Goal: Task Accomplishment & Management: Use online tool/utility

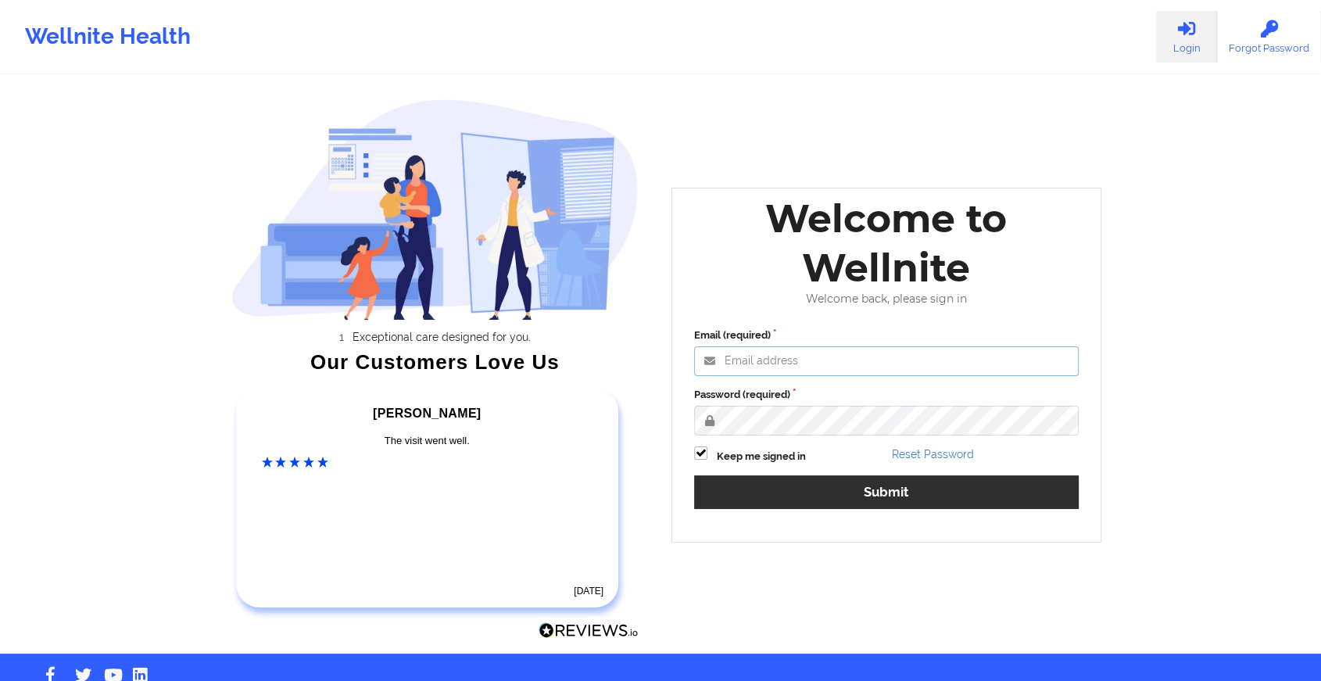
type input "[EMAIL_ADDRESS][DOMAIN_NAME]"
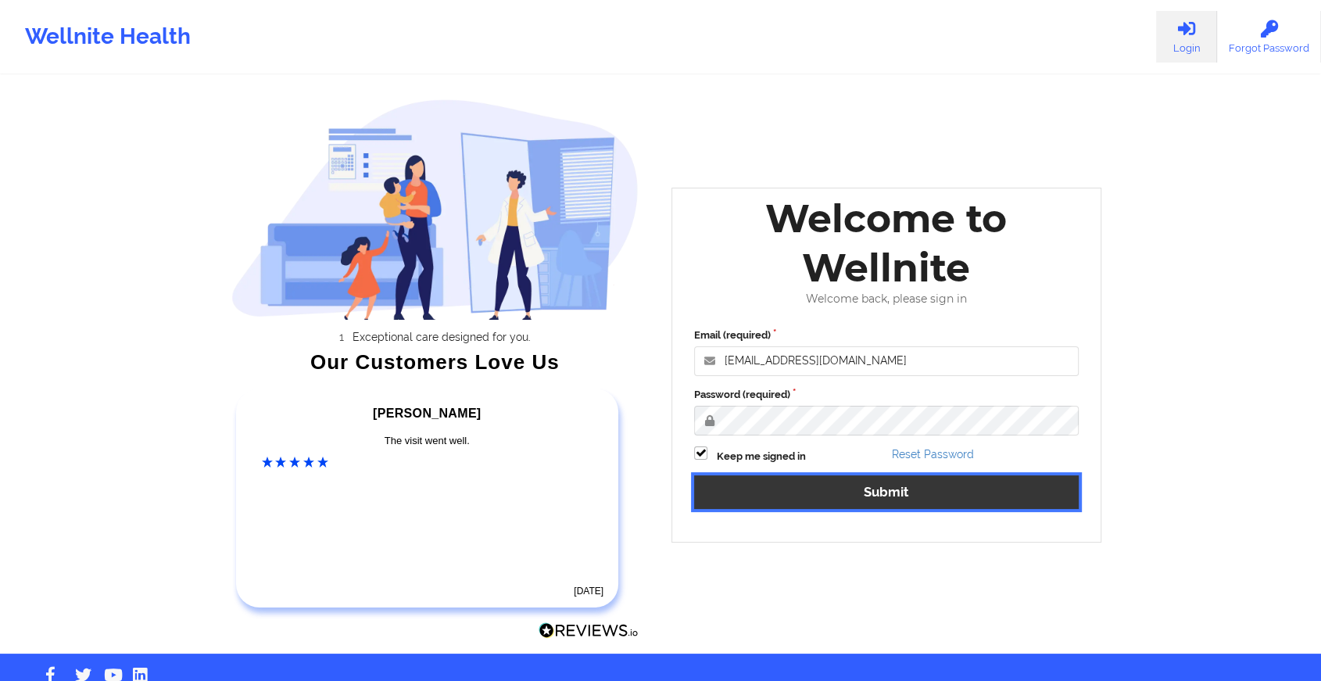
click at [842, 500] on button "Submit" at bounding box center [886, 492] width 384 height 34
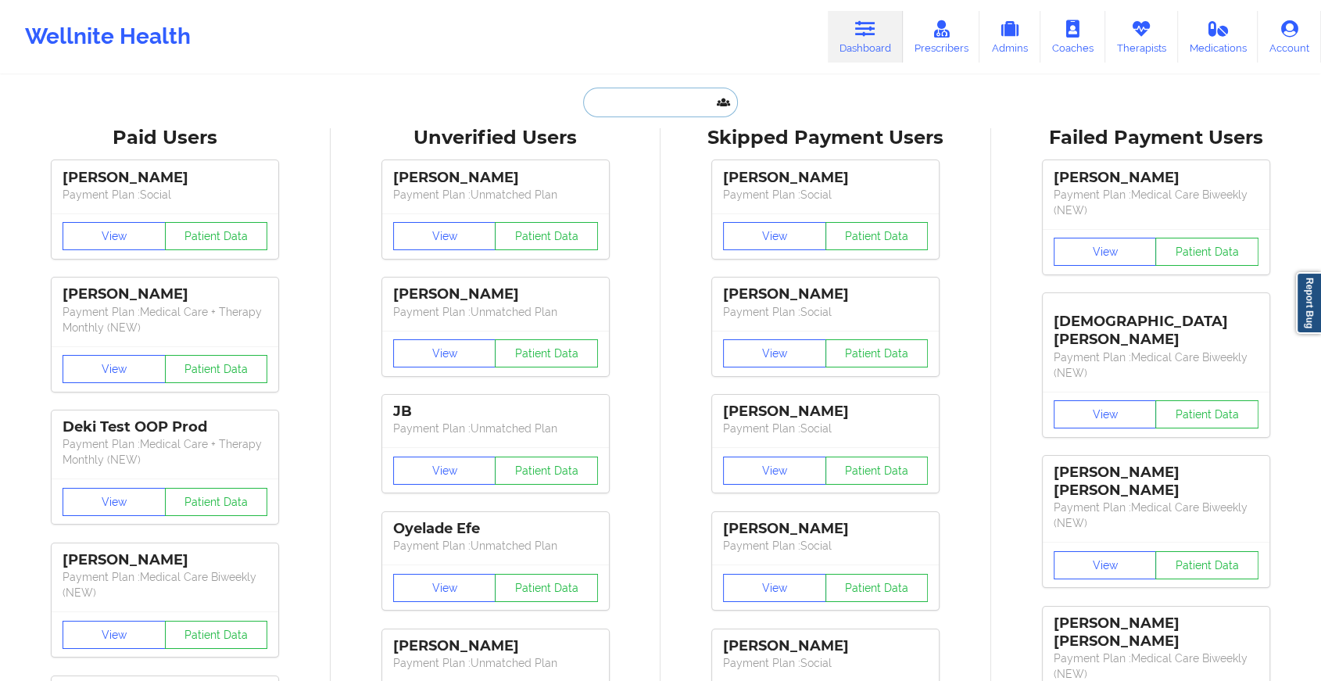
click at [646, 90] on input "text" at bounding box center [660, 103] width 155 height 30
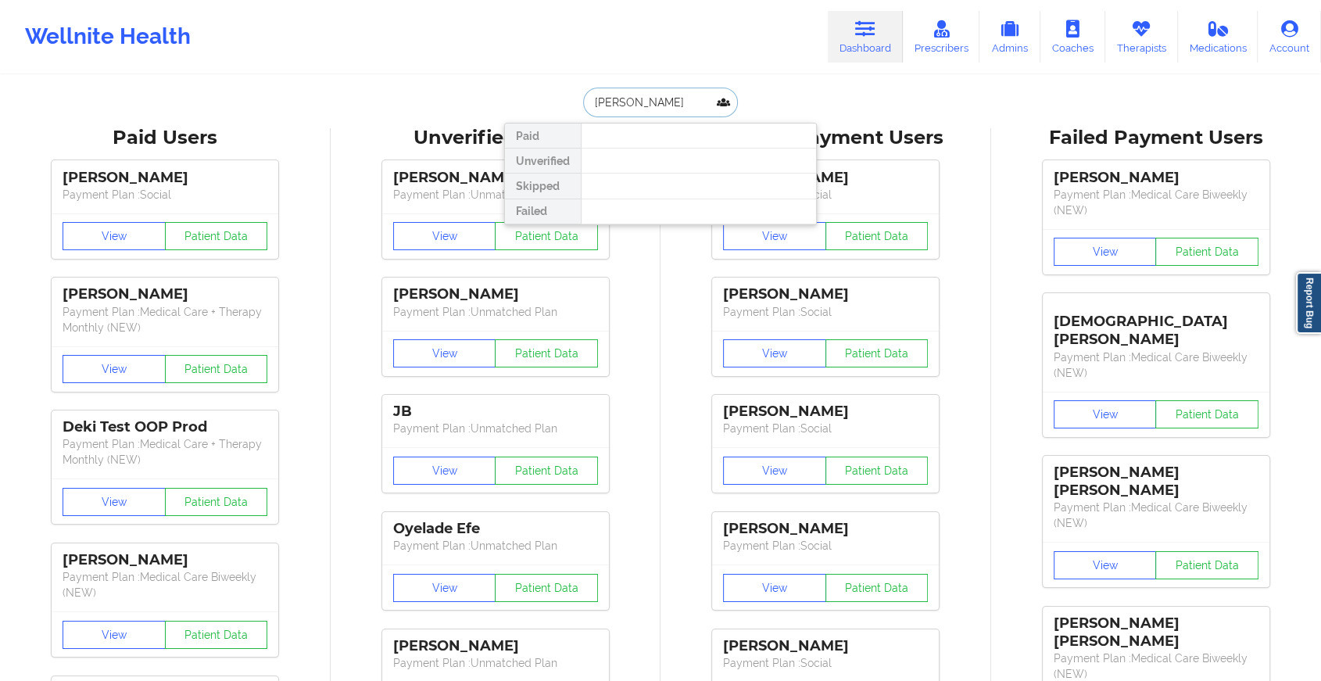
type input "[PERSON_NAME]"
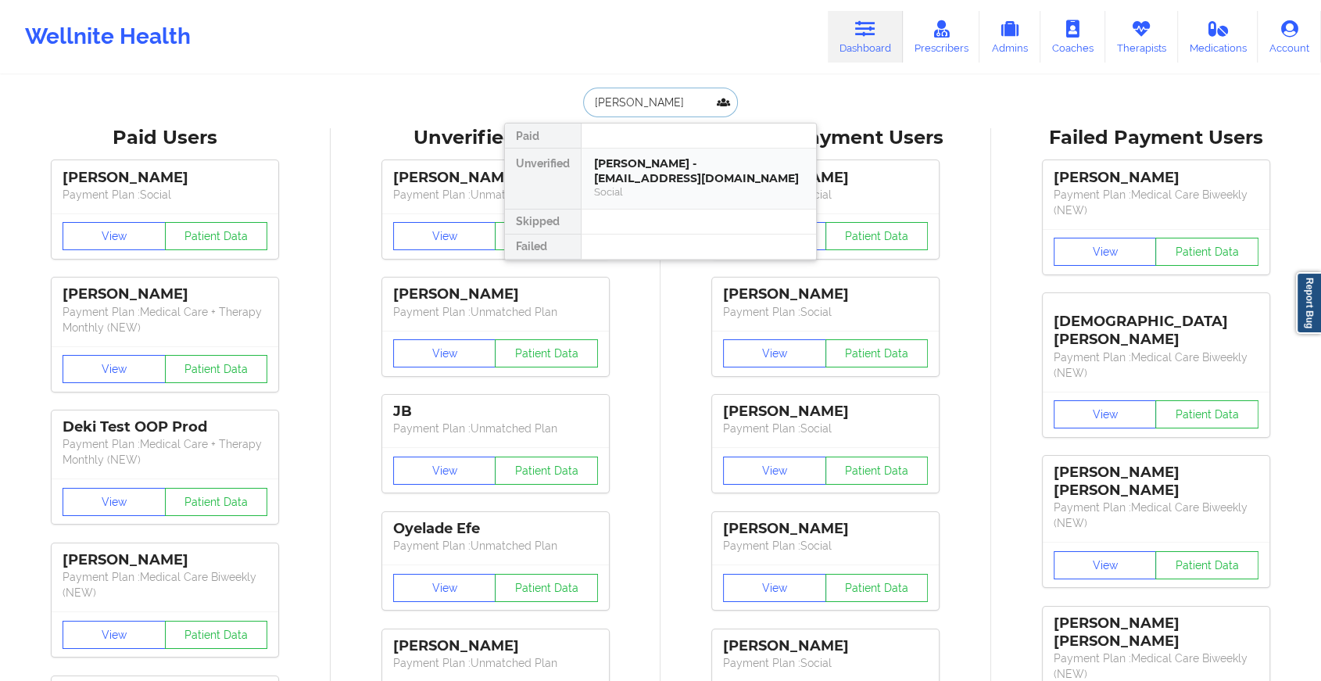
click at [629, 168] on div "[PERSON_NAME] - [EMAIL_ADDRESS][DOMAIN_NAME]" at bounding box center [698, 170] width 209 height 29
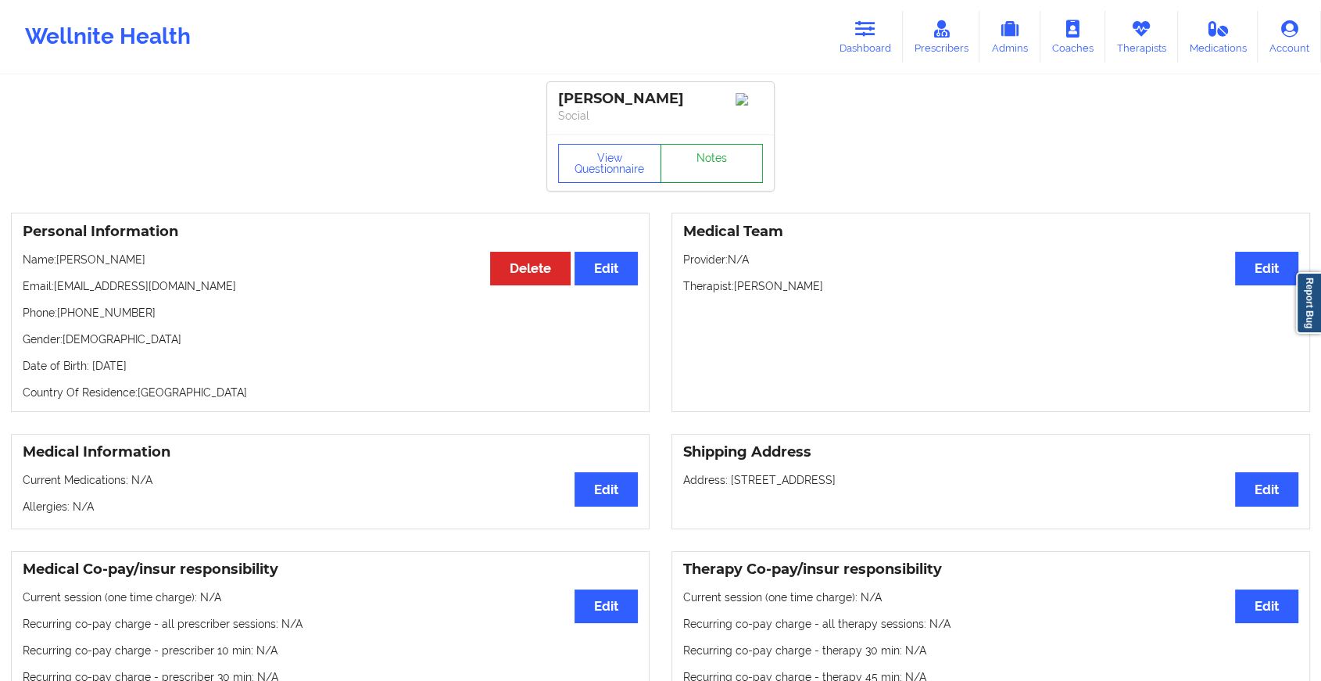
click at [699, 161] on link "Notes" at bounding box center [711, 163] width 103 height 39
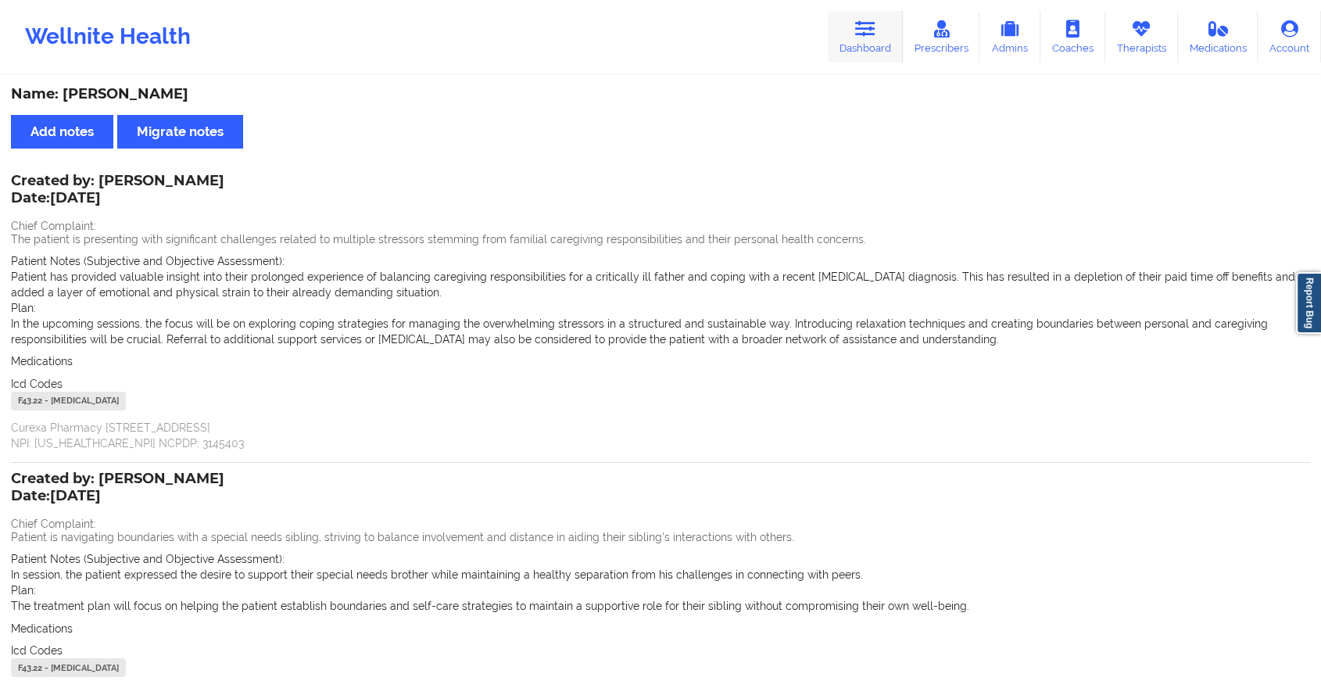
click at [867, 24] on icon at bounding box center [865, 28] width 20 height 17
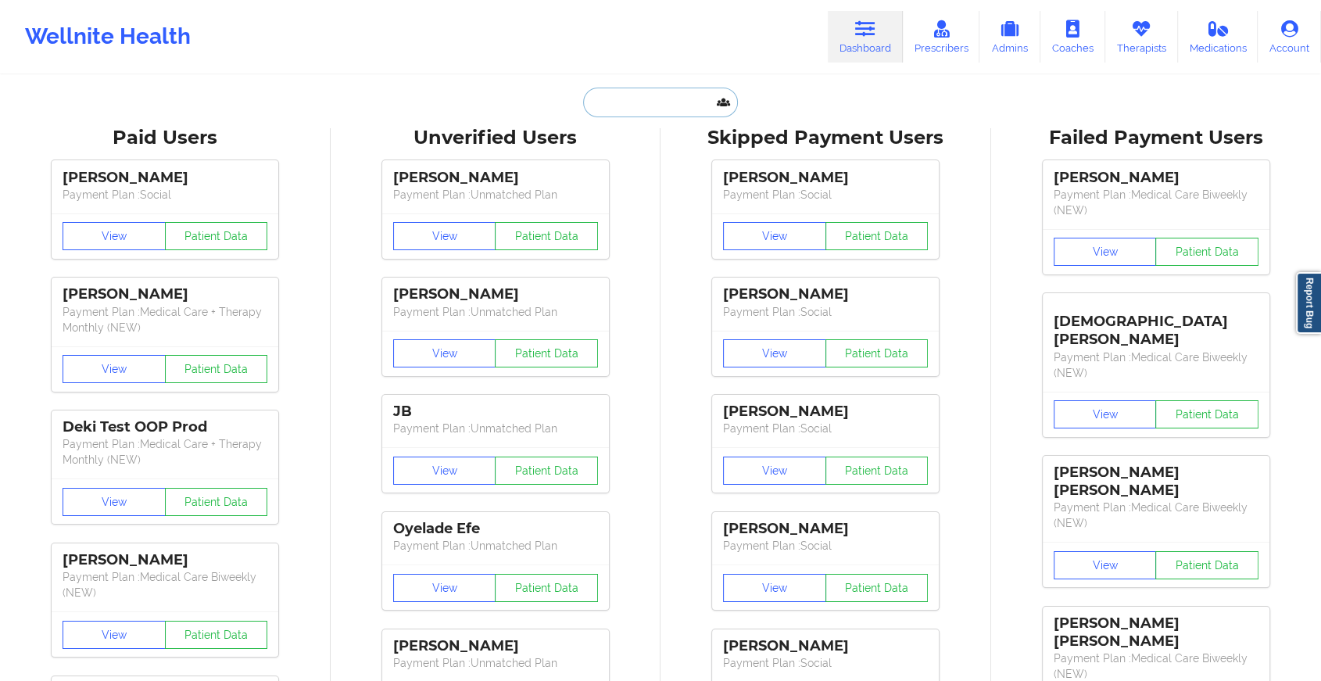
click at [631, 113] on input "text" at bounding box center [660, 103] width 155 height 30
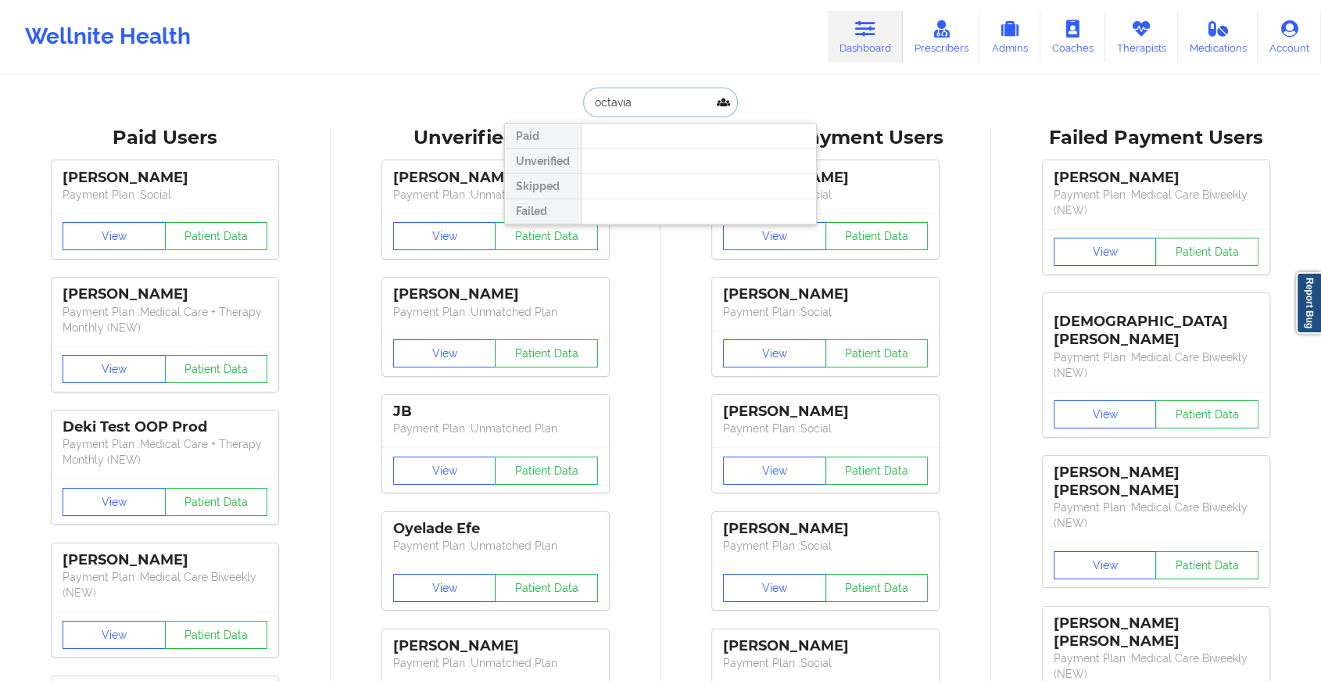
type input "octavia l"
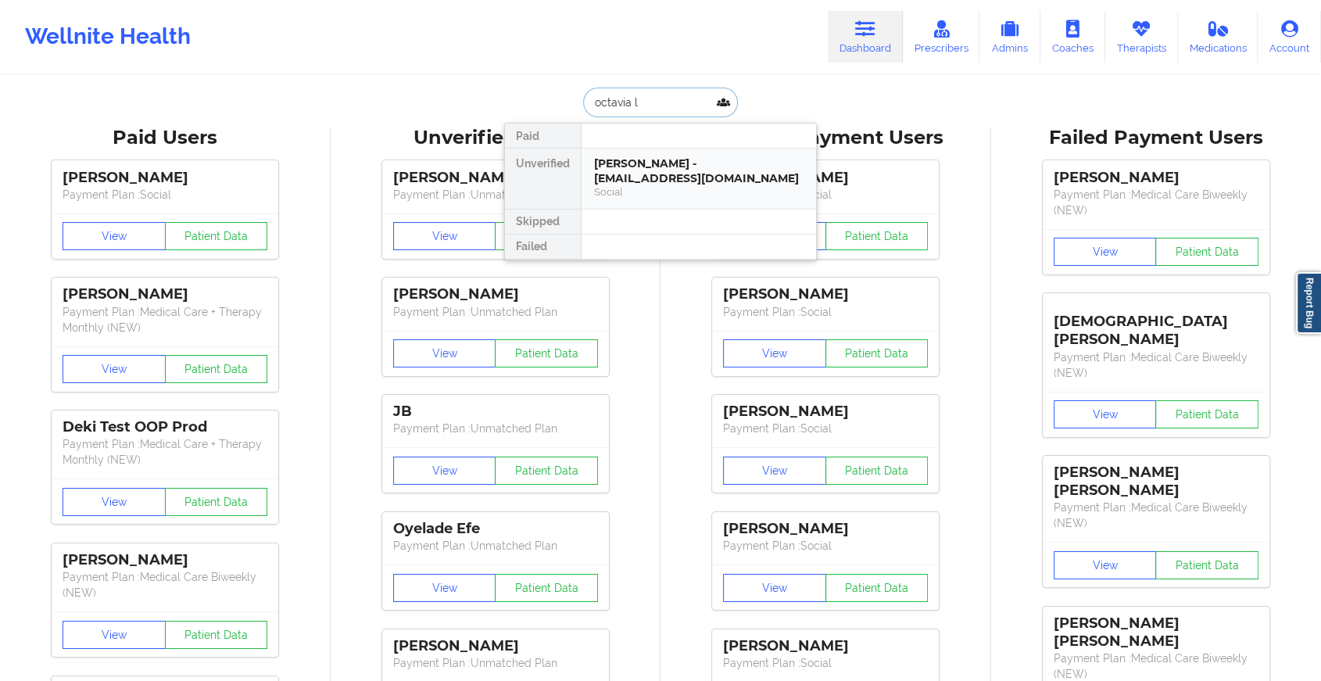
click at [651, 178] on div "[PERSON_NAME] - [EMAIL_ADDRESS][DOMAIN_NAME]" at bounding box center [698, 170] width 209 height 29
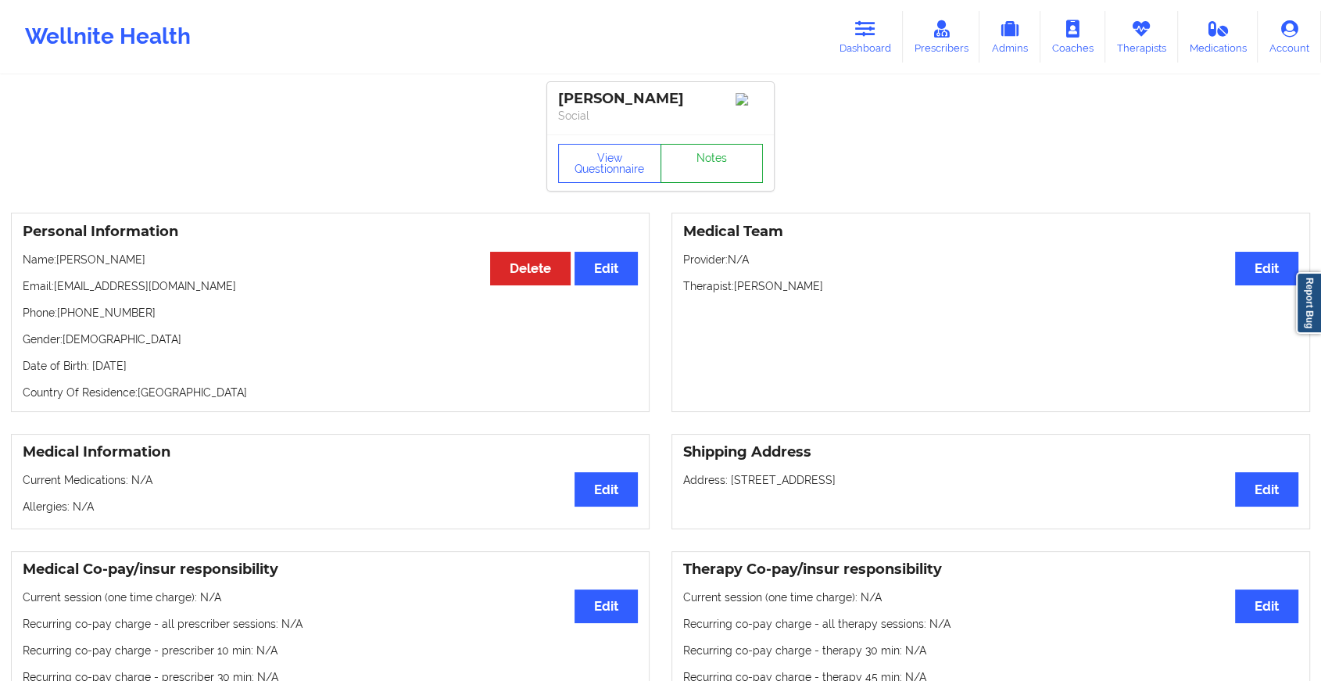
click at [690, 163] on link "Notes" at bounding box center [711, 163] width 103 height 39
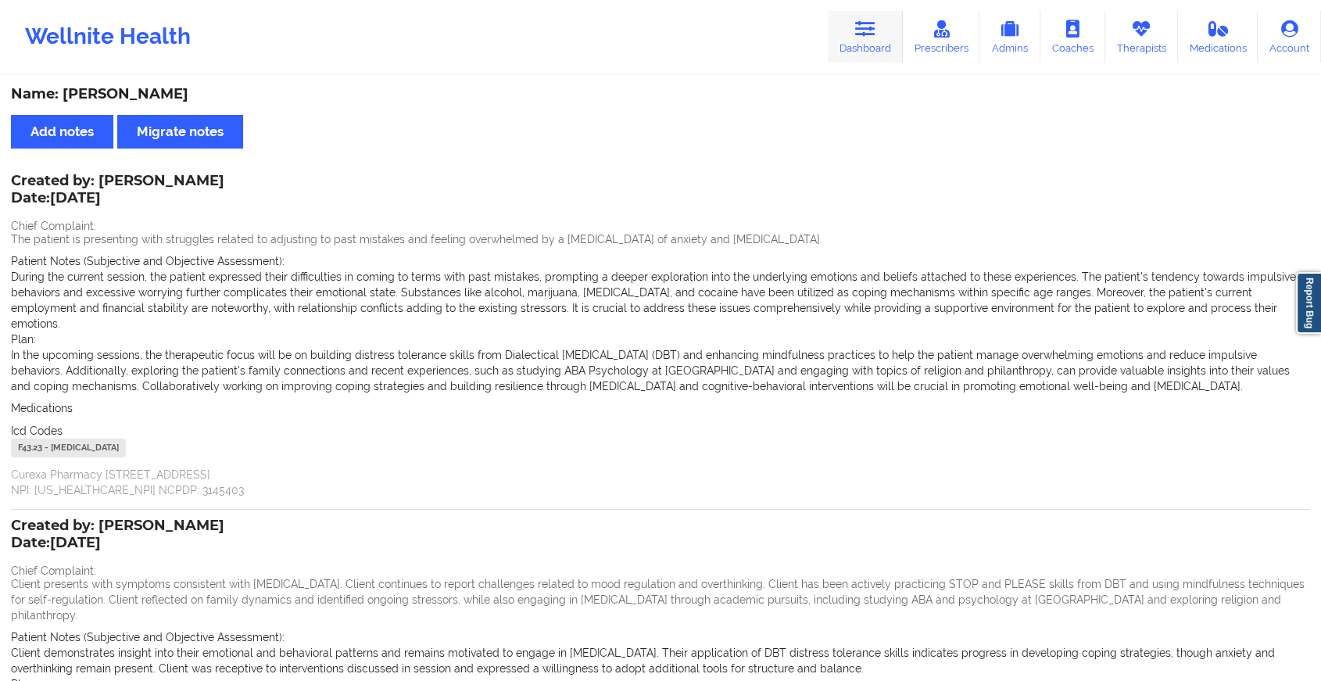
click at [875, 46] on link "Dashboard" at bounding box center [864, 37] width 75 height 52
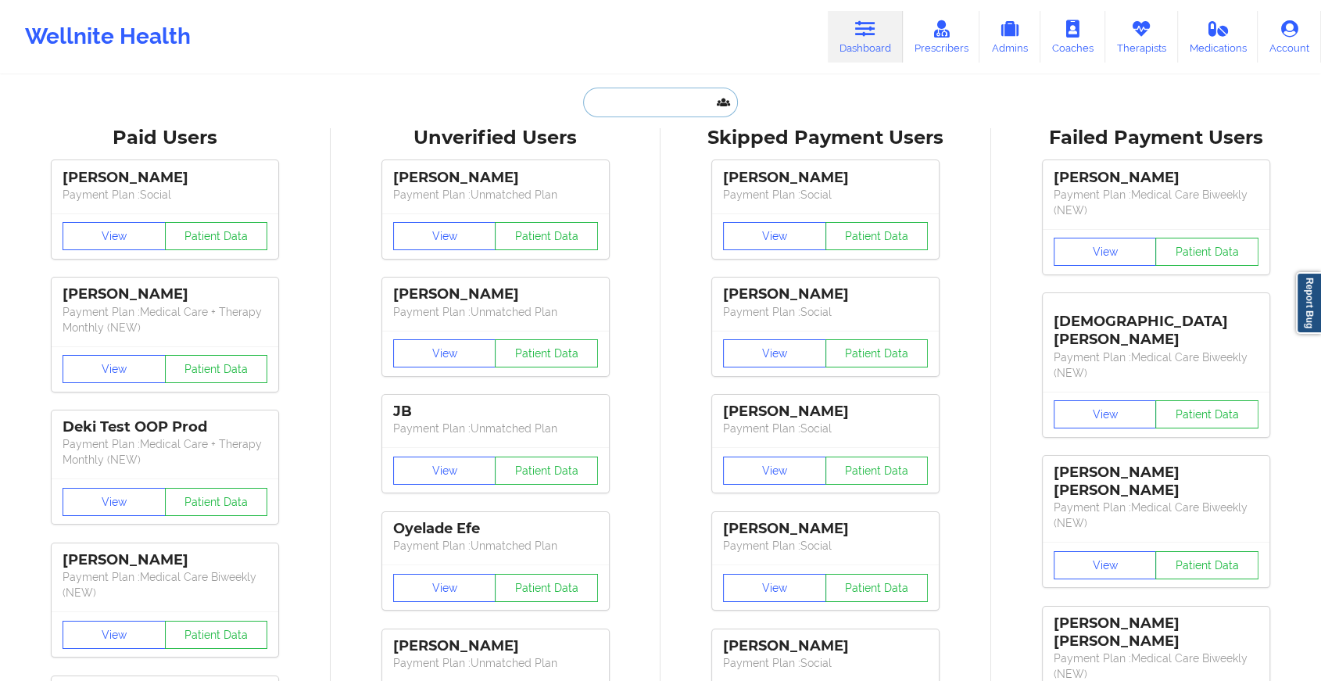
click at [602, 100] on input "text" at bounding box center [660, 103] width 155 height 30
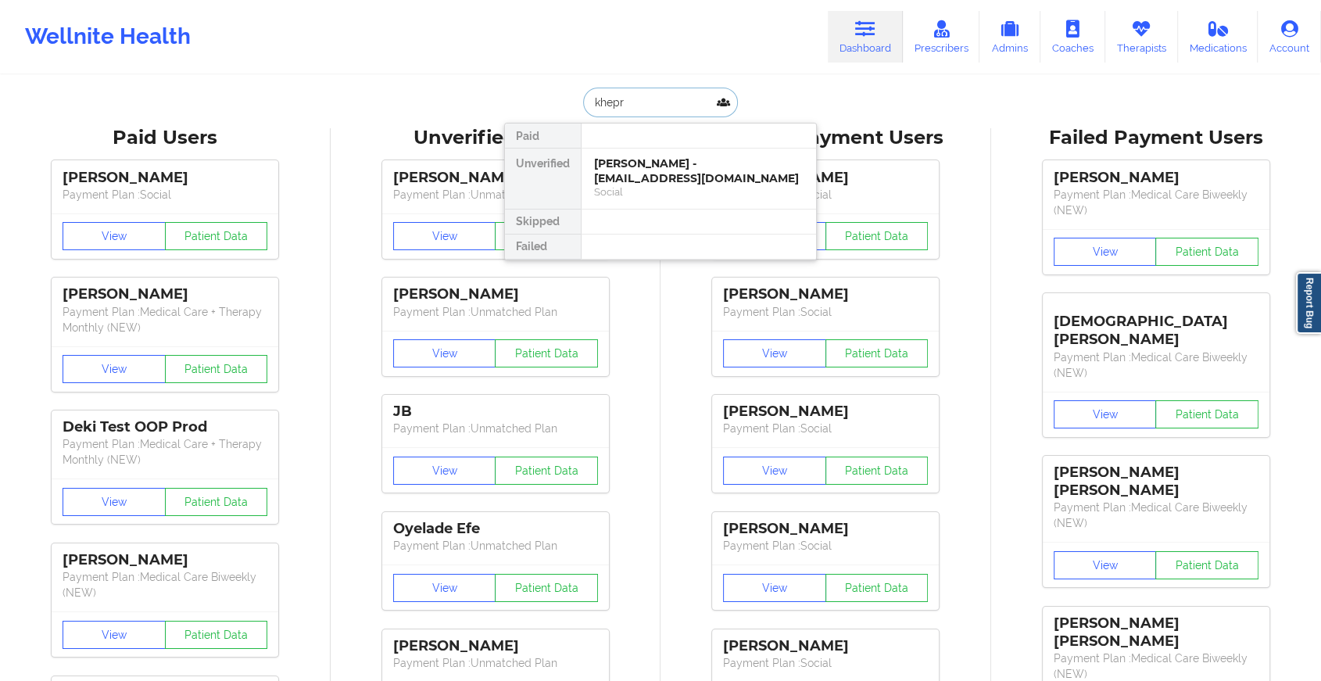
type input "khepri"
click at [605, 192] on div "Social" at bounding box center [698, 191] width 209 height 13
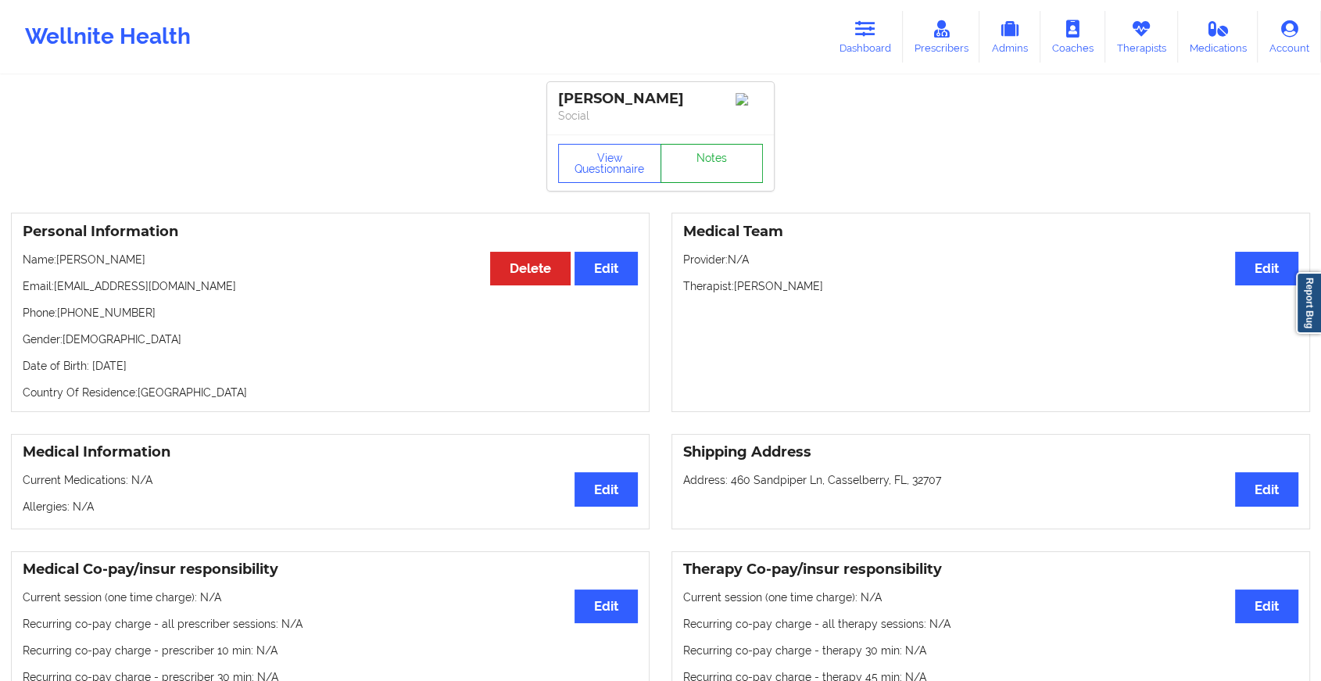
click at [694, 177] on link "Notes" at bounding box center [711, 163] width 103 height 39
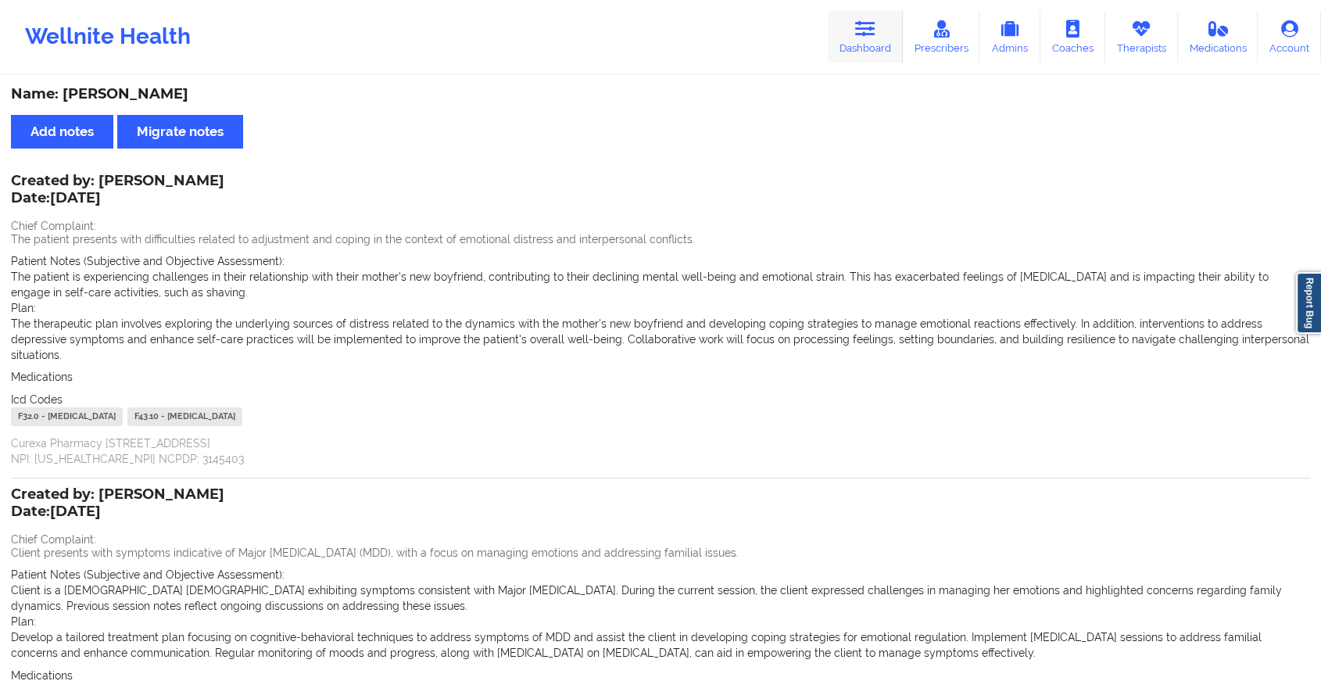
click at [861, 32] on icon at bounding box center [865, 28] width 20 height 17
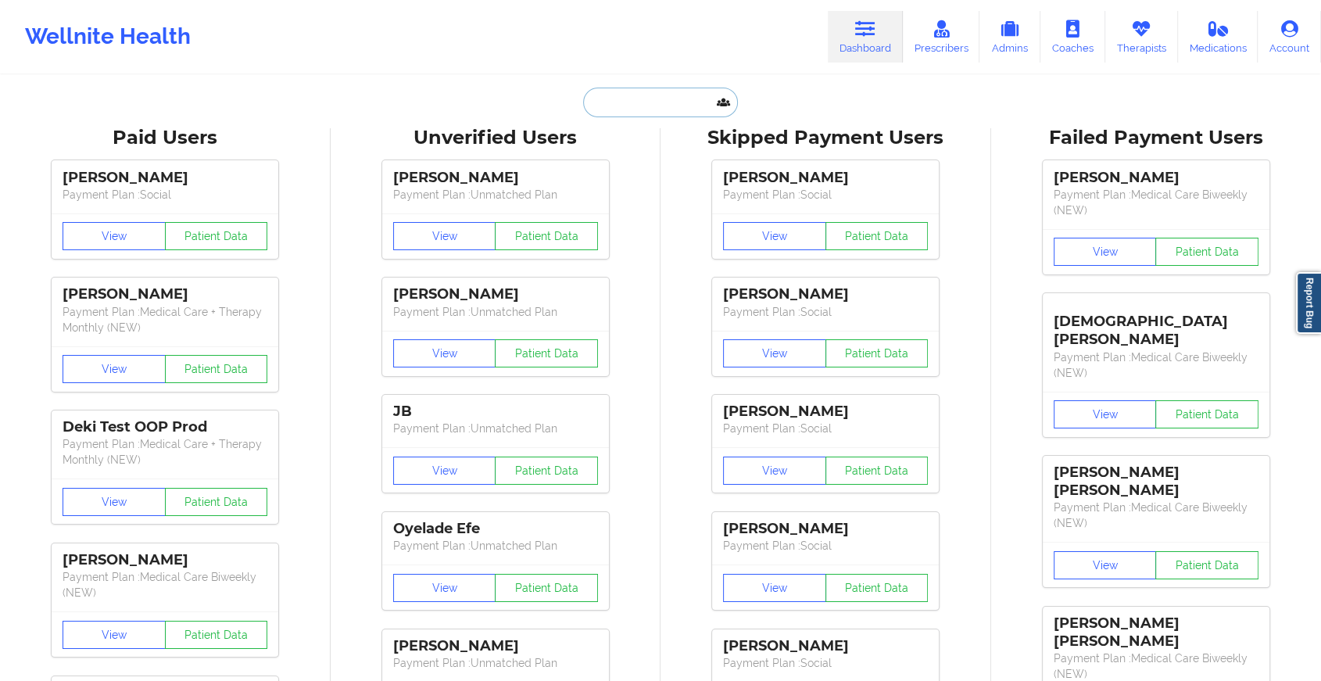
click at [606, 101] on input "text" at bounding box center [660, 103] width 155 height 30
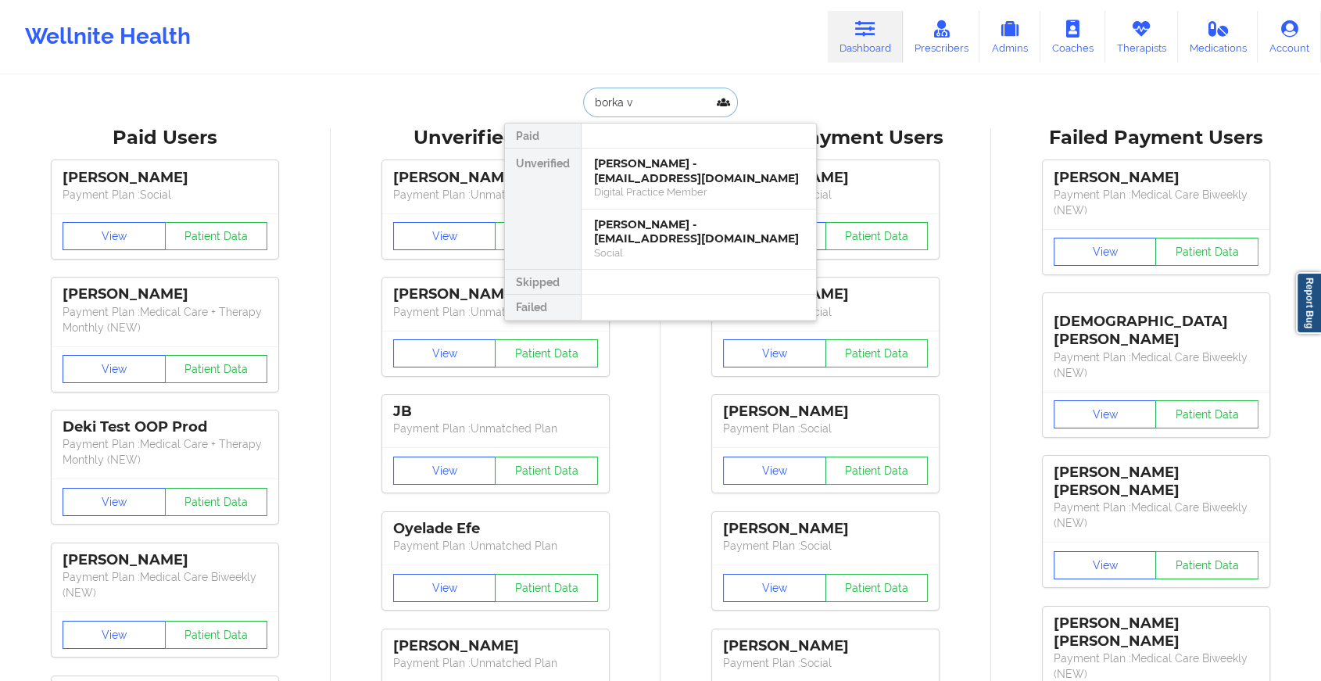
type input "borka va"
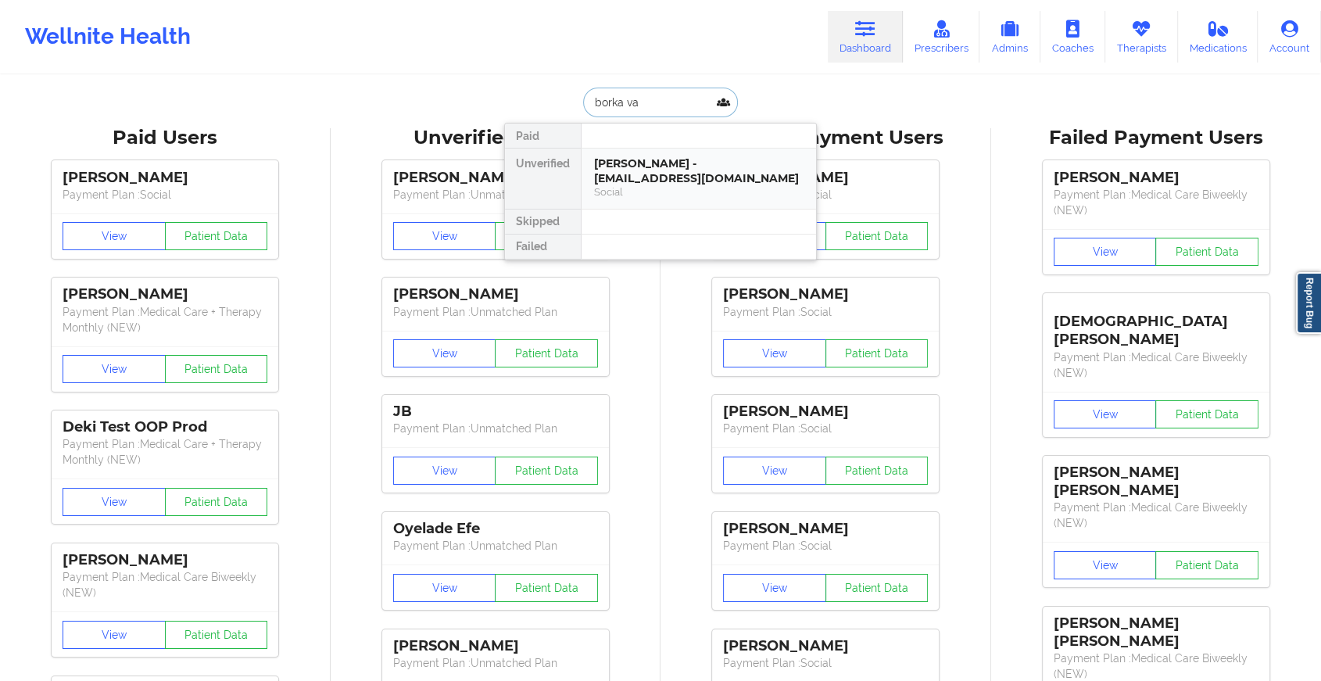
click at [693, 169] on div "[PERSON_NAME] - [EMAIL_ADDRESS][DOMAIN_NAME]" at bounding box center [698, 170] width 209 height 29
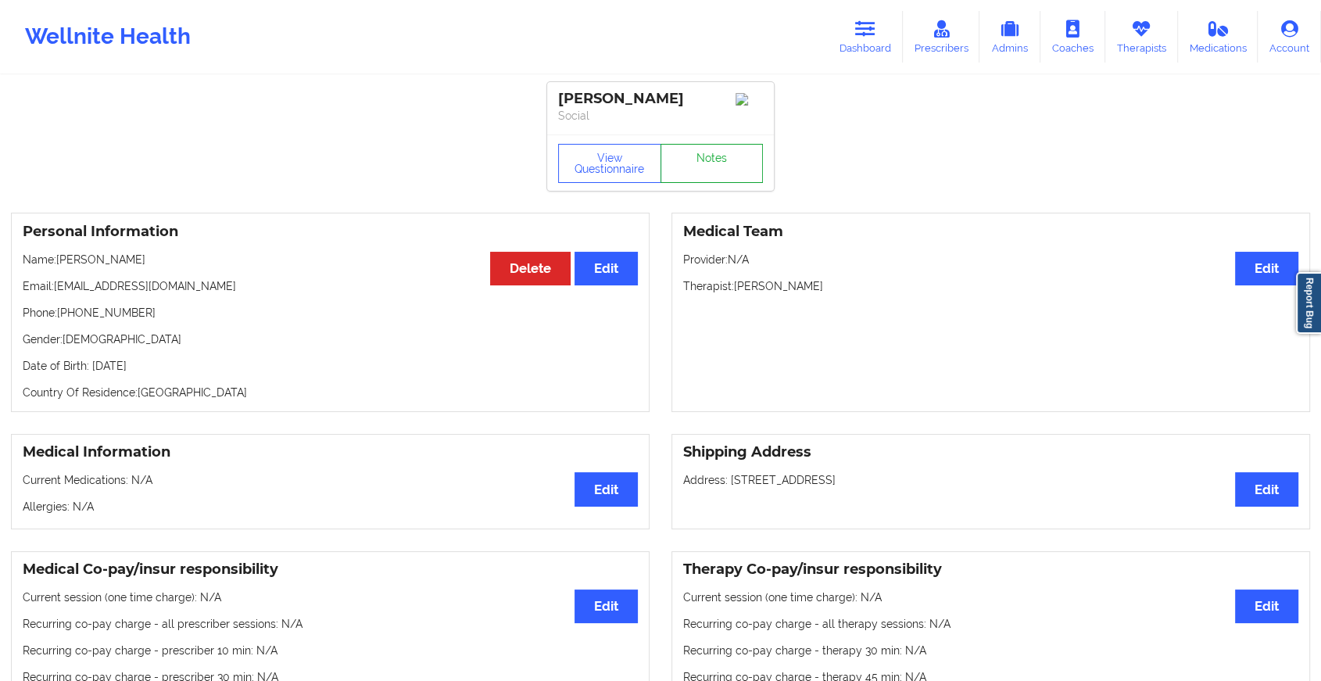
click at [717, 172] on link "Notes" at bounding box center [711, 163] width 103 height 39
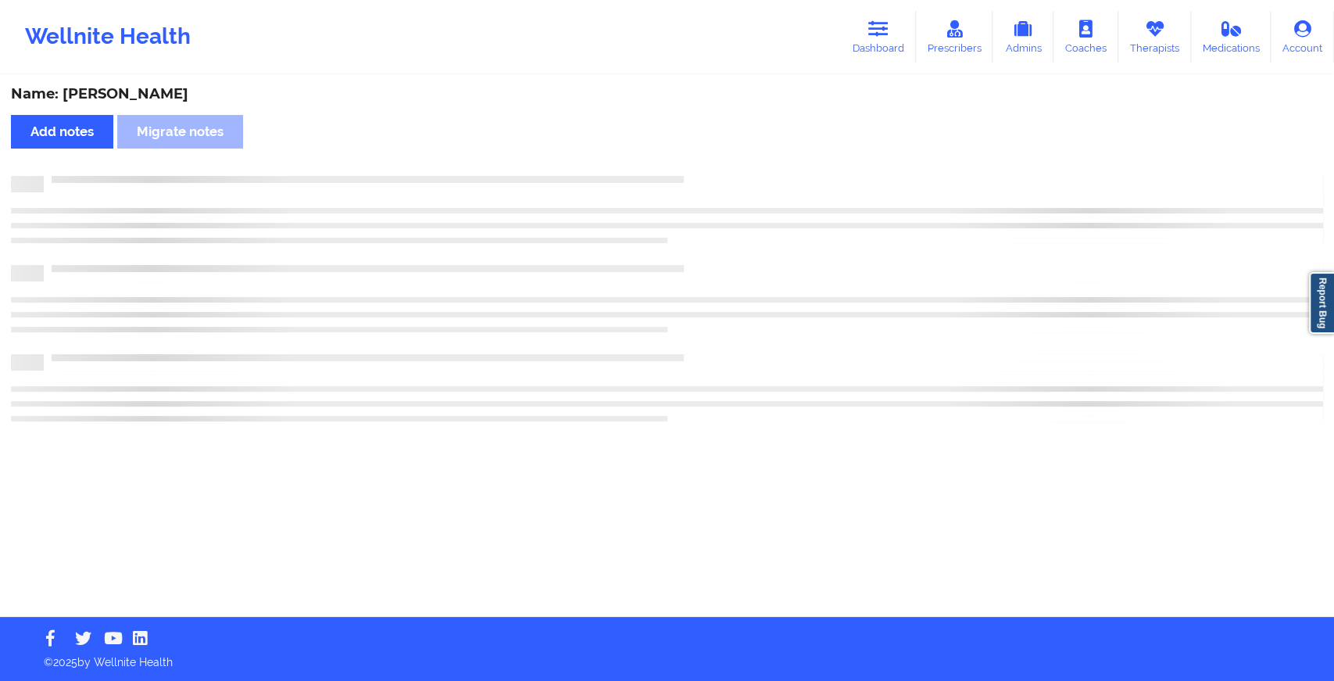
click at [717, 172] on div "Name: [PERSON_NAME] Add notes Migrate notes" at bounding box center [667, 347] width 1334 height 540
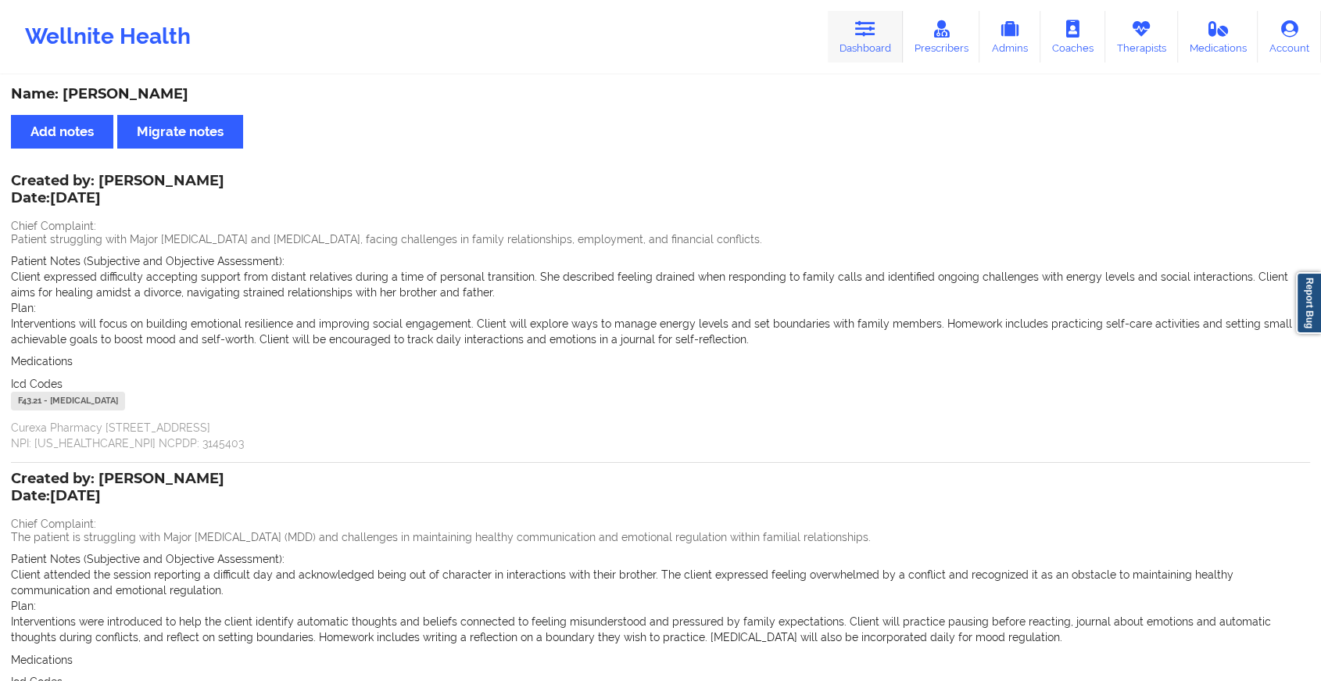
click at [859, 27] on icon at bounding box center [865, 28] width 20 height 17
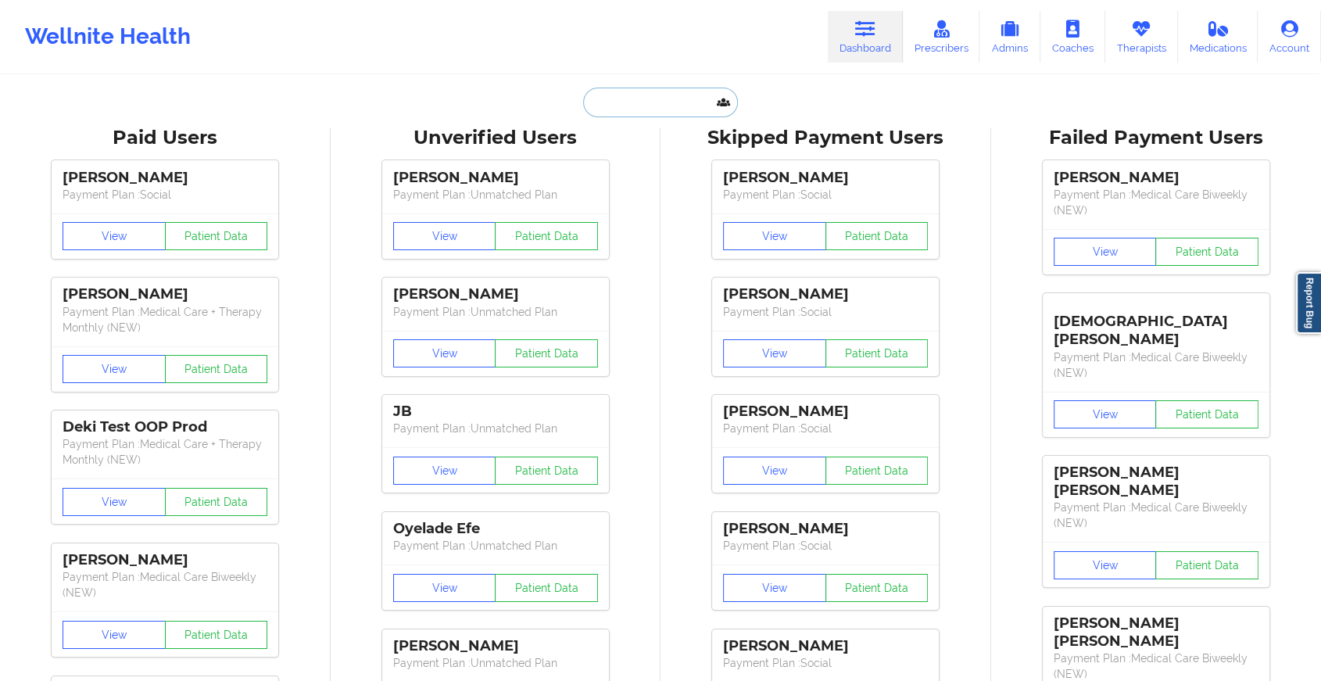
click at [655, 98] on input "text" at bounding box center [660, 103] width 155 height 30
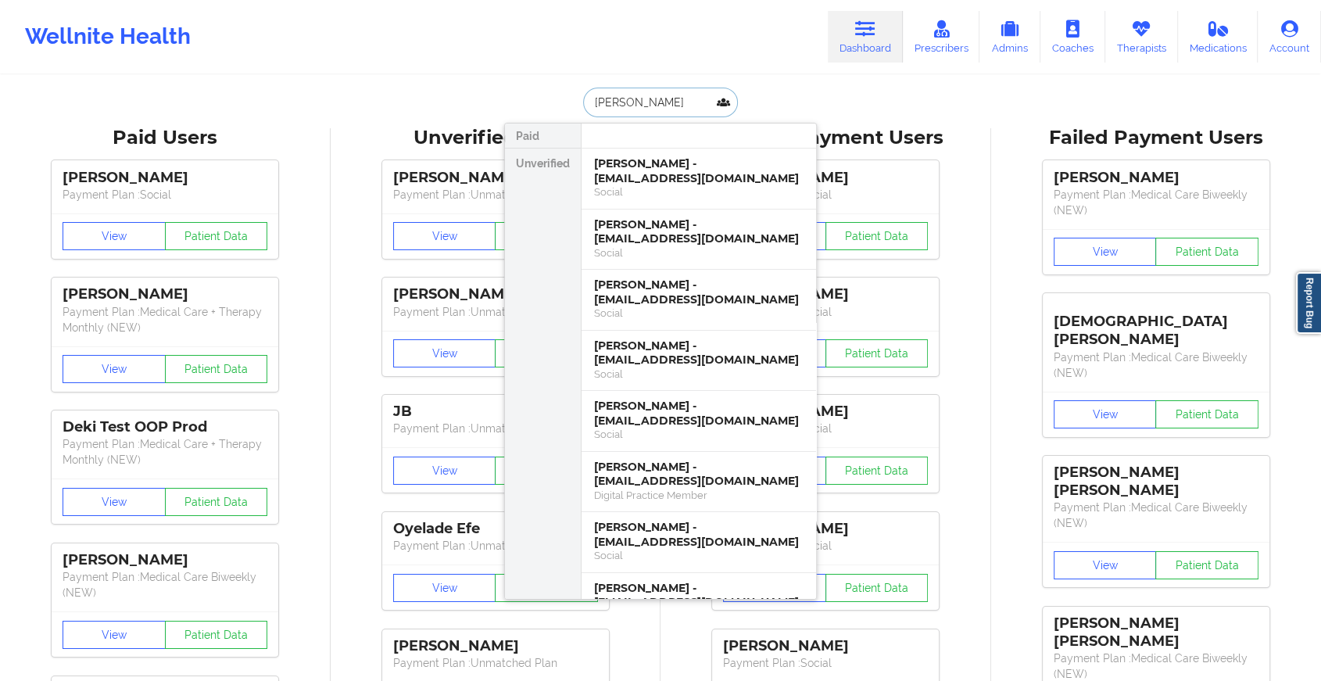
type input "[PERSON_NAME]"
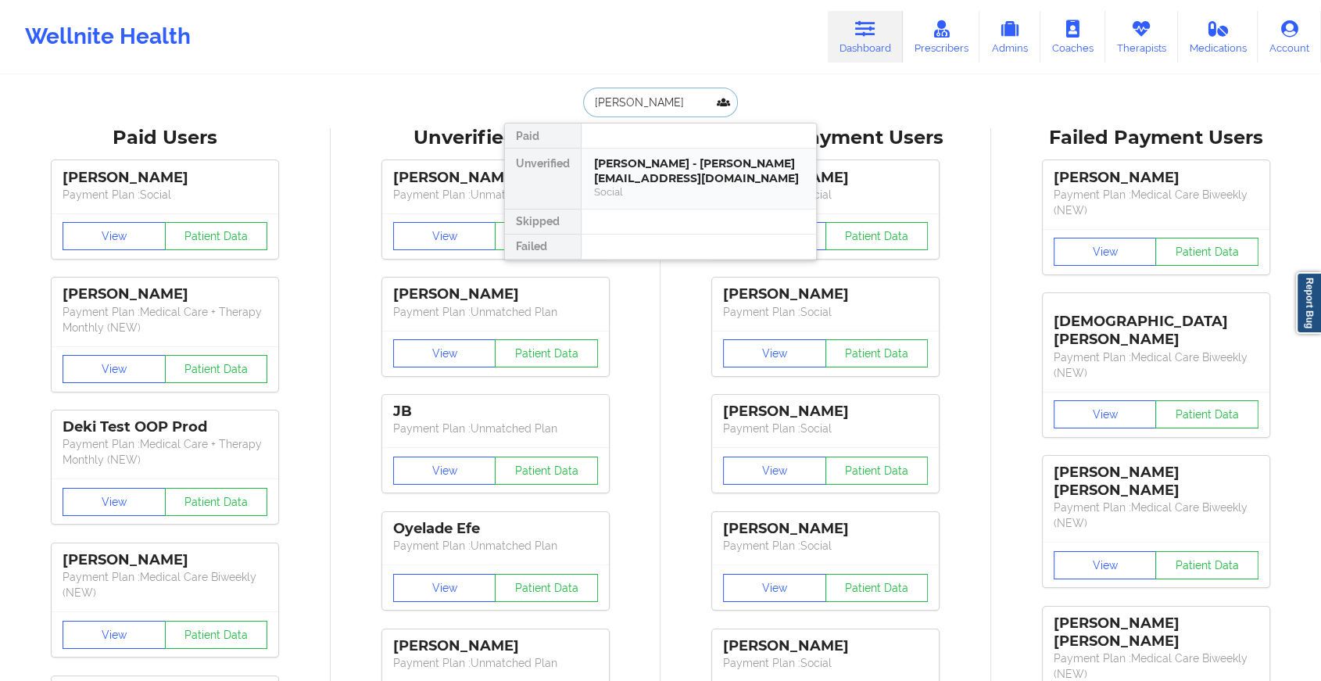
click at [652, 170] on div "[PERSON_NAME] - [PERSON_NAME][EMAIL_ADDRESS][DOMAIN_NAME]" at bounding box center [698, 170] width 209 height 29
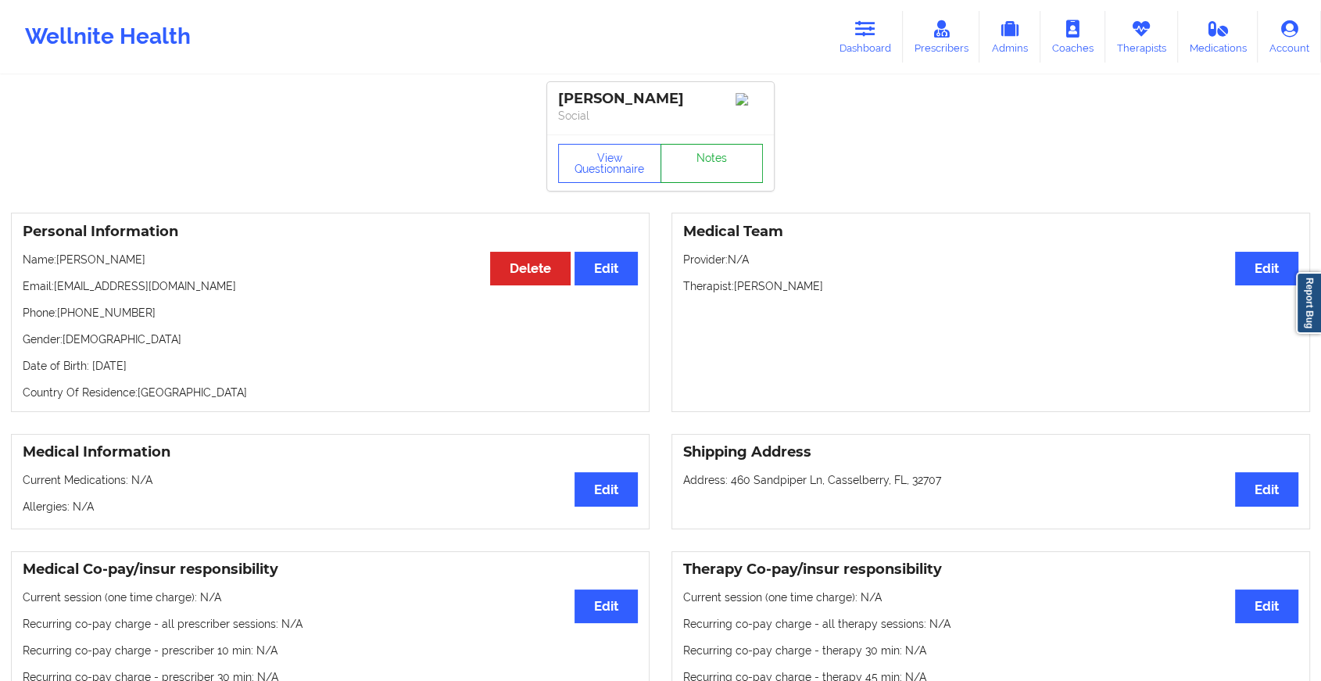
click at [692, 165] on link "Notes" at bounding box center [711, 163] width 103 height 39
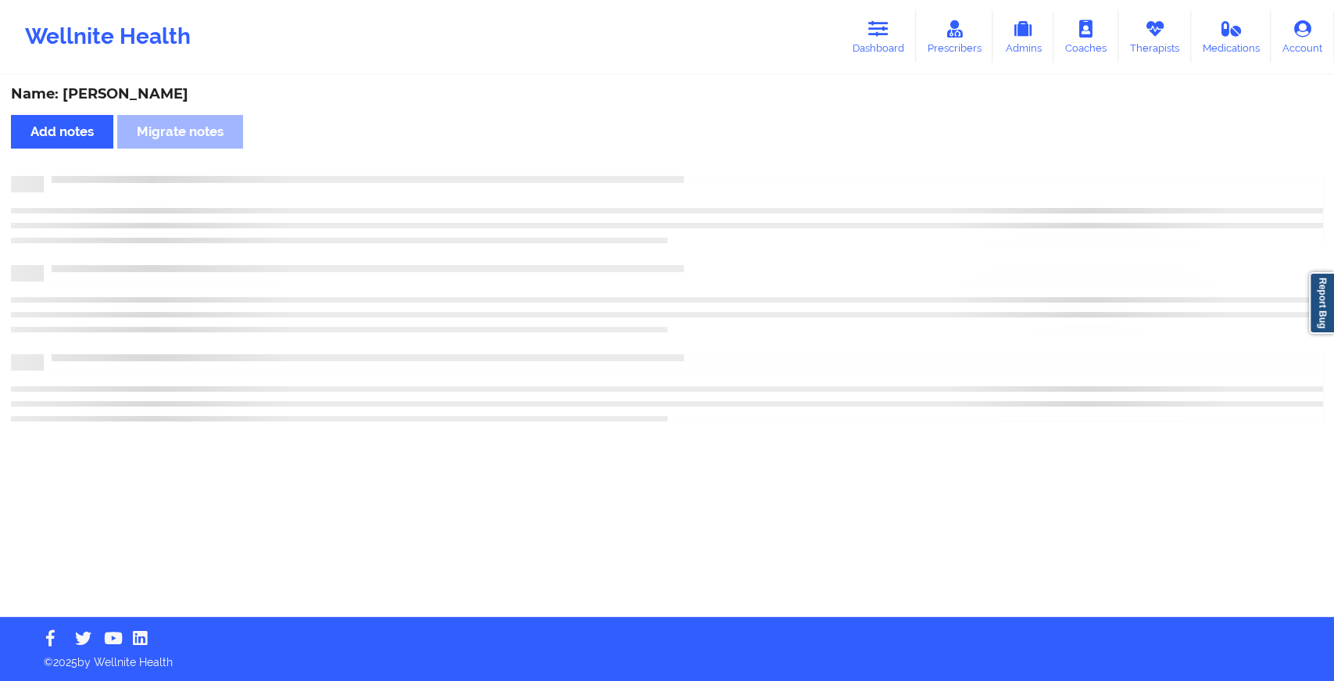
click at [692, 165] on div "Name: [PERSON_NAME] Add notes Migrate notes" at bounding box center [667, 347] width 1334 height 540
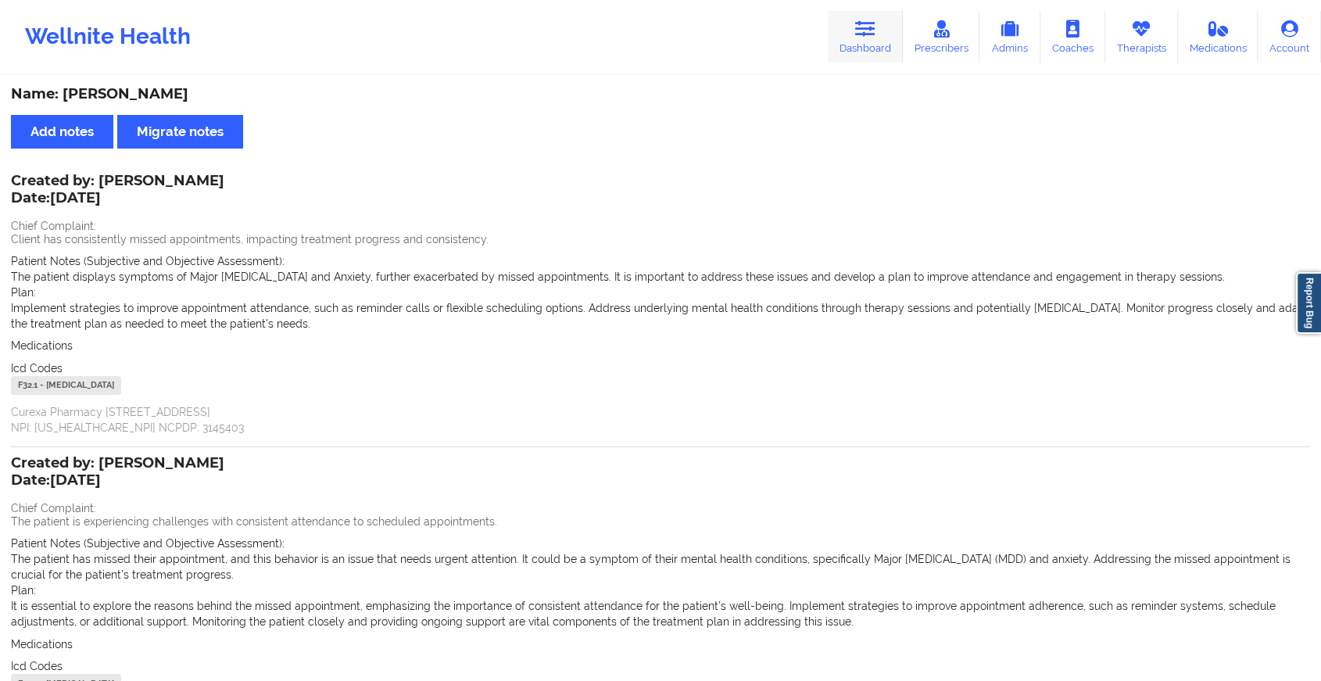
click at [865, 49] on link "Dashboard" at bounding box center [864, 37] width 75 height 52
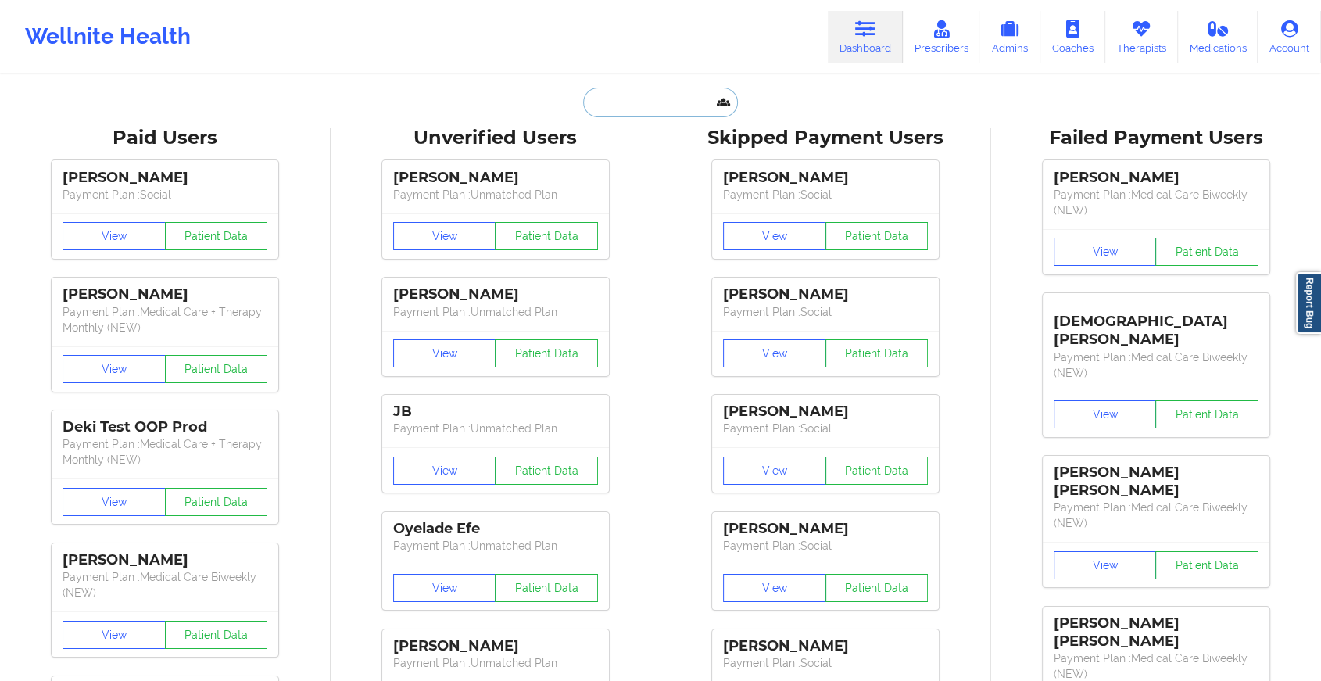
click at [680, 96] on input "text" at bounding box center [660, 103] width 155 height 30
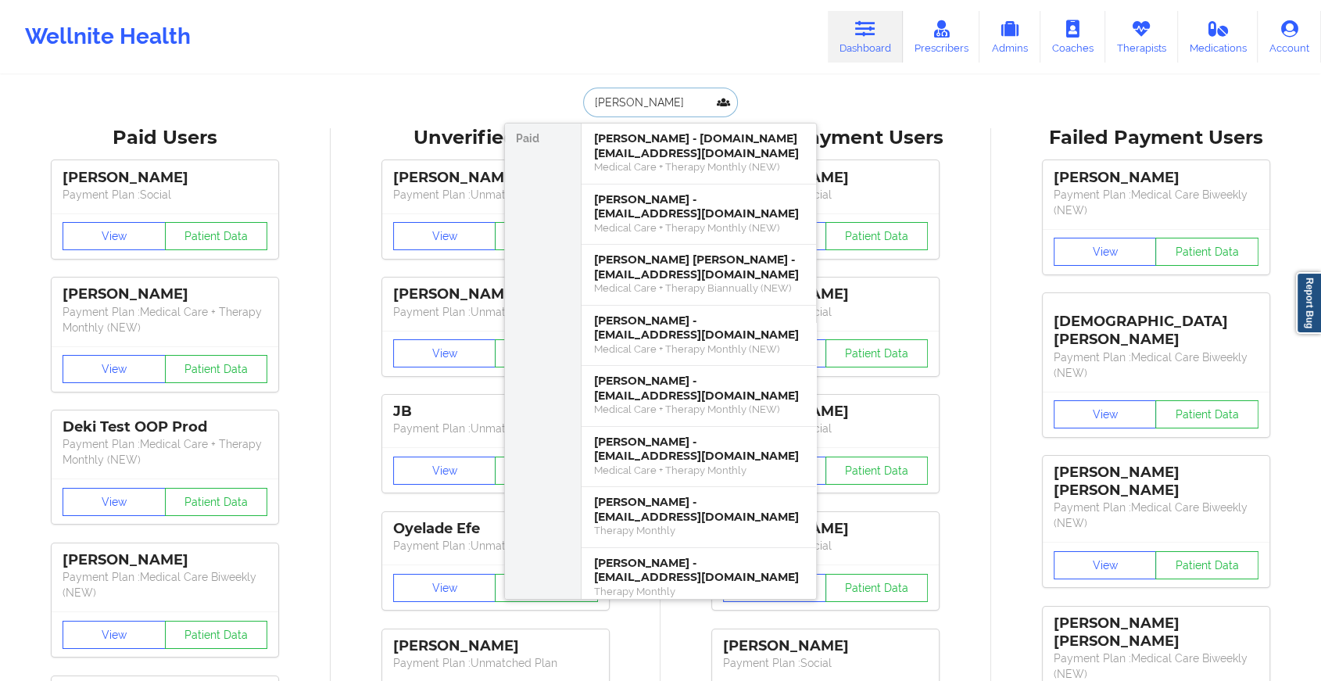
type input "[PERSON_NAME]"
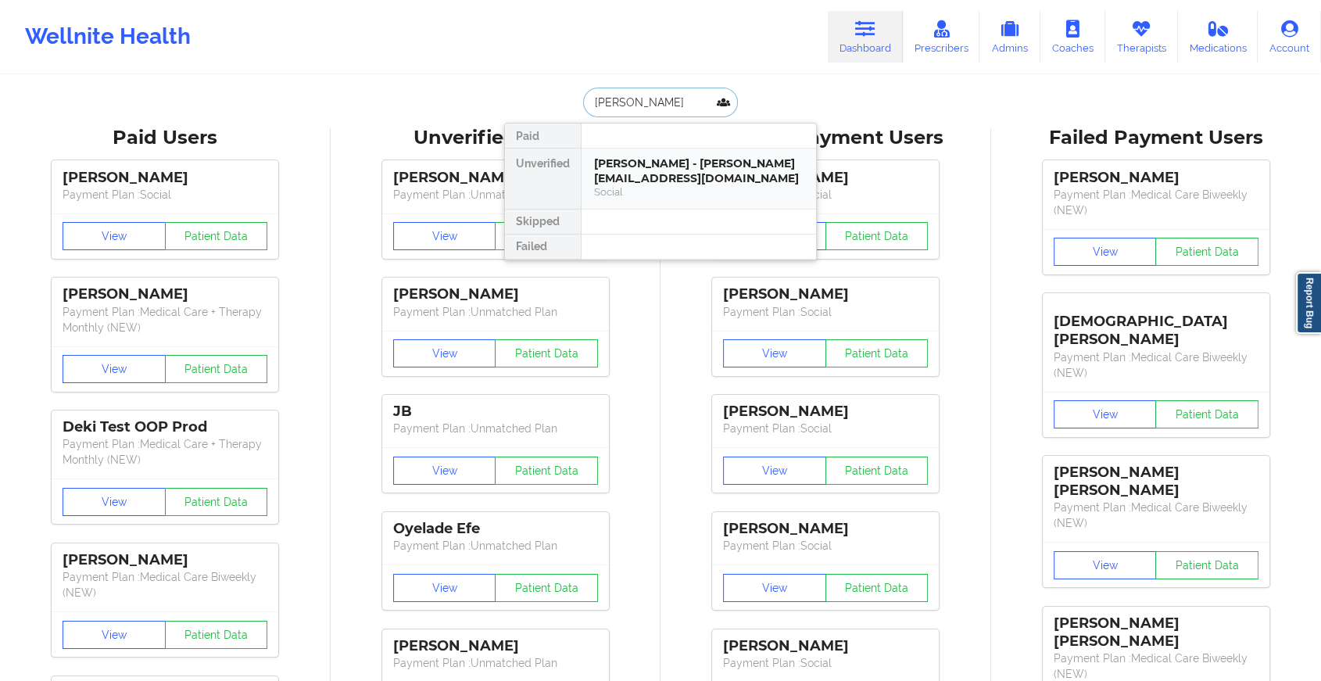
click at [650, 188] on div "Social" at bounding box center [698, 191] width 209 height 13
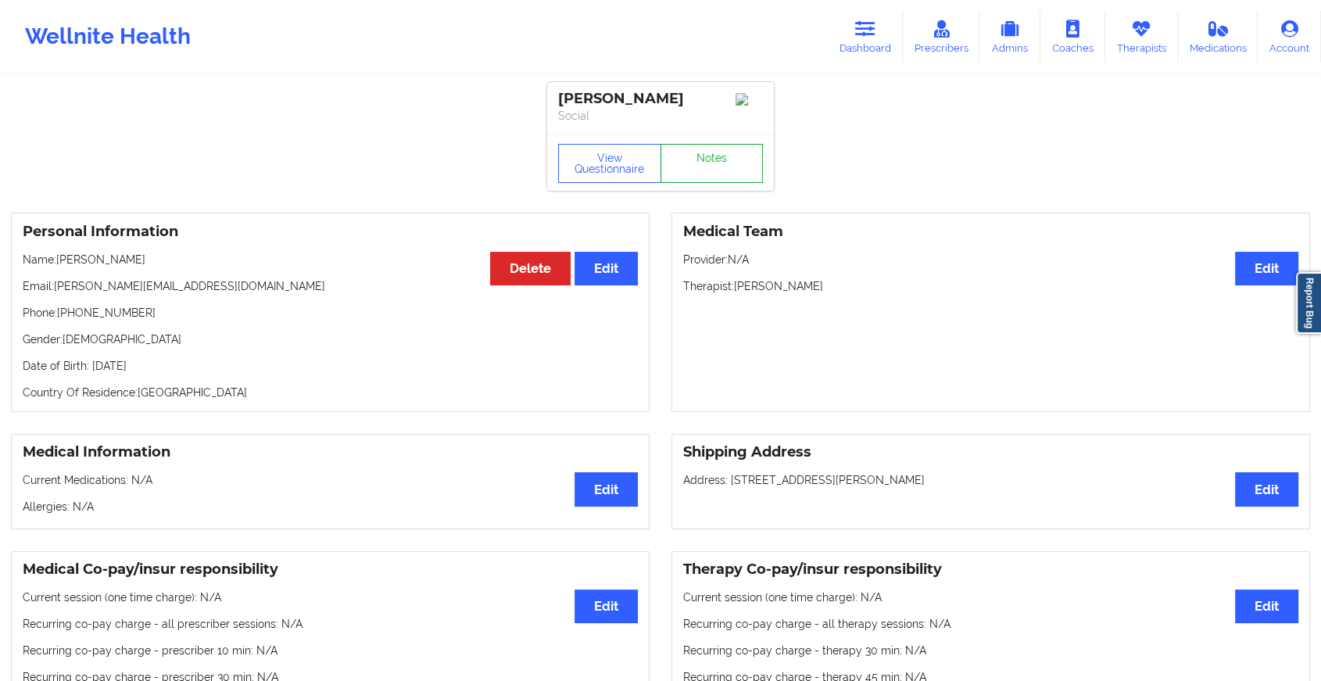
click at [713, 163] on link "Notes" at bounding box center [711, 163] width 103 height 39
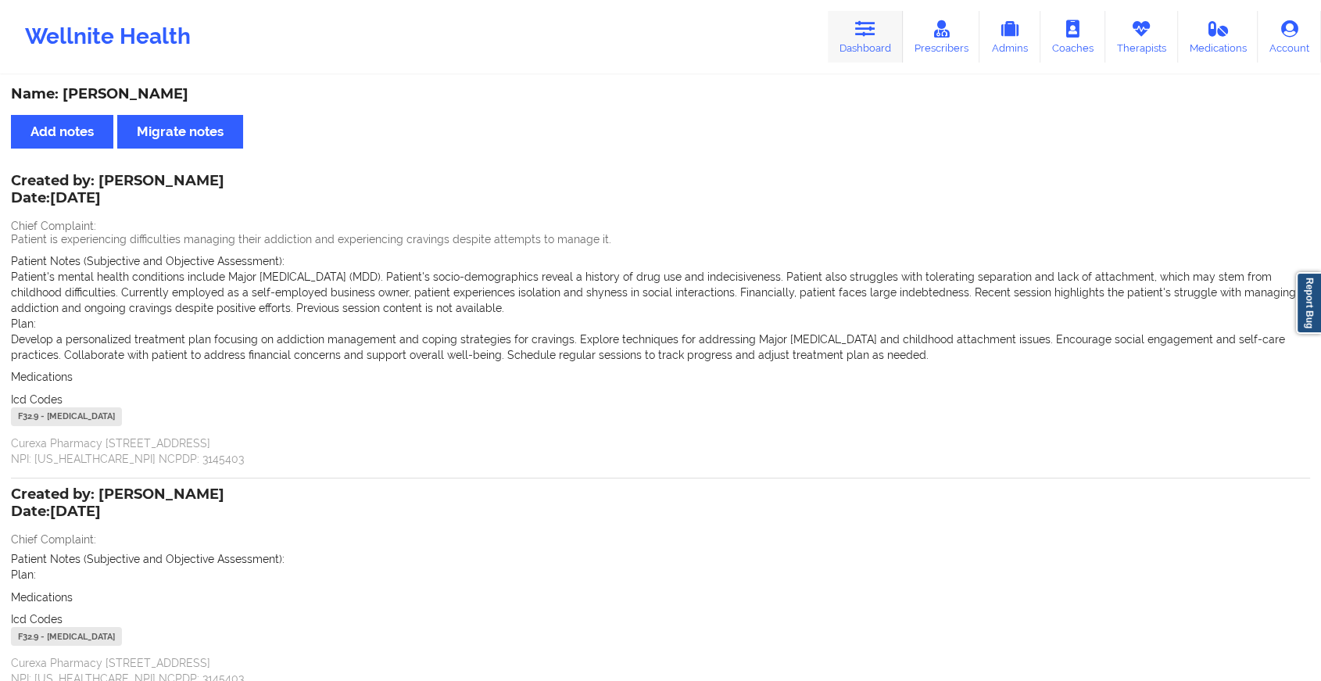
click at [851, 27] on link "Dashboard" at bounding box center [864, 37] width 75 height 52
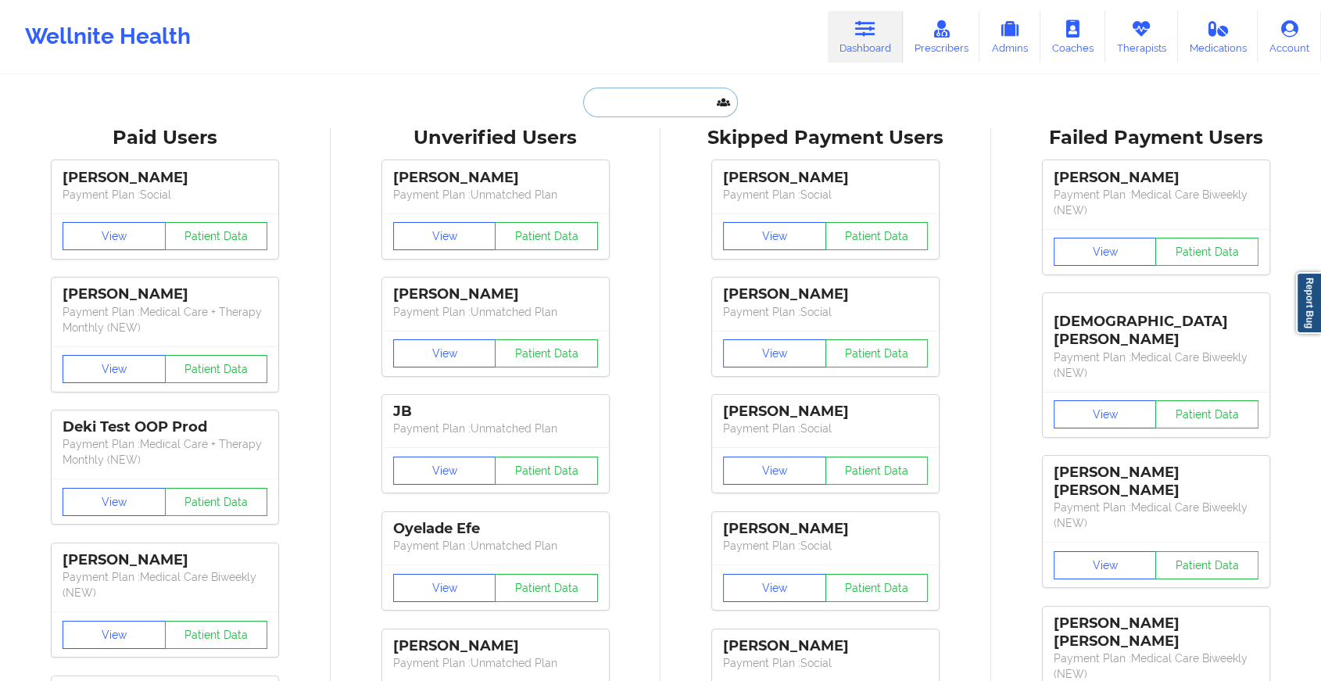
click at [628, 100] on input "text" at bounding box center [660, 103] width 155 height 30
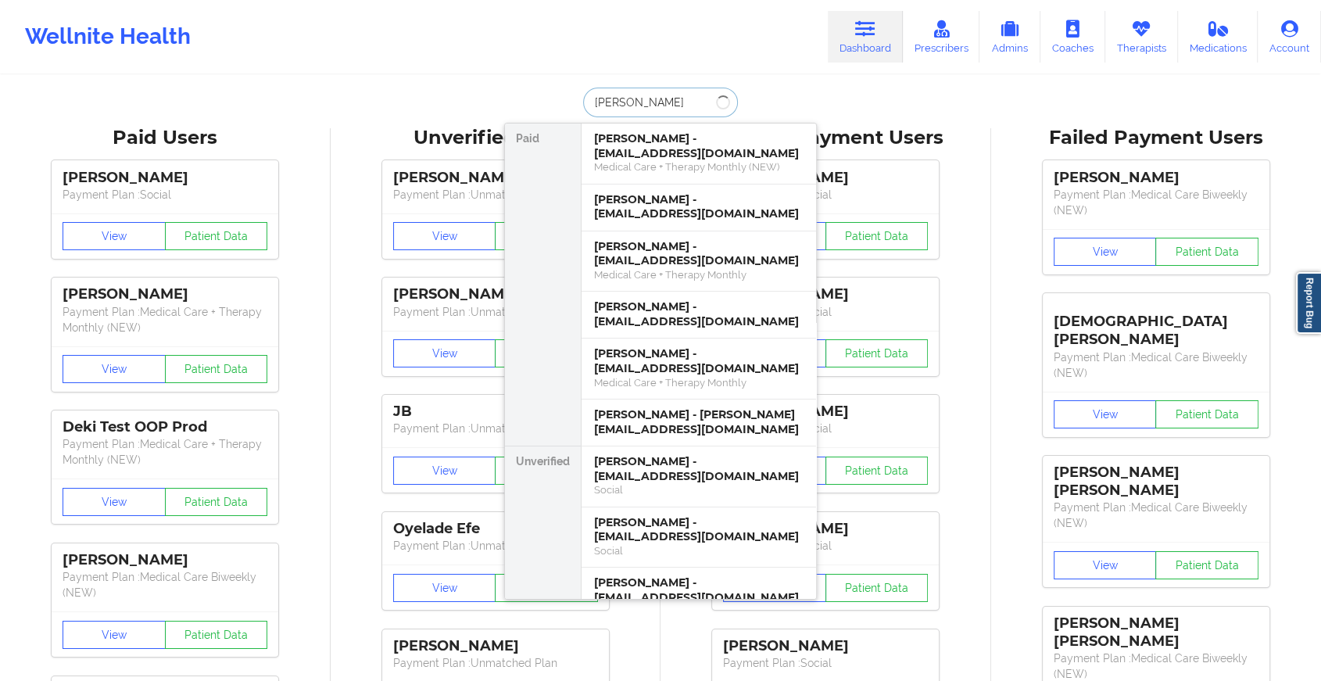
type input "[PERSON_NAME]"
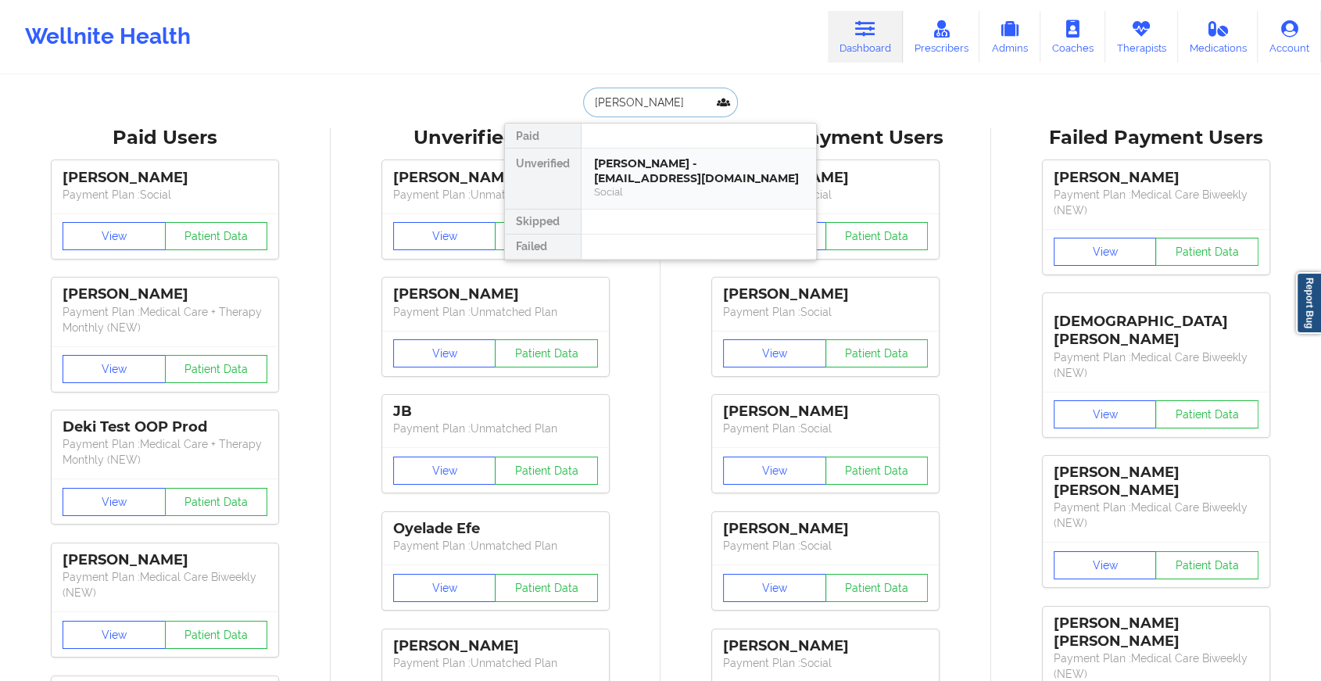
click at [638, 185] on div "Social" at bounding box center [698, 191] width 209 height 13
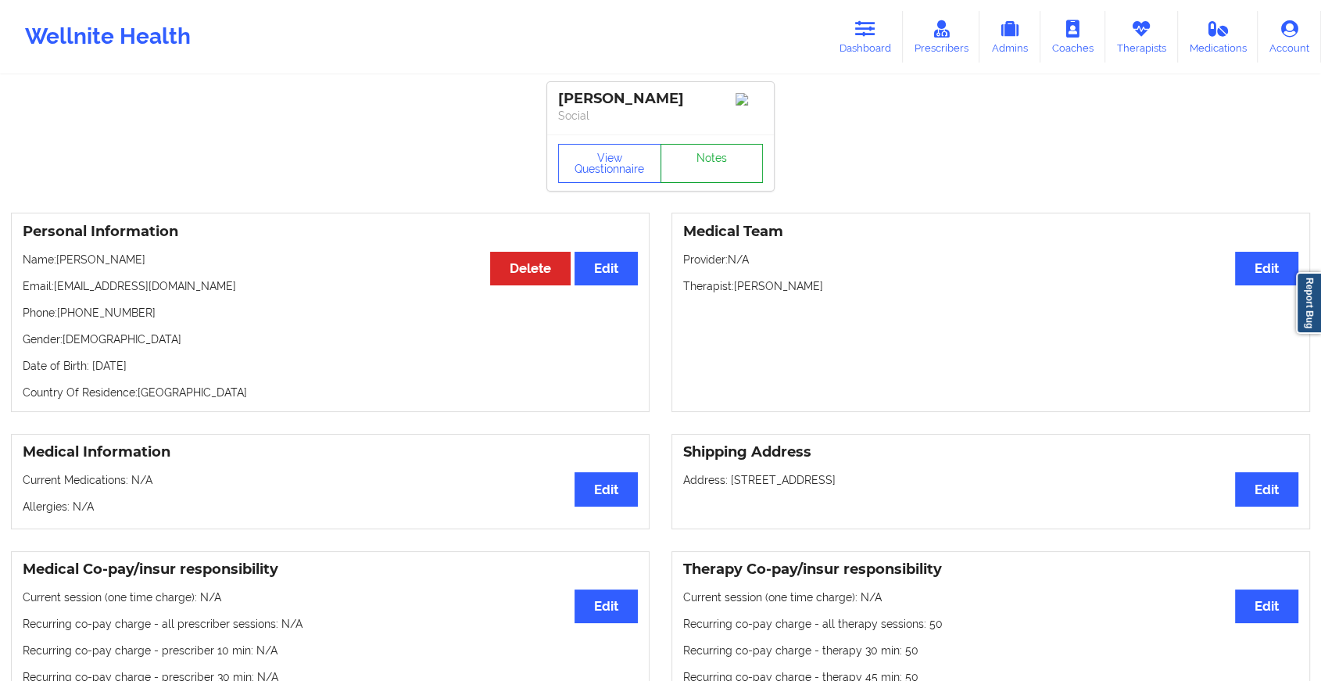
click at [709, 155] on link "Notes" at bounding box center [711, 163] width 103 height 39
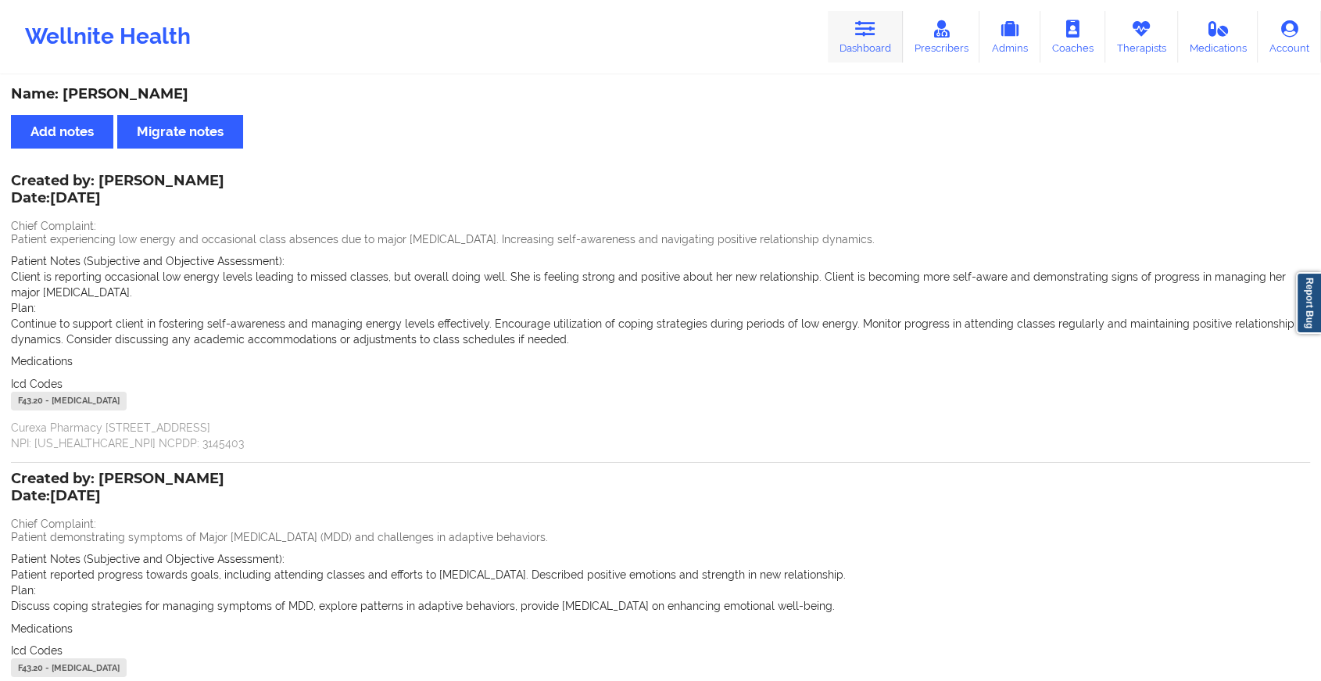
click at [856, 50] on link "Dashboard" at bounding box center [864, 37] width 75 height 52
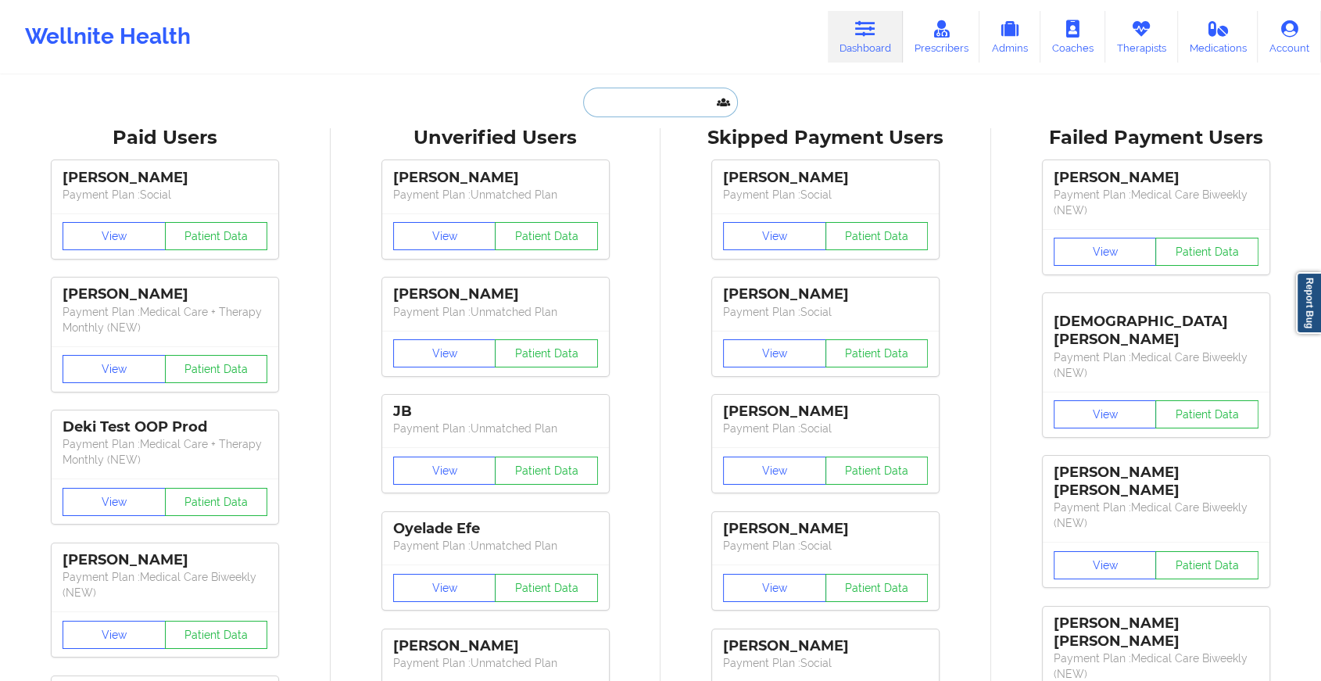
click at [630, 97] on input "text" at bounding box center [660, 103] width 155 height 30
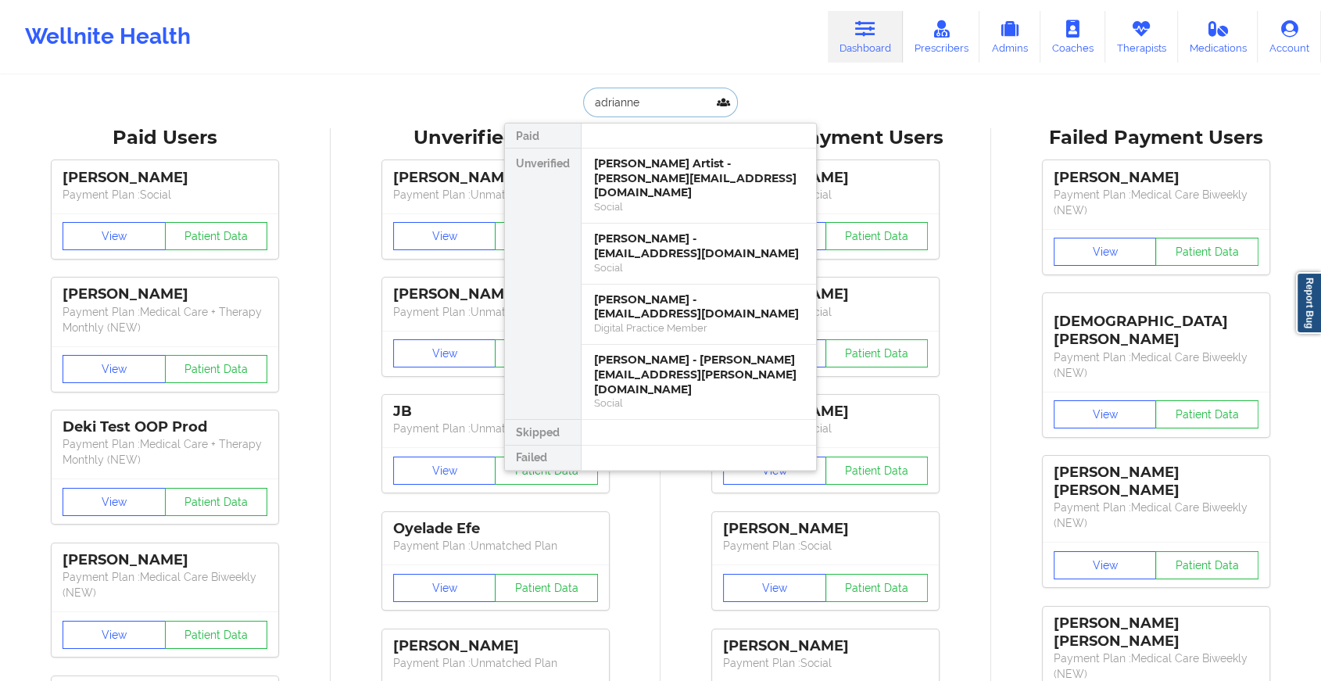
type input "adrianne"
click at [691, 169] on div "[PERSON_NAME] Artist - [PERSON_NAME][EMAIL_ADDRESS][DOMAIN_NAME]" at bounding box center [698, 178] width 209 height 44
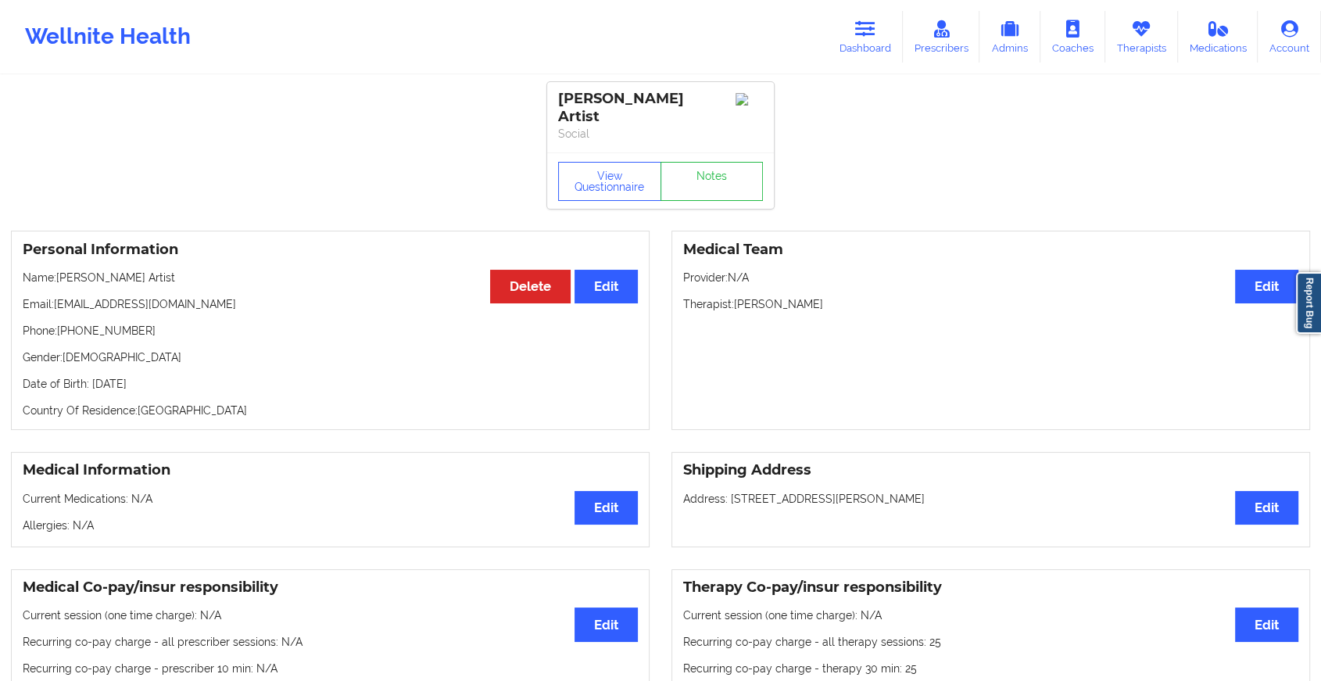
click at [719, 162] on div "View Questionnaire Notes" at bounding box center [660, 181] width 205 height 39
click at [719, 162] on link "Notes" at bounding box center [711, 181] width 103 height 39
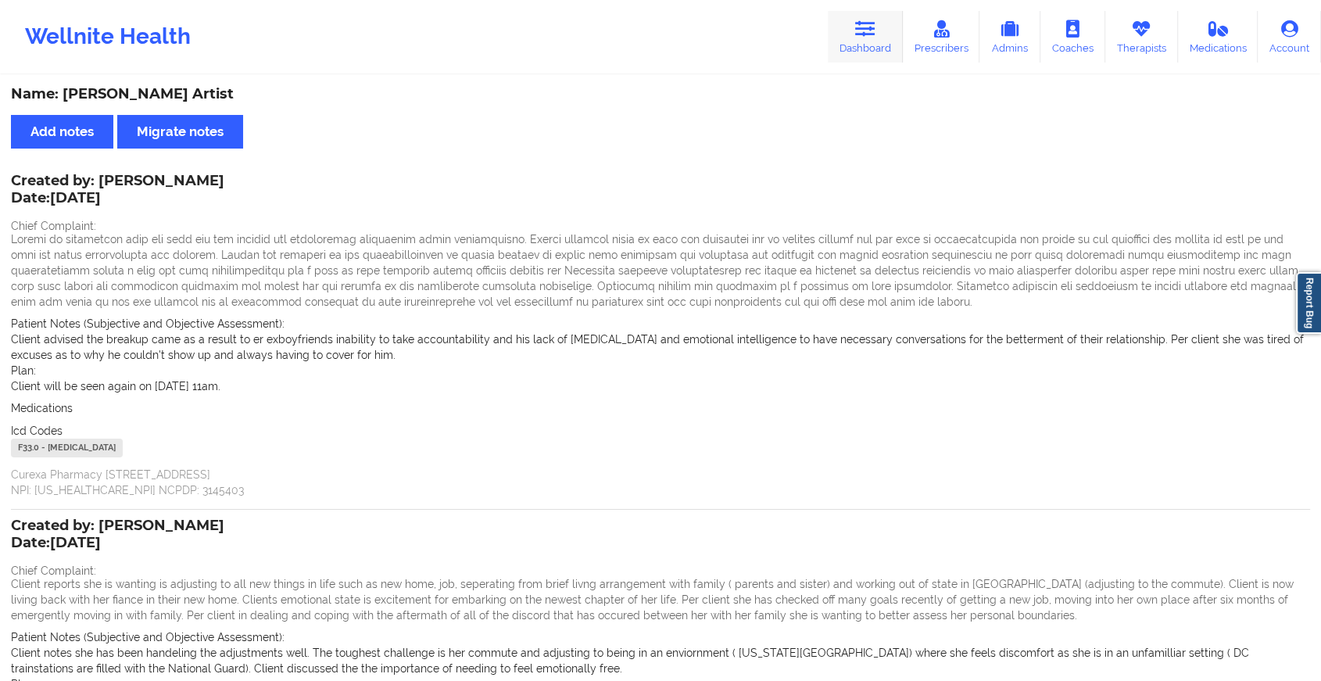
click at [885, 31] on link "Dashboard" at bounding box center [864, 37] width 75 height 52
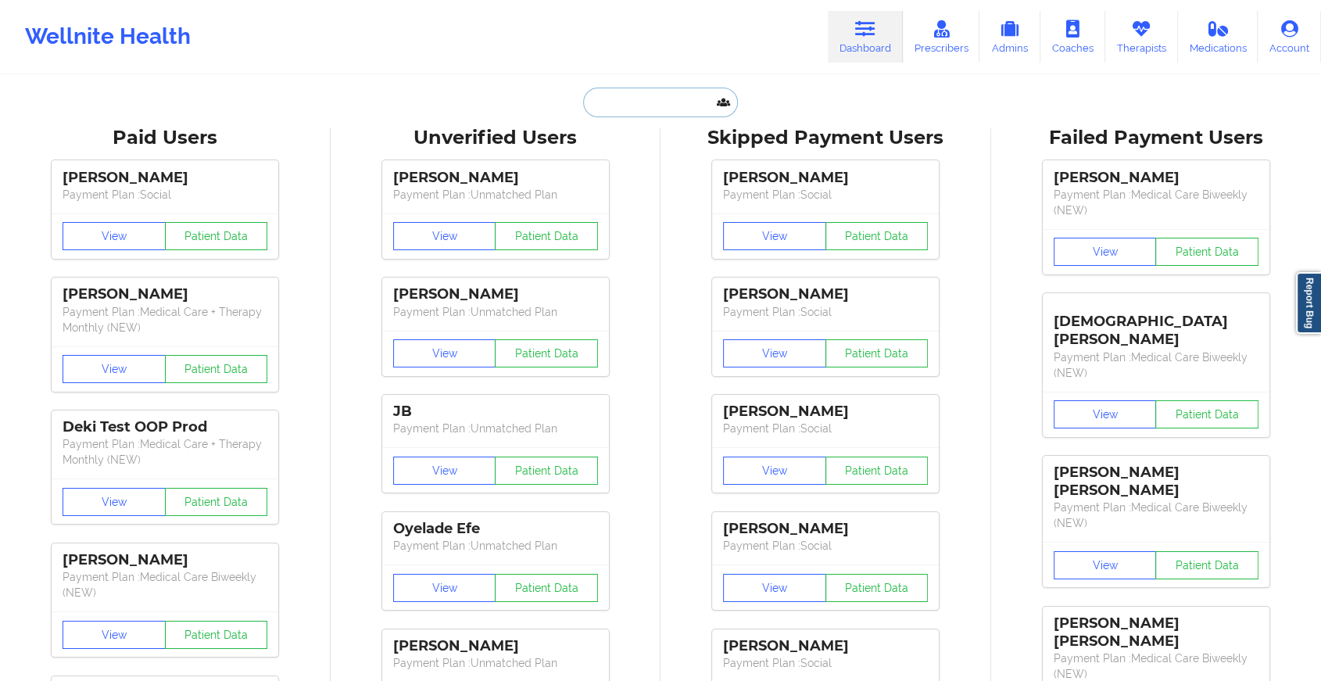
click at [654, 97] on input "text" at bounding box center [660, 103] width 155 height 30
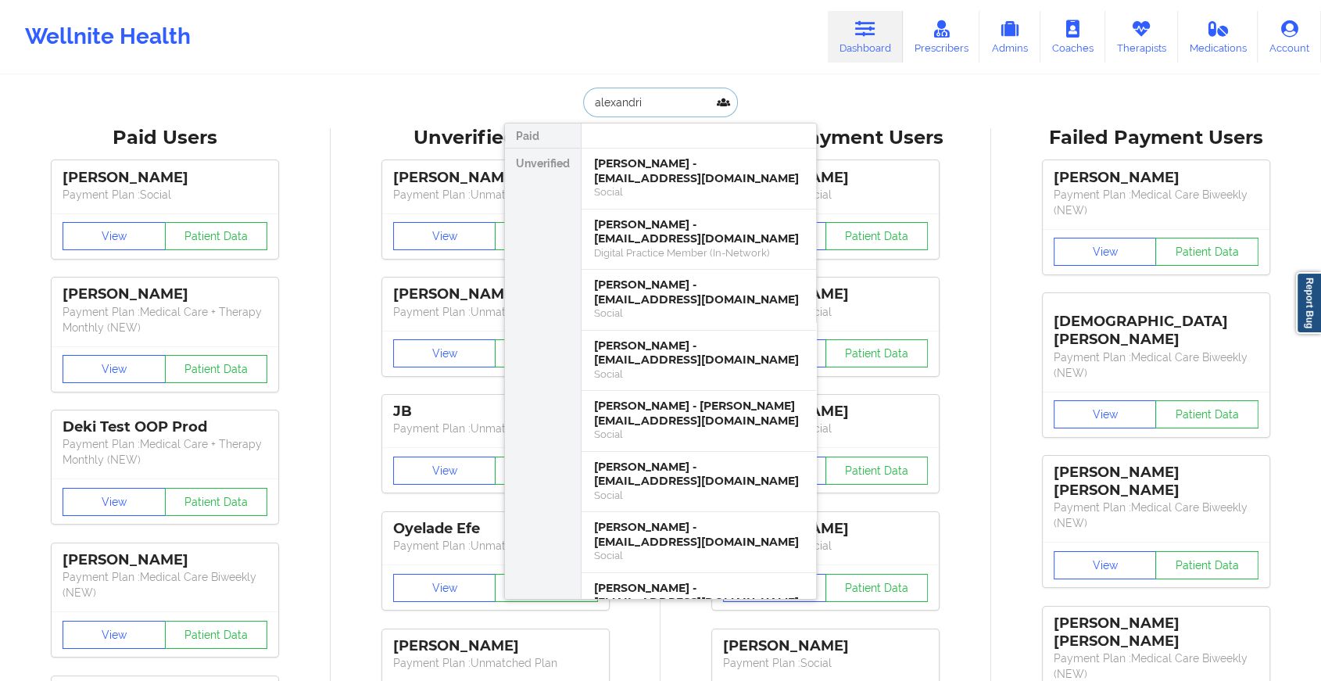
type input "[GEOGRAPHIC_DATA]"
click at [699, 223] on div "[PERSON_NAME] - [EMAIL_ADDRESS][DOMAIN_NAME]" at bounding box center [698, 231] width 209 height 29
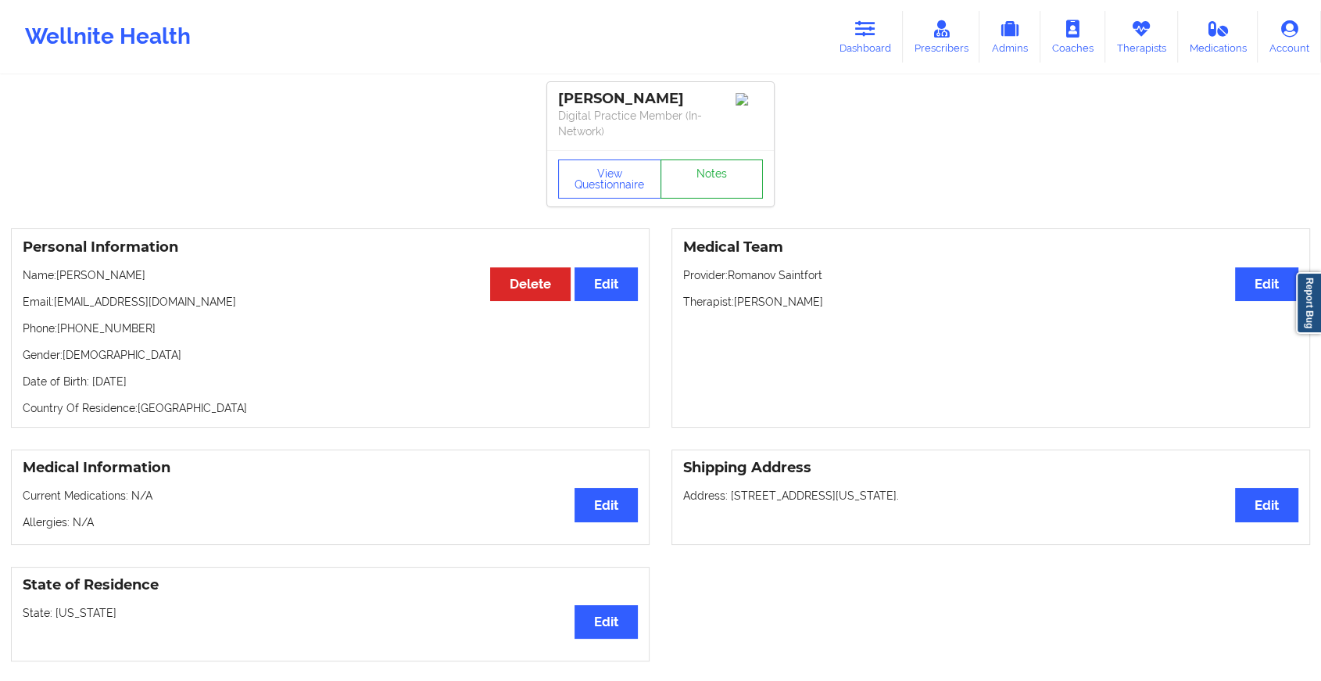
click at [713, 196] on link "Notes" at bounding box center [711, 178] width 103 height 39
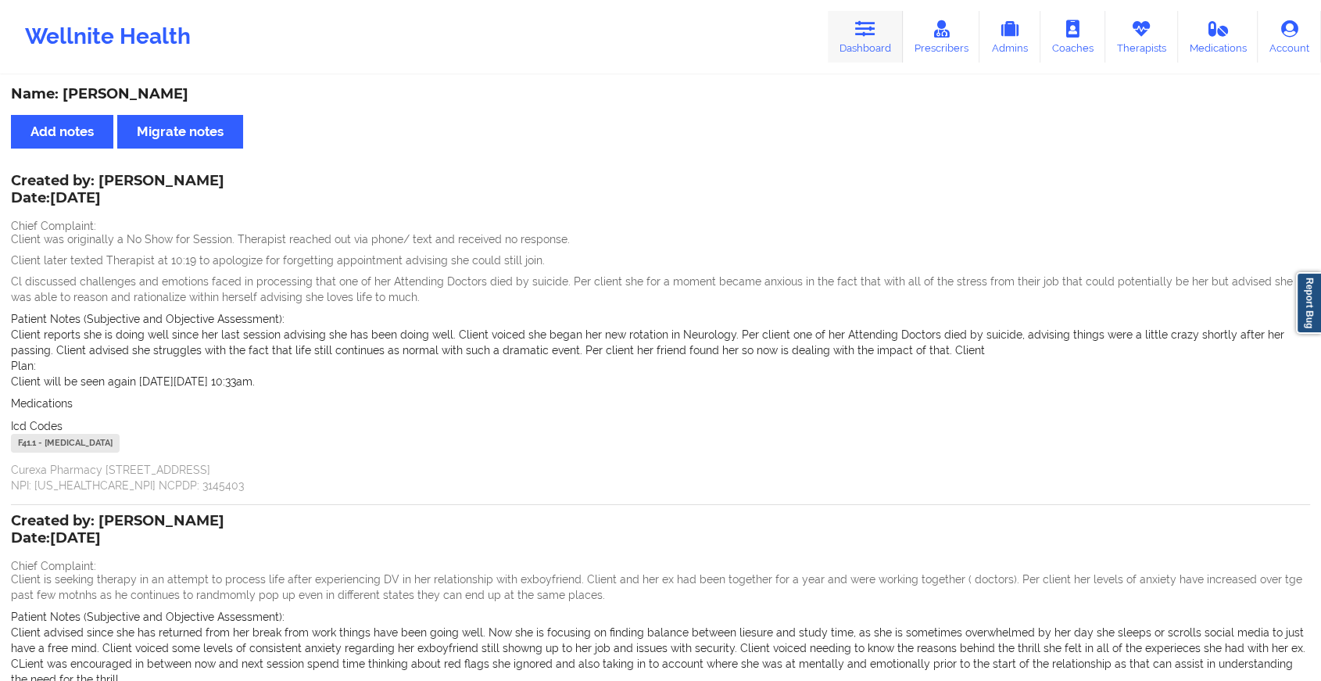
click at [860, 37] on icon at bounding box center [865, 28] width 20 height 17
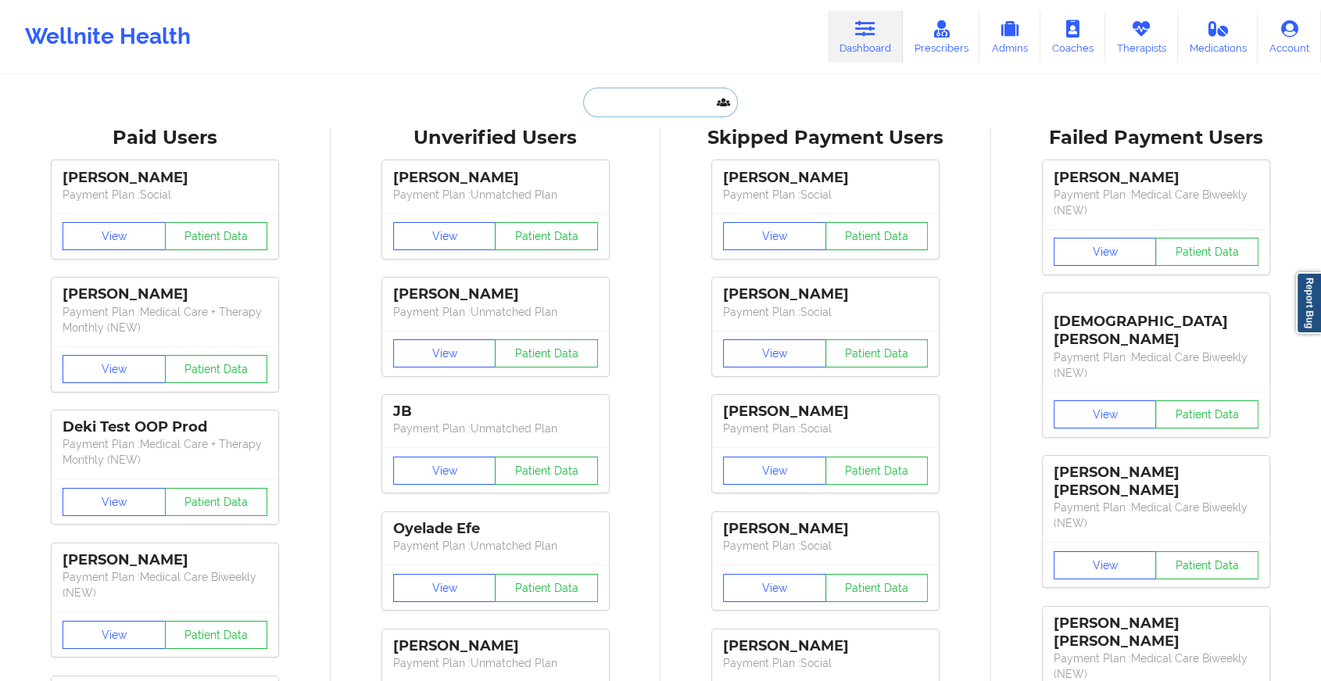
click at [663, 100] on input "text" at bounding box center [660, 103] width 155 height 30
type input "a"
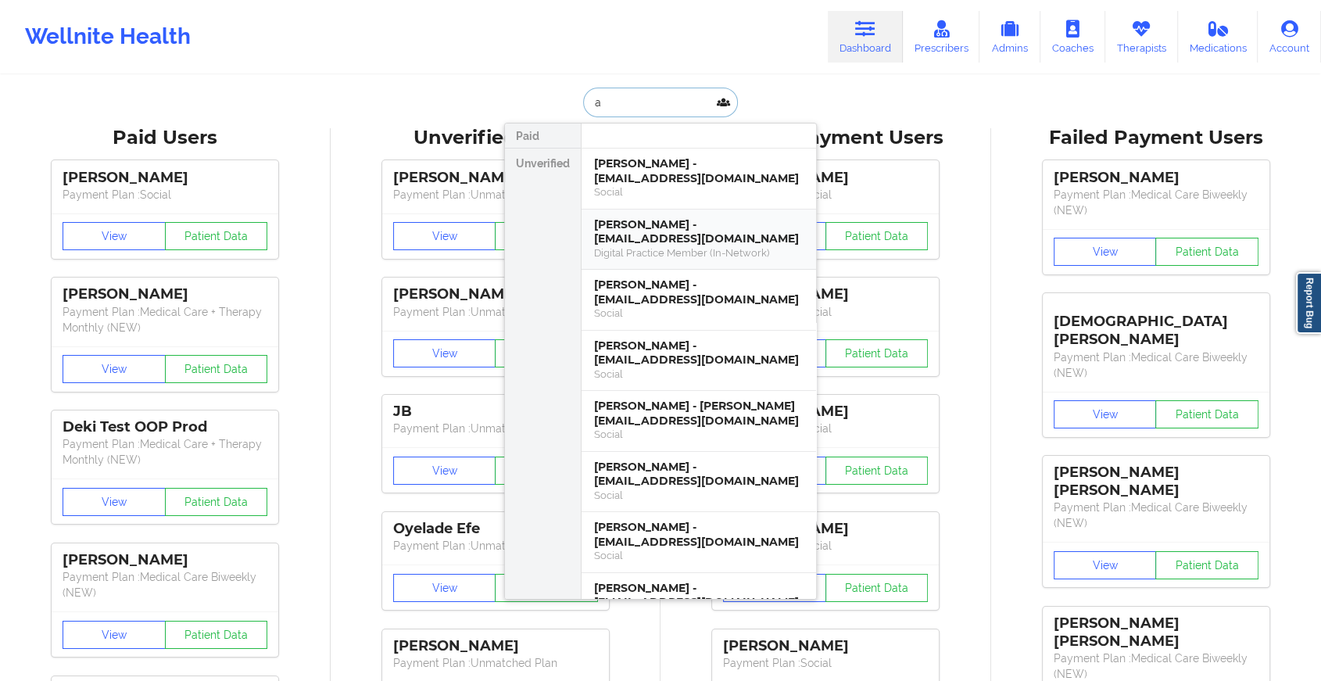
click at [681, 235] on div "[PERSON_NAME] - [EMAIL_ADDRESS][DOMAIN_NAME]" at bounding box center [698, 231] width 209 height 29
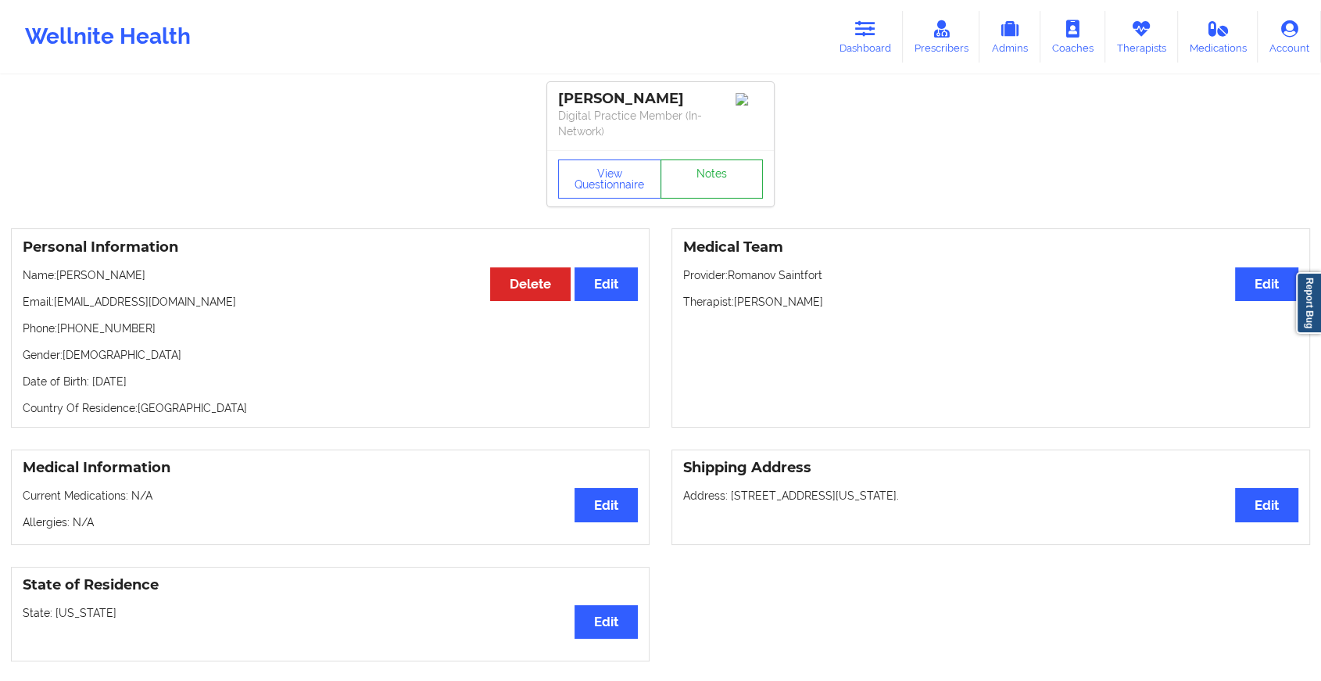
click at [702, 170] on link "Notes" at bounding box center [711, 178] width 103 height 39
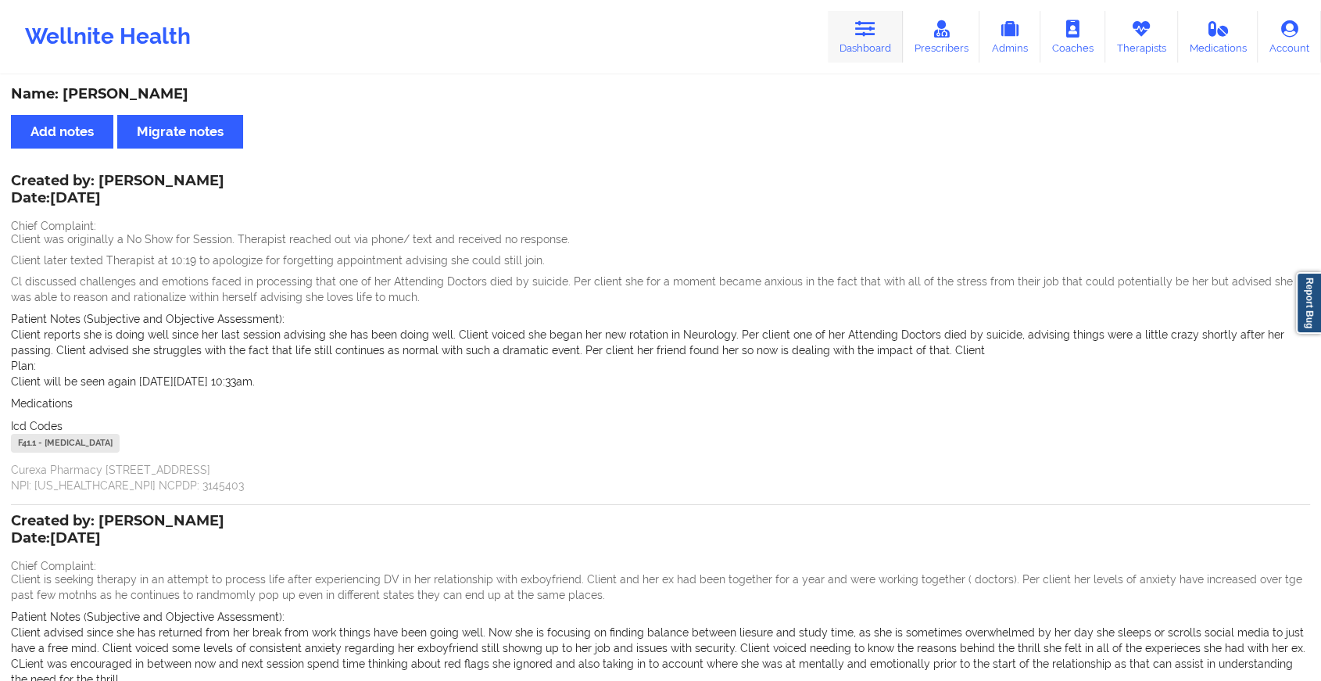
click at [880, 45] on link "Dashboard" at bounding box center [864, 37] width 75 height 52
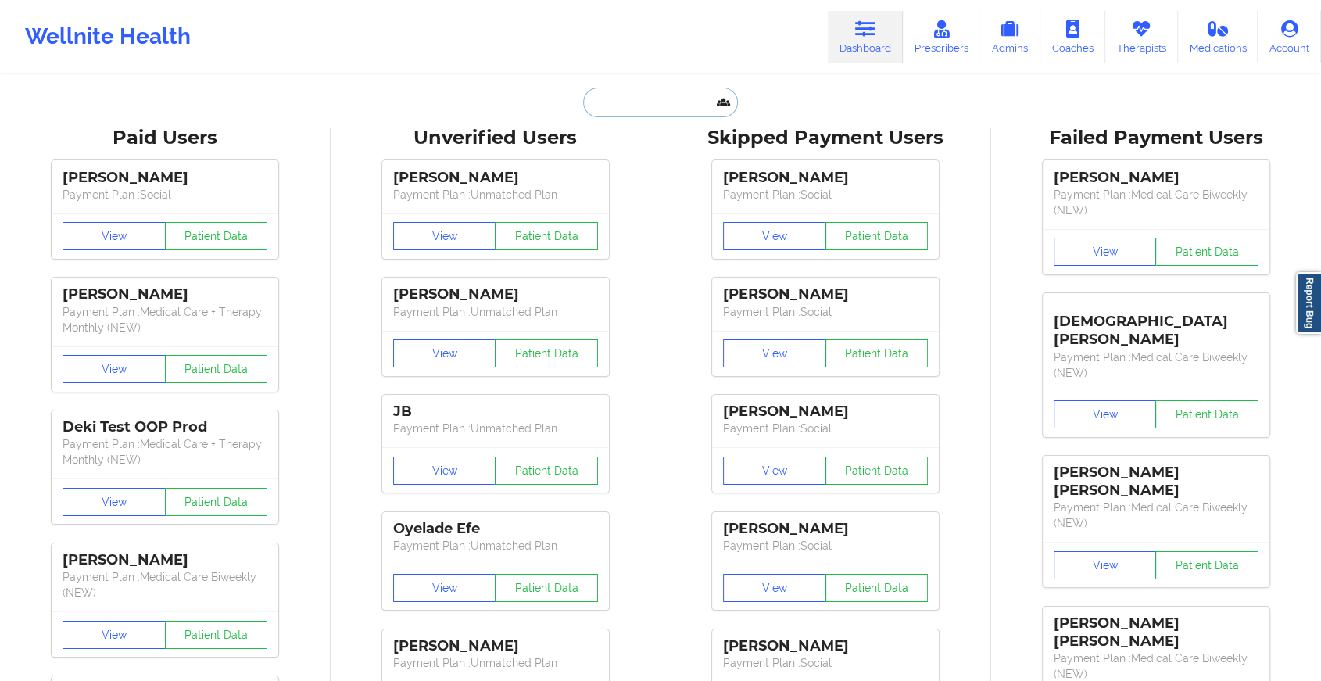
click at [667, 102] on input "text" at bounding box center [660, 103] width 155 height 30
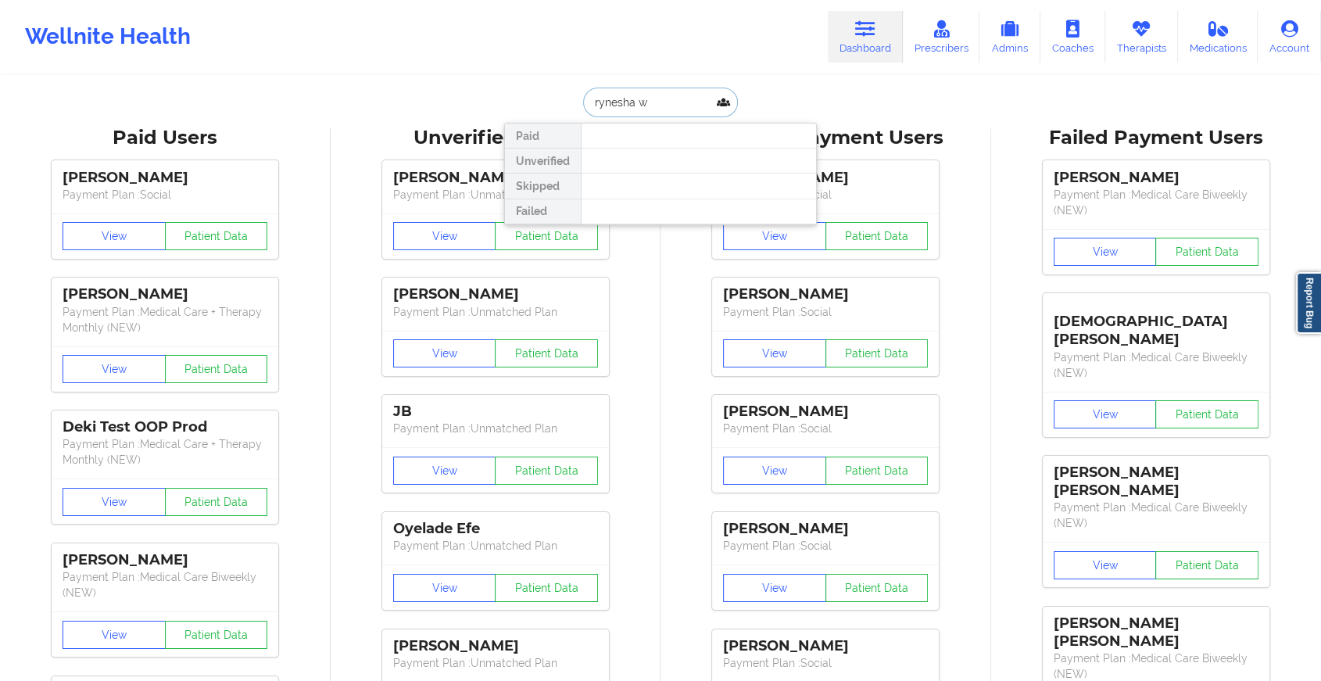
click at [664, 104] on input "rynesha w" at bounding box center [660, 103] width 155 height 30
type input "rynesha"
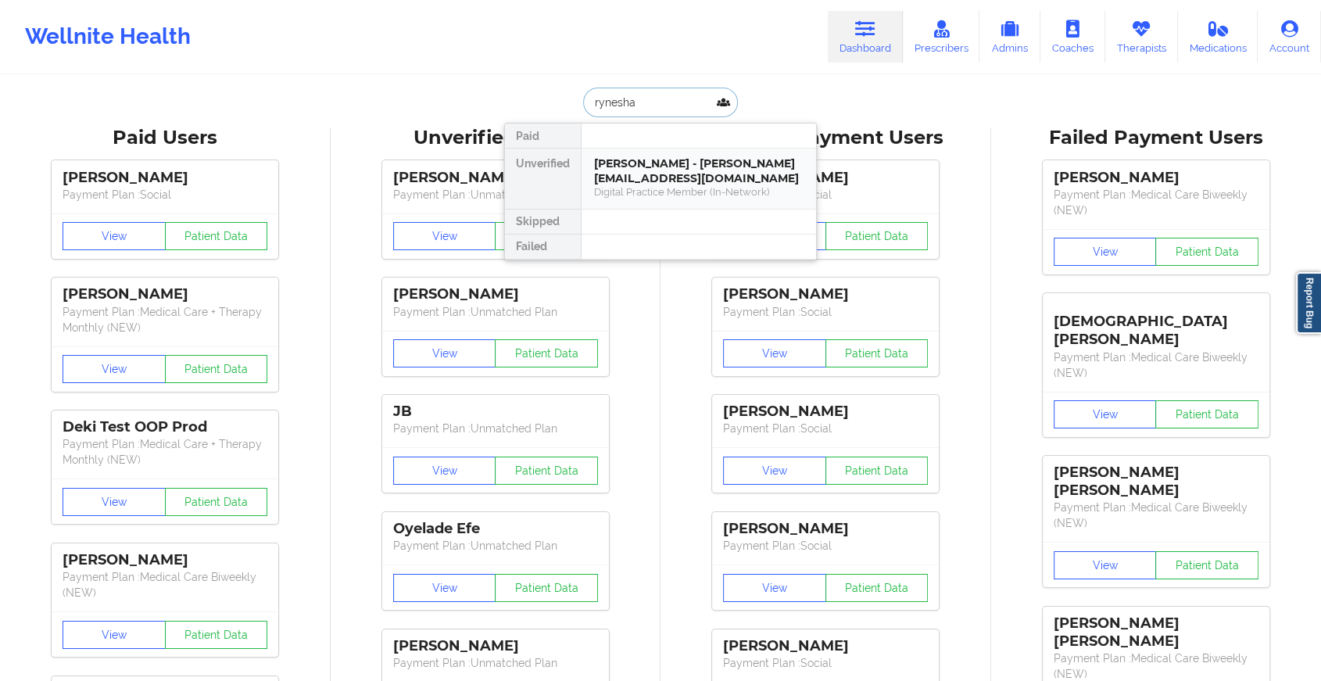
click at [664, 163] on div "[PERSON_NAME] - [PERSON_NAME][EMAIL_ADDRESS][DOMAIN_NAME]" at bounding box center [698, 170] width 209 height 29
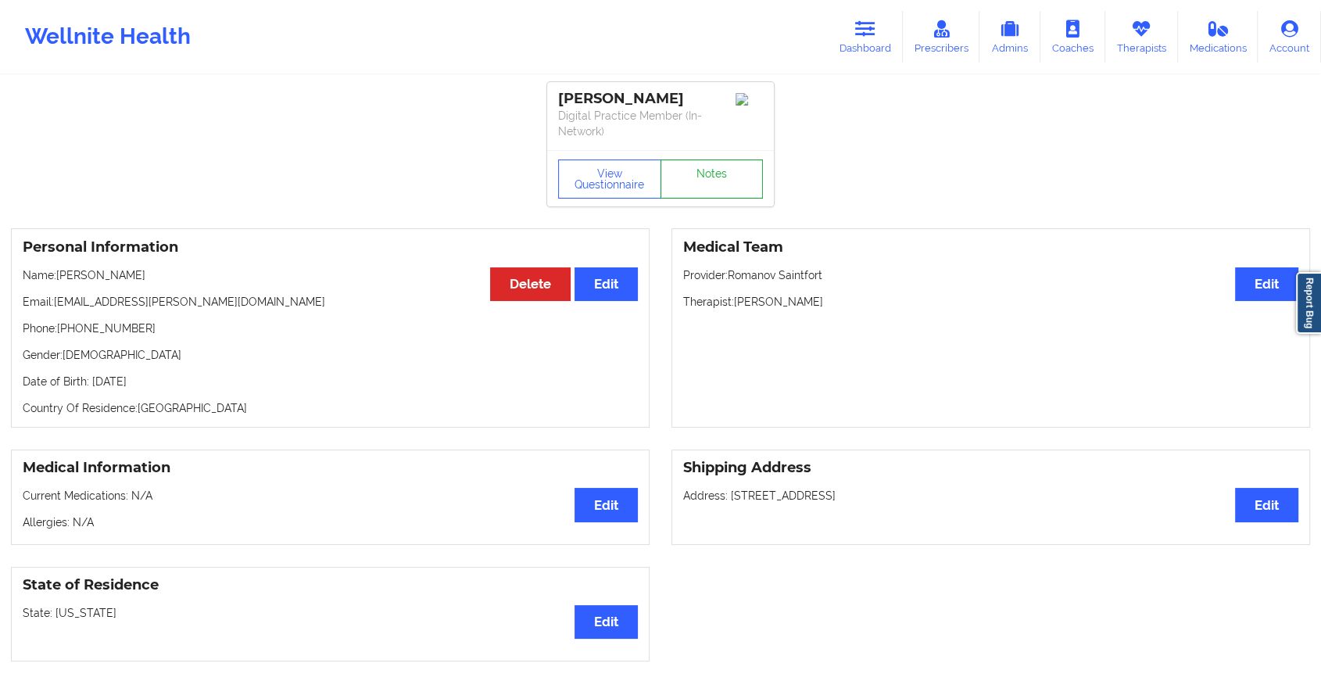
click at [696, 172] on link "Notes" at bounding box center [711, 178] width 103 height 39
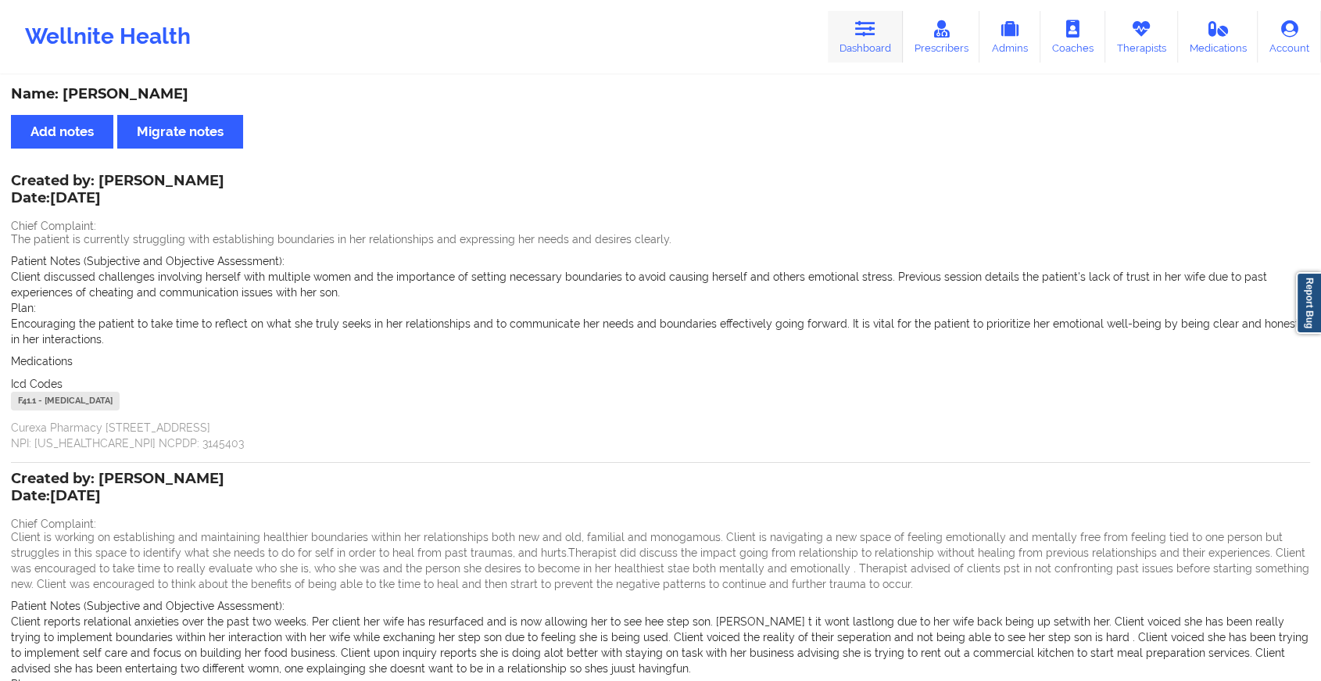
click at [863, 25] on icon at bounding box center [865, 28] width 20 height 17
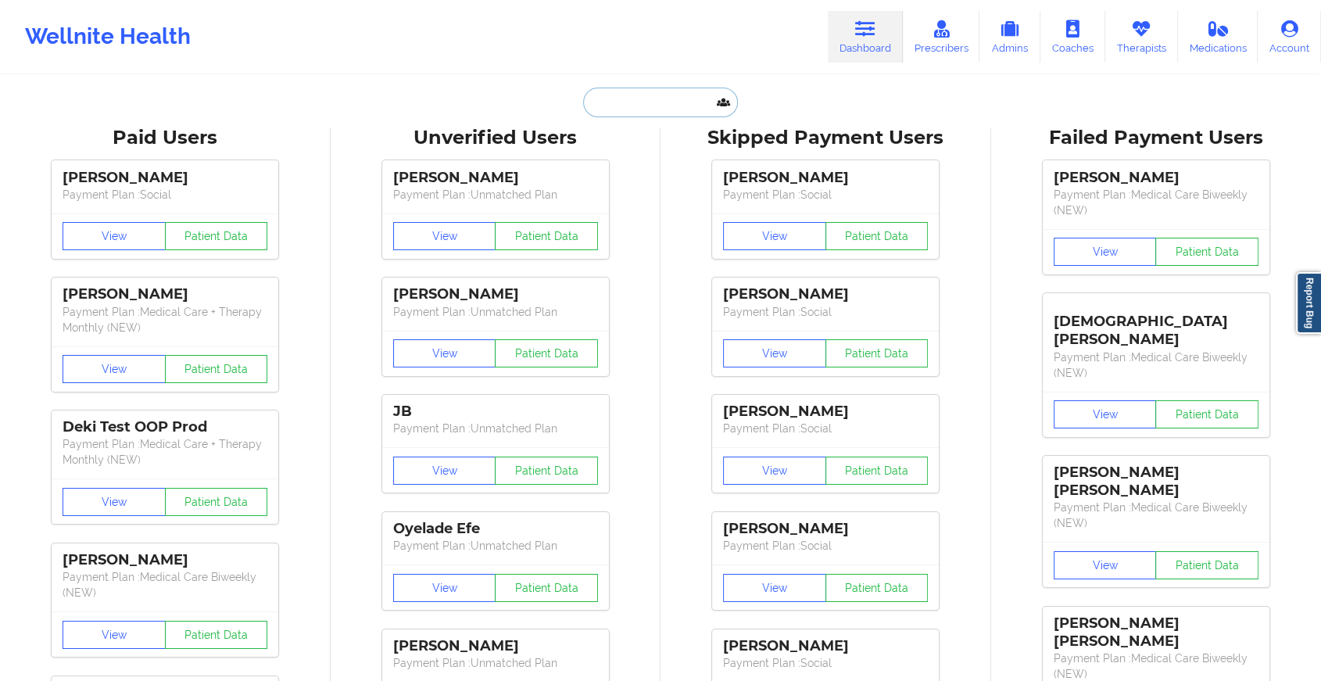
click at [684, 109] on input "text" at bounding box center [660, 103] width 155 height 30
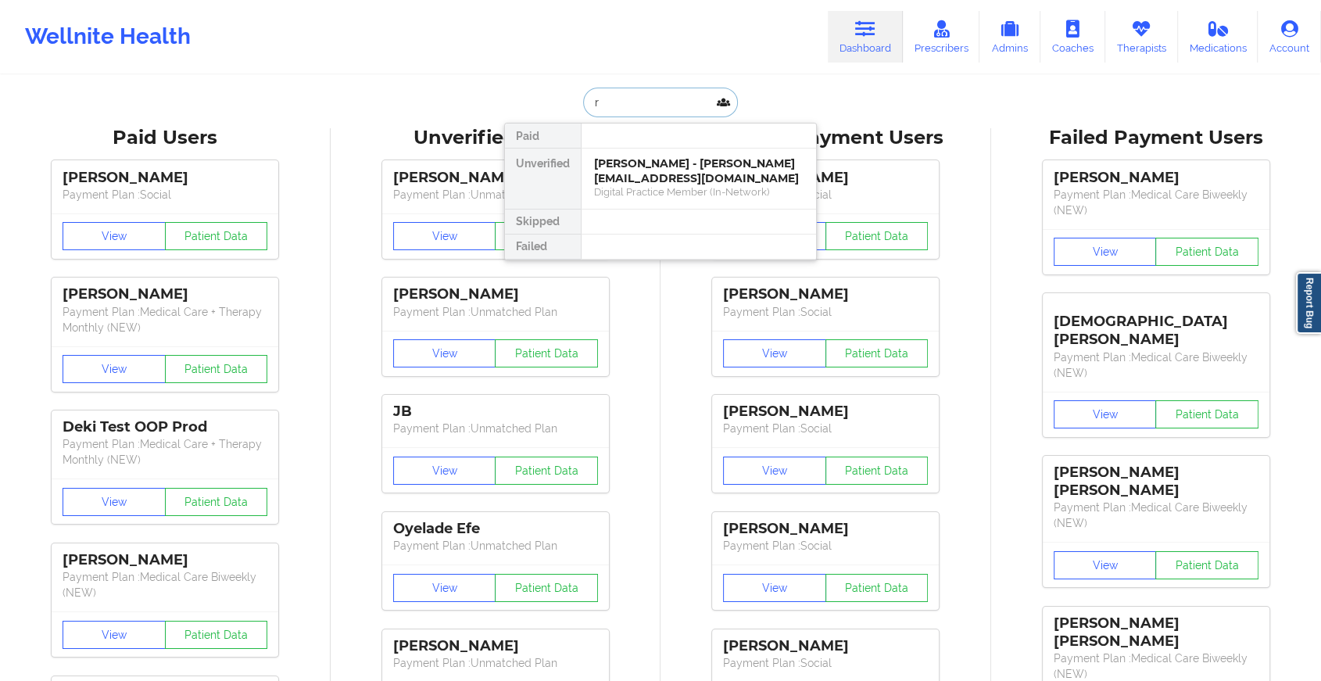
type input "r"
type input "seraf"
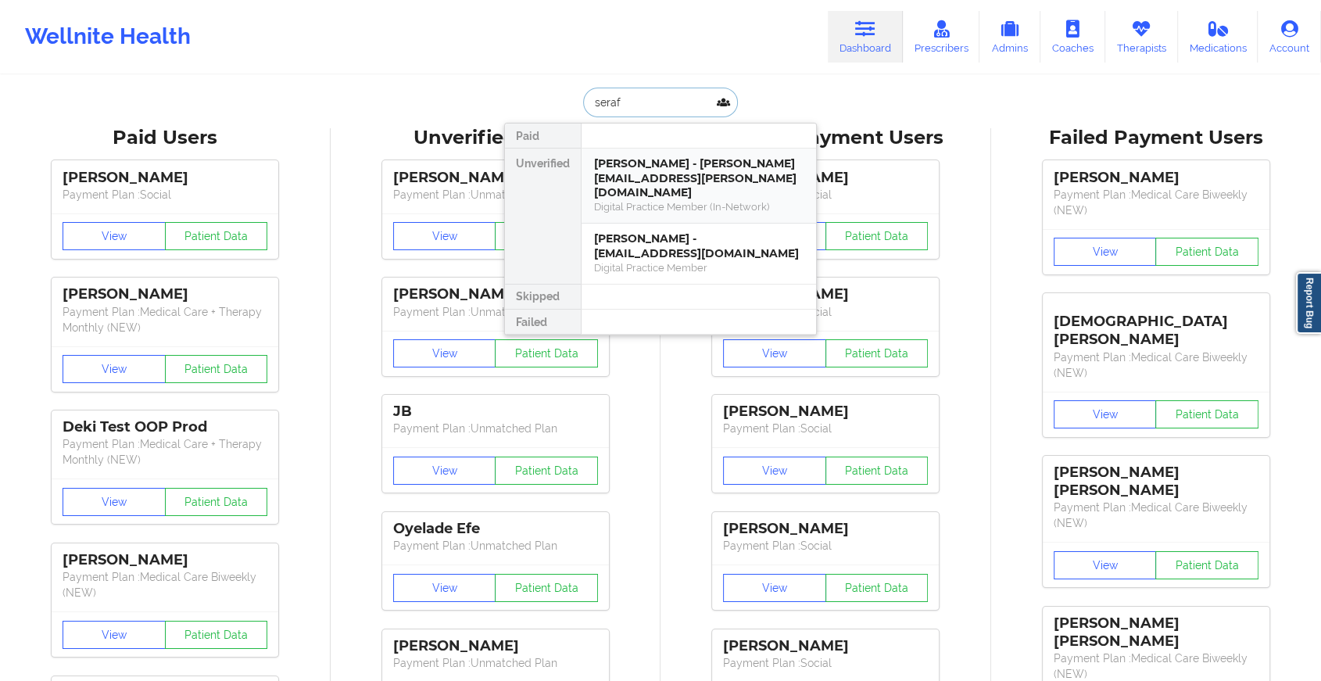
click at [628, 170] on div "[PERSON_NAME] - [PERSON_NAME][EMAIL_ADDRESS][PERSON_NAME][DOMAIN_NAME]" at bounding box center [698, 178] width 209 height 44
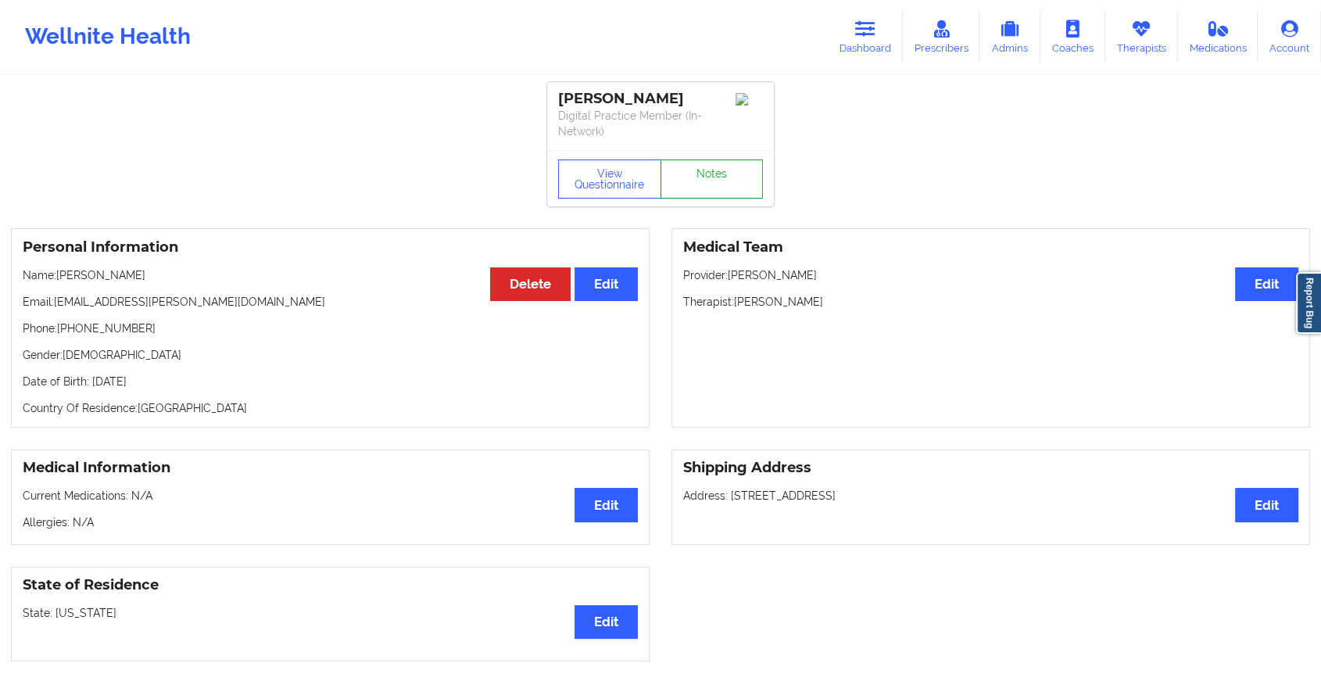
click at [708, 170] on link "Notes" at bounding box center [711, 178] width 103 height 39
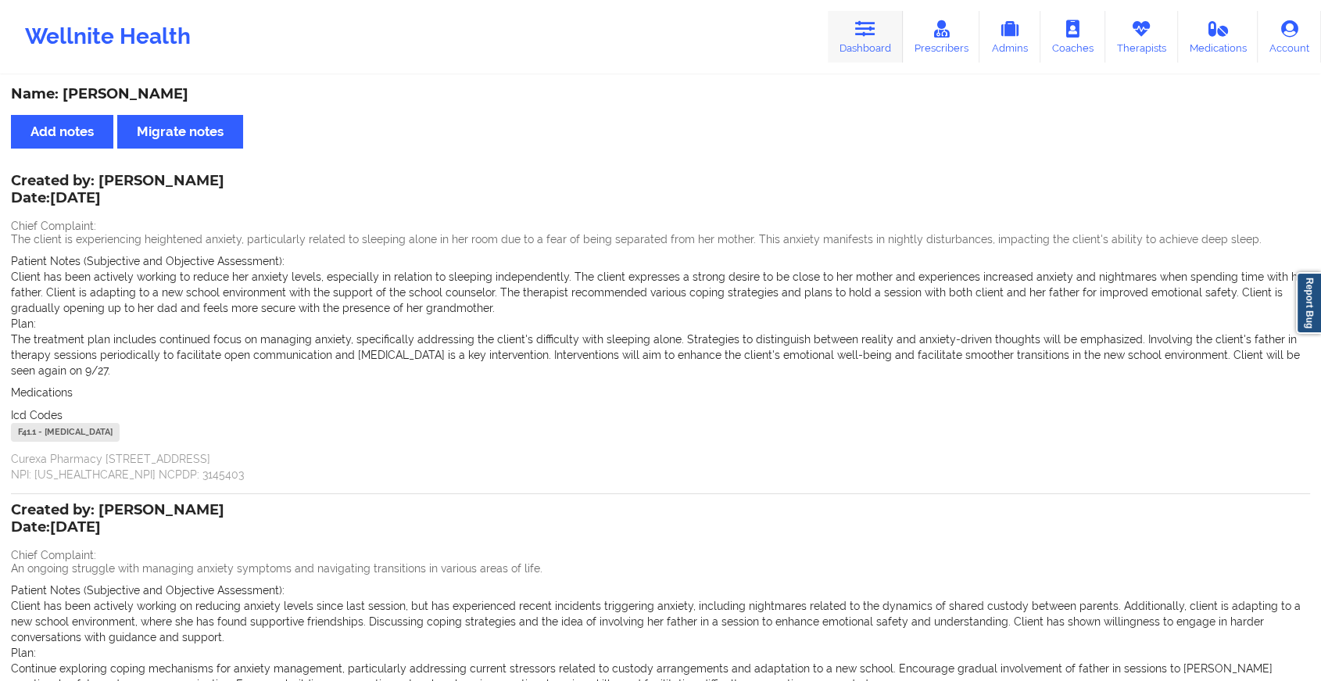
click at [859, 32] on icon at bounding box center [865, 28] width 20 height 17
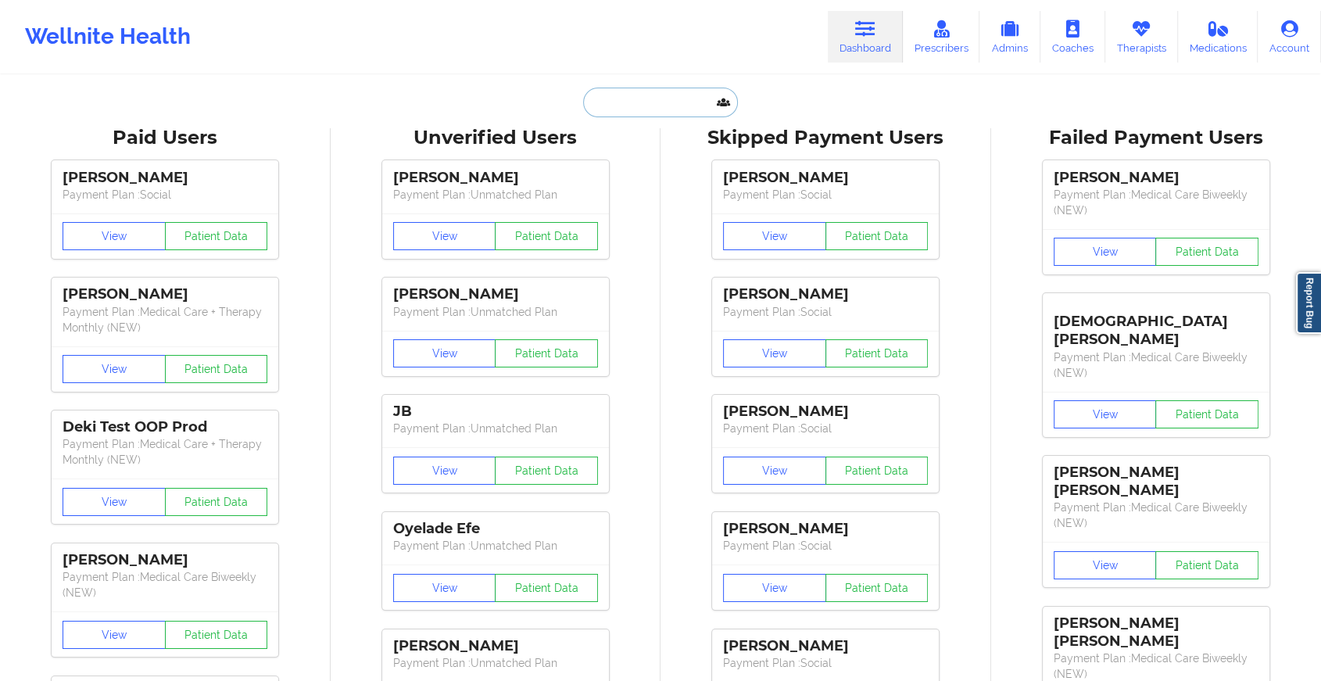
click at [631, 105] on input "text" at bounding box center [660, 103] width 155 height 30
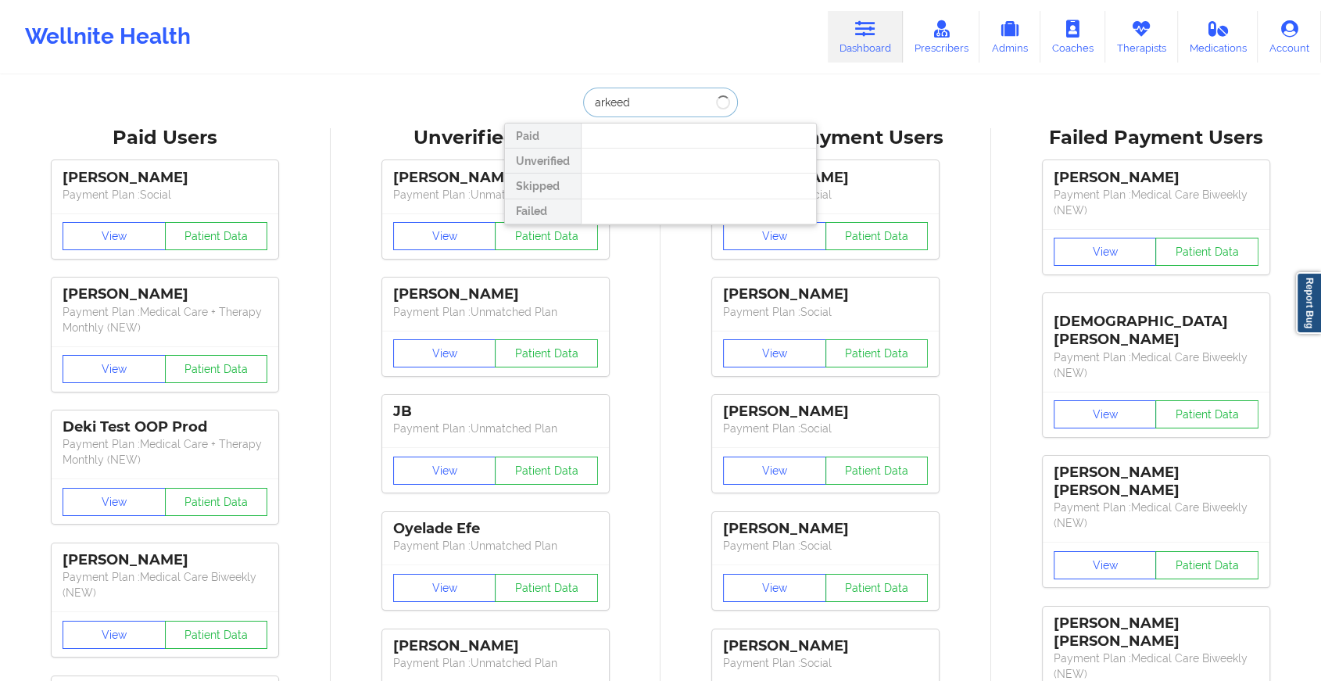
type input "arkeeda"
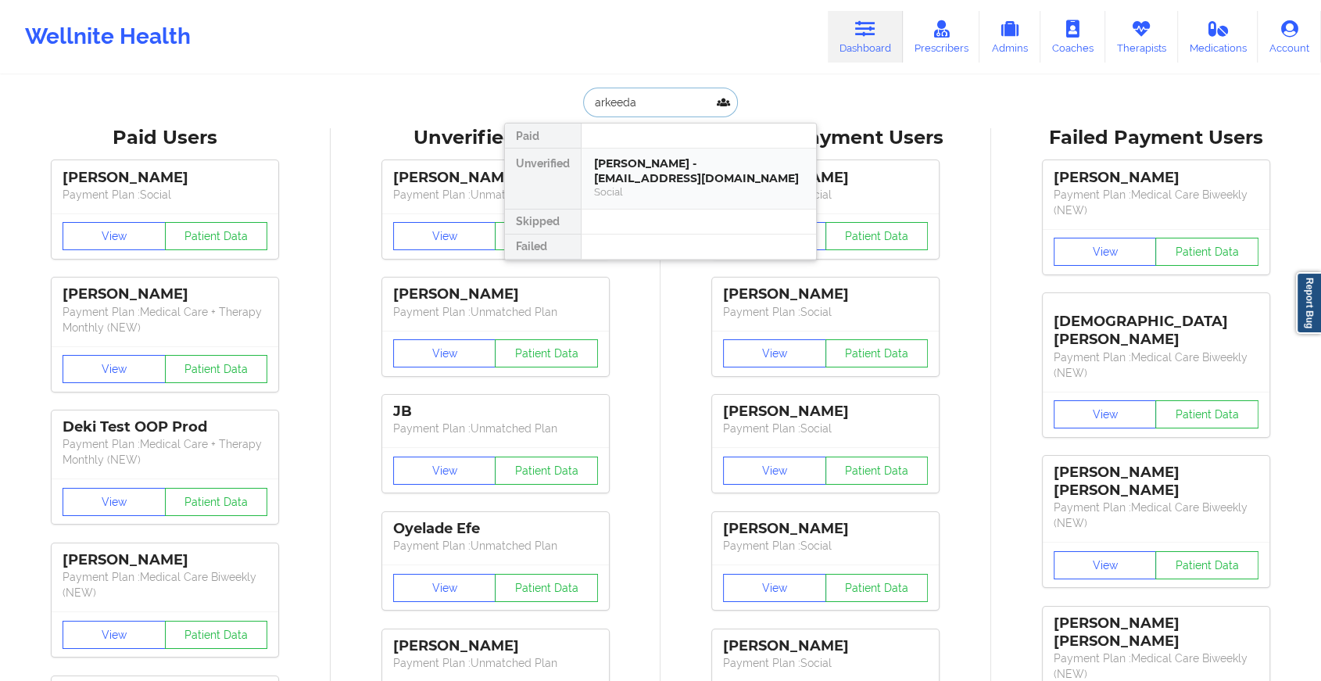
click at [678, 177] on div "[PERSON_NAME] - [EMAIL_ADDRESS][DOMAIN_NAME]" at bounding box center [698, 170] width 209 height 29
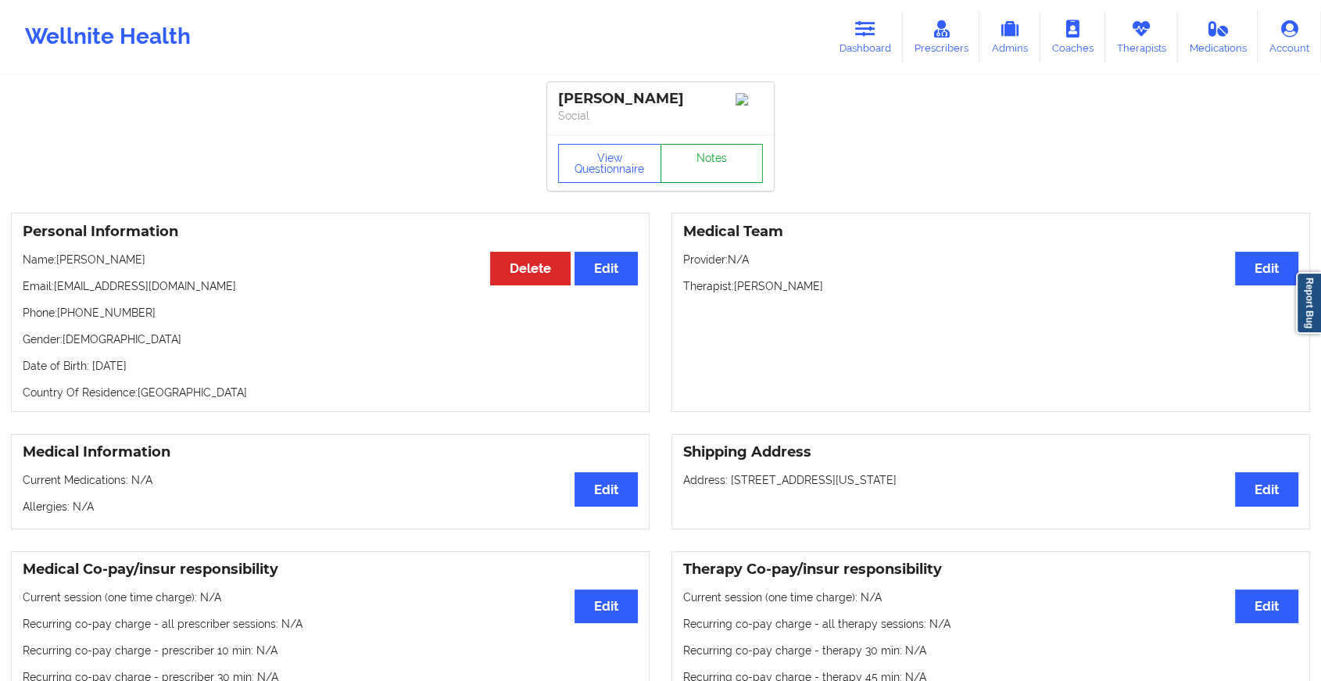
click at [708, 169] on link "Notes" at bounding box center [711, 163] width 103 height 39
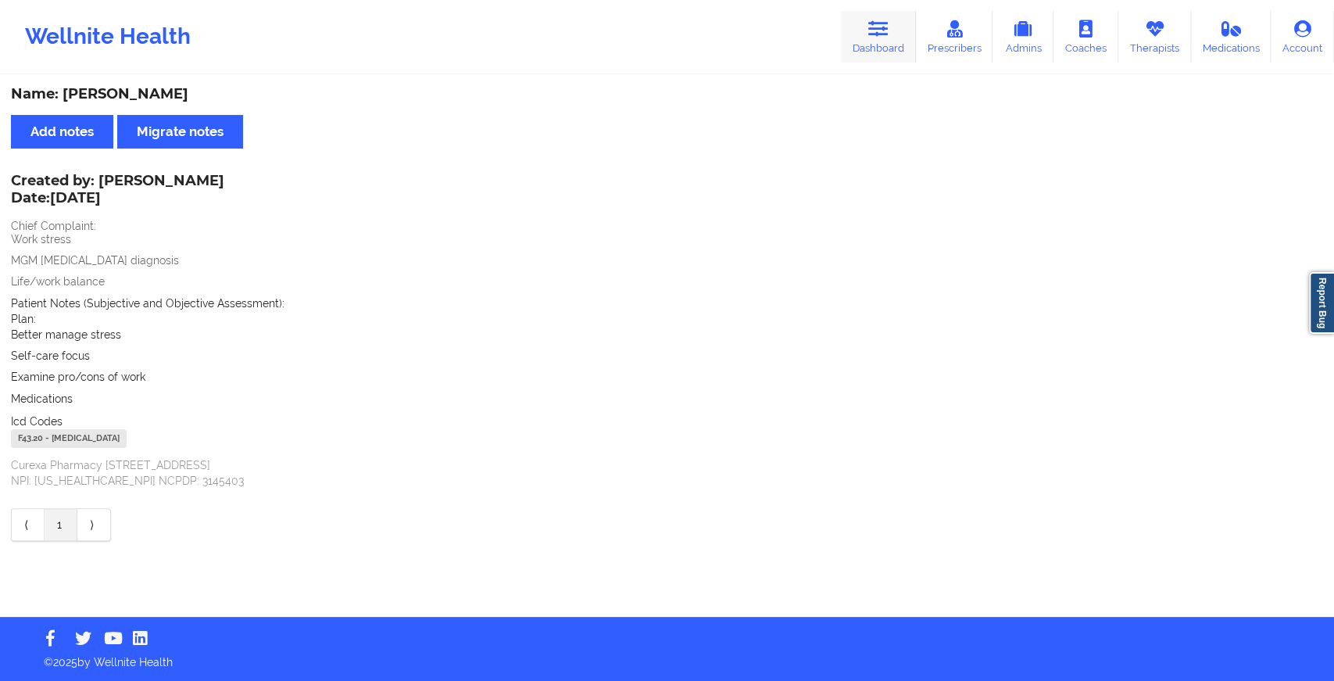
click at [868, 33] on link "Dashboard" at bounding box center [878, 37] width 75 height 52
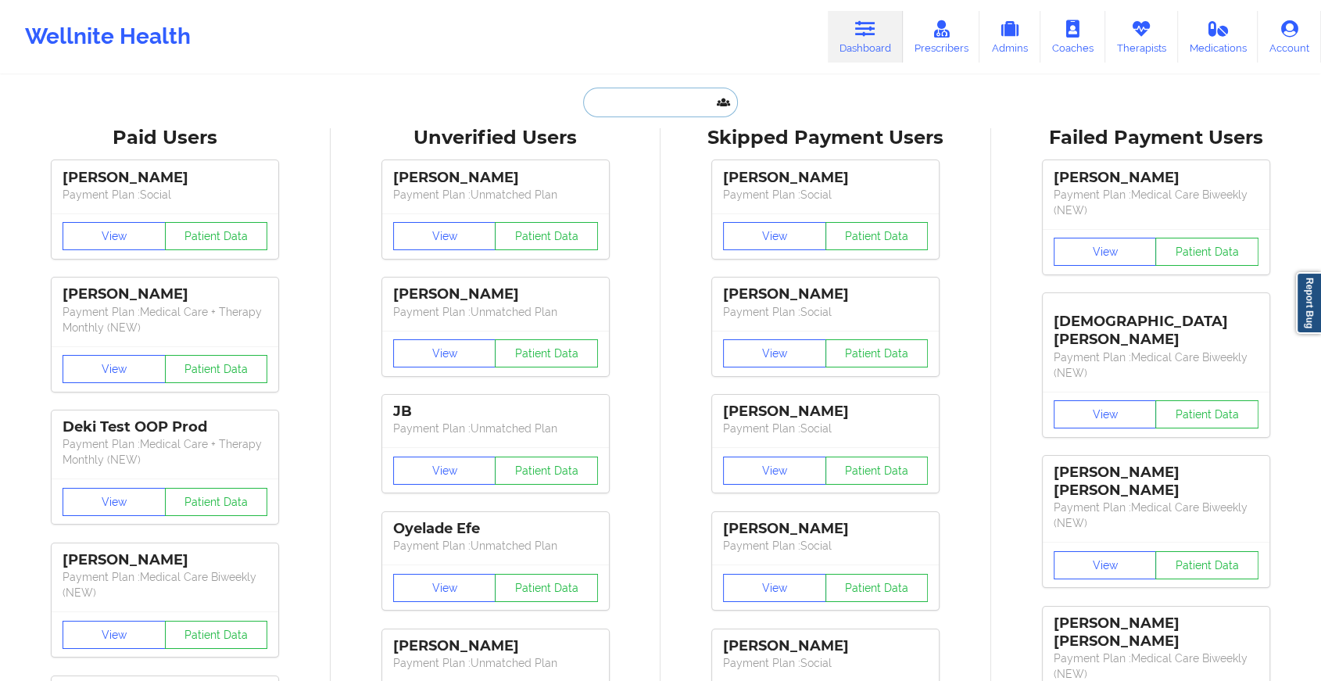
click at [590, 110] on input "text" at bounding box center [660, 103] width 155 height 30
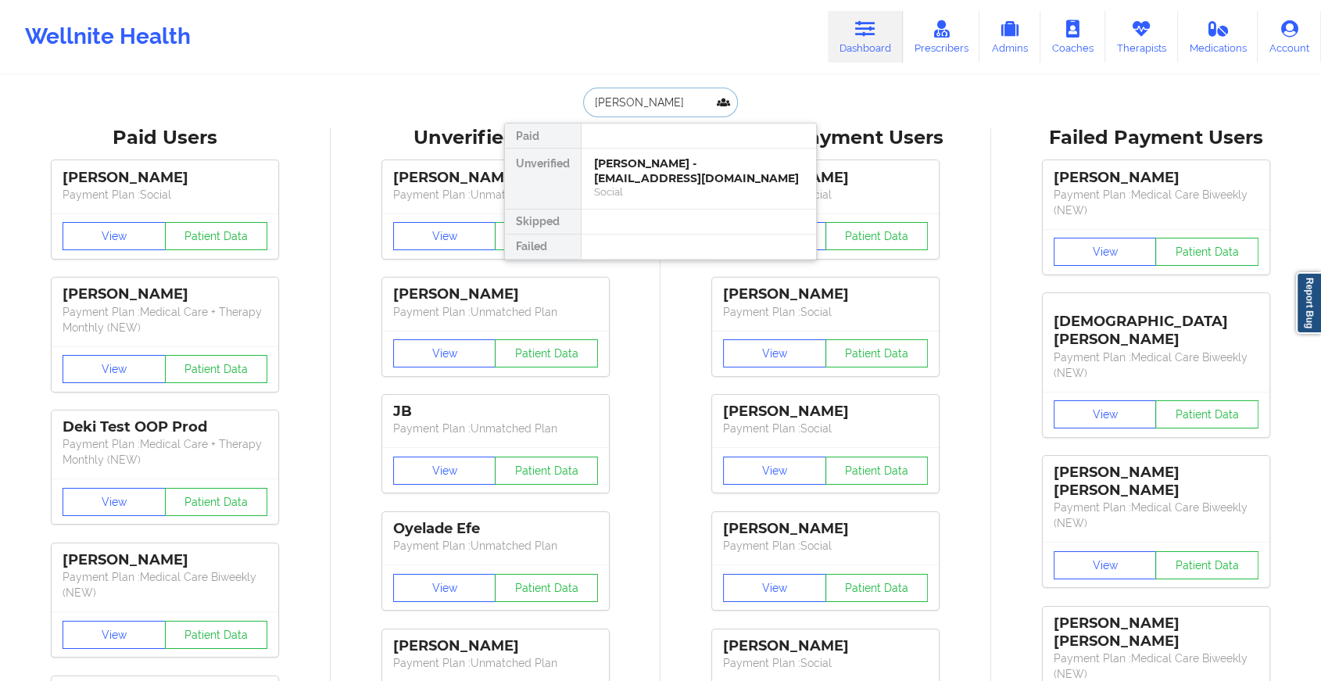
type input "obadiah will"
click at [670, 187] on div "Social" at bounding box center [698, 191] width 209 height 13
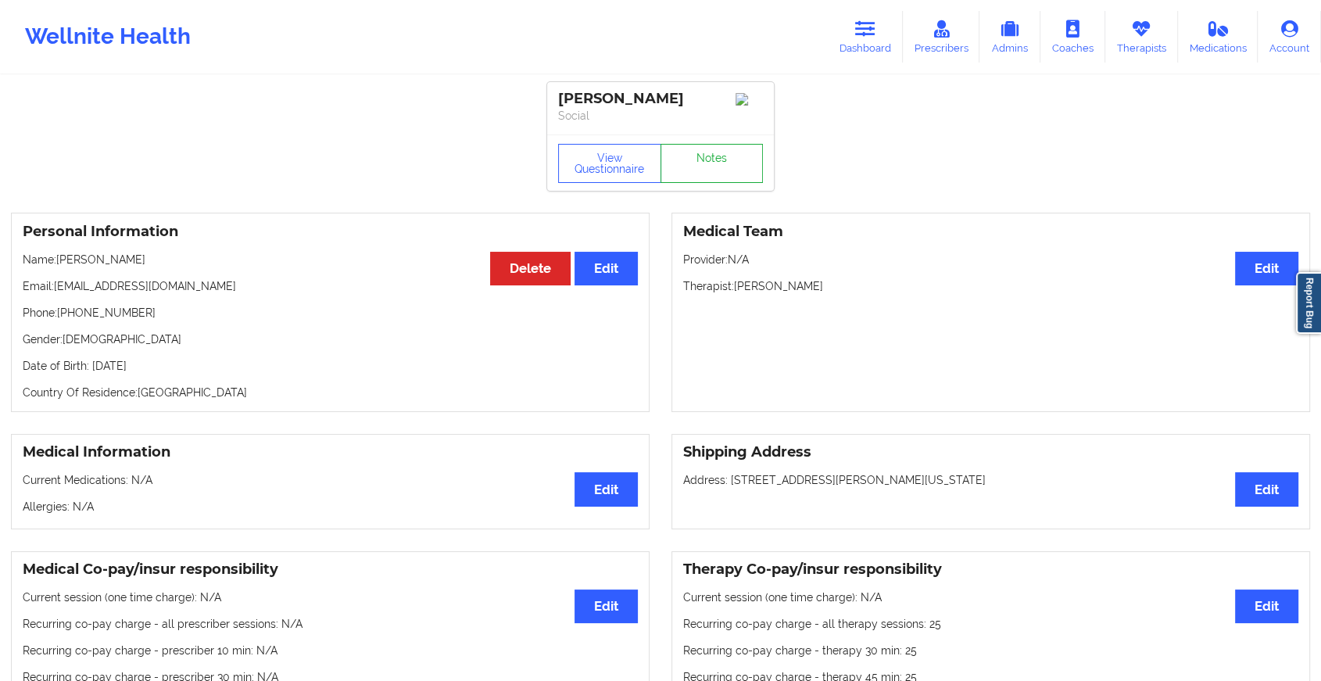
drag, startPoint x: 735, startPoint y: 148, endPoint x: 730, endPoint y: 174, distance: 27.1
click at [730, 174] on div "[PERSON_NAME] Social View Questionnaire Notes" at bounding box center [660, 136] width 227 height 109
click at [730, 174] on link "Notes" at bounding box center [711, 163] width 103 height 39
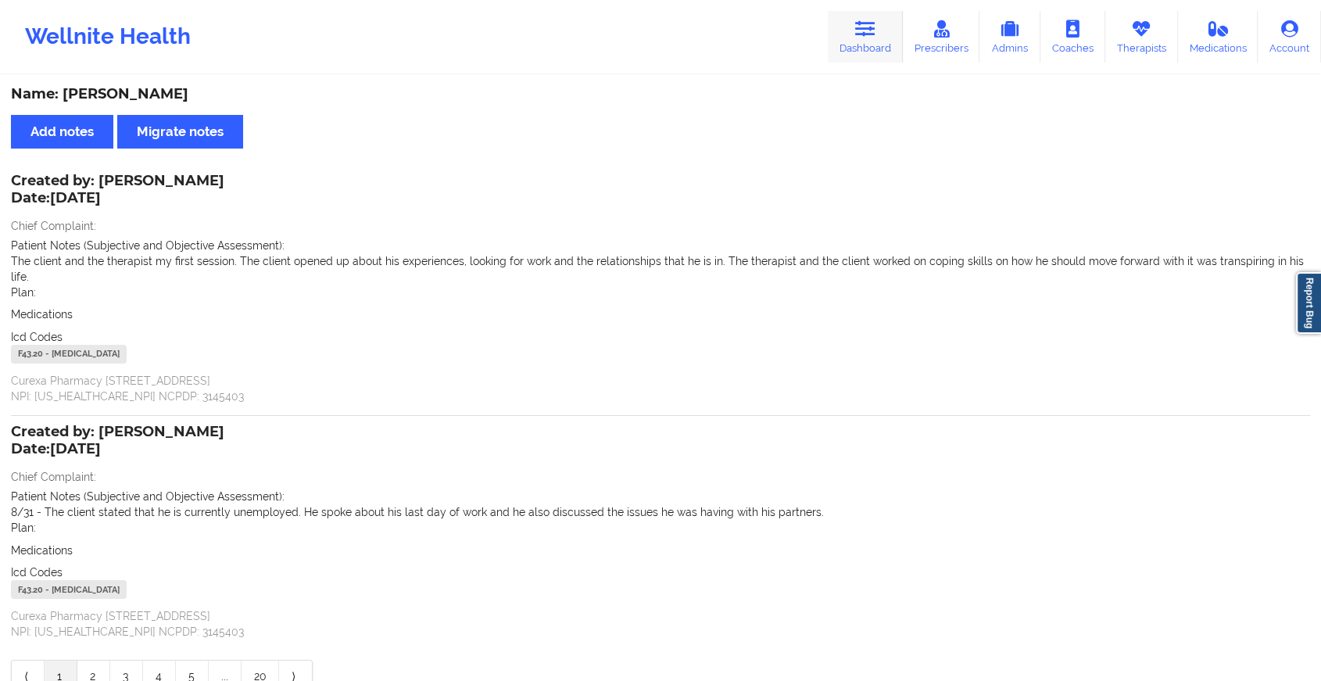
click at [854, 38] on link "Dashboard" at bounding box center [864, 37] width 75 height 52
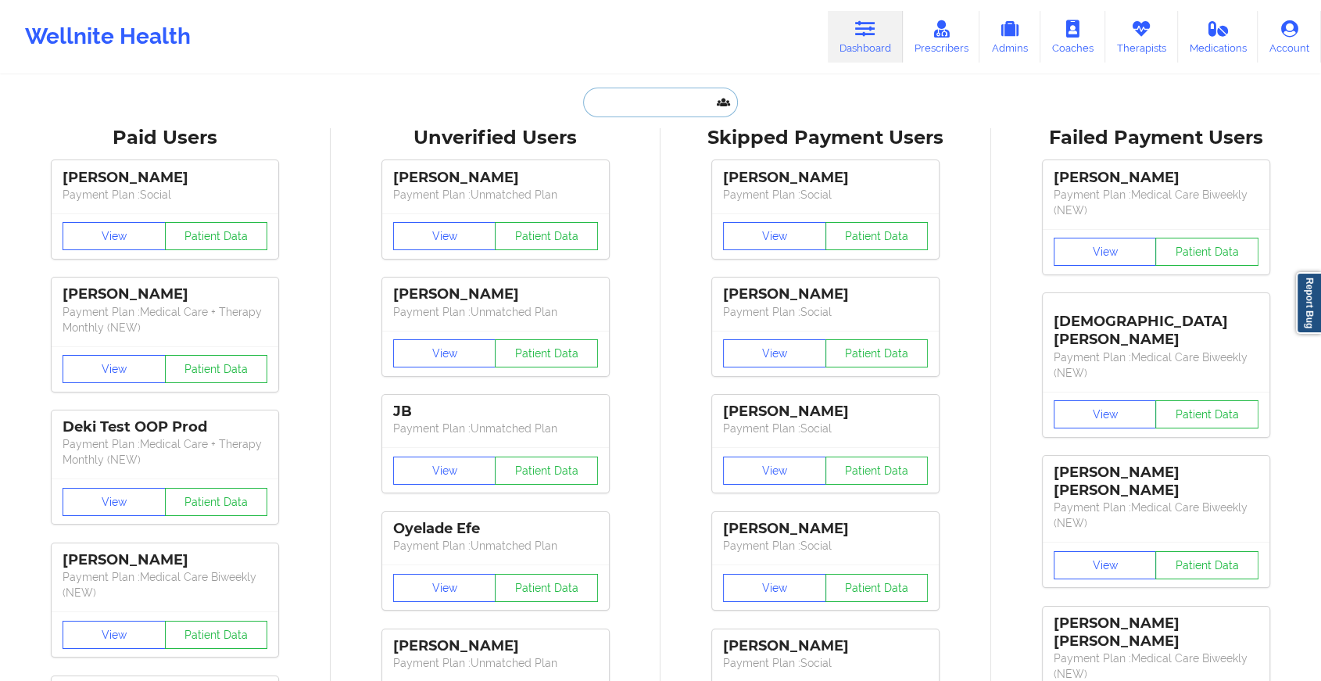
click at [606, 100] on input "text" at bounding box center [660, 103] width 155 height 30
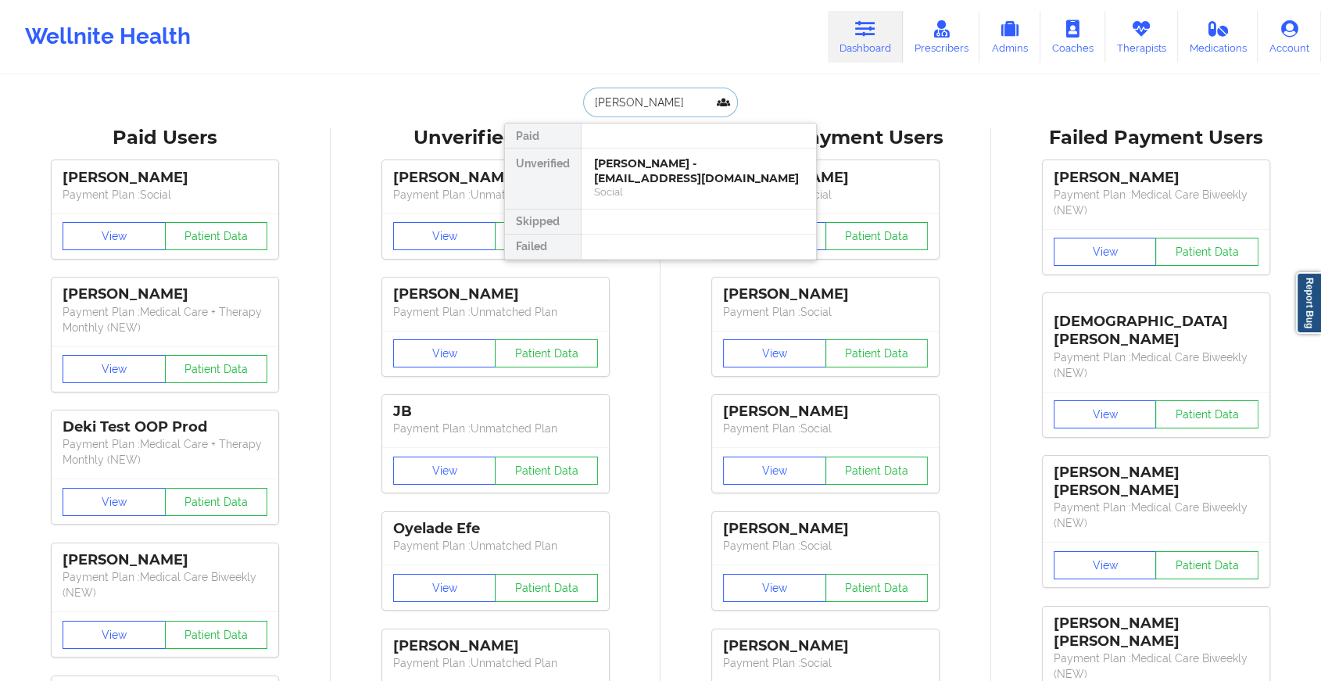
type input "[PERSON_NAME]"
click at [661, 166] on div "[PERSON_NAME] [PERSON_NAME] - [EMAIL_ADDRESS][DOMAIN_NAME]" at bounding box center [698, 170] width 209 height 29
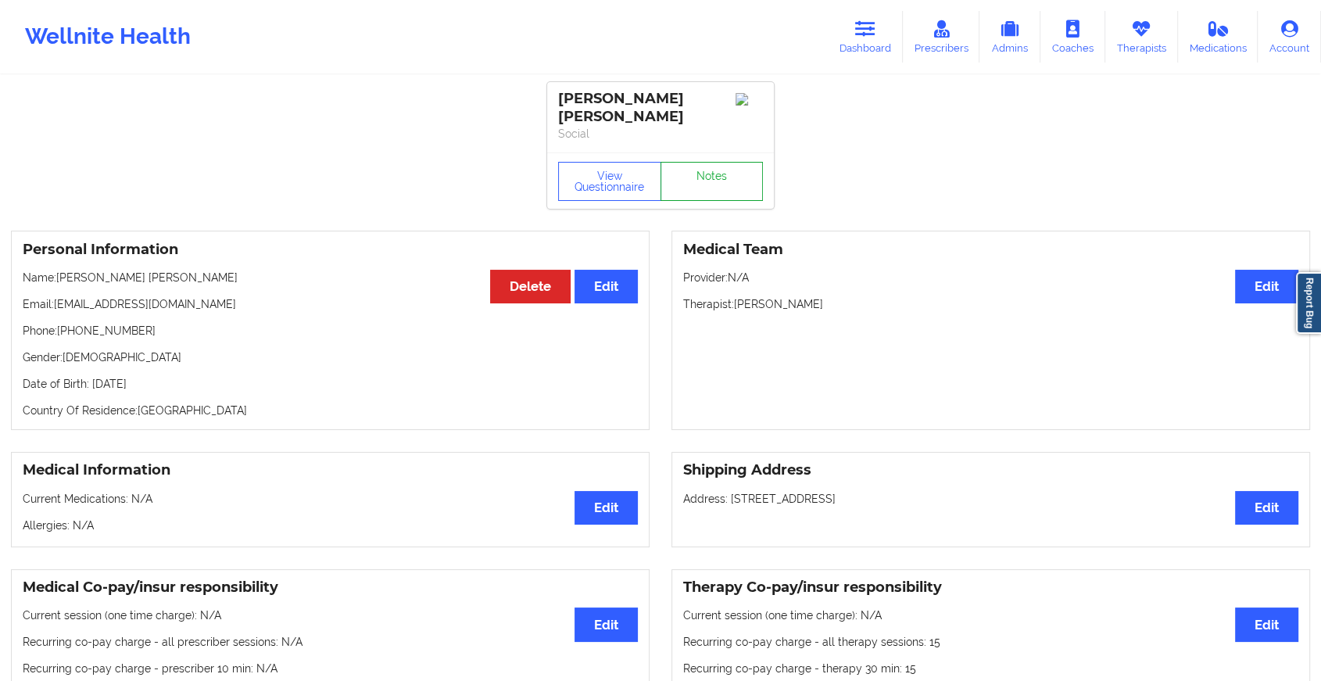
click at [722, 183] on link "Notes" at bounding box center [711, 181] width 103 height 39
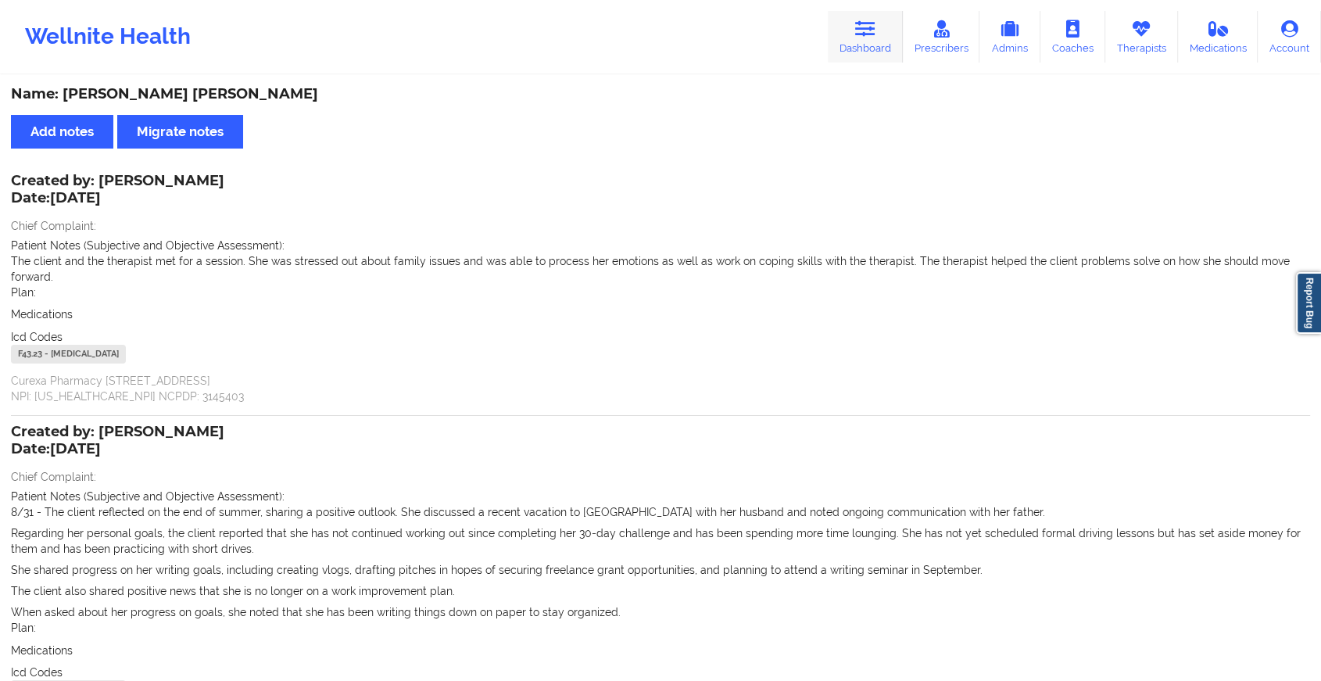
click at [887, 48] on link "Dashboard" at bounding box center [864, 37] width 75 height 52
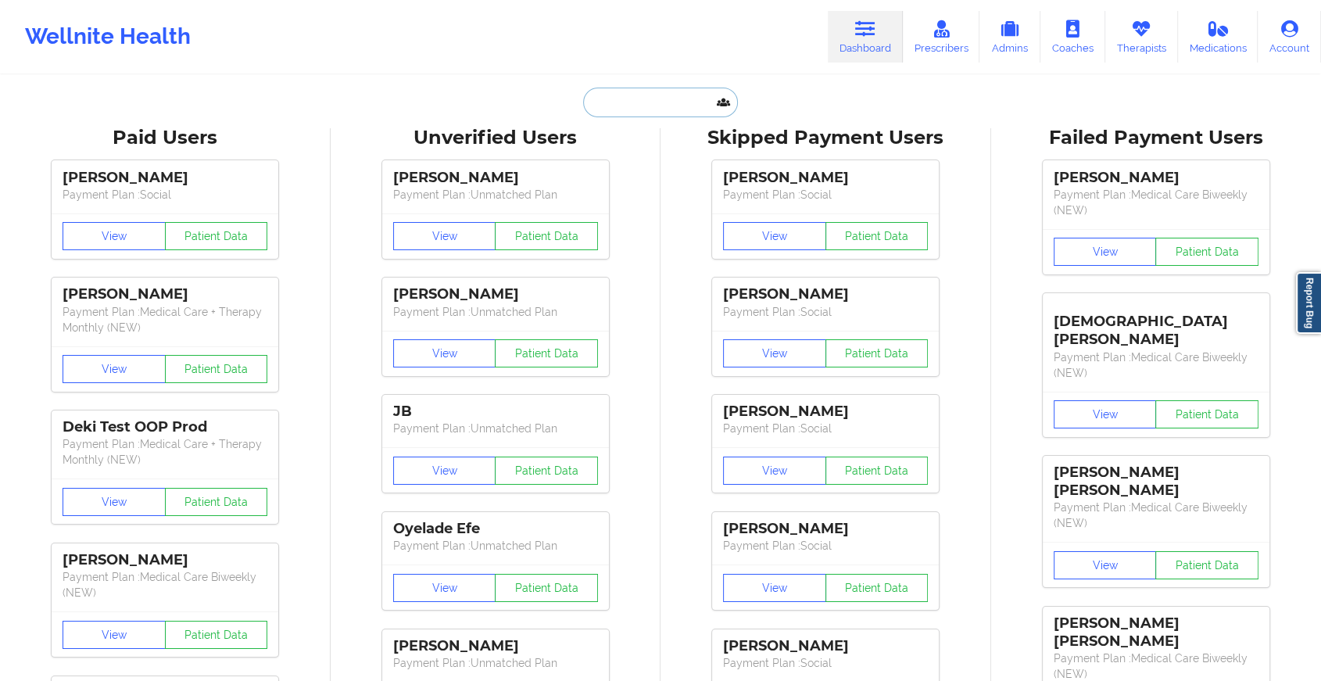
click at [619, 106] on input "text" at bounding box center [660, 103] width 155 height 30
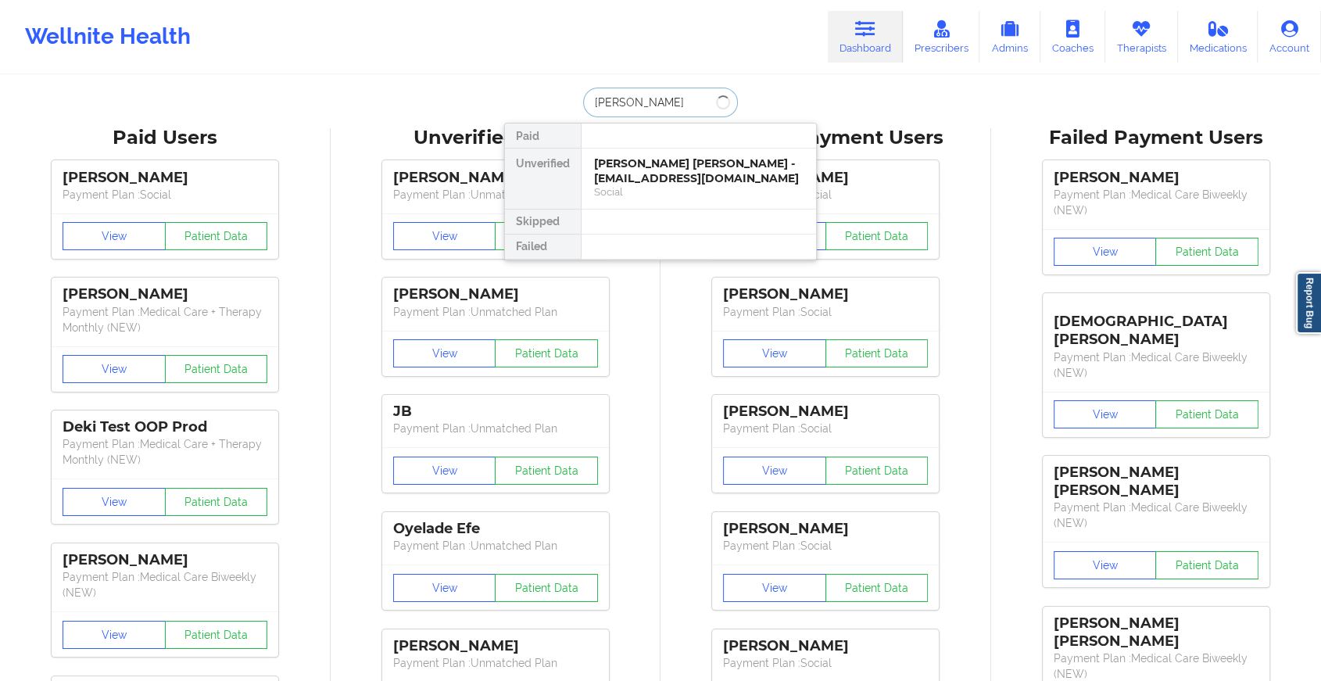
type input "[PERSON_NAME]"
click at [632, 175] on div "[PERSON_NAME] - [EMAIL_ADDRESS][DOMAIN_NAME]" at bounding box center [698, 170] width 209 height 29
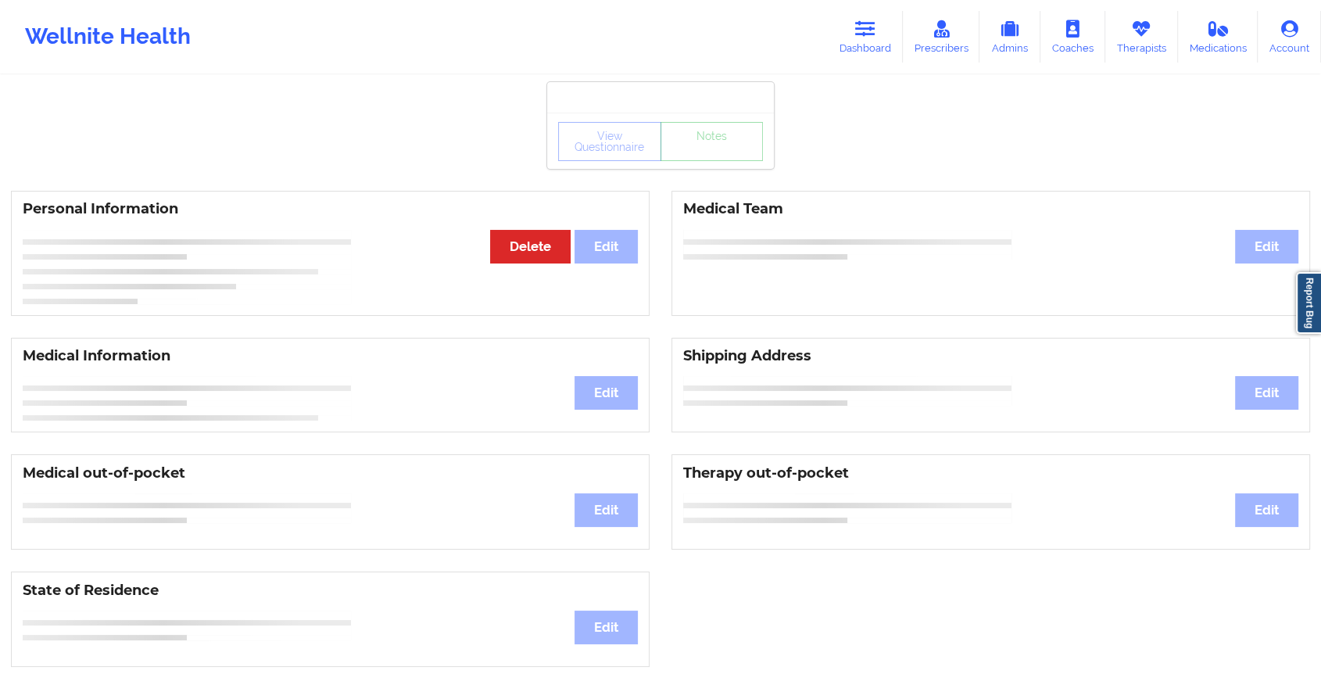
click at [704, 163] on div "View Questionnaire Notes" at bounding box center [660, 141] width 227 height 56
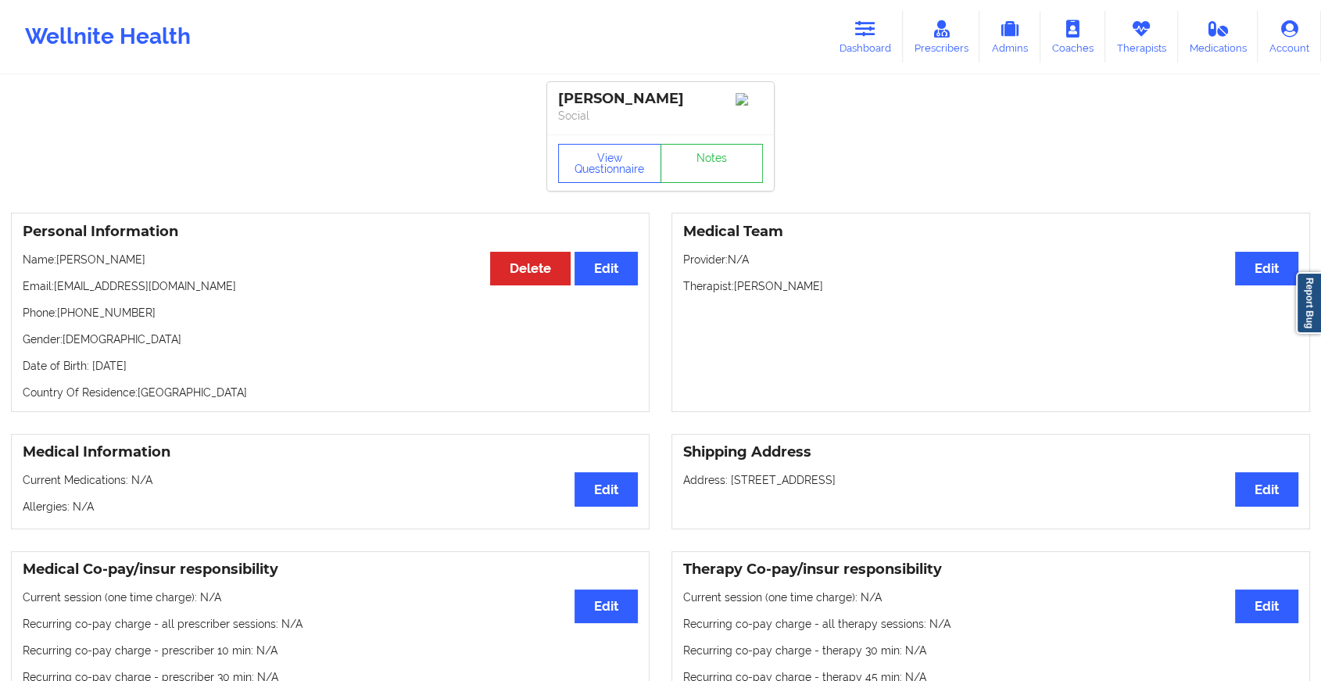
drag, startPoint x: 704, startPoint y: 163, endPoint x: 697, endPoint y: 147, distance: 17.9
click at [697, 147] on div "View Questionnaire Notes" at bounding box center [660, 162] width 227 height 56
drag, startPoint x: 697, startPoint y: 147, endPoint x: 694, endPoint y: 164, distance: 17.5
click at [694, 164] on link "Notes" at bounding box center [711, 163] width 103 height 39
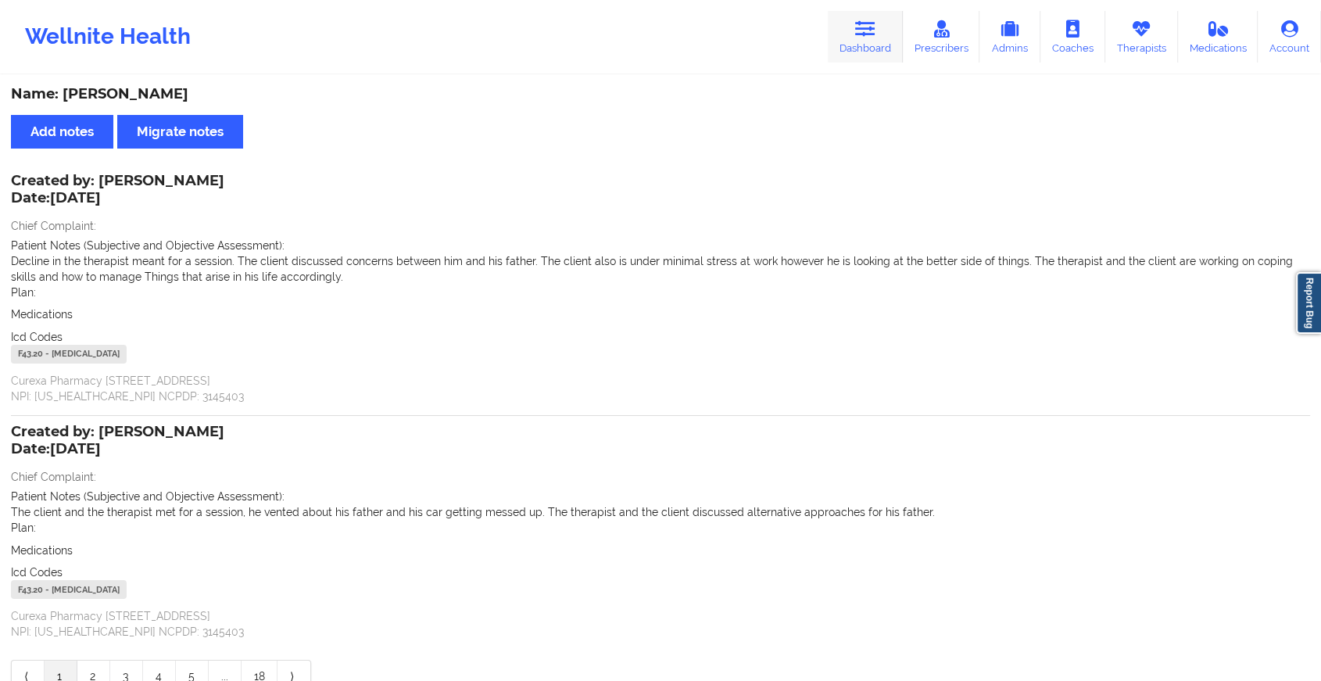
click at [868, 31] on icon at bounding box center [865, 28] width 20 height 17
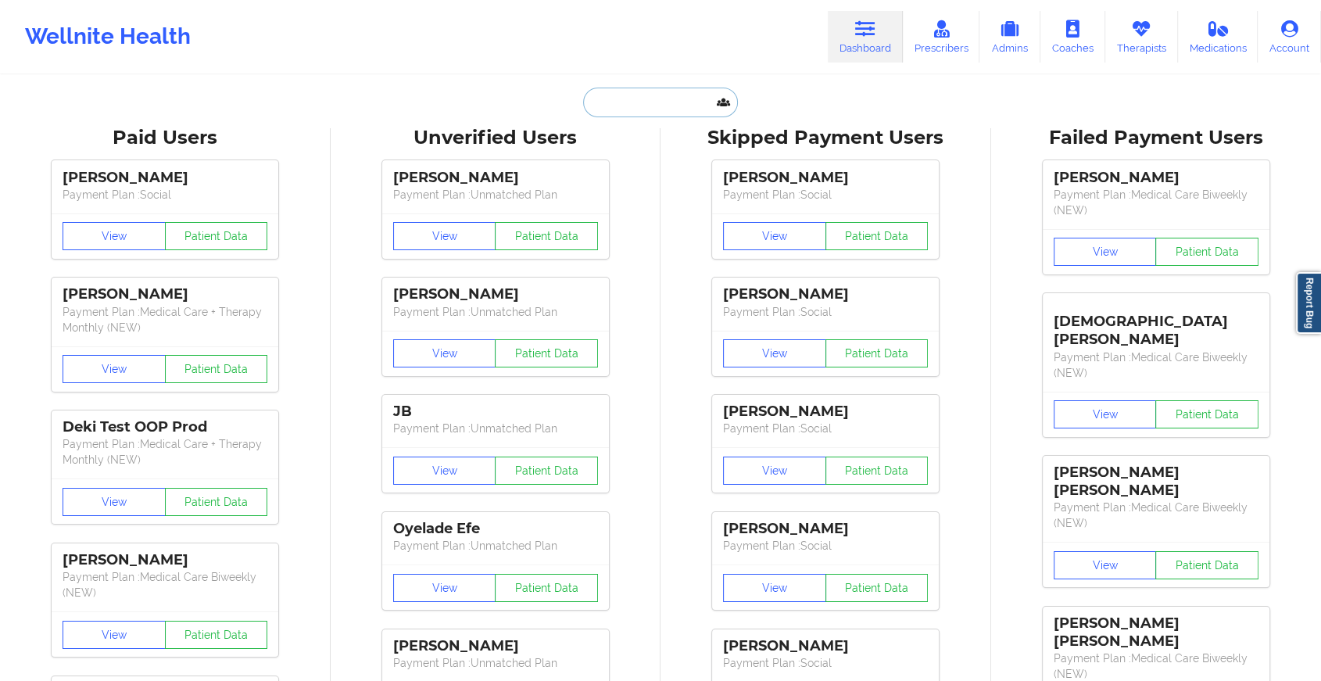
click at [636, 108] on input "text" at bounding box center [660, 103] width 155 height 30
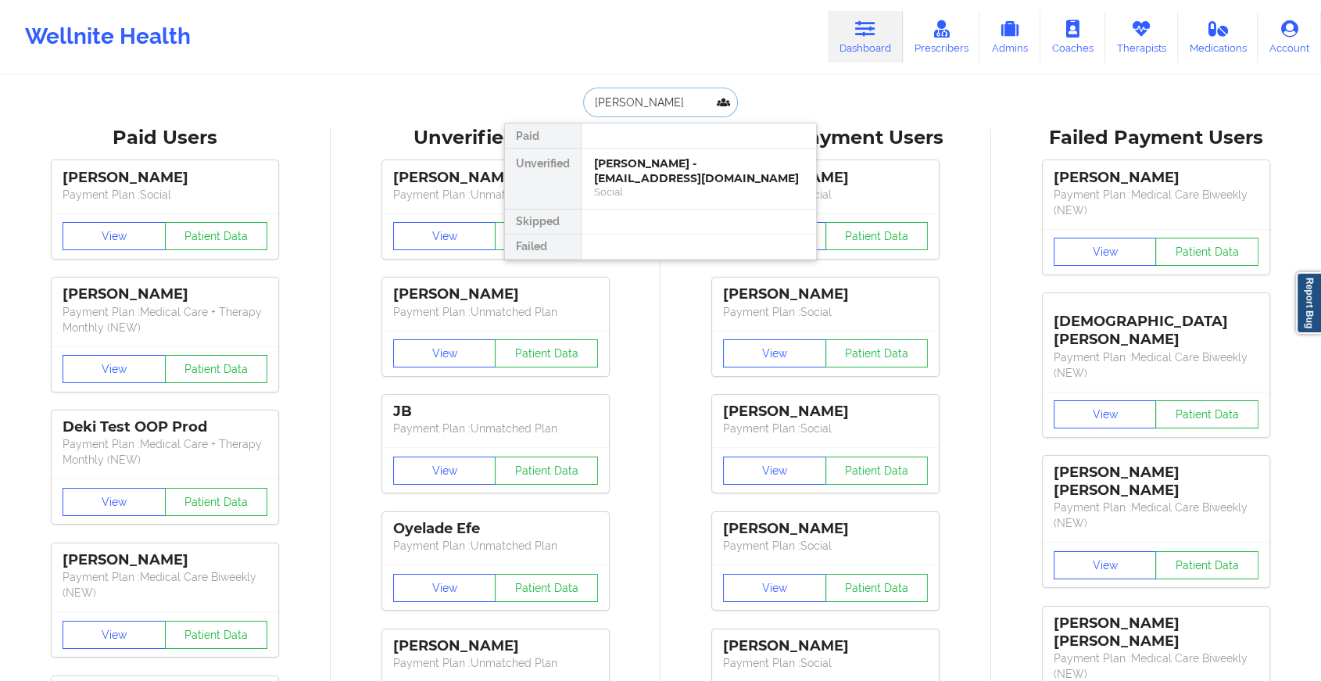
type input "[PERSON_NAME]"
click at [652, 171] on div "[PERSON_NAME] - [EMAIL_ADDRESS][DOMAIN_NAME]" at bounding box center [698, 170] width 209 height 29
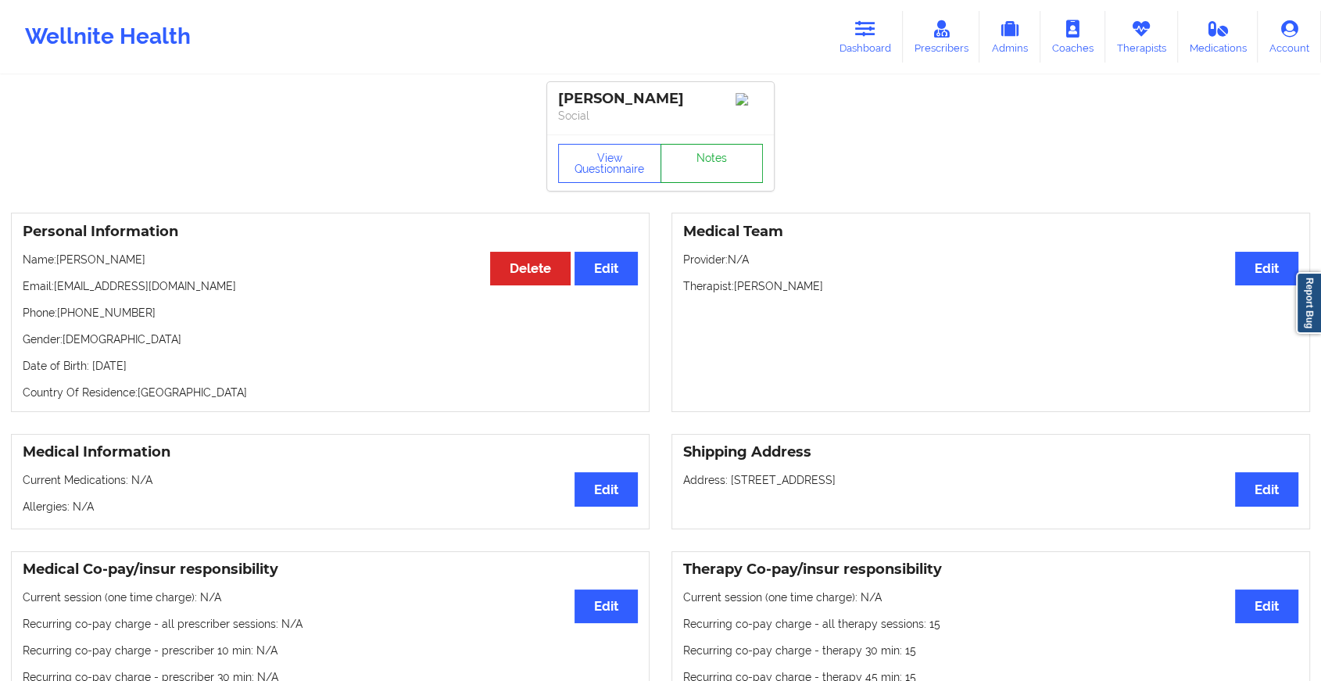
click at [712, 183] on link "Notes" at bounding box center [711, 163] width 103 height 39
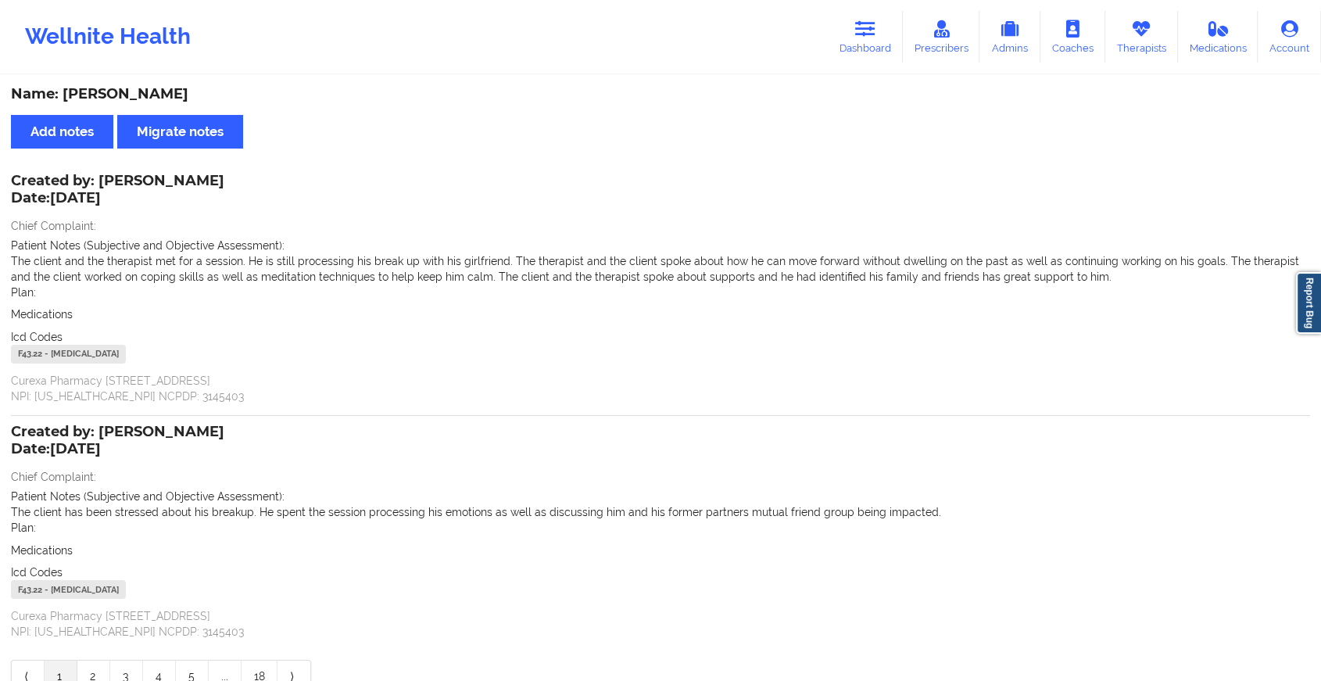
click at [744, 188] on div "Created by: [PERSON_NAME] Date: [DATE] Chief Complaint: Patient Notes (Subjecti…" at bounding box center [660, 290] width 1299 height 228
click at [862, 33] on icon at bounding box center [865, 28] width 20 height 17
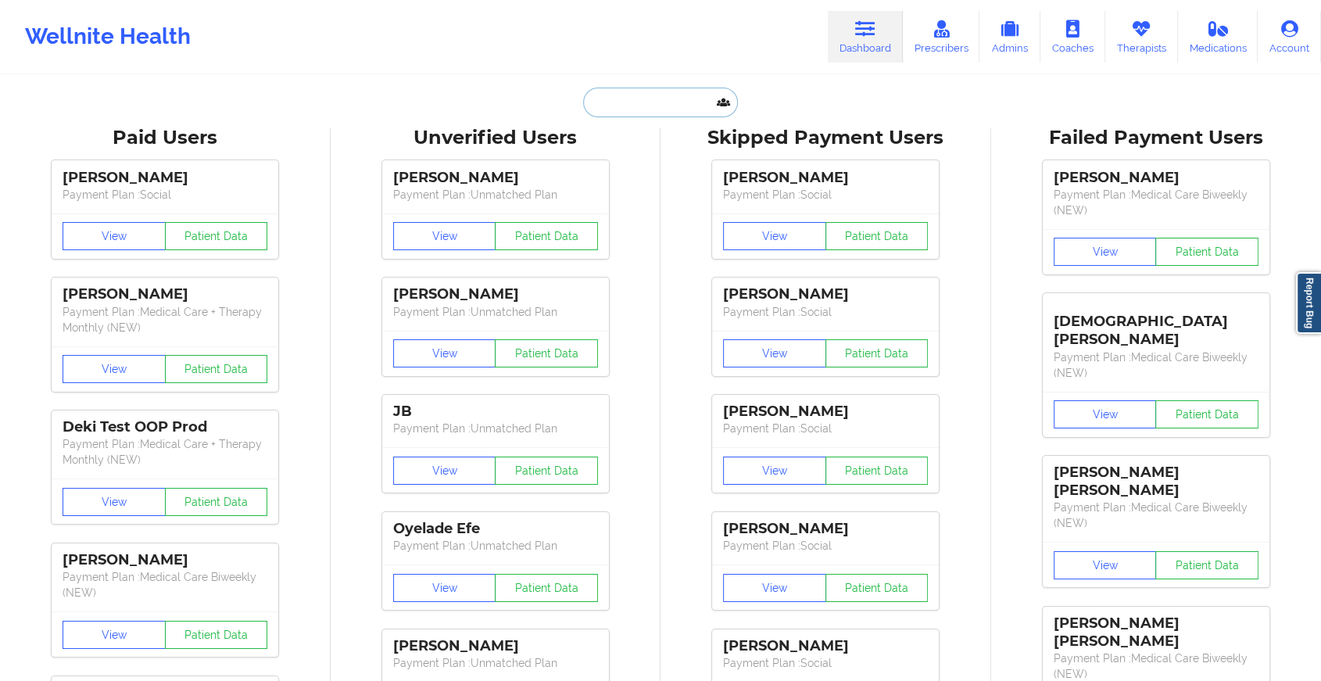
click at [625, 109] on input "text" at bounding box center [660, 103] width 155 height 30
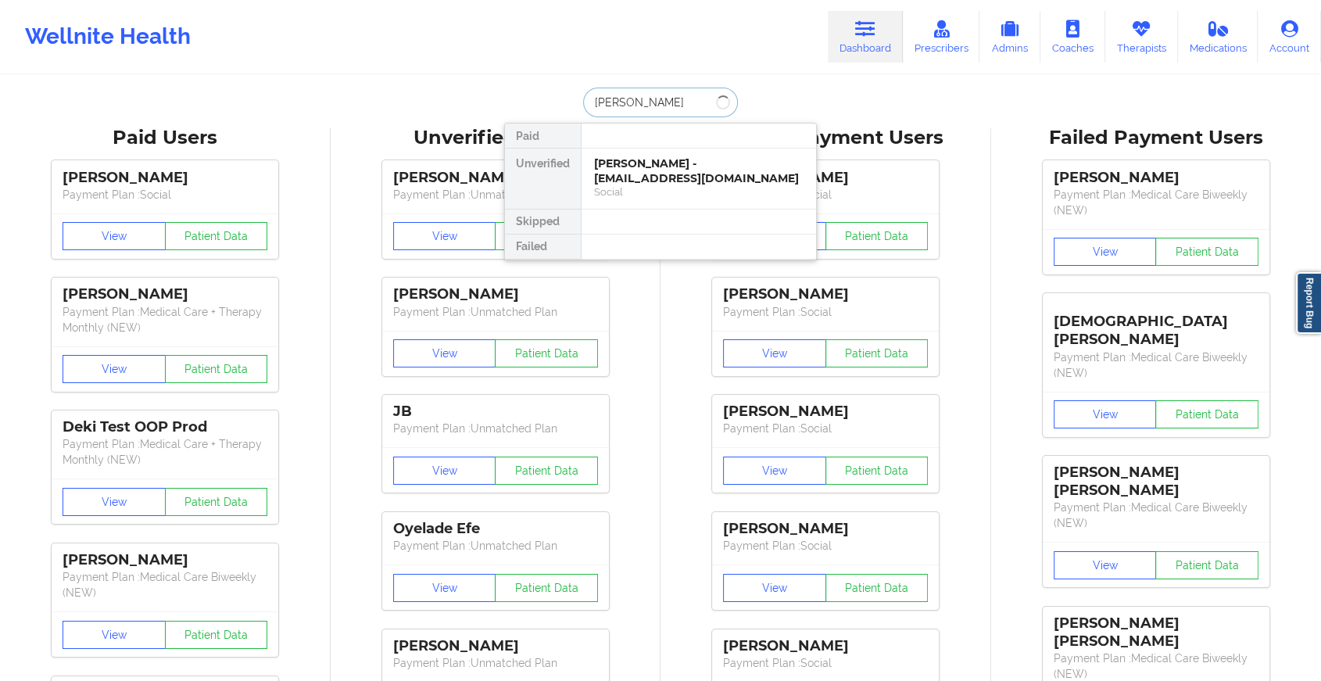
click at [603, 105] on input "[PERSON_NAME]" at bounding box center [660, 103] width 155 height 30
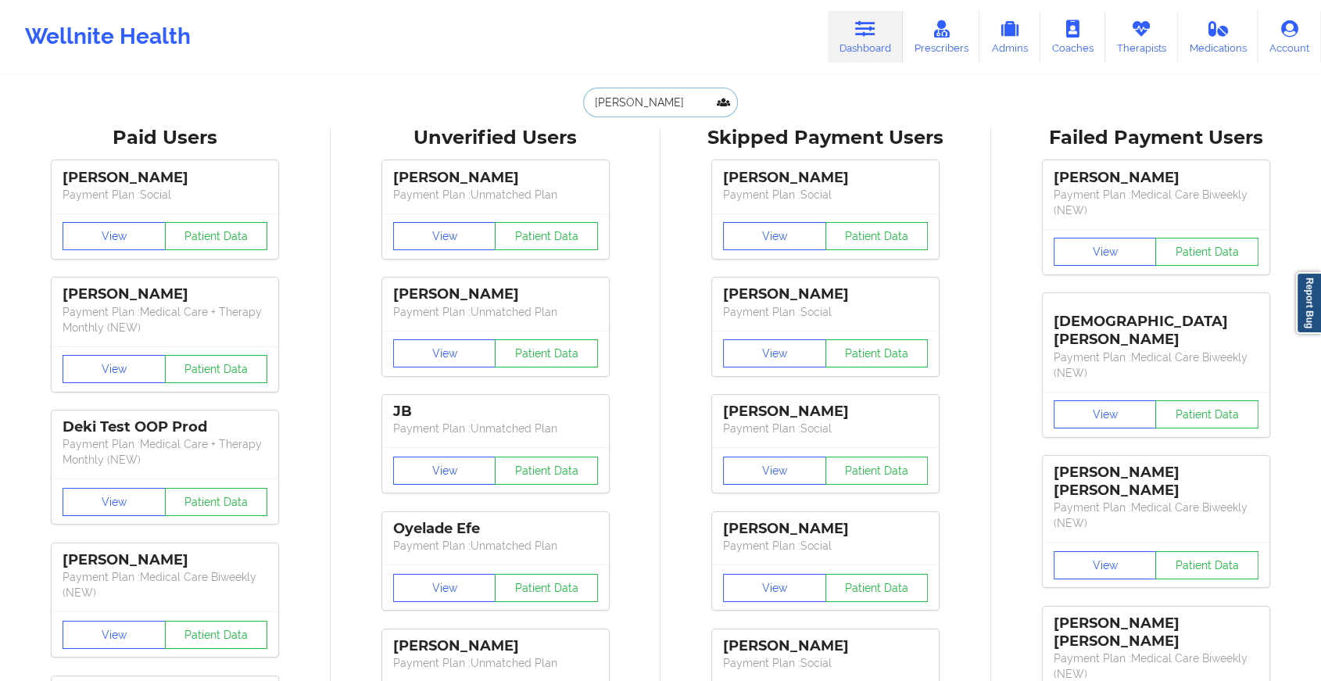
click at [640, 110] on input "[PERSON_NAME]" at bounding box center [660, 103] width 155 height 30
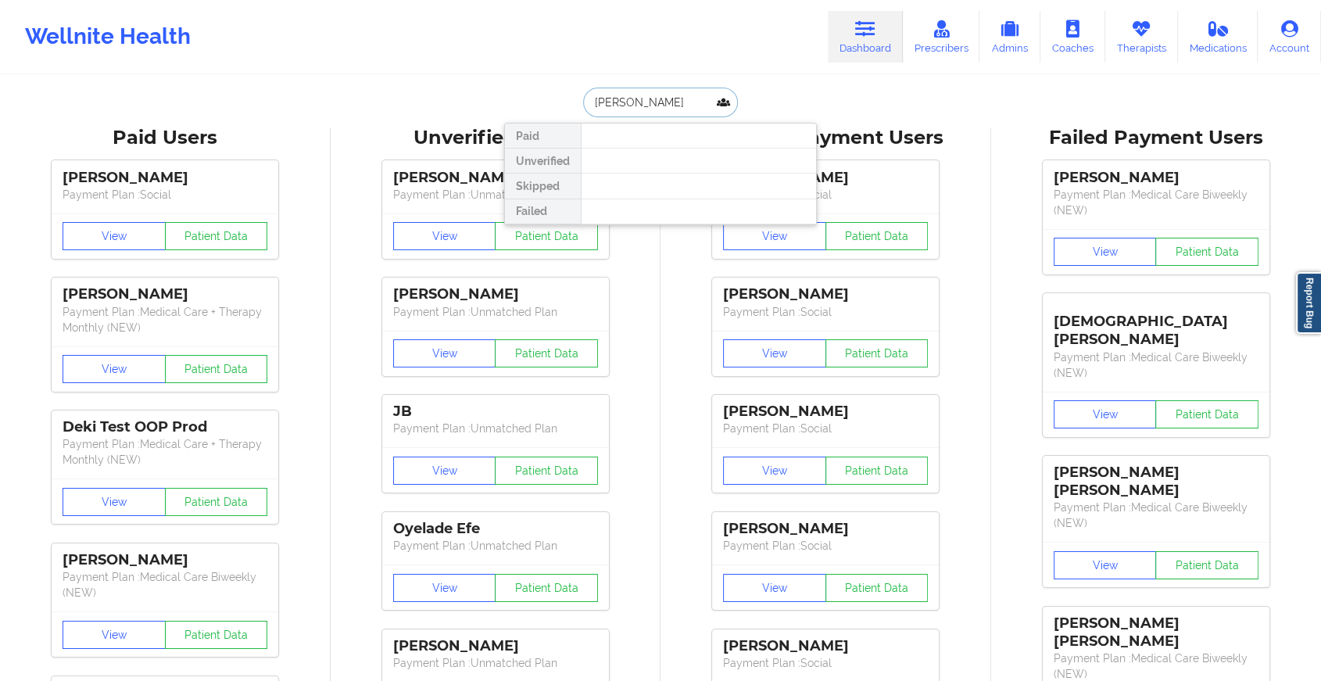
type input "[PERSON_NAME]"
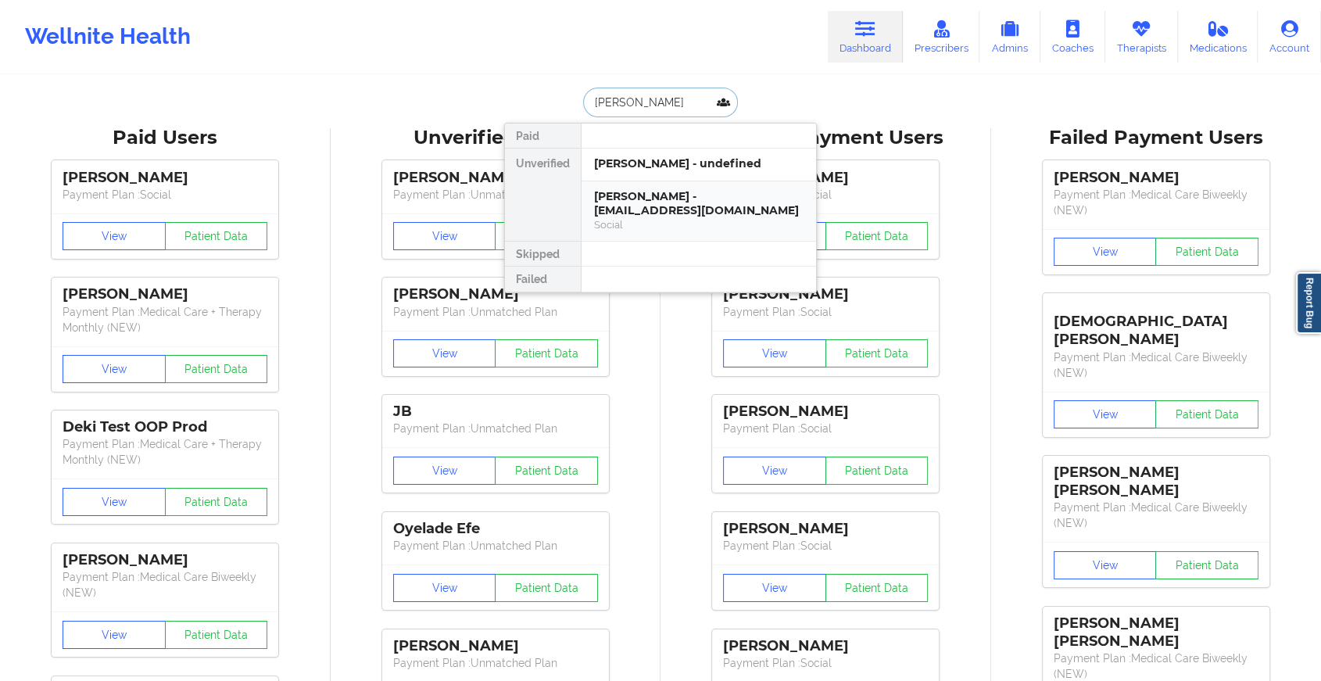
click at [624, 213] on div "[PERSON_NAME] - [EMAIL_ADDRESS][DOMAIN_NAME]" at bounding box center [698, 203] width 209 height 29
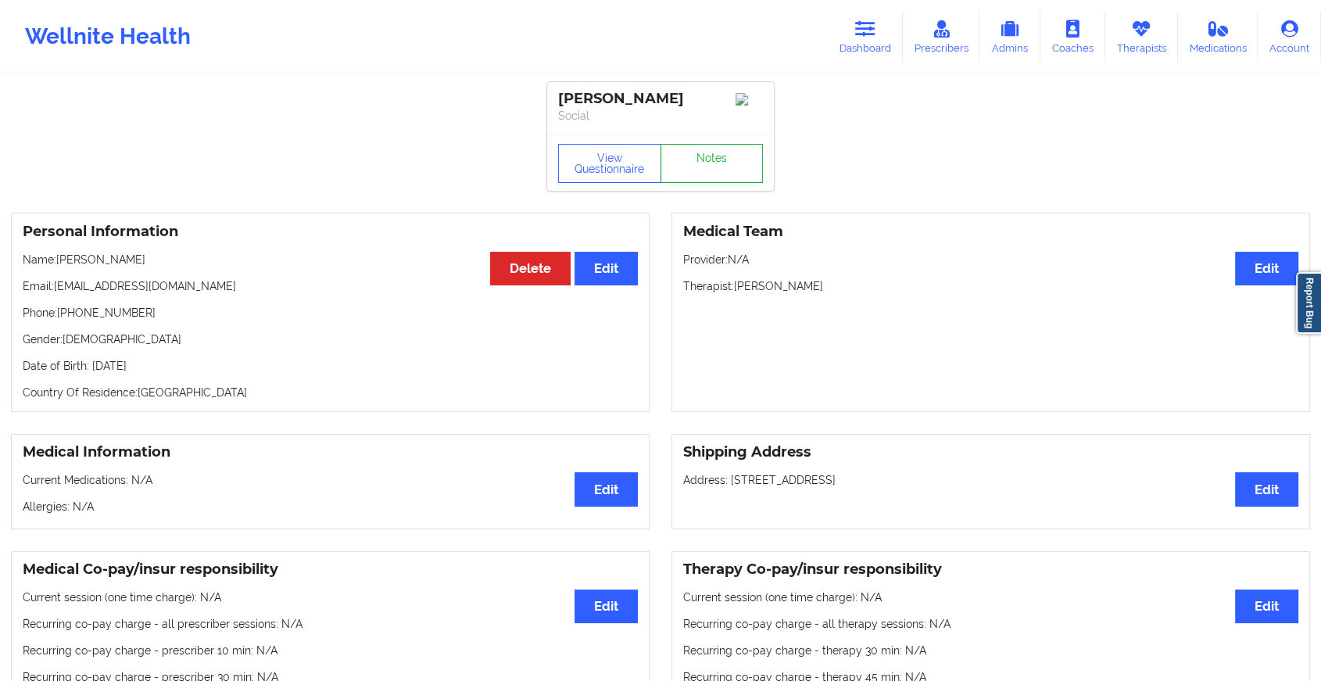
click at [697, 161] on link "Notes" at bounding box center [711, 163] width 103 height 39
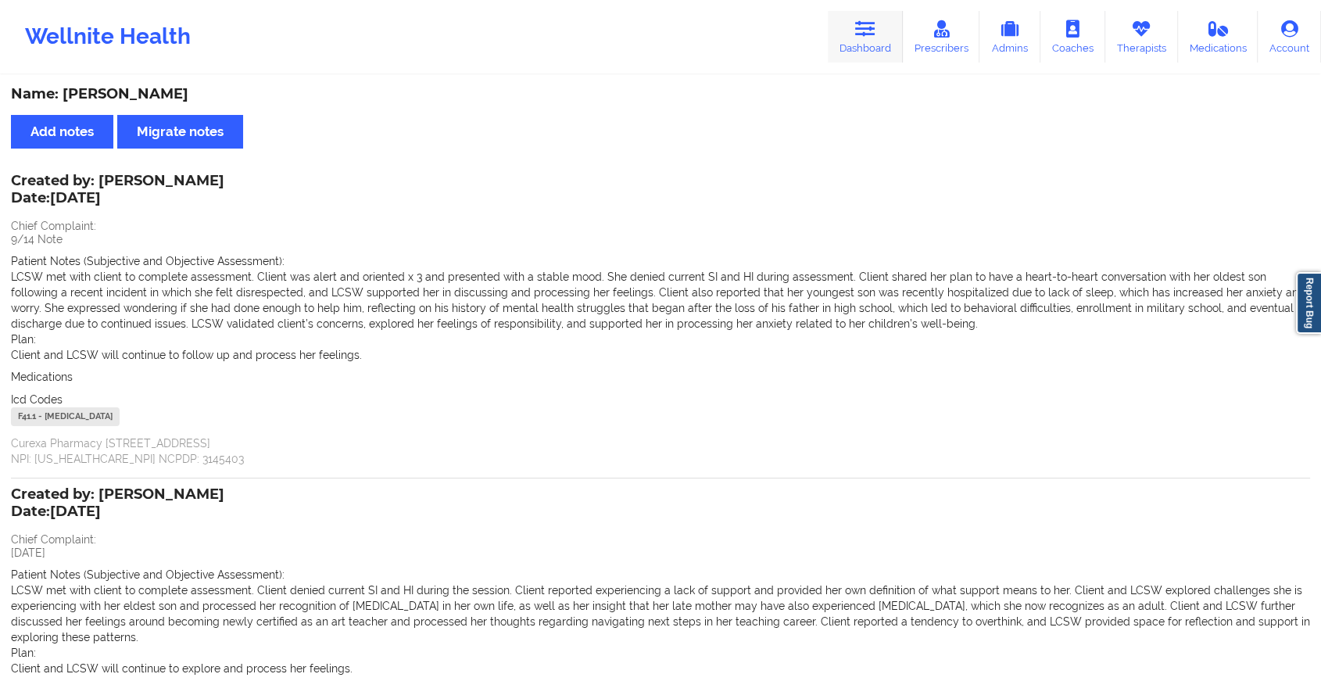
click at [855, 38] on link "Dashboard" at bounding box center [864, 37] width 75 height 52
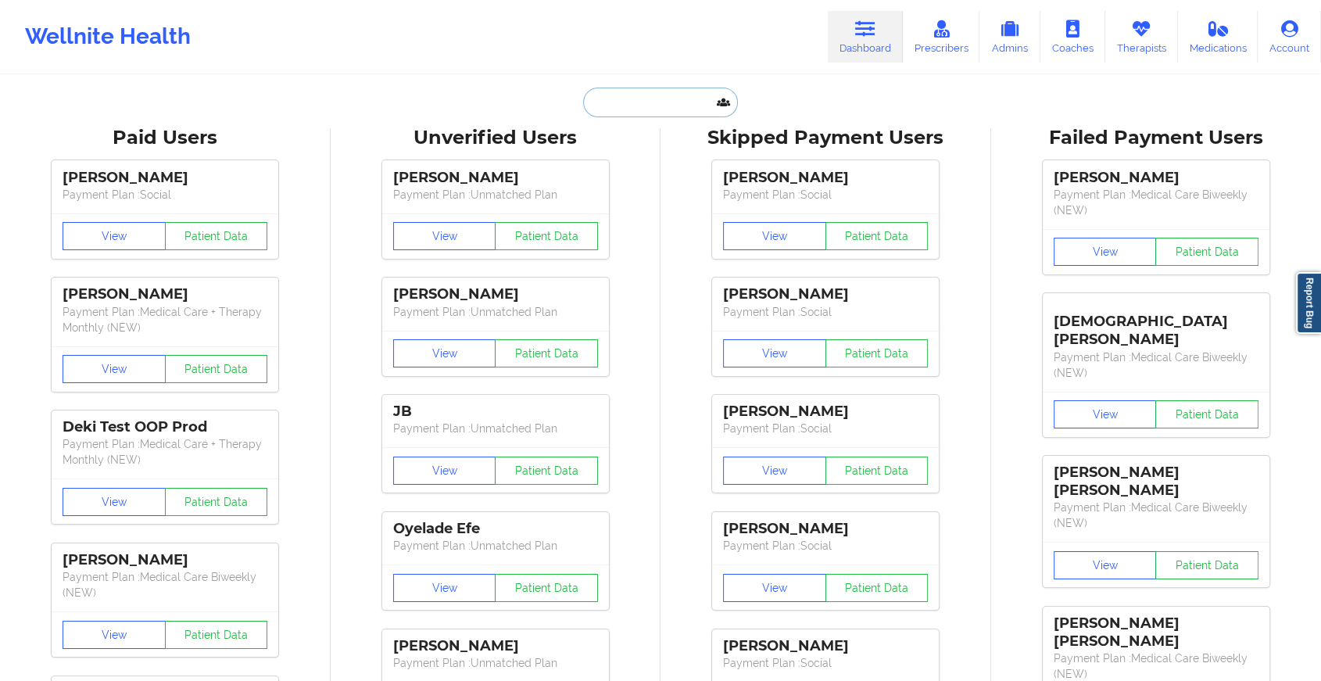
click at [628, 101] on input "text" at bounding box center [660, 103] width 155 height 30
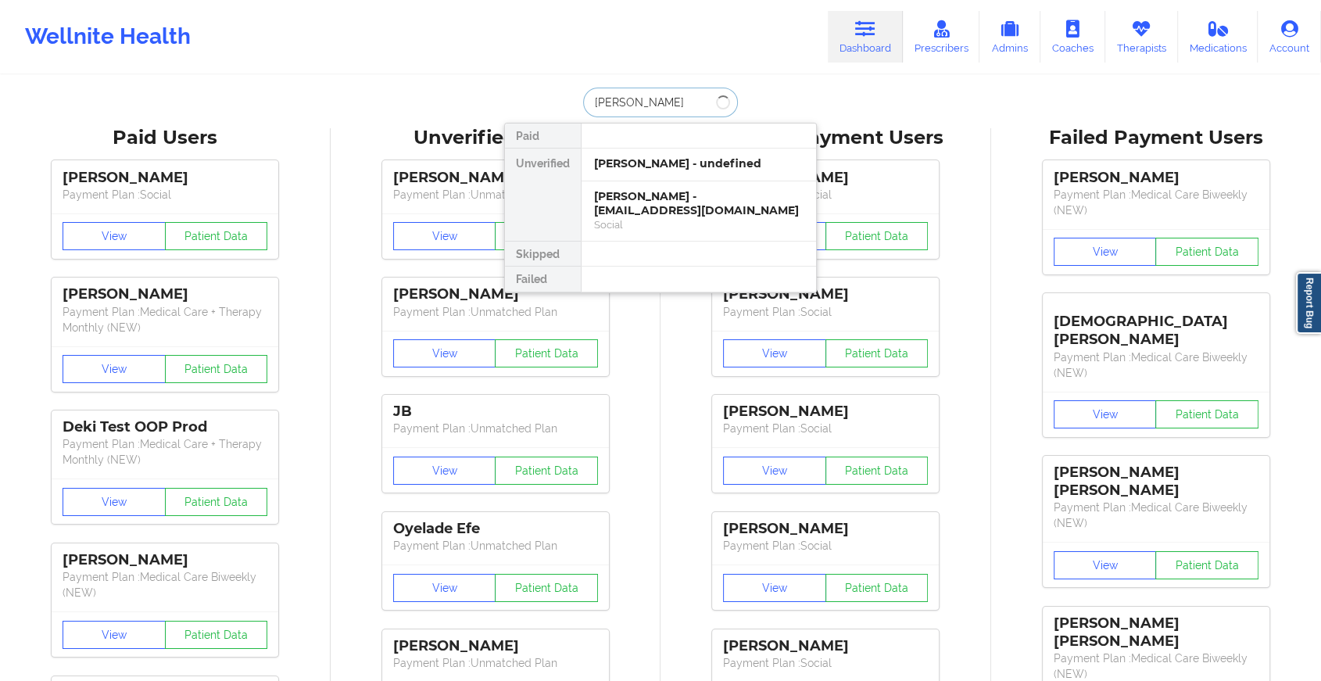
type input "[PERSON_NAME]"
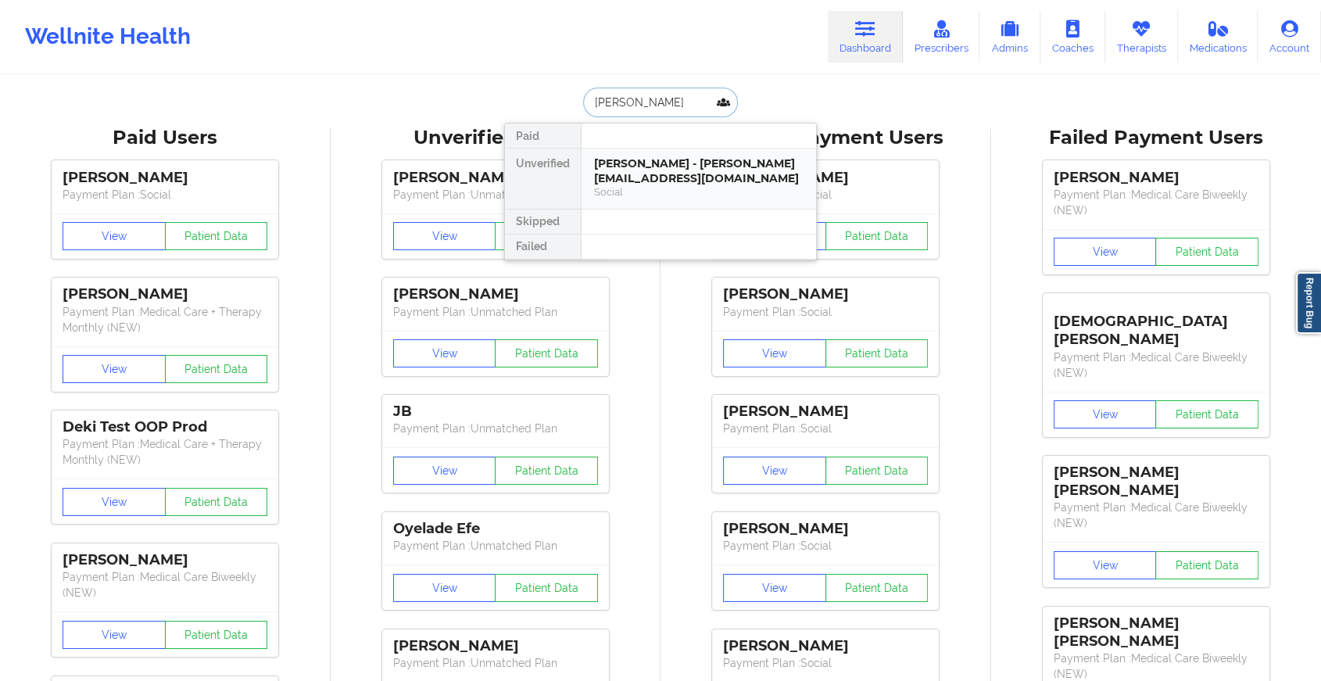
click at [634, 173] on div "[PERSON_NAME] - [PERSON_NAME][EMAIL_ADDRESS][DOMAIN_NAME]" at bounding box center [698, 170] width 209 height 29
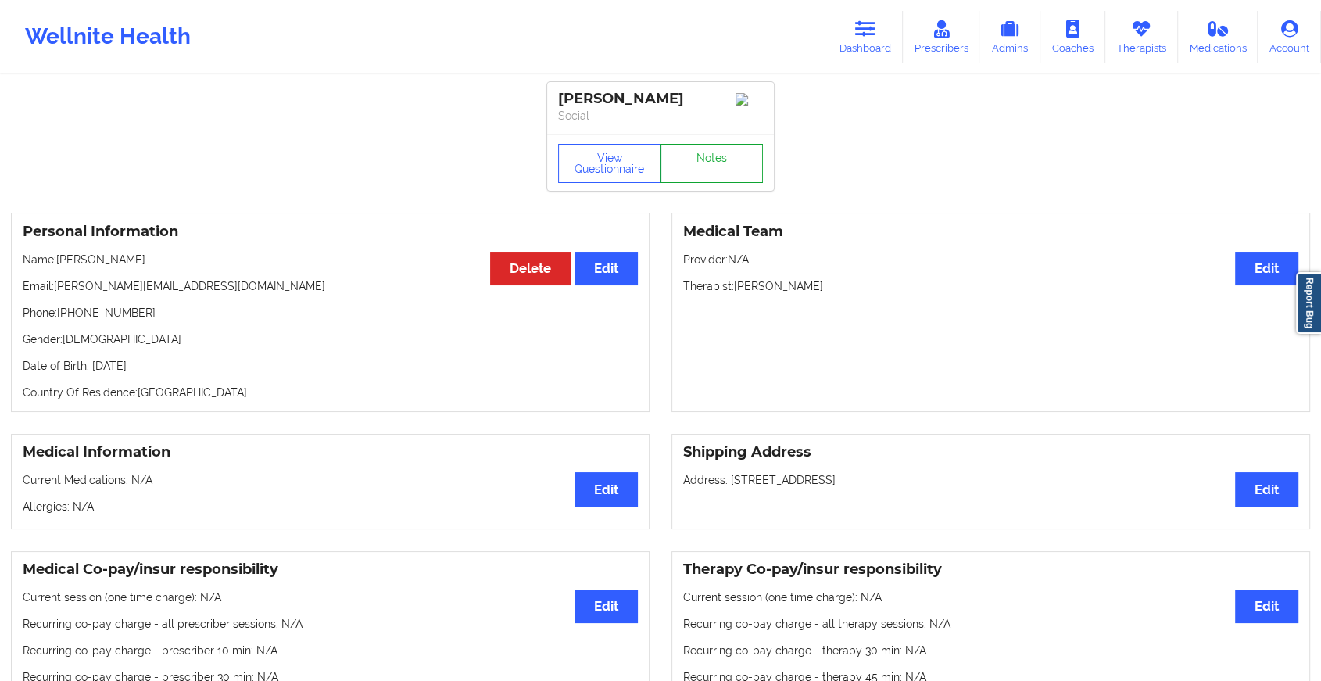
click at [696, 166] on link "Notes" at bounding box center [711, 163] width 103 height 39
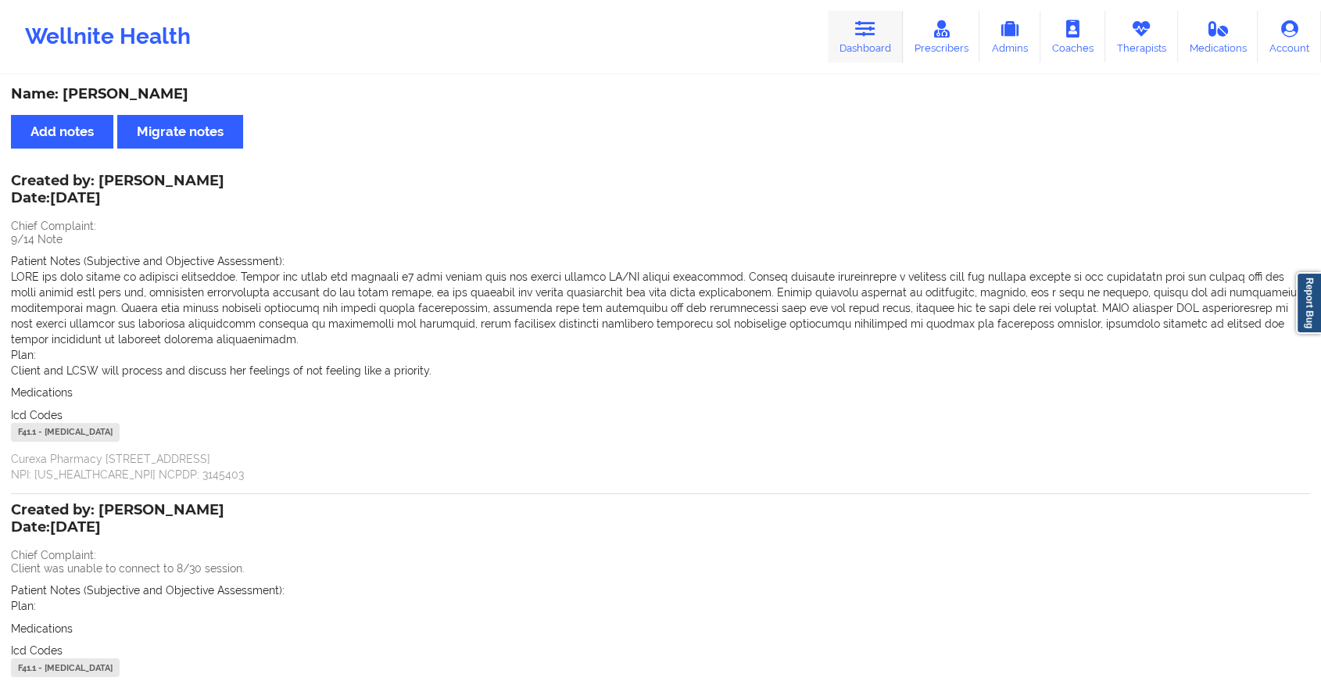
click at [856, 28] on link "Dashboard" at bounding box center [864, 37] width 75 height 52
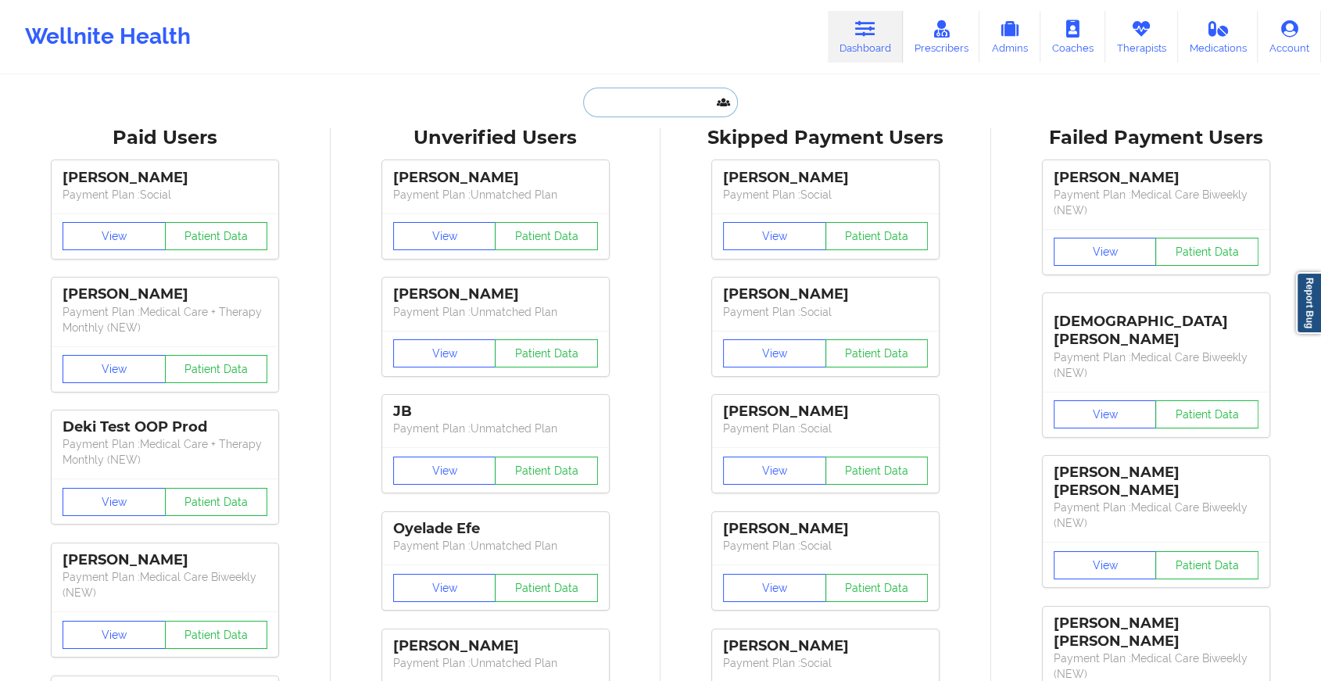
click at [616, 106] on input "text" at bounding box center [660, 103] width 155 height 30
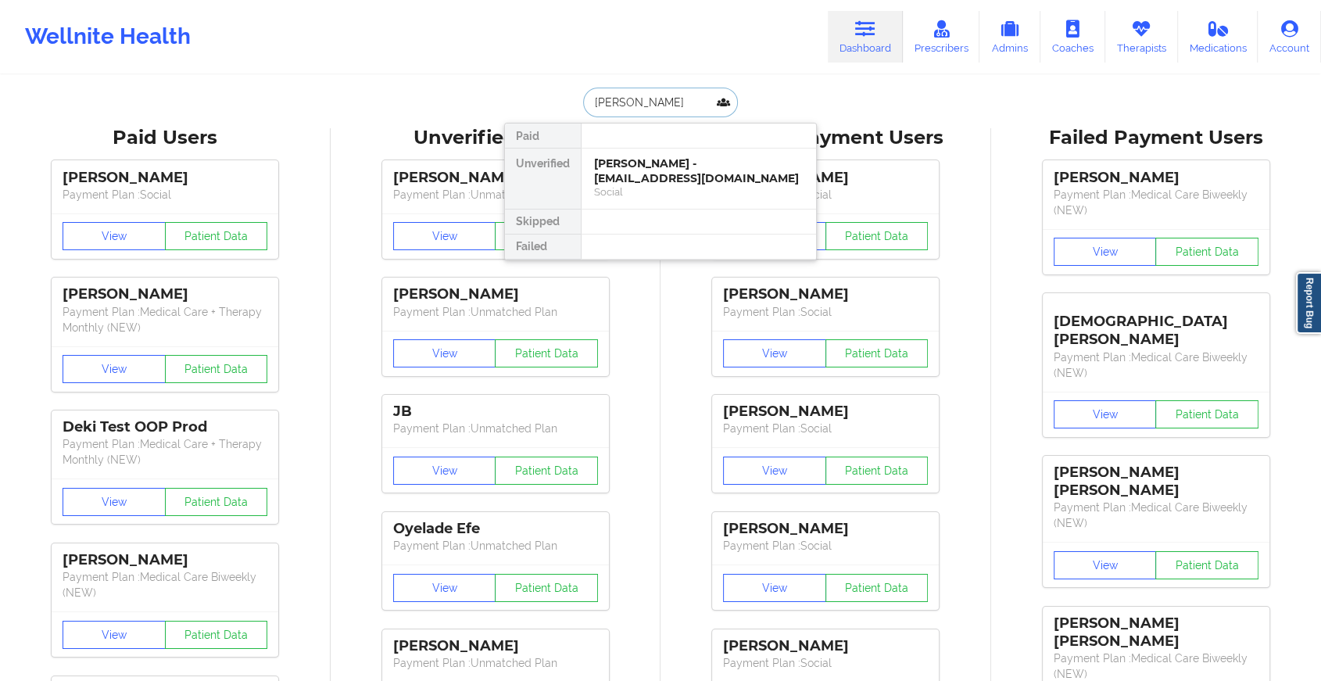
type input "[PERSON_NAME]"
drag, startPoint x: 680, startPoint y: 136, endPoint x: 666, endPoint y: 184, distance: 49.7
click at [666, 184] on div "Paid Unverified [PERSON_NAME] - [EMAIL_ADDRESS][DOMAIN_NAME] Social Skipped Fai…" at bounding box center [660, 192] width 313 height 138
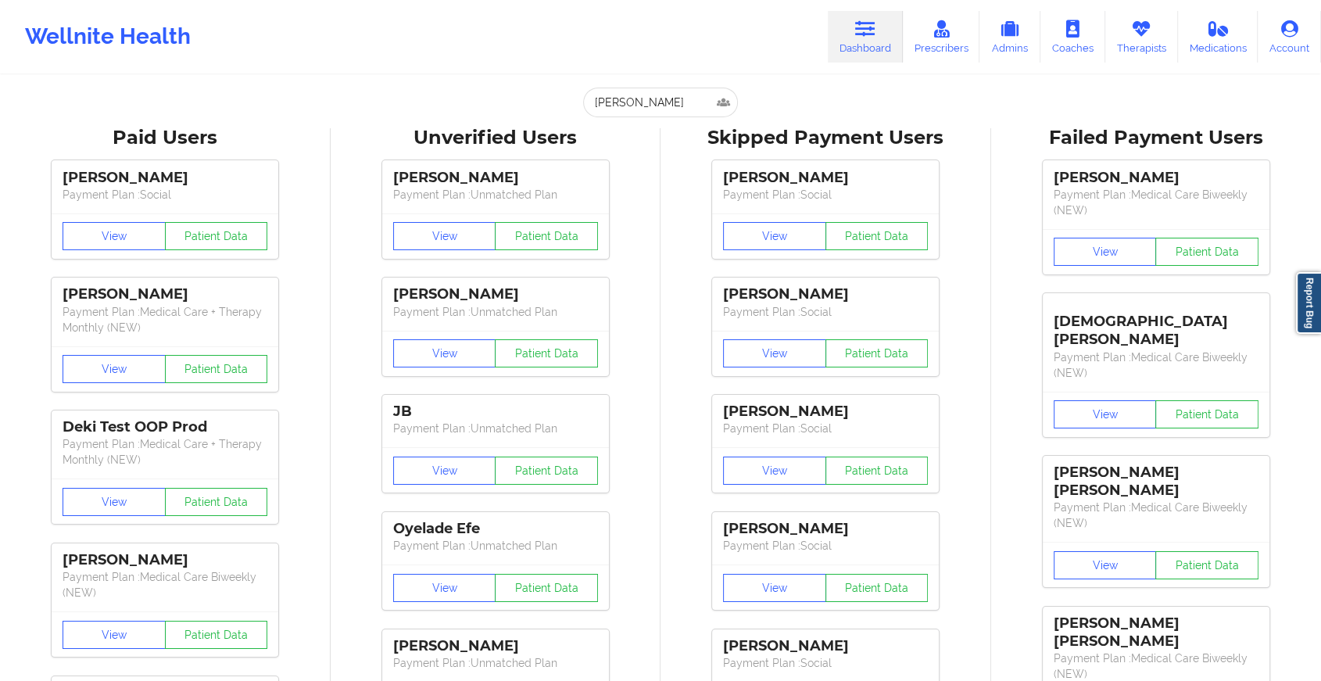
click at [666, 184] on div "[PERSON_NAME] Payment Plan : Social View Patient Data [PERSON_NAME] Payment Pla…" at bounding box center [826, 502] width 320 height 702
click at [674, 111] on input "[PERSON_NAME]" at bounding box center [660, 103] width 155 height 30
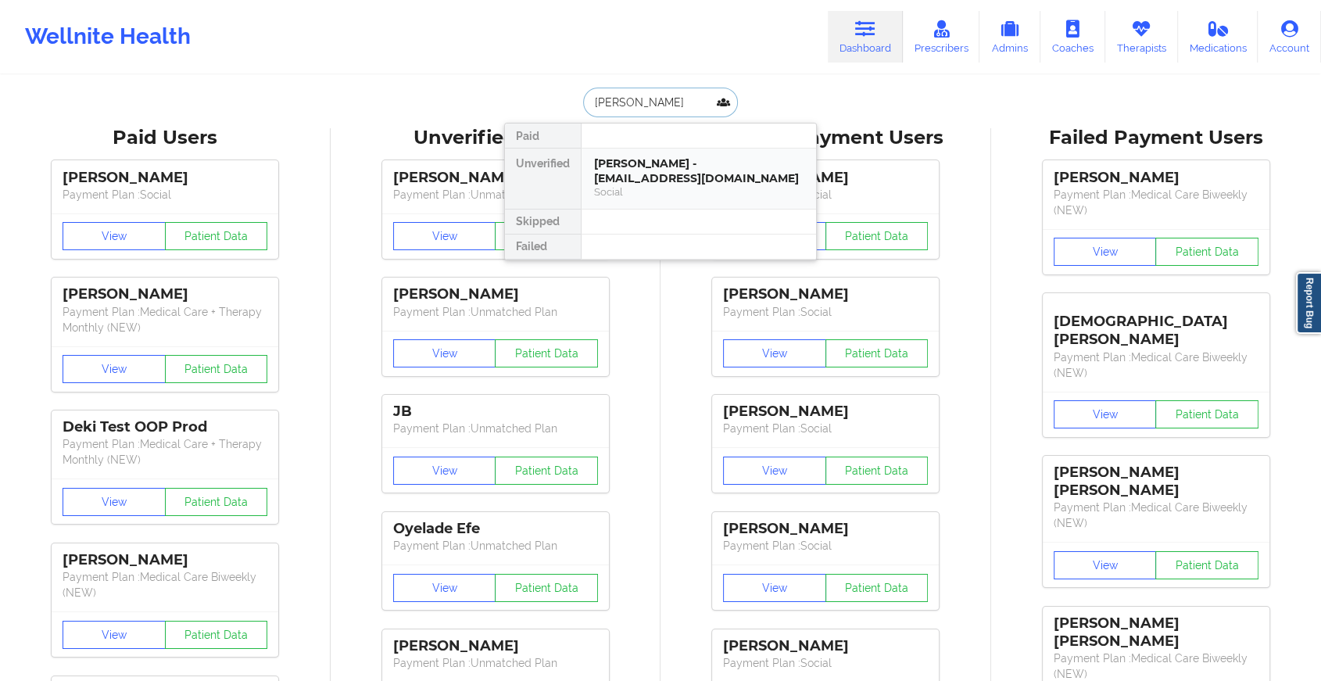
click at [667, 170] on div "[PERSON_NAME] - [EMAIL_ADDRESS][DOMAIN_NAME]" at bounding box center [698, 170] width 209 height 29
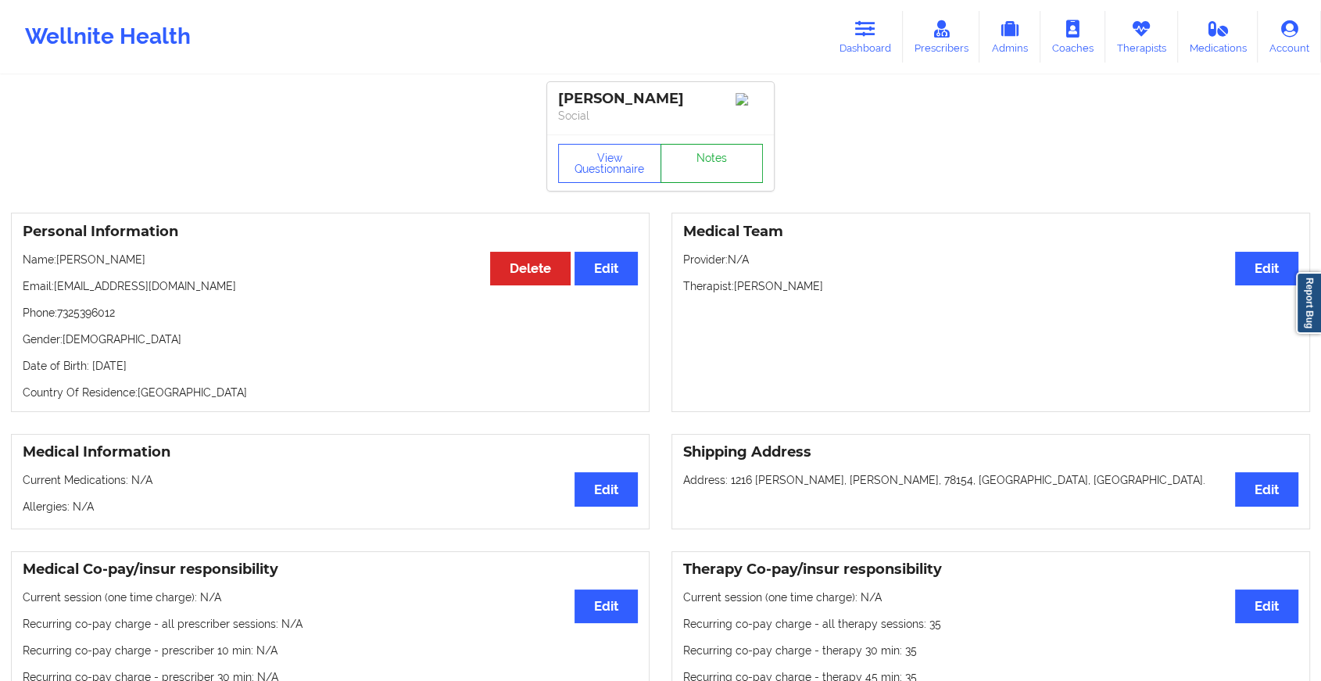
click at [731, 159] on link "Notes" at bounding box center [711, 163] width 103 height 39
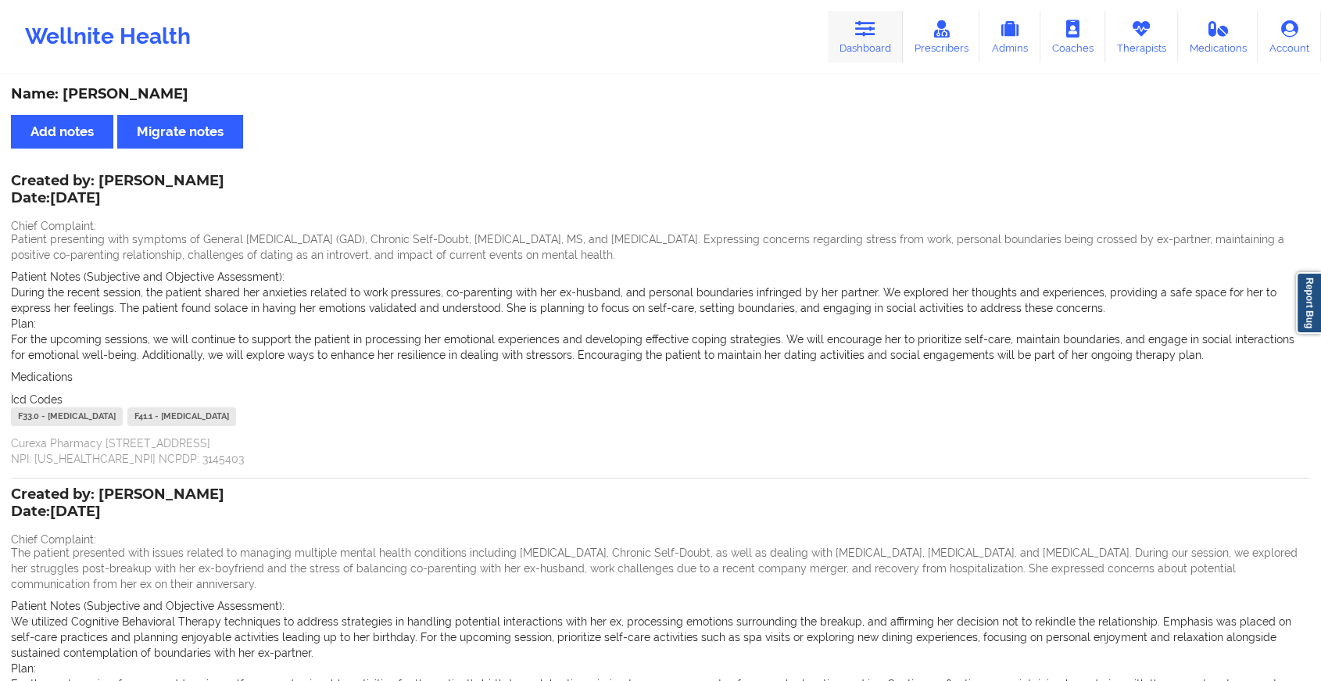
click at [847, 30] on link "Dashboard" at bounding box center [864, 37] width 75 height 52
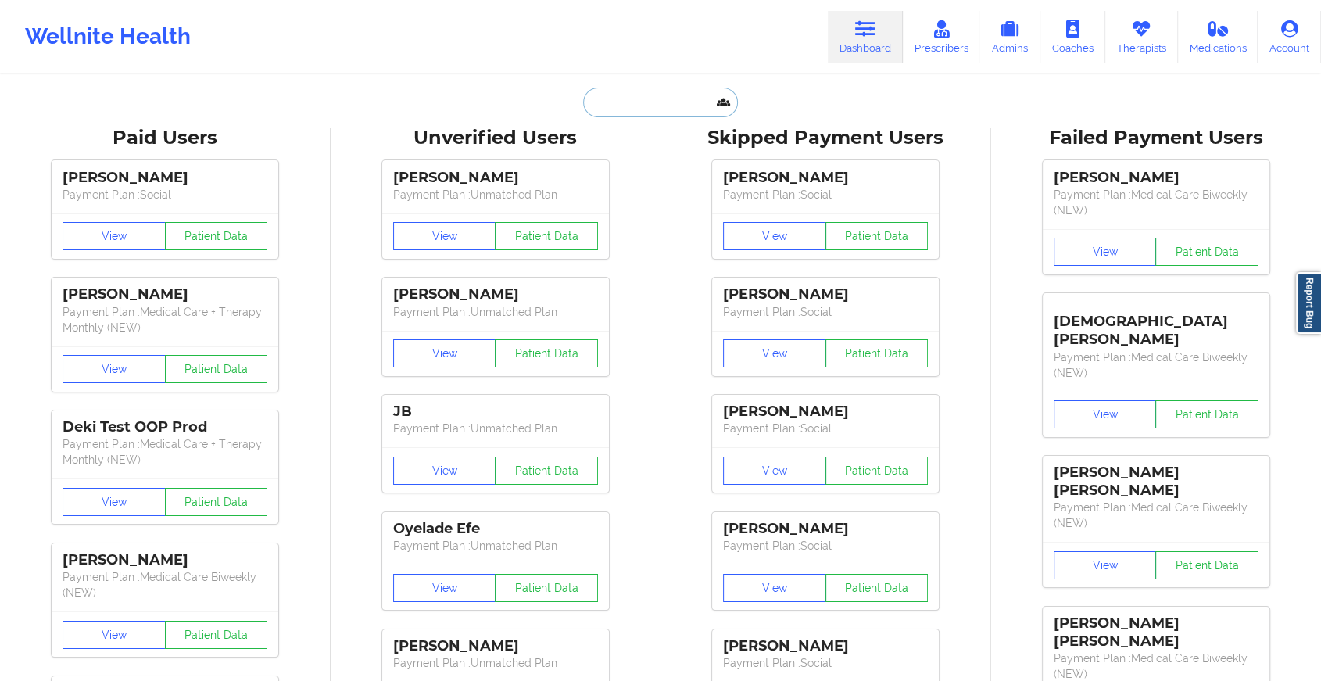
click at [672, 102] on input "text" at bounding box center [660, 103] width 155 height 30
type input "s"
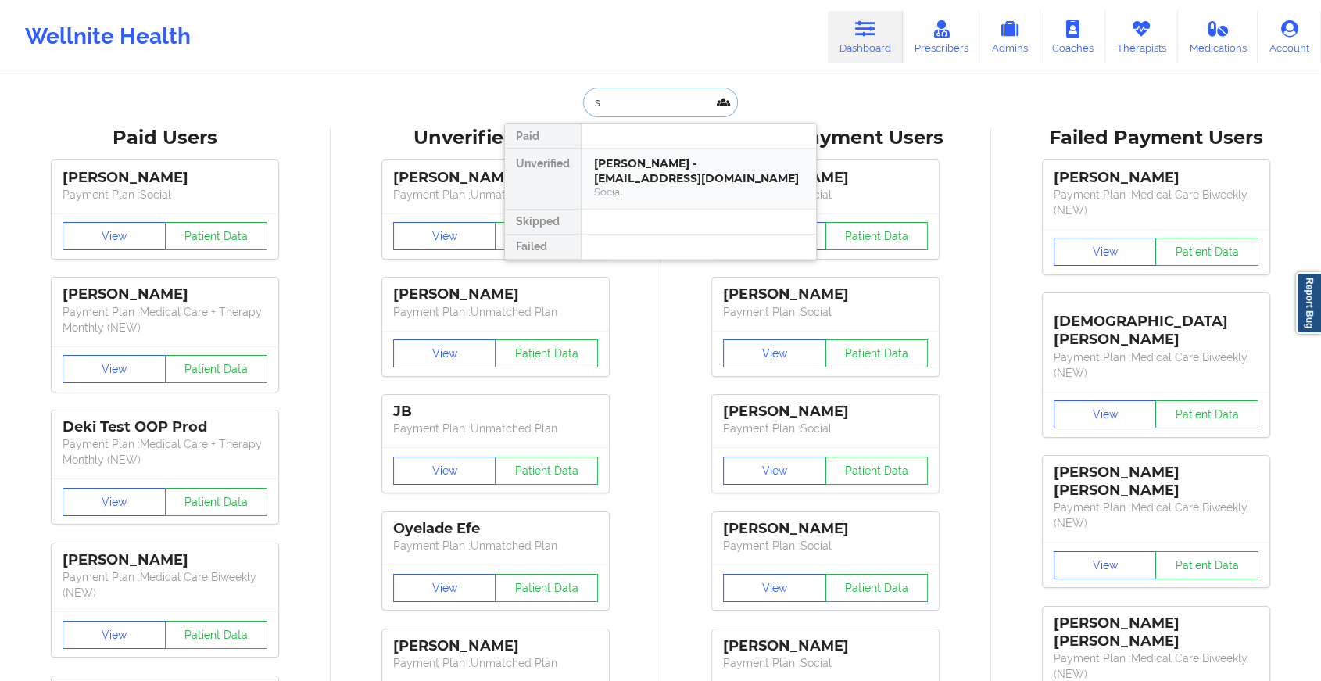
click at [674, 175] on div "[PERSON_NAME] - [EMAIL_ADDRESS][DOMAIN_NAME]" at bounding box center [698, 170] width 209 height 29
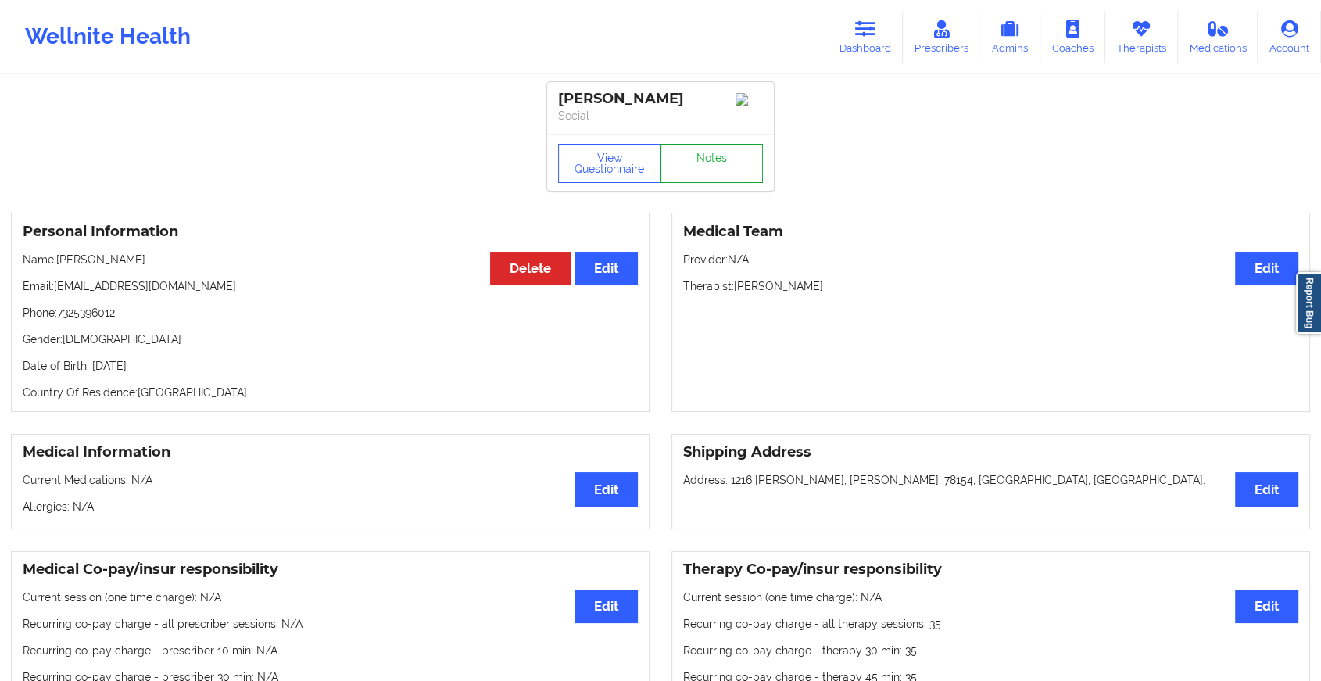
click at [735, 157] on link "Notes" at bounding box center [711, 163] width 103 height 39
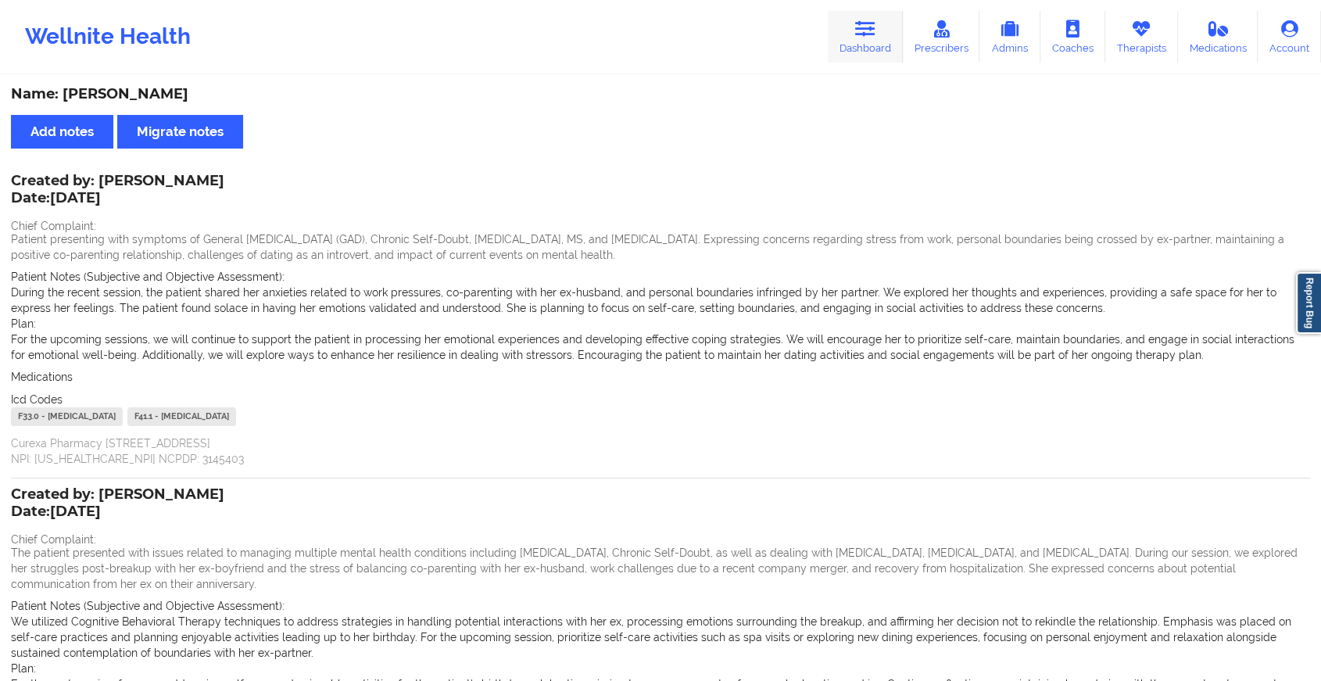
click at [861, 44] on link "Dashboard" at bounding box center [864, 37] width 75 height 52
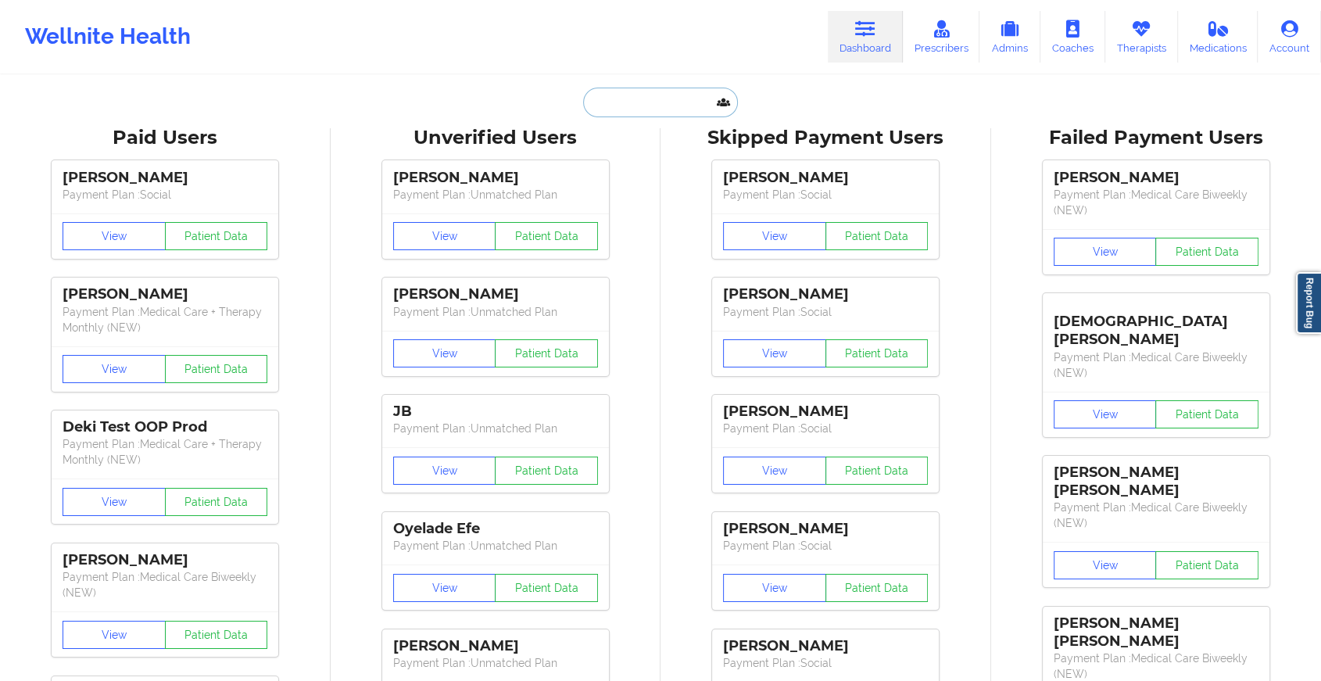
click at [656, 109] on input "text" at bounding box center [660, 103] width 155 height 30
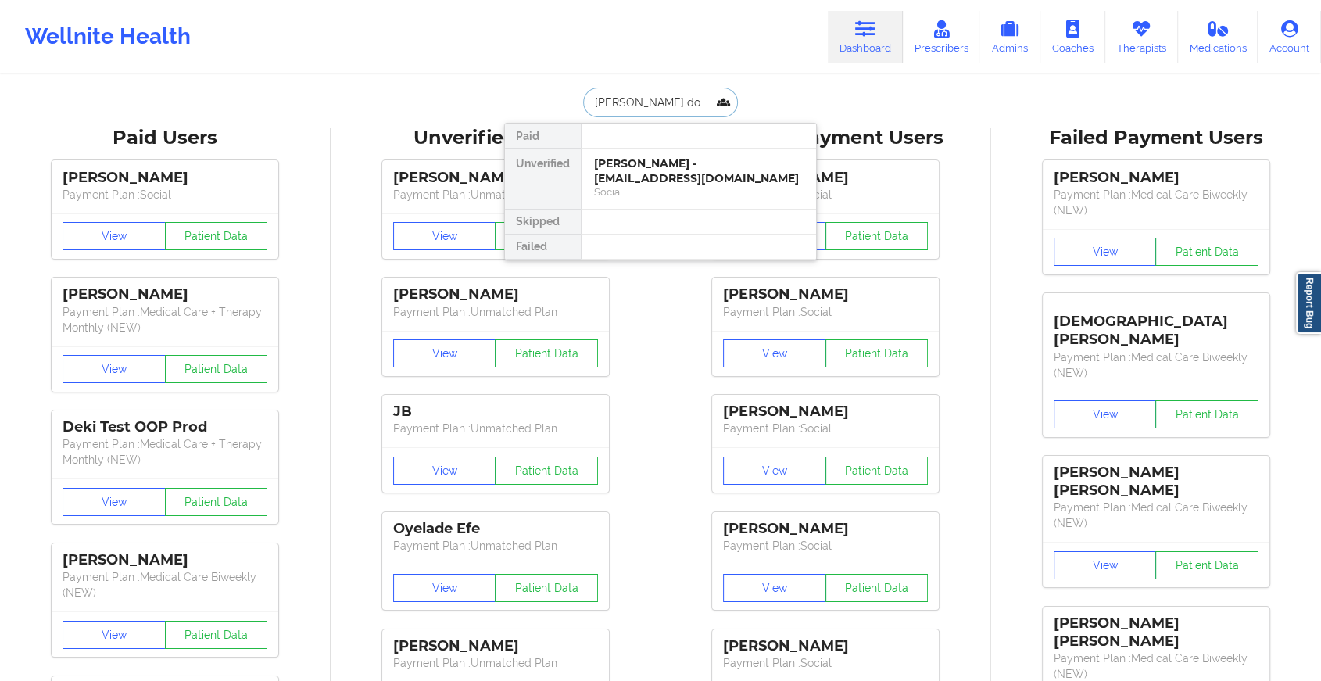
type input "[PERSON_NAME]"
click at [638, 176] on div "[PERSON_NAME] - [EMAIL_ADDRESS][DOMAIN_NAME]" at bounding box center [698, 170] width 209 height 29
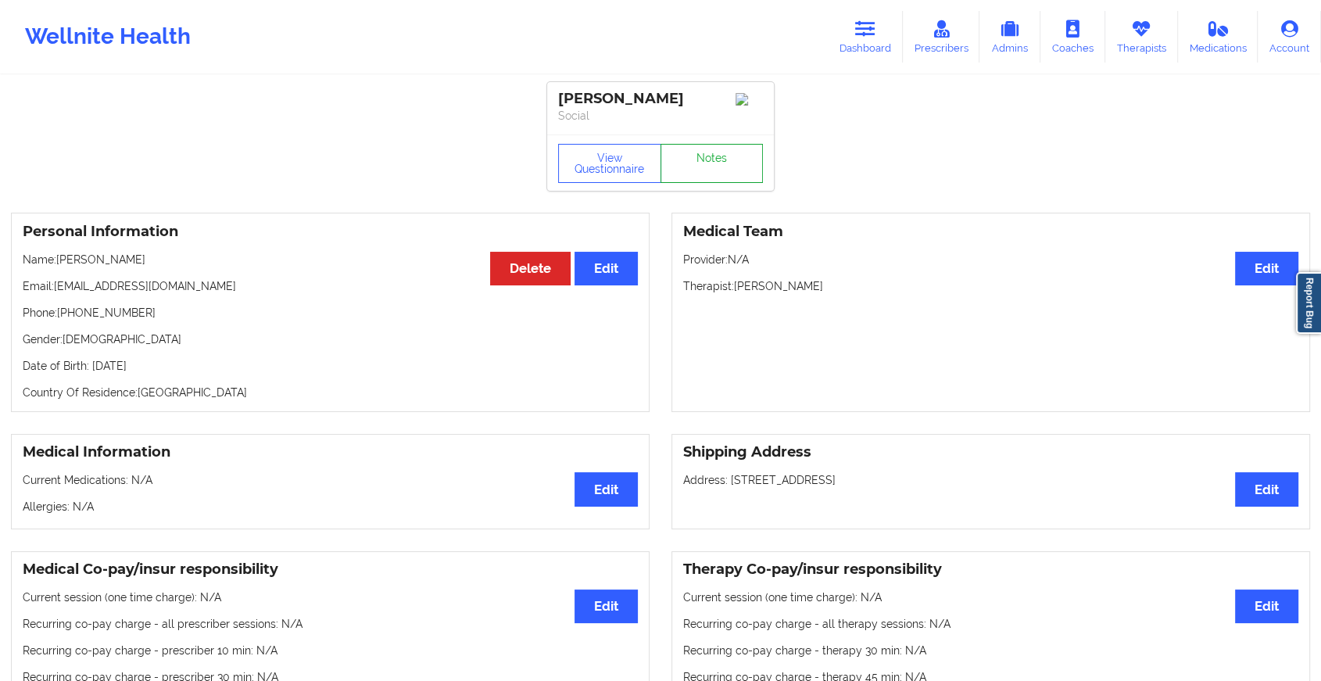
click at [730, 163] on link "Notes" at bounding box center [711, 163] width 103 height 39
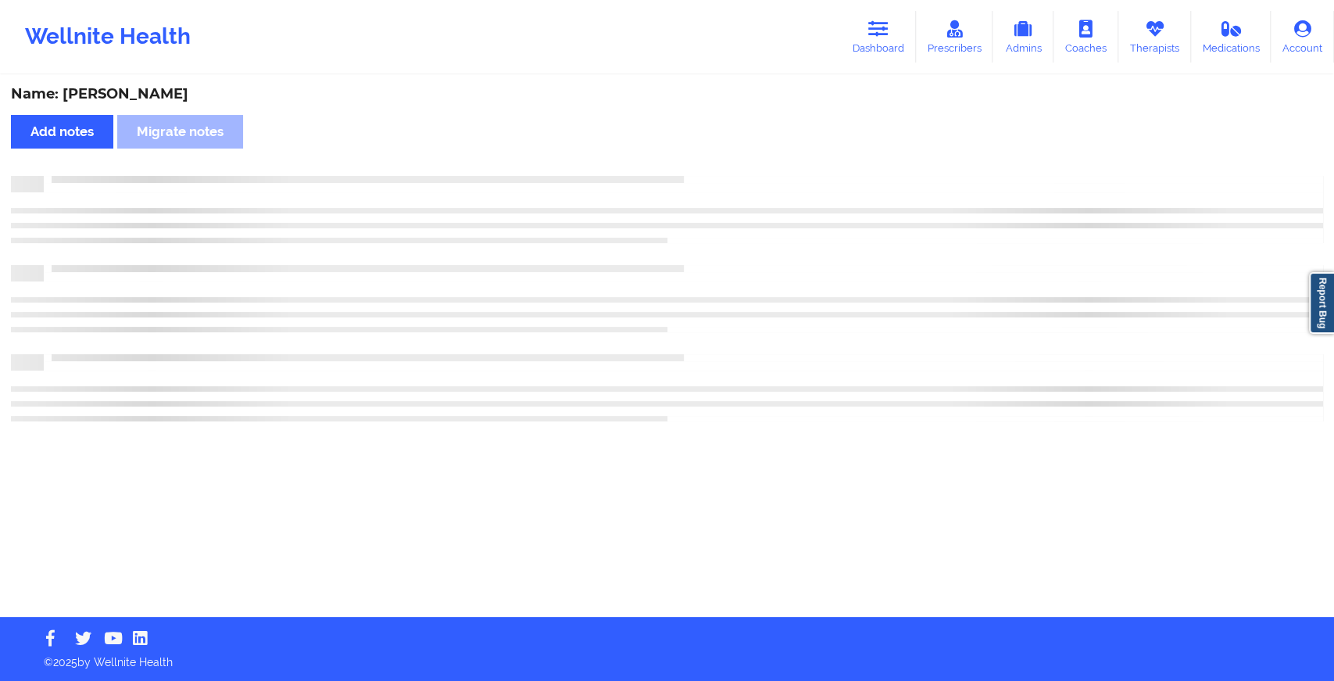
click at [884, 274] on div "Name: [PERSON_NAME] Add notes Migrate notes" at bounding box center [667, 347] width 1334 height 540
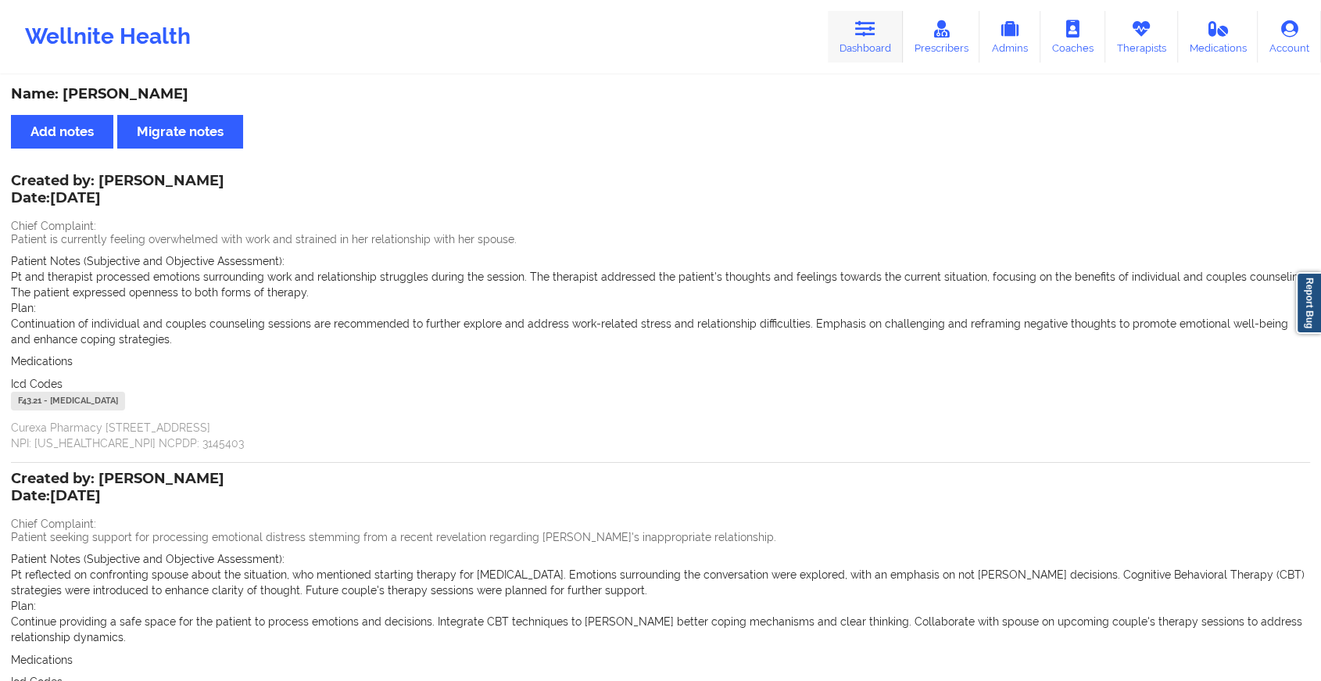
click at [863, 31] on icon at bounding box center [865, 28] width 20 height 17
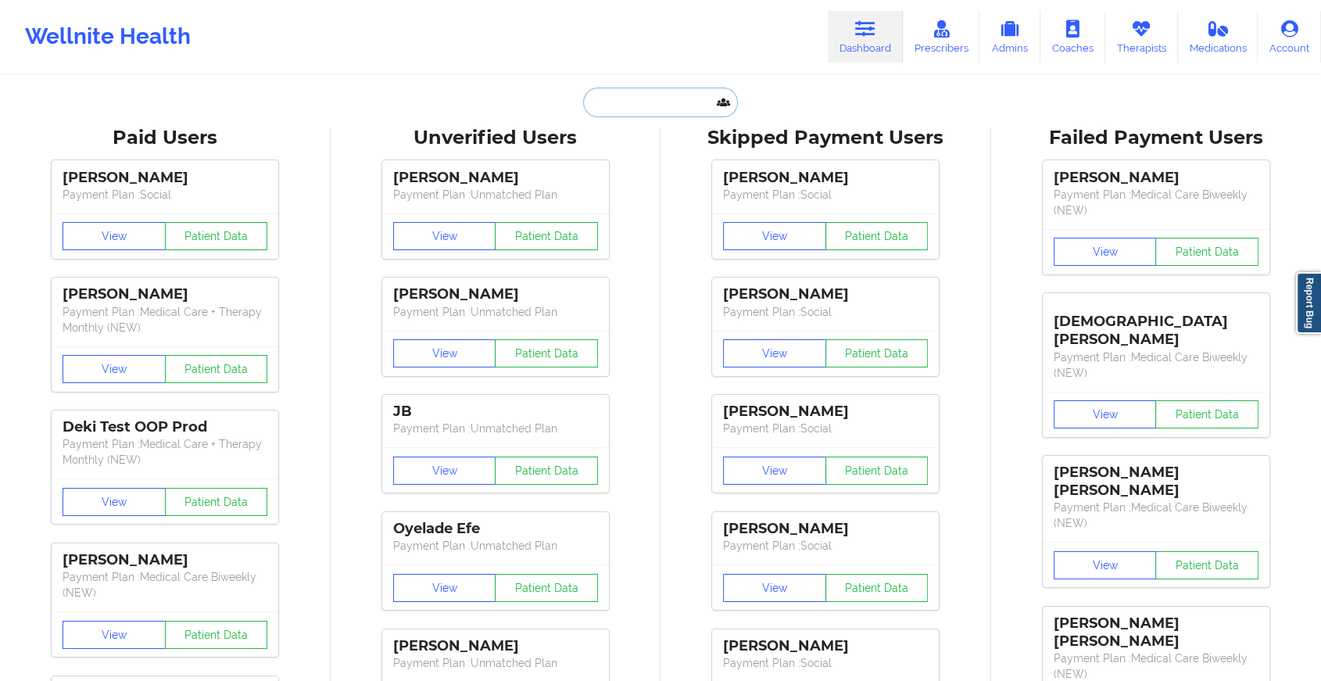
click at [623, 98] on input "text" at bounding box center [660, 103] width 155 height 30
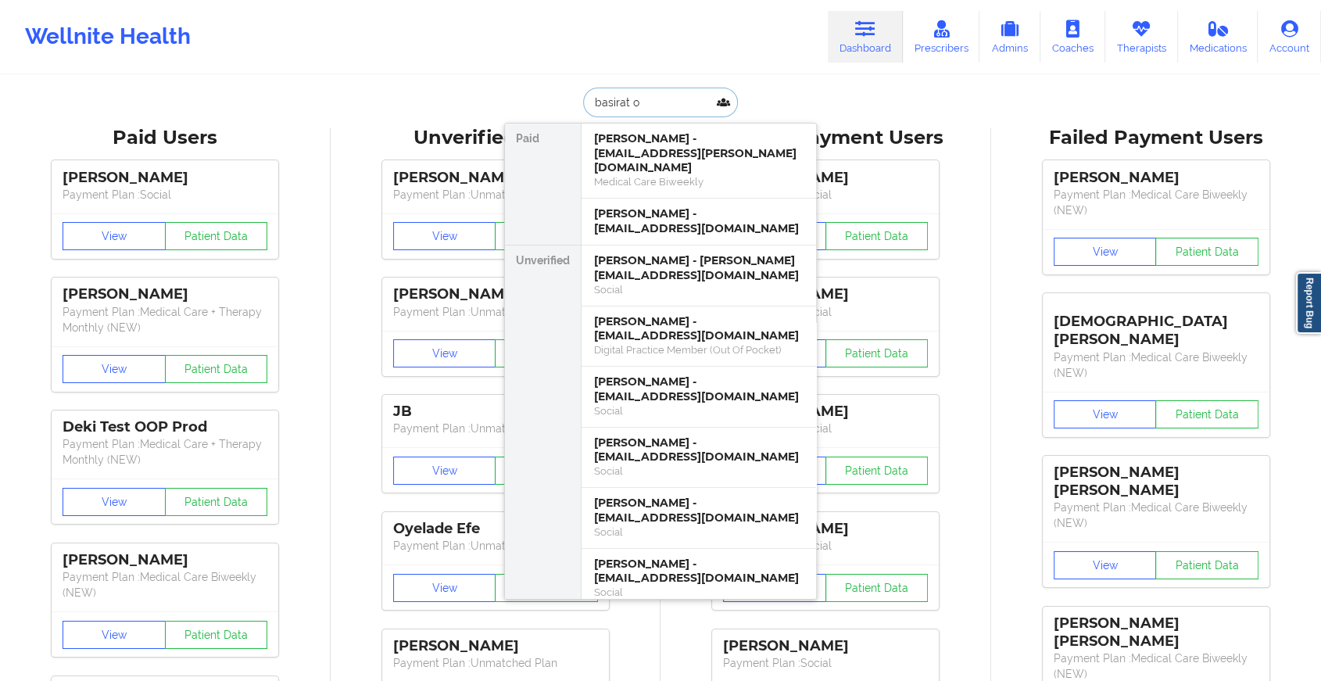
type input "basirat ok"
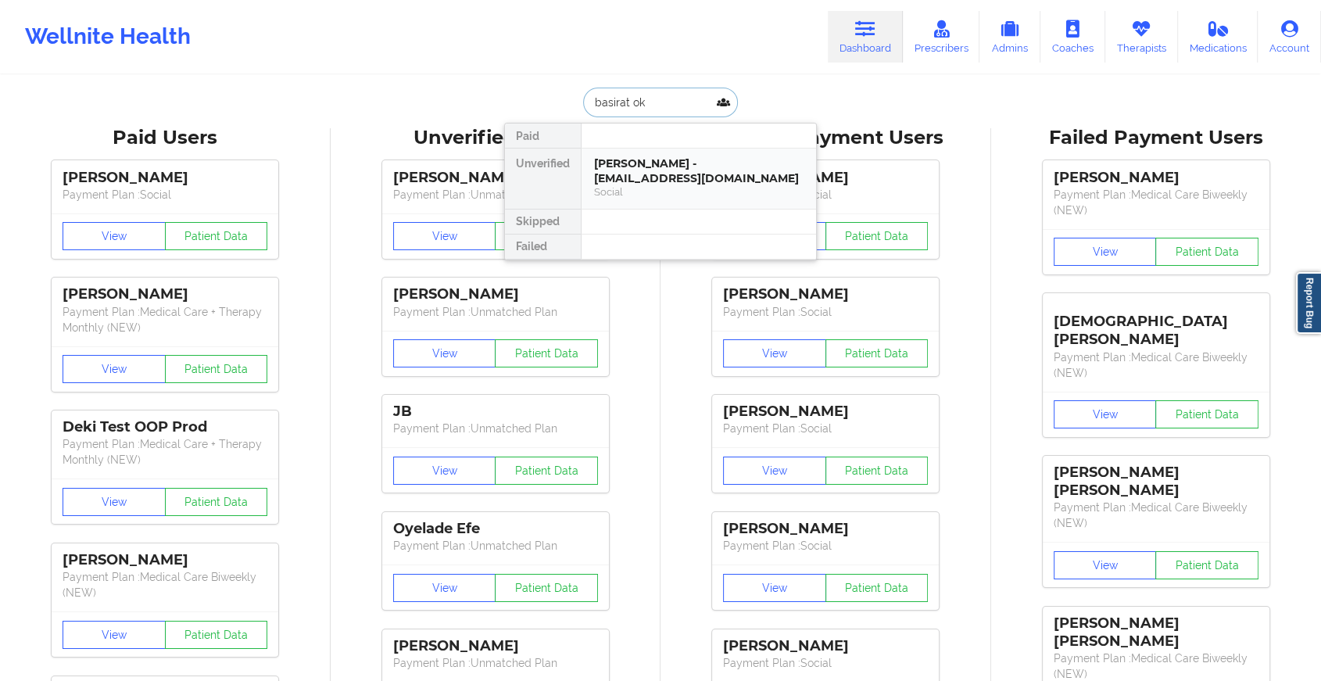
click at [619, 163] on div "[PERSON_NAME] - [EMAIL_ADDRESS][DOMAIN_NAME]" at bounding box center [698, 170] width 209 height 29
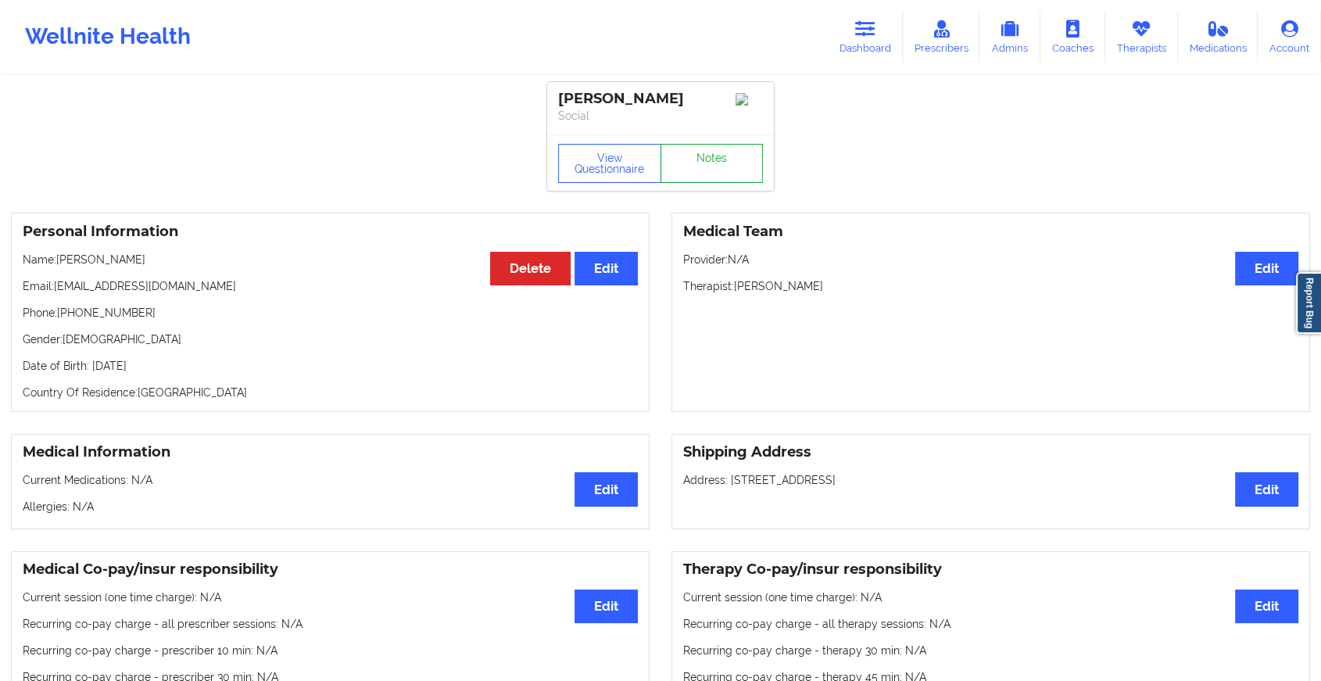
click at [720, 170] on link "Notes" at bounding box center [711, 163] width 103 height 39
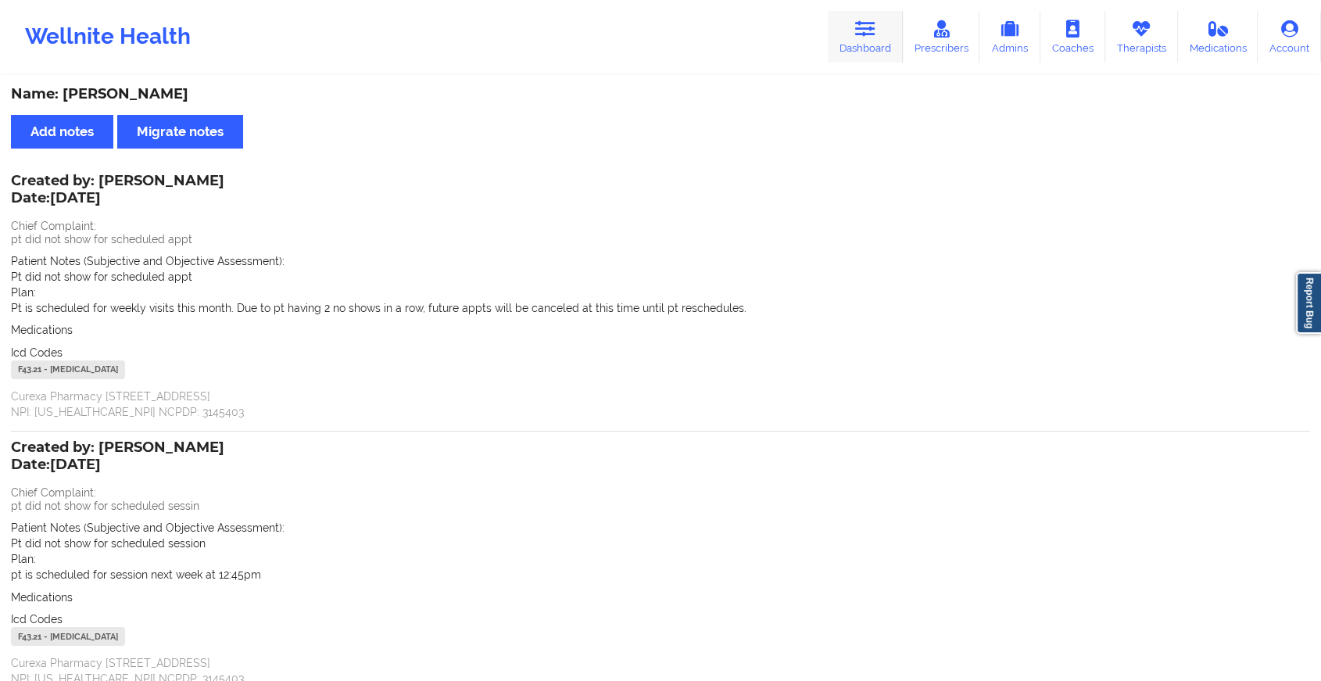
click at [852, 26] on link "Dashboard" at bounding box center [864, 37] width 75 height 52
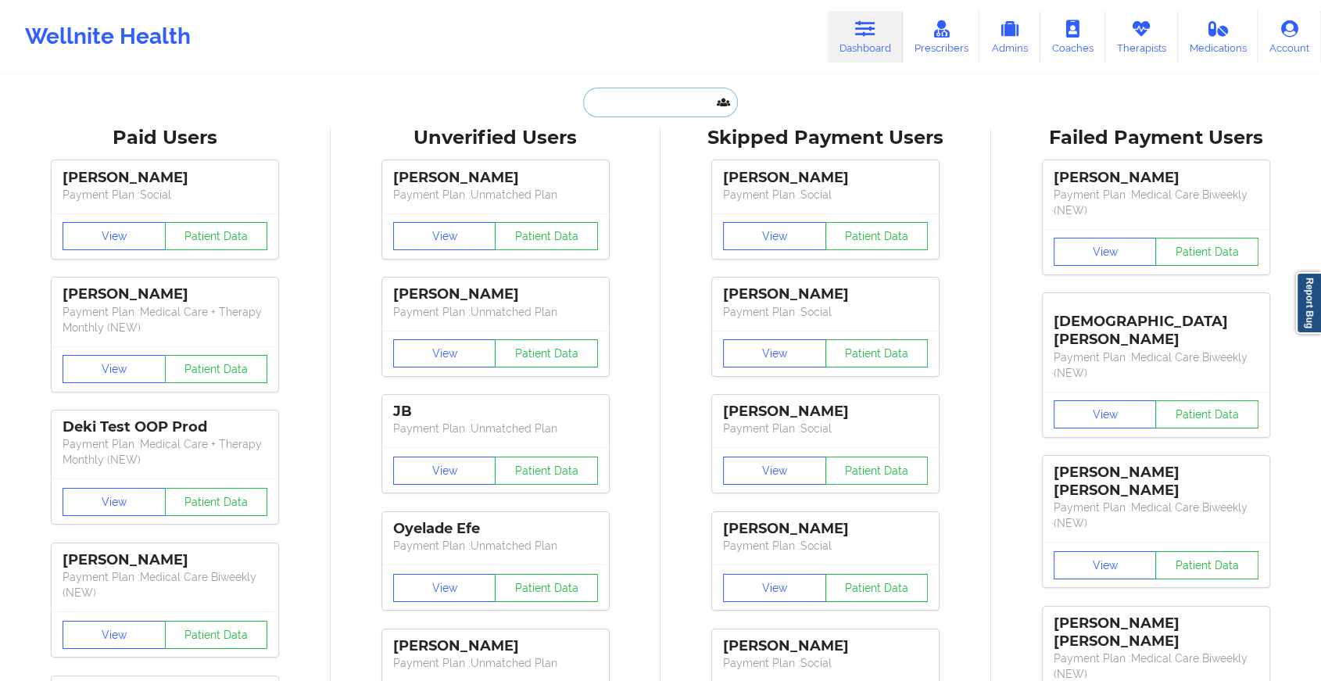
click at [649, 107] on input "text" at bounding box center [660, 103] width 155 height 30
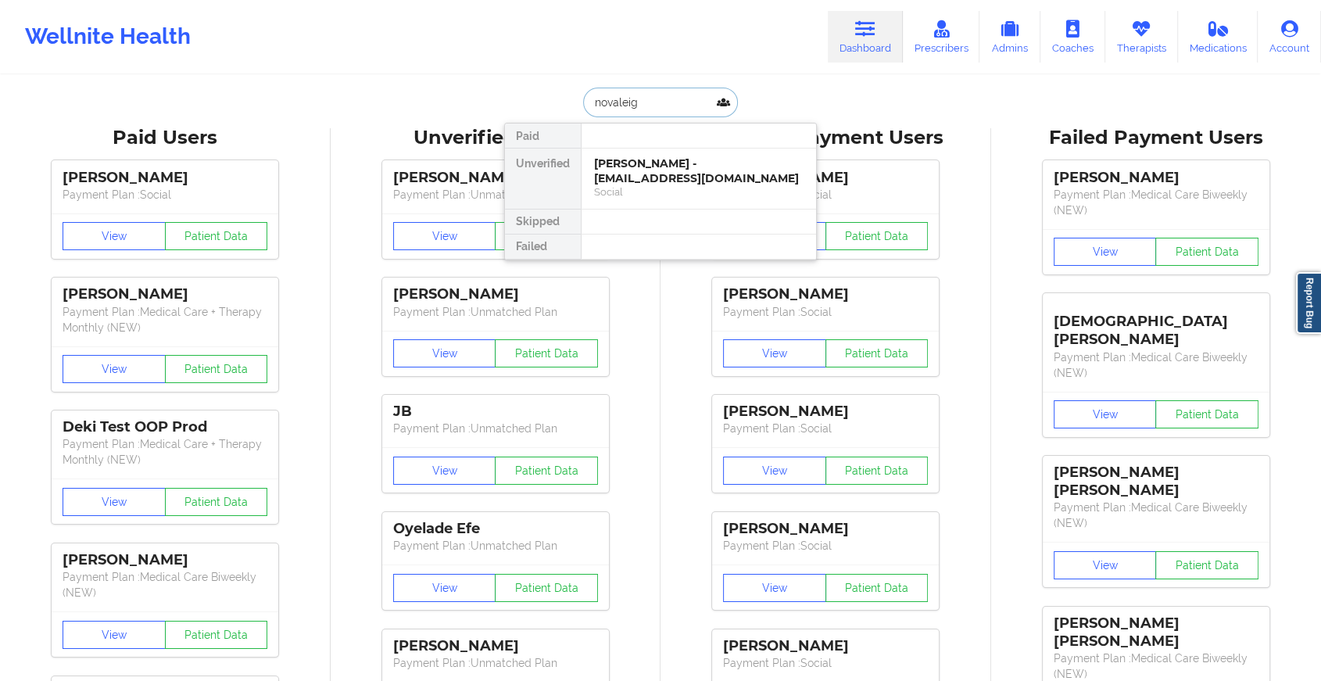
type input "novaleigh"
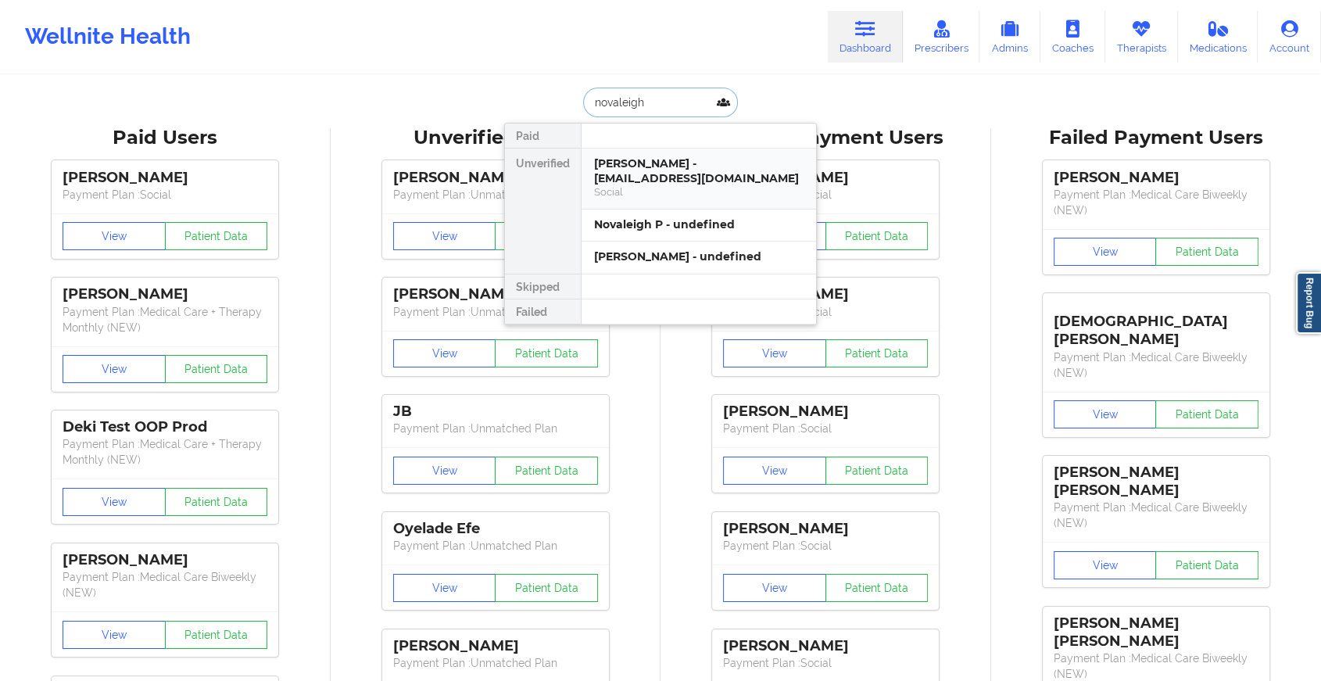
click at [647, 163] on div "[PERSON_NAME] - [EMAIL_ADDRESS][DOMAIN_NAME]" at bounding box center [698, 170] width 209 height 29
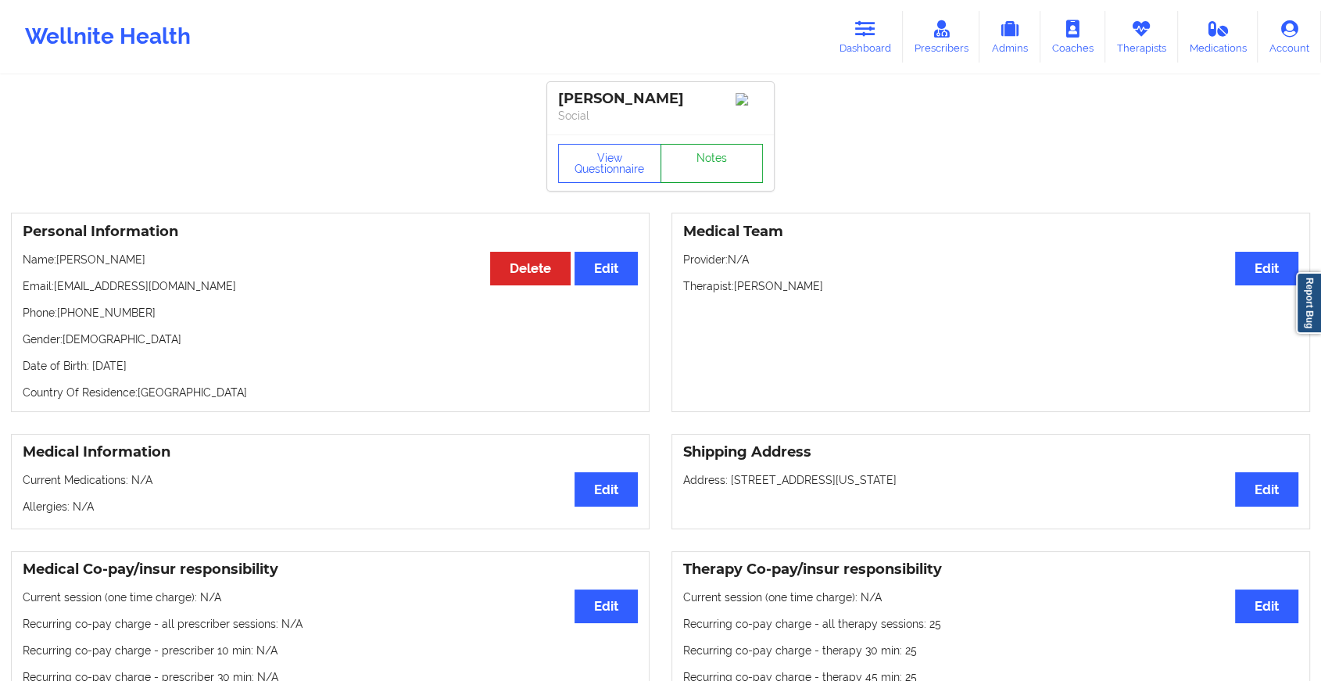
click at [691, 156] on link "Notes" at bounding box center [711, 163] width 103 height 39
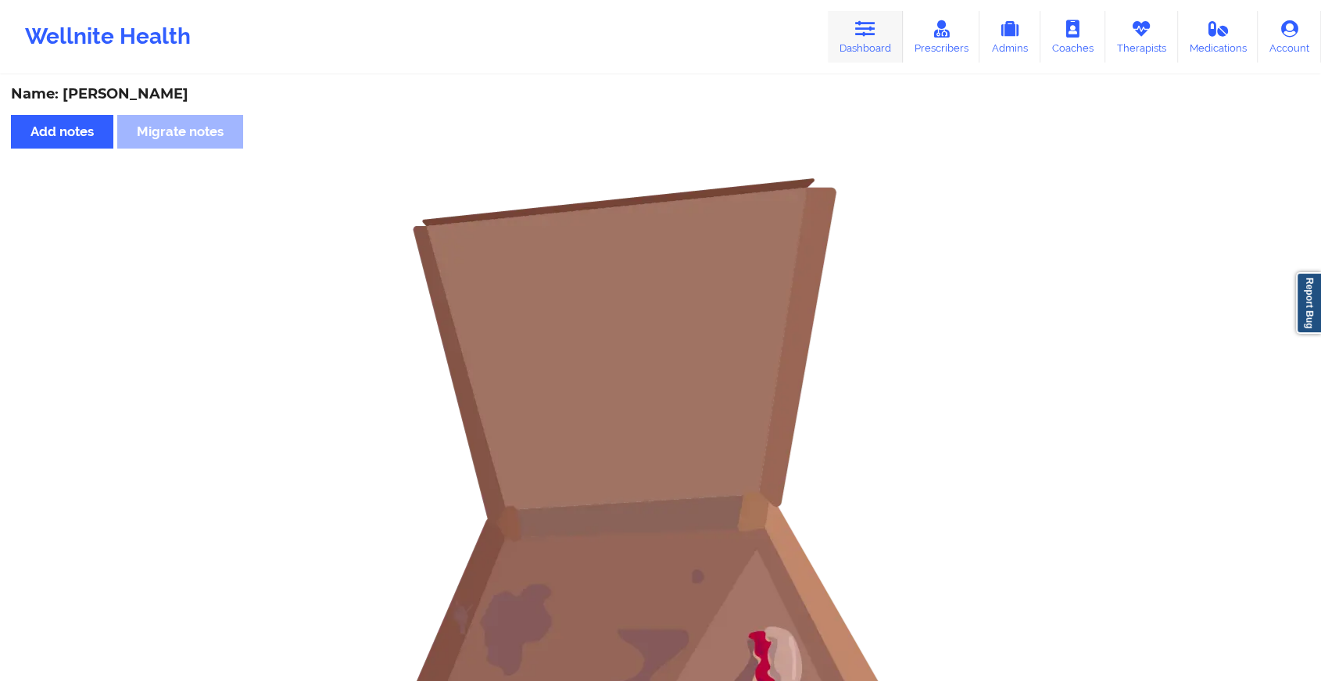
click at [883, 27] on link "Dashboard" at bounding box center [864, 37] width 75 height 52
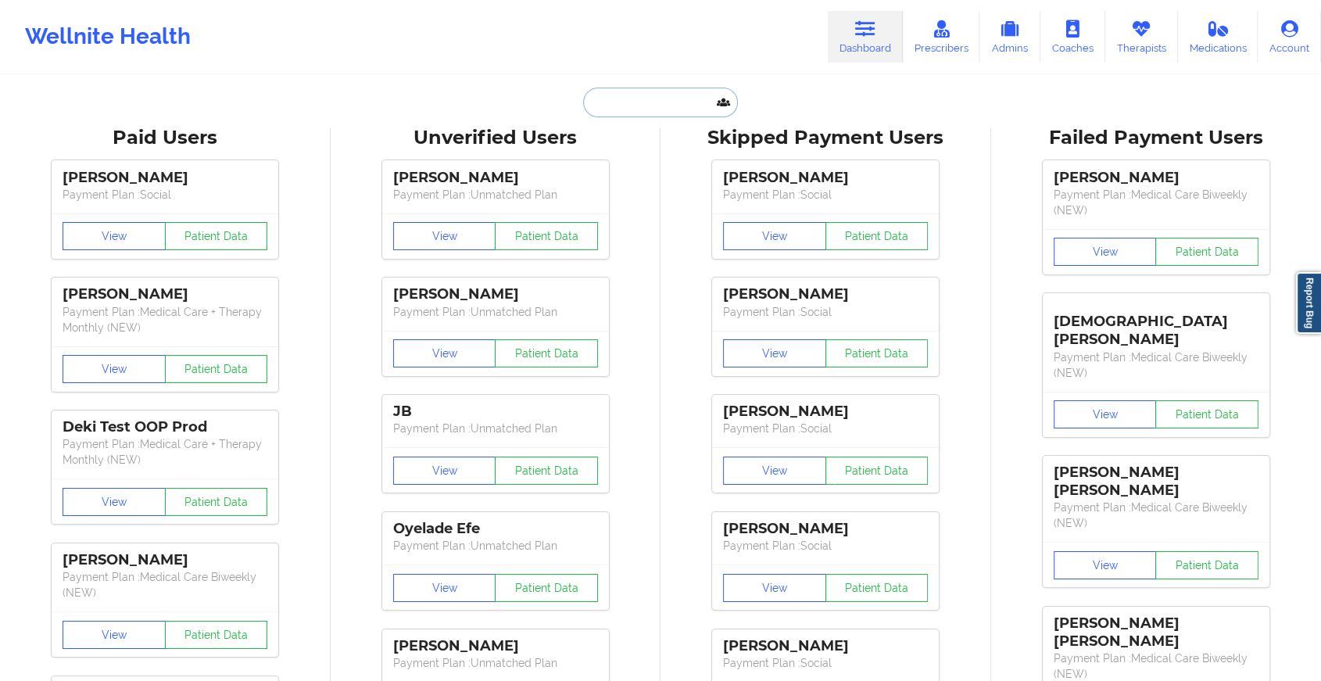
click at [602, 102] on input "text" at bounding box center [660, 103] width 155 height 30
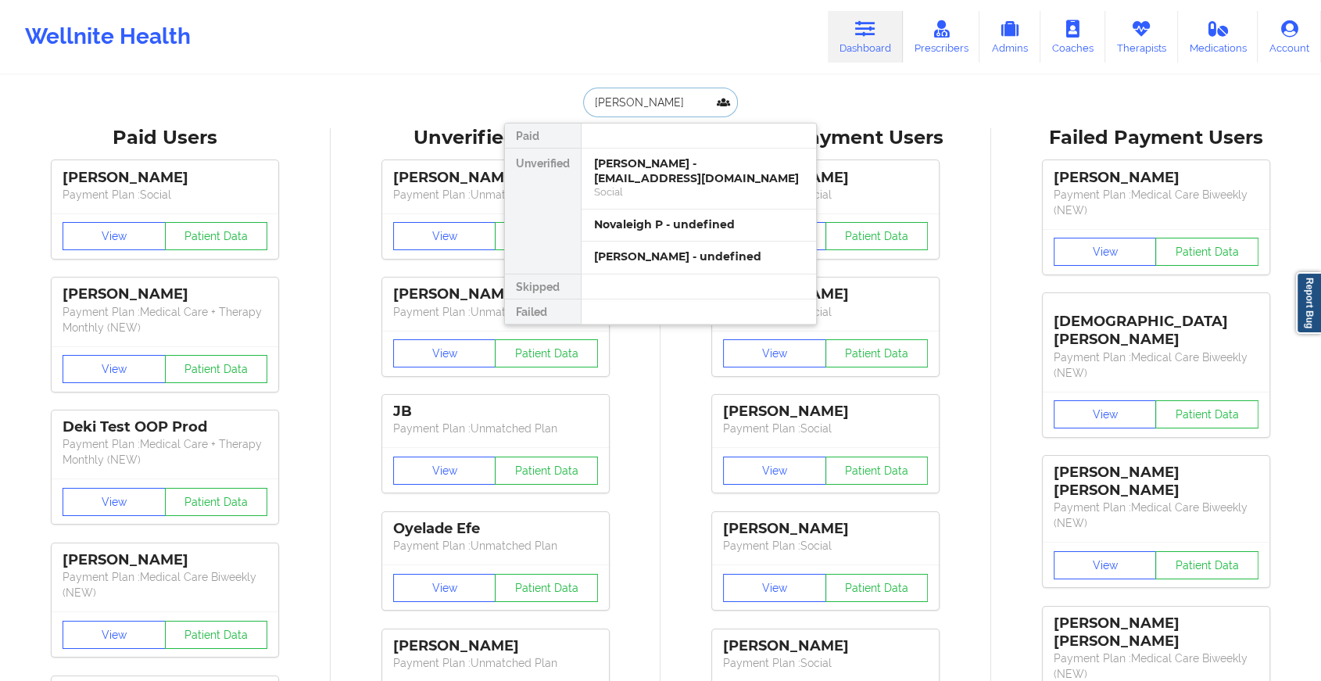
type input "[PERSON_NAME]"
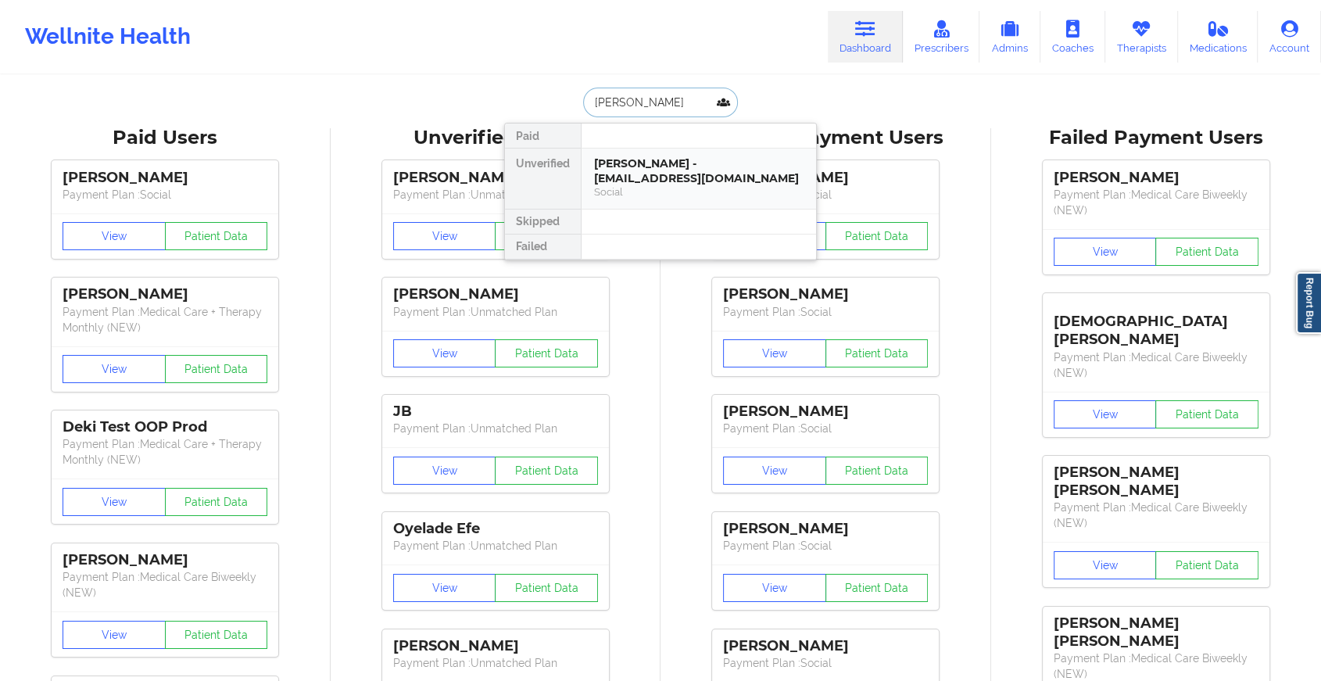
click at [675, 170] on div "[PERSON_NAME] - [EMAIL_ADDRESS][DOMAIN_NAME]" at bounding box center [698, 170] width 209 height 29
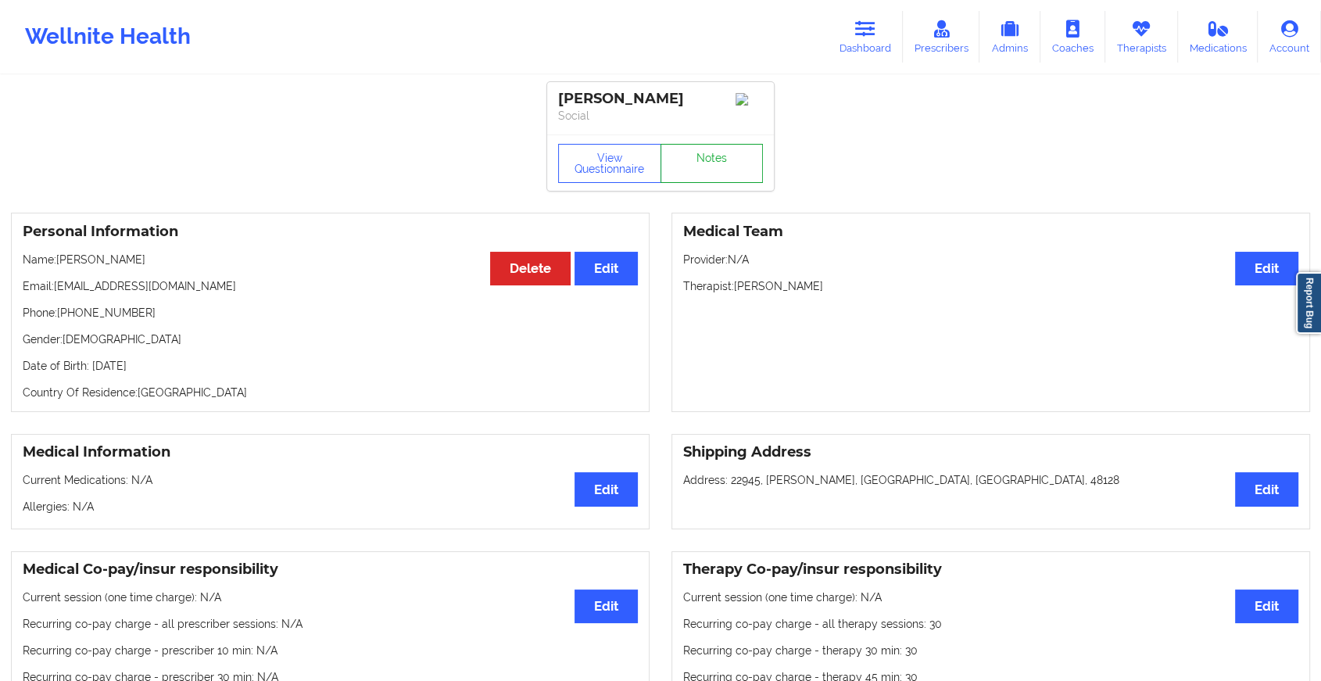
click at [692, 177] on link "Notes" at bounding box center [711, 163] width 103 height 39
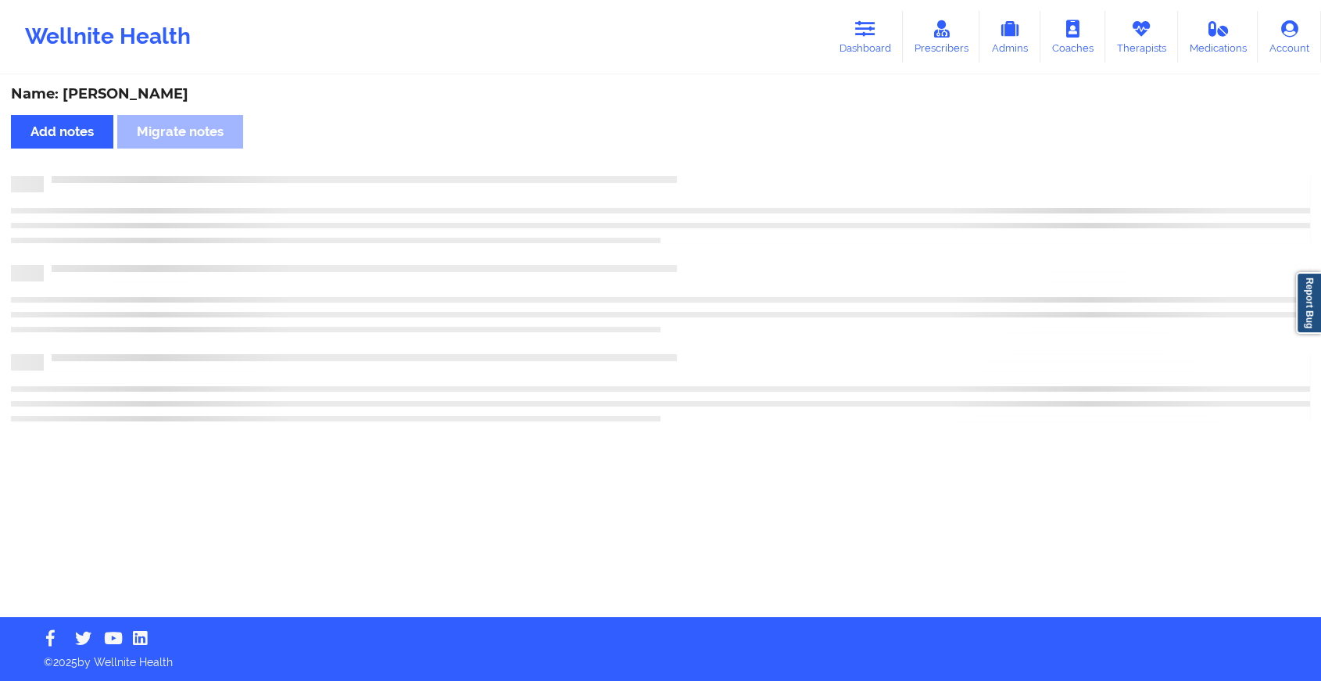
click at [692, 176] on div at bounding box center [677, 176] width 1266 height 0
click at [692, 176] on div at bounding box center [683, 176] width 1279 height 0
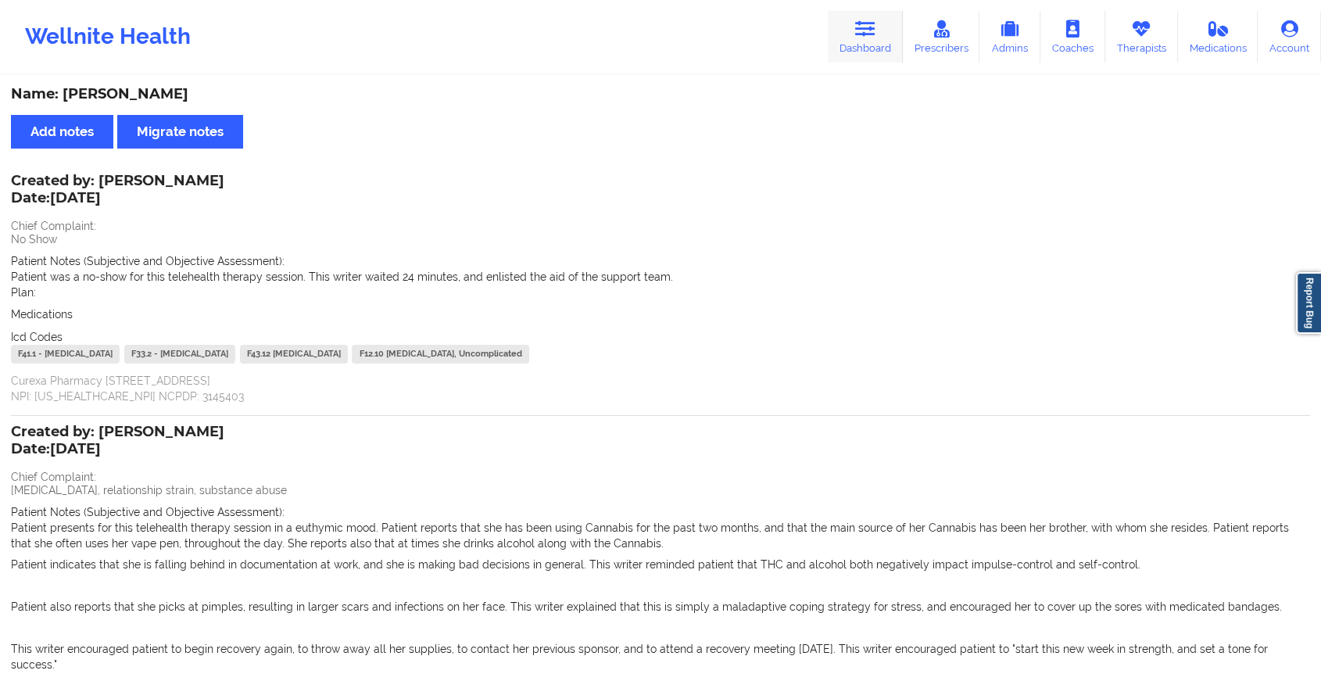
click at [831, 39] on link "Dashboard" at bounding box center [864, 37] width 75 height 52
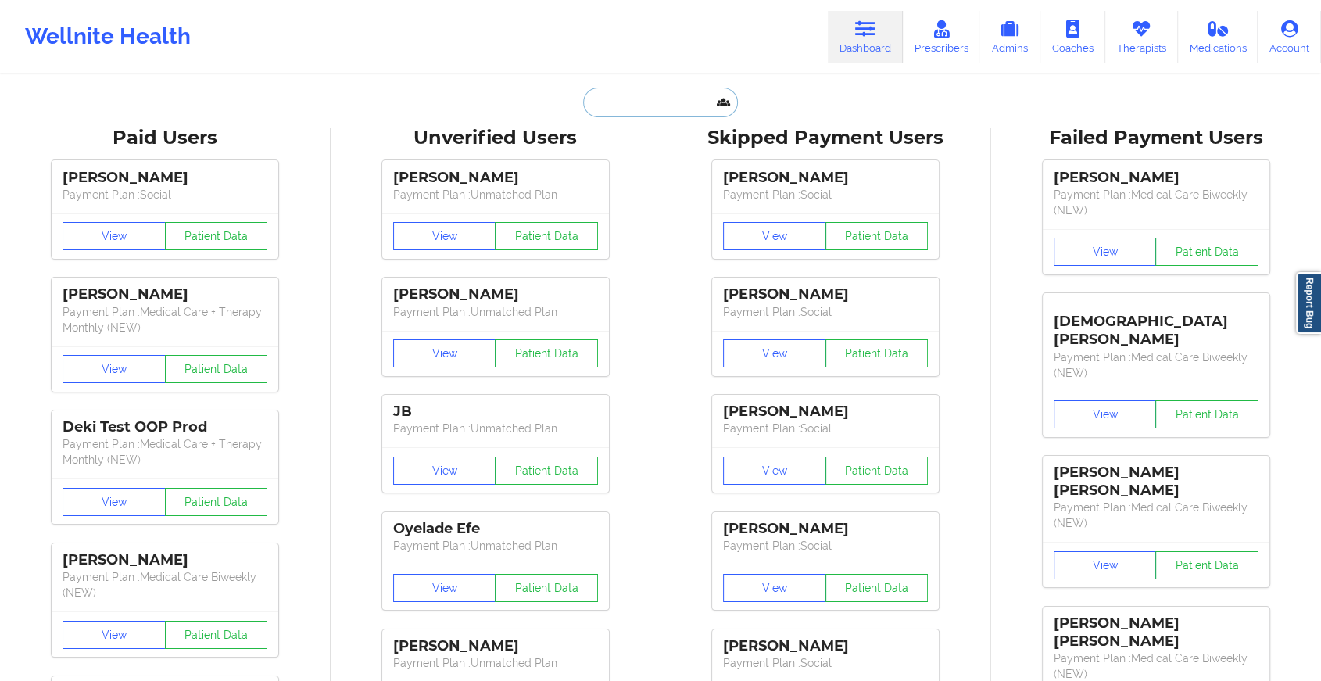
click at [606, 100] on input "text" at bounding box center [660, 103] width 155 height 30
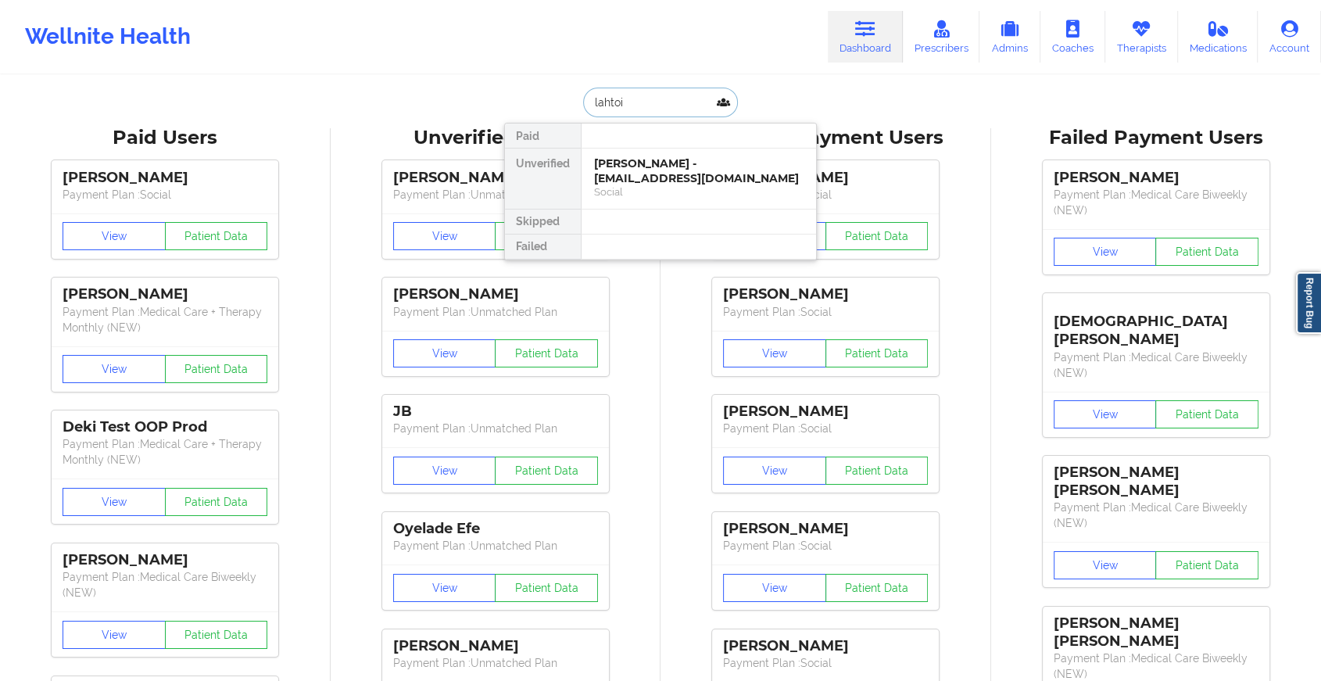
type input "lahtoiy"
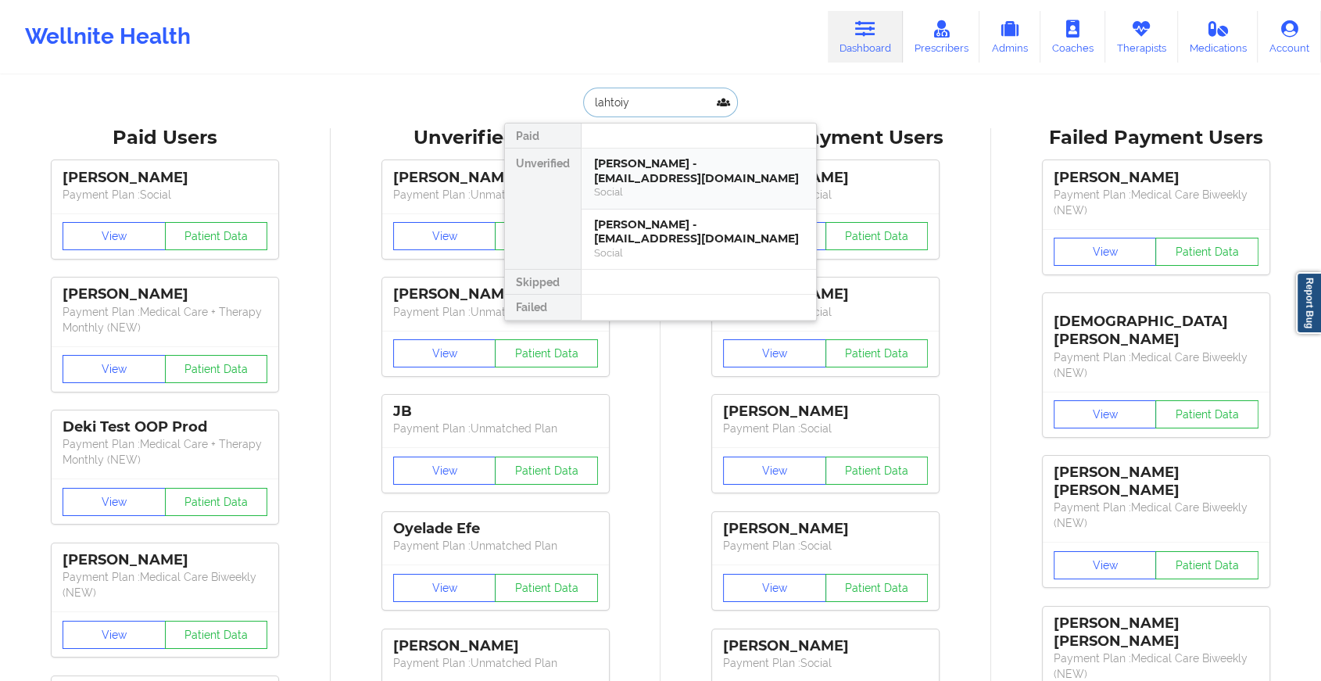
click at [649, 176] on div "[PERSON_NAME] - [EMAIL_ADDRESS][DOMAIN_NAME]" at bounding box center [698, 170] width 209 height 29
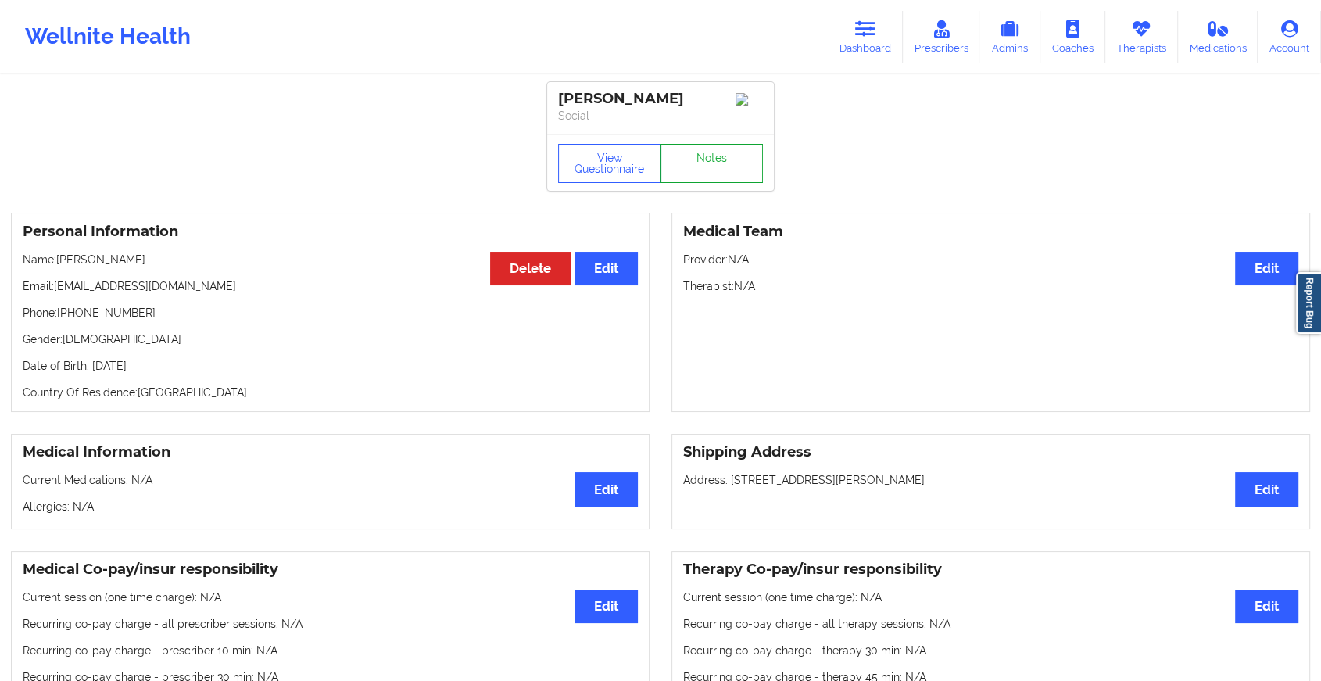
click at [717, 166] on link "Notes" at bounding box center [711, 163] width 103 height 39
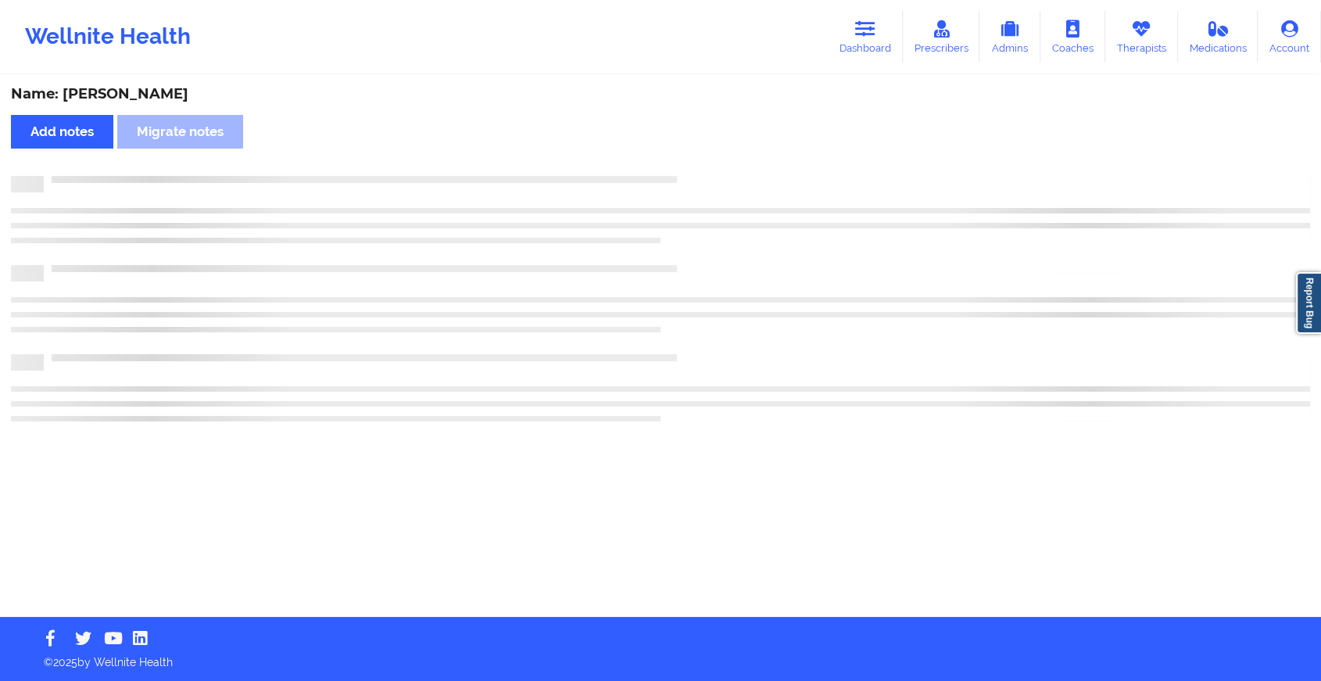
click at [717, 166] on div "Name: [PERSON_NAME] Add notes Migrate notes" at bounding box center [660, 347] width 1321 height 540
click at [717, 166] on div "Name: [PERSON_NAME] Add notes Migrate notes" at bounding box center [667, 347] width 1334 height 540
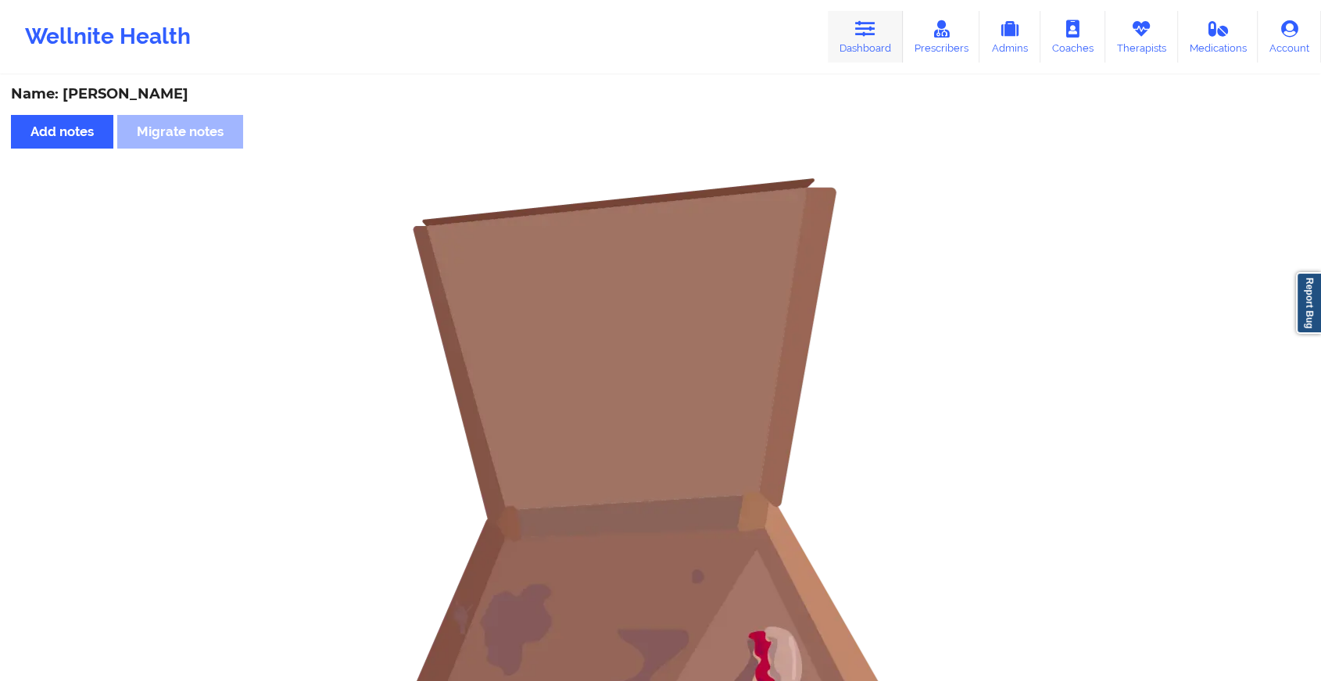
click at [862, 34] on icon at bounding box center [865, 28] width 20 height 17
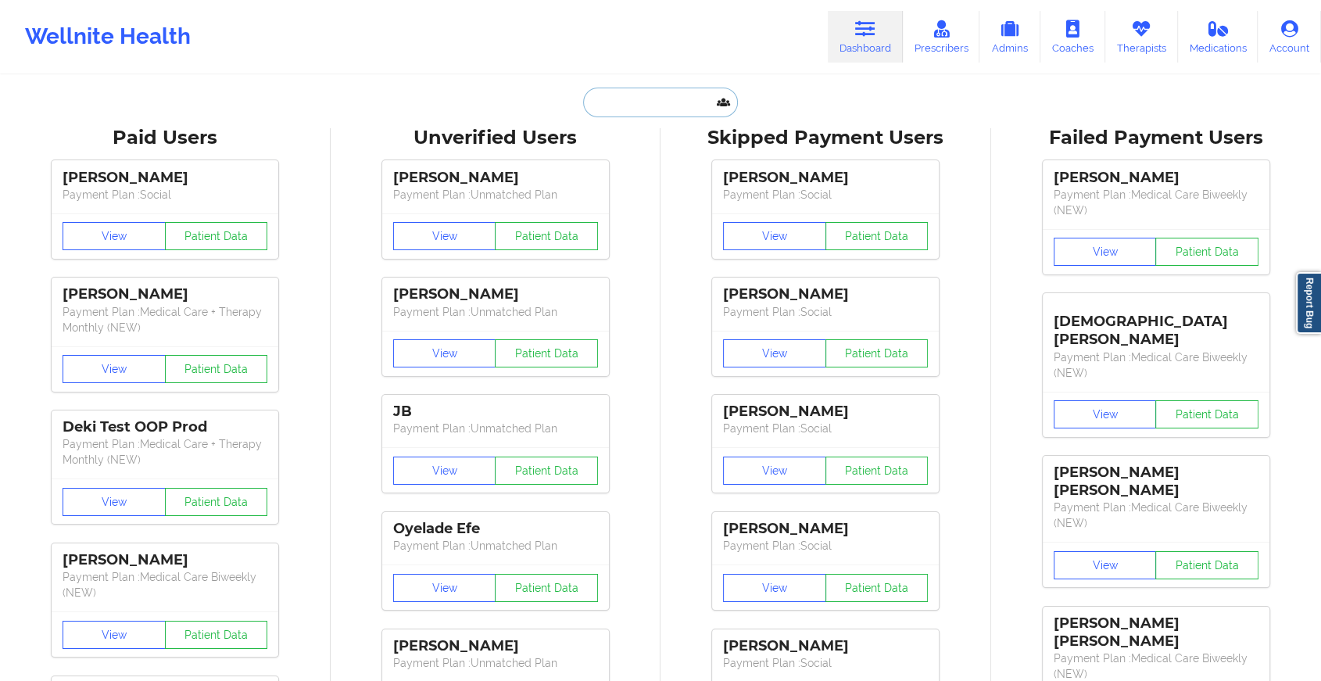
click at [682, 88] on input "text" at bounding box center [660, 103] width 155 height 30
type input "l"
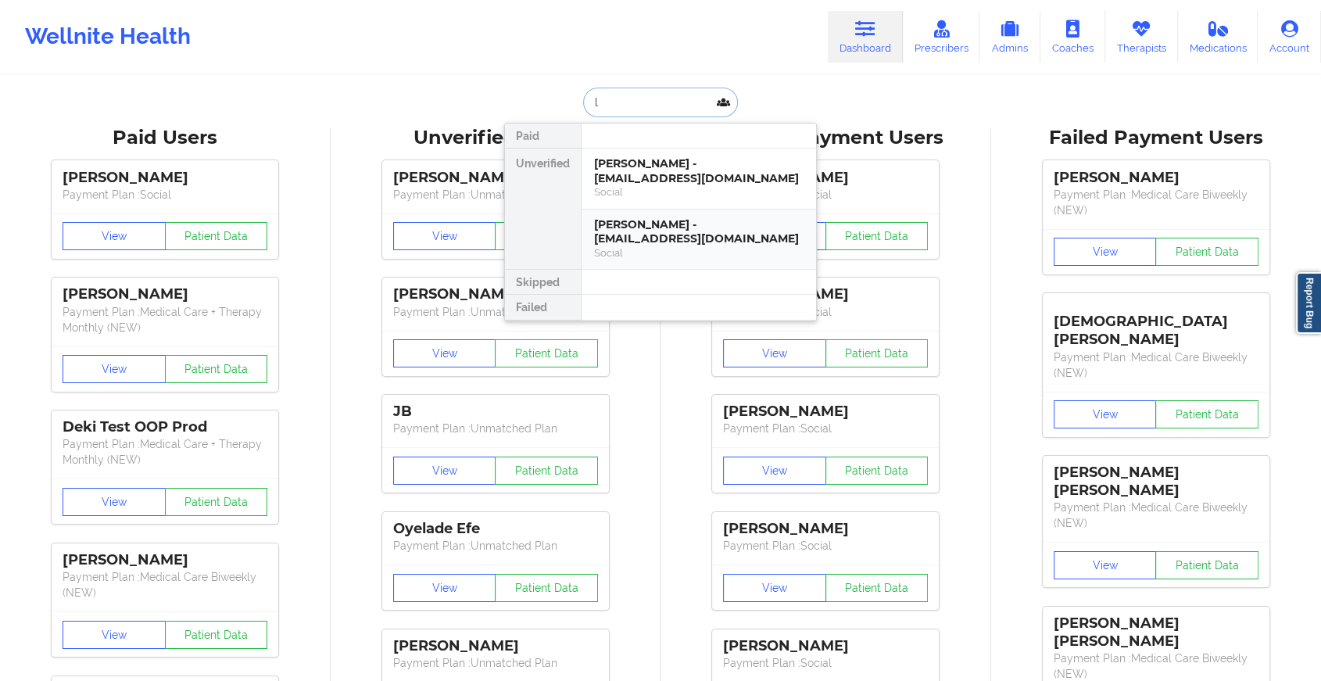
click at [656, 231] on div "[PERSON_NAME] - [EMAIL_ADDRESS][DOMAIN_NAME]" at bounding box center [698, 231] width 209 height 29
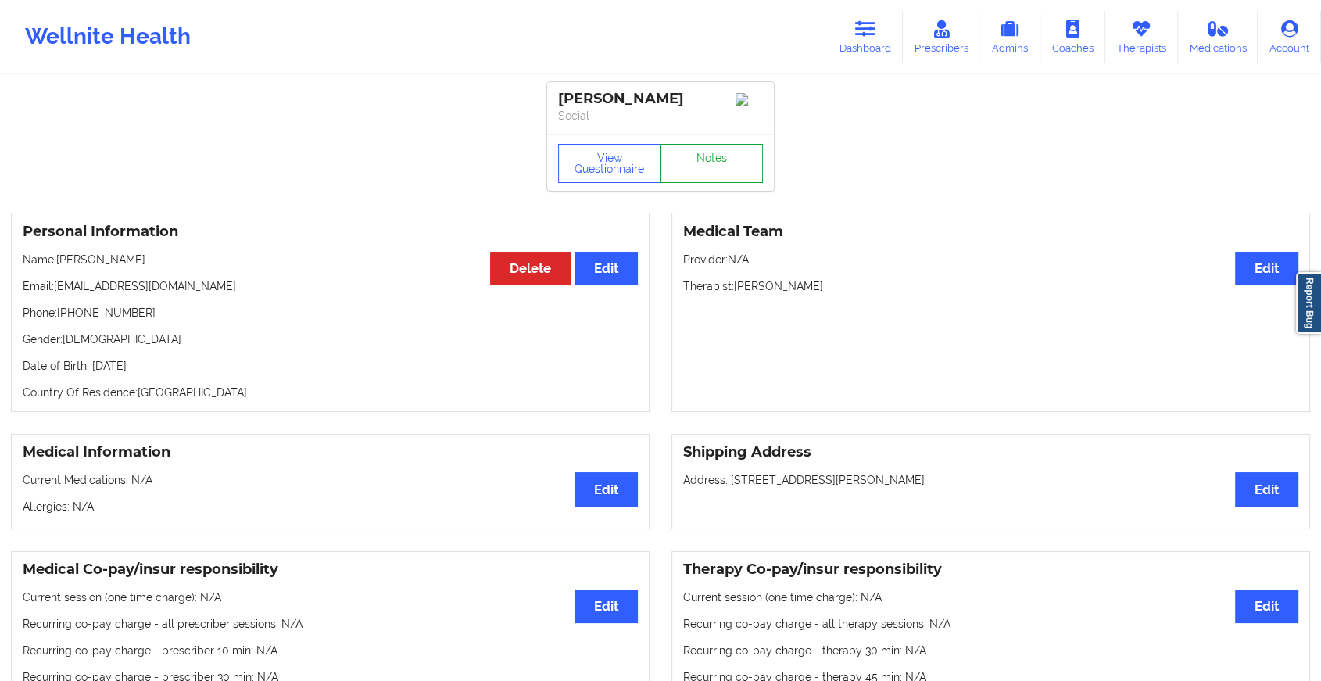
click at [726, 173] on link "Notes" at bounding box center [711, 163] width 103 height 39
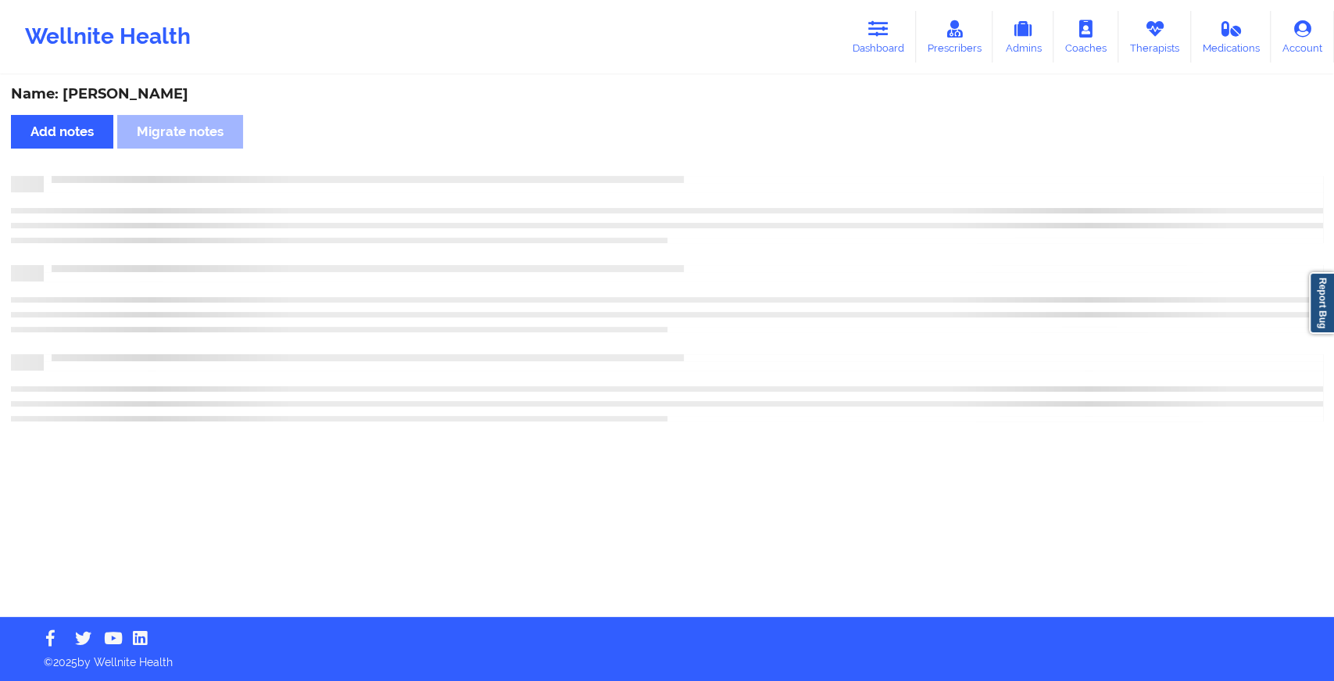
click at [726, 173] on div "Name: [PERSON_NAME] Add notes Migrate notes" at bounding box center [667, 347] width 1334 height 540
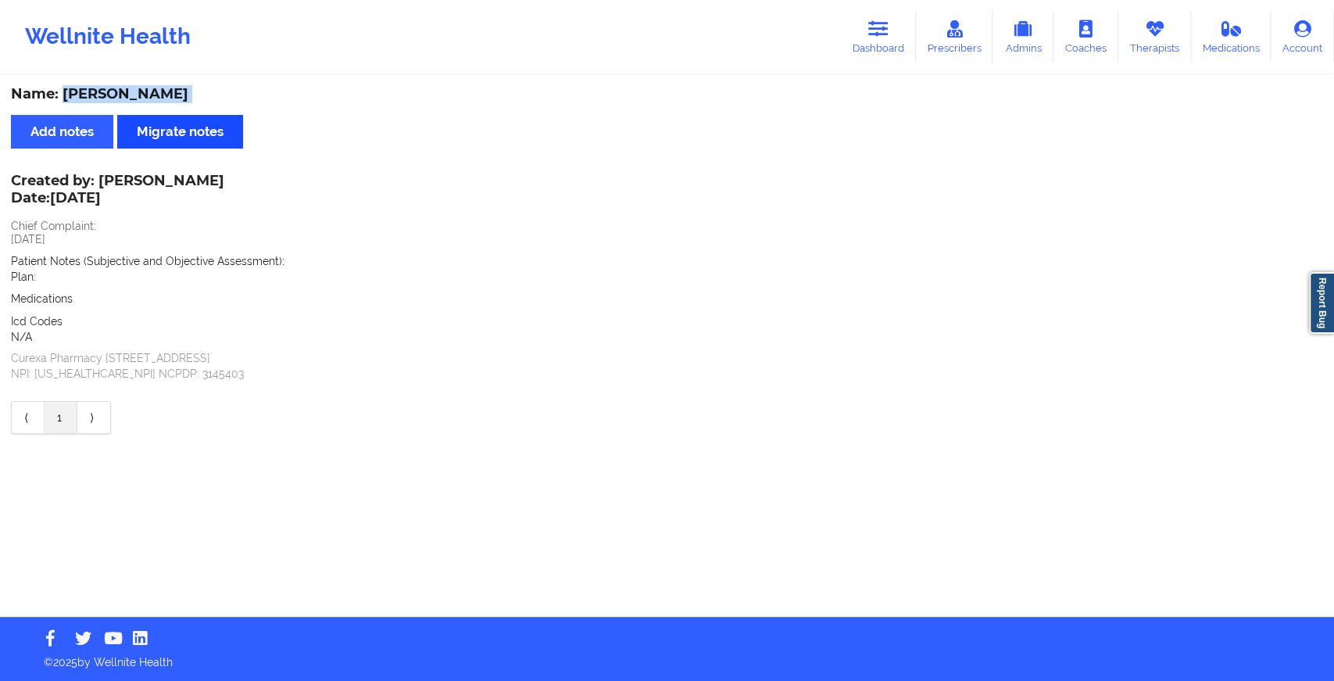
drag, startPoint x: 64, startPoint y: 94, endPoint x: 239, endPoint y: 116, distance: 176.5
click at [239, 116] on div "Name: [PERSON_NAME] Add notes Migrate notes Created by: [PERSON_NAME] Date: [DA…" at bounding box center [667, 347] width 1334 height 540
copy div "[PERSON_NAME] Add notes Migrate notes"
click at [856, 25] on link "Dashboard" at bounding box center [878, 37] width 75 height 52
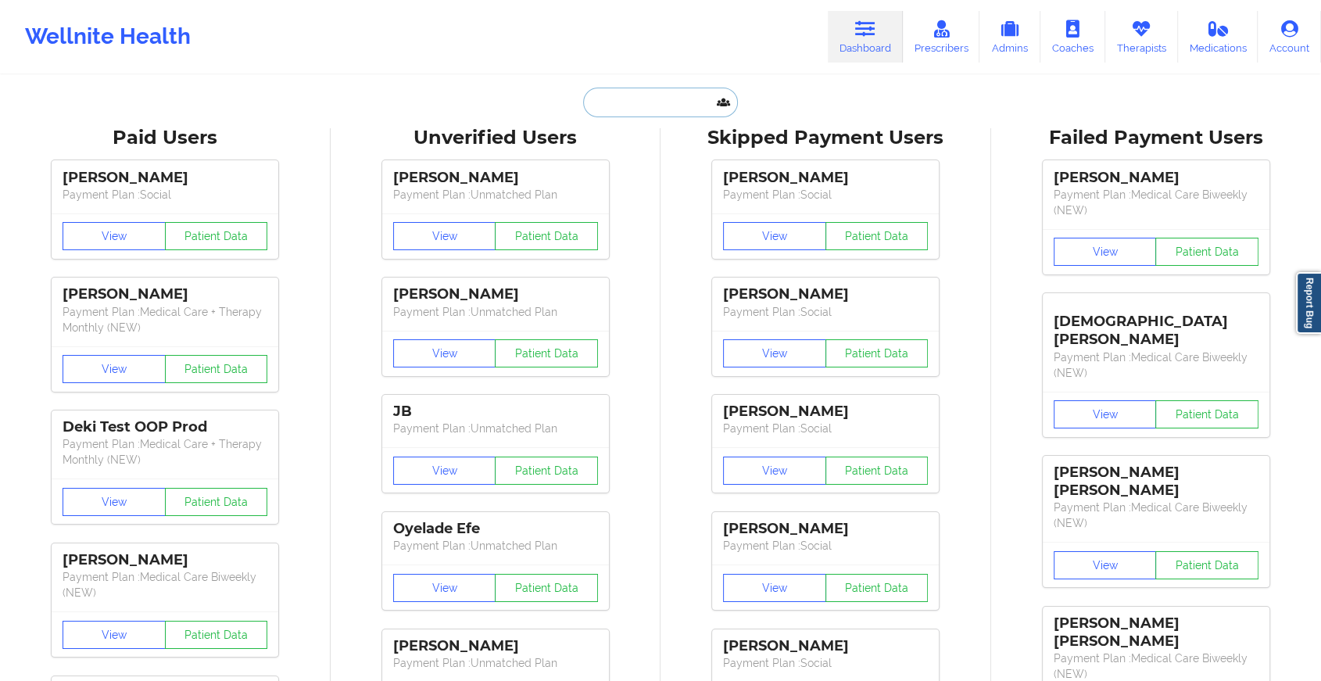
click at [654, 95] on input "text" at bounding box center [660, 103] width 155 height 30
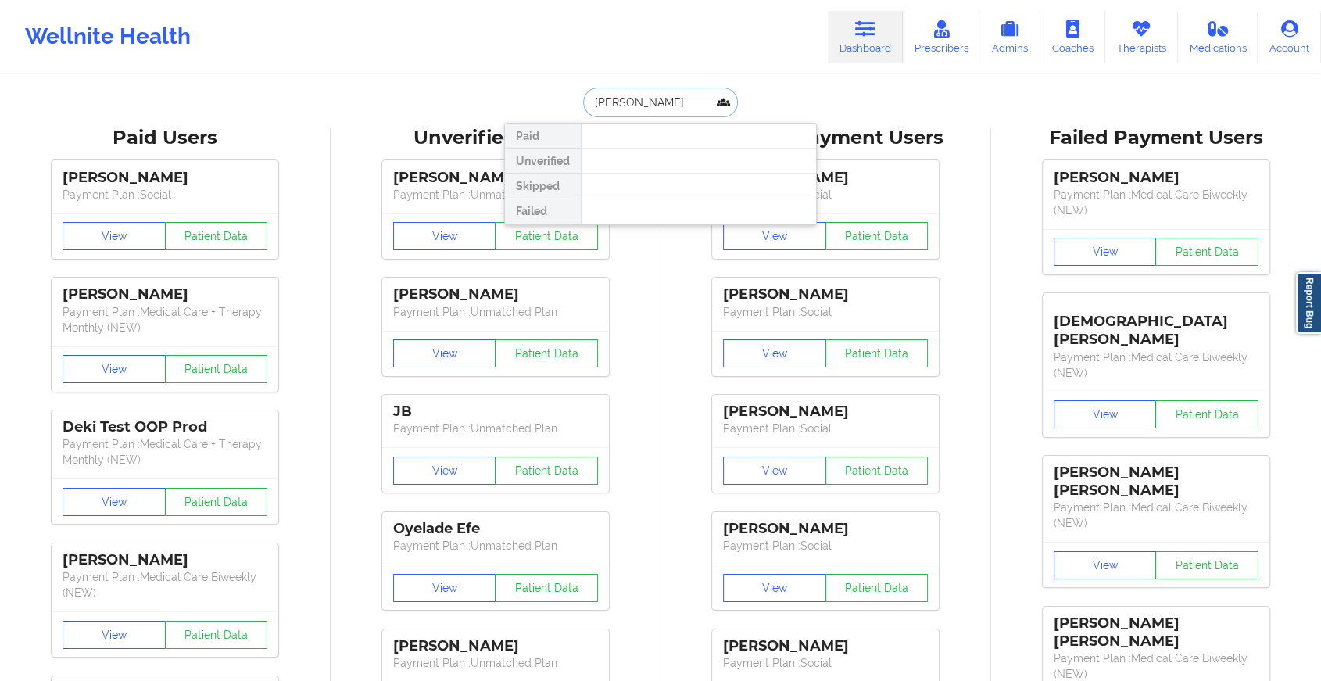
type input "[PERSON_NAME]"
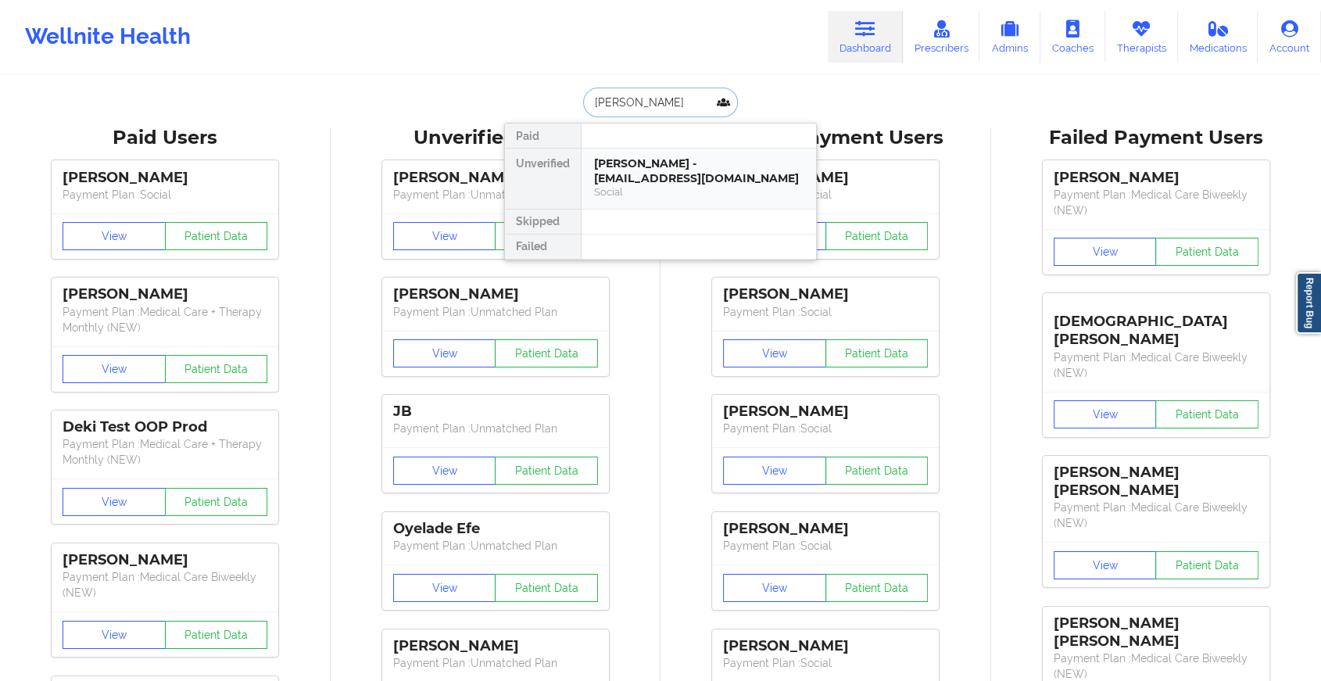
click at [707, 154] on div "[PERSON_NAME] - [EMAIL_ADDRESS][DOMAIN_NAME] Social" at bounding box center [698, 178] width 234 height 60
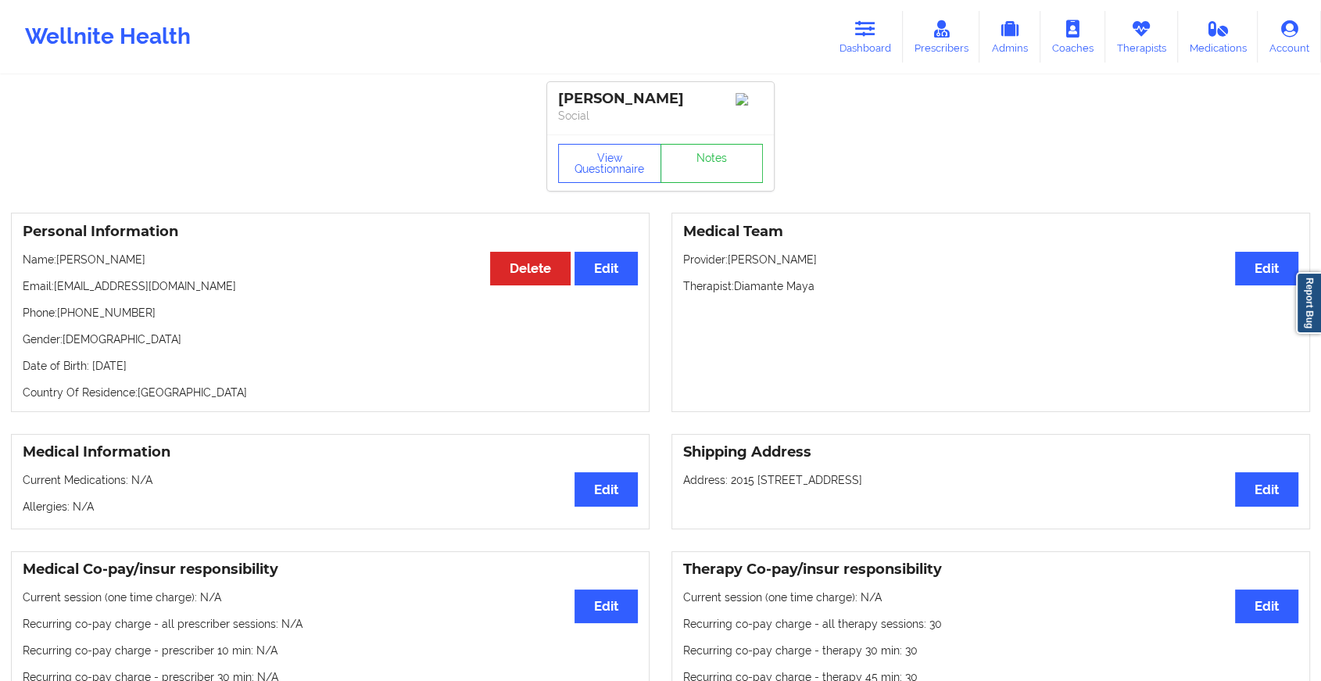
click at [697, 178] on link "Notes" at bounding box center [711, 163] width 103 height 39
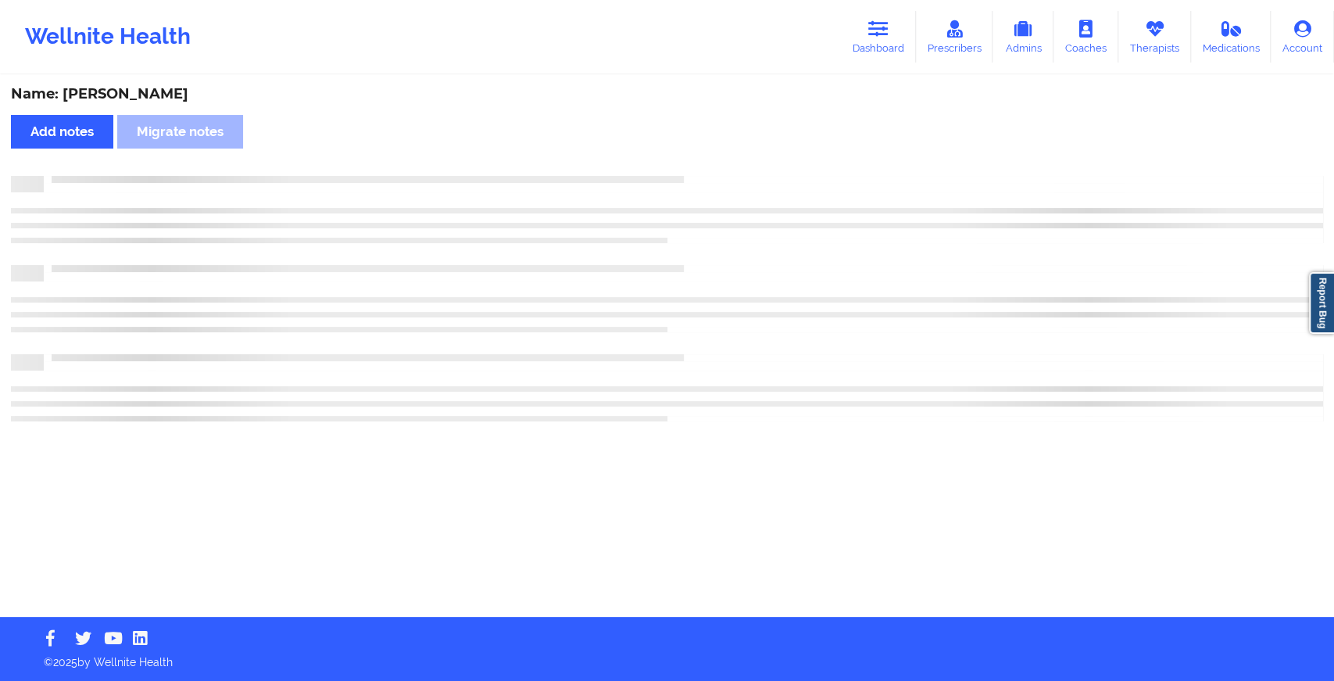
click at [697, 176] on div at bounding box center [683, 176] width 1279 height 0
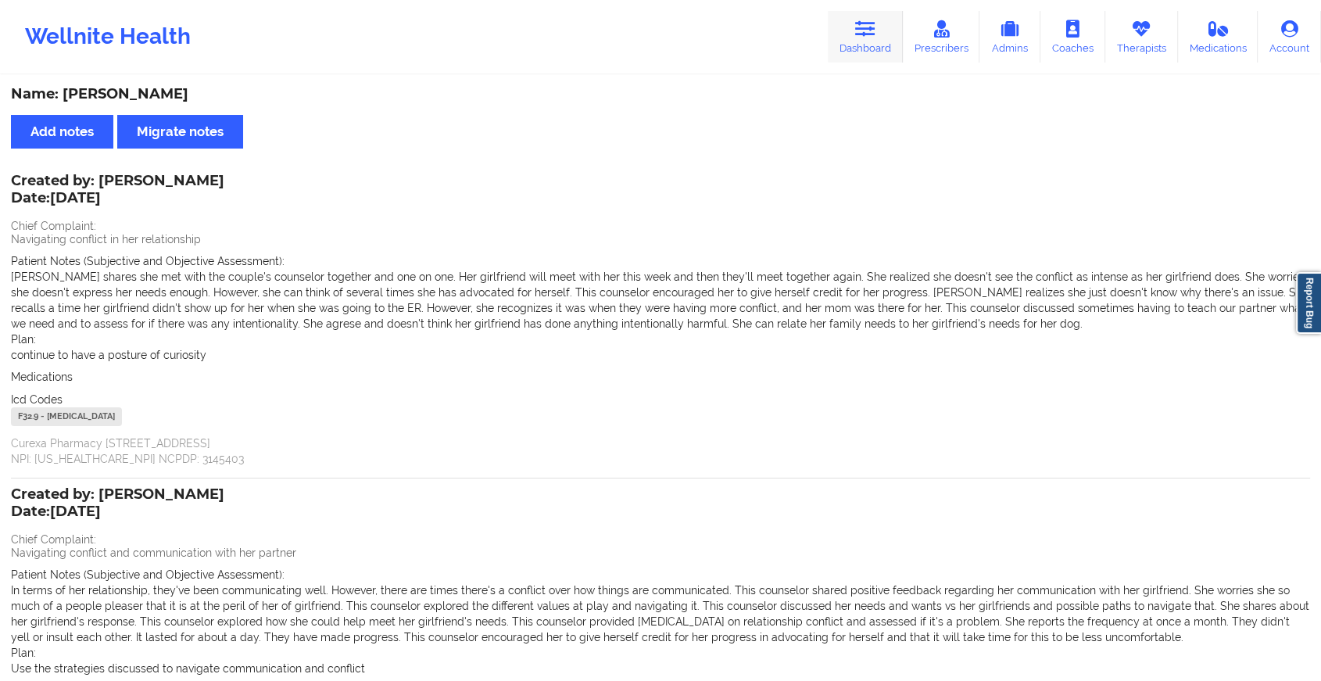
click at [866, 30] on icon at bounding box center [865, 28] width 20 height 17
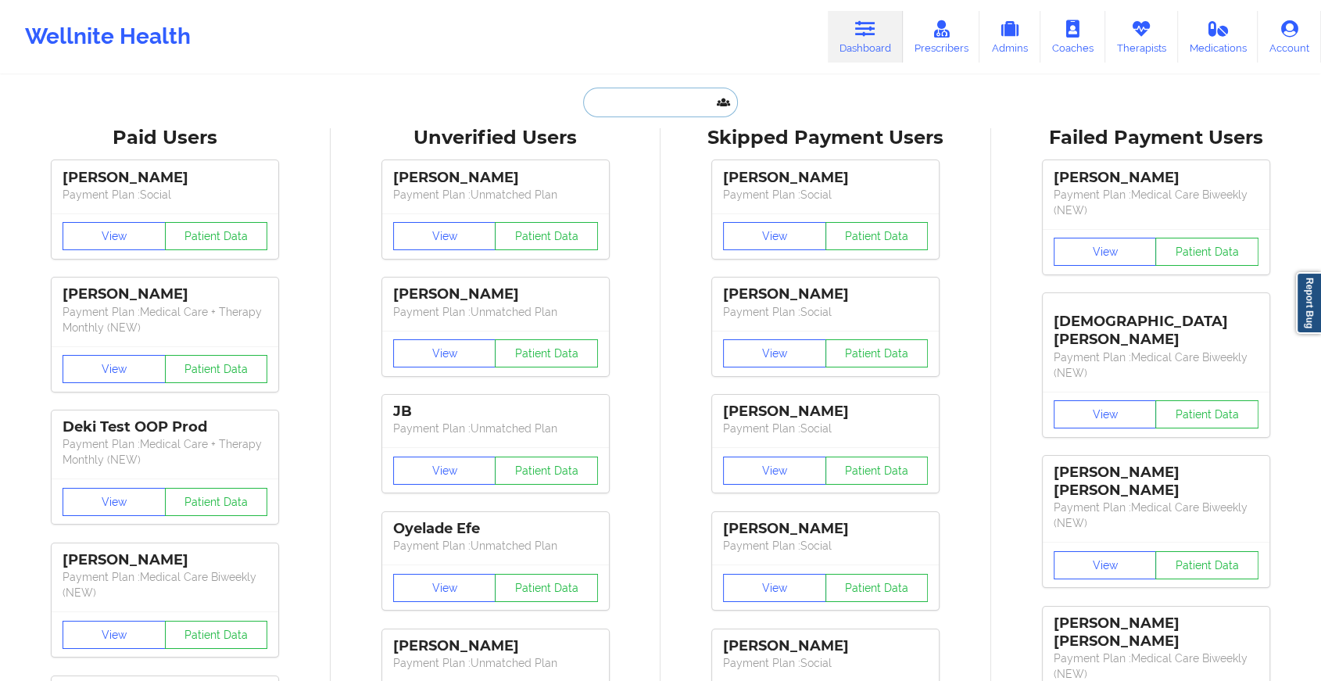
click at [641, 91] on input "text" at bounding box center [660, 103] width 155 height 30
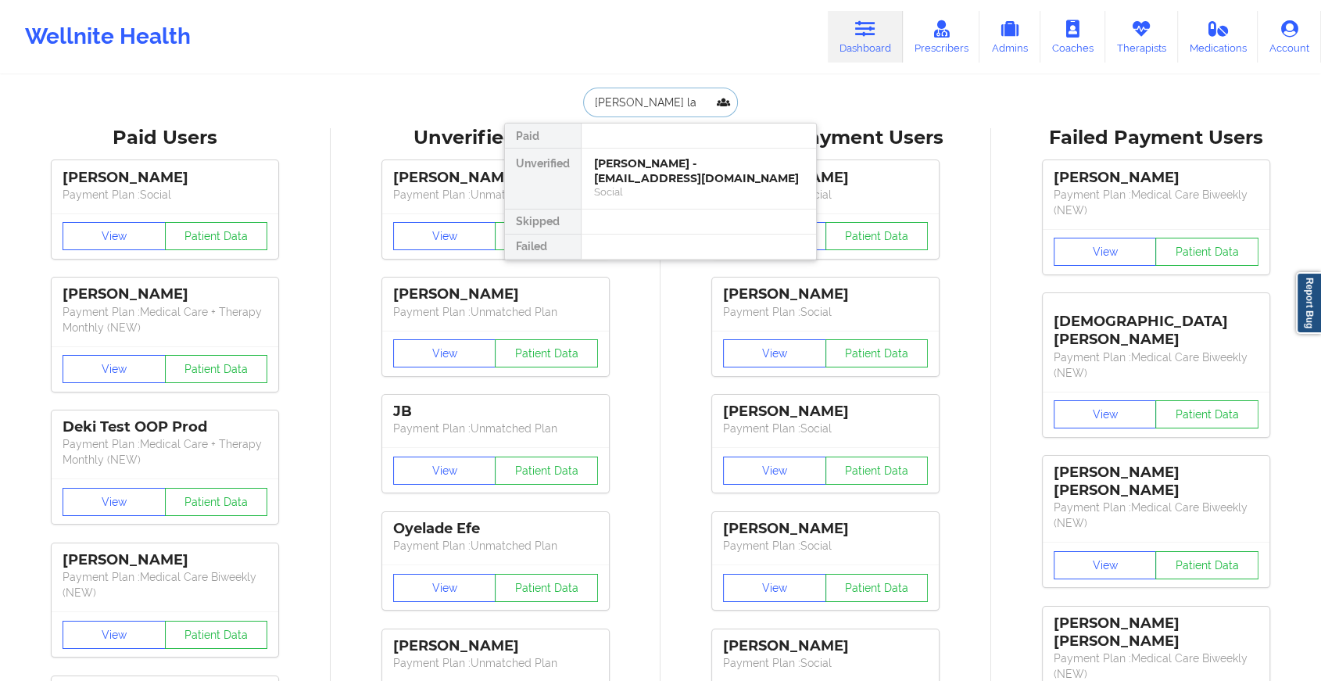
type input "[PERSON_NAME]"
click at [663, 161] on div "[PERSON_NAME] - [EMAIL_ADDRESS][DOMAIN_NAME]" at bounding box center [698, 170] width 209 height 29
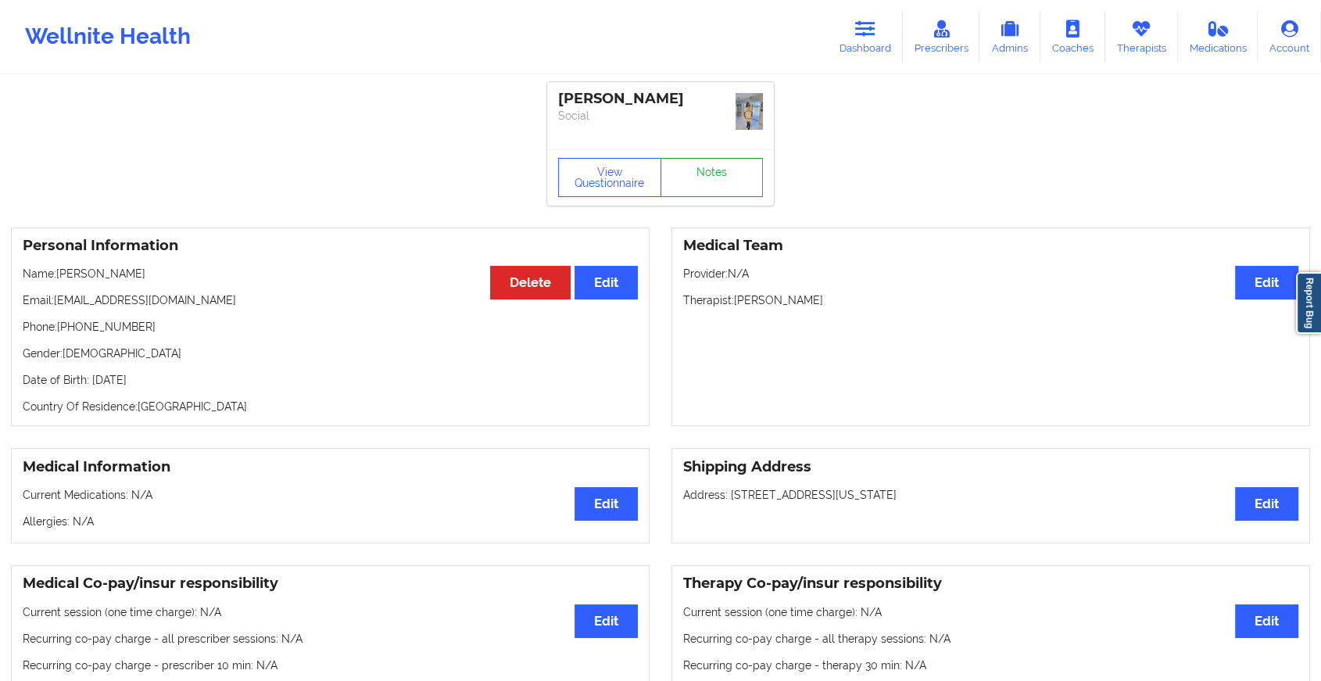
click at [720, 158] on link "Notes" at bounding box center [711, 177] width 103 height 39
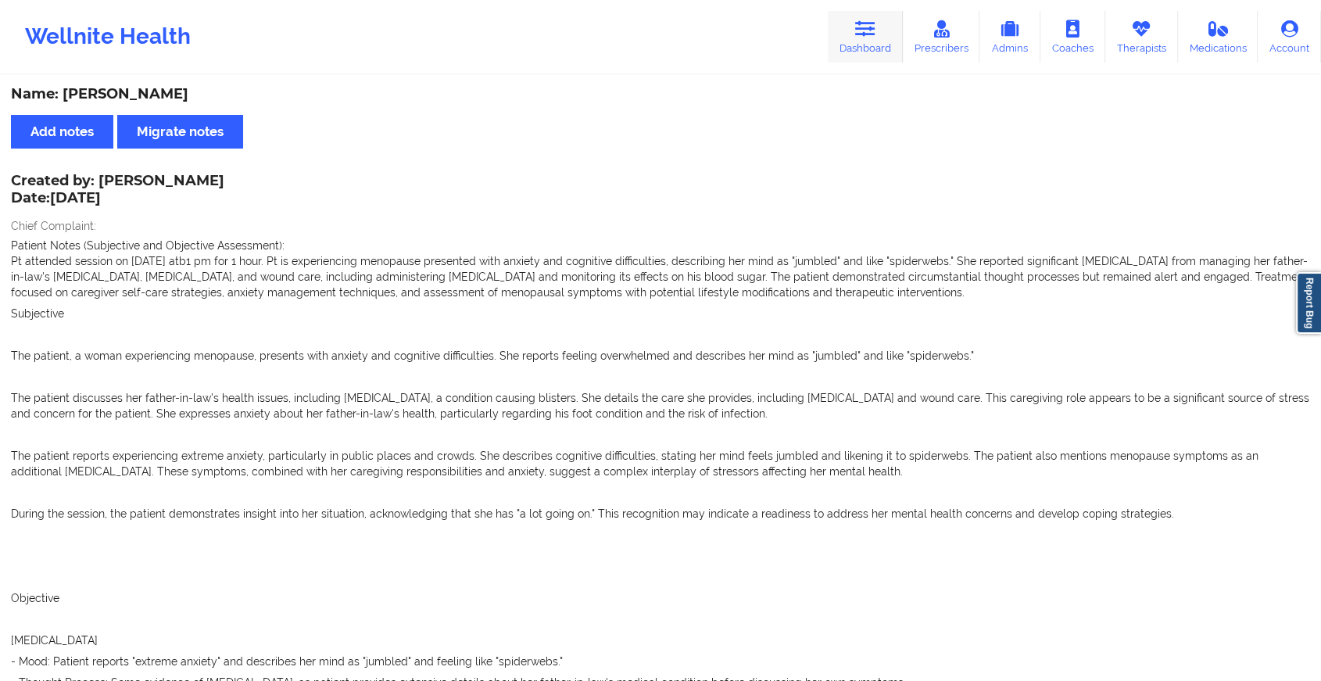
click at [855, 41] on link "Dashboard" at bounding box center [864, 37] width 75 height 52
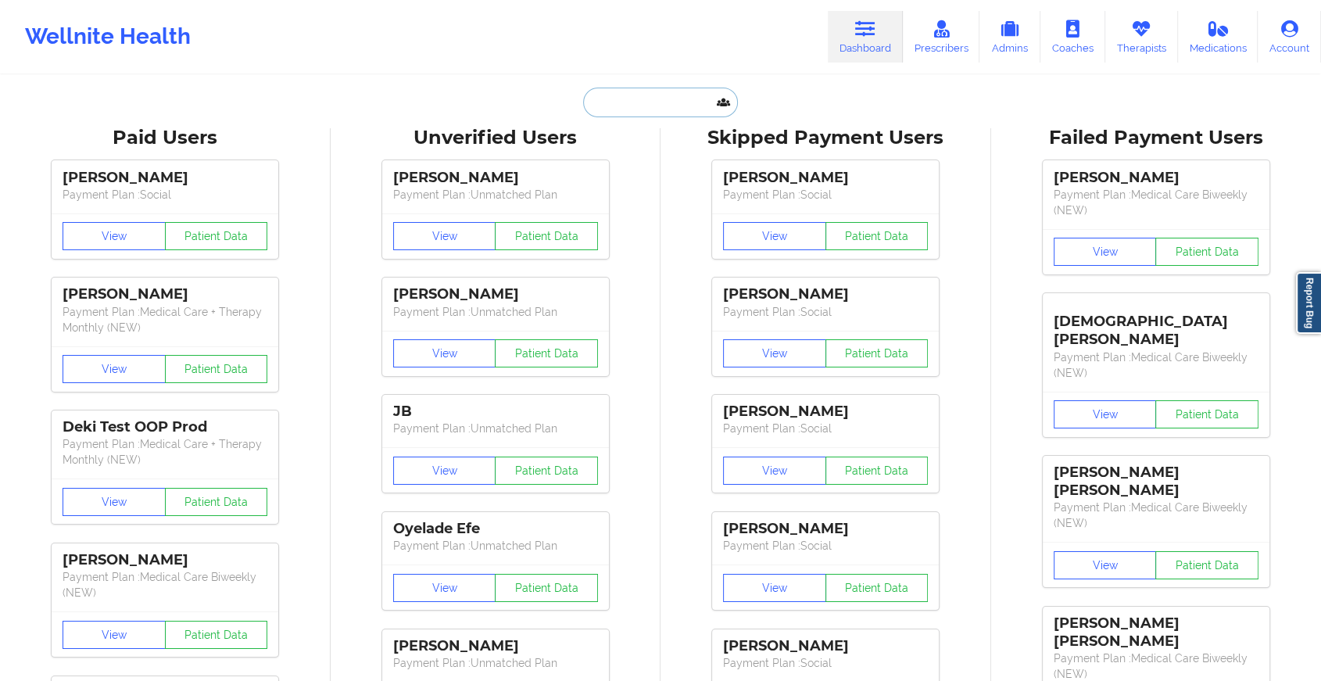
click at [674, 105] on input "text" at bounding box center [660, 103] width 155 height 30
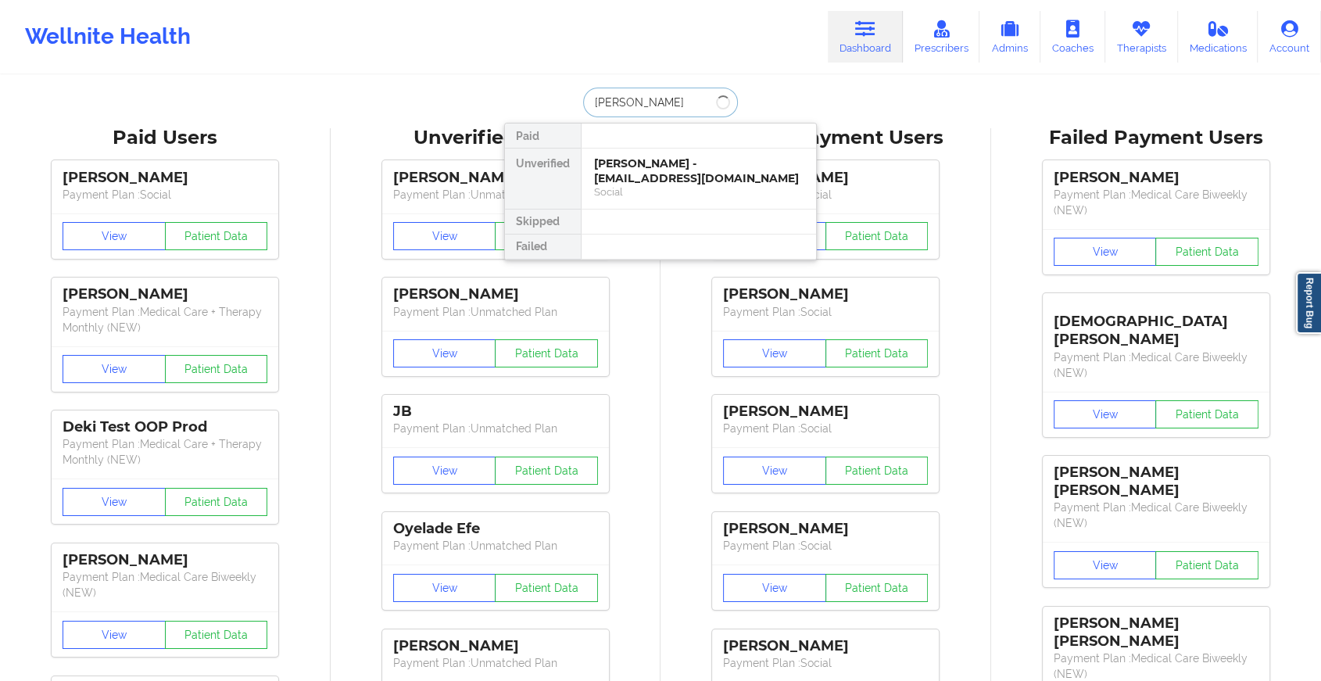
type input "[PERSON_NAME]"
click at [719, 157] on div "[PERSON_NAME] - [EMAIL_ADDRESS][DOMAIN_NAME]" at bounding box center [698, 170] width 209 height 29
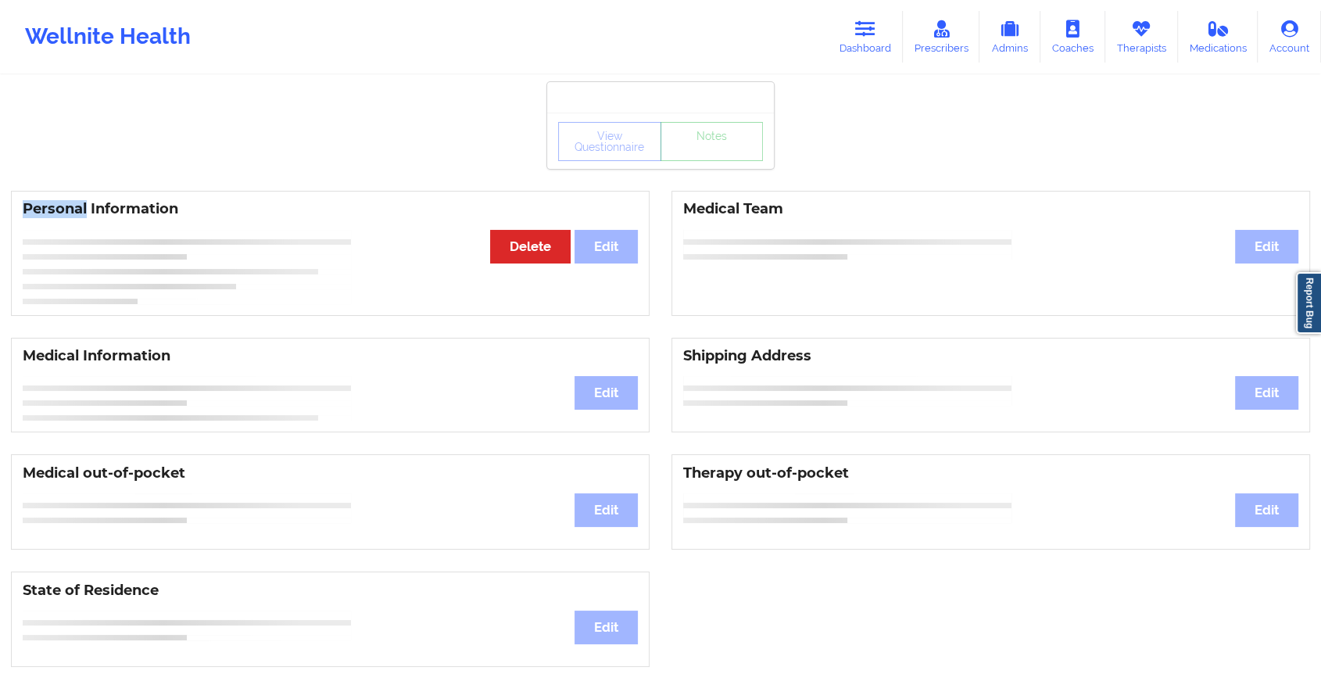
click at [719, 157] on div "View Questionnaire Notes" at bounding box center [660, 141] width 205 height 39
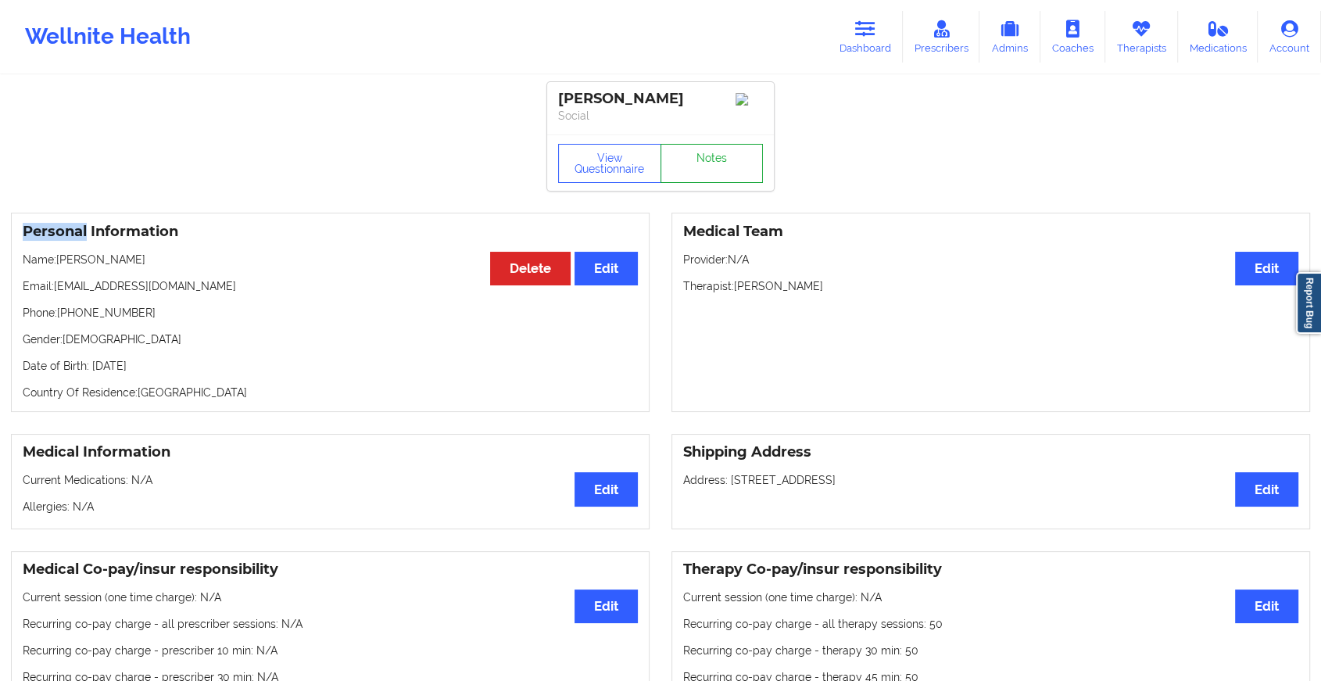
drag, startPoint x: 719, startPoint y: 157, endPoint x: 706, endPoint y: 163, distance: 14.4
click at [706, 163] on link "Notes" at bounding box center [711, 163] width 103 height 39
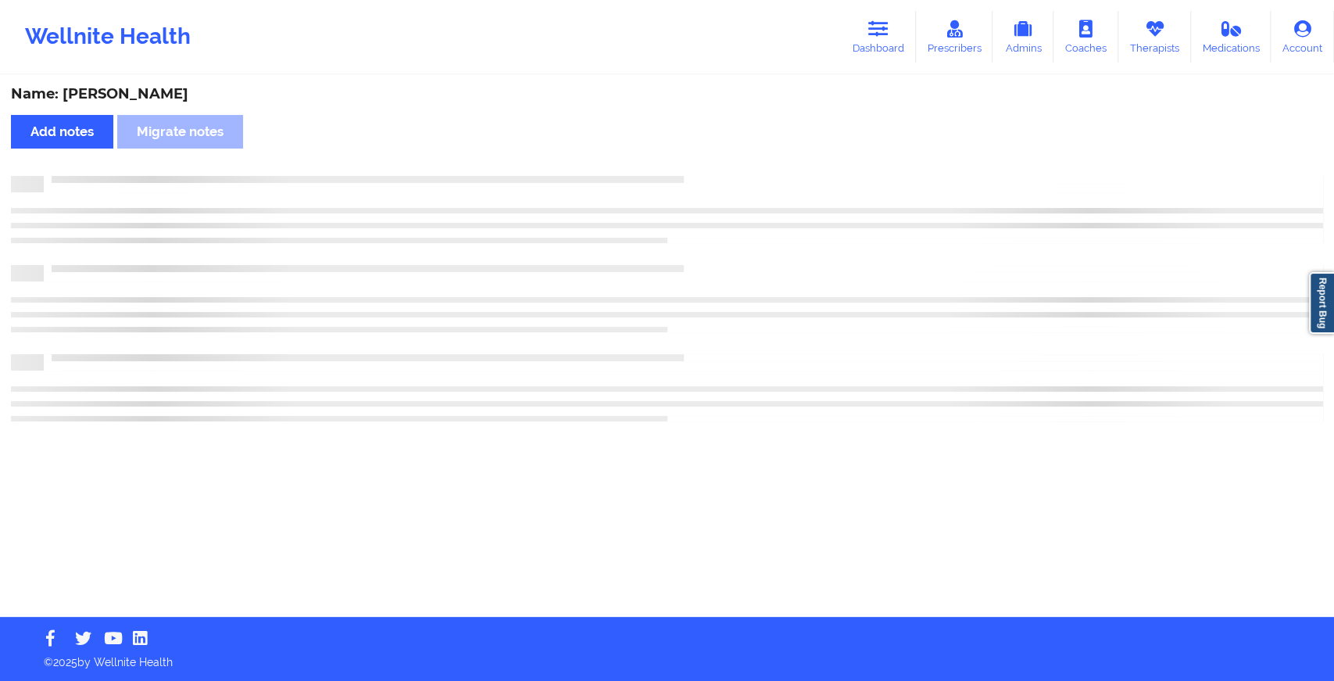
click at [706, 163] on div "Name: [PERSON_NAME] Add notes Migrate notes" at bounding box center [667, 347] width 1334 height 540
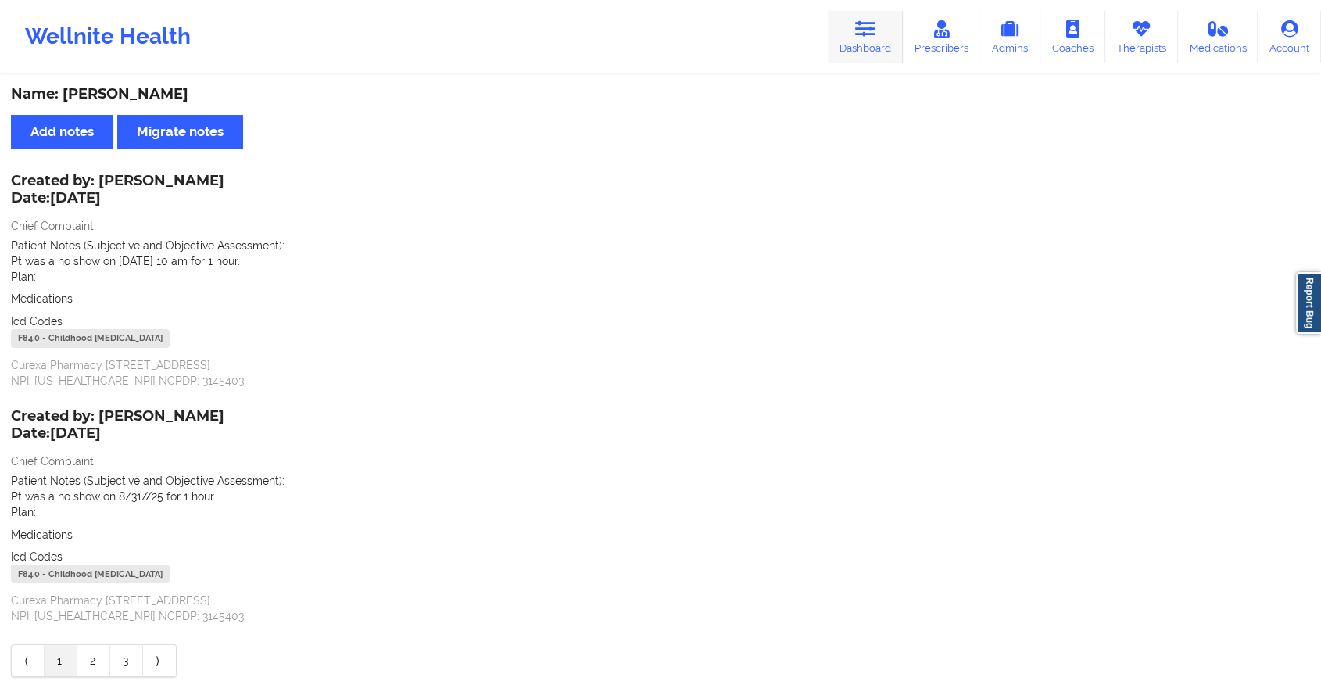
click at [862, 31] on icon at bounding box center [865, 28] width 20 height 17
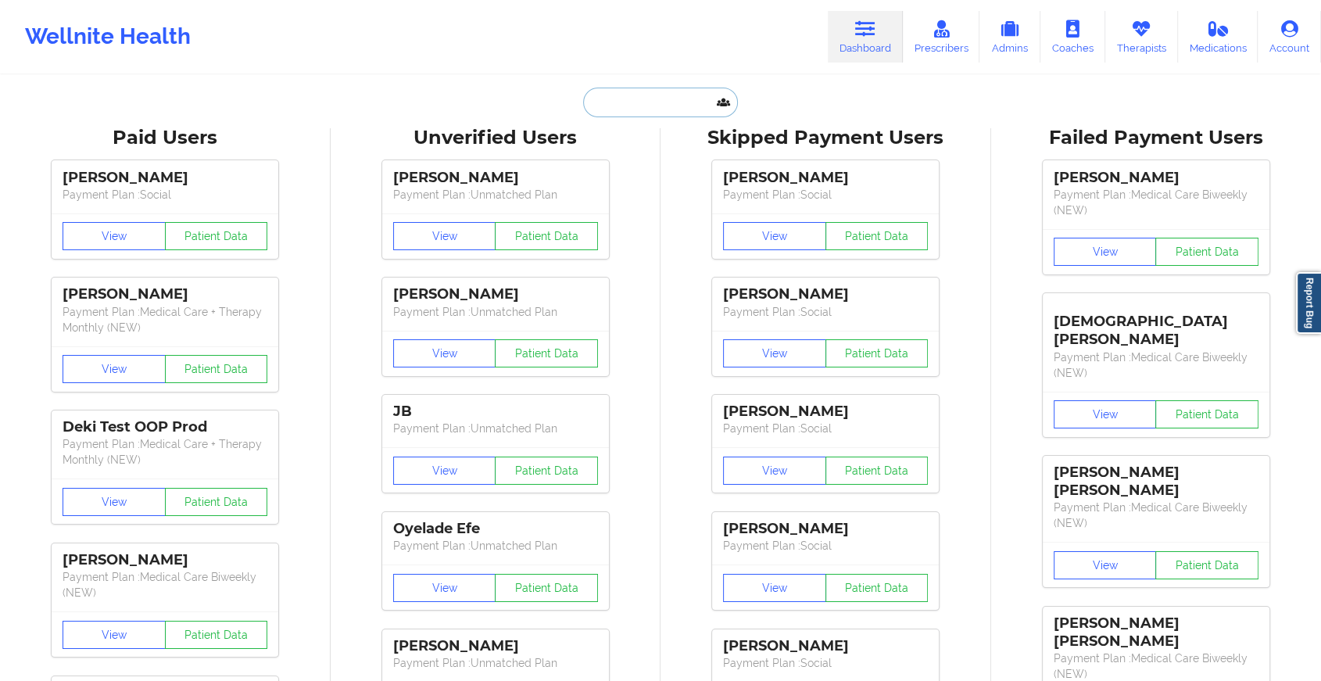
click at [662, 102] on input "text" at bounding box center [660, 103] width 155 height 30
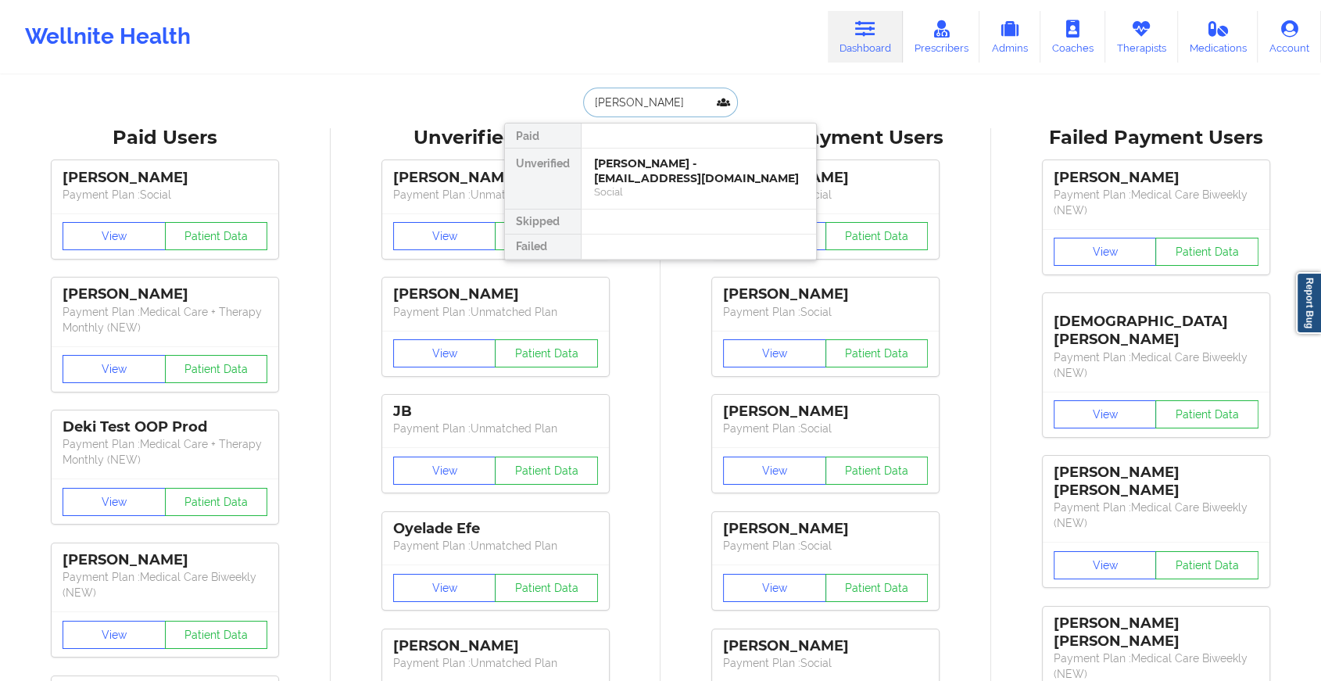
type input "[PERSON_NAME]"
click at [672, 166] on div "[PERSON_NAME] - [EMAIL_ADDRESS][DOMAIN_NAME]" at bounding box center [698, 170] width 209 height 29
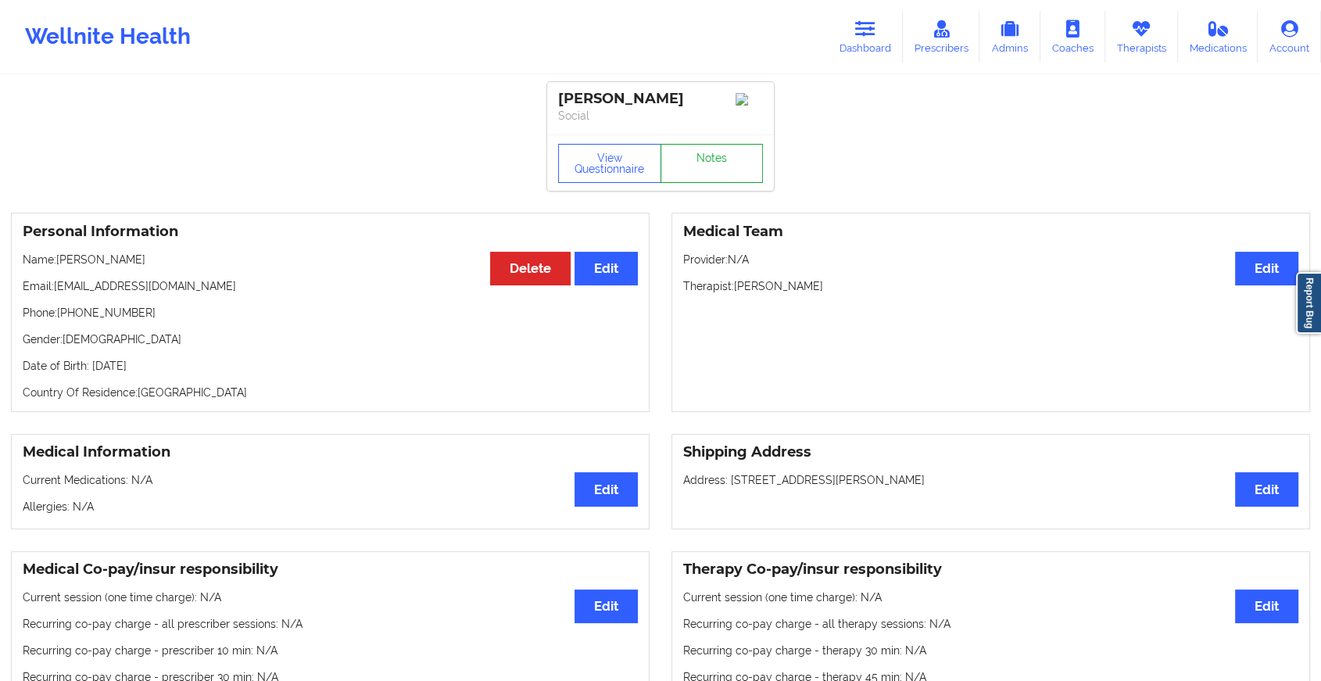
click at [713, 183] on link "Notes" at bounding box center [711, 163] width 103 height 39
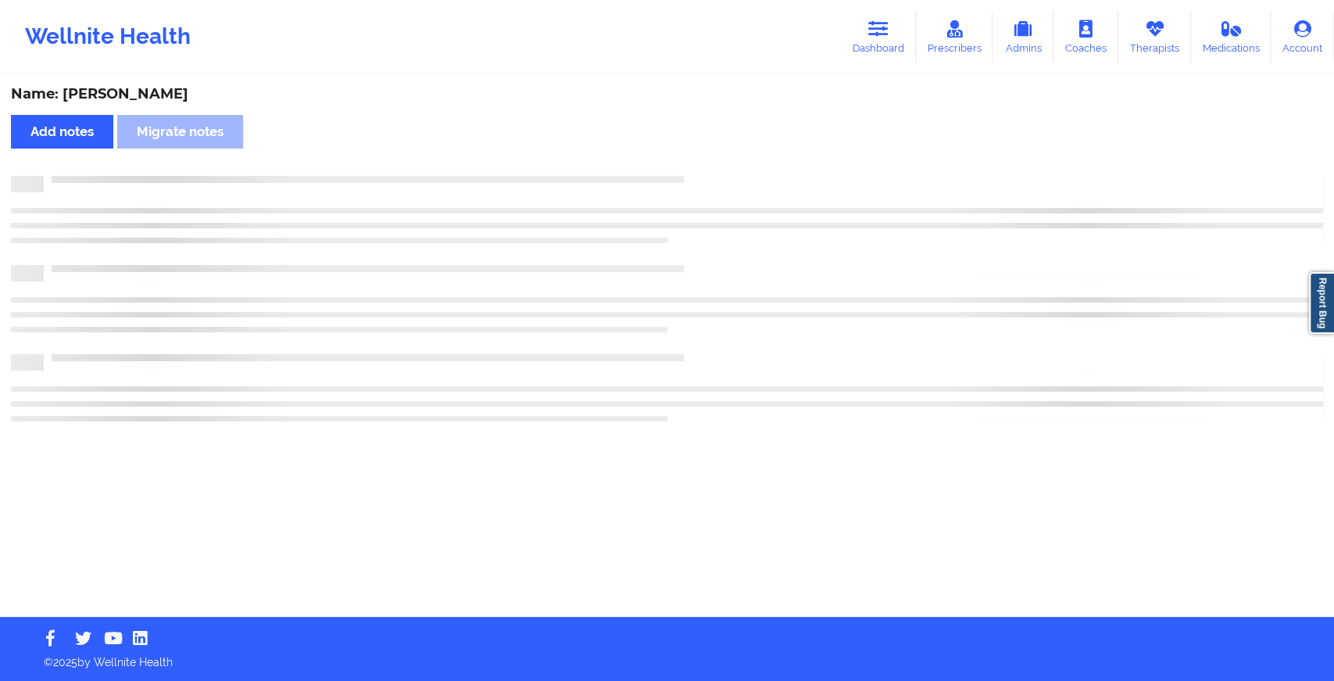
click at [713, 184] on div at bounding box center [667, 184] width 1312 height 16
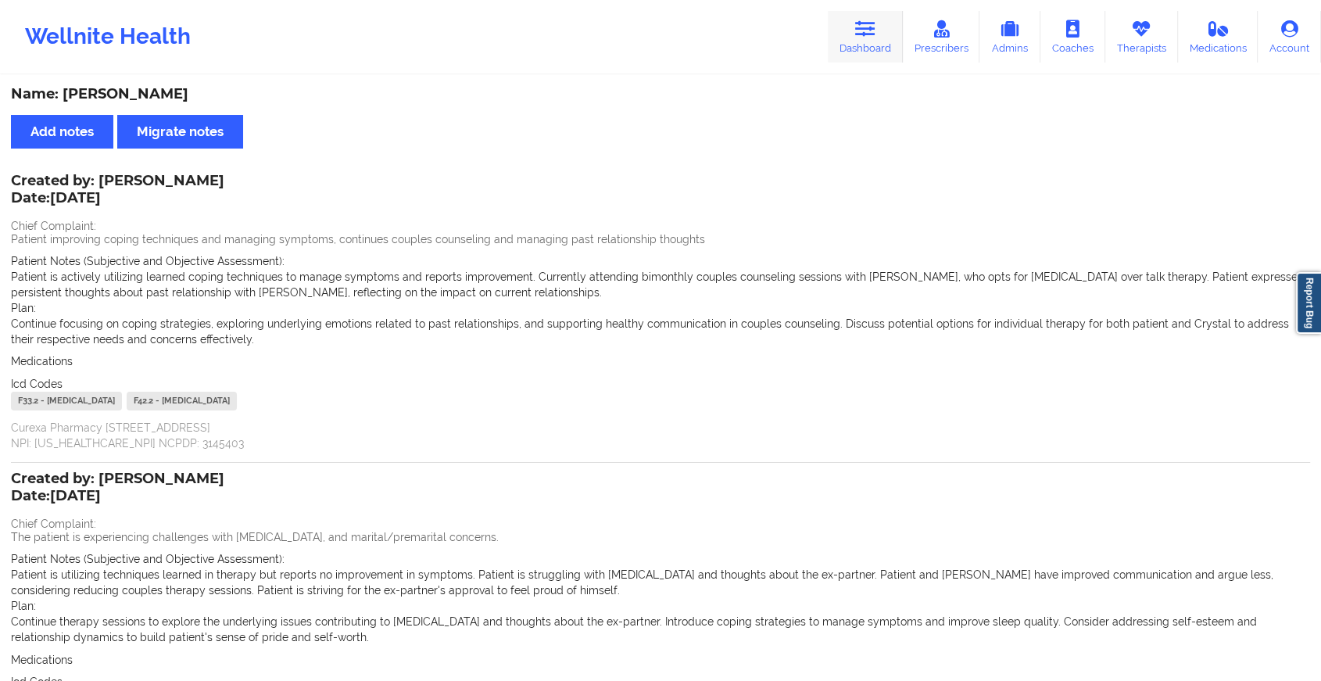
click at [875, 63] on link "Dashboard" at bounding box center [864, 37] width 75 height 52
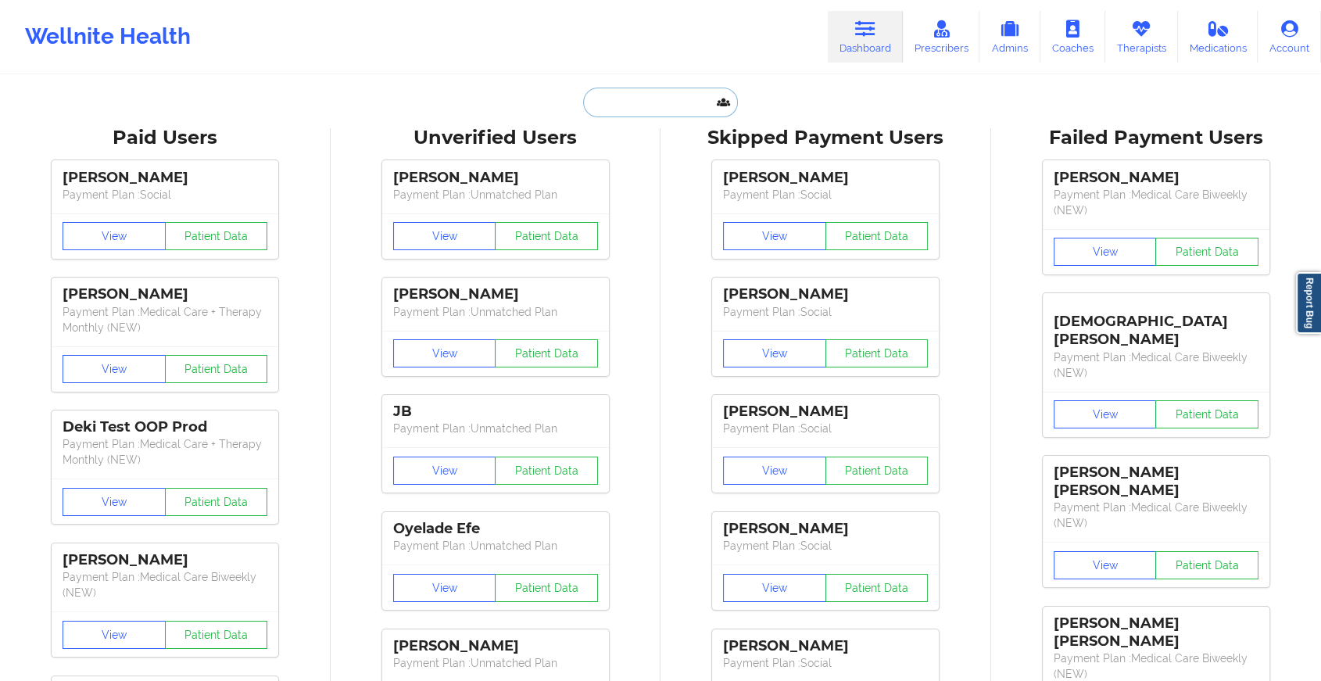
click at [699, 94] on input "text" at bounding box center [660, 103] width 155 height 30
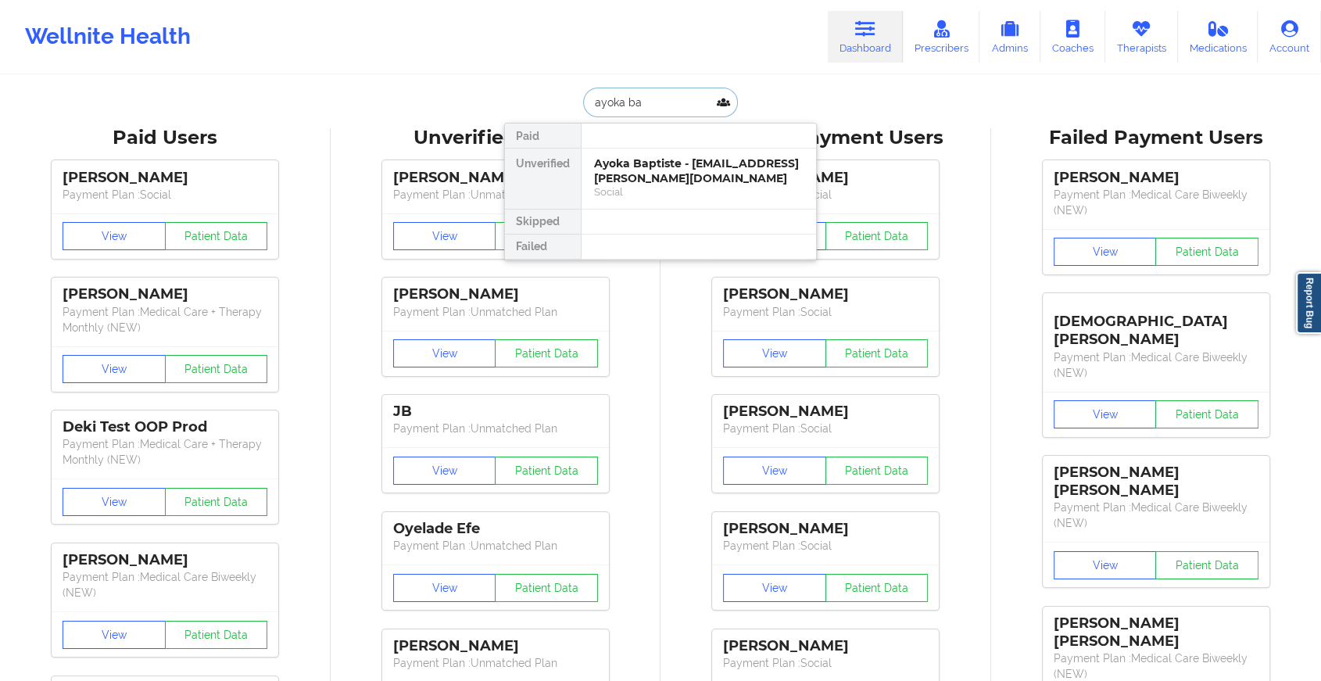
type input "ayoka bap"
click at [672, 175] on div "Ayoka Baptiste - [EMAIL_ADDRESS][PERSON_NAME][DOMAIN_NAME]" at bounding box center [698, 170] width 209 height 29
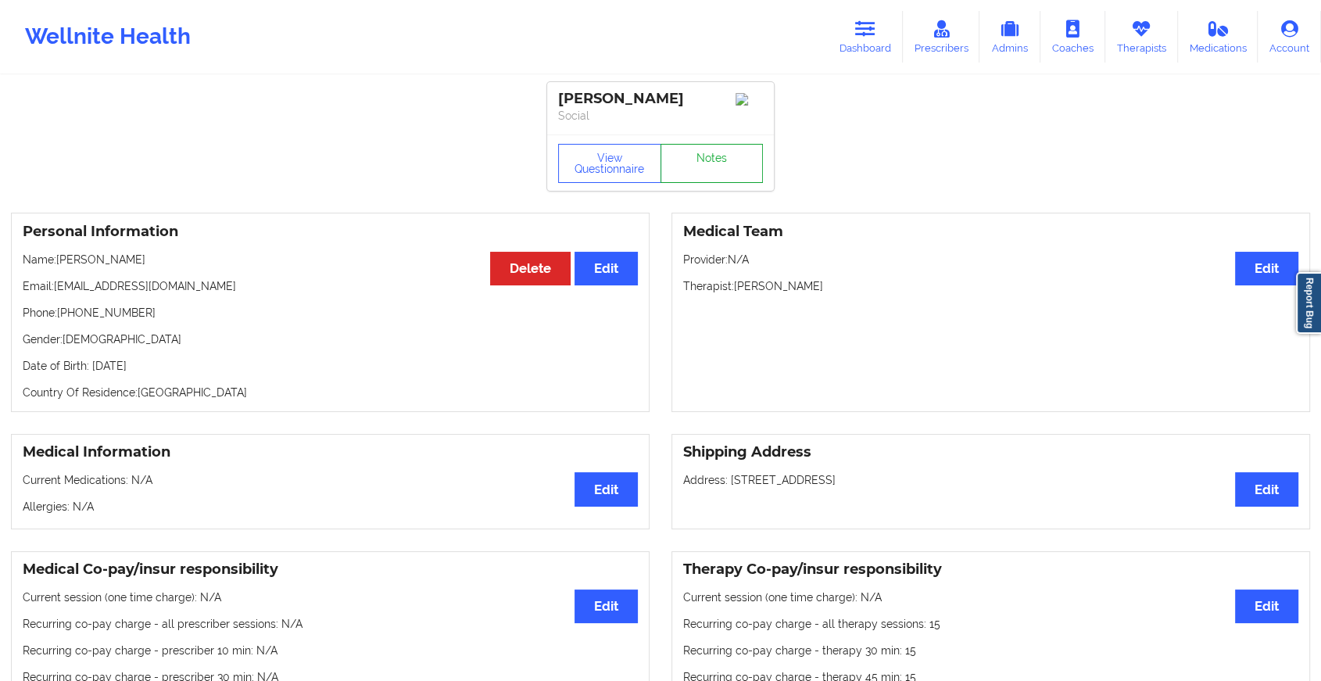
click at [703, 150] on link "Notes" at bounding box center [711, 163] width 103 height 39
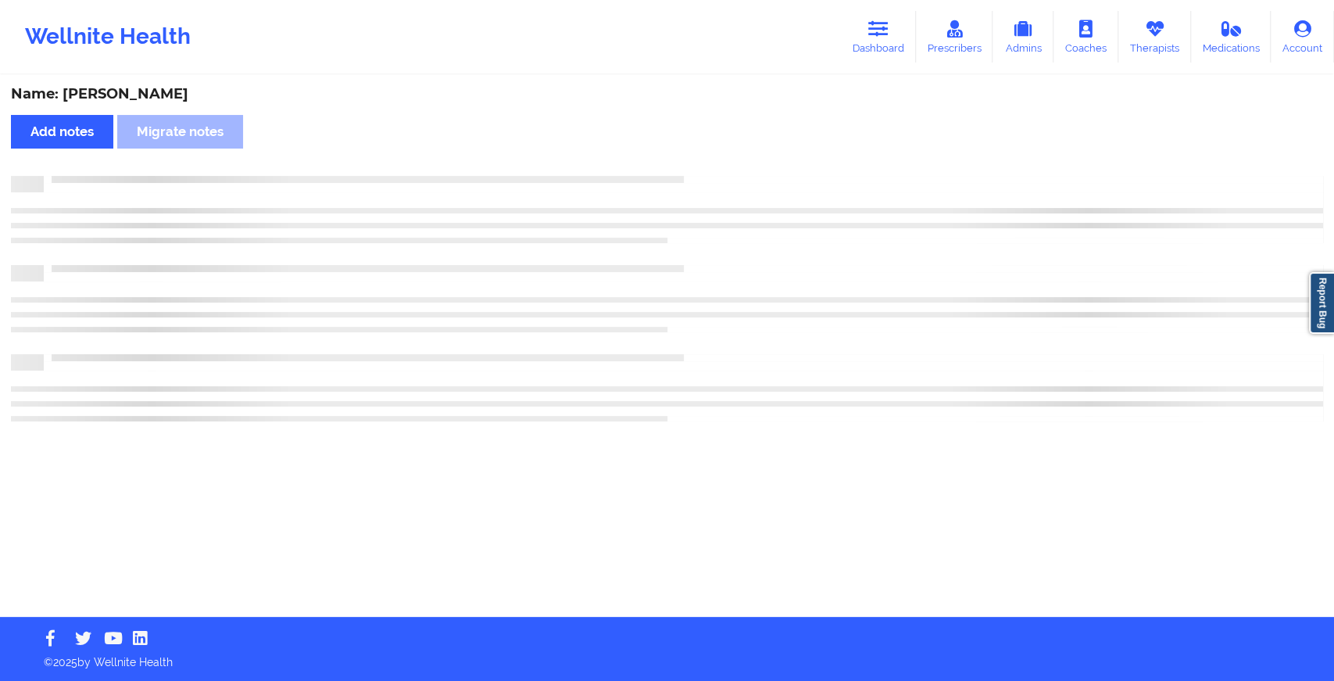
click at [703, 150] on div "Name: [PERSON_NAME] notes Migrate notes" at bounding box center [667, 347] width 1334 height 540
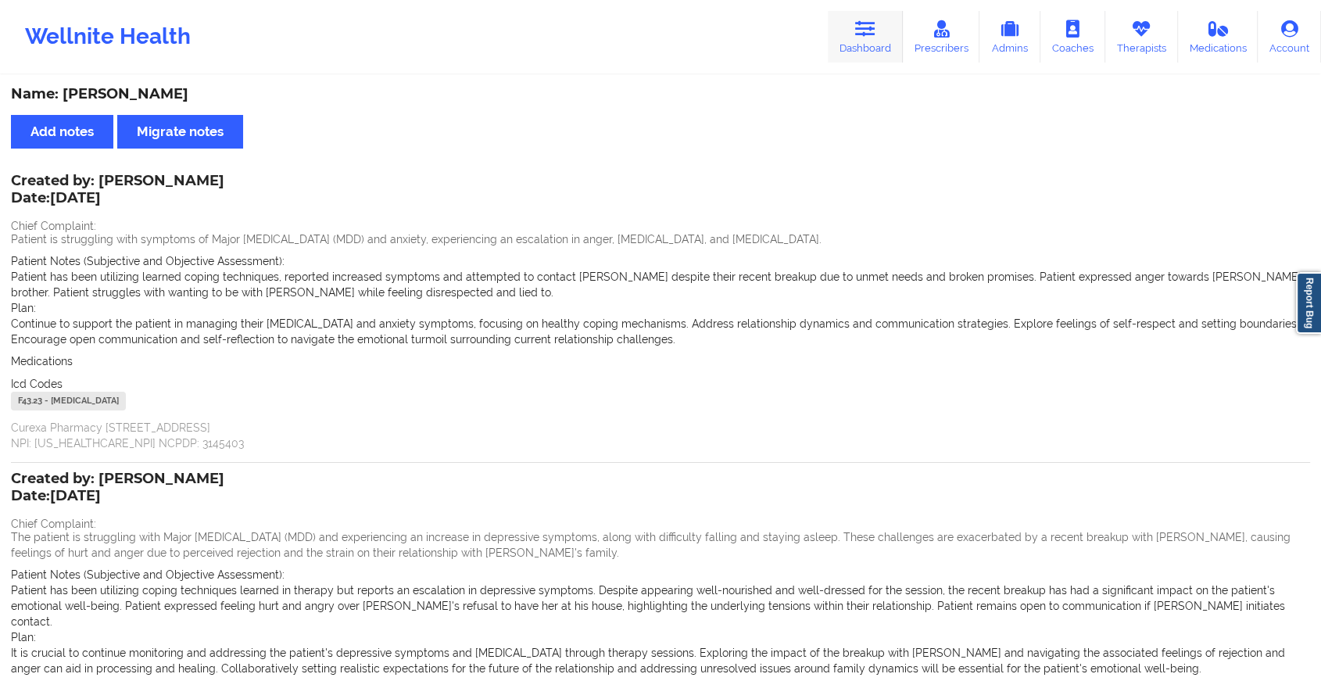
click at [871, 46] on link "Dashboard" at bounding box center [864, 37] width 75 height 52
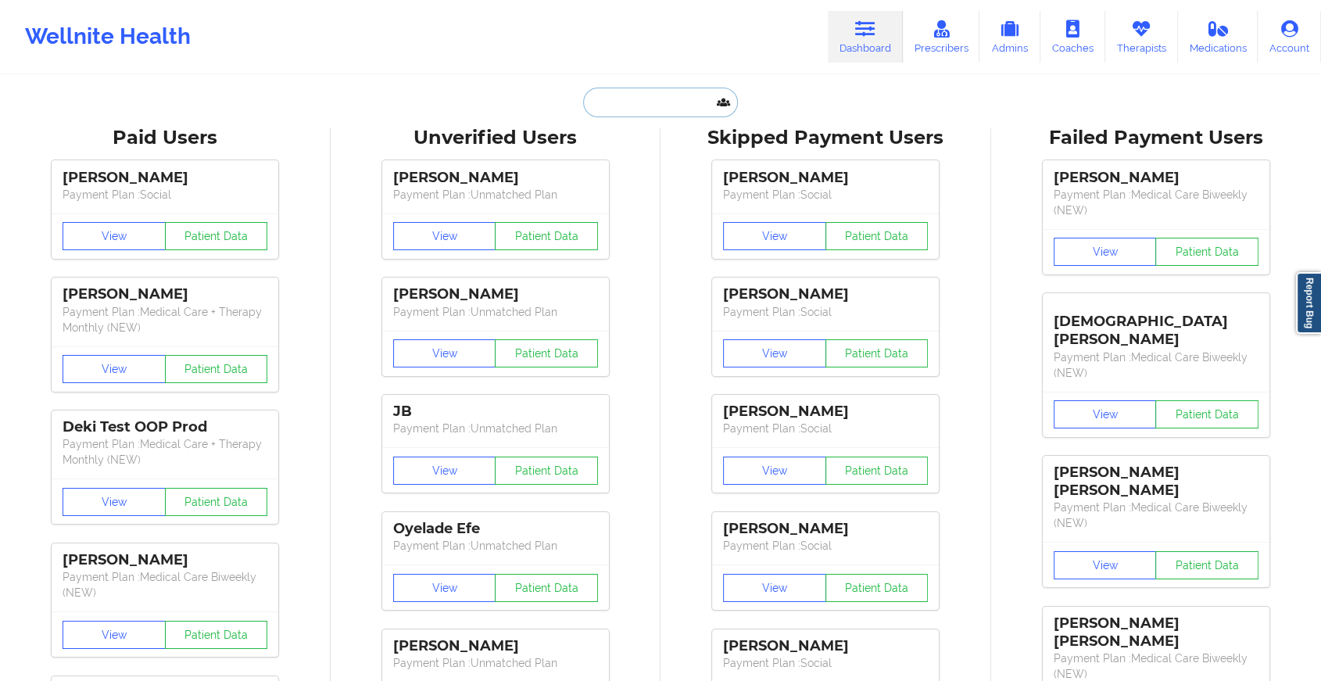
click at [656, 100] on input "text" at bounding box center [660, 103] width 155 height 30
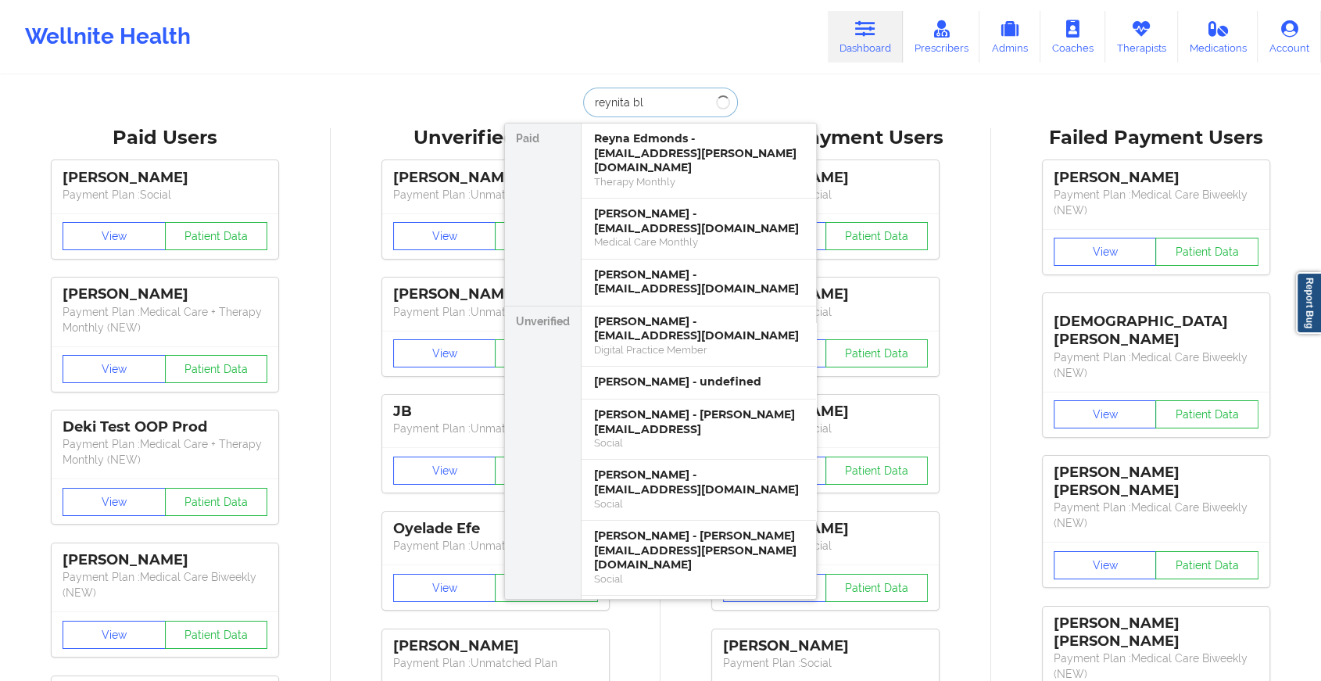
type input "reynita bla"
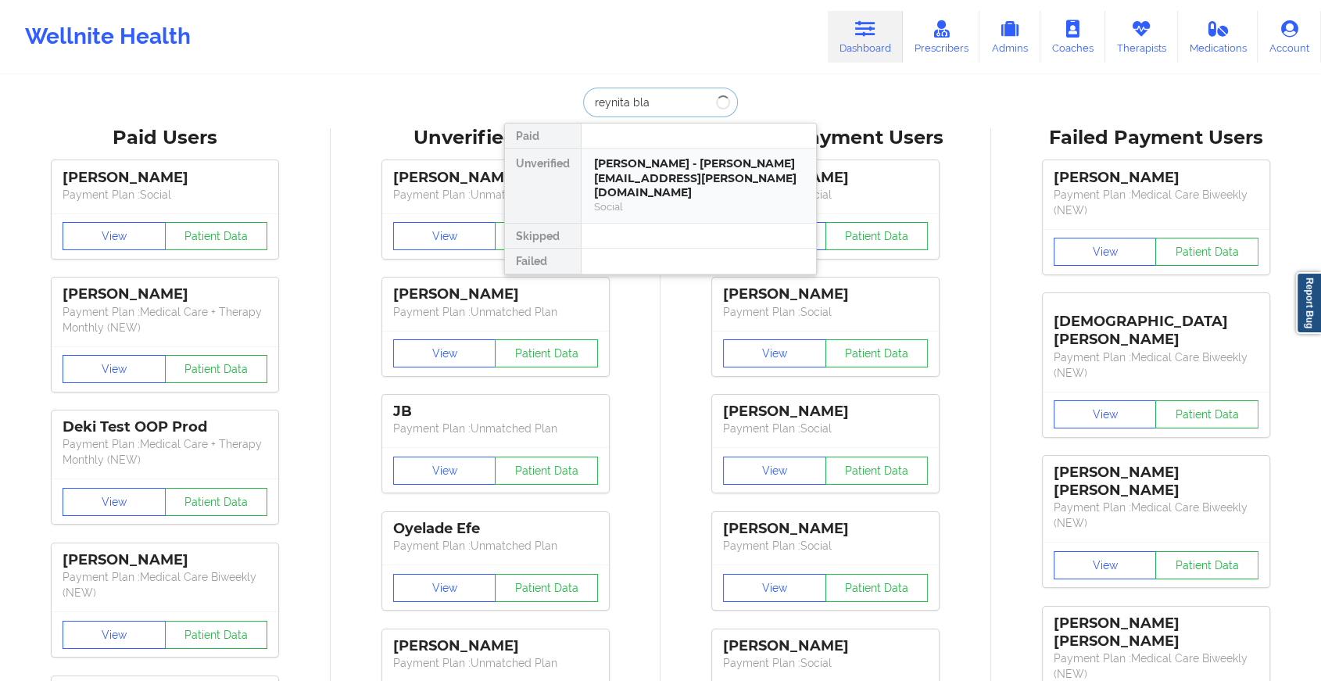
click at [685, 168] on div "[PERSON_NAME] - [PERSON_NAME][EMAIL_ADDRESS][PERSON_NAME][DOMAIN_NAME]" at bounding box center [698, 178] width 209 height 44
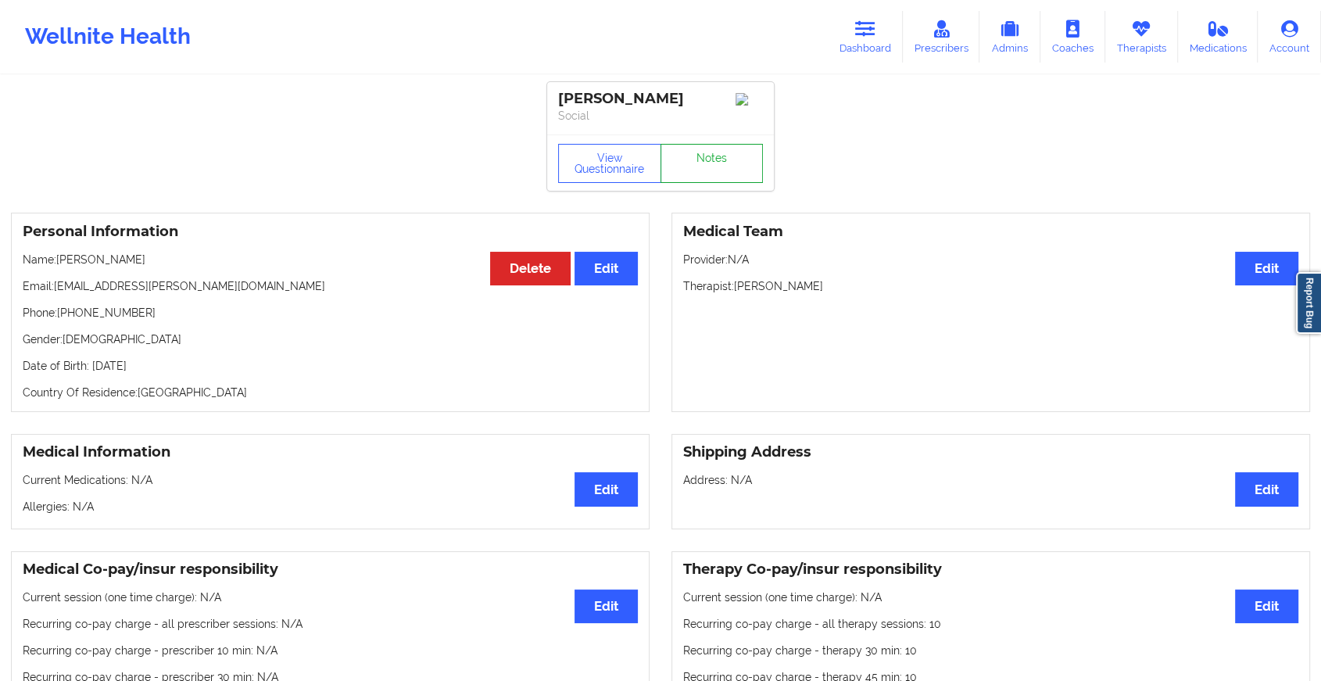
click at [725, 170] on link "Notes" at bounding box center [711, 163] width 103 height 39
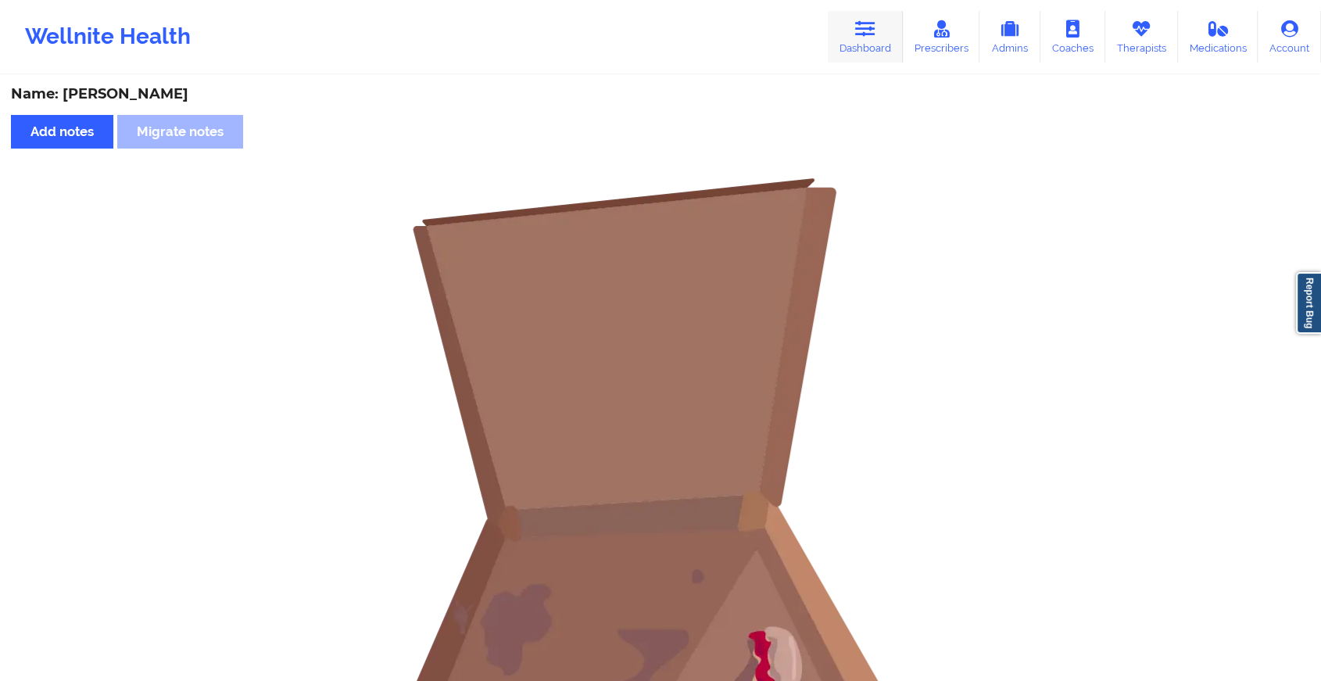
click at [853, 42] on link "Dashboard" at bounding box center [864, 37] width 75 height 52
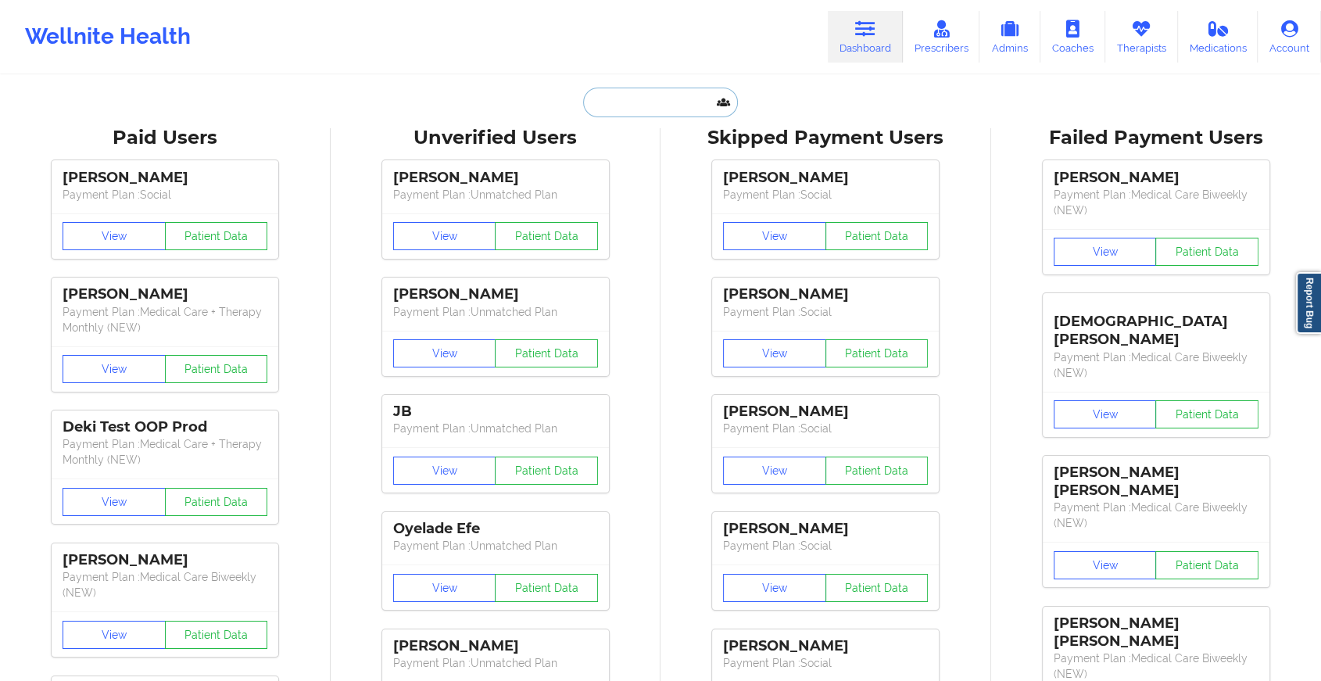
click at [677, 95] on input "text" at bounding box center [660, 103] width 155 height 30
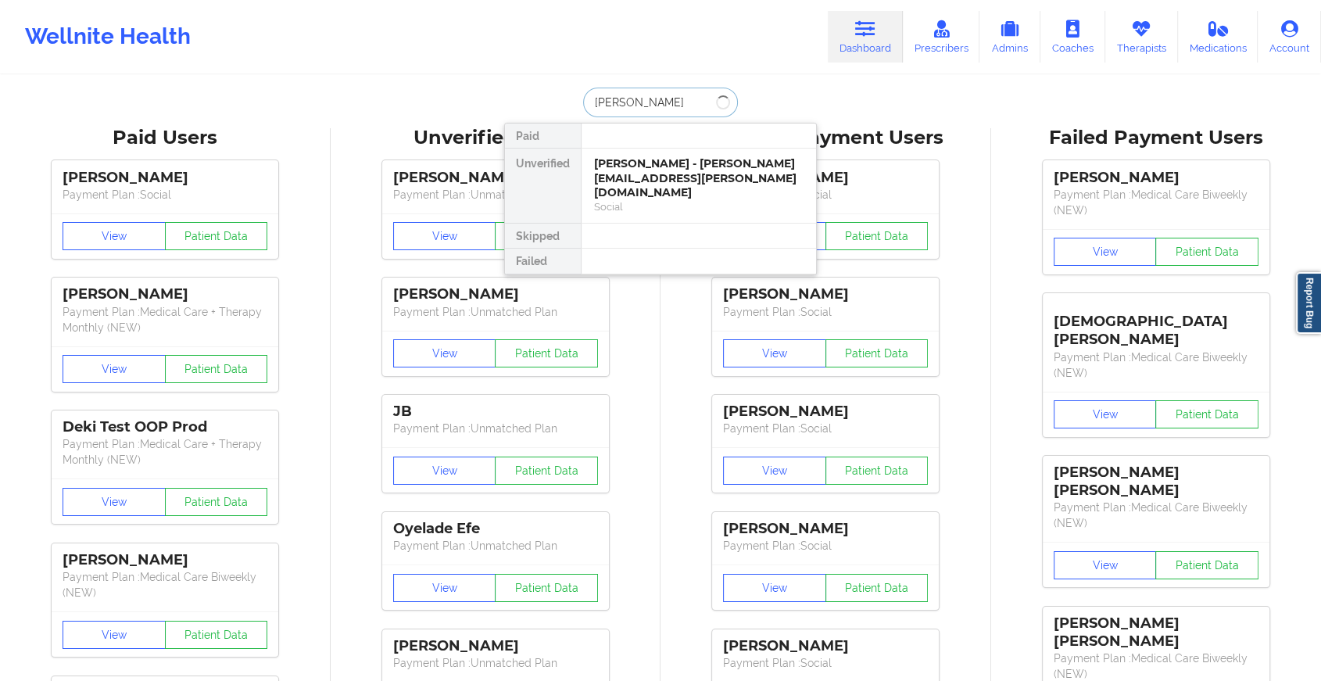
type input "[PERSON_NAME]"
click at [681, 179] on div "[PERSON_NAME] - [PERSON_NAME][EMAIL_ADDRESS][DOMAIN_NAME]" at bounding box center [698, 170] width 209 height 29
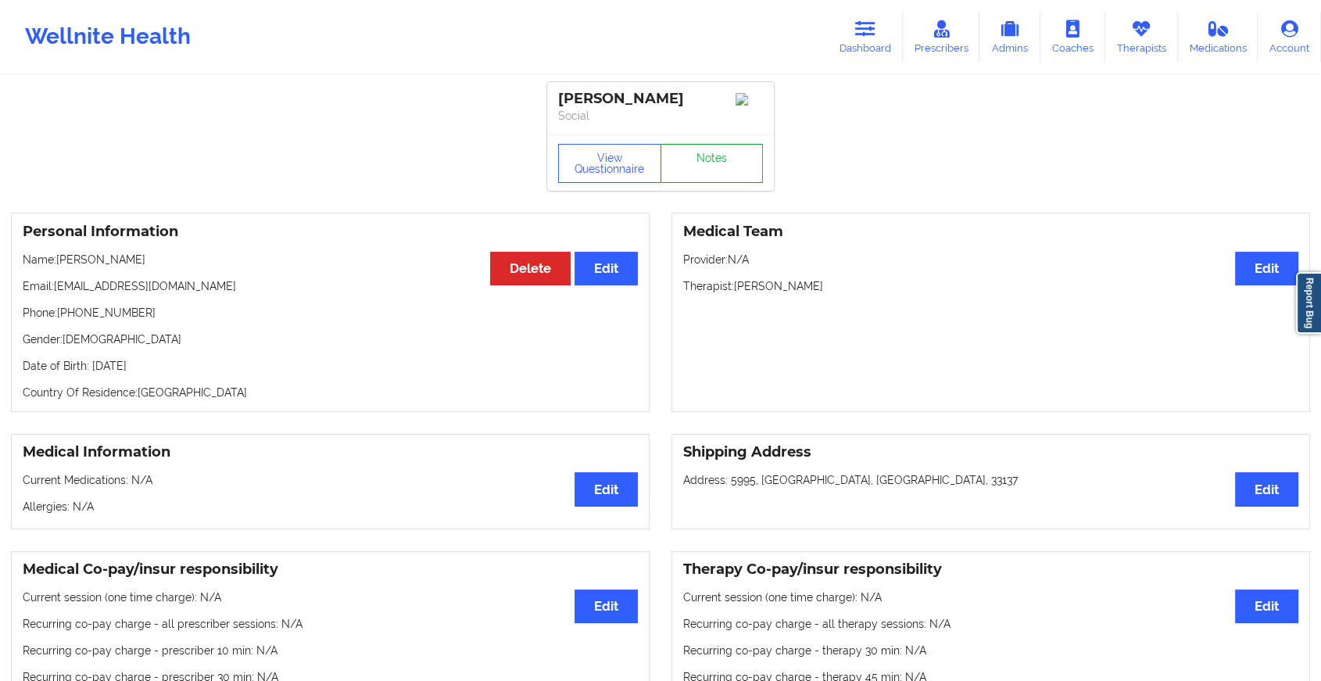
click at [719, 166] on link "Notes" at bounding box center [711, 163] width 103 height 39
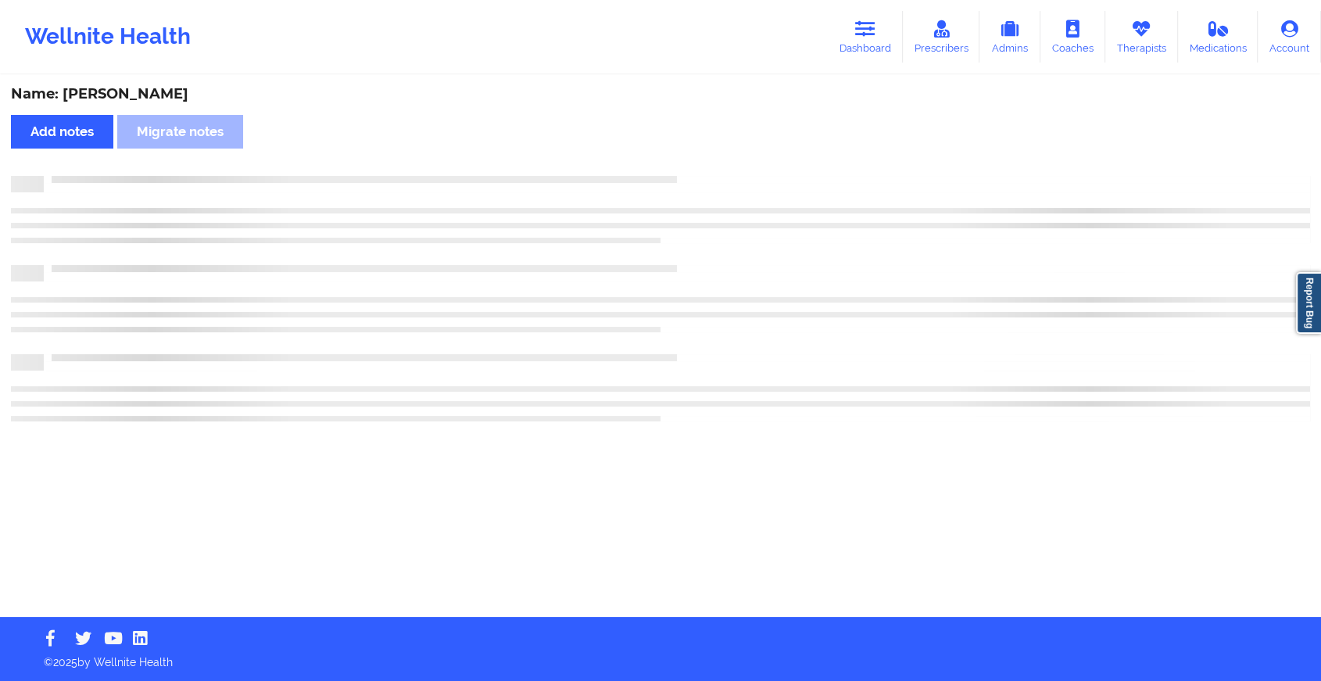
click at [719, 166] on div "Name: [PERSON_NAME] Add notes Migrate notes" at bounding box center [660, 347] width 1321 height 540
click at [719, 166] on div "Name: [PERSON_NAME] Add notes Migrate notes" at bounding box center [667, 347] width 1334 height 540
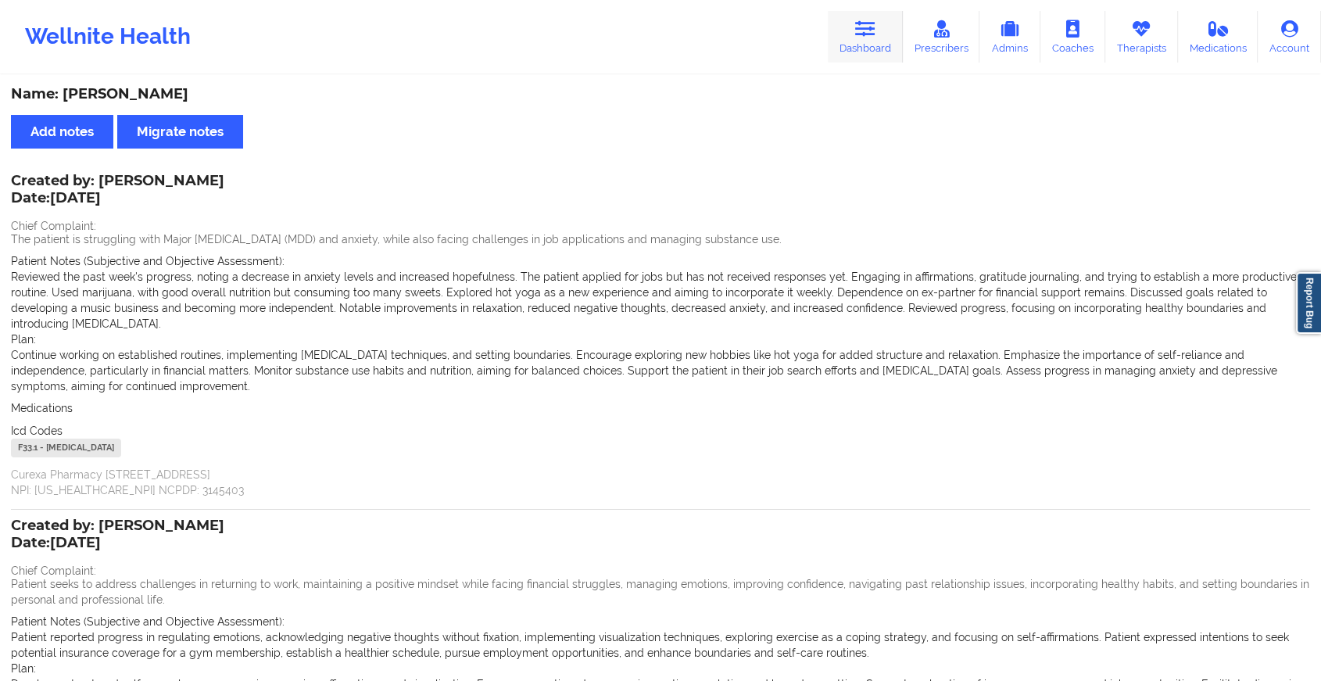
click at [875, 23] on icon at bounding box center [865, 28] width 20 height 17
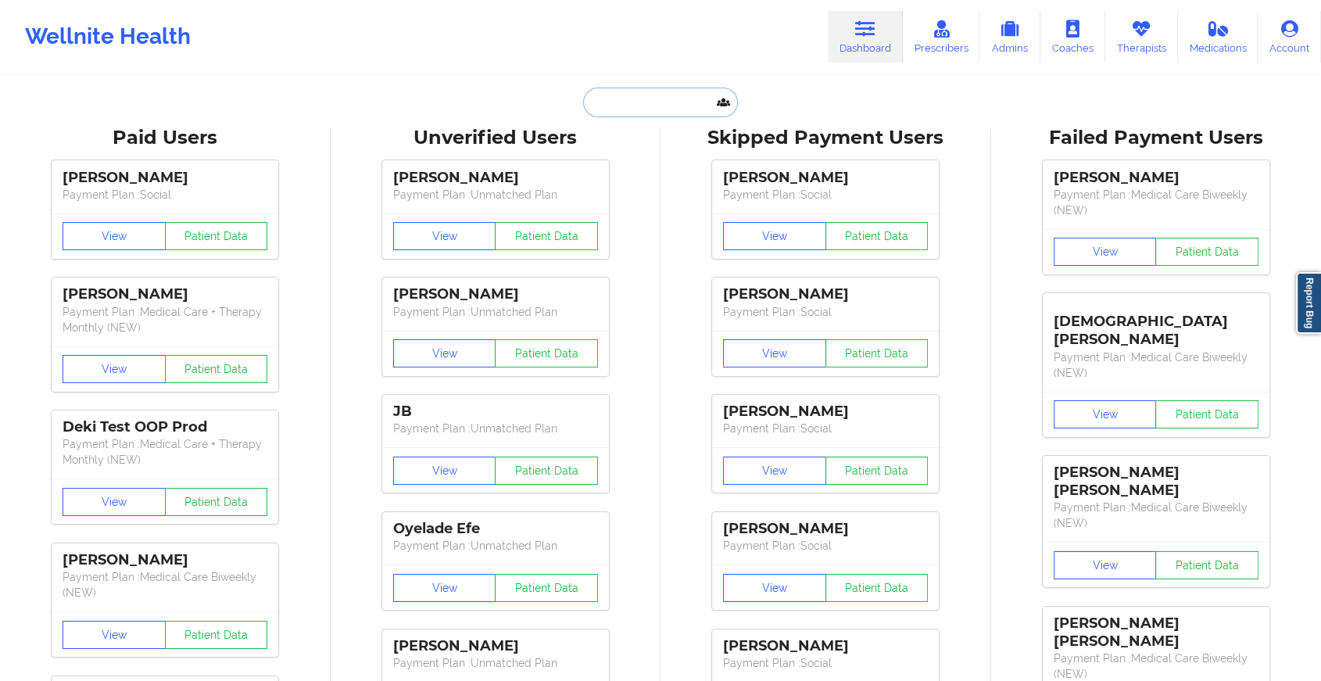
click at [634, 101] on input "text" at bounding box center [660, 103] width 155 height 30
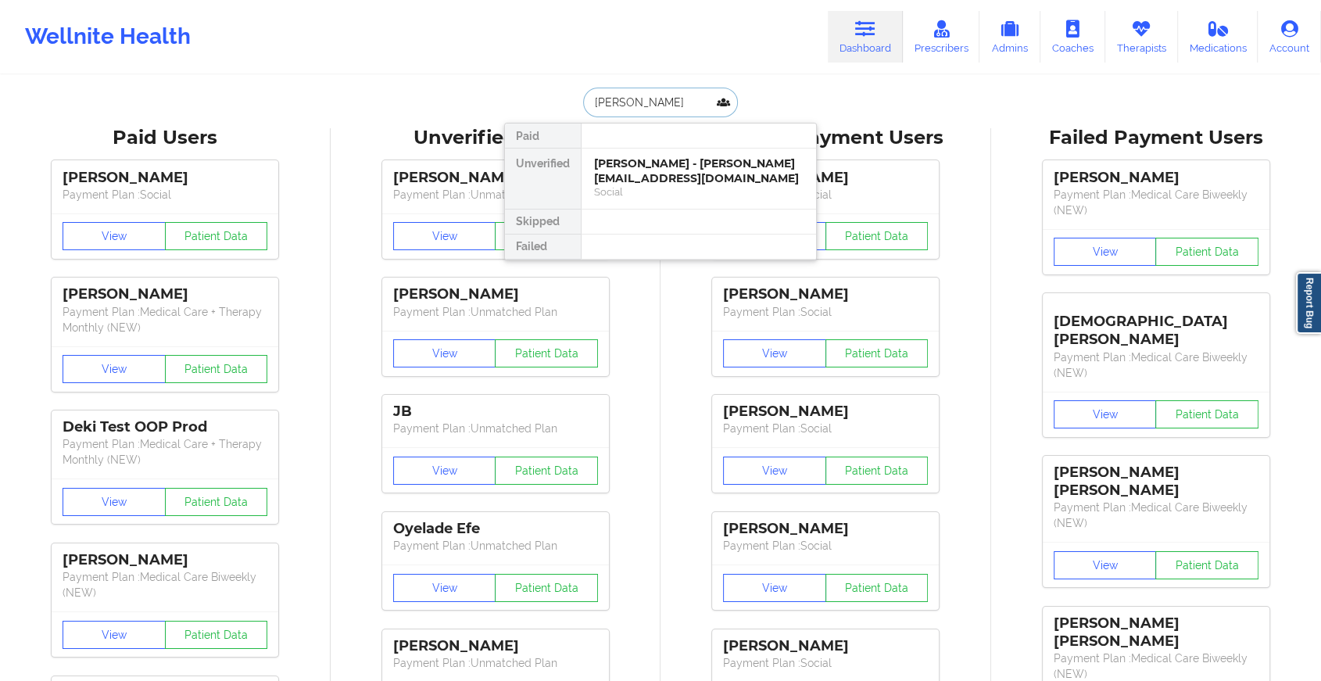
type input "[PERSON_NAME]"
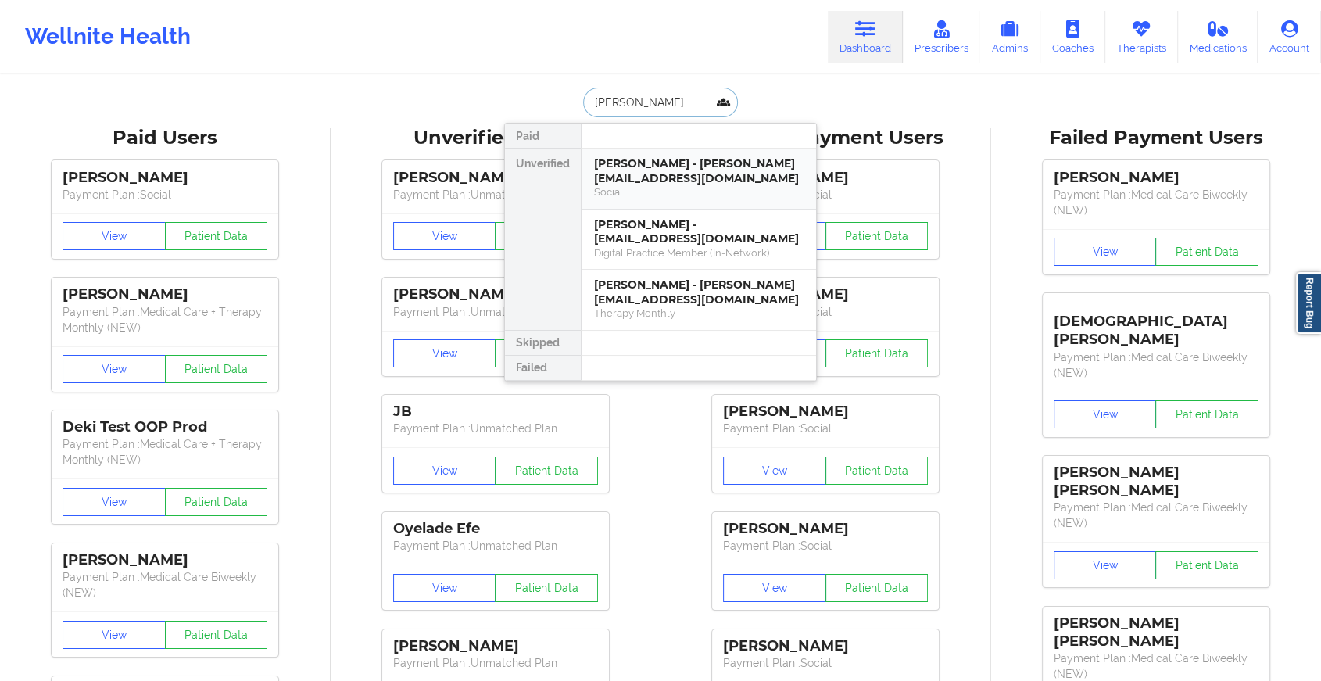
click at [681, 164] on div "[PERSON_NAME] - [PERSON_NAME][EMAIL_ADDRESS][DOMAIN_NAME]" at bounding box center [698, 170] width 209 height 29
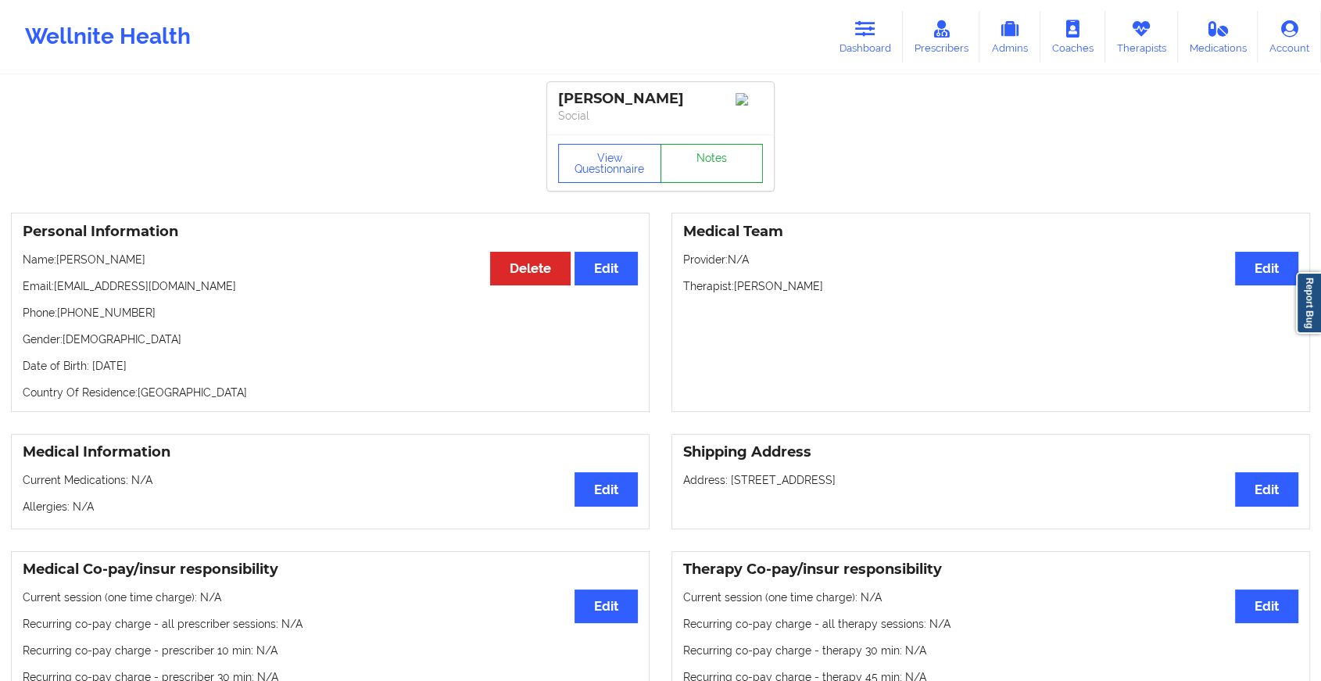
click at [707, 155] on link "Notes" at bounding box center [711, 163] width 103 height 39
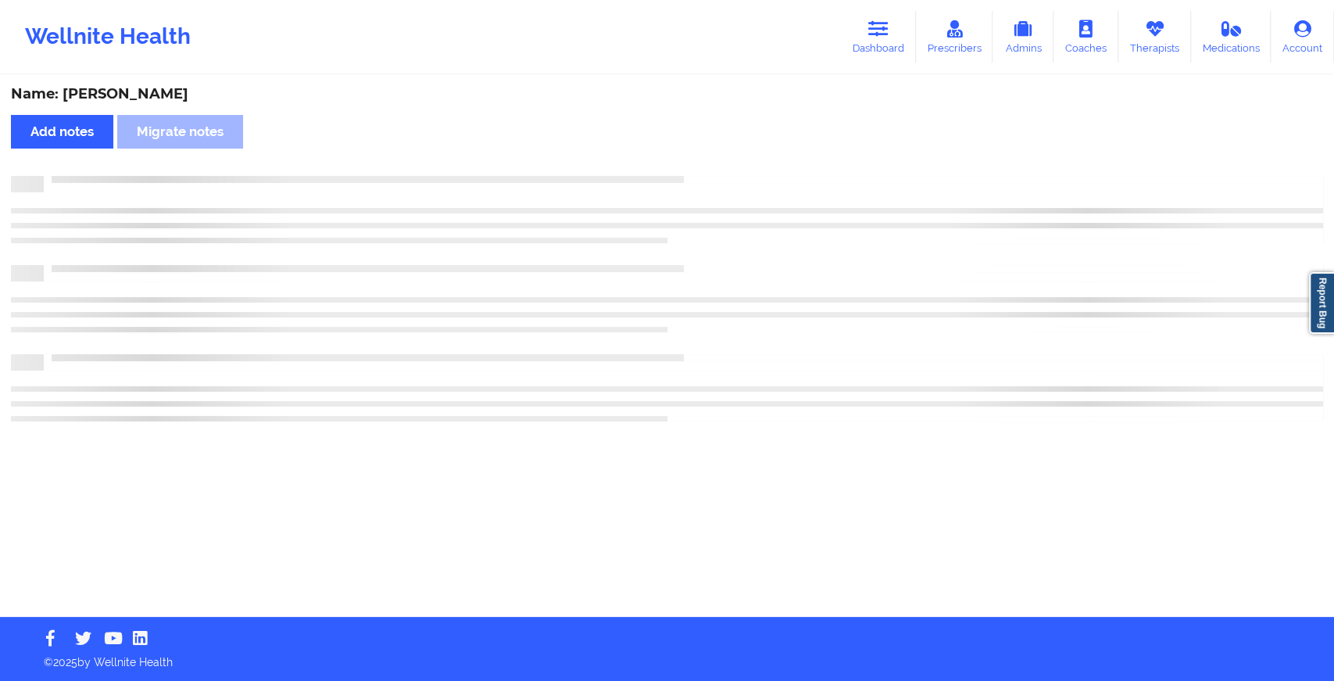
click at [707, 155] on div "Name: [PERSON_NAME] Add notes Migrate notes" at bounding box center [667, 347] width 1334 height 540
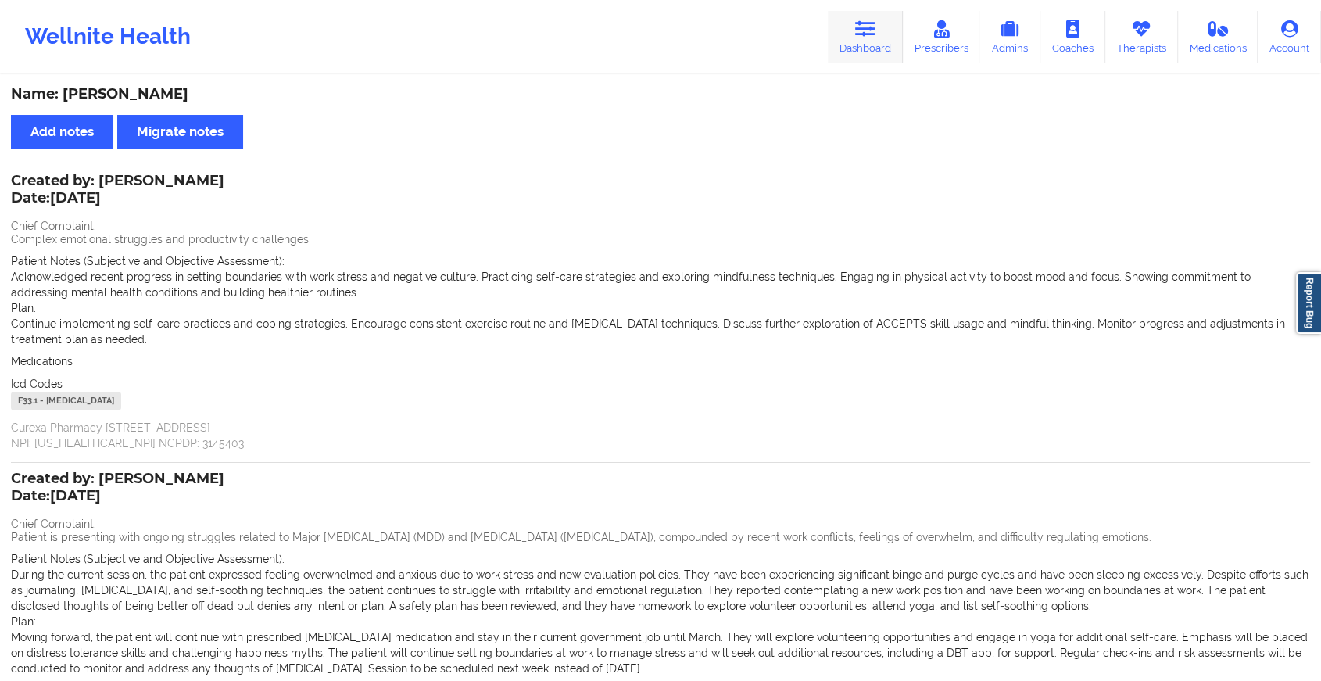
click at [853, 30] on link "Dashboard" at bounding box center [864, 37] width 75 height 52
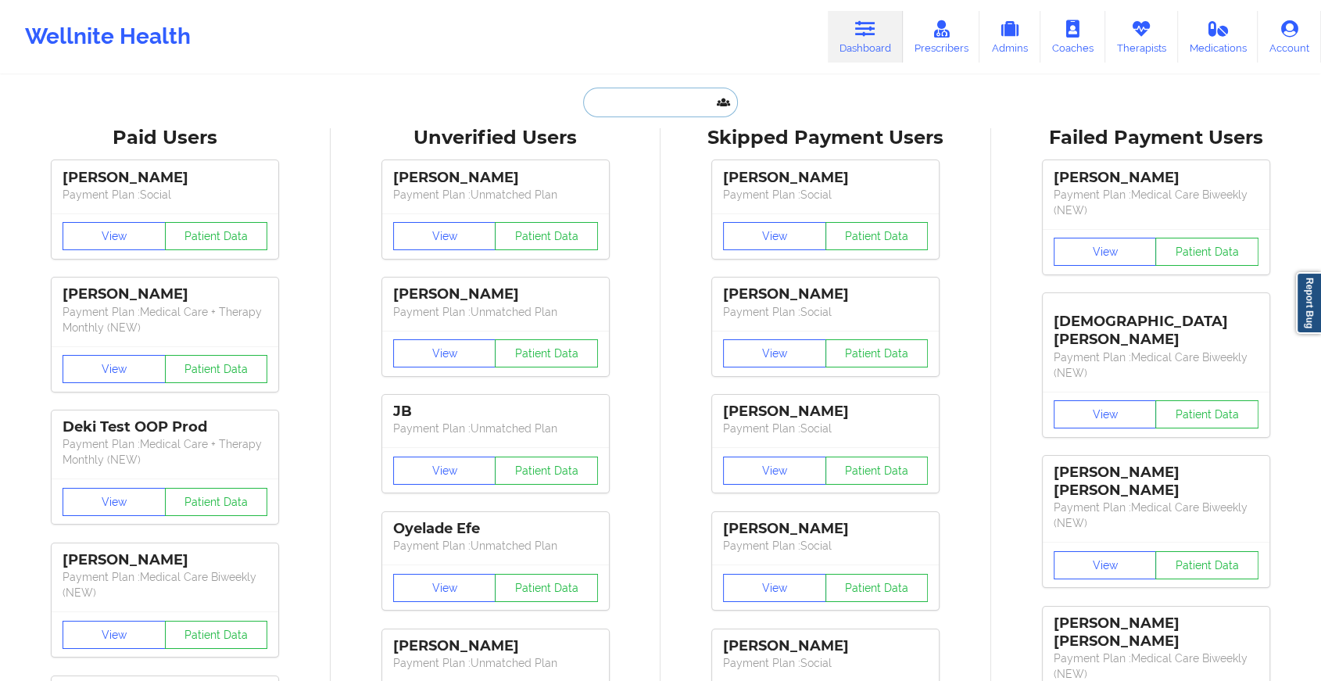
click at [663, 99] on input "text" at bounding box center [660, 103] width 155 height 30
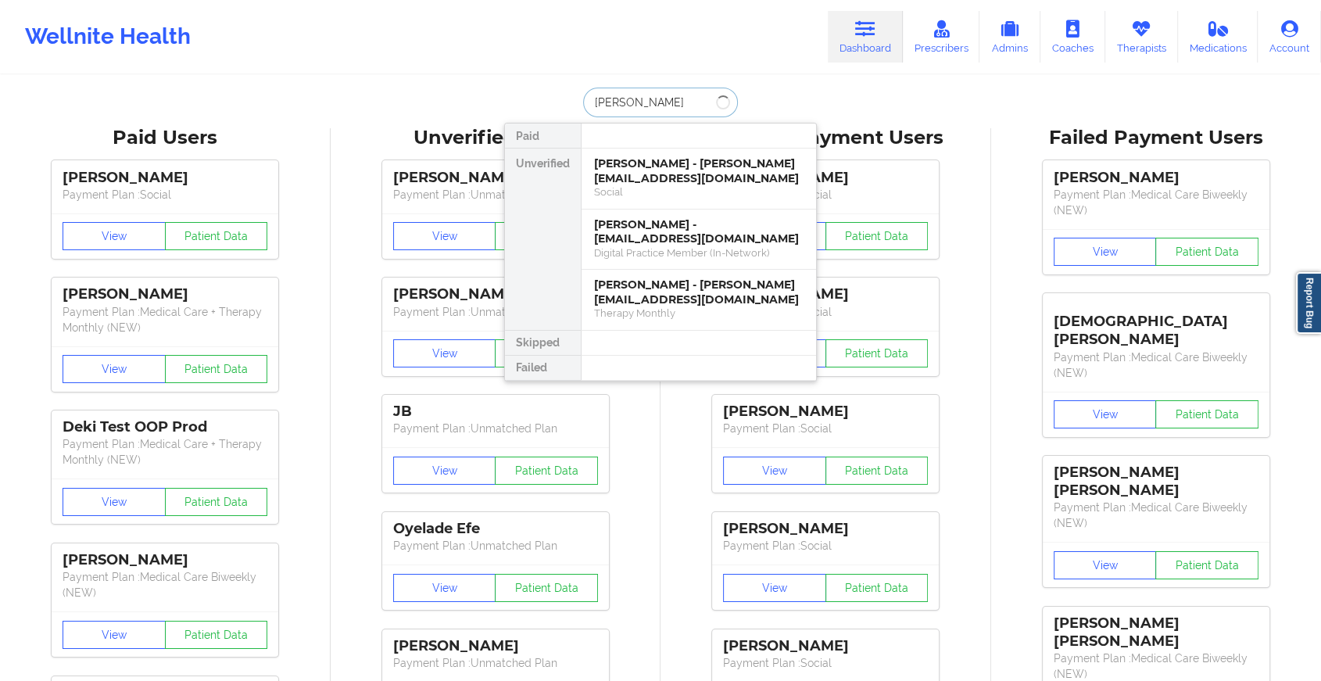
type input "[PERSON_NAME]"
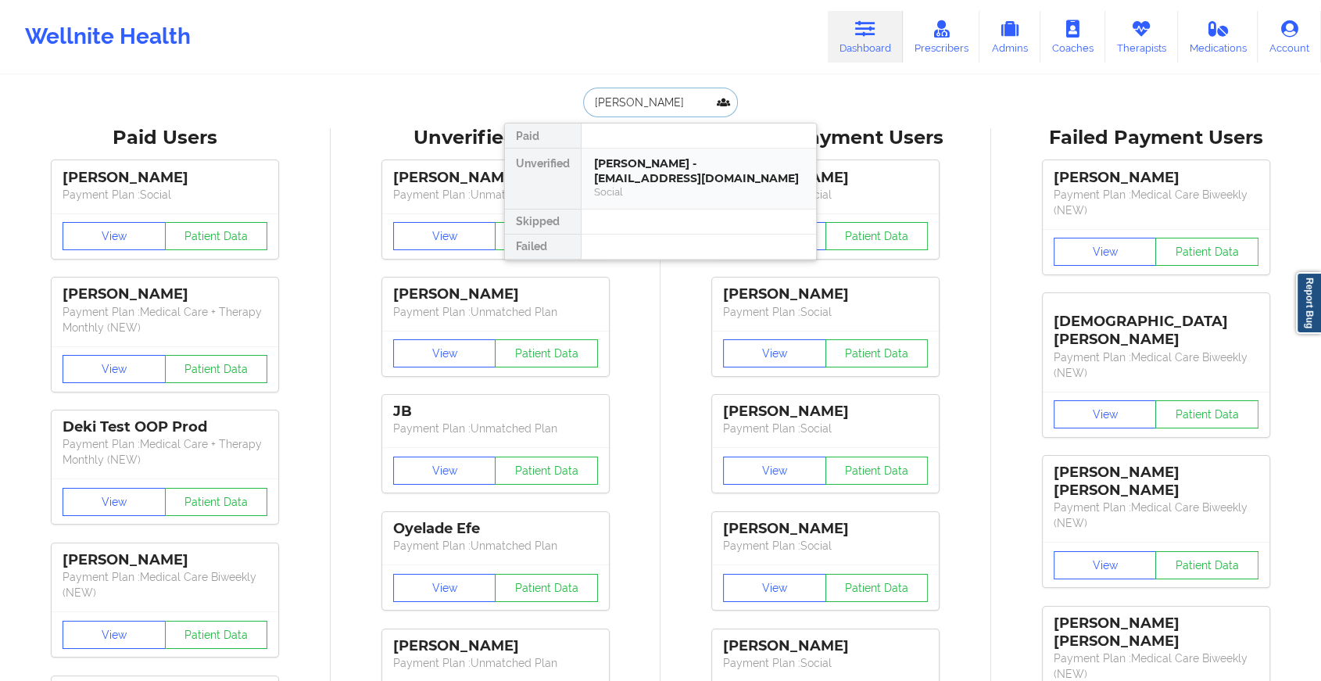
click at [634, 174] on div "[PERSON_NAME] - [EMAIL_ADDRESS][DOMAIN_NAME]" at bounding box center [698, 170] width 209 height 29
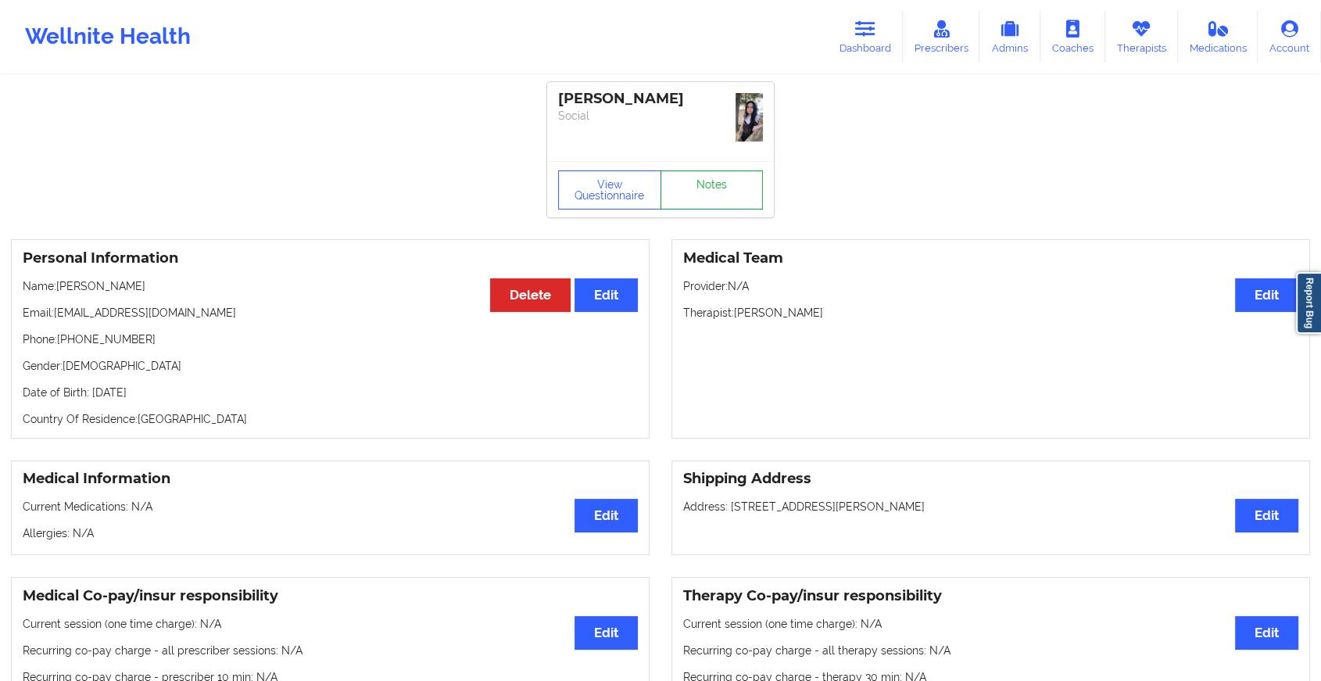
click at [711, 200] on link "Notes" at bounding box center [711, 189] width 103 height 39
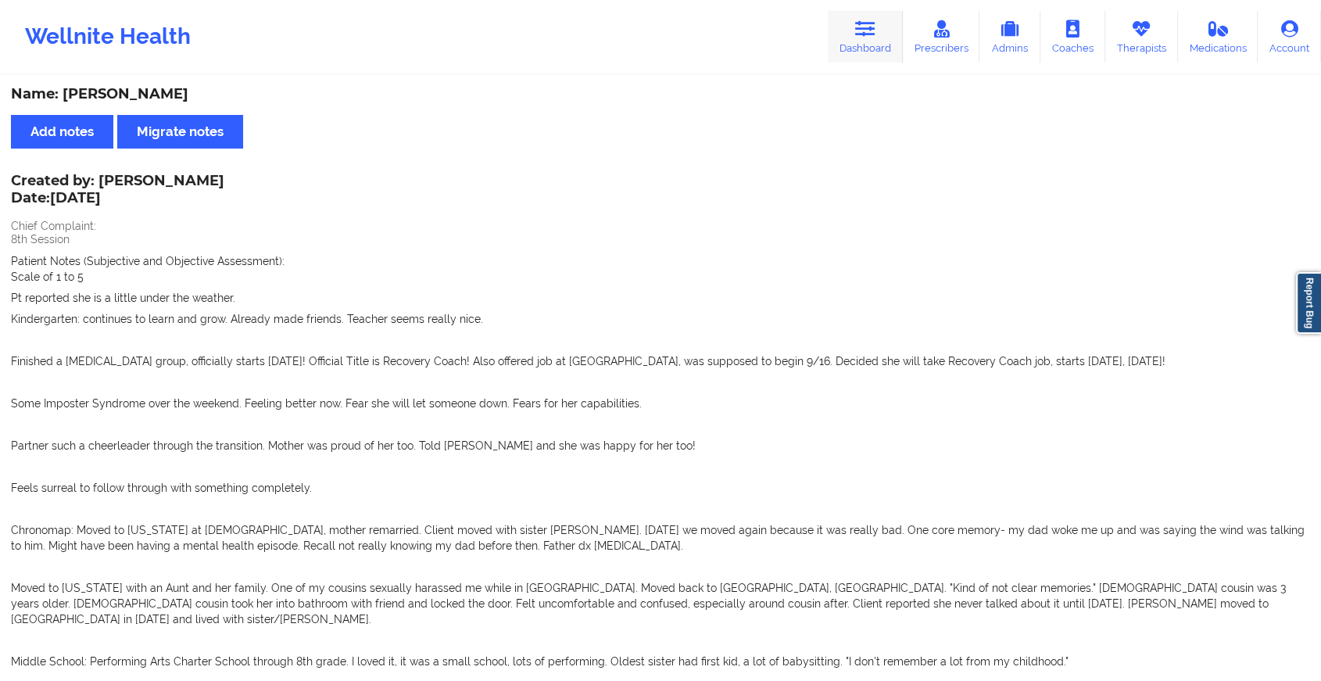
click at [845, 40] on link "Dashboard" at bounding box center [864, 37] width 75 height 52
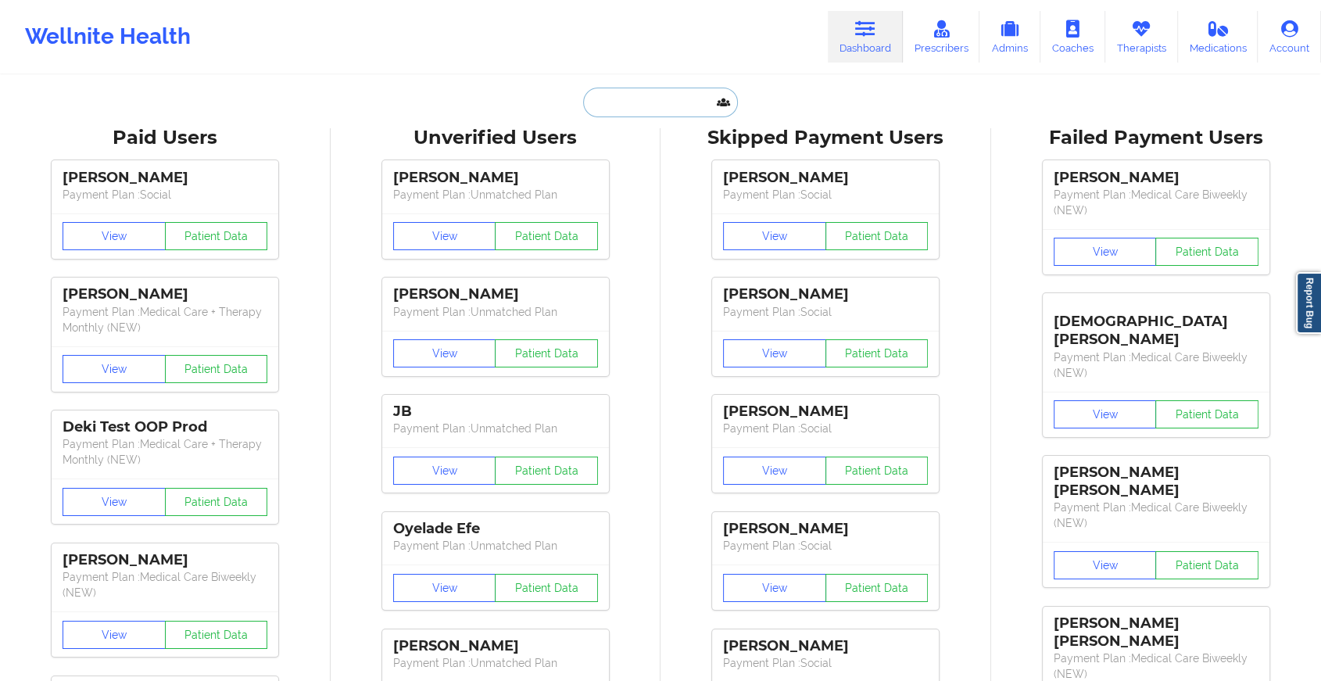
click at [652, 98] on input "text" at bounding box center [660, 103] width 155 height 30
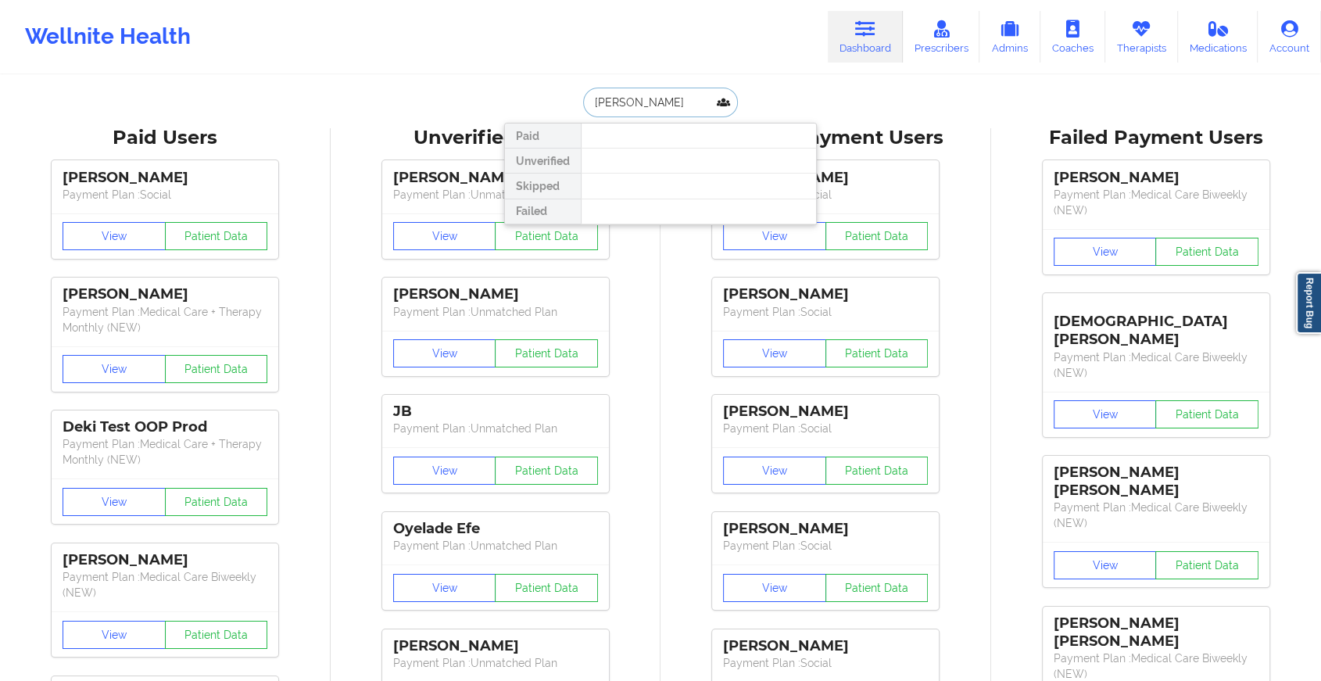
type input "[PERSON_NAME]"
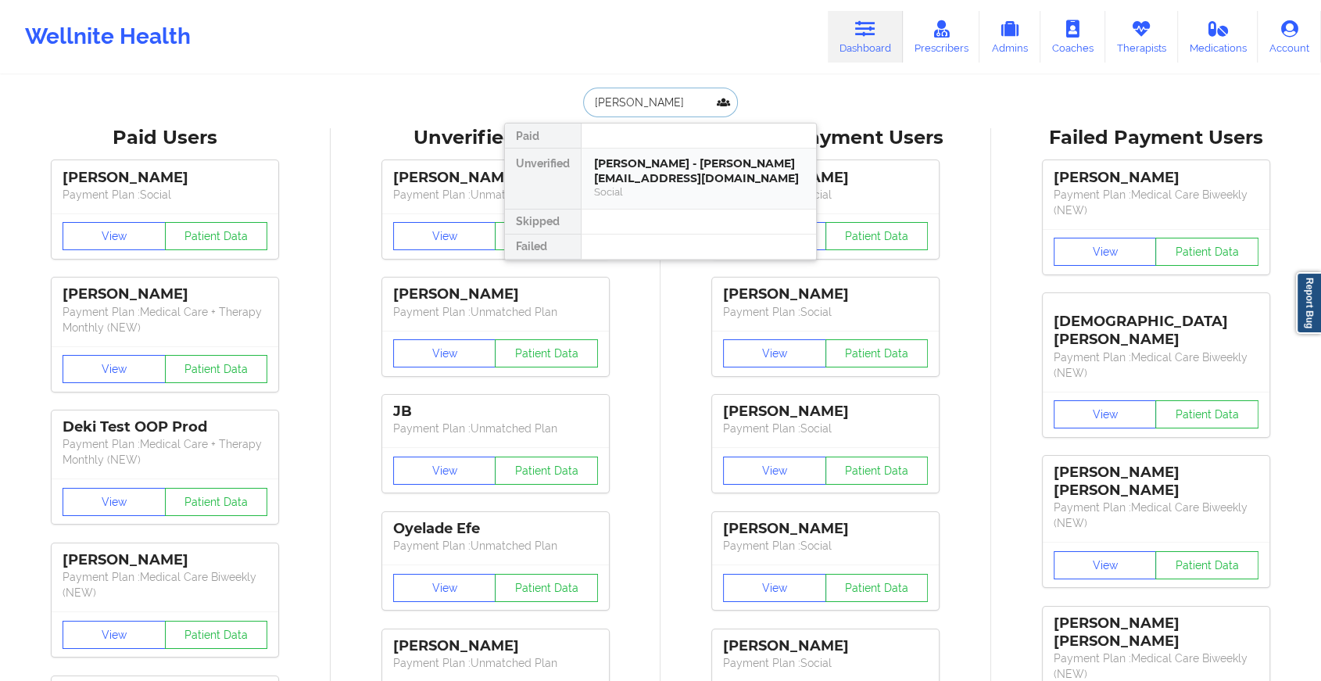
click at [702, 199] on div "[PERSON_NAME] - [PERSON_NAME][EMAIL_ADDRESS][DOMAIN_NAME] Social" at bounding box center [698, 178] width 234 height 60
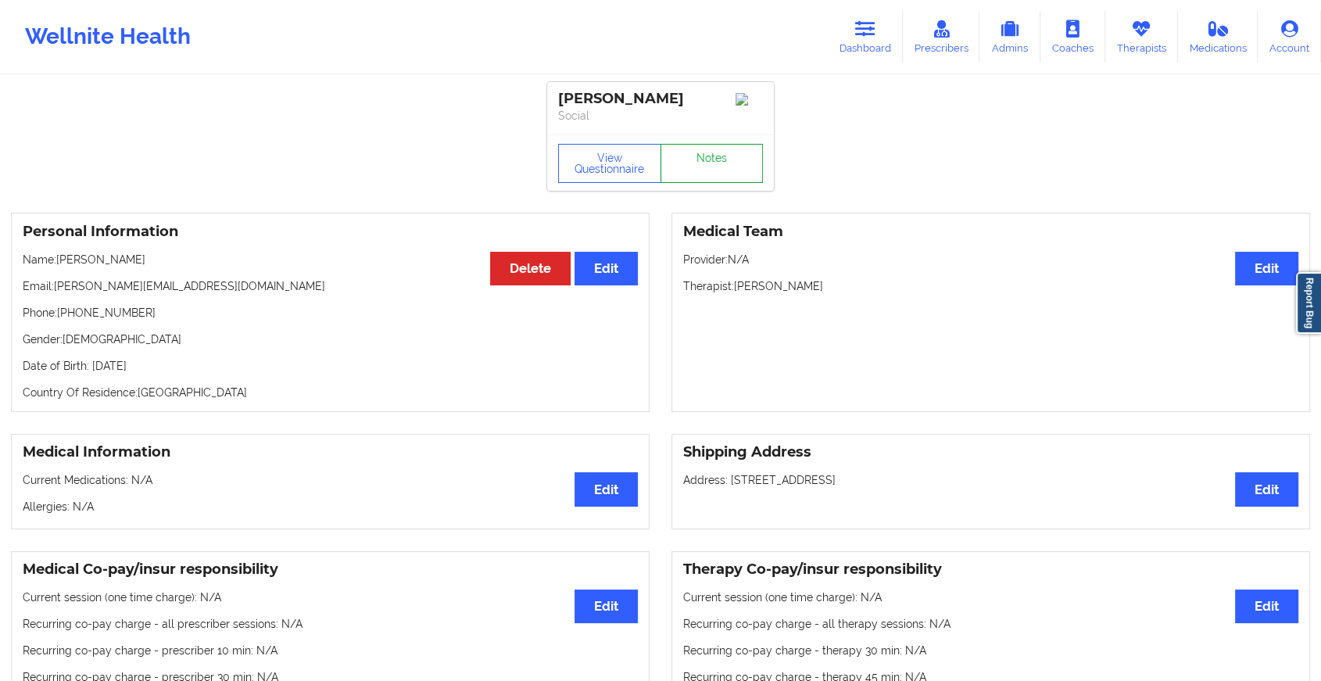
click at [744, 164] on link "Notes" at bounding box center [711, 163] width 103 height 39
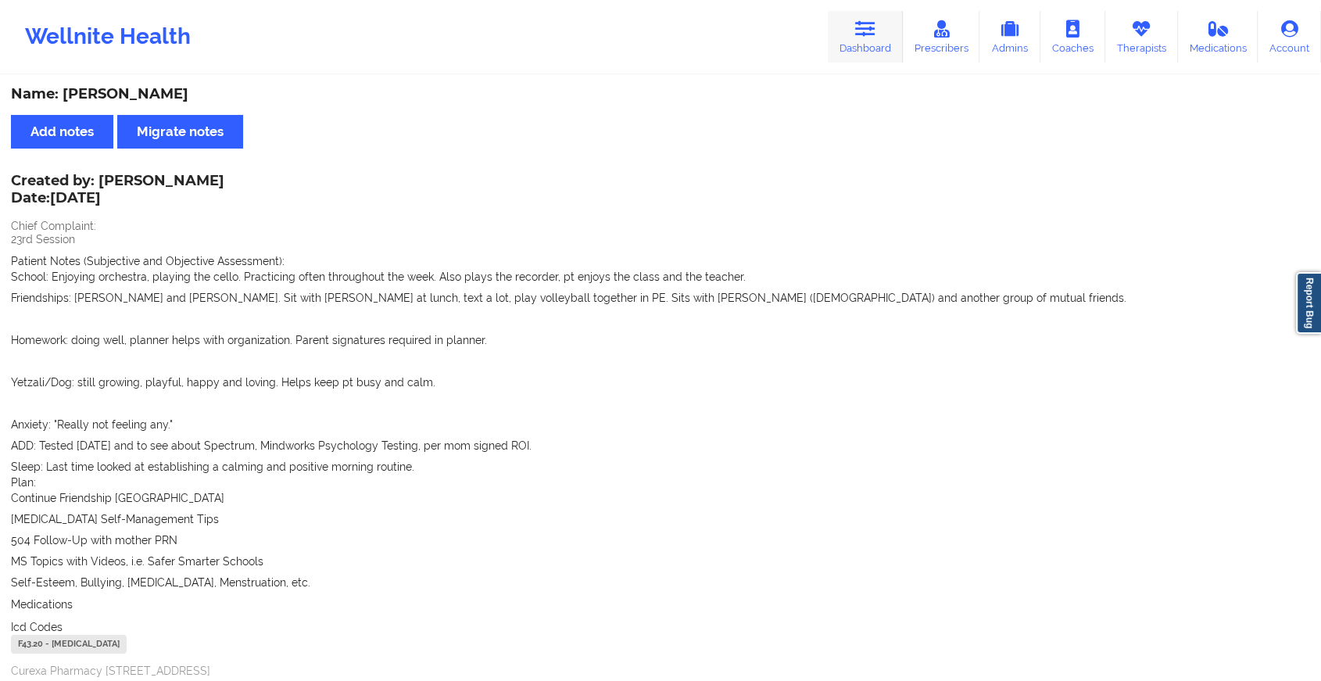
click at [843, 50] on link "Dashboard" at bounding box center [864, 37] width 75 height 52
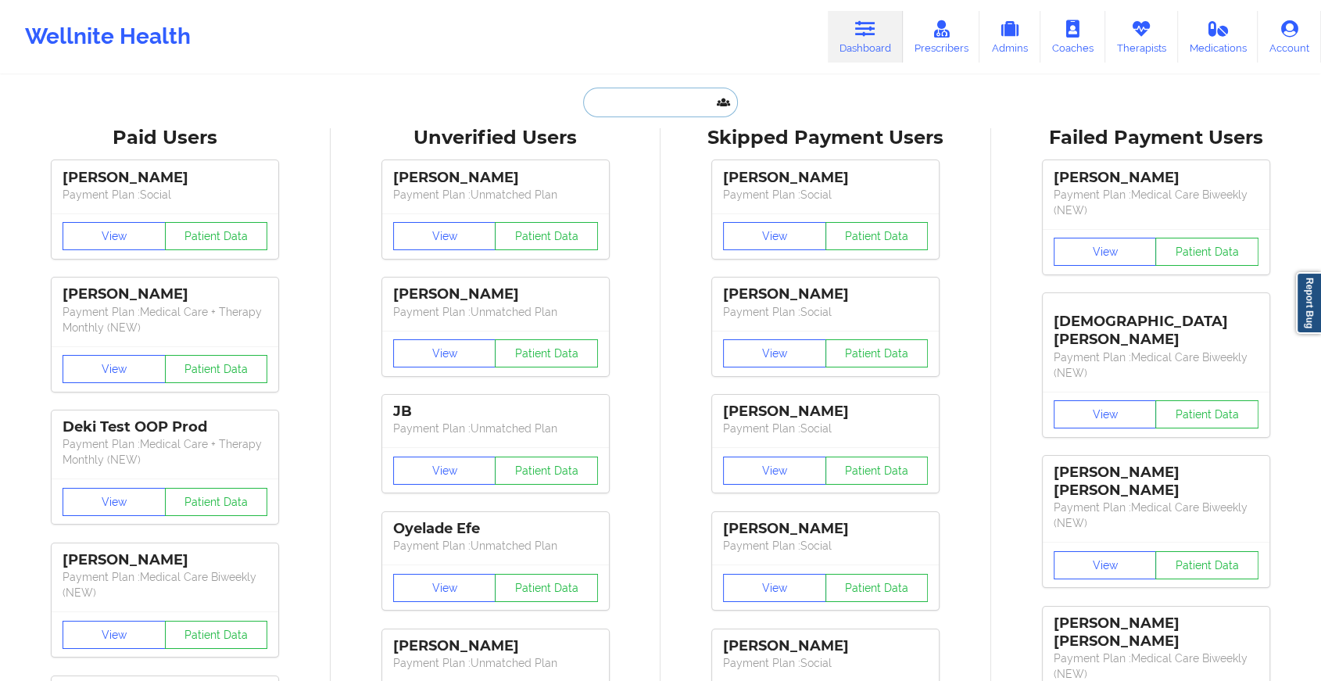
click at [652, 108] on input "text" at bounding box center [660, 103] width 155 height 30
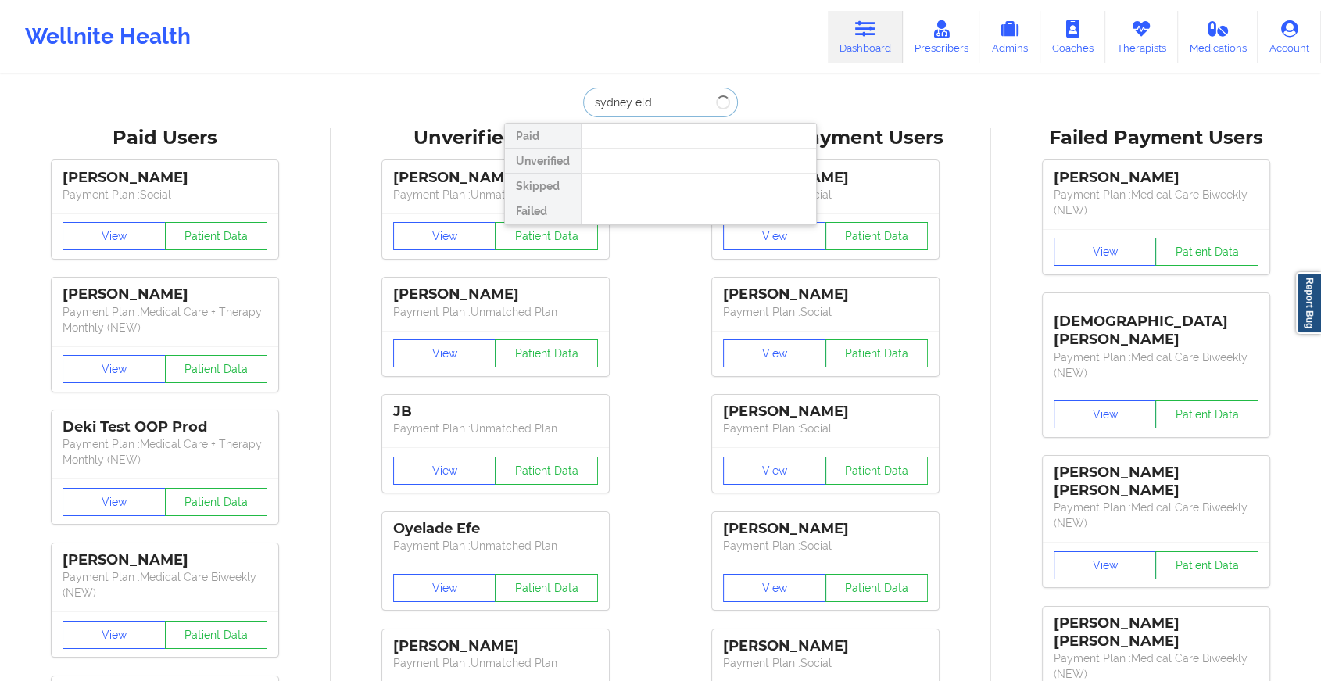
type input "sydney eldr"
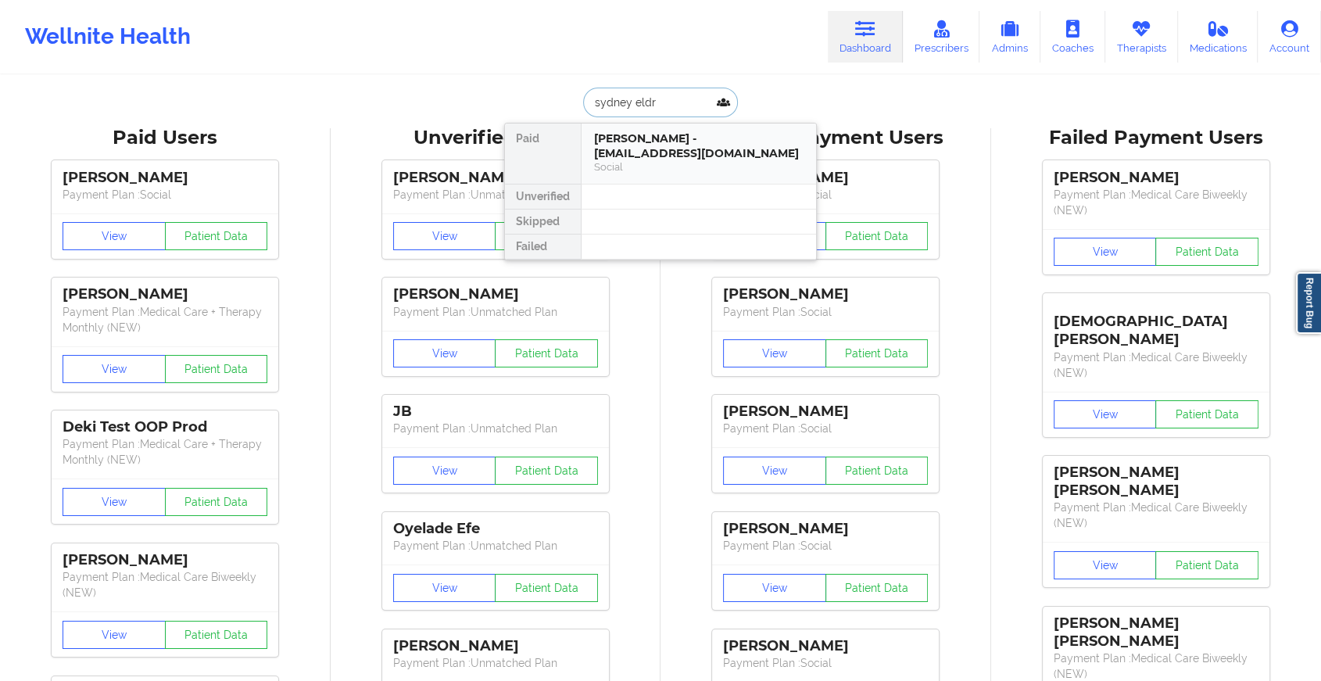
click at [627, 136] on div "[PERSON_NAME] - [EMAIL_ADDRESS][DOMAIN_NAME]" at bounding box center [698, 145] width 209 height 29
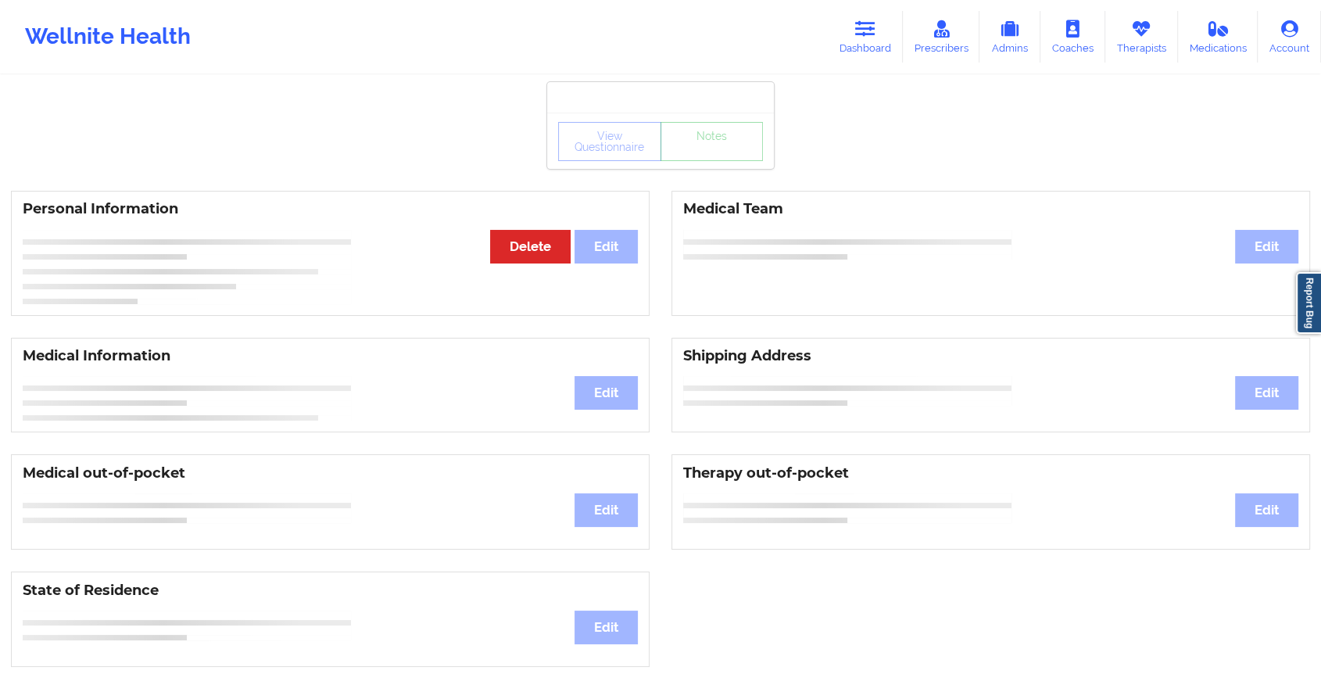
click at [693, 152] on div "View Questionnaire Notes" at bounding box center [660, 141] width 205 height 39
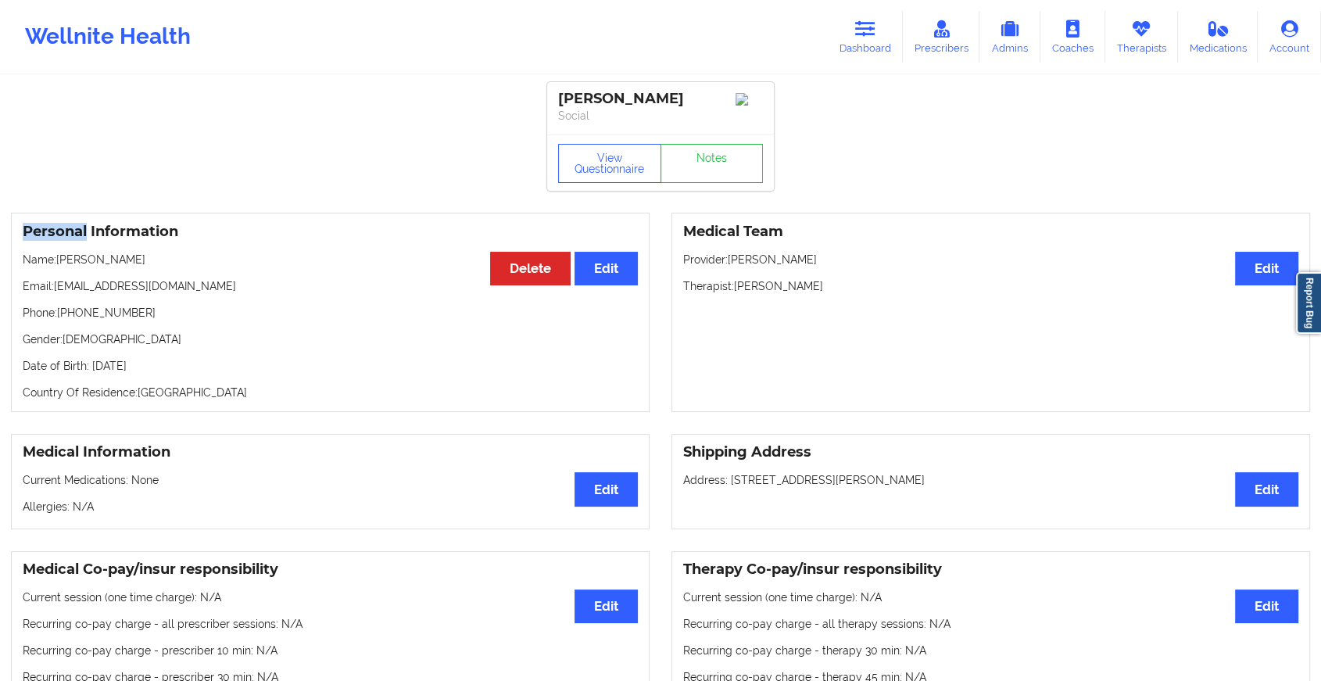
click at [693, 152] on div "View Questionnaire Notes" at bounding box center [660, 163] width 205 height 39
drag, startPoint x: 693, startPoint y: 152, endPoint x: 688, endPoint y: 165, distance: 13.6
click at [688, 165] on link "Notes" at bounding box center [711, 163] width 103 height 39
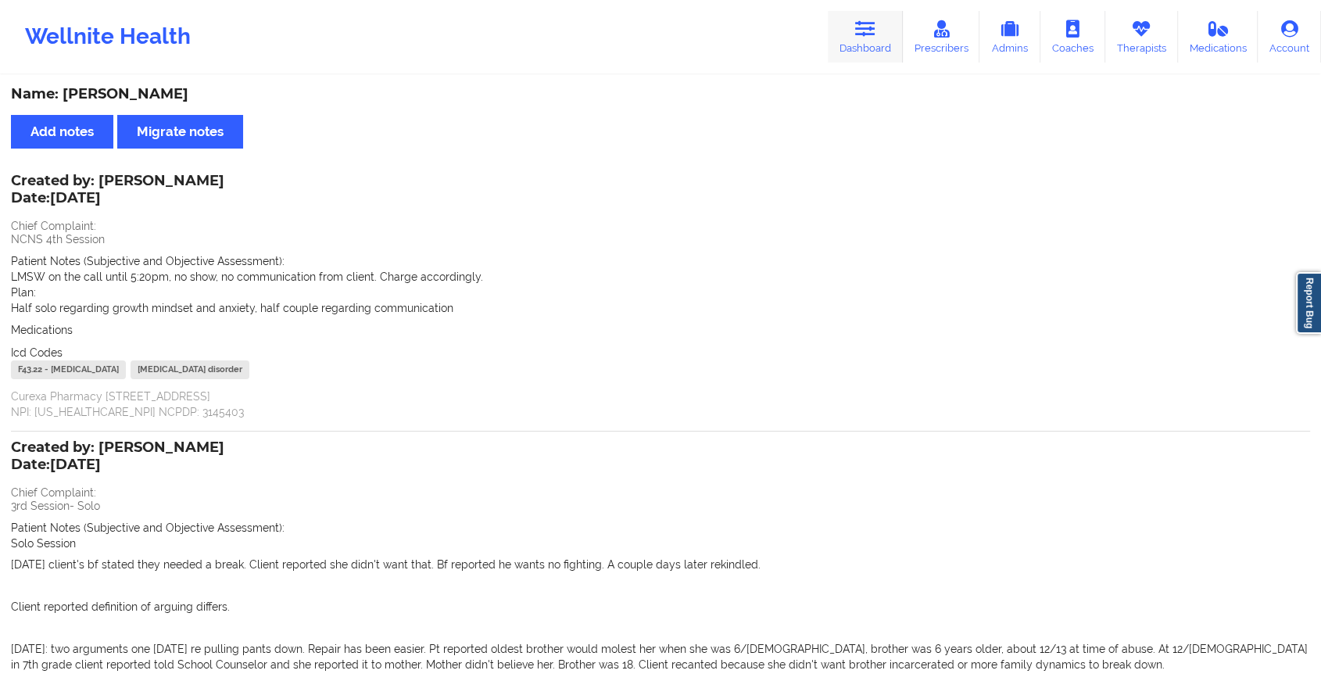
click at [867, 24] on icon at bounding box center [865, 28] width 20 height 17
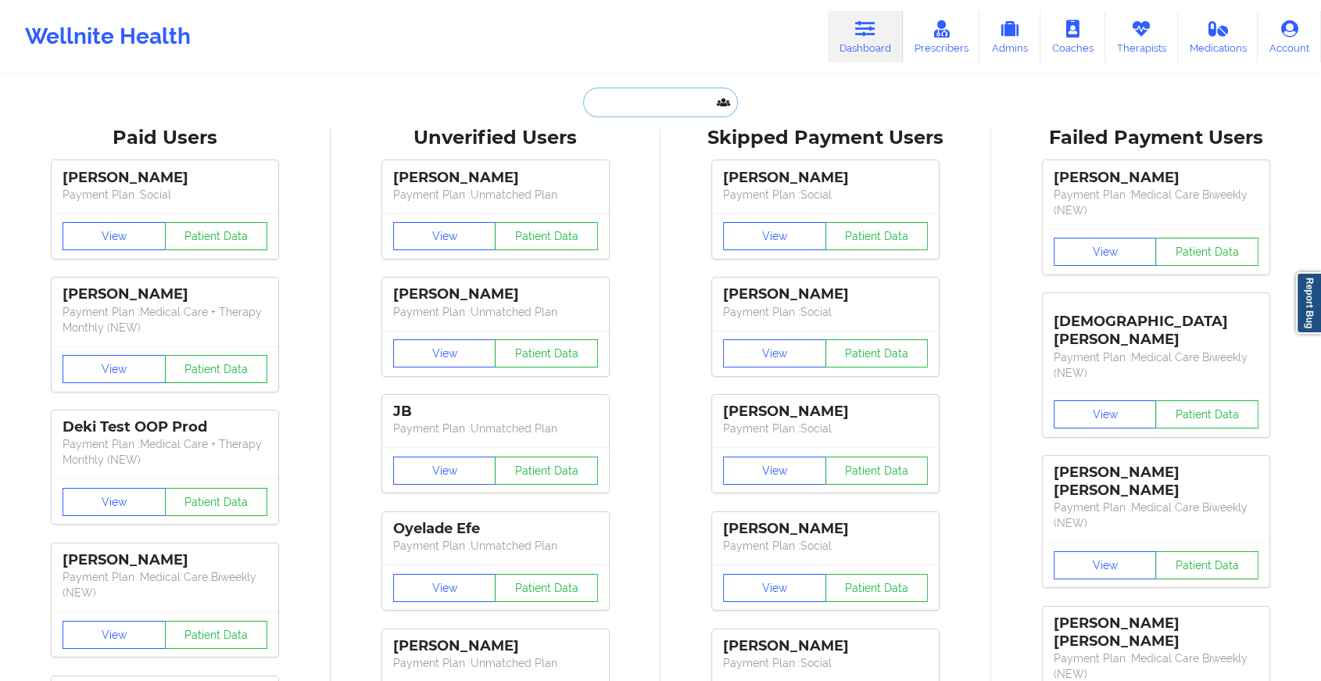
click at [684, 97] on input "text" at bounding box center [660, 103] width 155 height 30
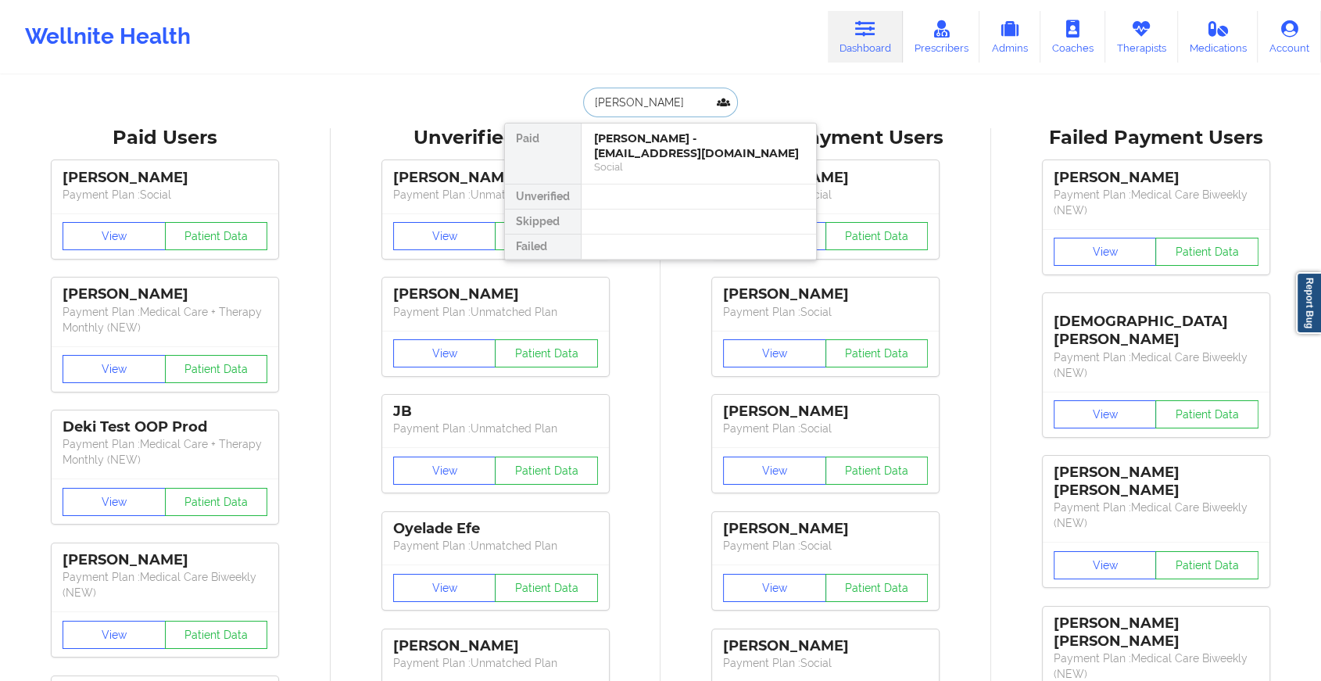
type input "[PERSON_NAME]"
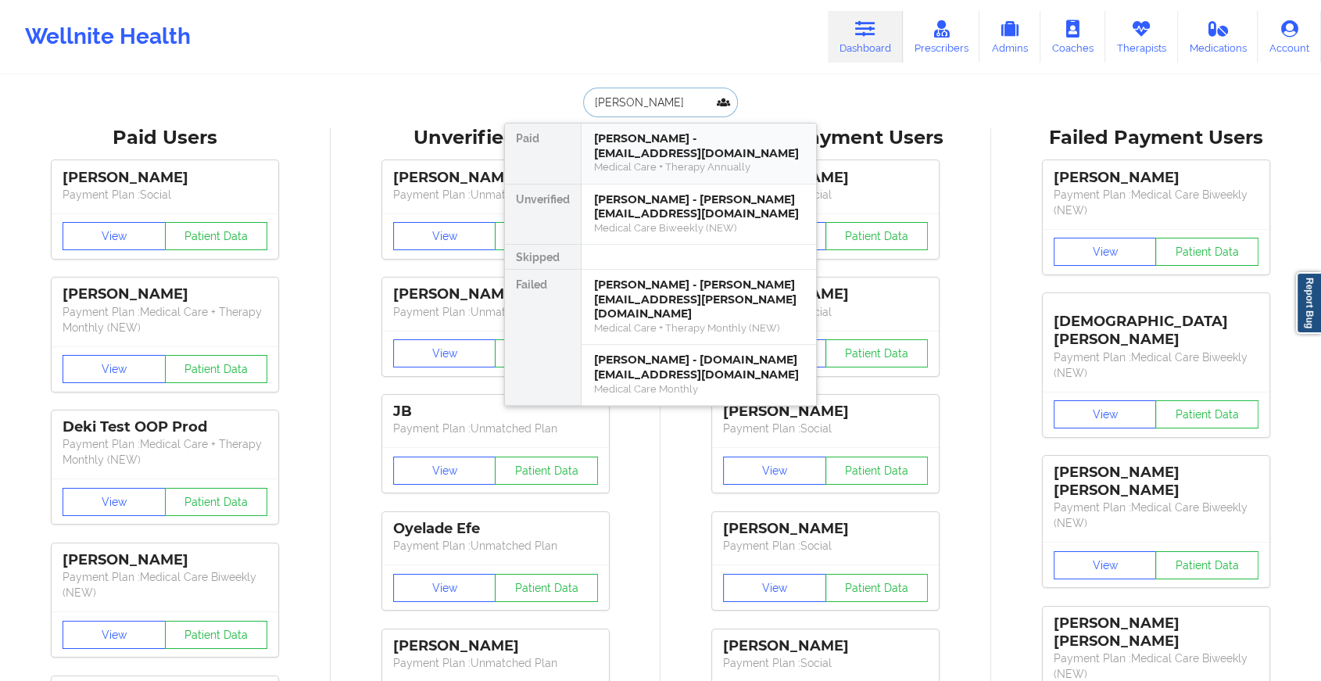
click at [692, 175] on div "[PERSON_NAME] - [EMAIL_ADDRESS][DOMAIN_NAME] Medical Care + Therapy Annually" at bounding box center [698, 153] width 234 height 60
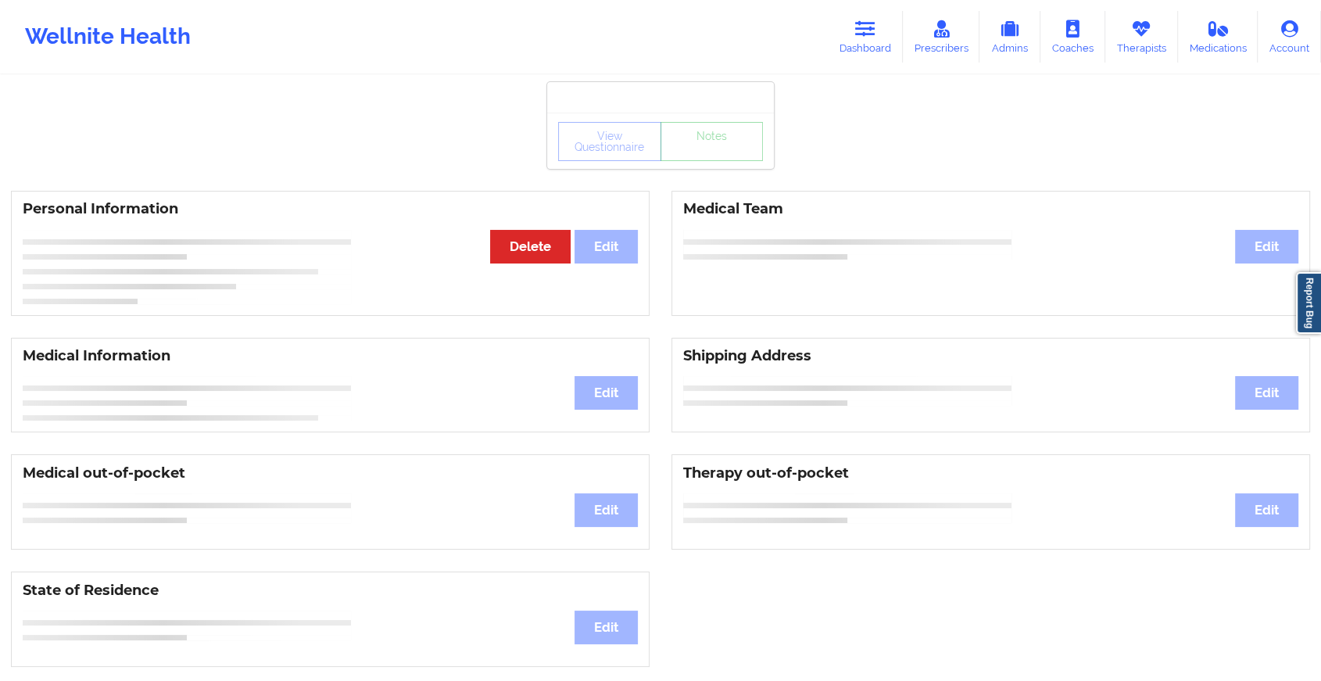
click at [706, 158] on div "View Questionnaire Notes" at bounding box center [660, 141] width 205 height 39
drag, startPoint x: 692, startPoint y: 175, endPoint x: 700, endPoint y: 177, distance: 8.7
click at [700, 177] on div "View Questionnaire Notes Personal Information Edit Delete Medical Team Edit Med…" at bounding box center [660, 659] width 1321 height 1319
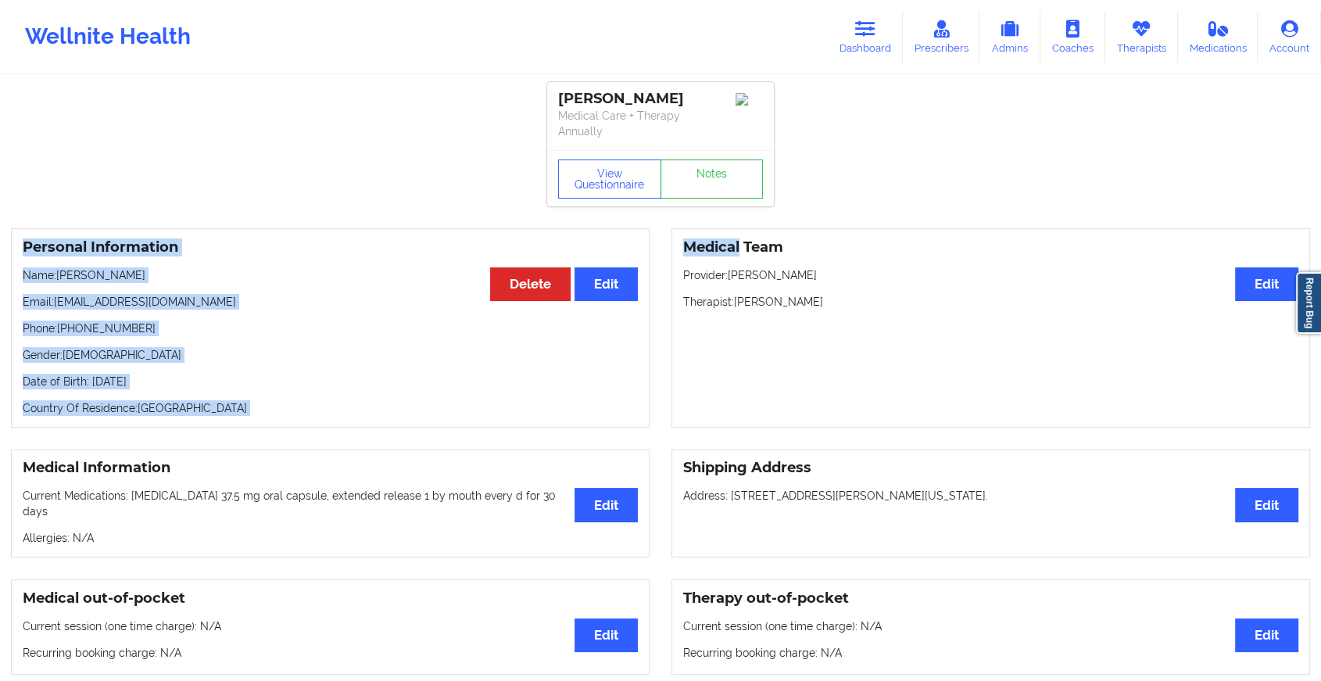
click at [700, 177] on link "Notes" at bounding box center [711, 178] width 103 height 39
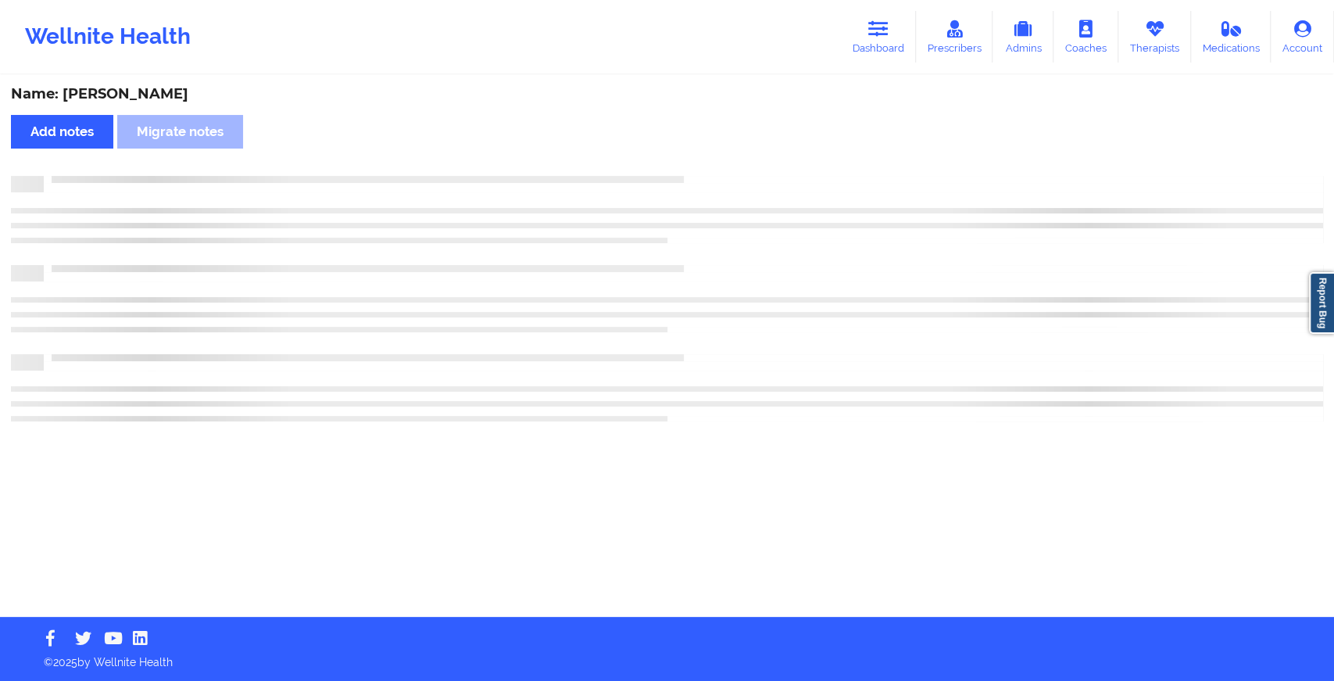
click at [700, 176] on div at bounding box center [683, 176] width 1279 height 0
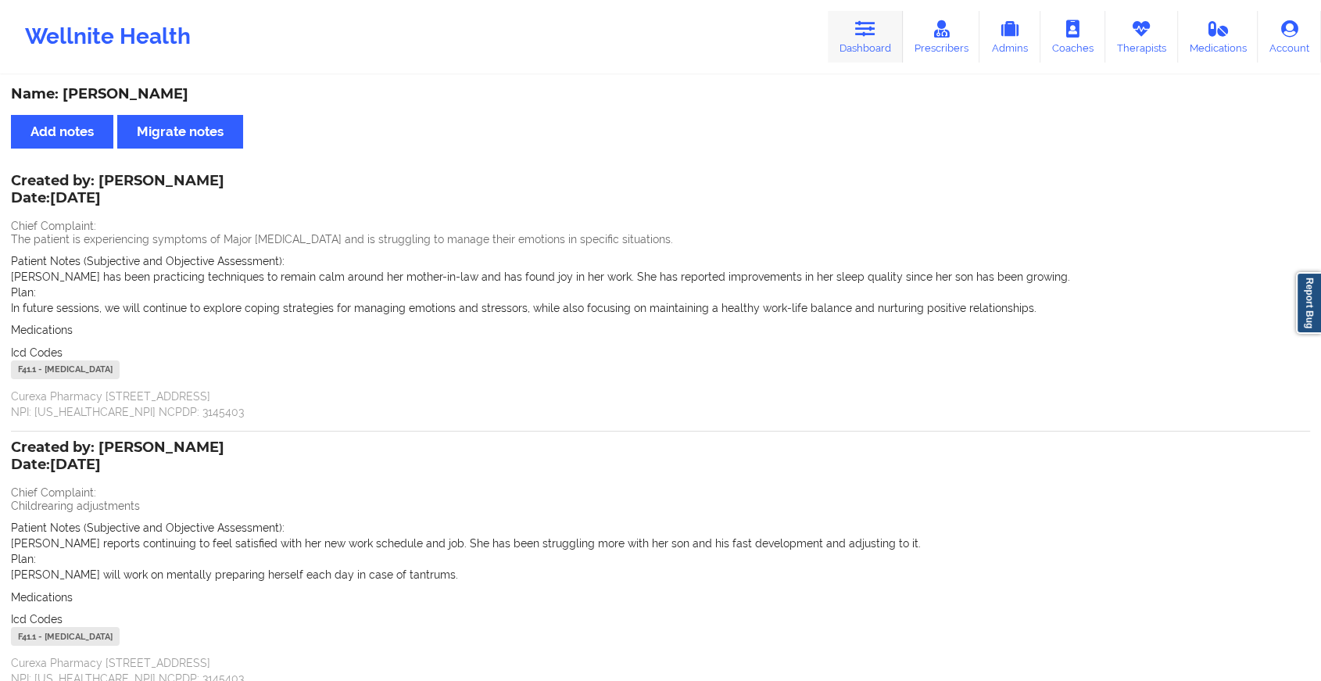
click at [863, 37] on icon at bounding box center [865, 28] width 20 height 17
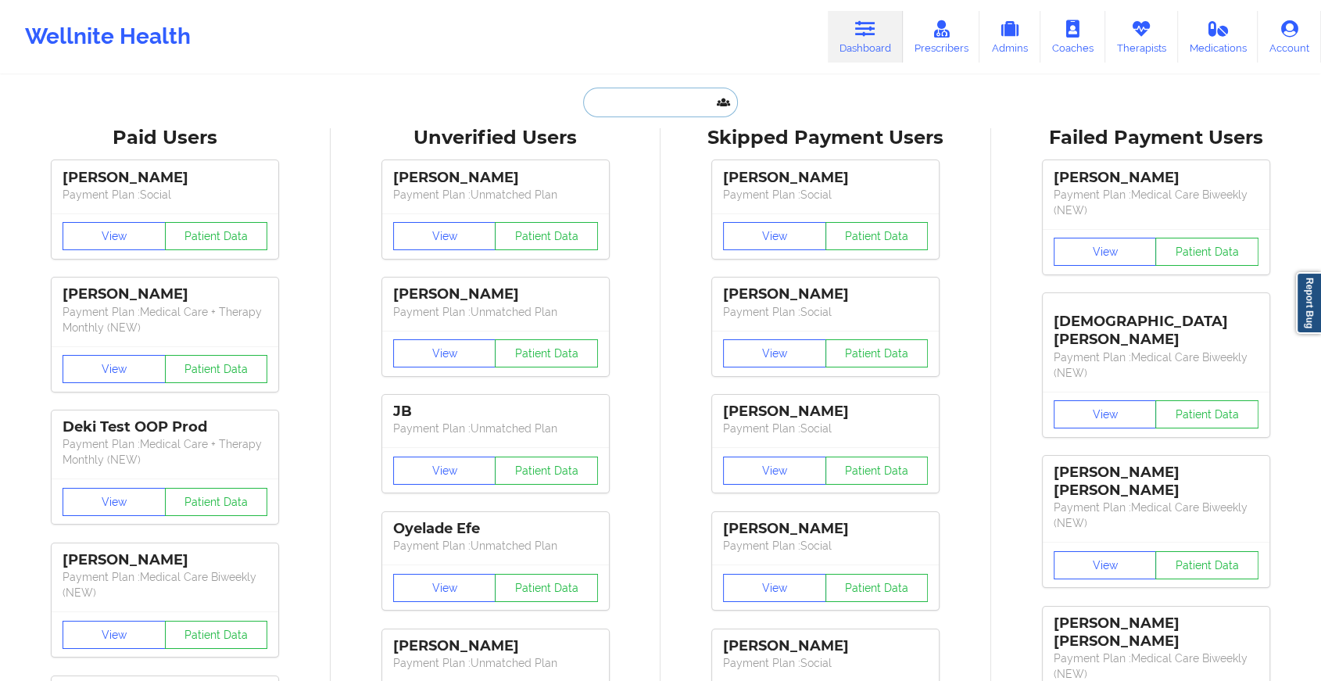
click at [638, 100] on input "text" at bounding box center [660, 103] width 155 height 30
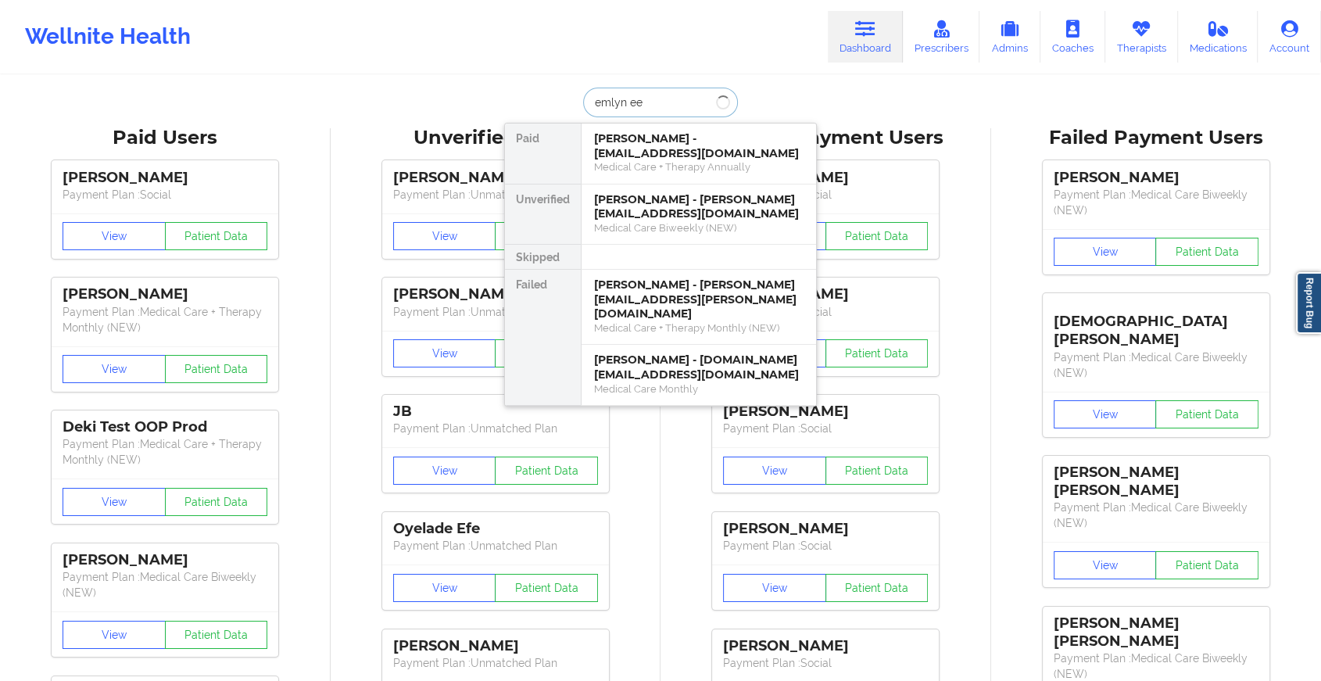
click at [638, 100] on input "emlyn ee" at bounding box center [660, 103] width 155 height 30
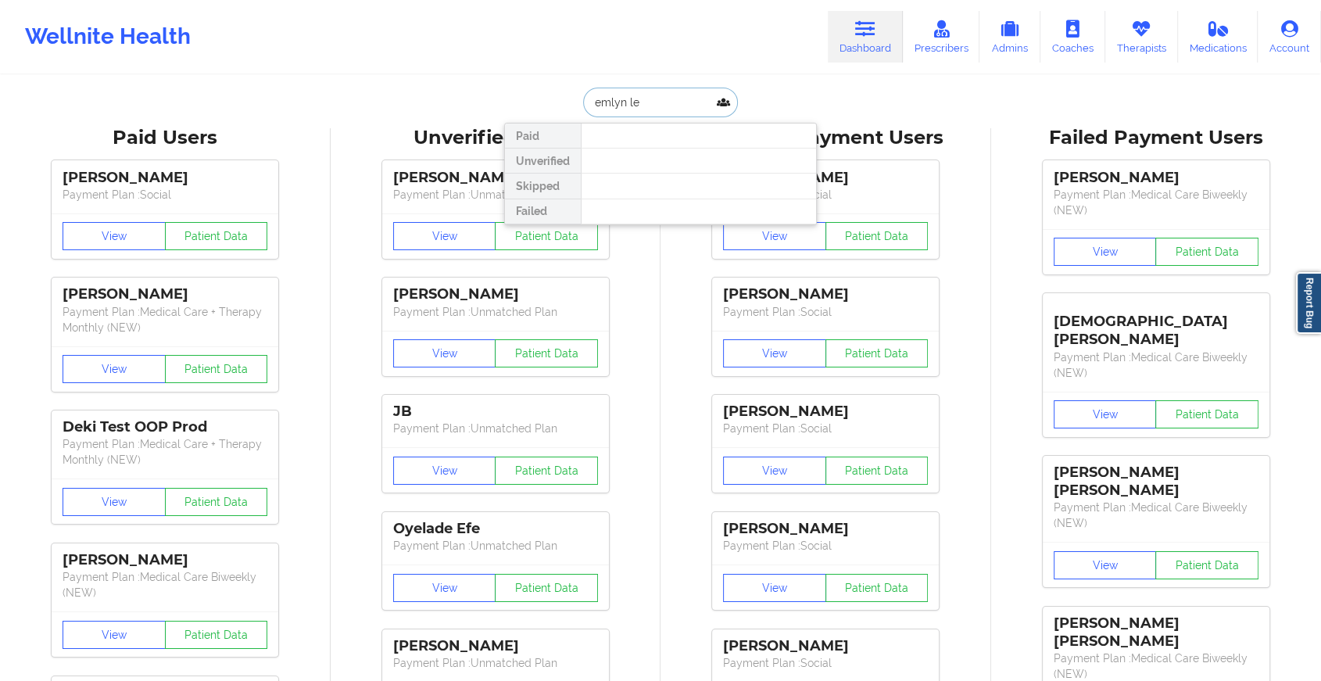
type input "[PERSON_NAME]"
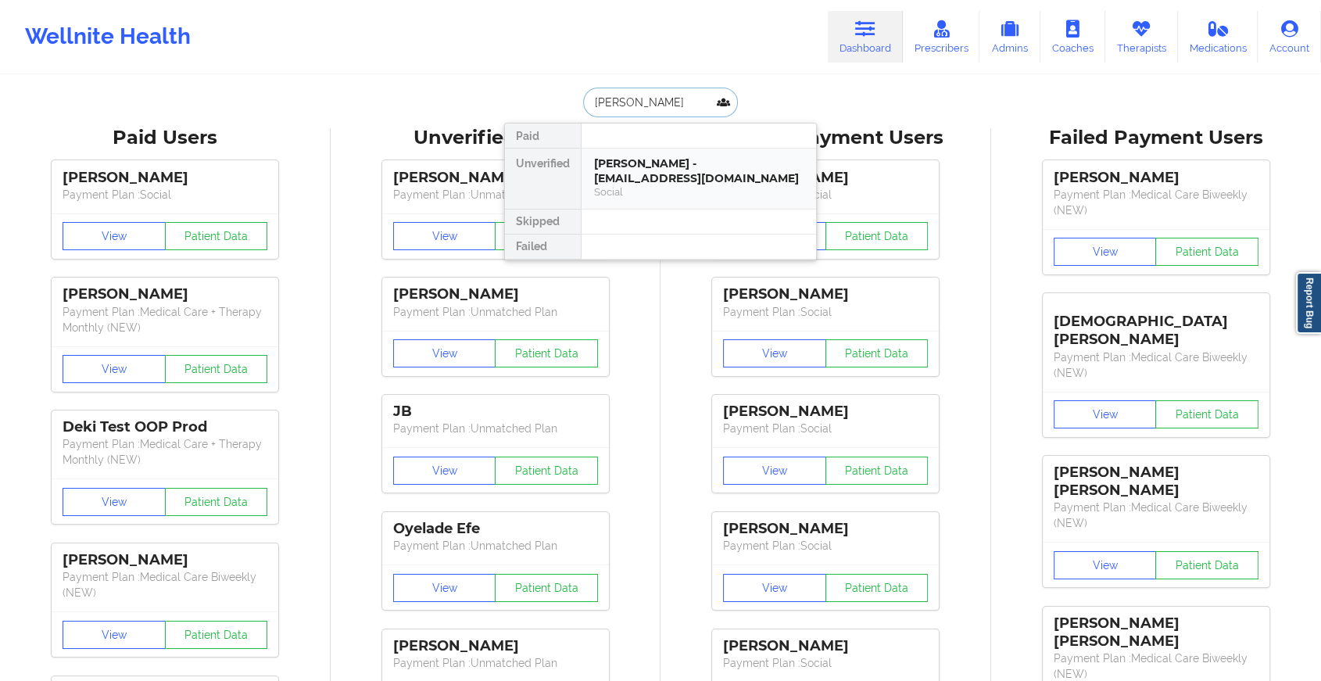
click at [591, 170] on div "[PERSON_NAME] - [EMAIL_ADDRESS][DOMAIN_NAME] Social" at bounding box center [698, 178] width 234 height 60
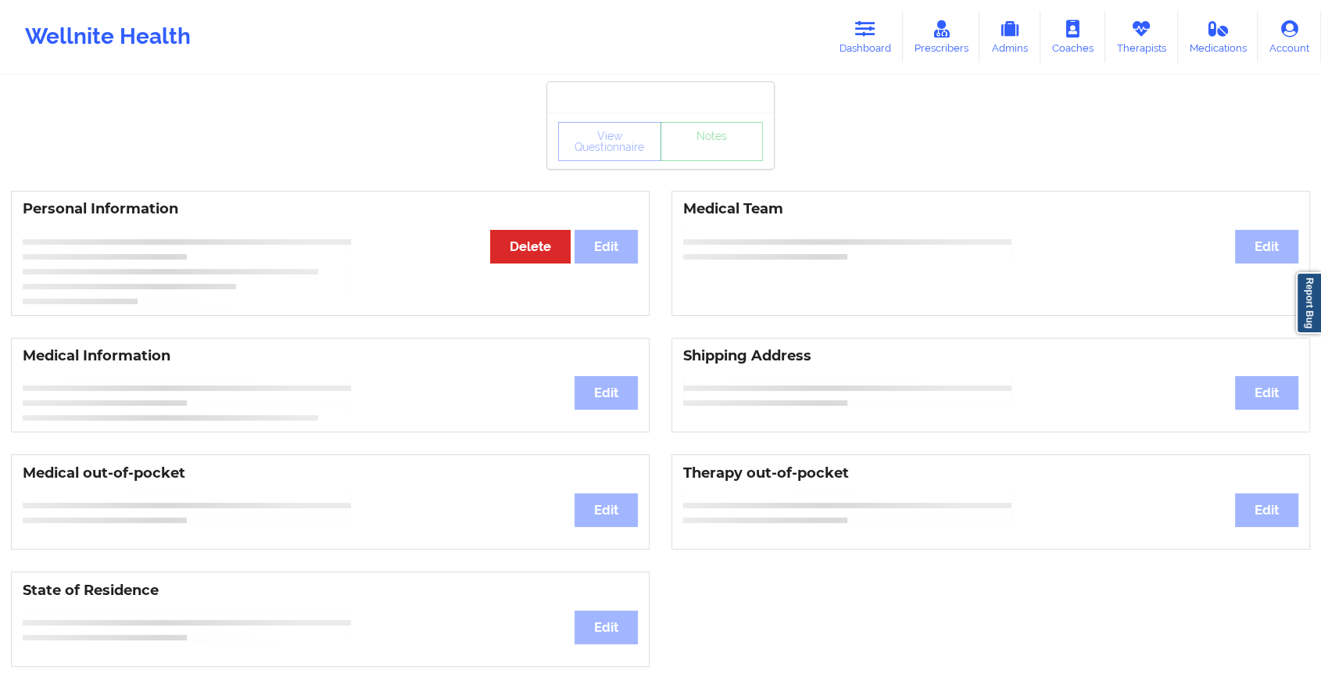
click at [591, 170] on div "View Questionnaire Notes Personal Information Edit Delete Medical Team Edit Med…" at bounding box center [660, 659] width 1321 height 1319
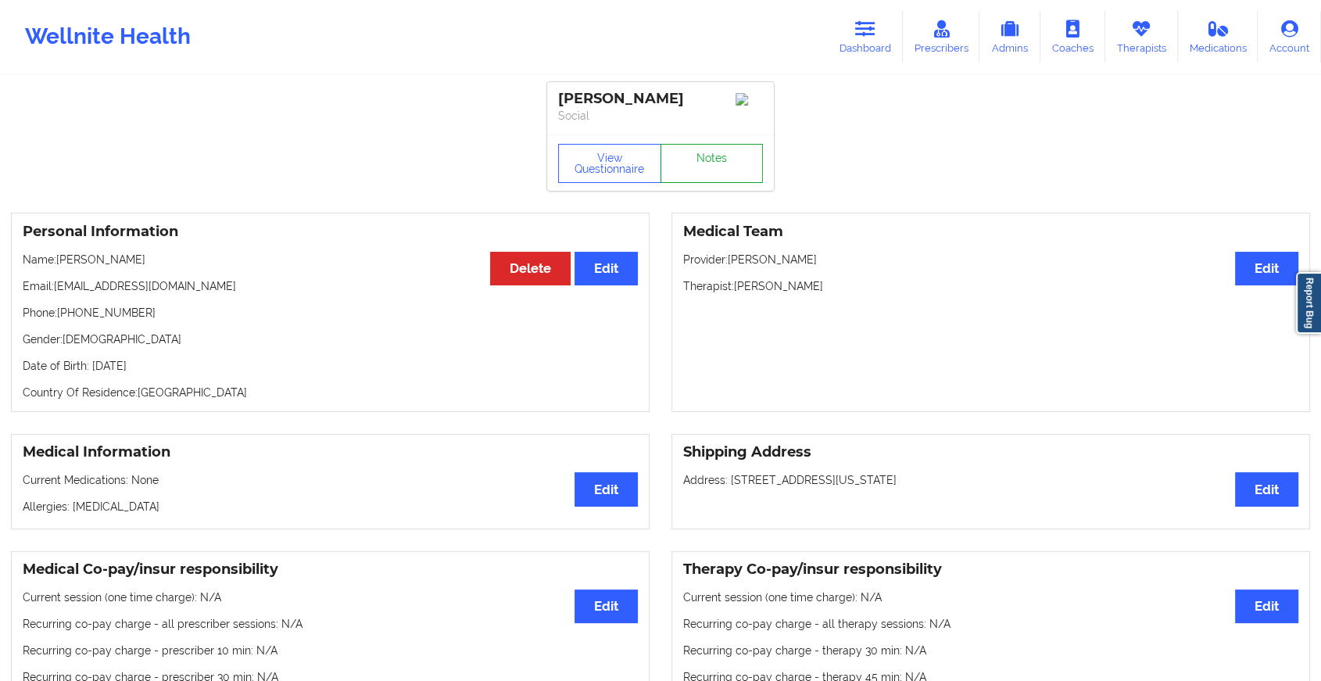
drag, startPoint x: 591, startPoint y: 170, endPoint x: 706, endPoint y: 180, distance: 114.5
click at [706, 180] on link "Notes" at bounding box center [711, 163] width 103 height 39
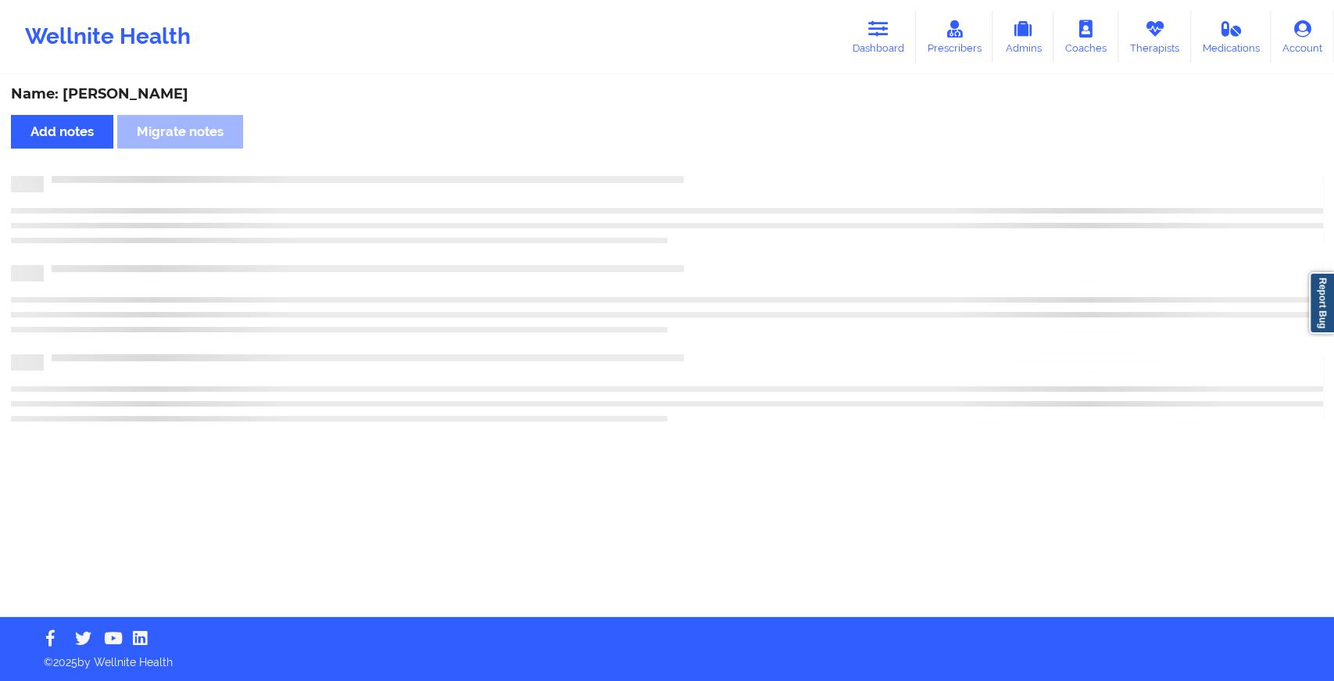
click at [706, 176] on div at bounding box center [683, 176] width 1279 height 0
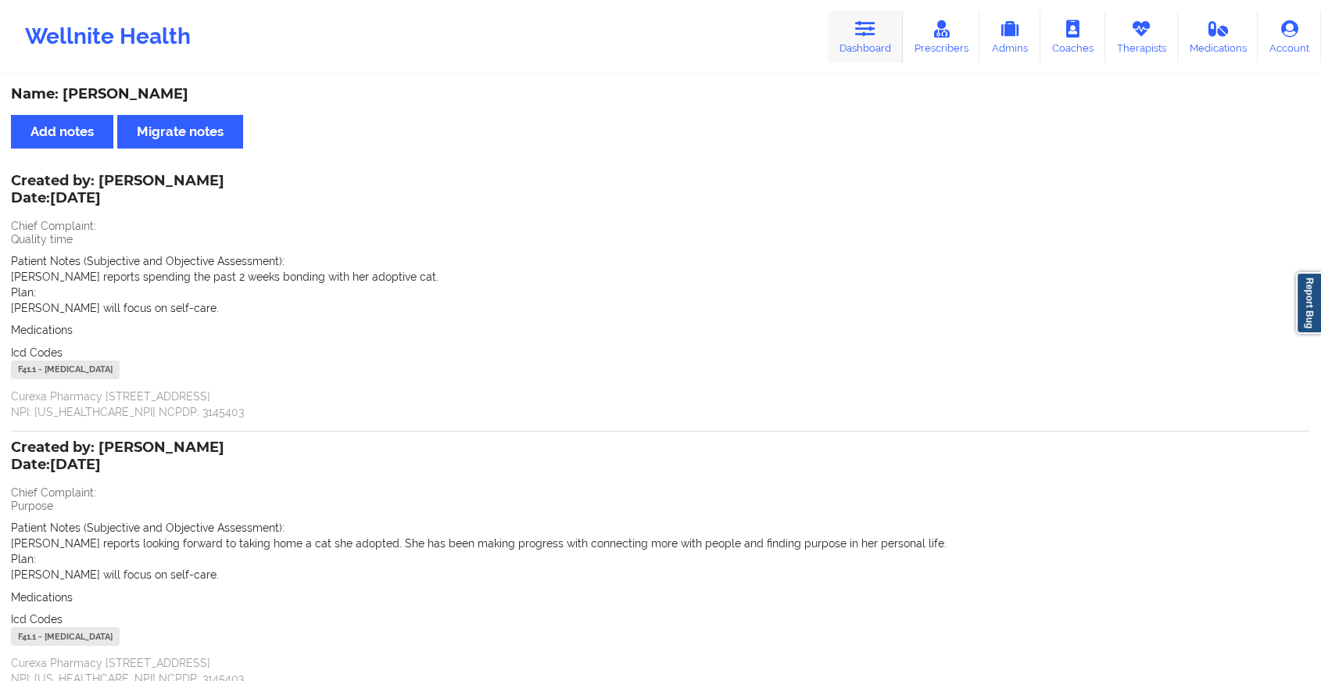
click at [841, 26] on link "Dashboard" at bounding box center [864, 37] width 75 height 52
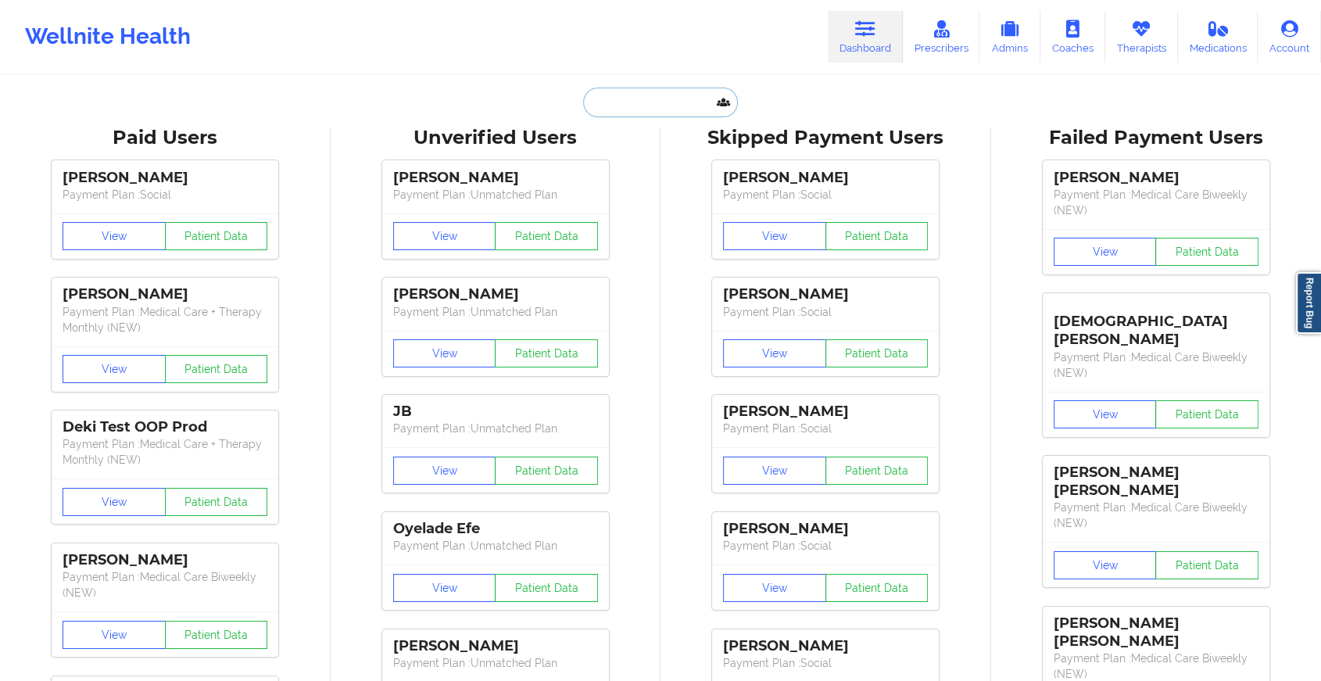
click at [644, 109] on input "text" at bounding box center [660, 103] width 155 height 30
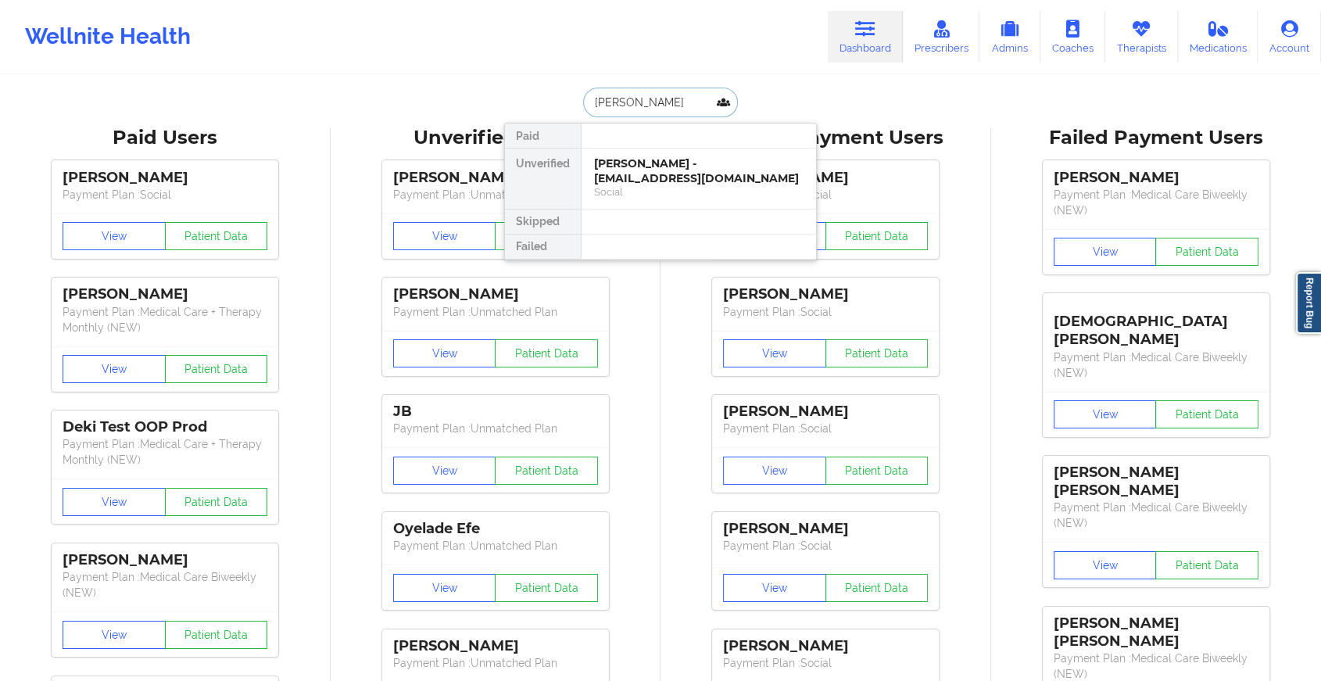
type input "[PERSON_NAME]"
click at [654, 169] on div "[PERSON_NAME] - [EMAIL_ADDRESS][DOMAIN_NAME]" at bounding box center [698, 170] width 209 height 29
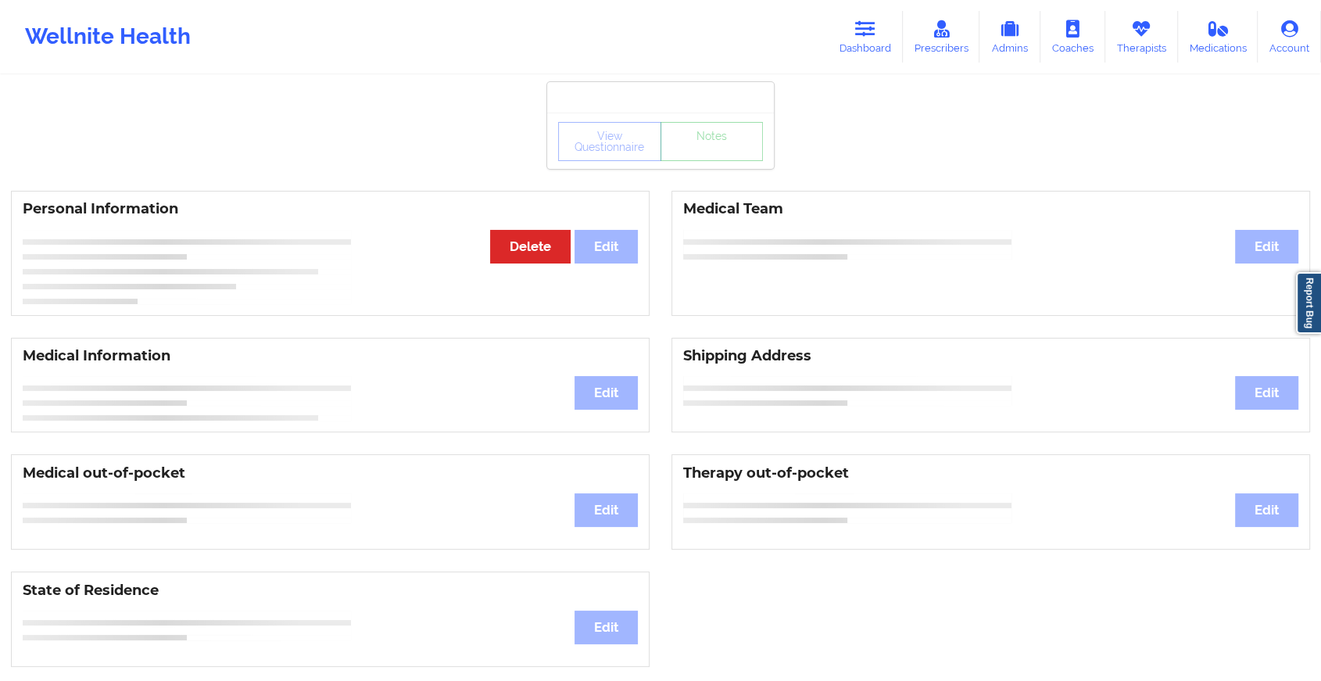
click at [708, 168] on div "View Questionnaire Notes" at bounding box center [660, 141] width 227 height 56
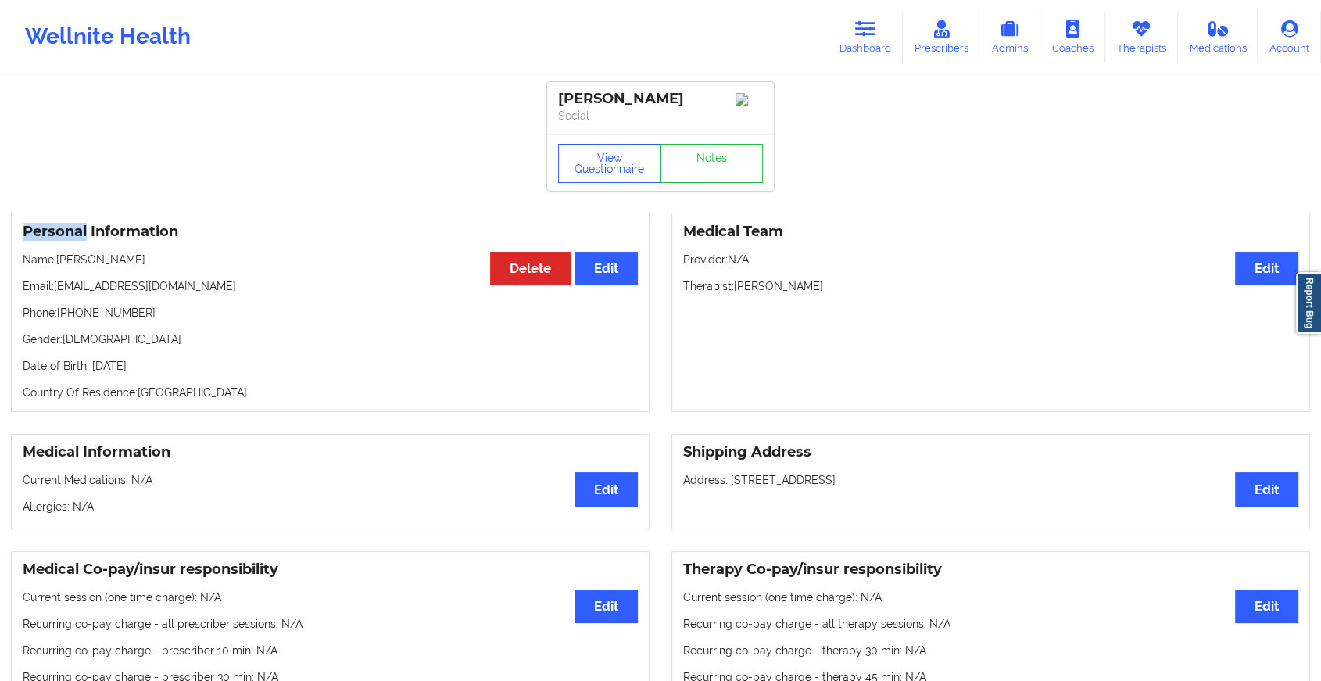
drag, startPoint x: 654, startPoint y: 169, endPoint x: 708, endPoint y: 168, distance: 53.9
click at [708, 168] on div "View Questionnaire Notes" at bounding box center [660, 162] width 227 height 56
click at [708, 168] on link "Notes" at bounding box center [711, 163] width 103 height 39
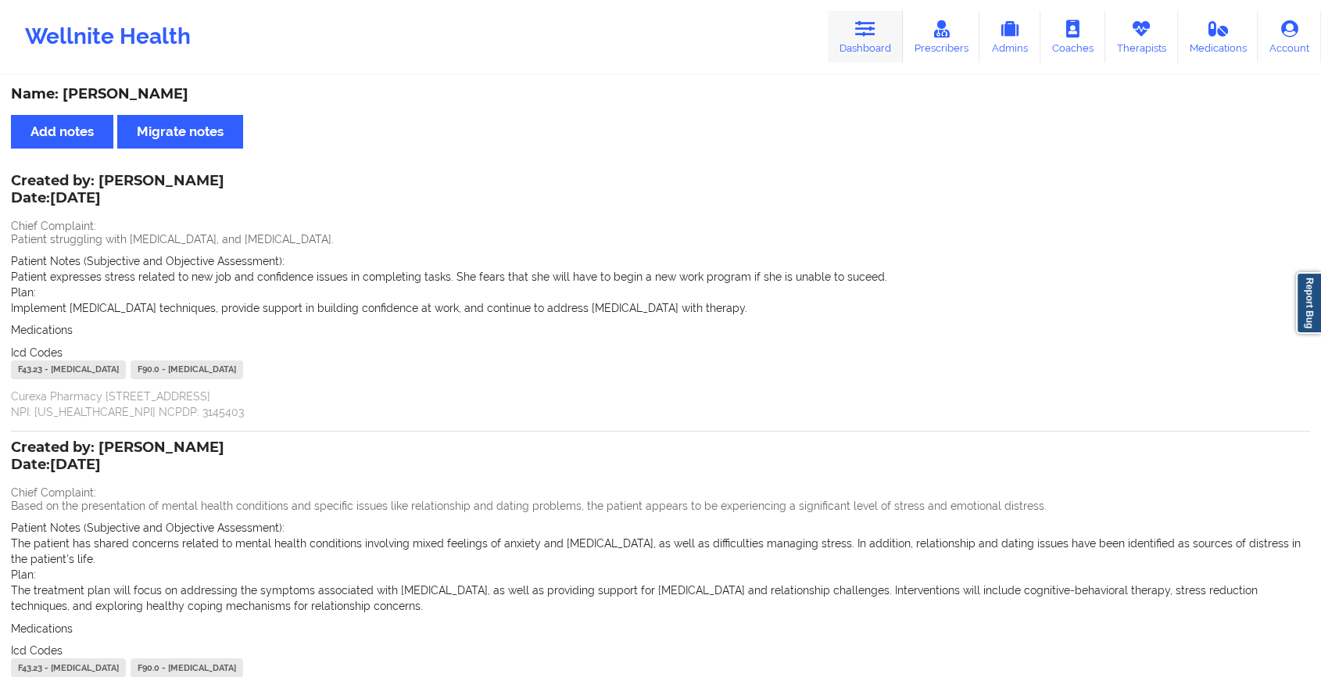
click at [870, 38] on icon at bounding box center [865, 28] width 20 height 17
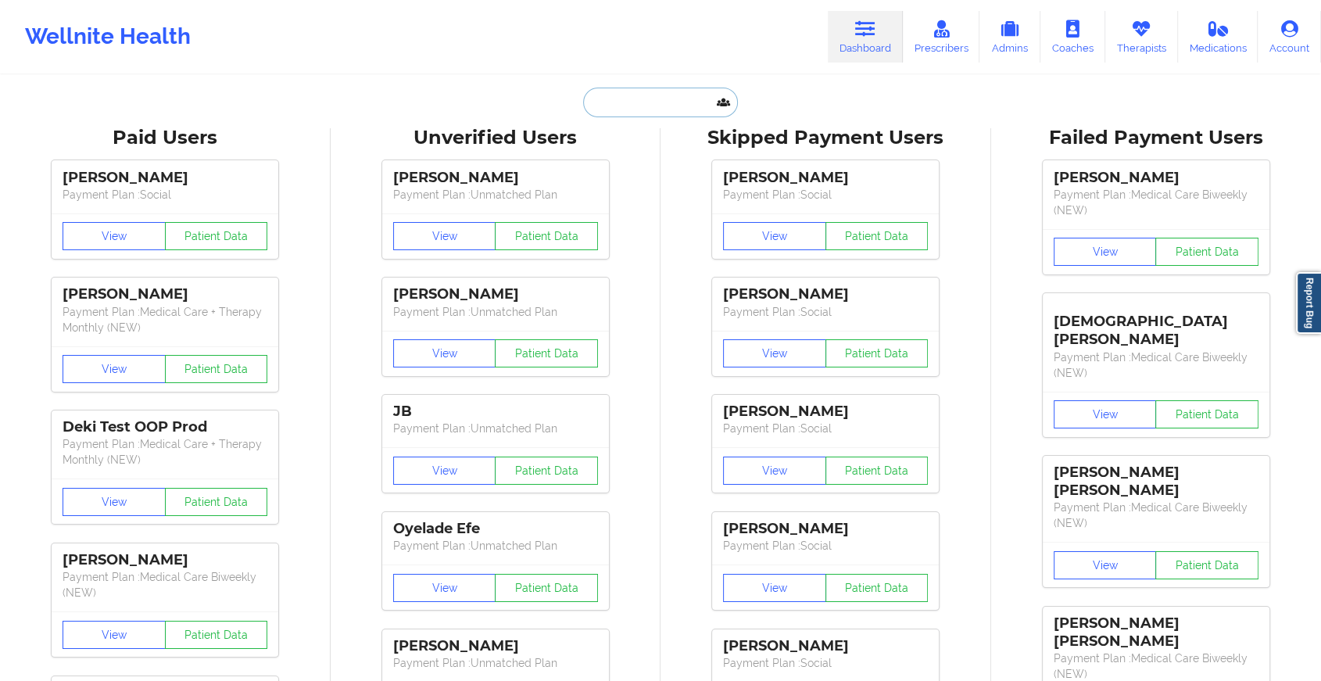
click at [663, 107] on input "text" at bounding box center [660, 103] width 155 height 30
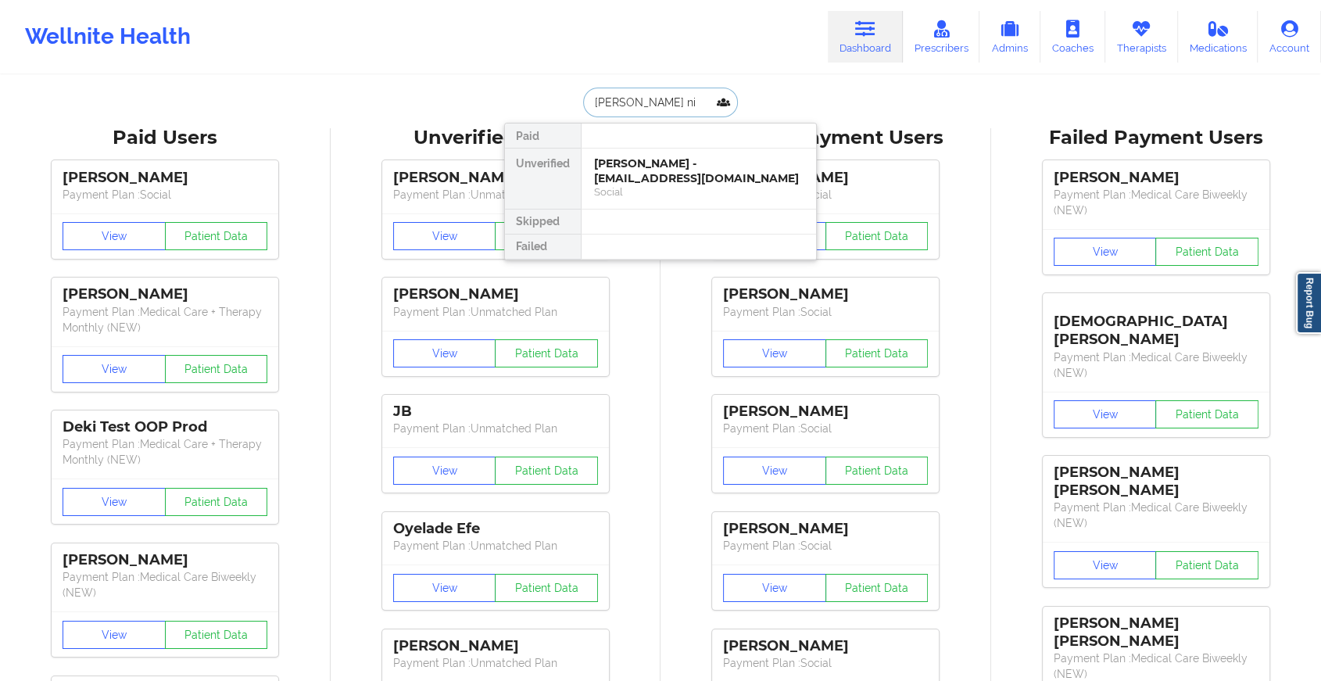
type input "[PERSON_NAME][MEDICAL_DATA]"
click at [664, 168] on div "[PERSON_NAME][MEDICAL_DATA] - [EMAIL_ADDRESS][DOMAIN_NAME]" at bounding box center [698, 170] width 209 height 29
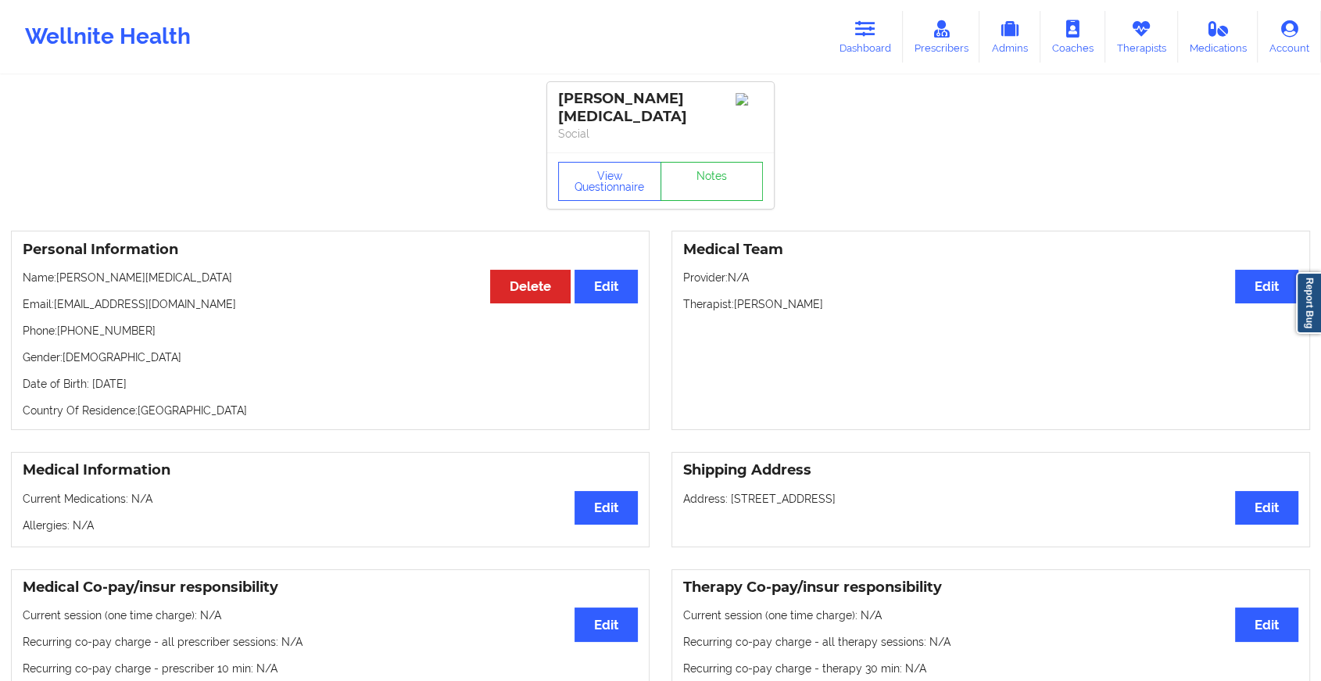
click at [678, 162] on div "View Questionnaire Notes" at bounding box center [660, 181] width 205 height 39
click at [678, 162] on link "Notes" at bounding box center [711, 181] width 103 height 39
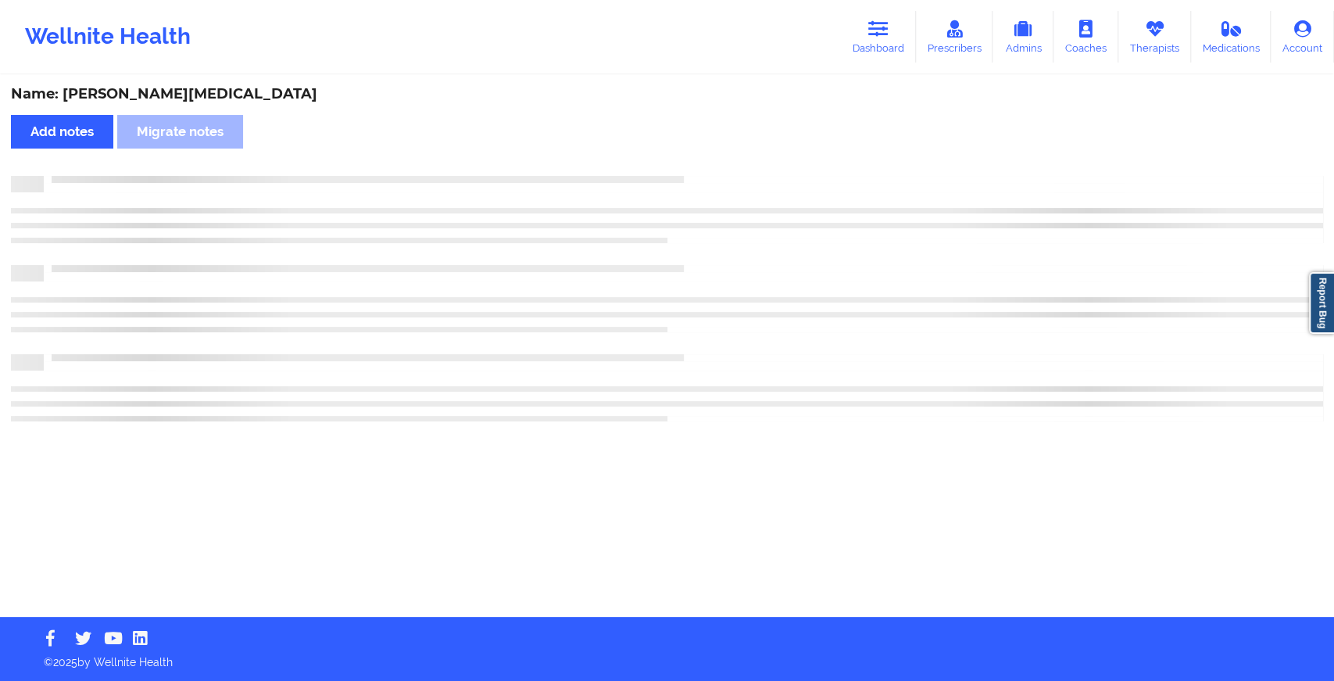
click at [678, 158] on div "Name: [PERSON_NAME][MEDICAL_DATA] Add notes Migrate notes" at bounding box center [667, 347] width 1334 height 540
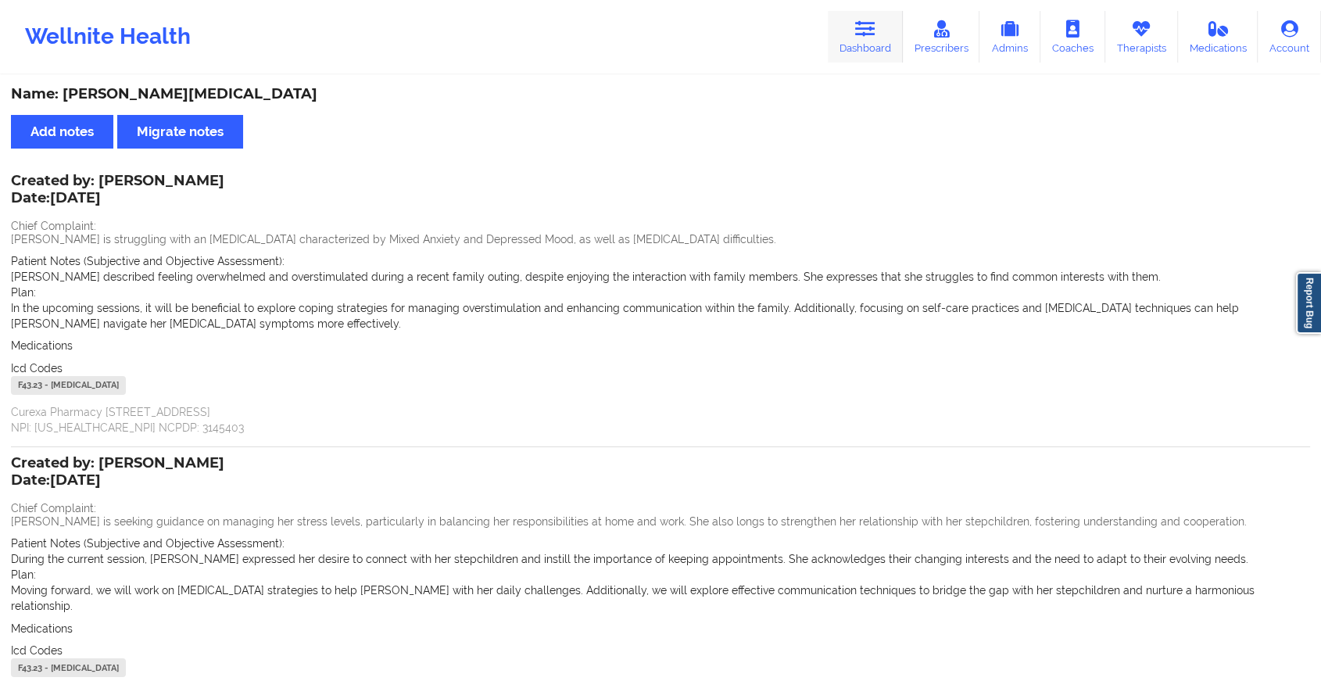
click at [868, 25] on icon at bounding box center [865, 28] width 20 height 17
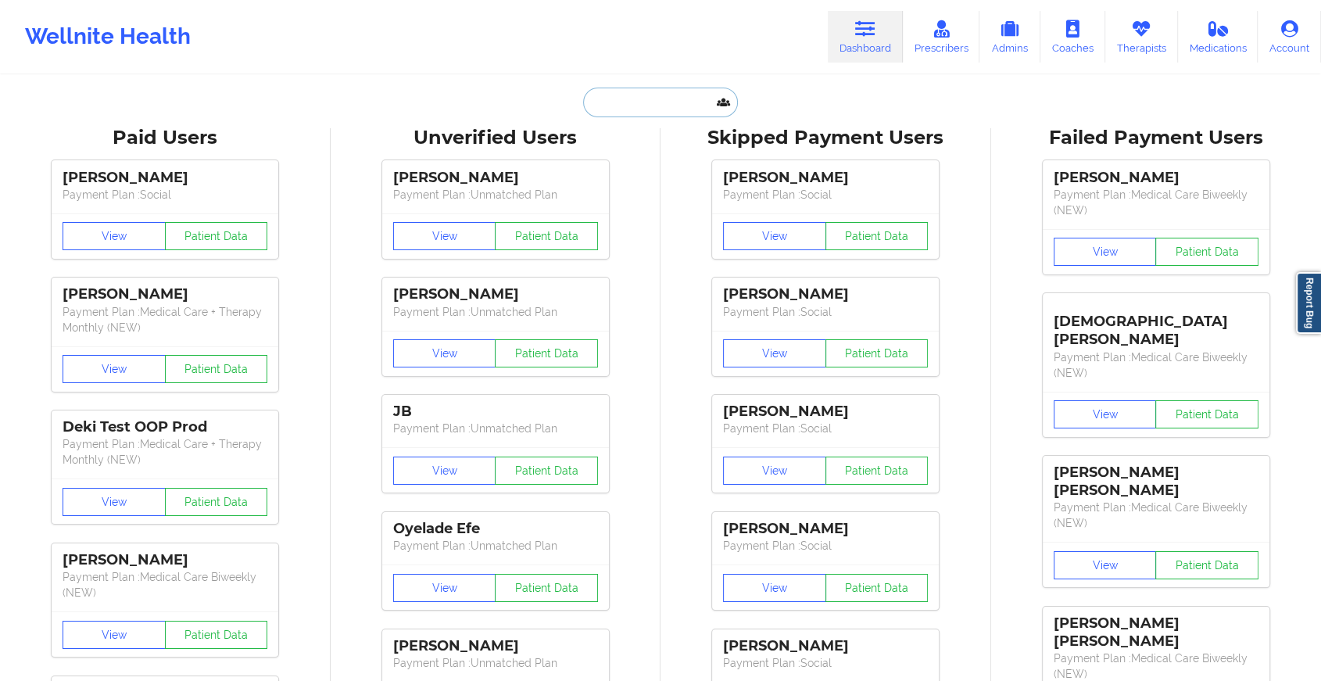
click at [683, 100] on input "text" at bounding box center [660, 103] width 155 height 30
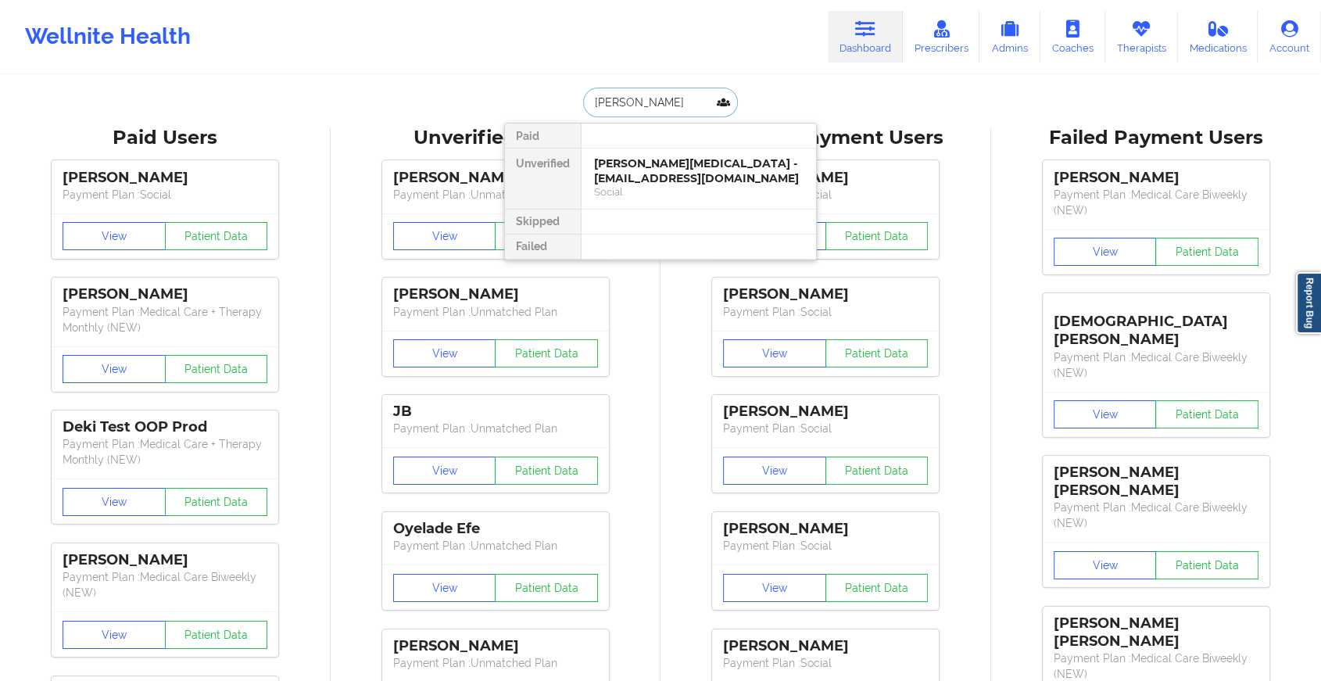
type input "[PERSON_NAME]"
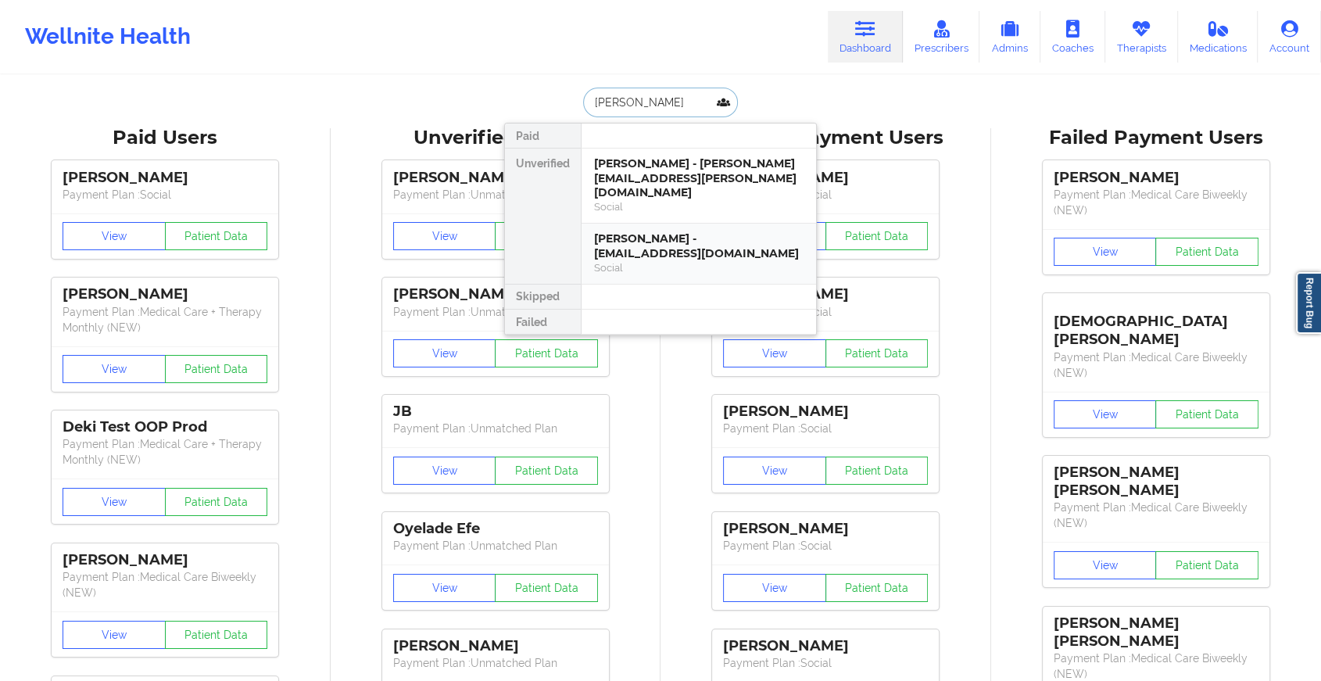
click at [663, 234] on div "[PERSON_NAME] - [EMAIL_ADDRESS][DOMAIN_NAME]" at bounding box center [698, 245] width 209 height 29
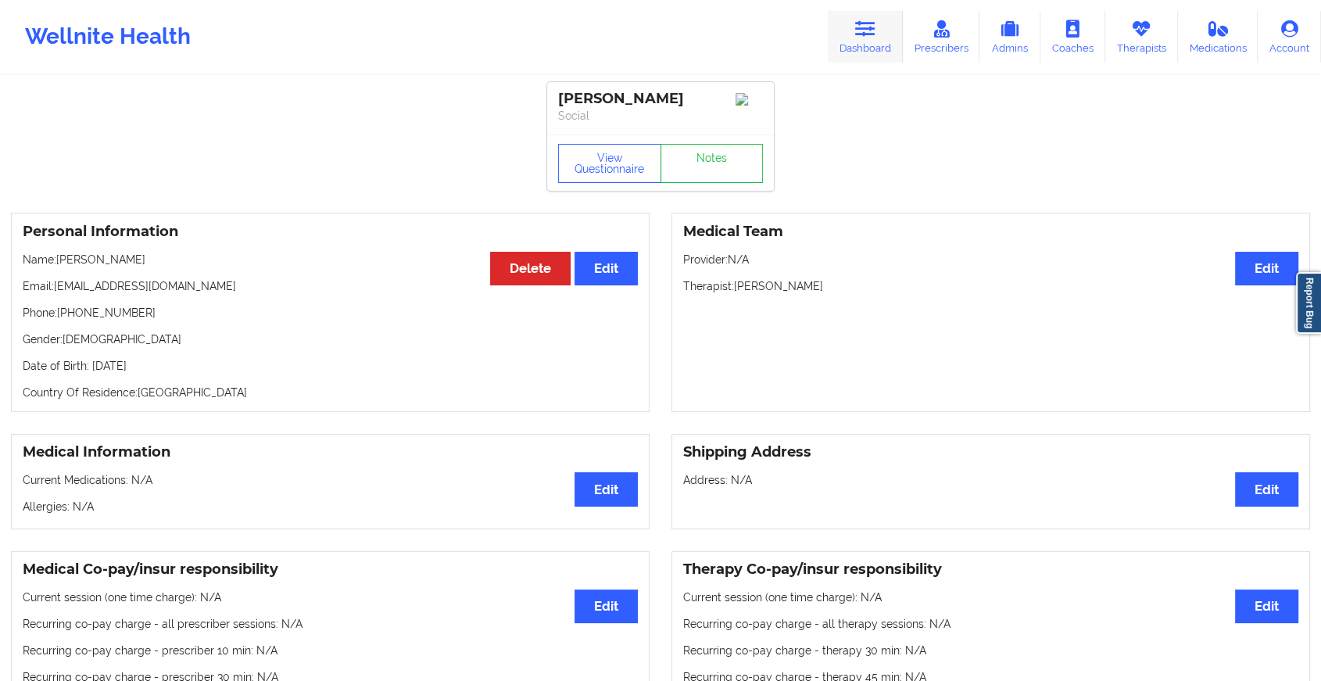
click at [853, 25] on link "Dashboard" at bounding box center [864, 37] width 75 height 52
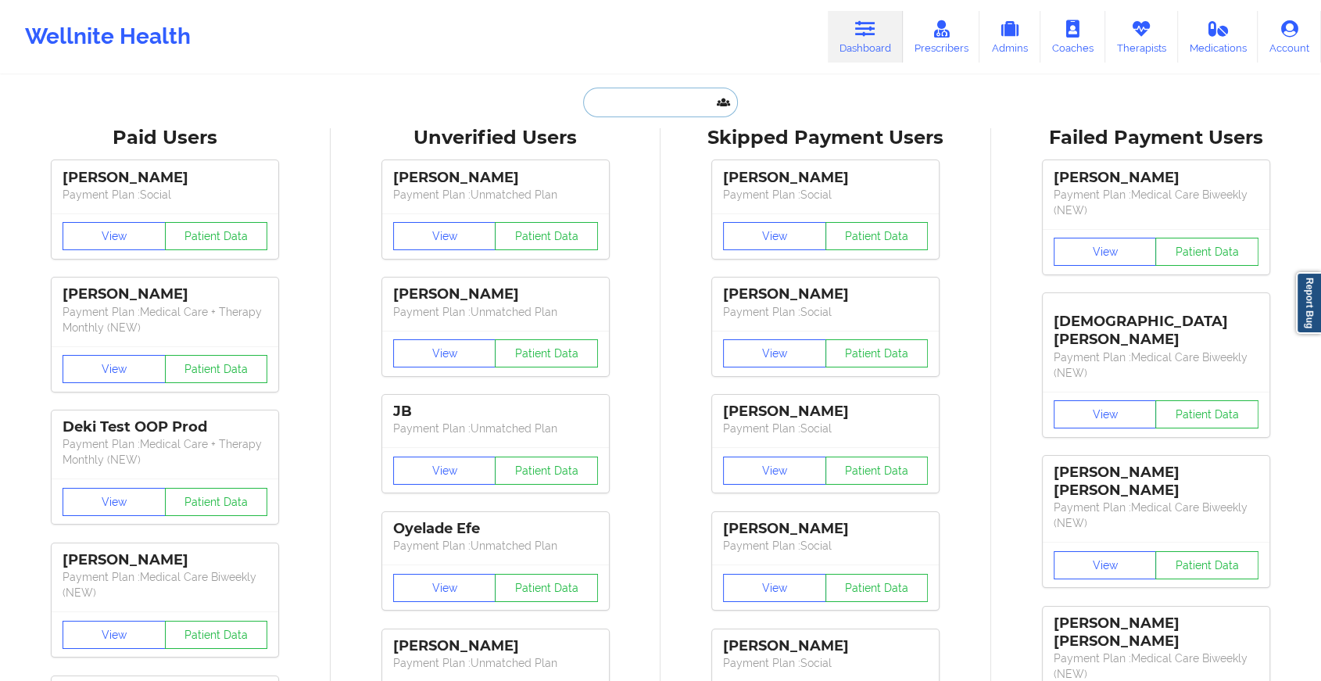
click at [659, 98] on input "text" at bounding box center [660, 103] width 155 height 30
type input "i"
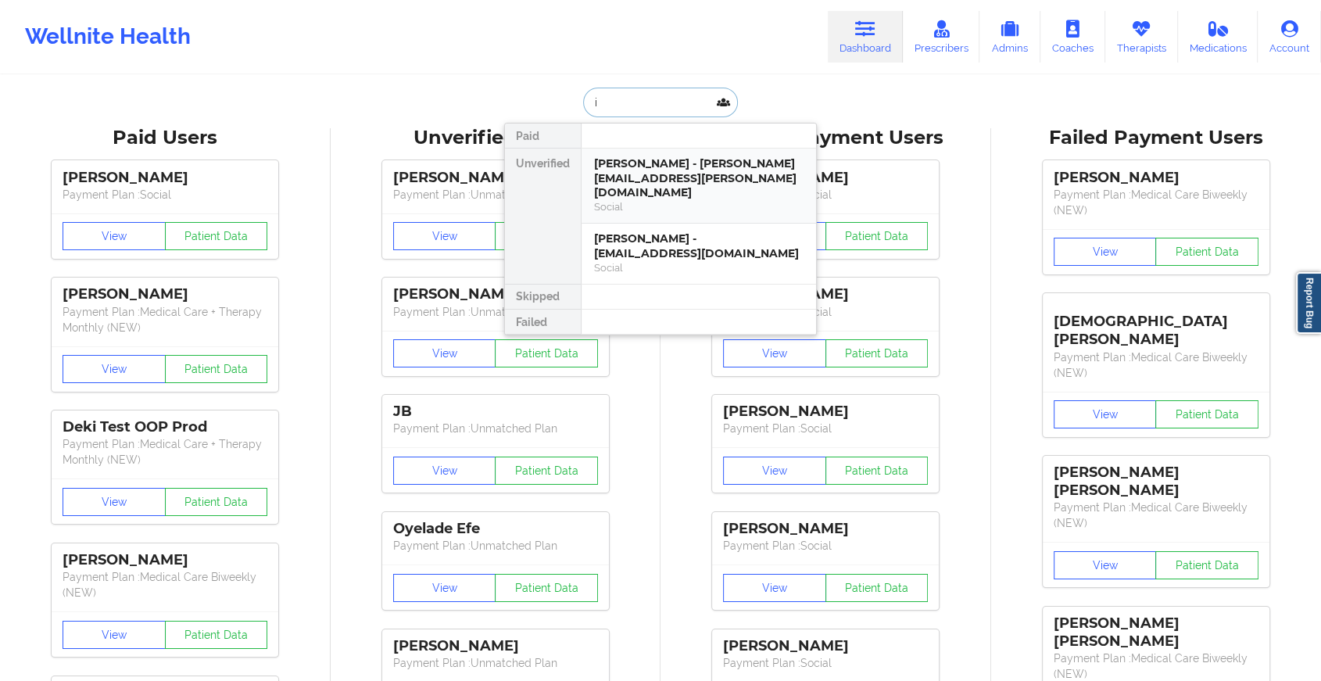
click at [675, 175] on div "[PERSON_NAME] - [PERSON_NAME][EMAIL_ADDRESS][PERSON_NAME][DOMAIN_NAME]" at bounding box center [698, 178] width 209 height 44
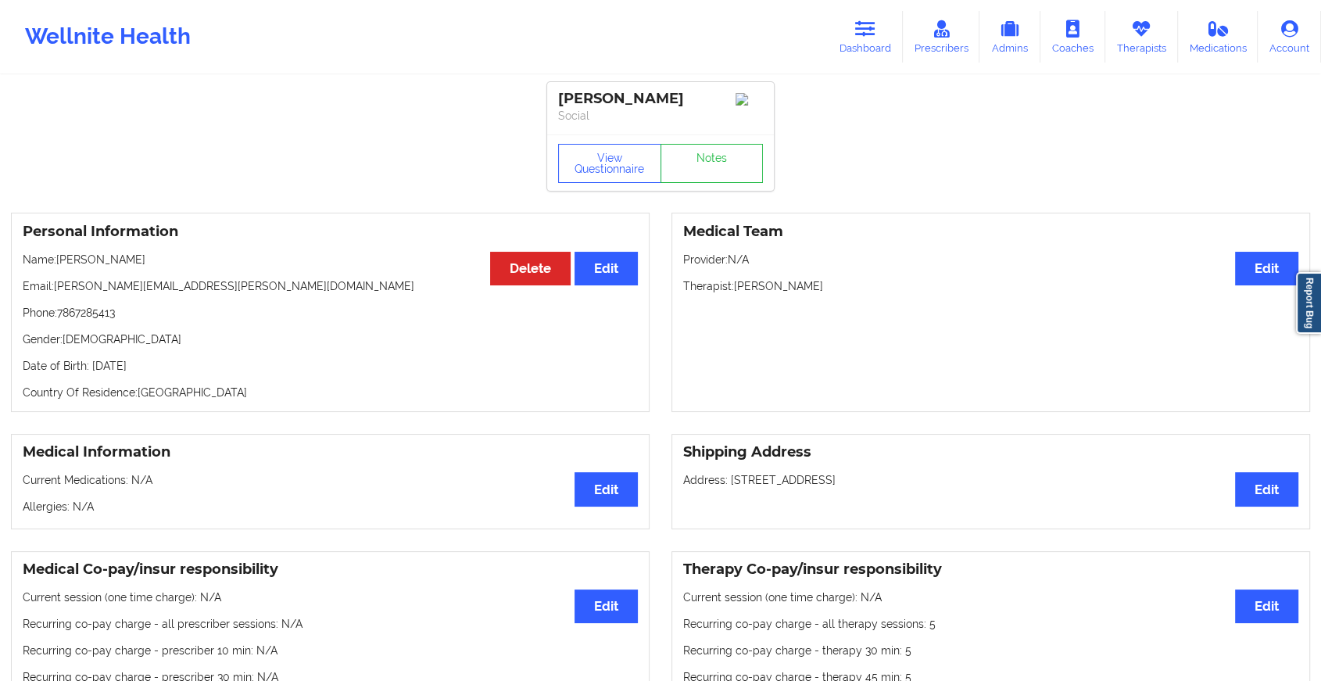
click at [727, 188] on div "View Questionnaire Notes" at bounding box center [660, 162] width 227 height 56
click at [728, 183] on link "Notes" at bounding box center [711, 163] width 103 height 39
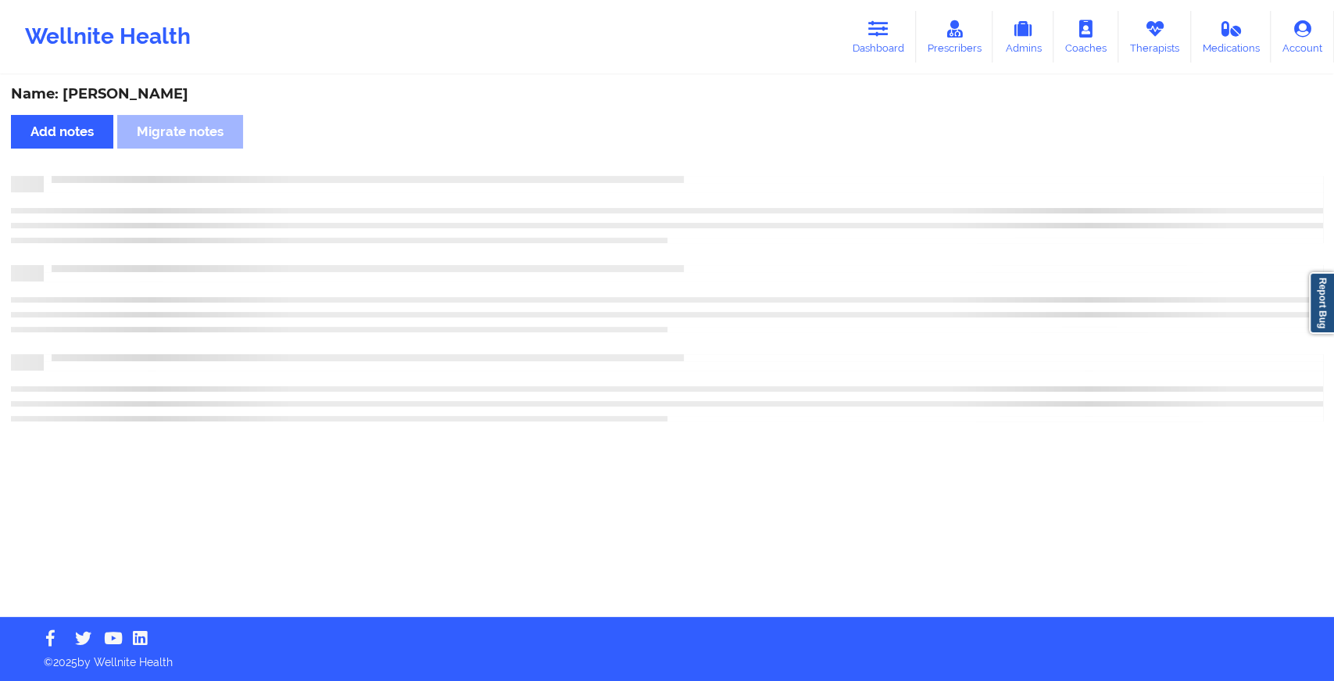
click at [728, 186] on div at bounding box center [667, 184] width 1312 height 16
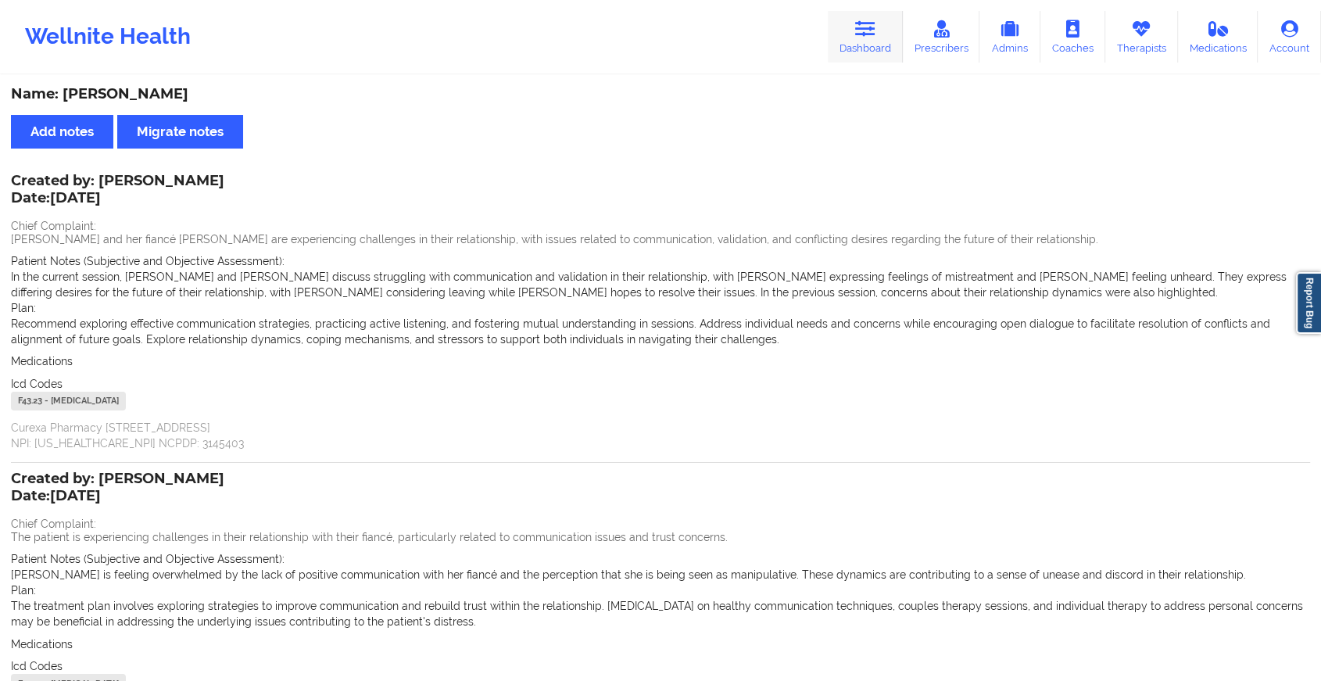
click at [872, 35] on icon at bounding box center [865, 28] width 20 height 17
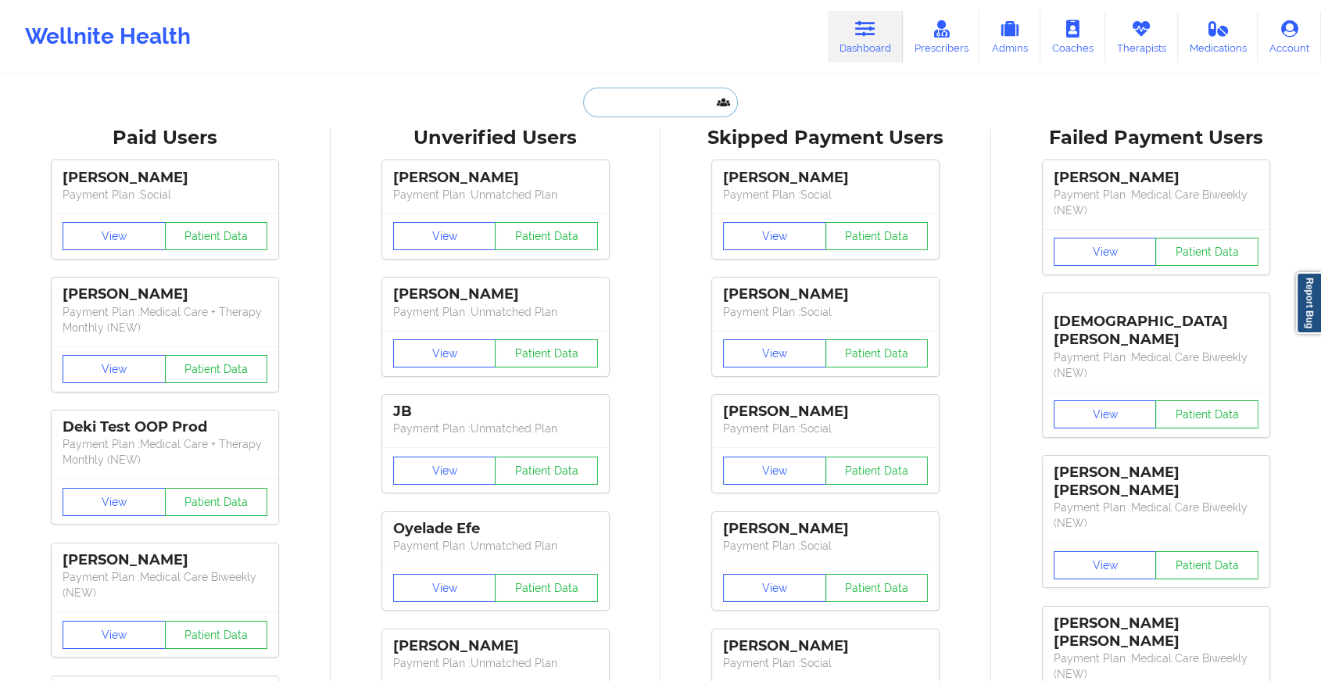
click at [599, 98] on input "text" at bounding box center [660, 103] width 155 height 30
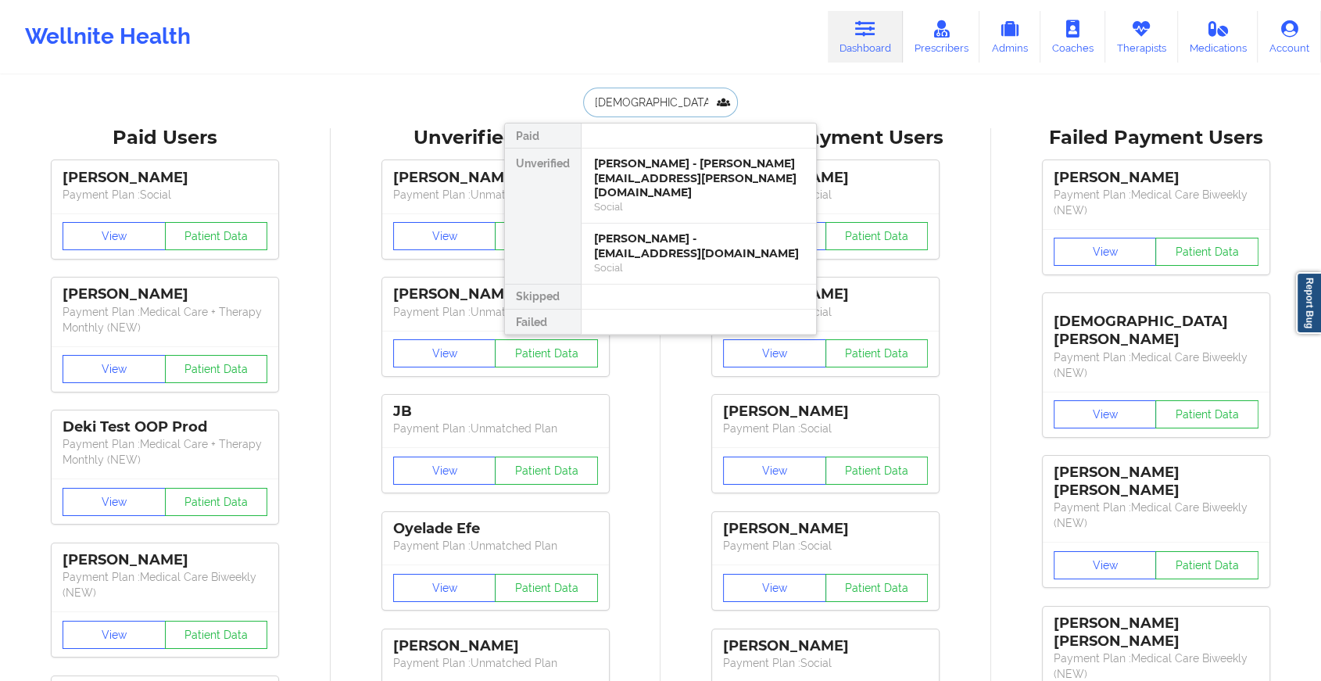
type input "shiva m"
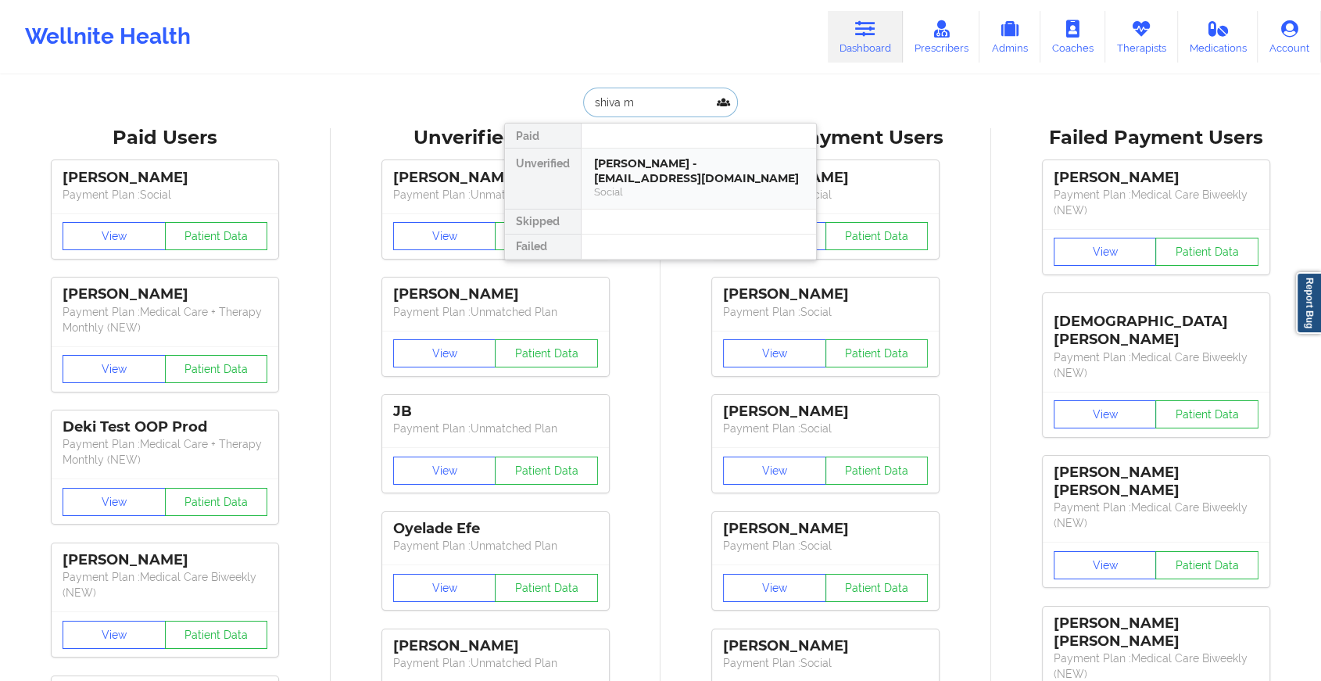
click at [664, 163] on div "[PERSON_NAME] - [EMAIL_ADDRESS][DOMAIN_NAME]" at bounding box center [698, 170] width 209 height 29
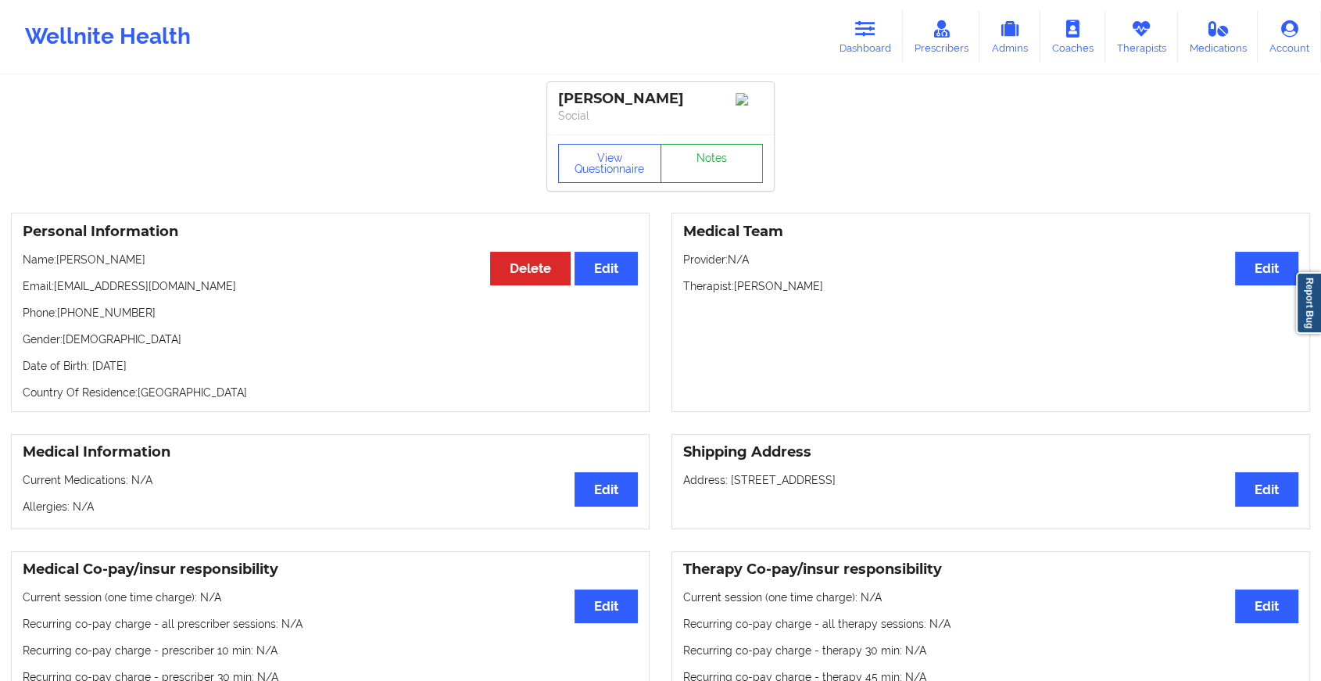
click at [699, 173] on link "Notes" at bounding box center [711, 163] width 103 height 39
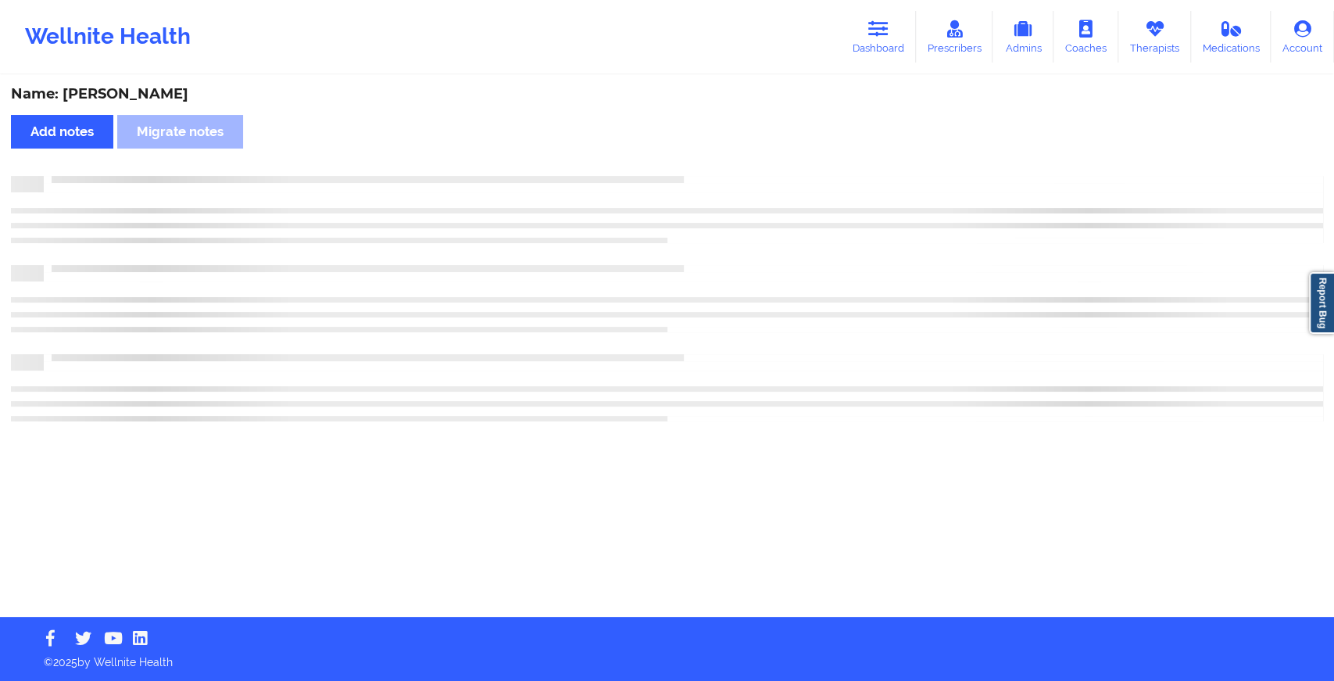
click at [699, 173] on div "Name: [PERSON_NAME] Add notes Migrate notes" at bounding box center [667, 347] width 1334 height 540
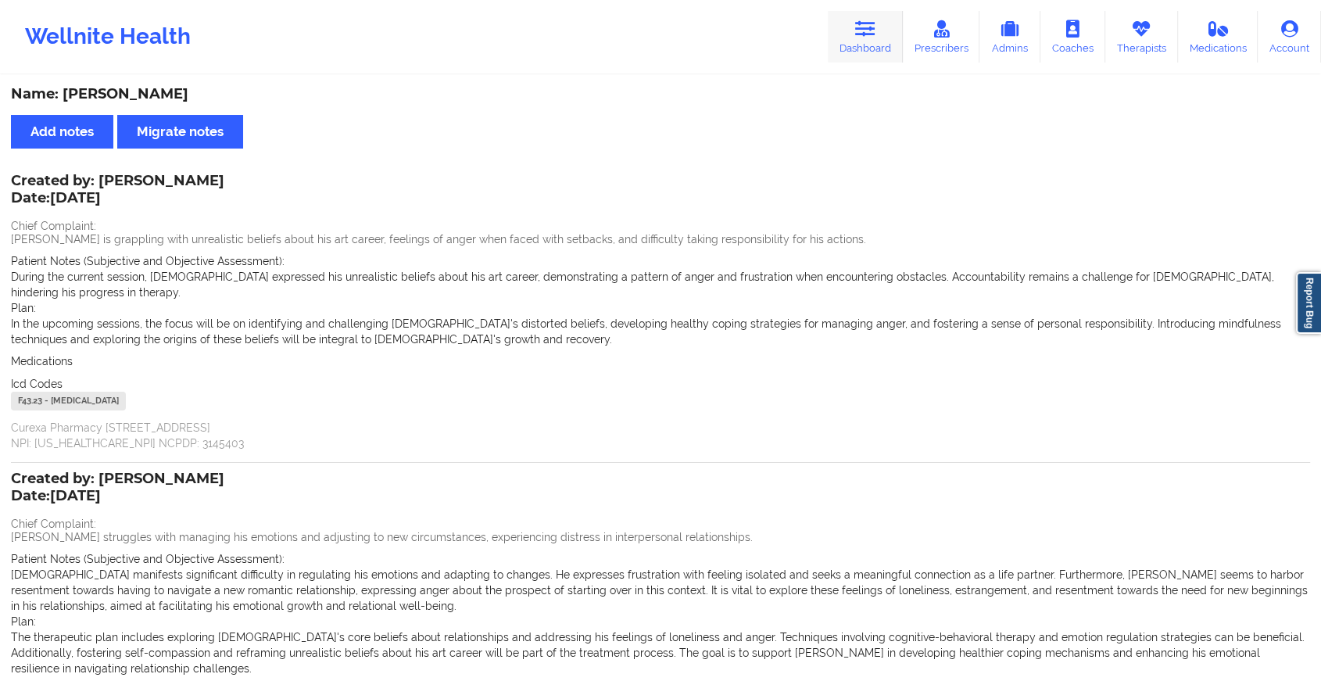
click at [863, 33] on icon at bounding box center [865, 28] width 20 height 17
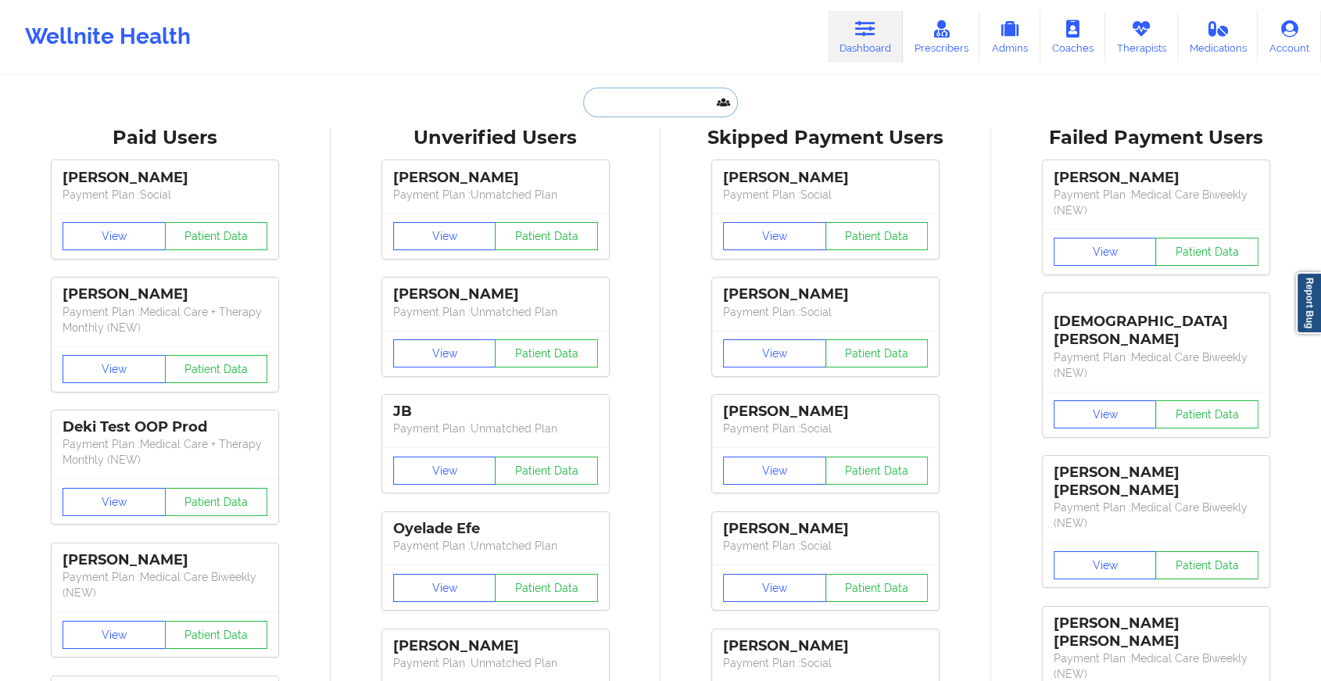
click at [672, 105] on input "text" at bounding box center [660, 103] width 155 height 30
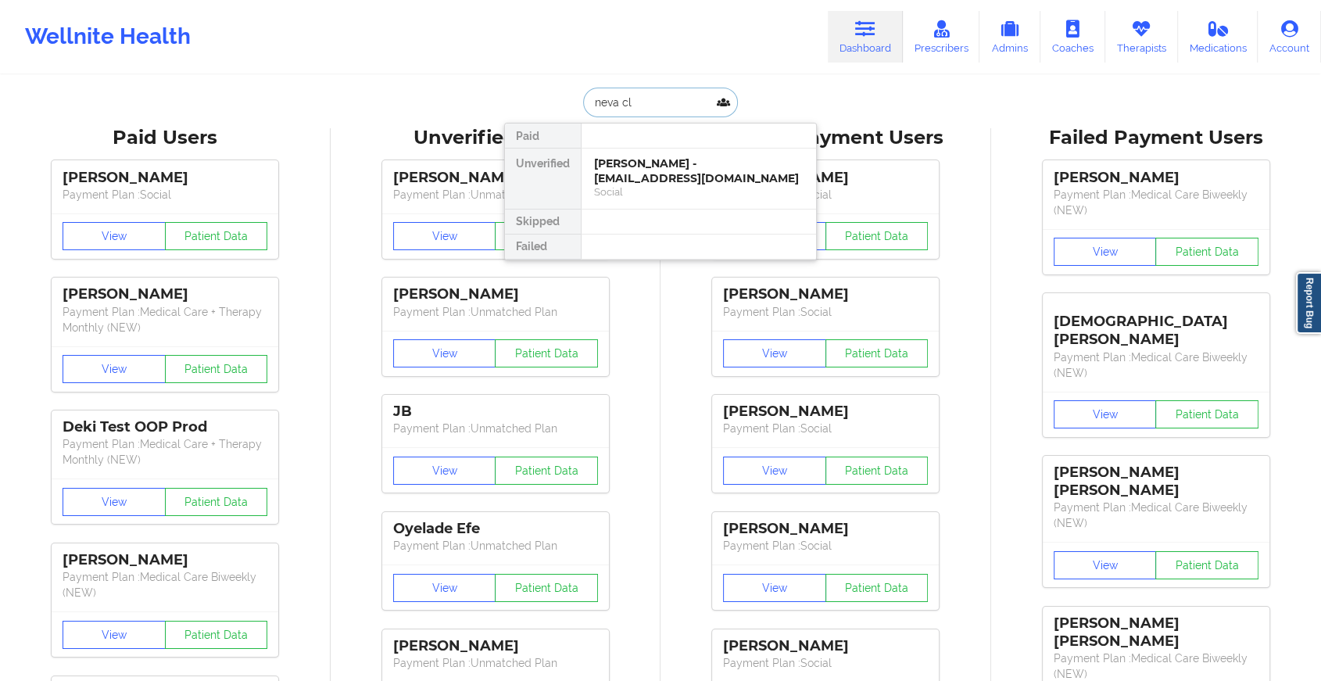
type input "[PERSON_NAME] cli"
click at [656, 170] on div "[PERSON_NAME] - [EMAIL_ADDRESS][DOMAIN_NAME]" at bounding box center [698, 170] width 209 height 29
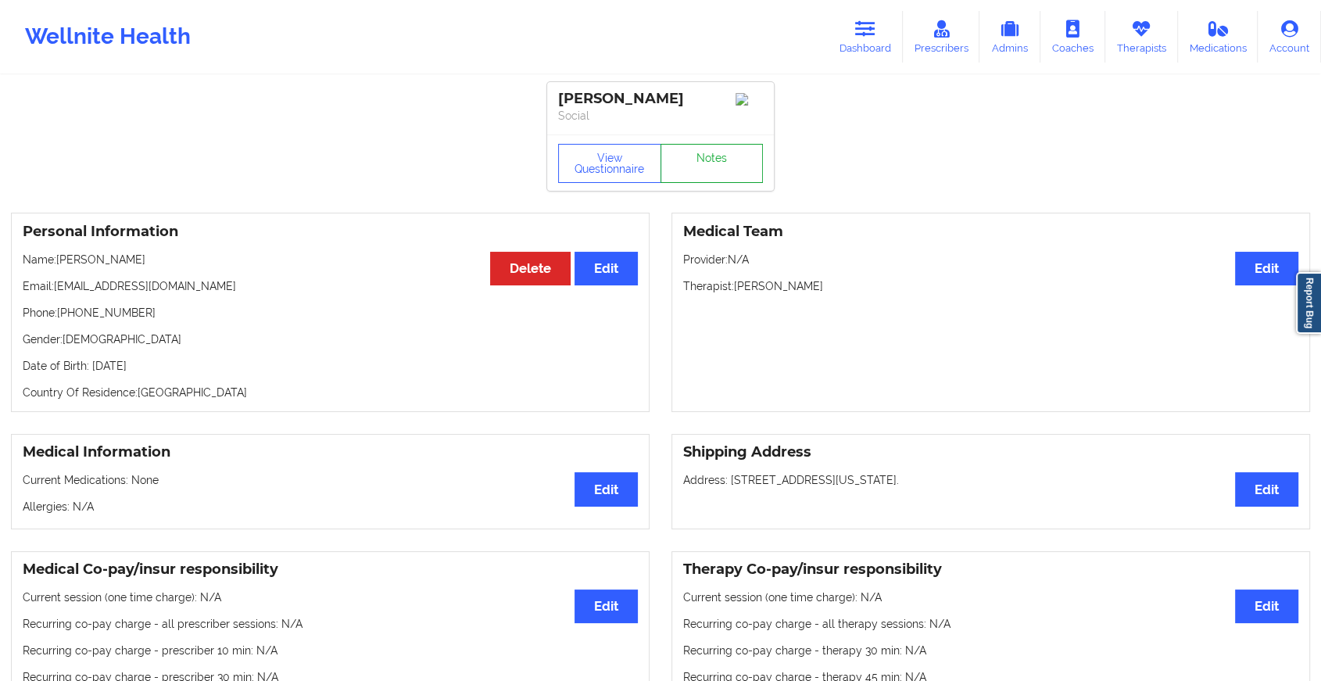
click at [714, 159] on link "Notes" at bounding box center [711, 163] width 103 height 39
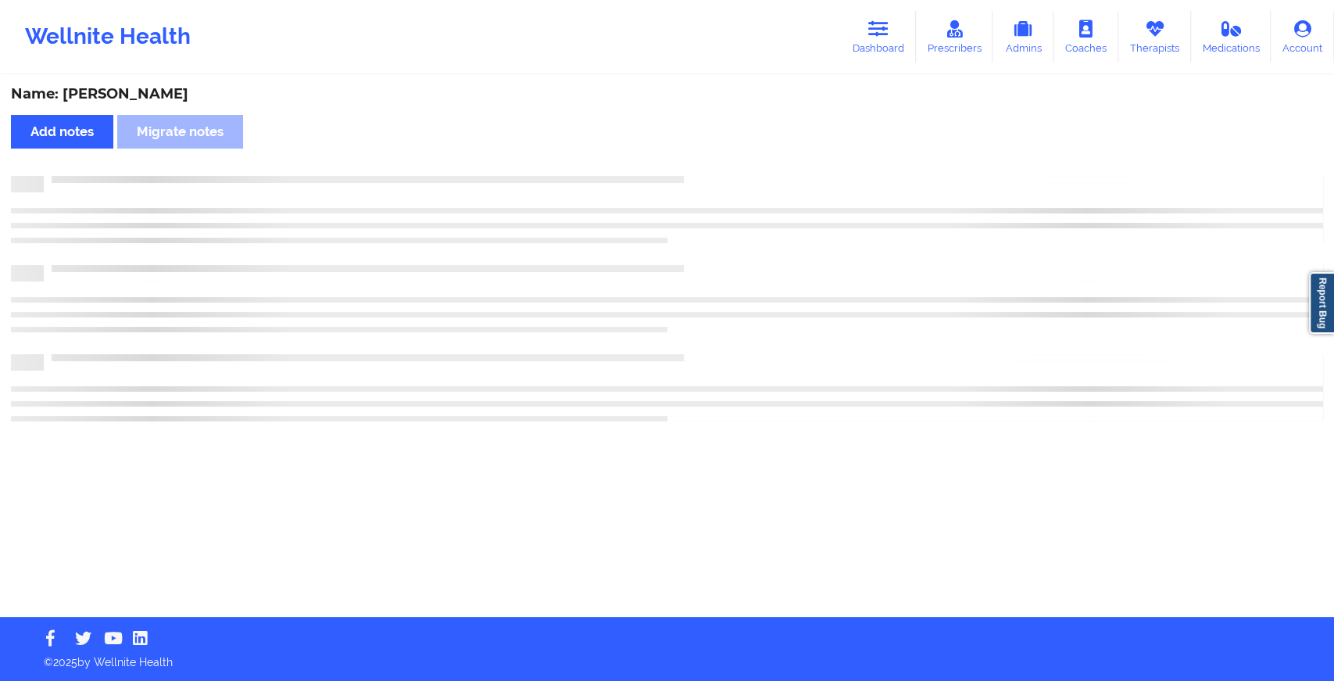
click at [714, 159] on div "Name: [PERSON_NAME] Add notes Migrate notes" at bounding box center [667, 347] width 1334 height 540
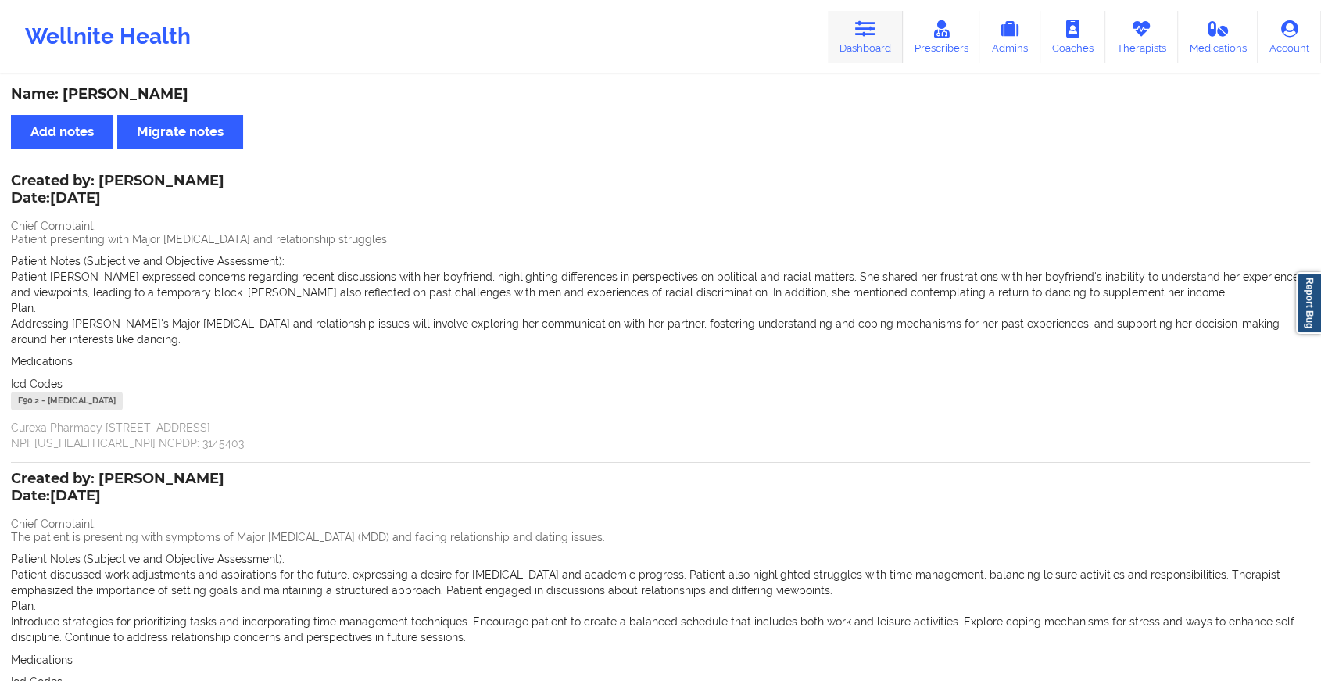
click at [859, 27] on icon at bounding box center [865, 28] width 20 height 17
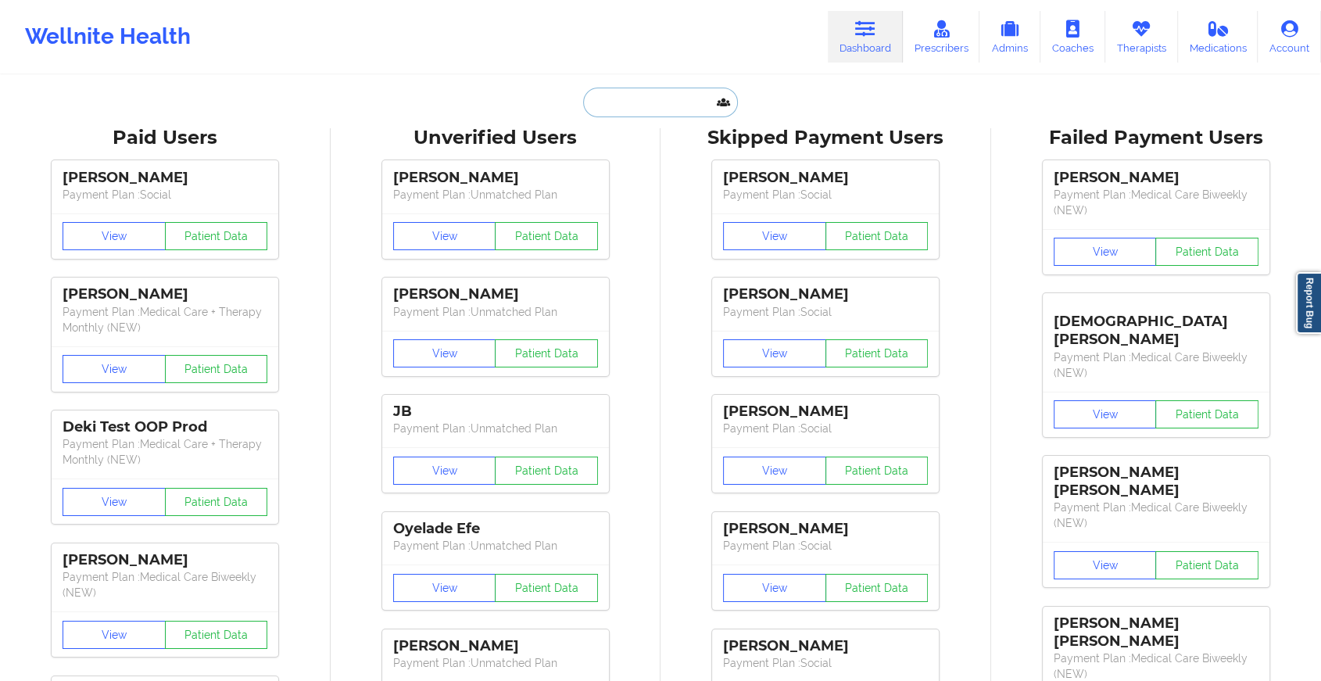
click at [643, 93] on input "text" at bounding box center [660, 103] width 155 height 30
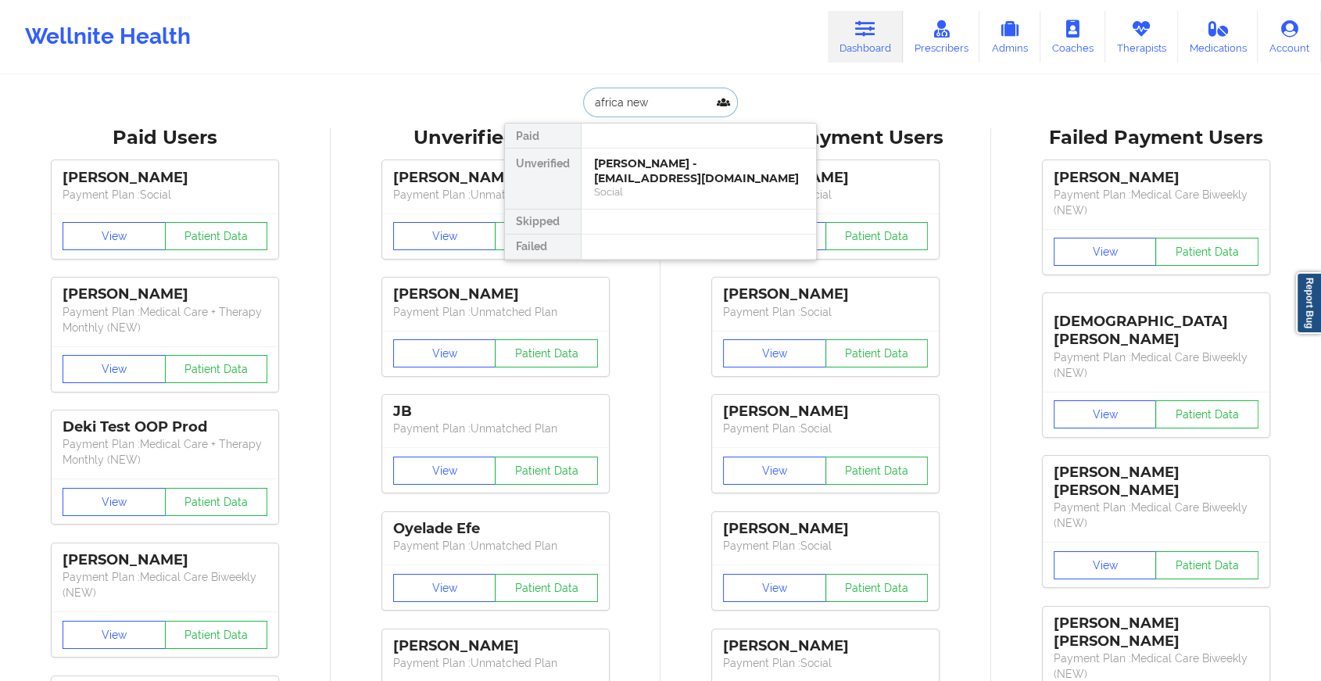
type input "africa newb"
click at [678, 169] on div "Africa [PERSON_NAME] - [EMAIL_ADDRESS][DOMAIN_NAME]" at bounding box center [698, 170] width 209 height 29
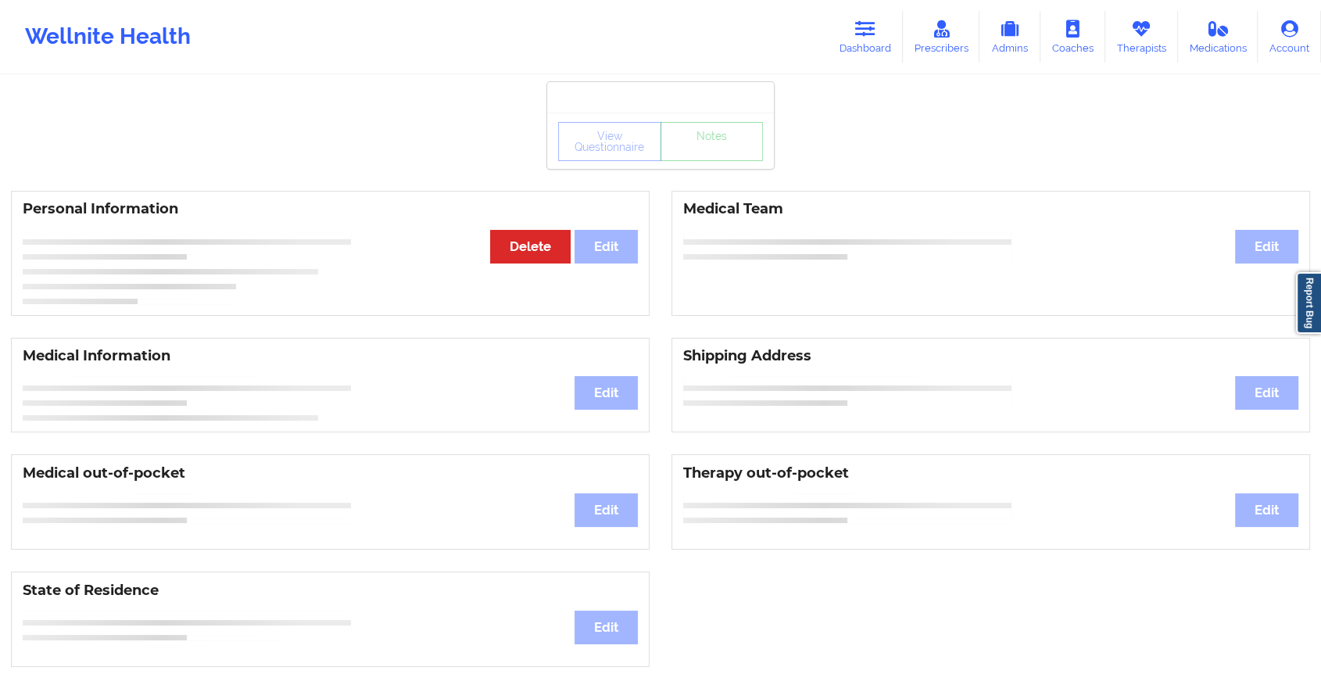
click at [698, 166] on div "View Questionnaire Notes" at bounding box center [660, 141] width 227 height 56
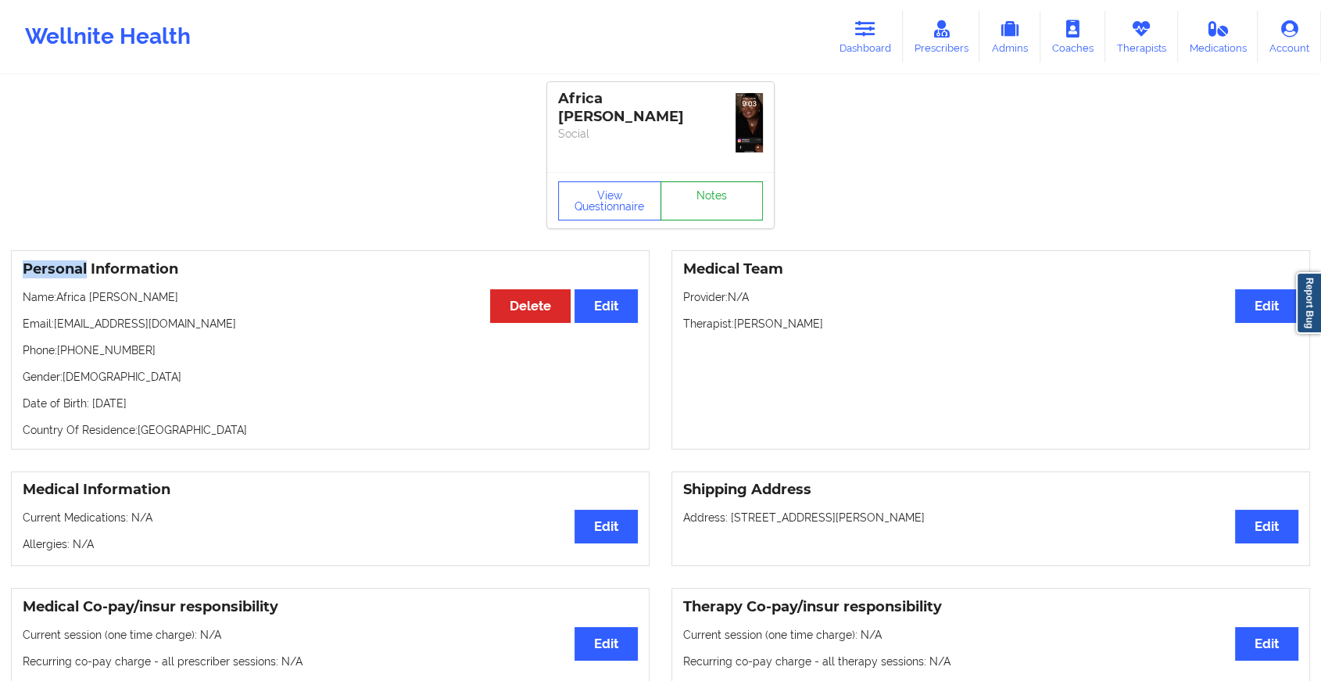
click at [698, 166] on div "Africa [PERSON_NAME] Social View Questionnaire Notes" at bounding box center [660, 155] width 227 height 146
click at [698, 166] on div "Africa [PERSON_NAME] Social" at bounding box center [660, 127] width 227 height 90
drag, startPoint x: 698, startPoint y: 166, endPoint x: 695, endPoint y: 216, distance: 50.1
click at [695, 216] on link "Notes" at bounding box center [711, 200] width 103 height 39
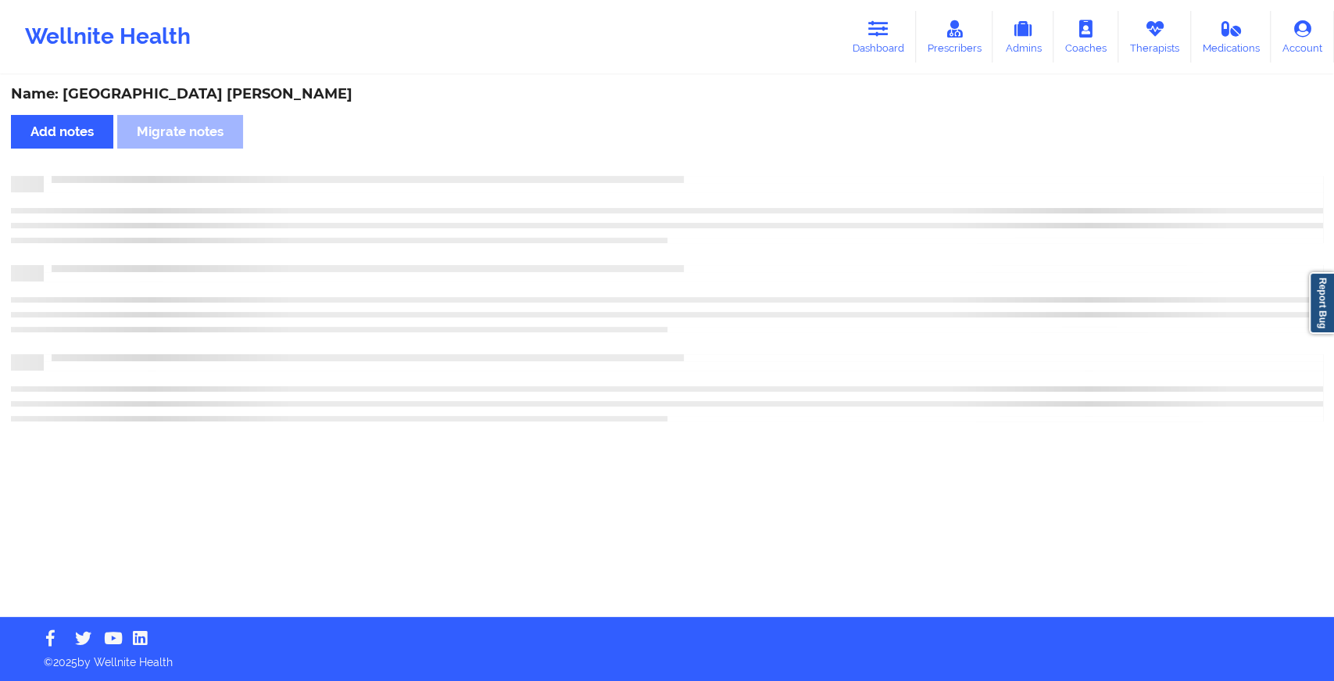
click at [695, 216] on div at bounding box center [667, 217] width 1312 height 9
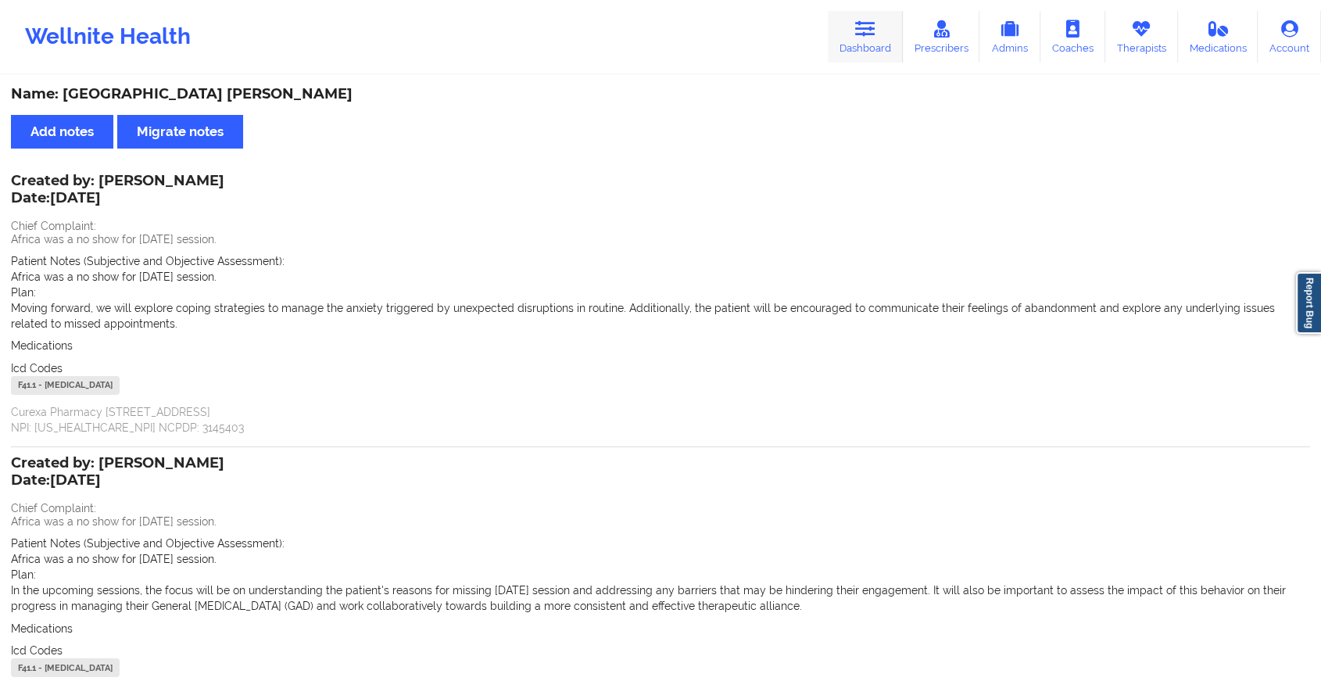
click at [838, 47] on link "Dashboard" at bounding box center [864, 37] width 75 height 52
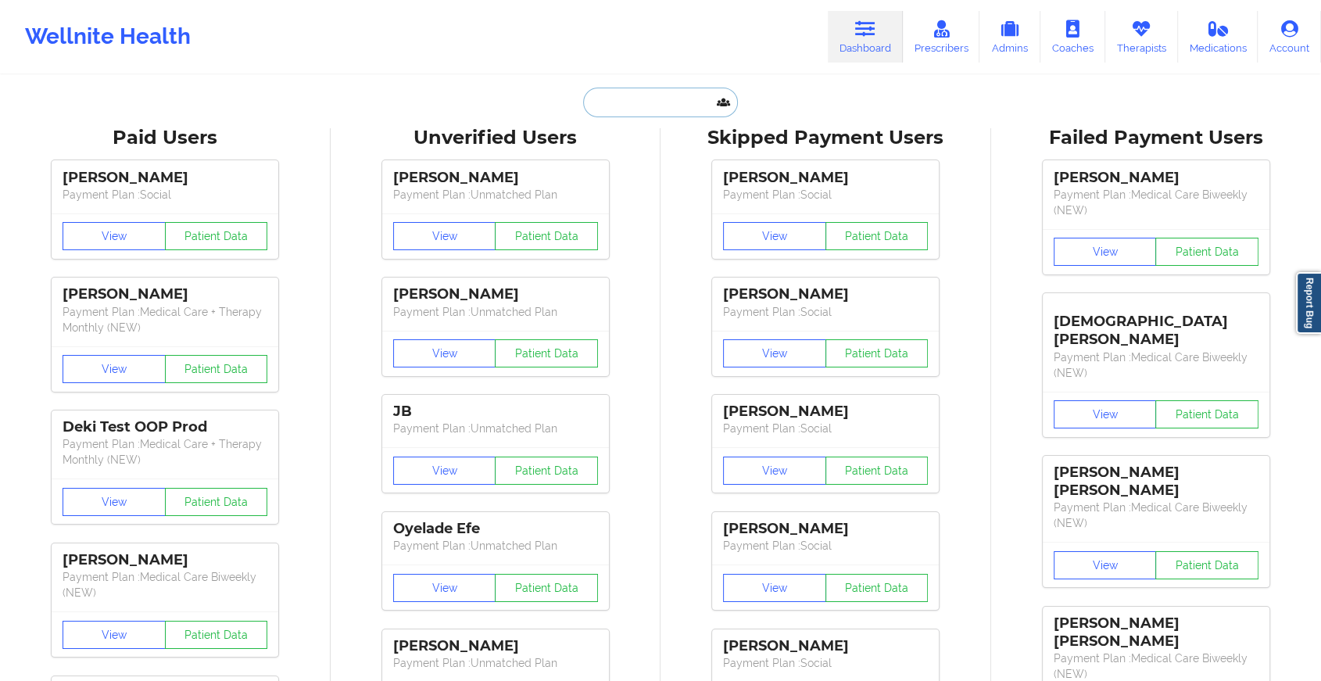
click at [613, 110] on input "text" at bounding box center [660, 103] width 155 height 30
type input "a"
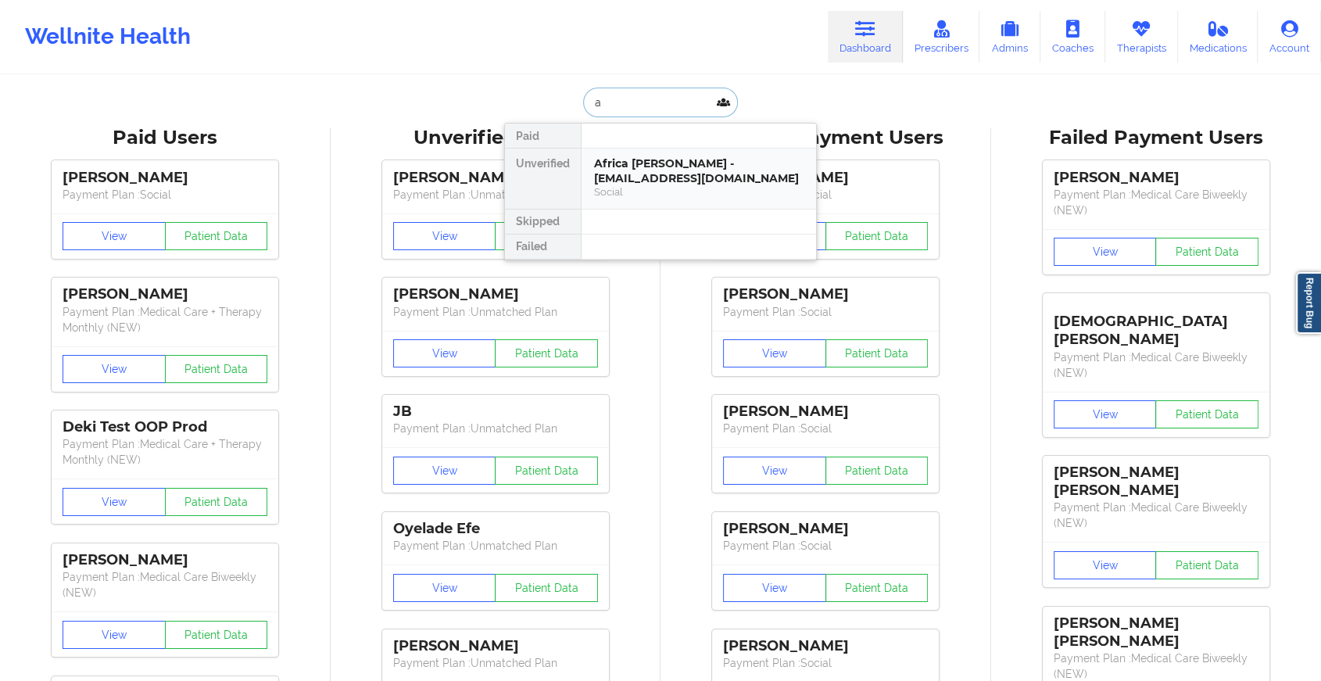
click at [601, 192] on div "Social" at bounding box center [698, 191] width 209 height 13
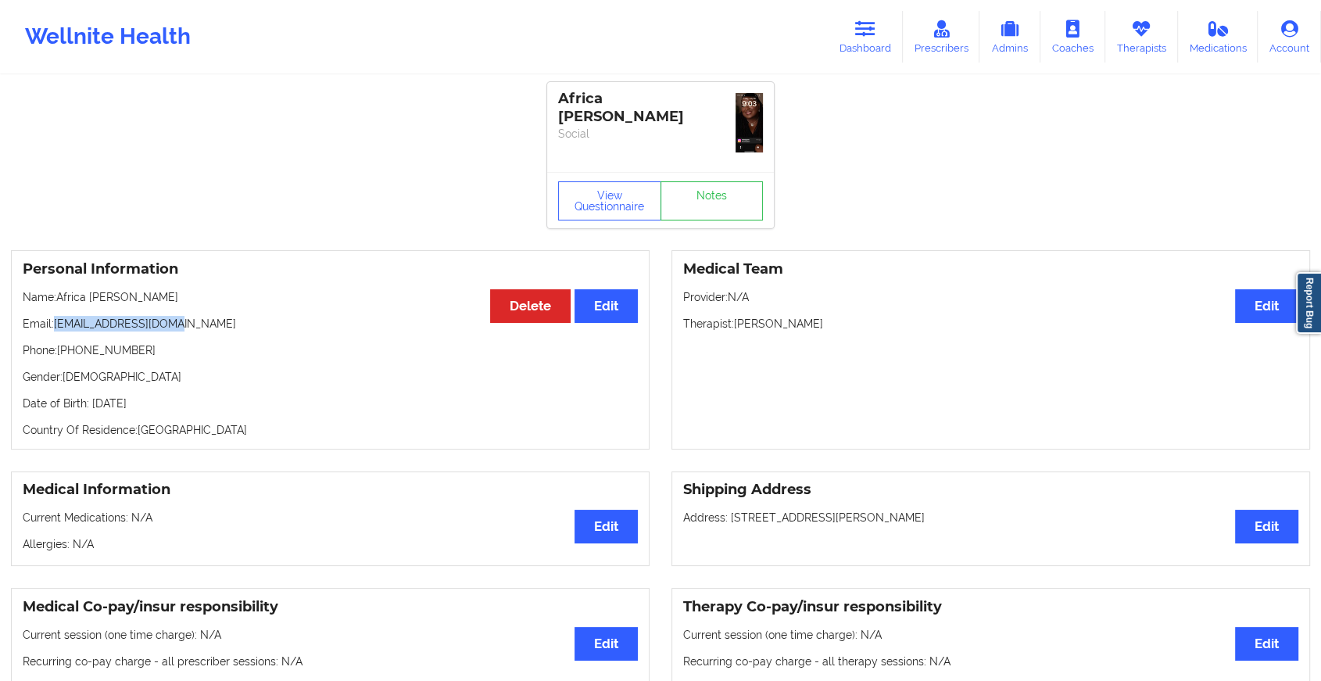
drag, startPoint x: 56, startPoint y: 321, endPoint x: 200, endPoint y: 316, distance: 143.9
click at [200, 316] on p "Email: [EMAIL_ADDRESS][DOMAIN_NAME]" at bounding box center [330, 324] width 615 height 16
copy p "[EMAIL_ADDRESS][DOMAIN_NAME]"
click at [860, 25] on icon at bounding box center [865, 28] width 20 height 17
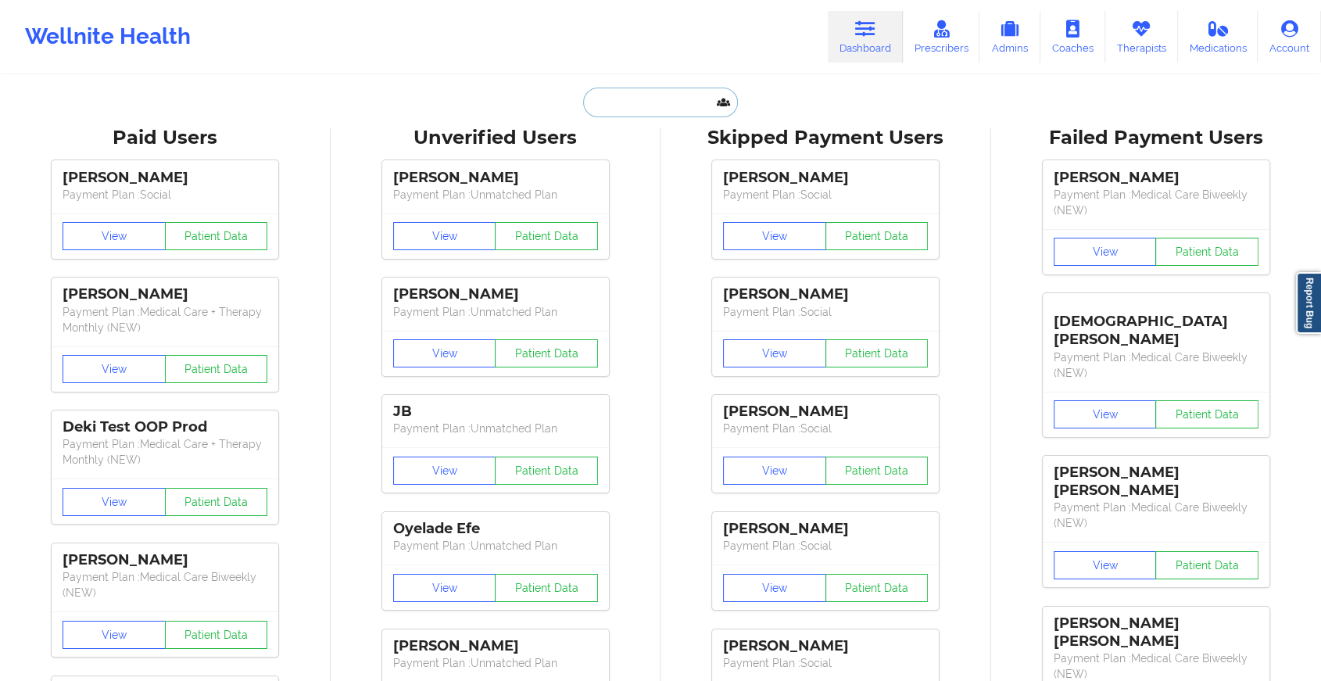
click at [685, 97] on input "text" at bounding box center [660, 103] width 155 height 30
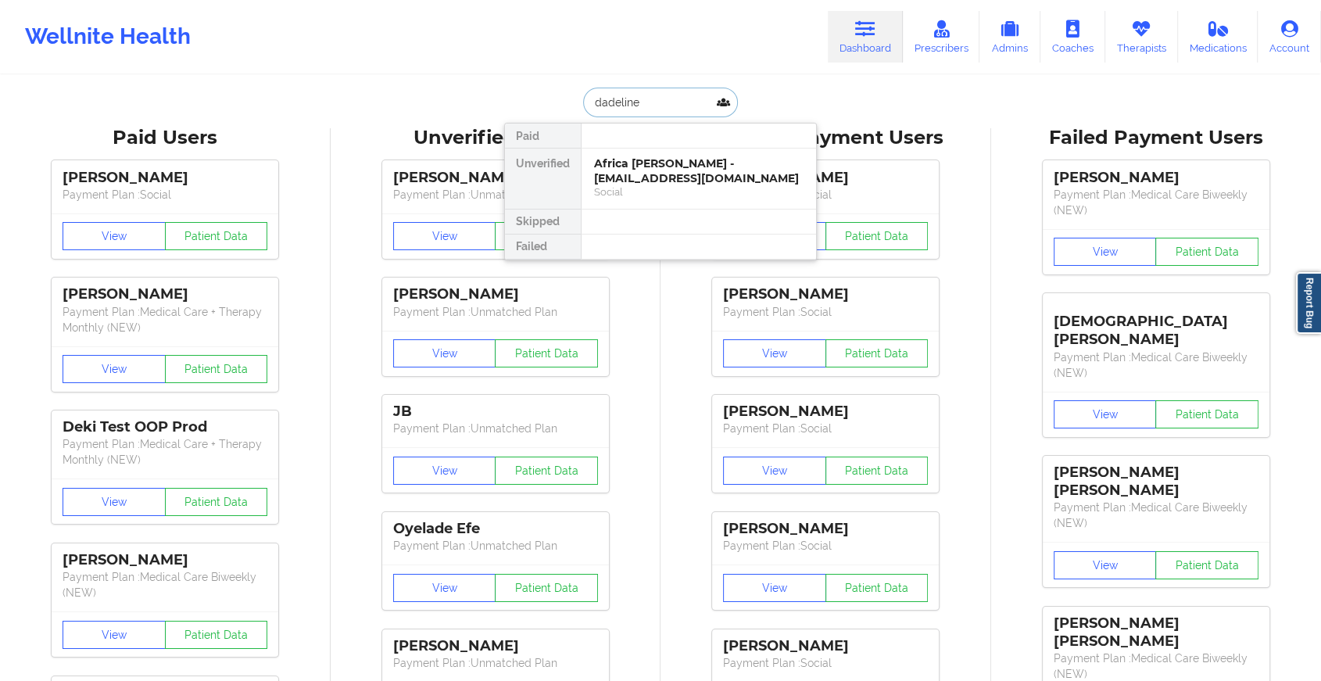
type input "dadeline j"
click at [682, 168] on div "Dadeline [PERSON_NAME] - [EMAIL_ADDRESS][DOMAIN_NAME]" at bounding box center [698, 170] width 209 height 29
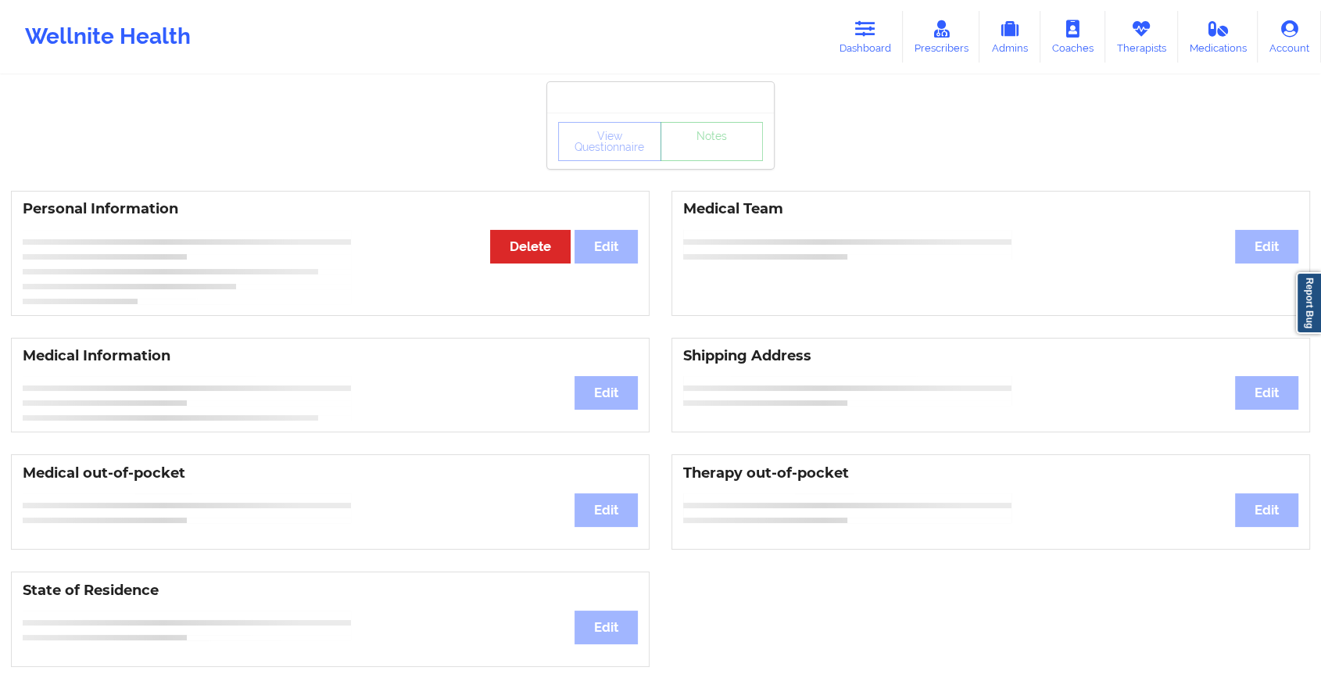
click at [719, 151] on div "View Questionnaire Notes" at bounding box center [660, 141] width 205 height 39
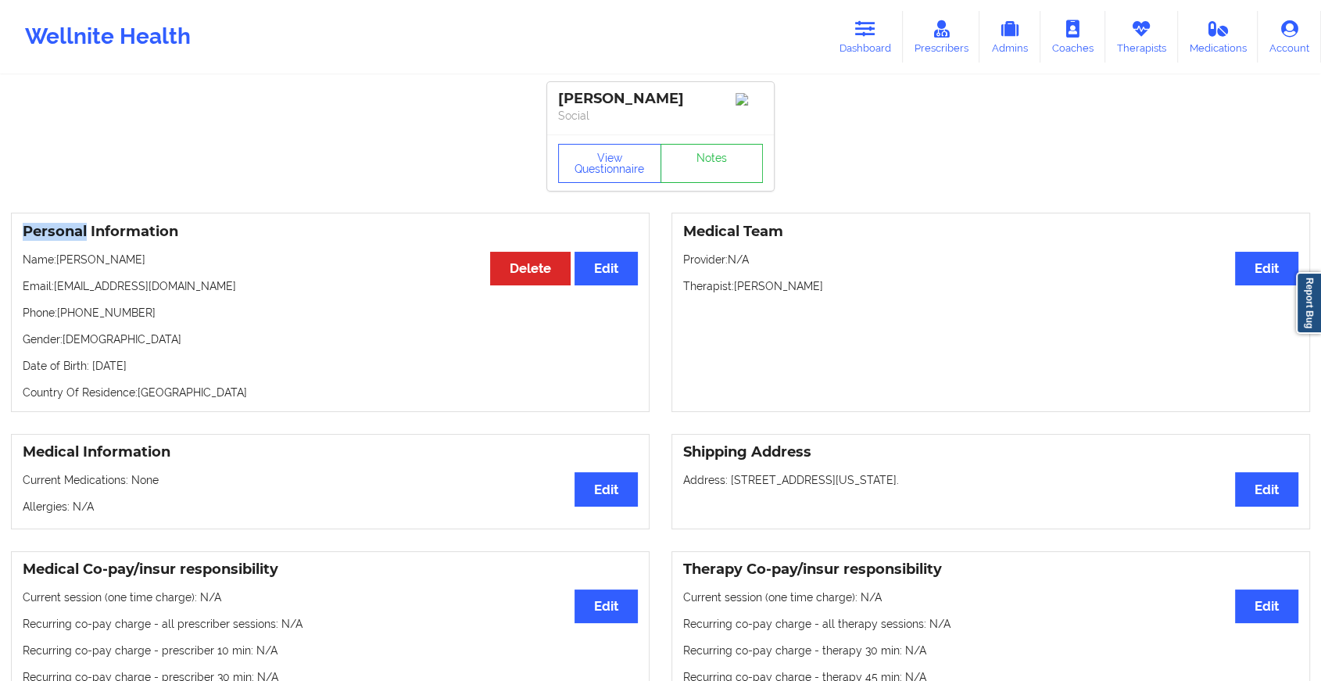
click at [719, 151] on div "[PERSON_NAME] Social View Questionnaire Notes" at bounding box center [660, 136] width 227 height 109
click at [719, 134] on div "[PERSON_NAME] Social" at bounding box center [660, 108] width 227 height 52
drag, startPoint x: 719, startPoint y: 151, endPoint x: 712, endPoint y: 177, distance: 26.7
click at [712, 177] on link "Notes" at bounding box center [711, 163] width 103 height 39
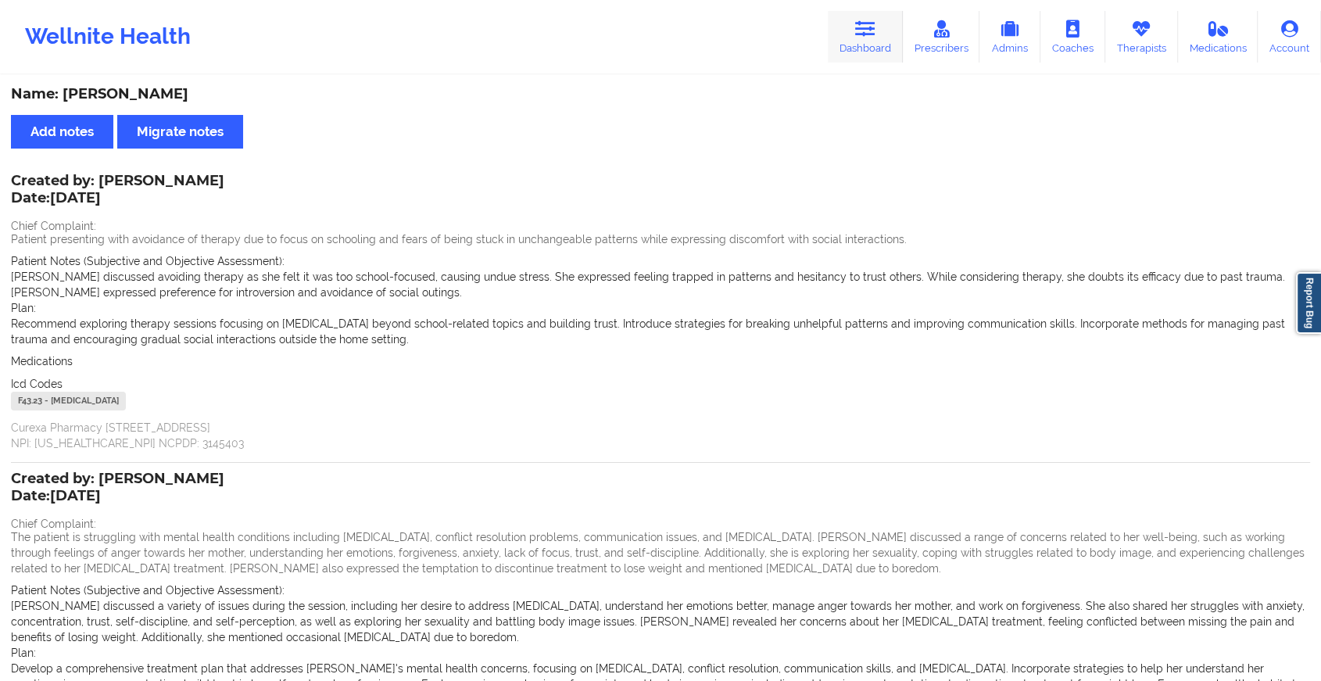
click at [851, 32] on link "Dashboard" at bounding box center [864, 37] width 75 height 52
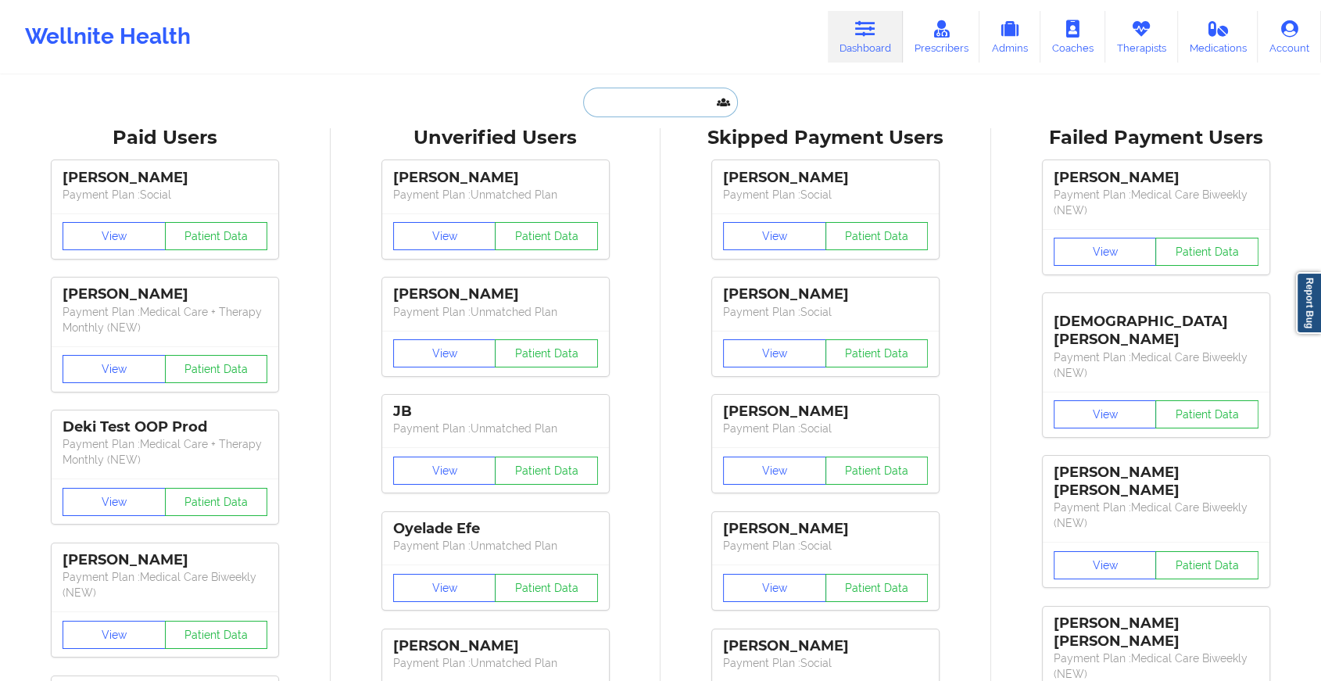
click at [642, 110] on input "text" at bounding box center [660, 103] width 155 height 30
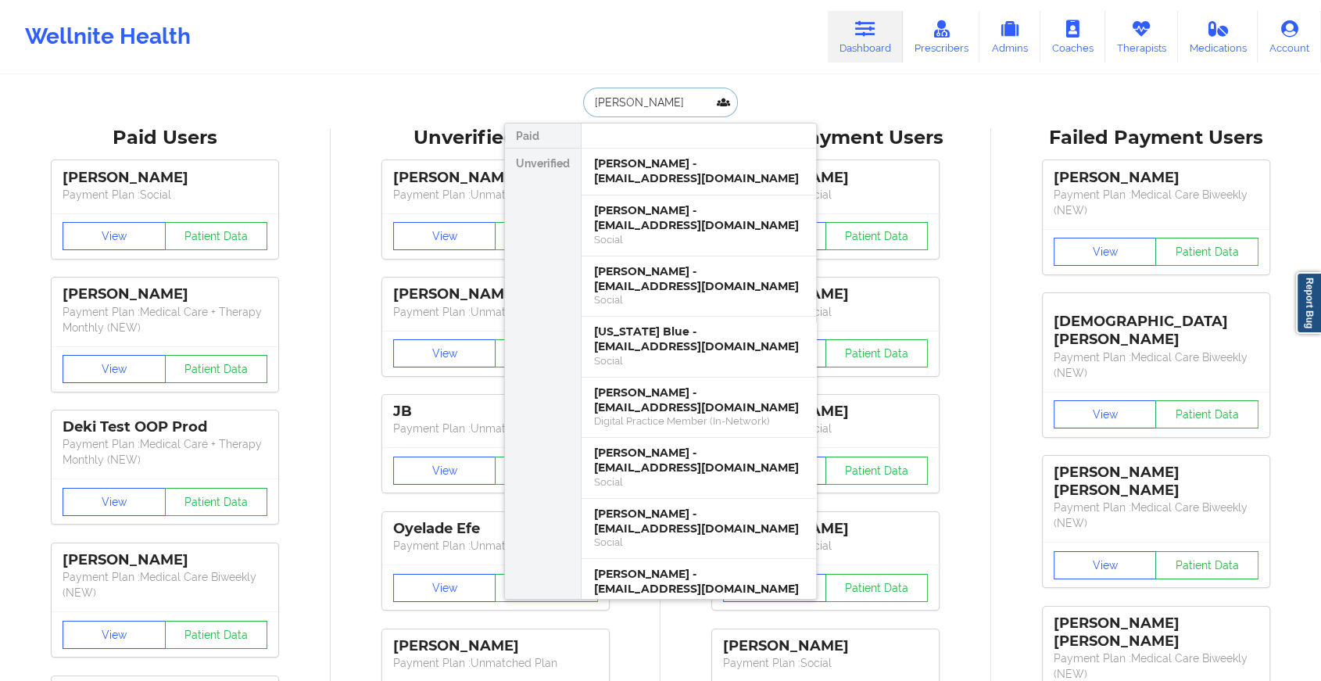
type input "[PERSON_NAME]"
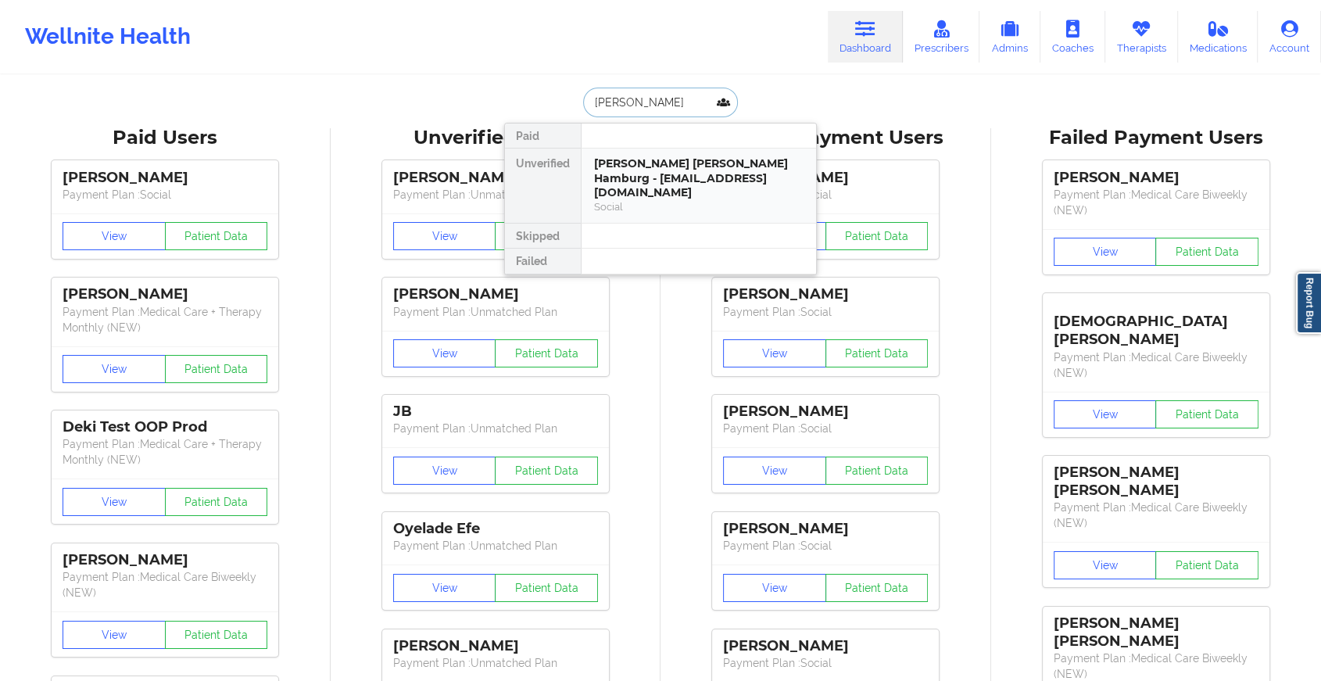
click at [656, 173] on div "[PERSON_NAME] [PERSON_NAME] Hamburg - [EMAIL_ADDRESS][DOMAIN_NAME]" at bounding box center [698, 178] width 209 height 44
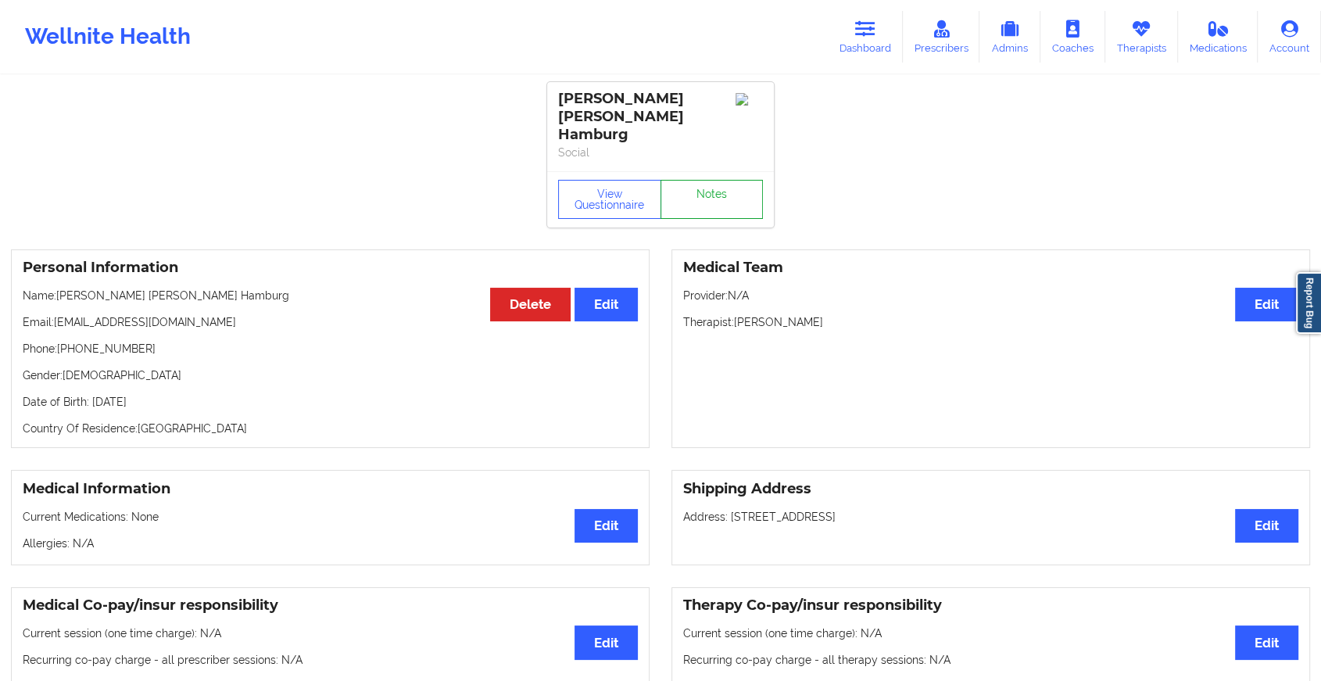
click at [702, 180] on link "Notes" at bounding box center [711, 199] width 103 height 39
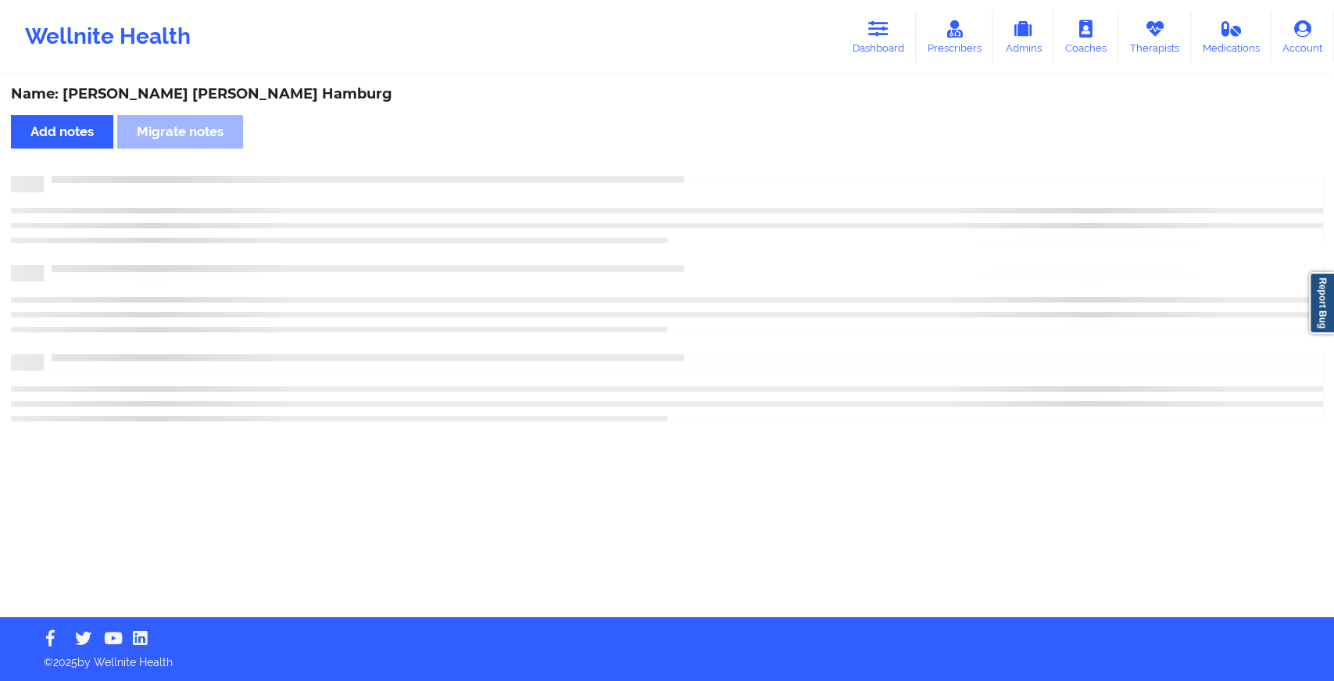
click at [722, 175] on div "Name: [PERSON_NAME] [PERSON_NAME] Hamburg Add notes Migrate notes" at bounding box center [667, 347] width 1334 height 540
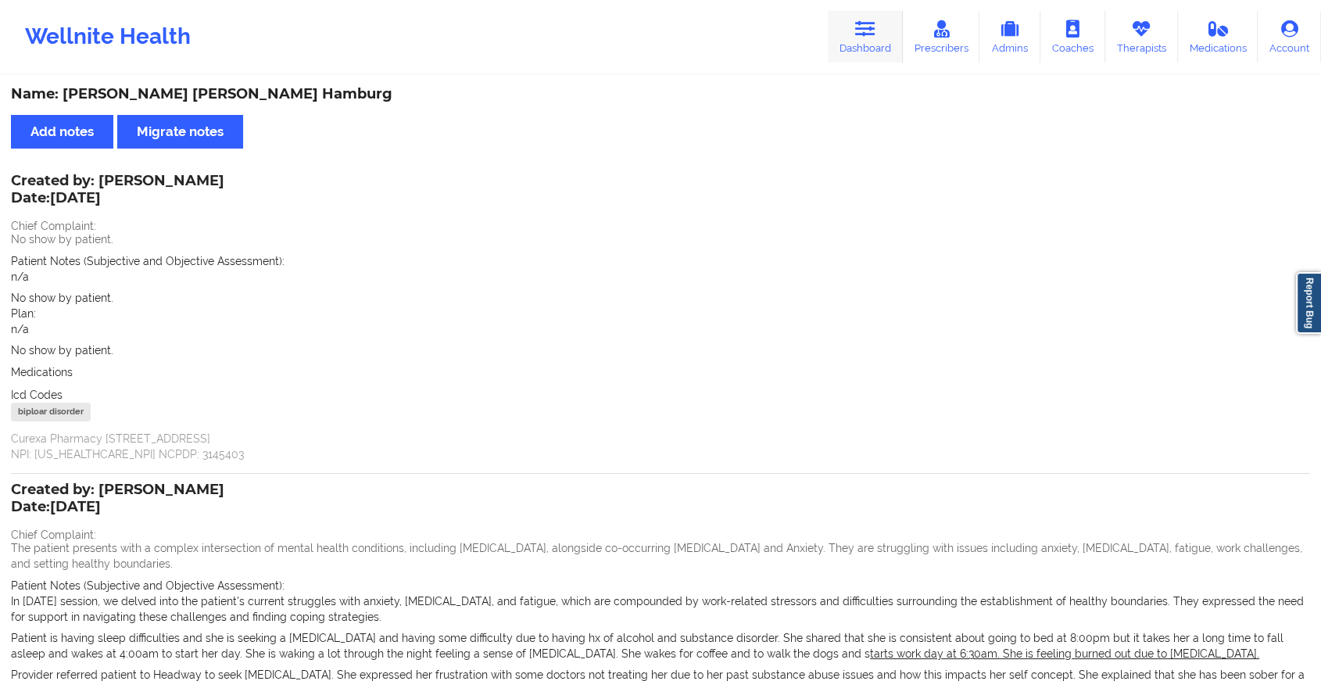
click at [854, 27] on link "Dashboard" at bounding box center [864, 37] width 75 height 52
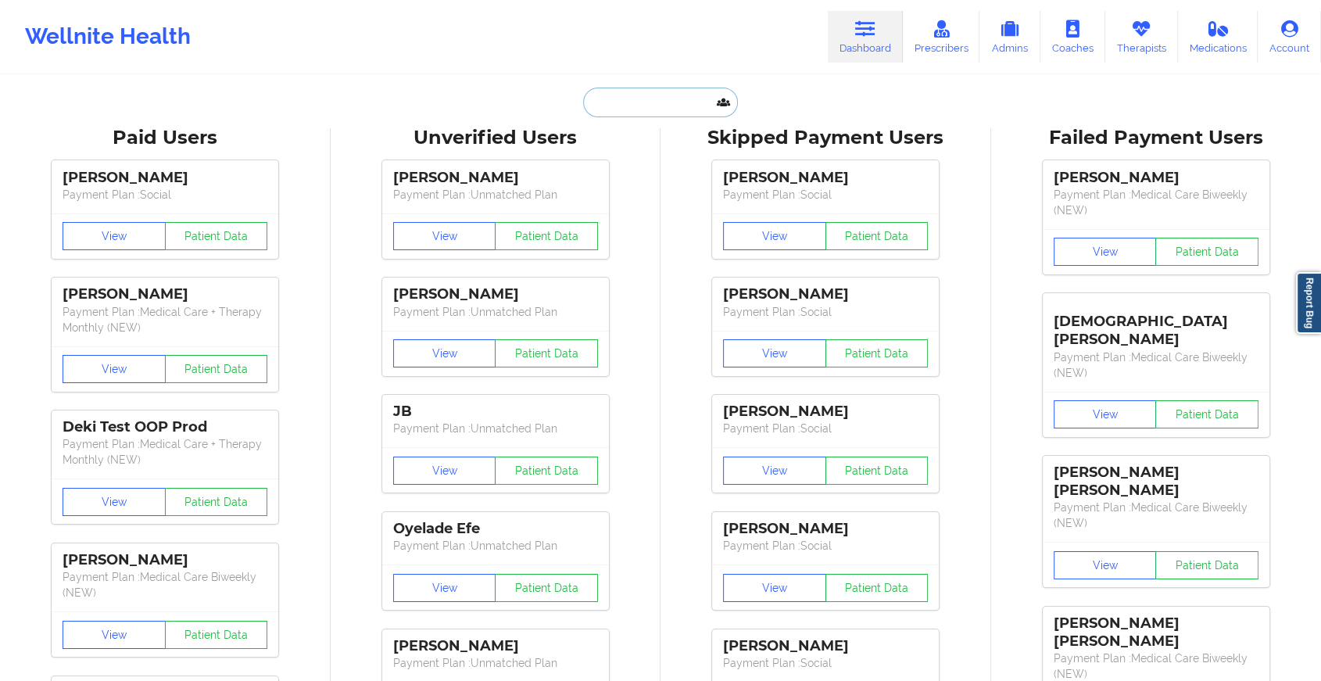
click at [653, 100] on input "text" at bounding box center [660, 103] width 155 height 30
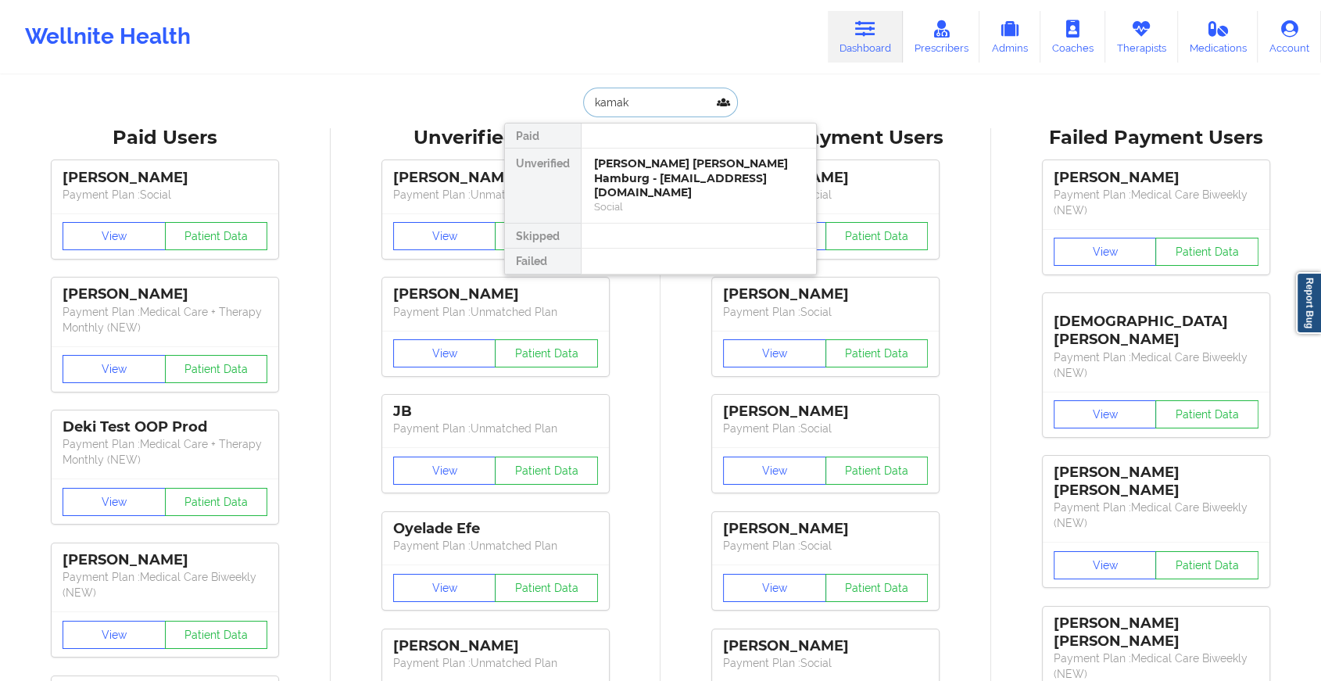
type input "kamaks"
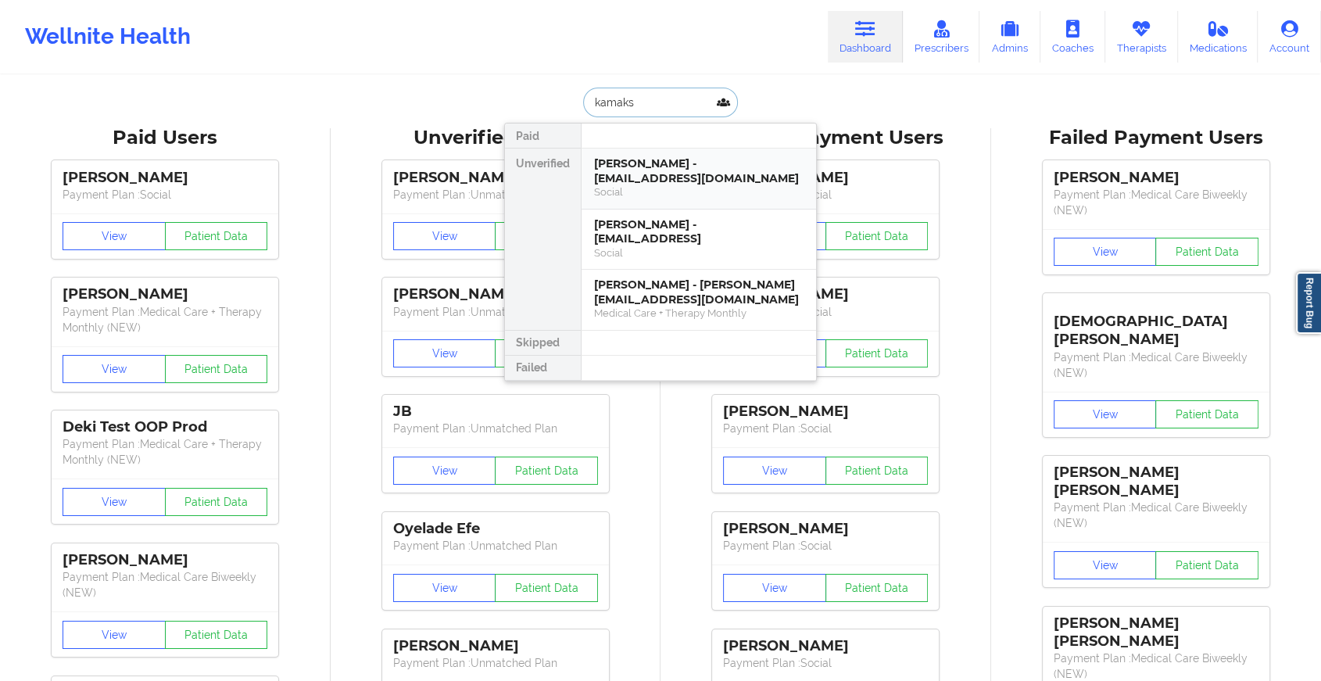
click at [650, 160] on div "[PERSON_NAME] - [EMAIL_ADDRESS][DOMAIN_NAME]" at bounding box center [698, 170] width 209 height 29
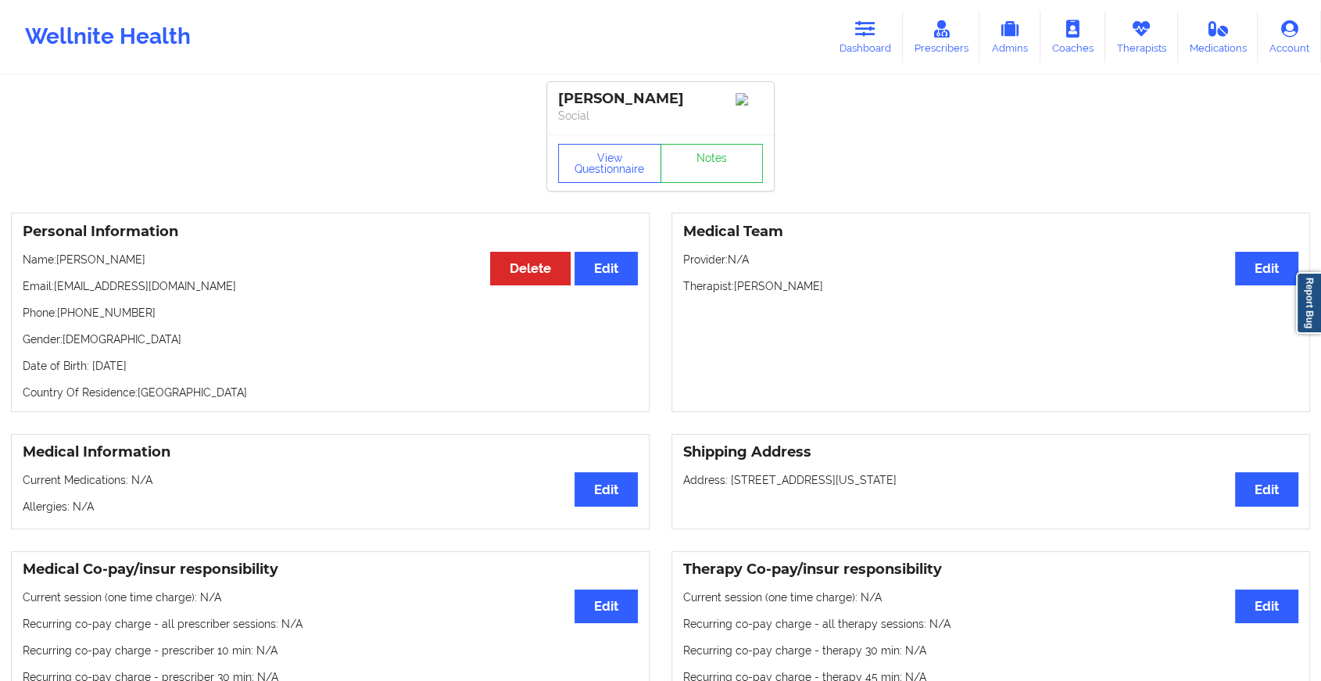
click at [693, 156] on div "View Questionnaire Notes" at bounding box center [660, 162] width 227 height 56
click at [695, 165] on link "Notes" at bounding box center [711, 163] width 103 height 39
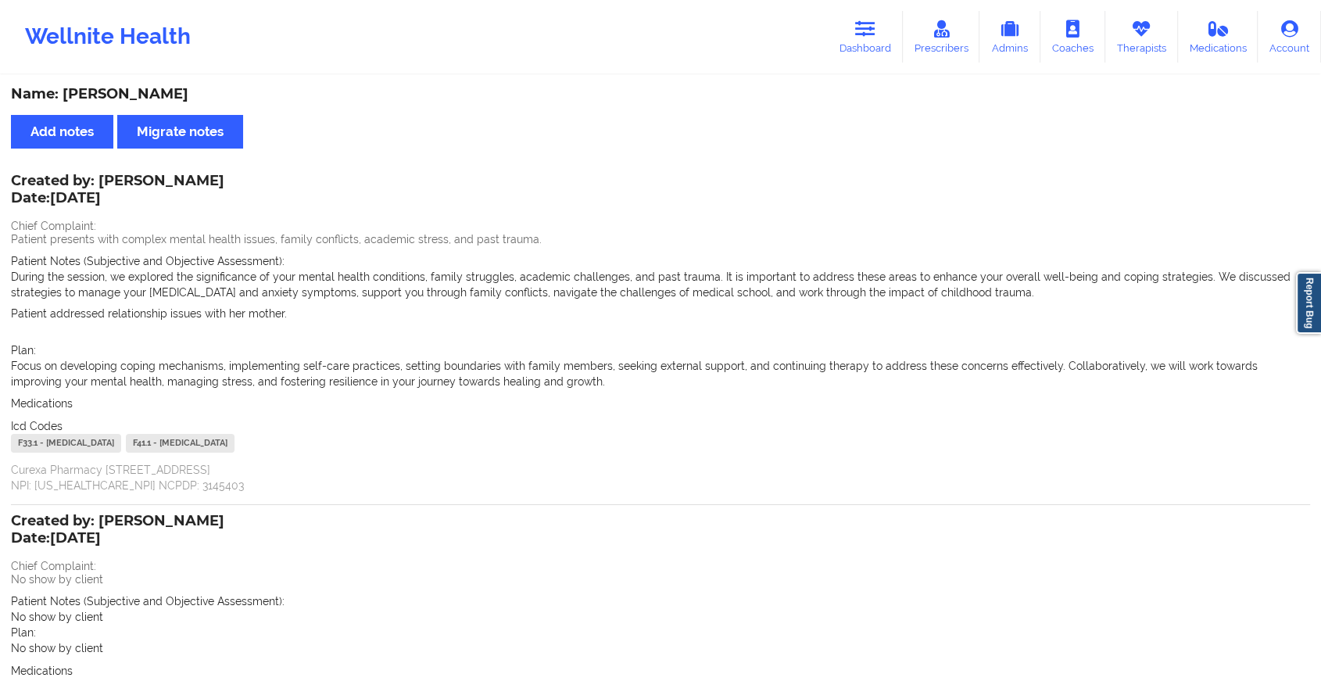
drag, startPoint x: 63, startPoint y: 92, endPoint x: 331, endPoint y: 102, distance: 268.2
click at [331, 102] on div "Name: [PERSON_NAME]" at bounding box center [660, 94] width 1299 height 18
copy div "[PERSON_NAME]"
click at [848, 17] on link "Dashboard" at bounding box center [864, 37] width 75 height 52
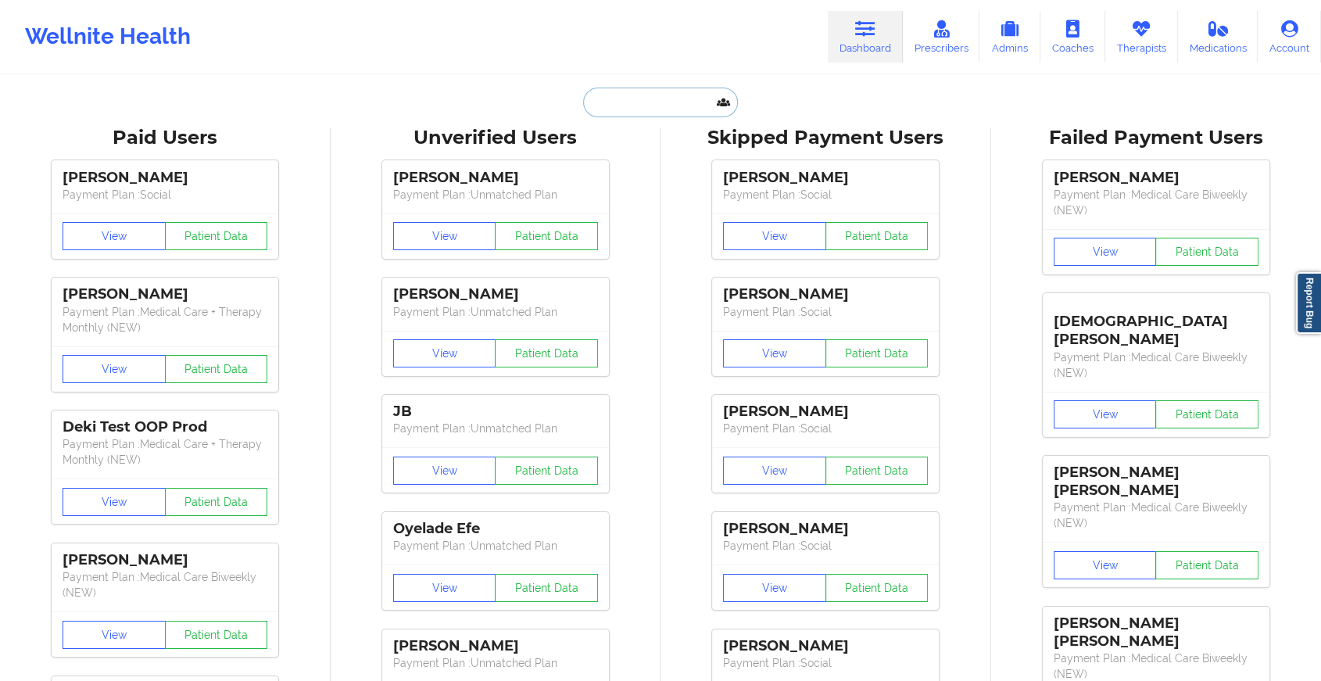
click at [634, 101] on input "text" at bounding box center [660, 103] width 155 height 30
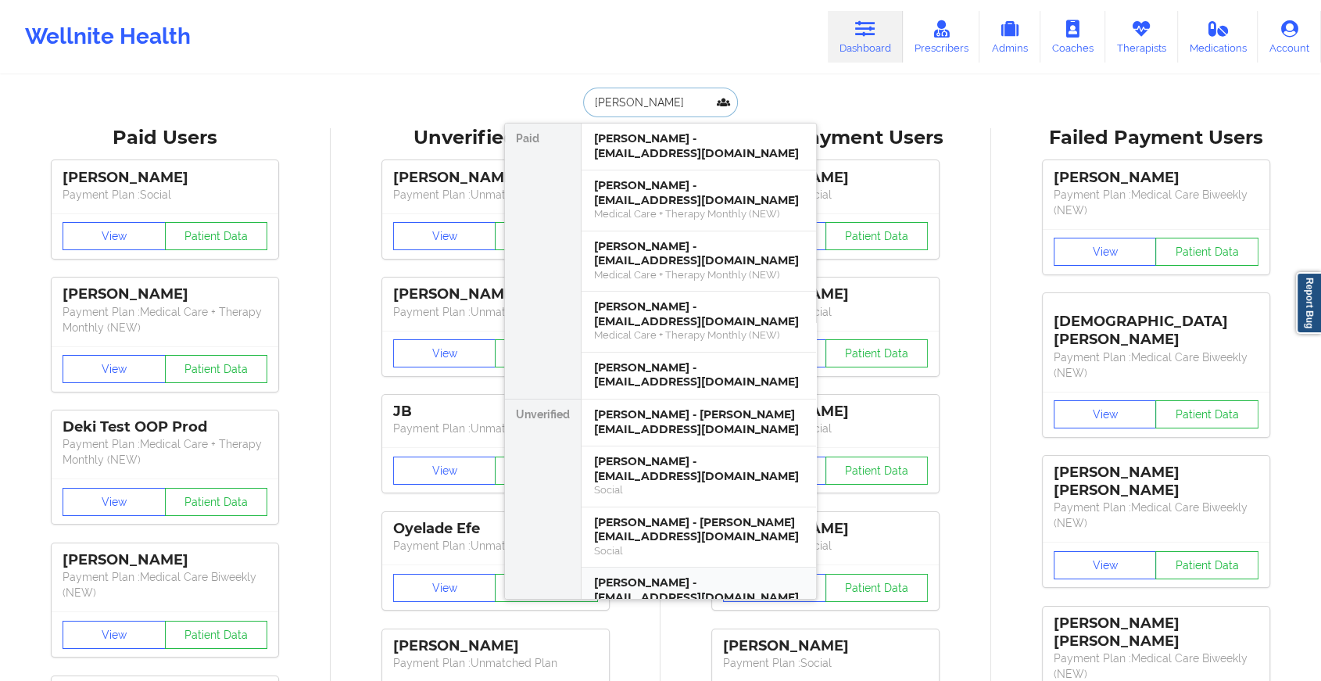
type input "[PERSON_NAME]"
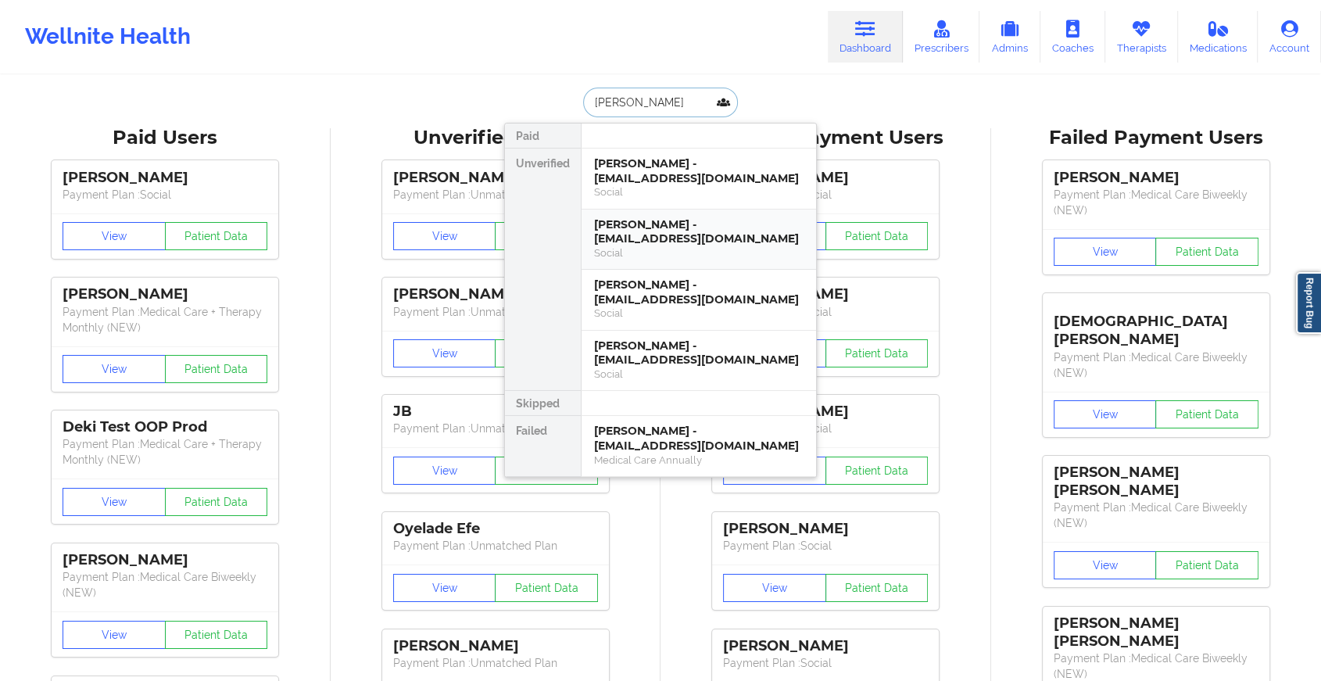
click at [681, 246] on div "Social" at bounding box center [698, 252] width 209 height 13
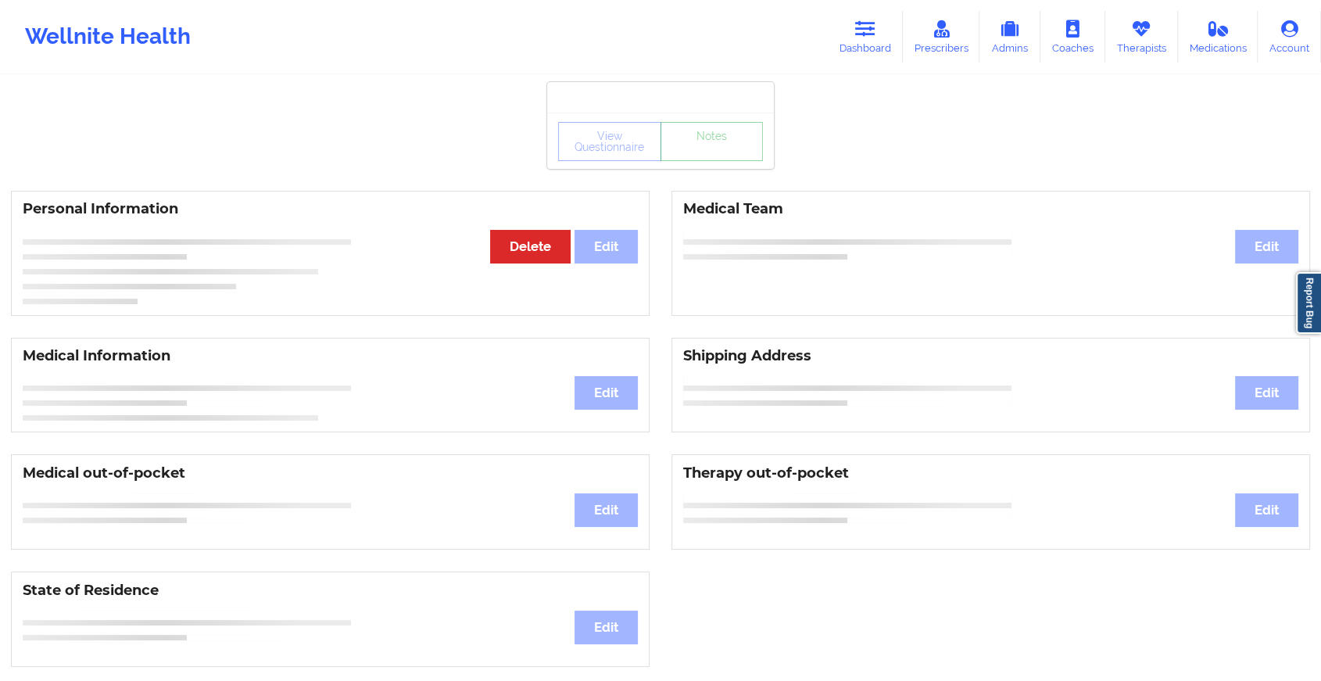
click at [709, 155] on link "Notes" at bounding box center [711, 141] width 103 height 39
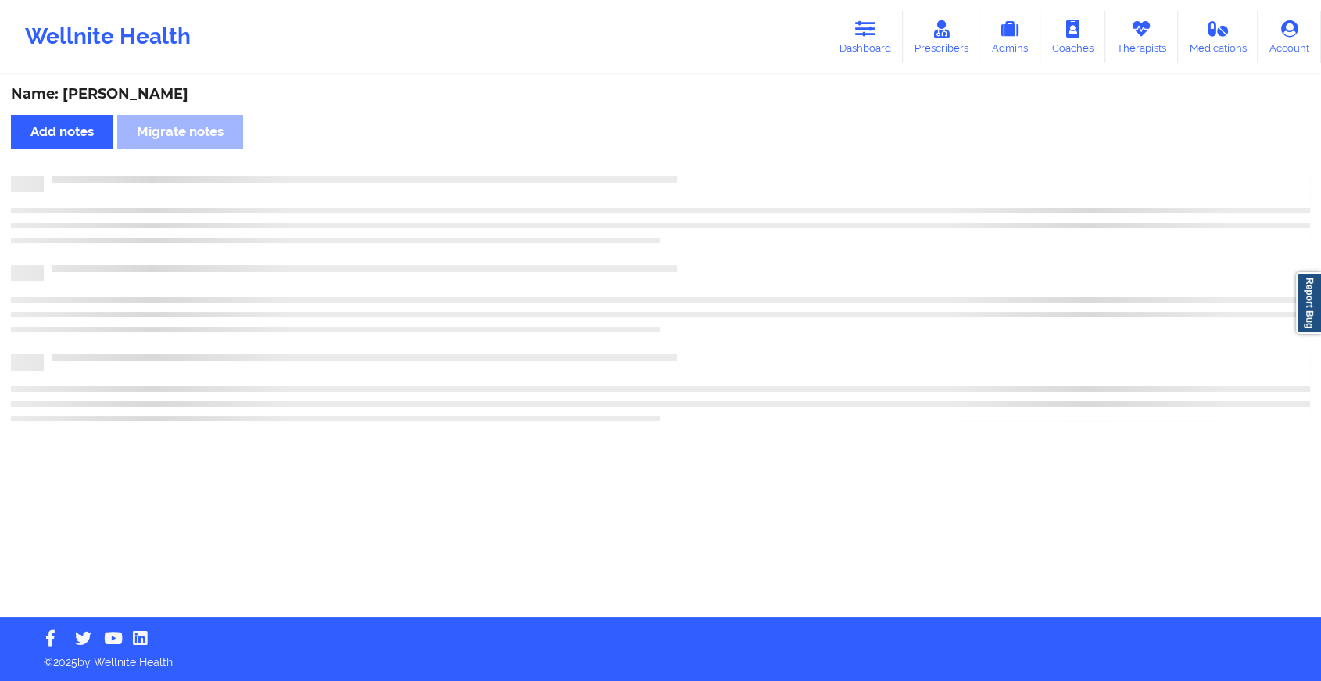
click at [709, 155] on div "Name: [PERSON_NAME] Add notes Migrate notes" at bounding box center [660, 347] width 1321 height 540
click at [709, 155] on div "Name: [PERSON_NAME] Add notes Migrate notes" at bounding box center [667, 347] width 1334 height 540
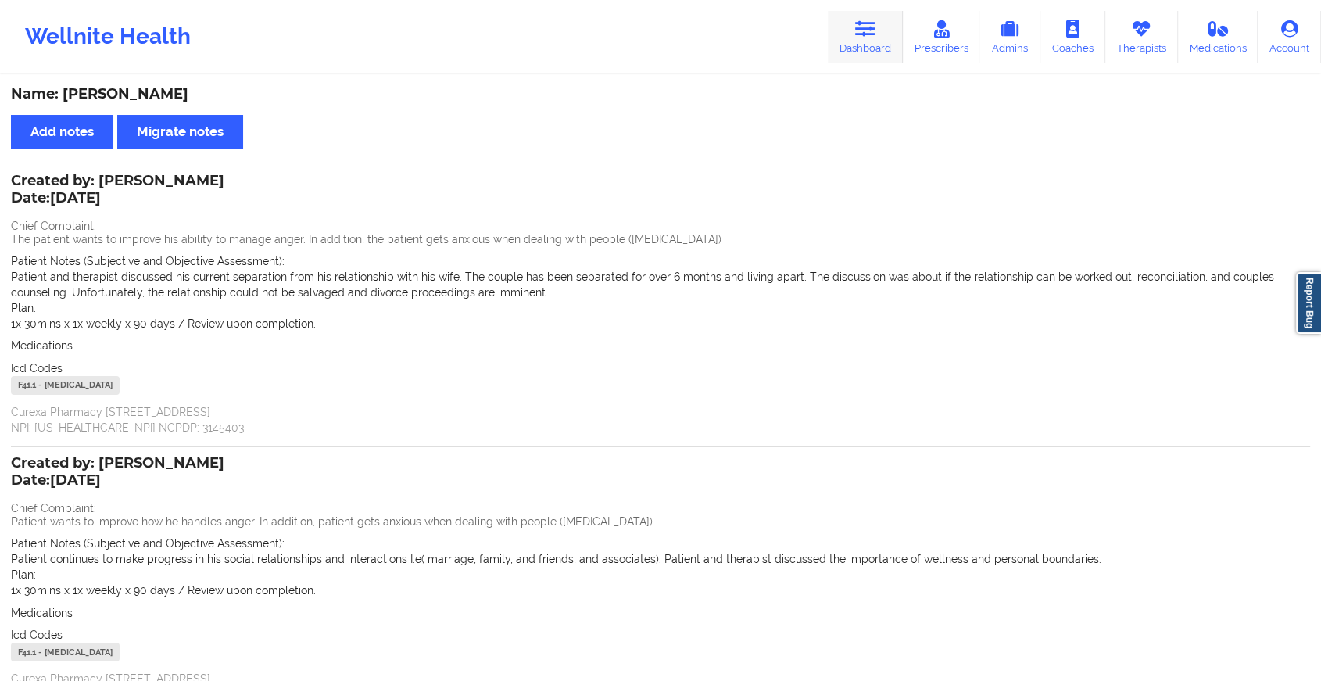
click at [845, 62] on link "Dashboard" at bounding box center [864, 37] width 75 height 52
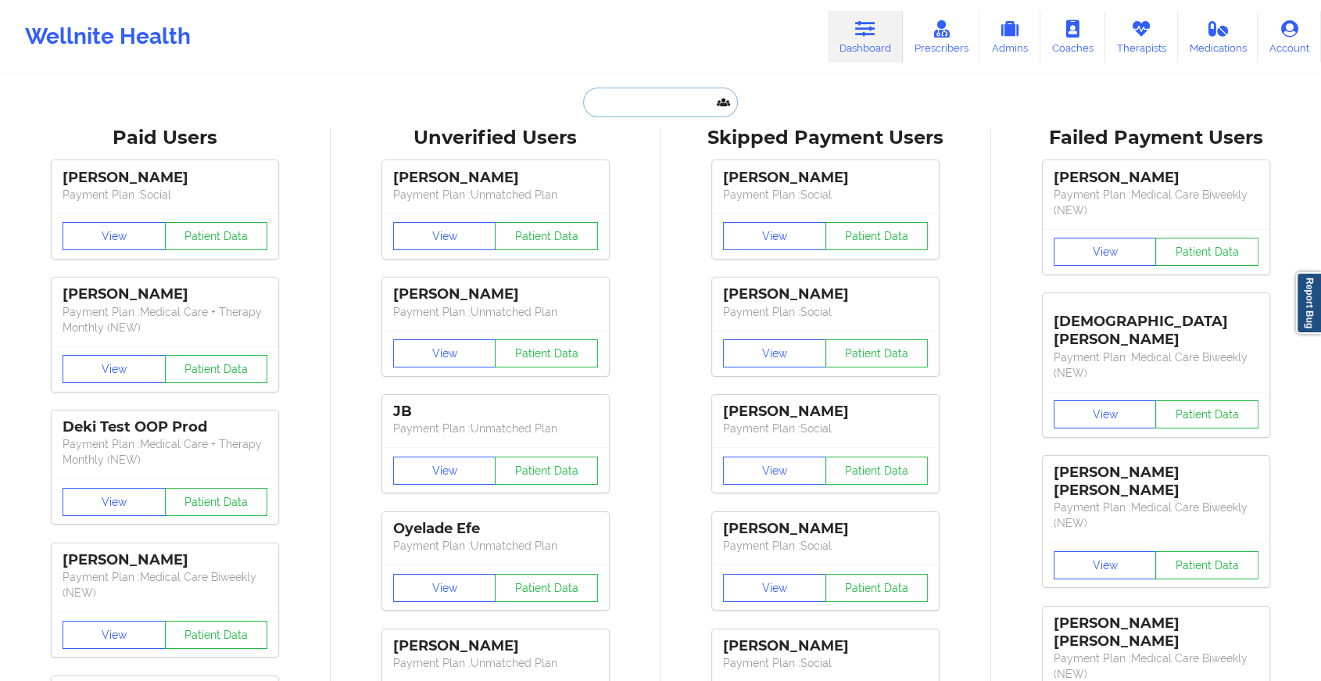
click at [606, 111] on input "text" at bounding box center [660, 103] width 155 height 30
type input "k"
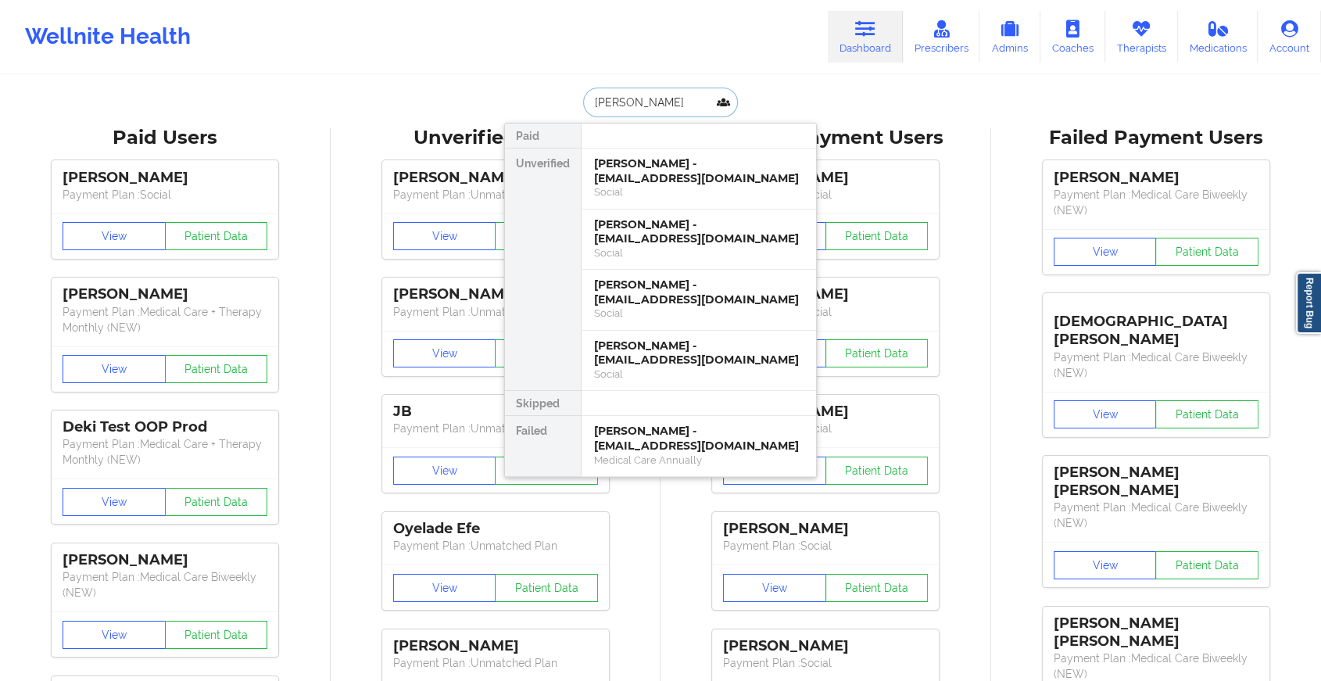
type input "[PERSON_NAME]"
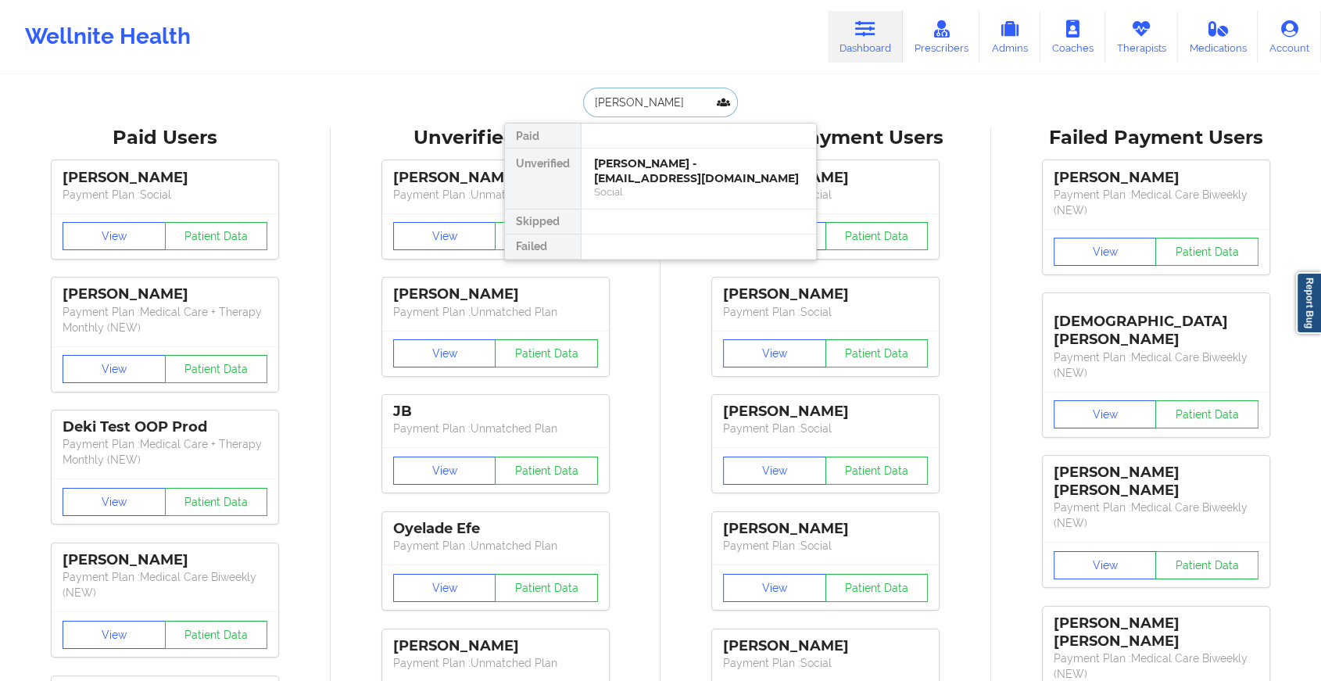
click at [673, 170] on div "[PERSON_NAME] - [EMAIL_ADDRESS][DOMAIN_NAME]" at bounding box center [698, 170] width 209 height 29
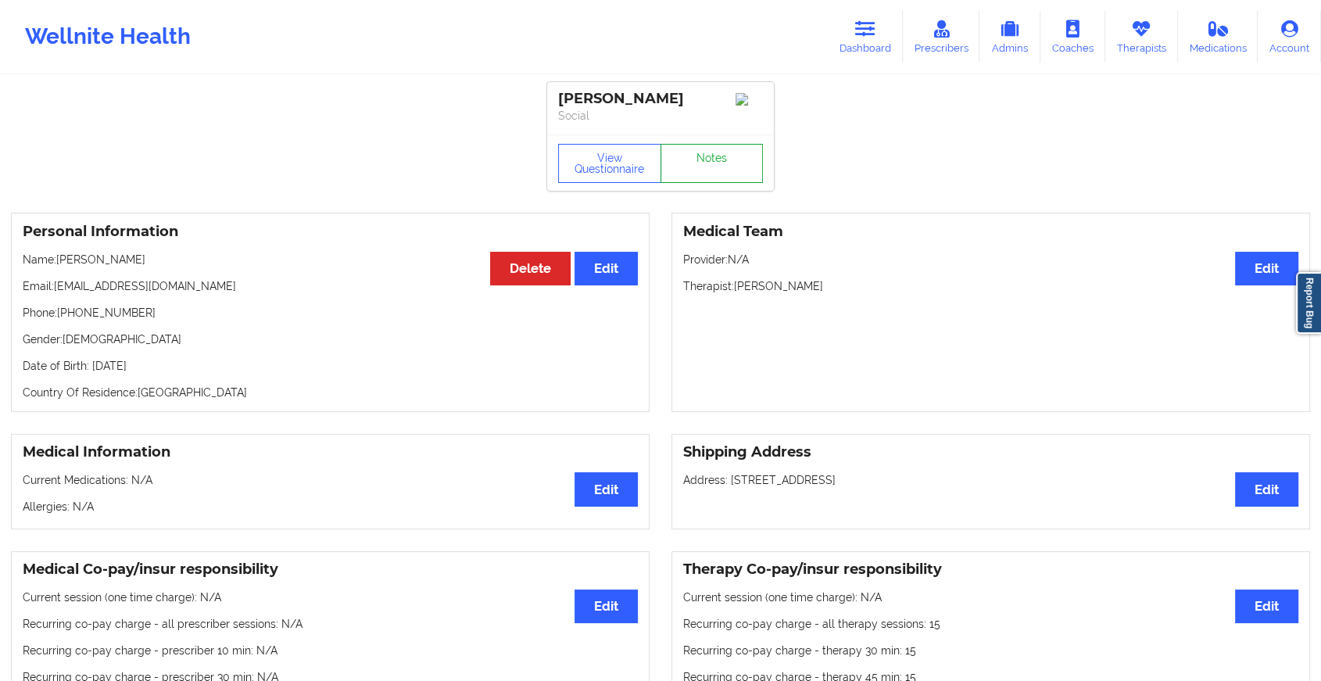
click at [713, 160] on link "Notes" at bounding box center [711, 163] width 103 height 39
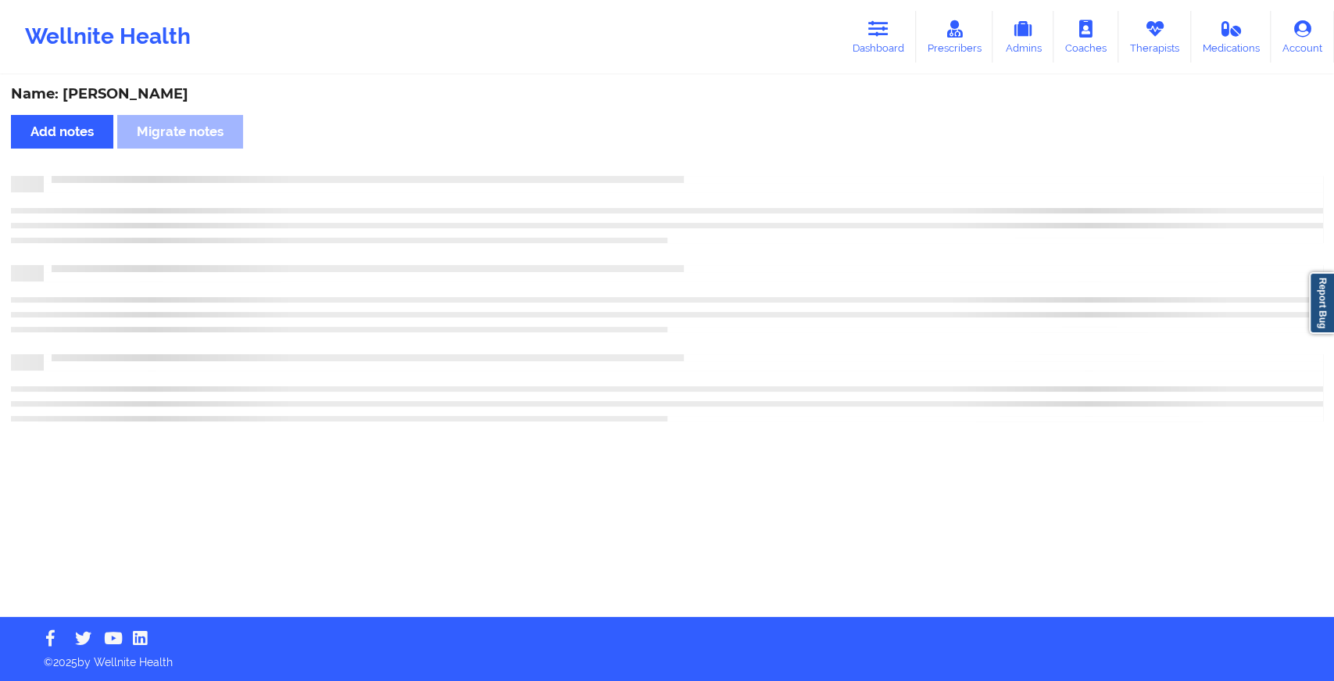
click at [713, 160] on div "Name: [PERSON_NAME] Add notes Migrate notes" at bounding box center [667, 347] width 1334 height 540
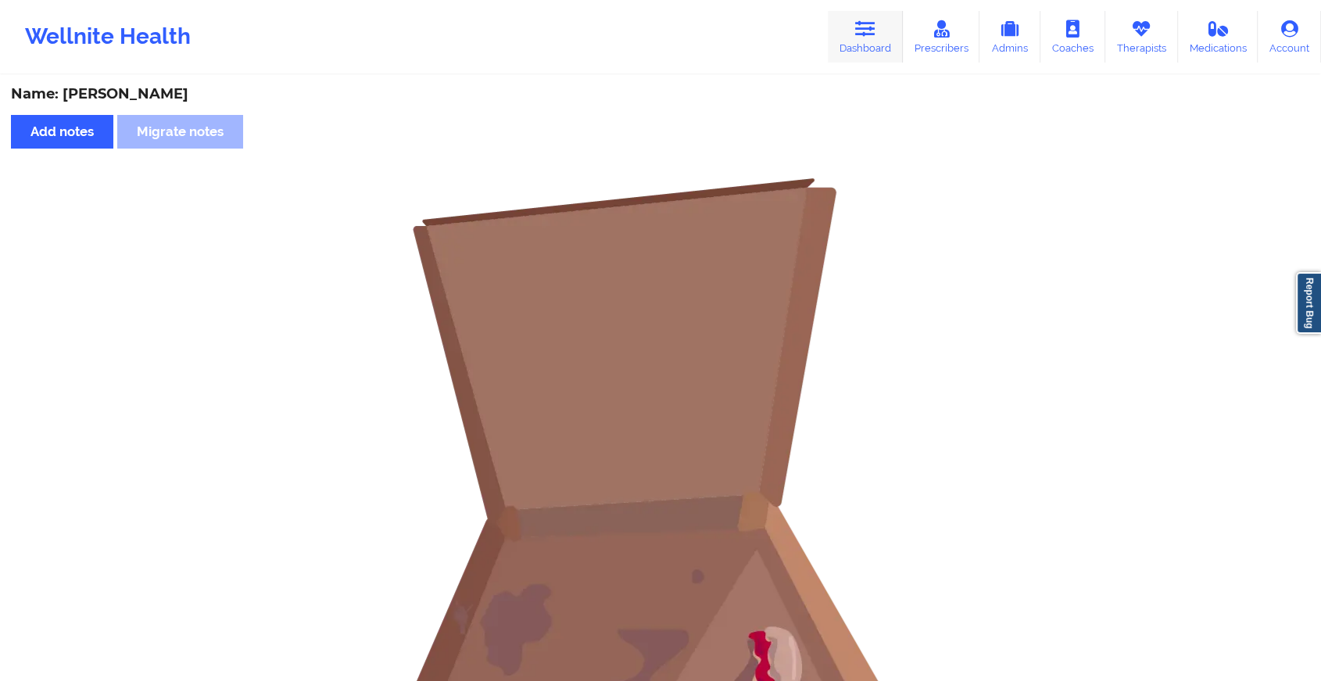
click at [871, 26] on icon at bounding box center [865, 28] width 20 height 17
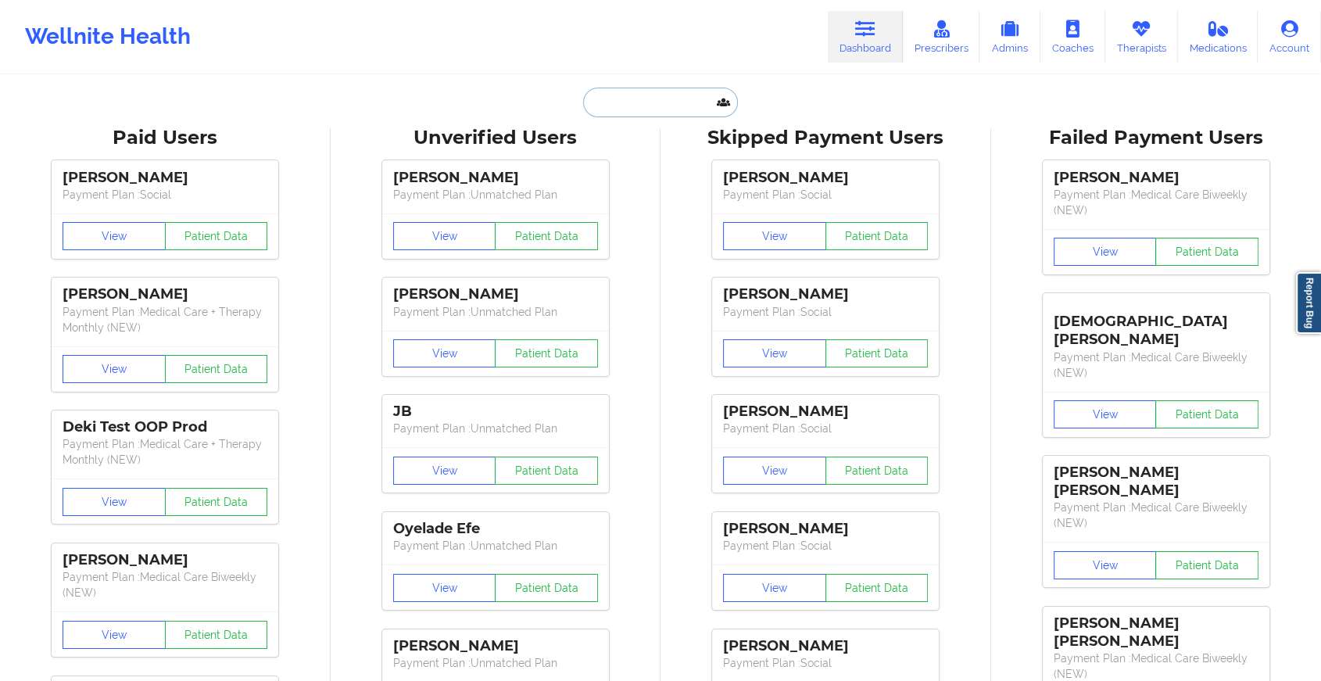
click at [692, 95] on input "text" at bounding box center [660, 103] width 155 height 30
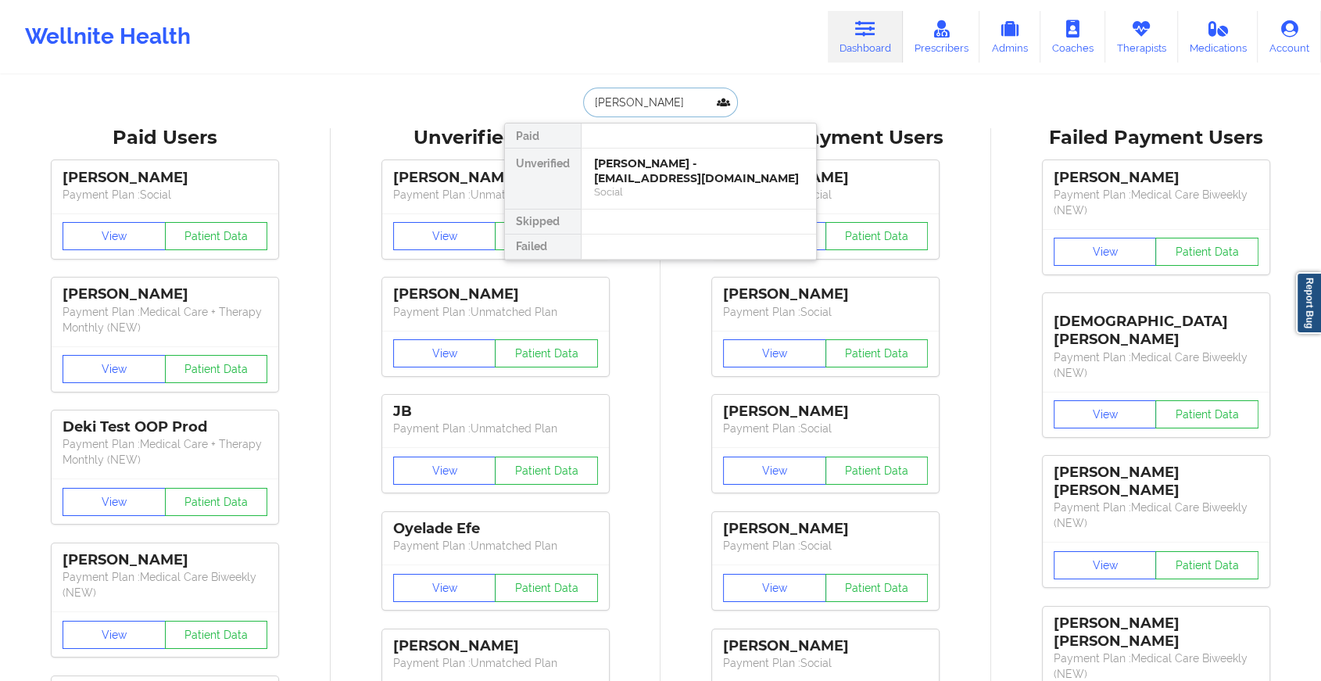
type input "[PERSON_NAME]"
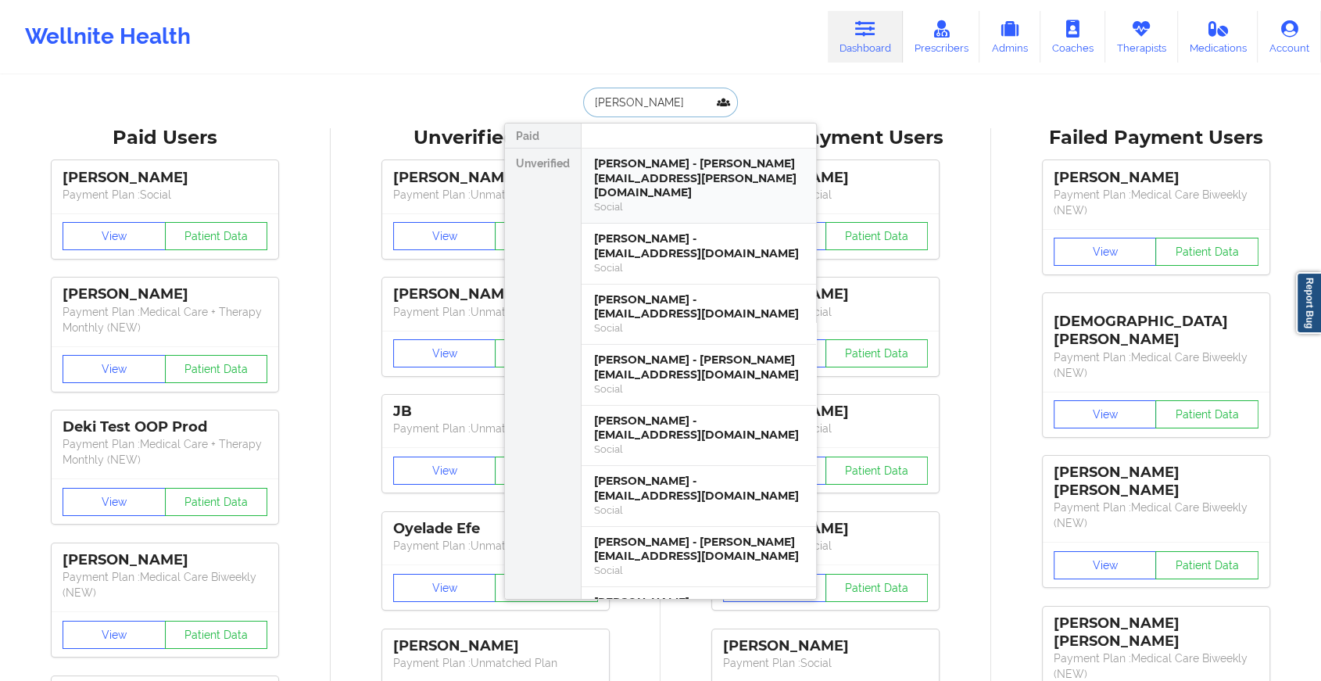
click at [687, 182] on div "[PERSON_NAME] - [PERSON_NAME][EMAIL_ADDRESS][PERSON_NAME][DOMAIN_NAME]" at bounding box center [698, 178] width 209 height 44
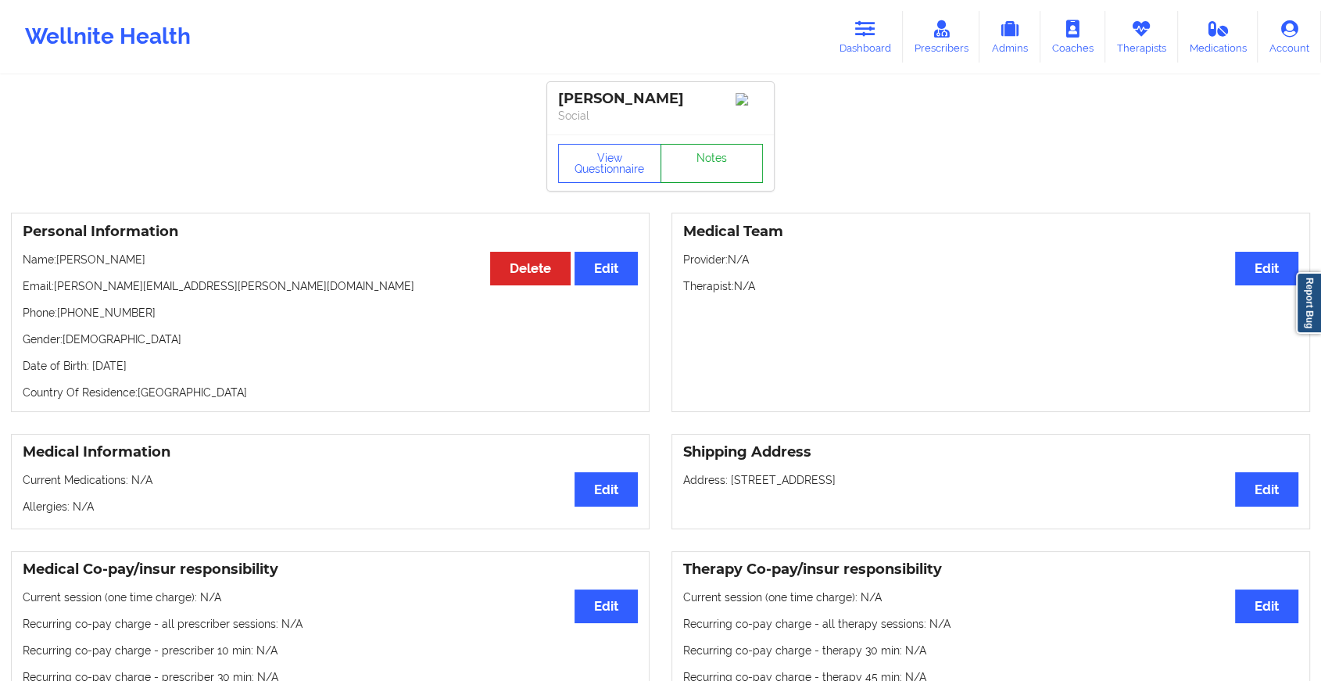
click at [725, 163] on link "Notes" at bounding box center [711, 163] width 103 height 39
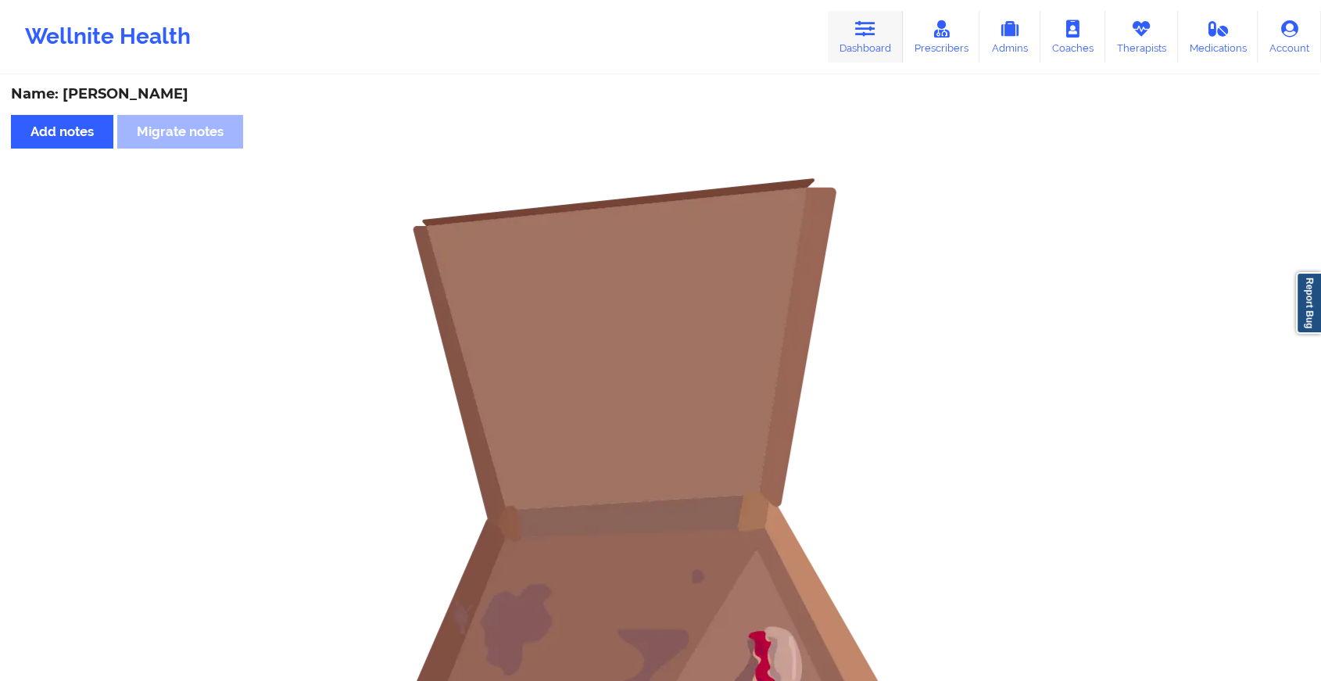
click at [857, 31] on icon at bounding box center [865, 28] width 20 height 17
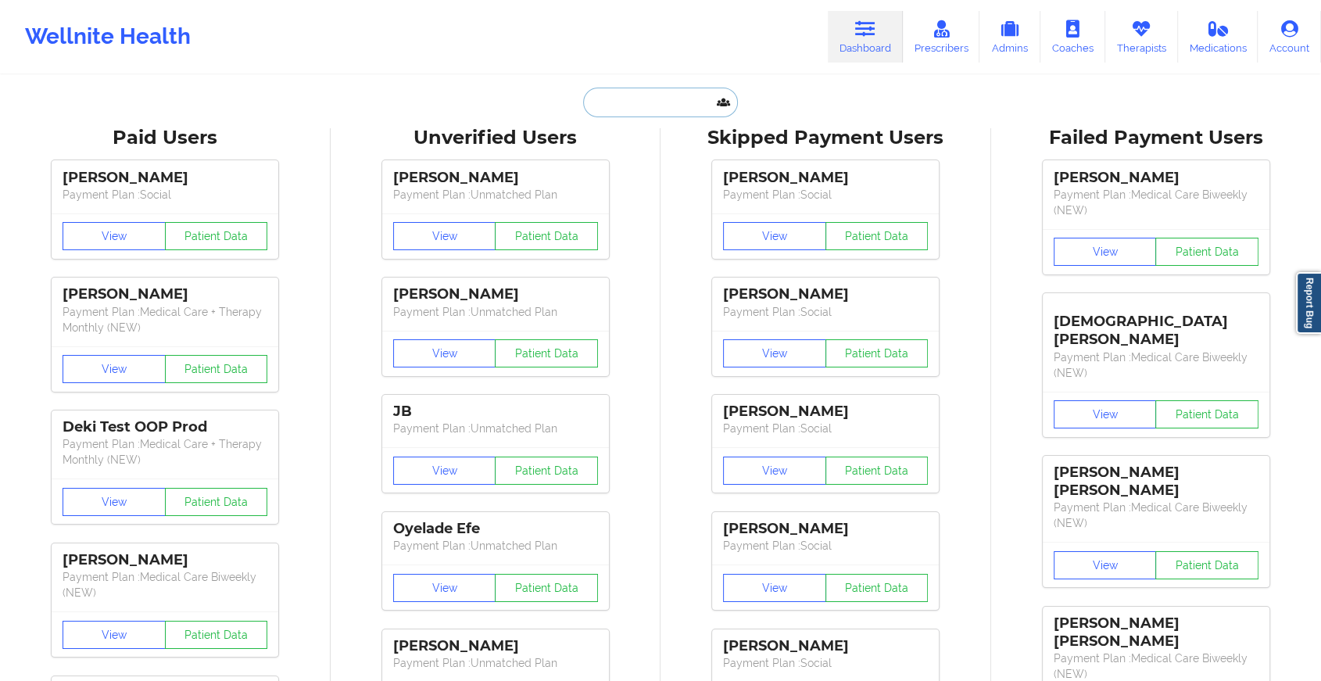
click at [659, 102] on input "text" at bounding box center [660, 103] width 155 height 30
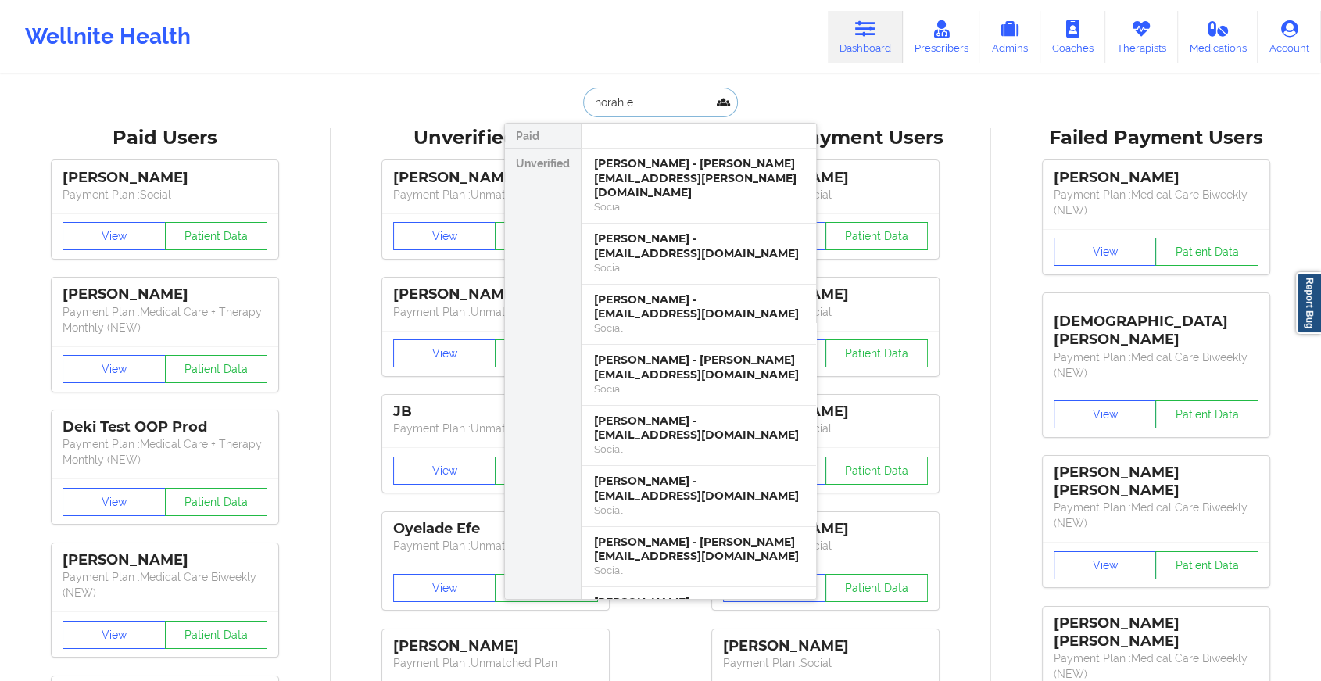
type input "norah e w"
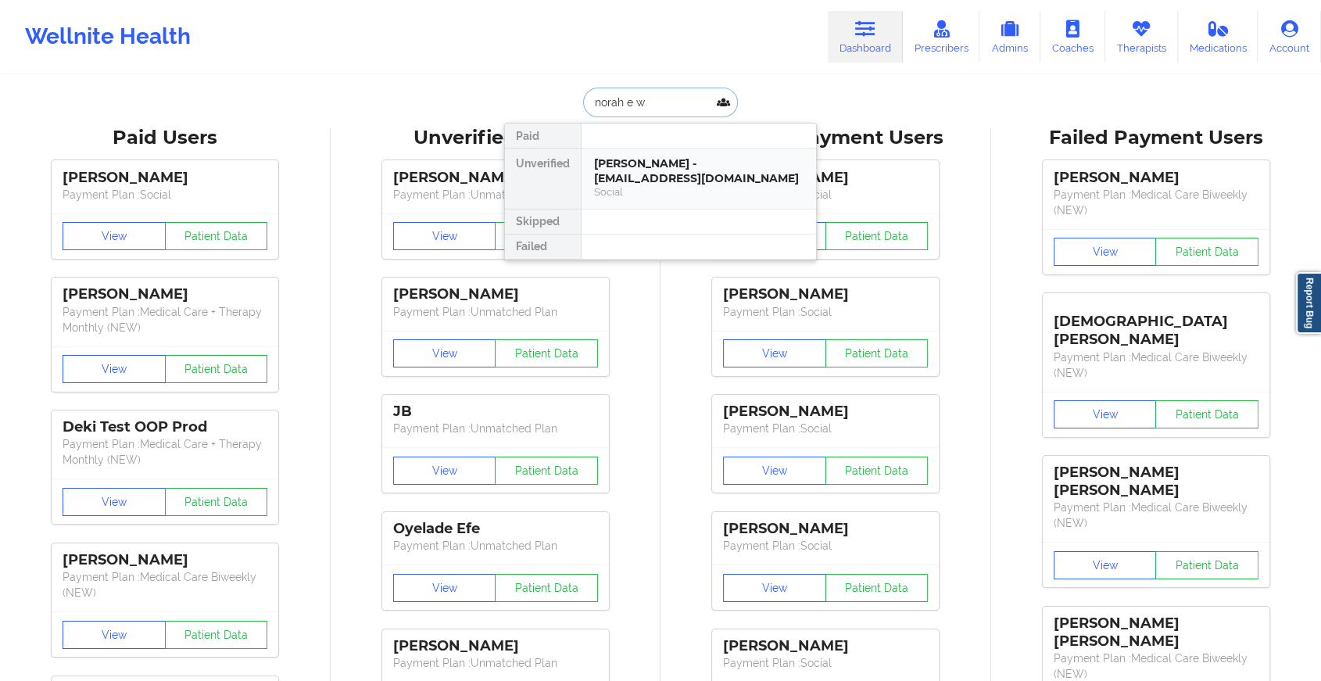
click at [663, 162] on div "[PERSON_NAME] - [EMAIL_ADDRESS][DOMAIN_NAME]" at bounding box center [698, 170] width 209 height 29
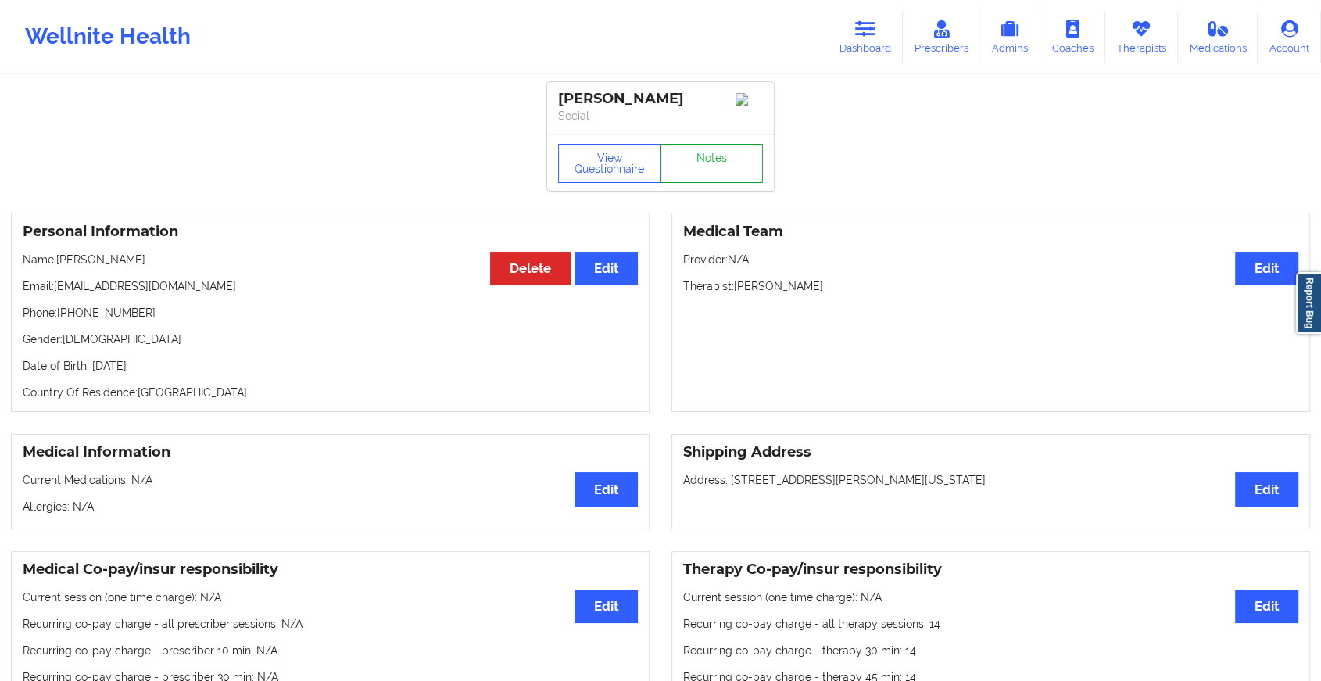
click at [694, 170] on link "Notes" at bounding box center [711, 163] width 103 height 39
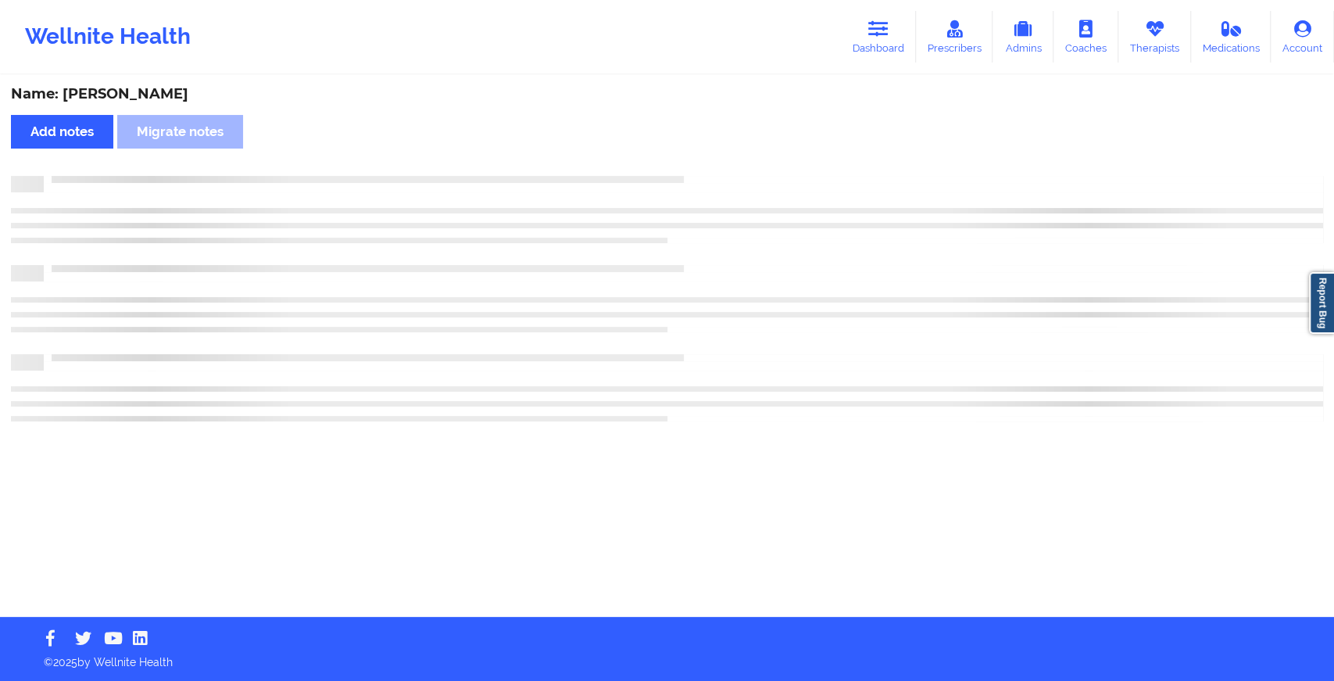
click at [694, 170] on div "Name: [PERSON_NAME] Add notes Migrate notes" at bounding box center [667, 347] width 1334 height 540
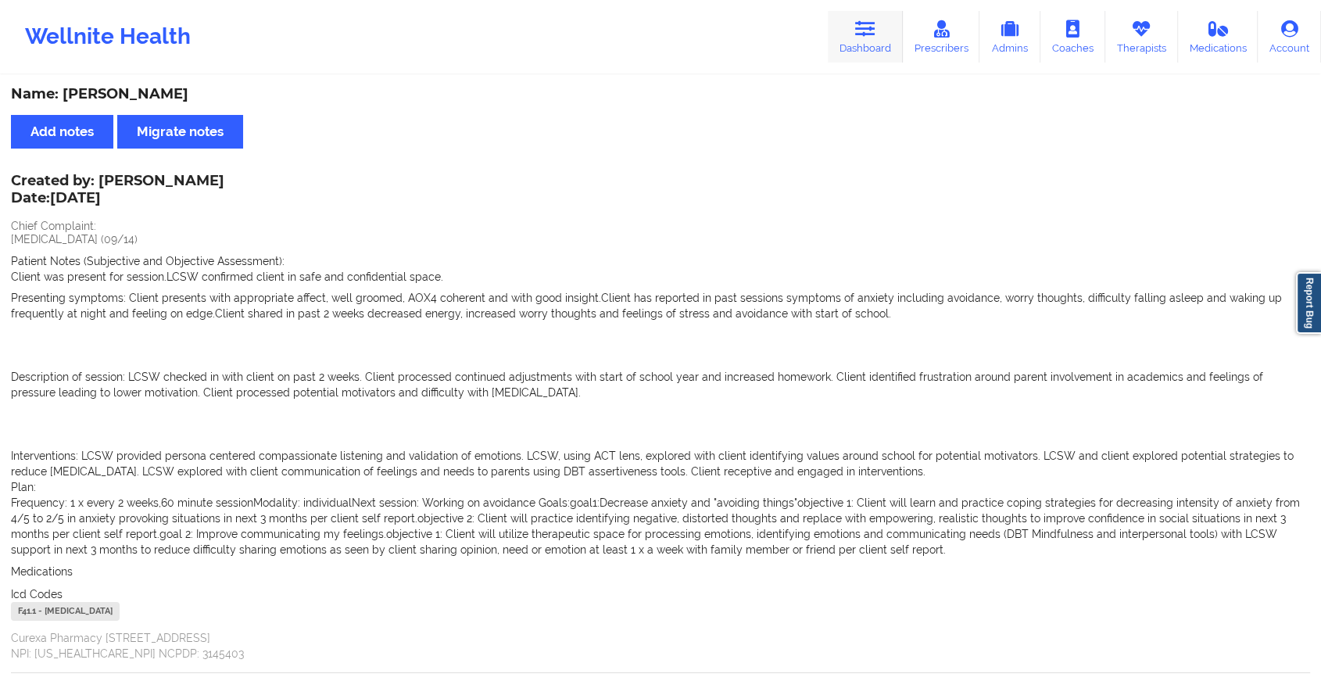
click at [863, 58] on link "Dashboard" at bounding box center [864, 37] width 75 height 52
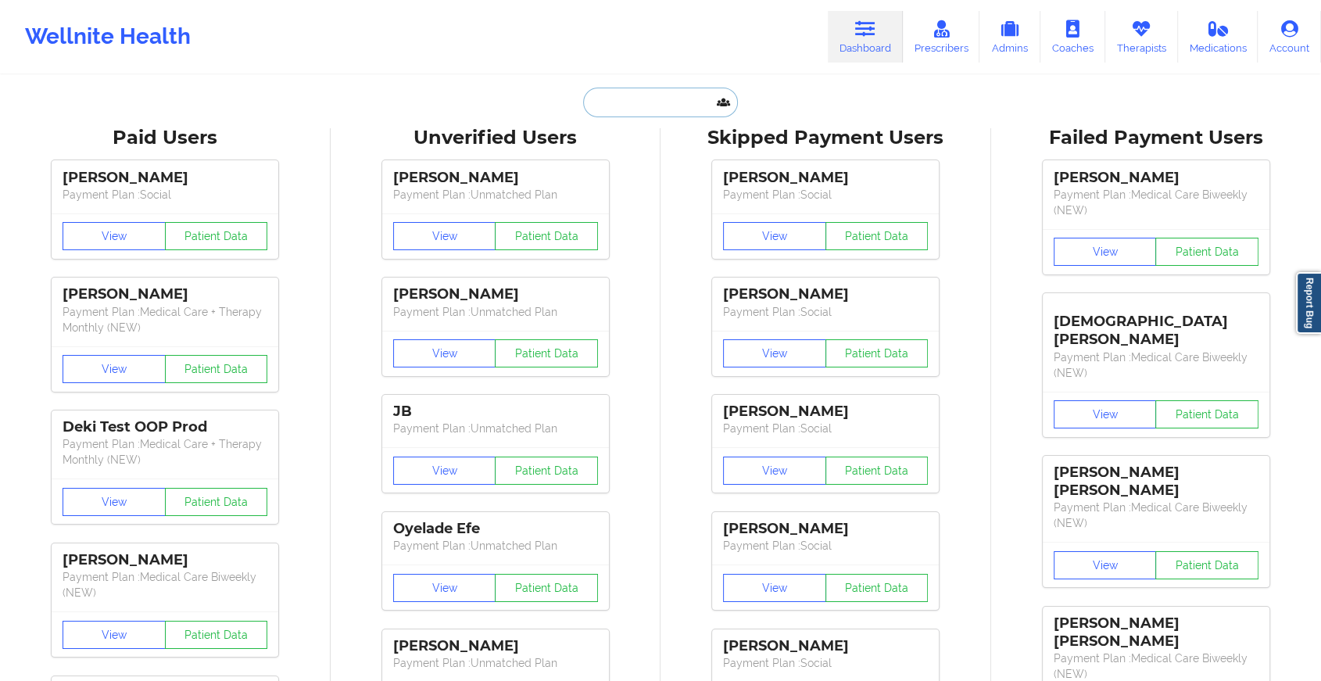
click at [694, 109] on input "text" at bounding box center [660, 103] width 155 height 30
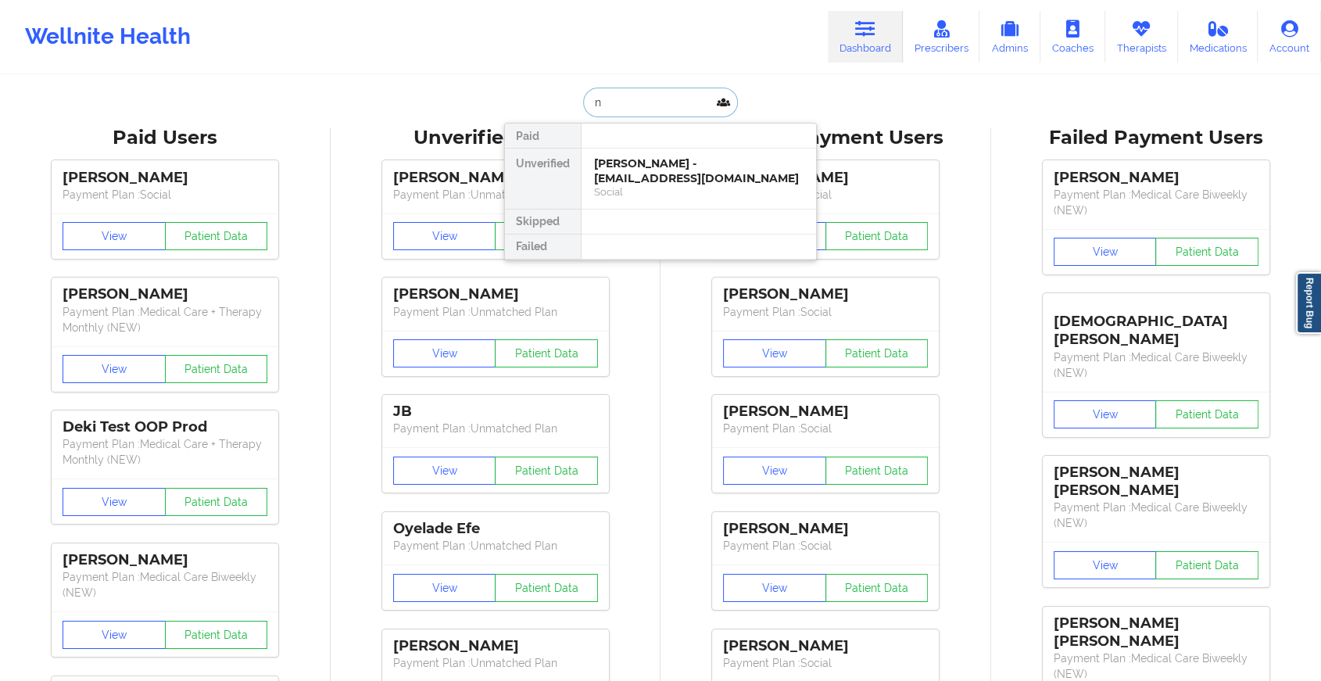
type input "n"
type input "[PERSON_NAME]"
click at [684, 177] on div "[PERSON_NAME] - [EMAIL_ADDRESS][DOMAIN_NAME]" at bounding box center [698, 170] width 209 height 29
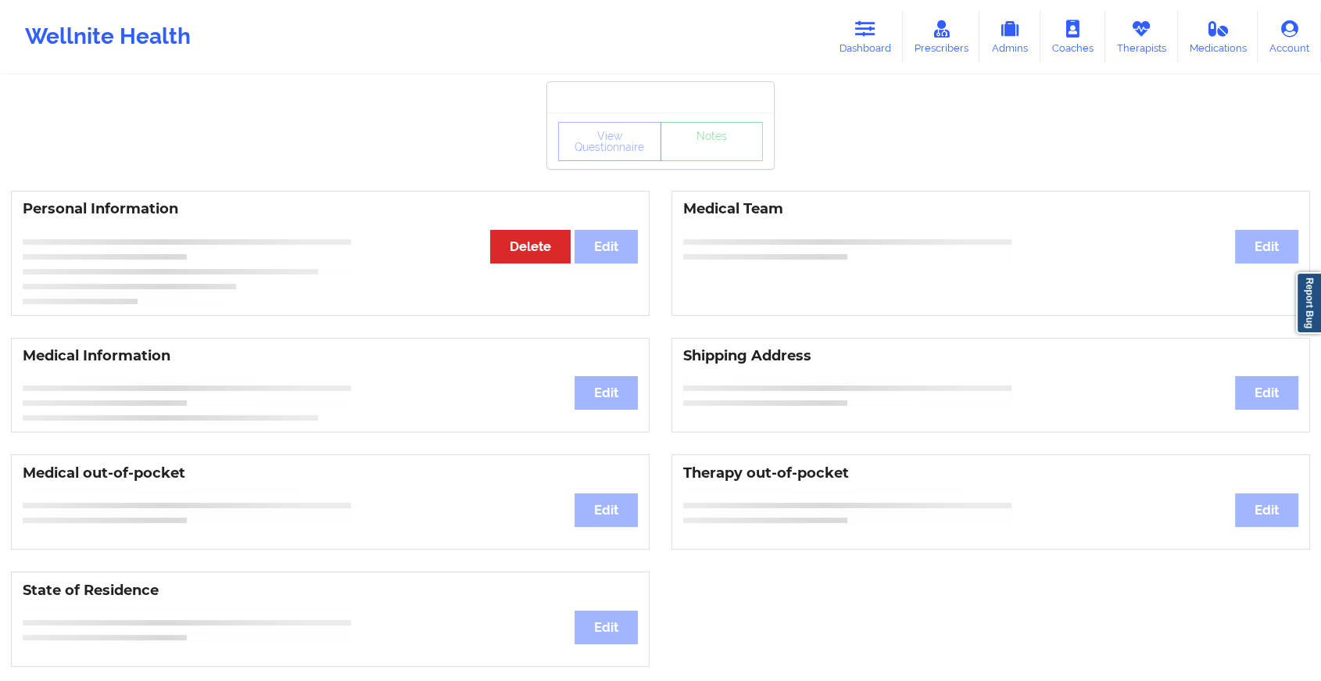
click at [713, 175] on div "View Questionnaire Notes Personal Information Edit Delete Medical Team Edit Med…" at bounding box center [660, 659] width 1321 height 1319
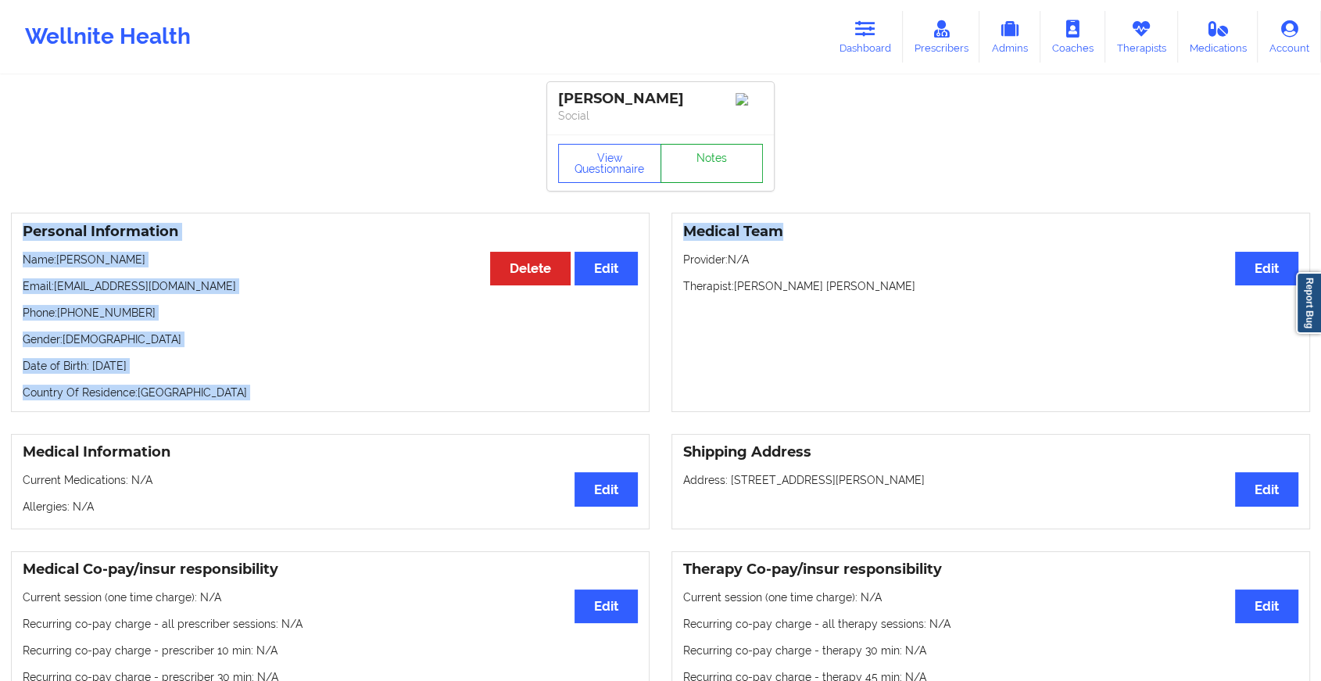
drag, startPoint x: 713, startPoint y: 175, endPoint x: 688, endPoint y: 167, distance: 26.2
click at [688, 167] on link "Notes" at bounding box center [711, 163] width 103 height 39
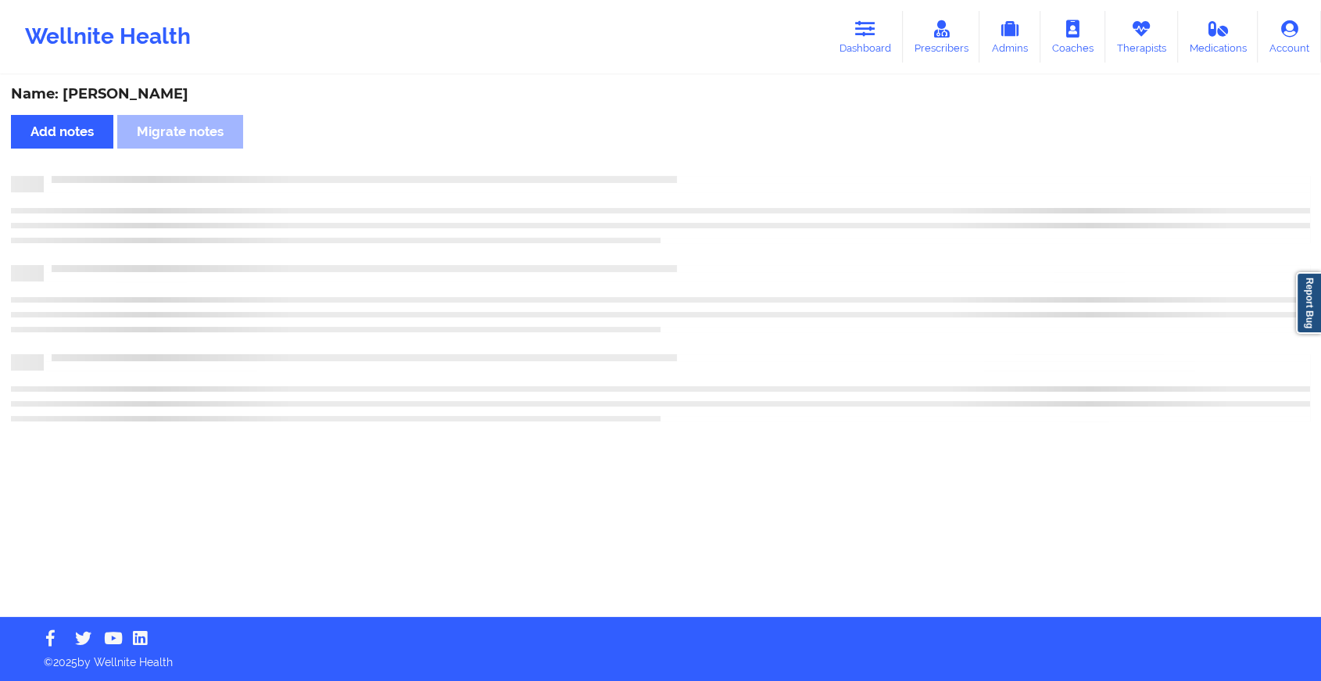
click at [688, 167] on div "Name: [PERSON_NAME] Add notes Migrate notes" at bounding box center [660, 347] width 1321 height 540
click at [688, 167] on div "Name: [PERSON_NAME] Add notes Migrate notes" at bounding box center [667, 347] width 1334 height 540
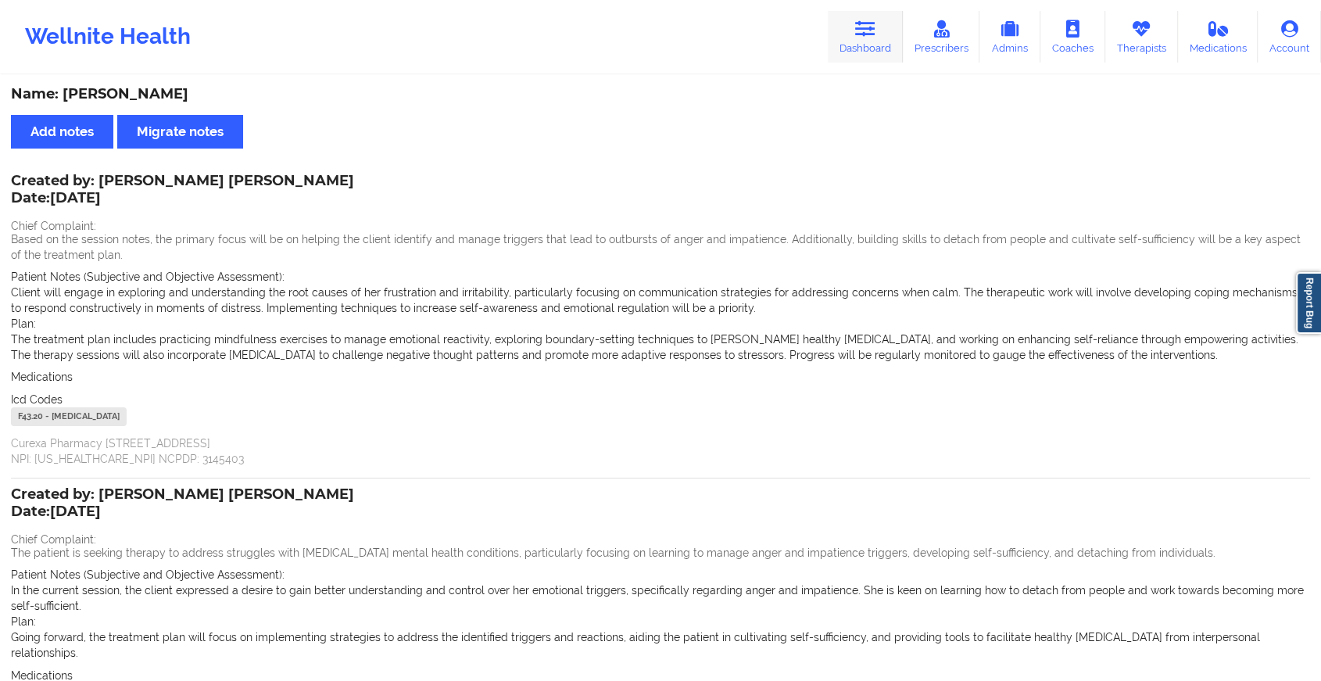
click at [882, 31] on link "Dashboard" at bounding box center [864, 37] width 75 height 52
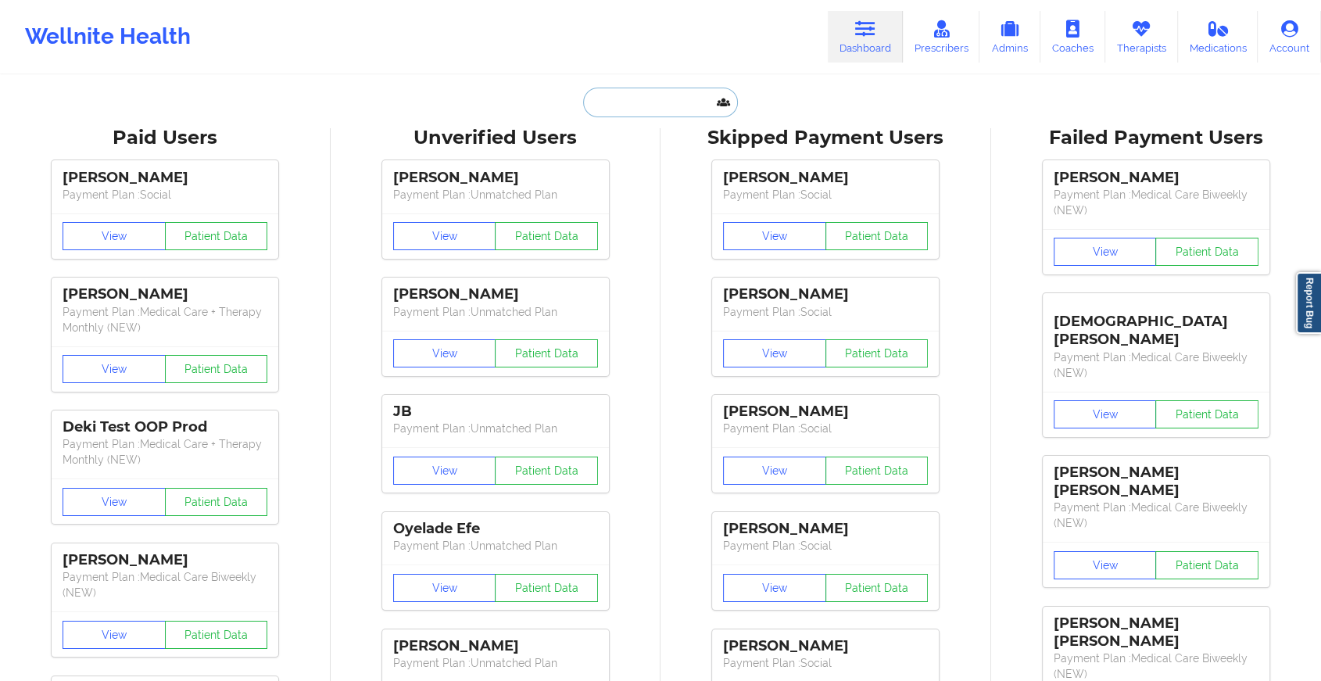
click at [629, 104] on input "text" at bounding box center [660, 103] width 155 height 30
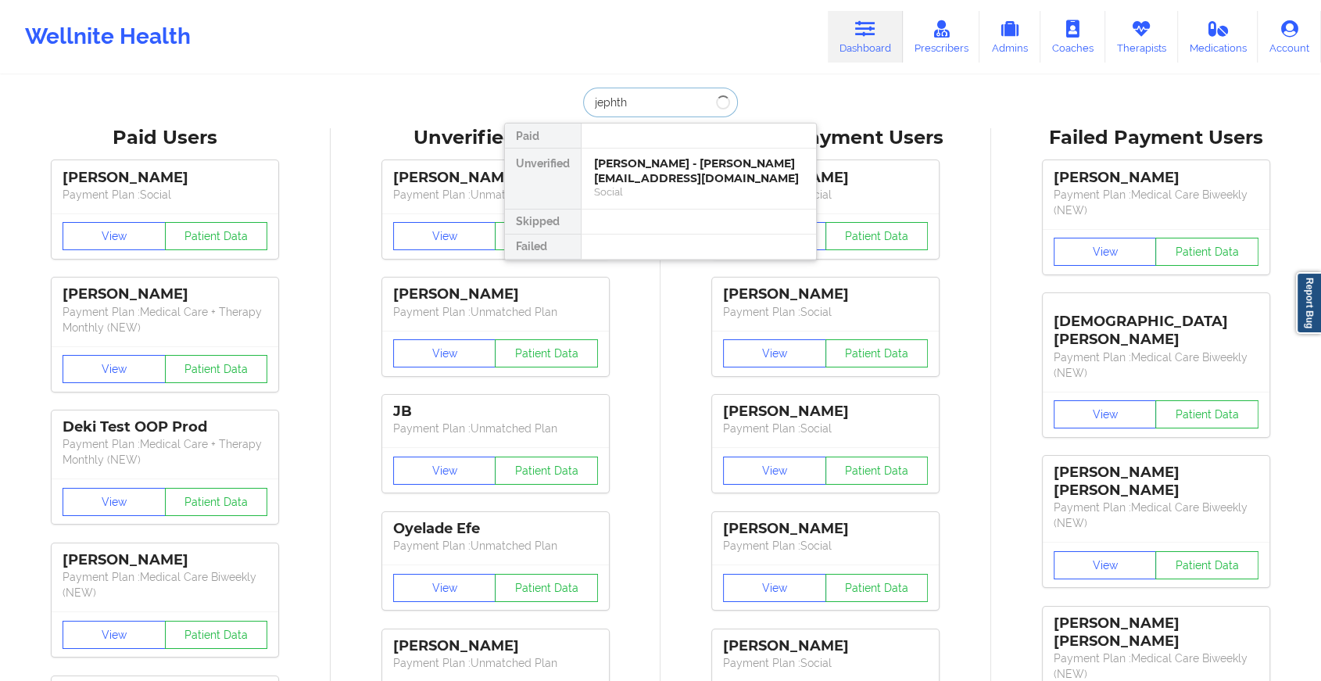
type input "[PERSON_NAME]"
click at [638, 163] on div "[PERSON_NAME] - [PERSON_NAME][EMAIL_ADDRESS][DOMAIN_NAME]" at bounding box center [698, 170] width 209 height 29
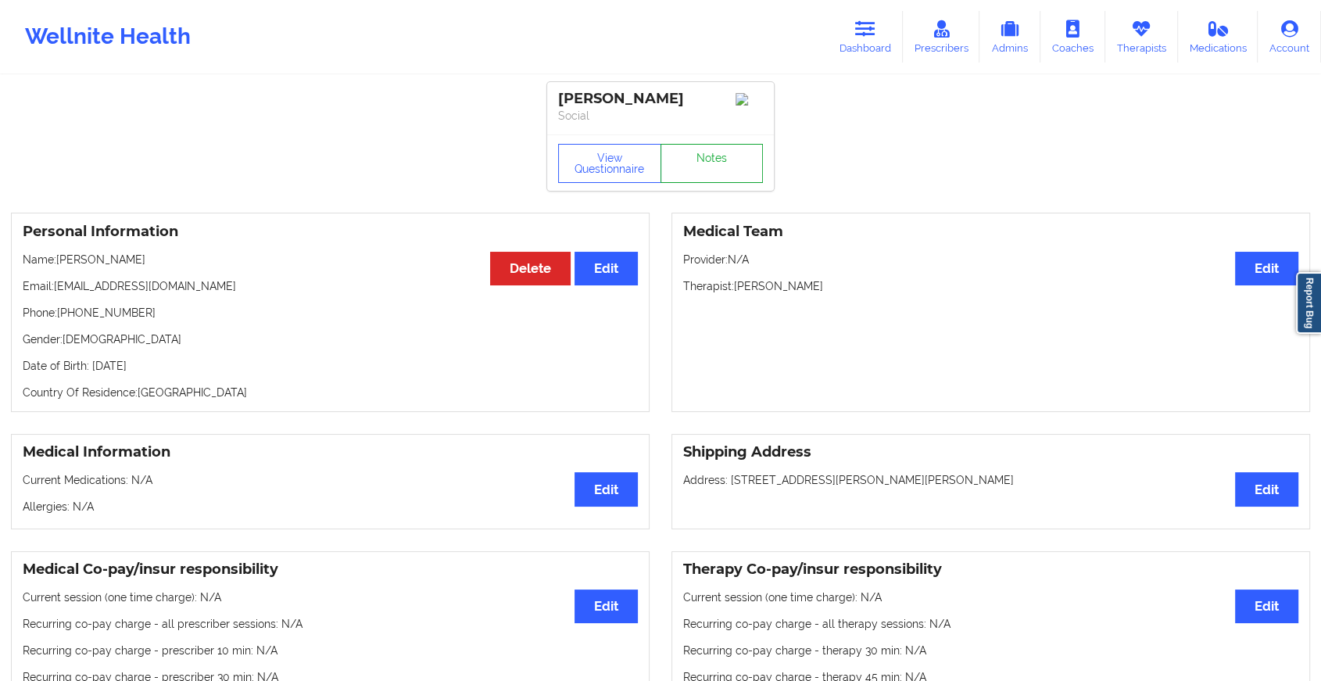
click at [718, 156] on link "Notes" at bounding box center [711, 163] width 103 height 39
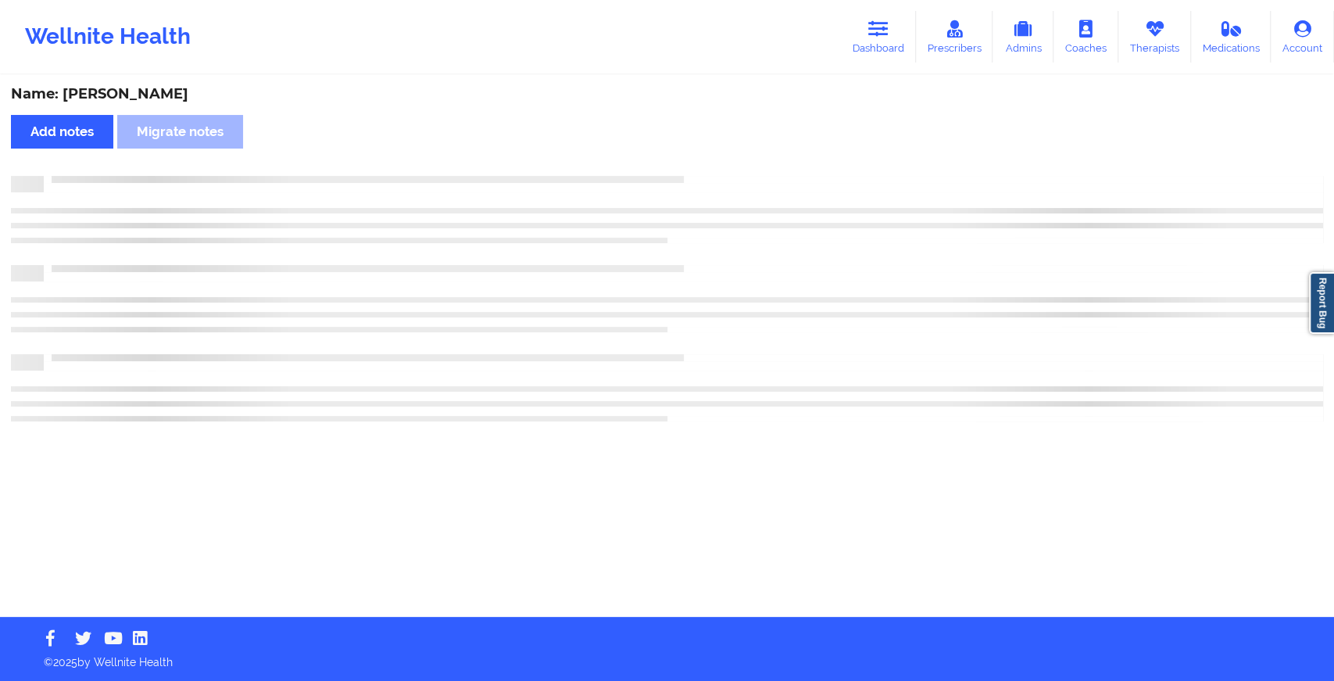
click at [718, 156] on div "Name: [PERSON_NAME] Add notes Migrate notes" at bounding box center [667, 347] width 1334 height 540
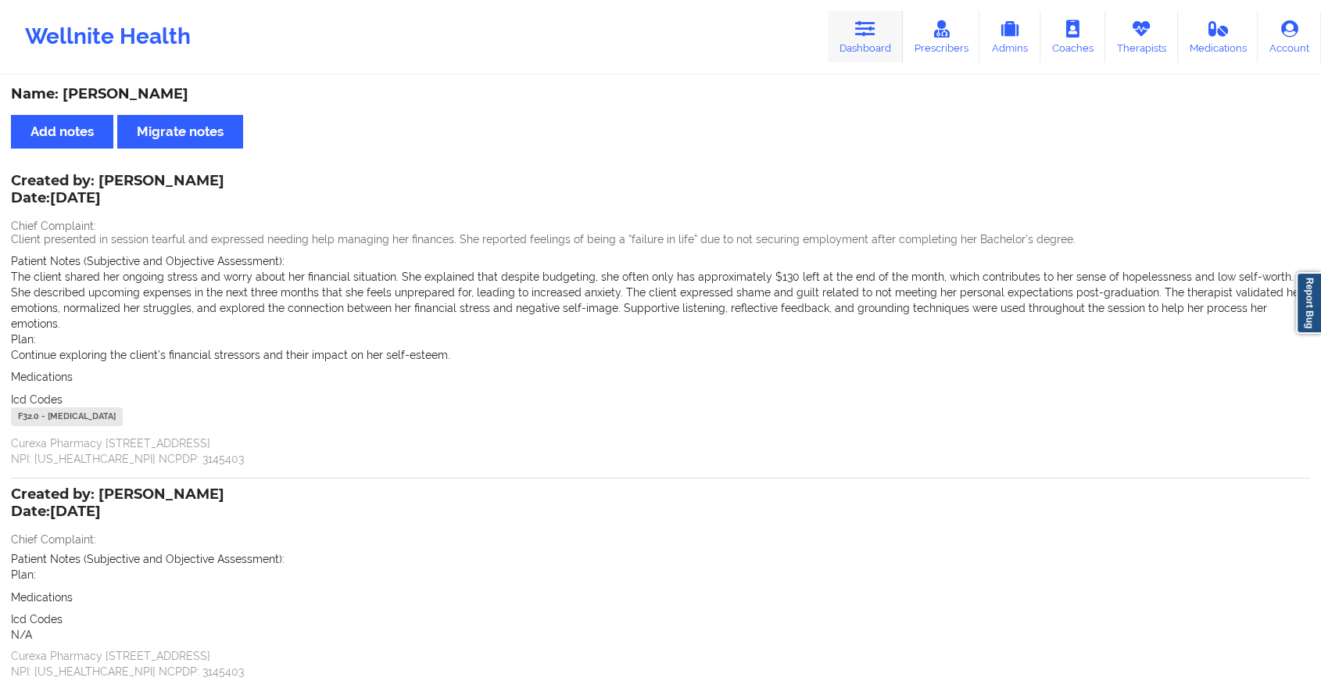
click at [839, 38] on link "Dashboard" at bounding box center [864, 37] width 75 height 52
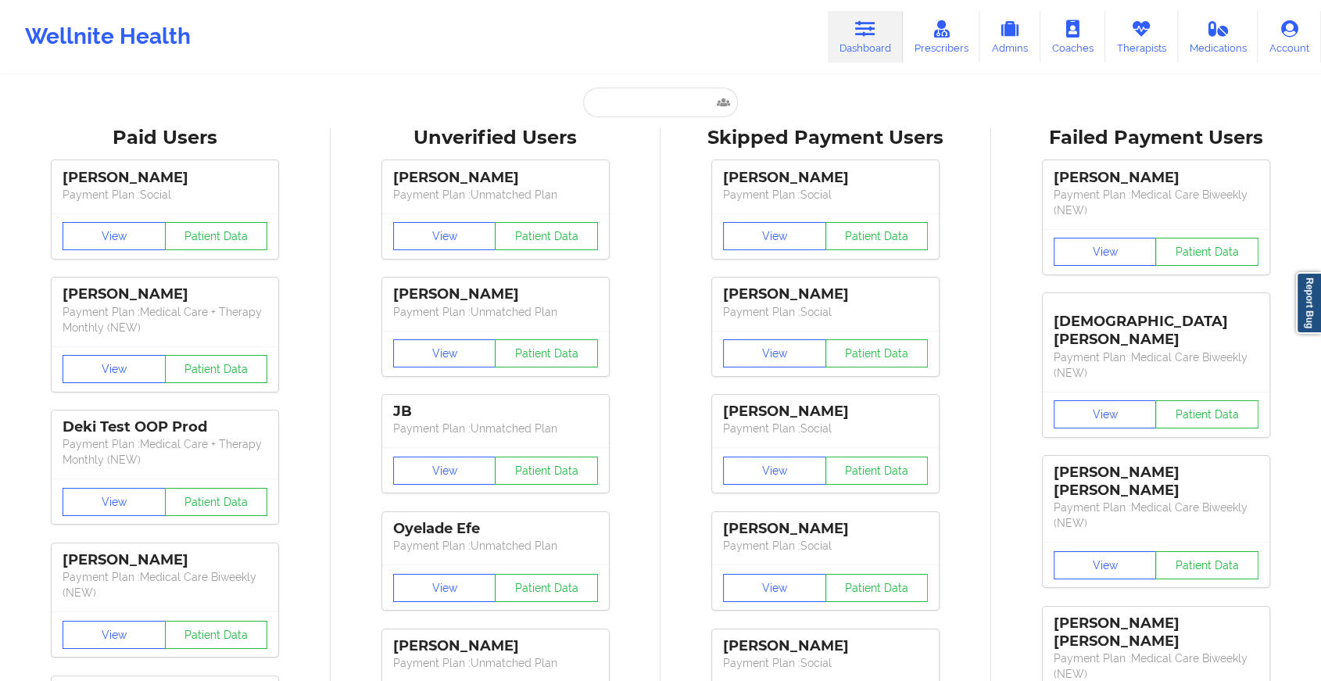
click at [659, 95] on input "text" at bounding box center [660, 103] width 155 height 30
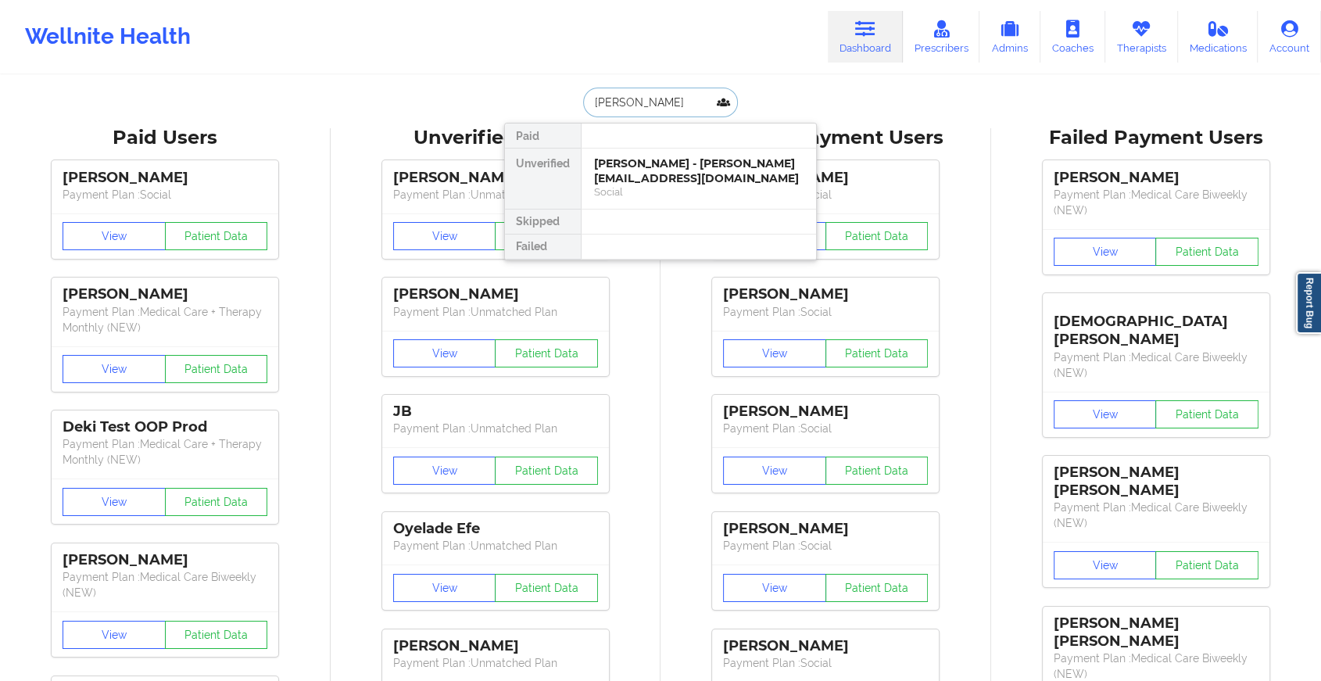
type input "[PERSON_NAME]"
click at [653, 163] on div "[PERSON_NAME] - [EMAIL_ADDRESS][DOMAIN_NAME]" at bounding box center [698, 170] width 209 height 29
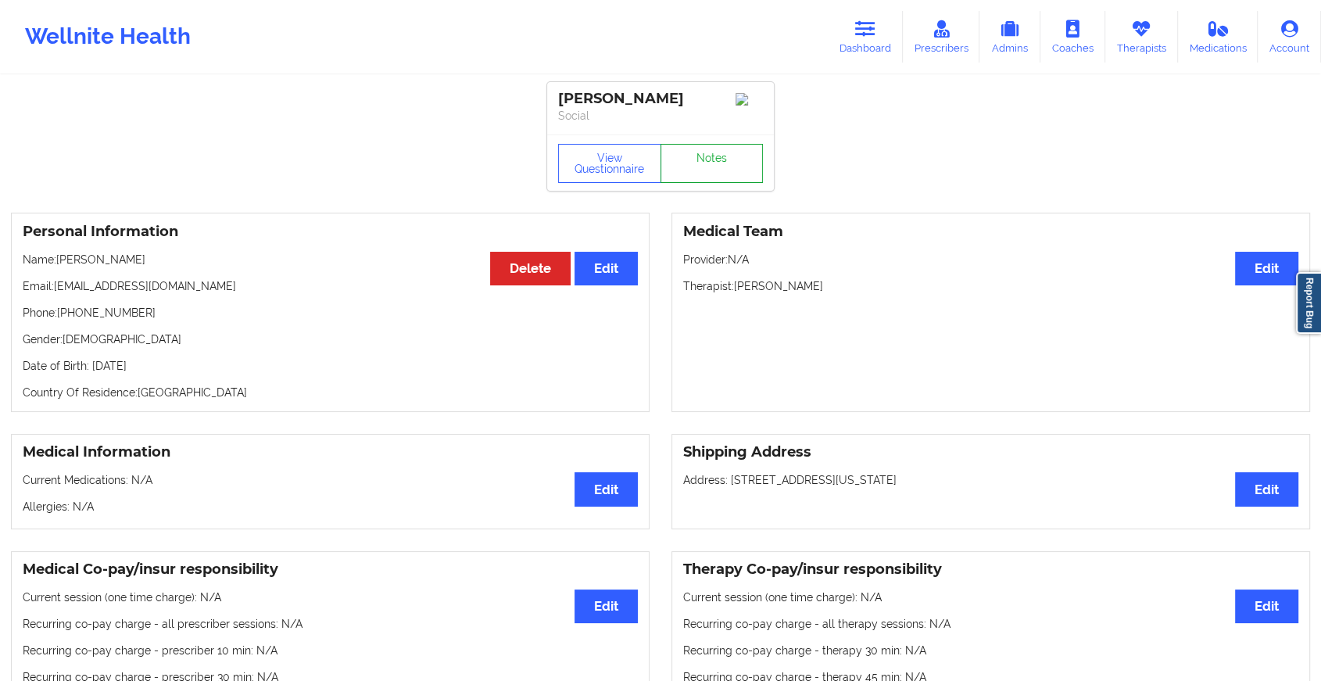
click at [691, 155] on link "Notes" at bounding box center [711, 163] width 103 height 39
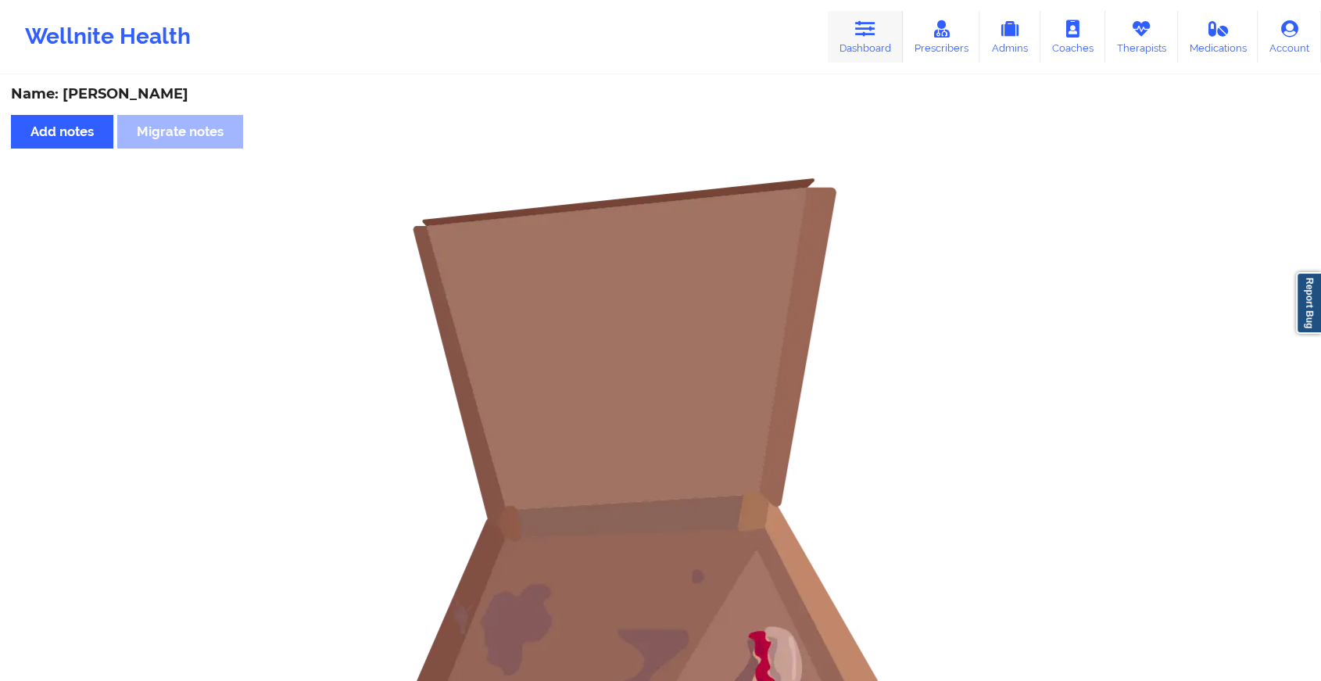
click at [856, 42] on link "Dashboard" at bounding box center [864, 37] width 75 height 52
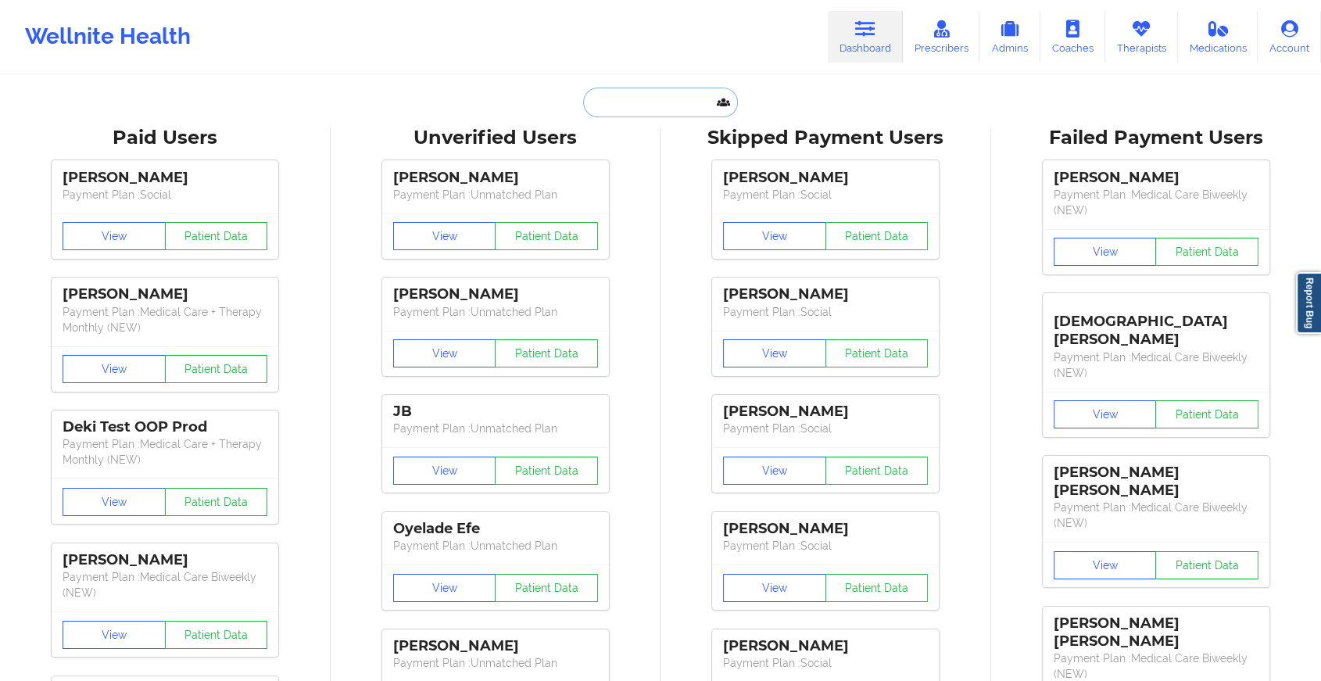
click at [606, 109] on input "text" at bounding box center [660, 103] width 155 height 30
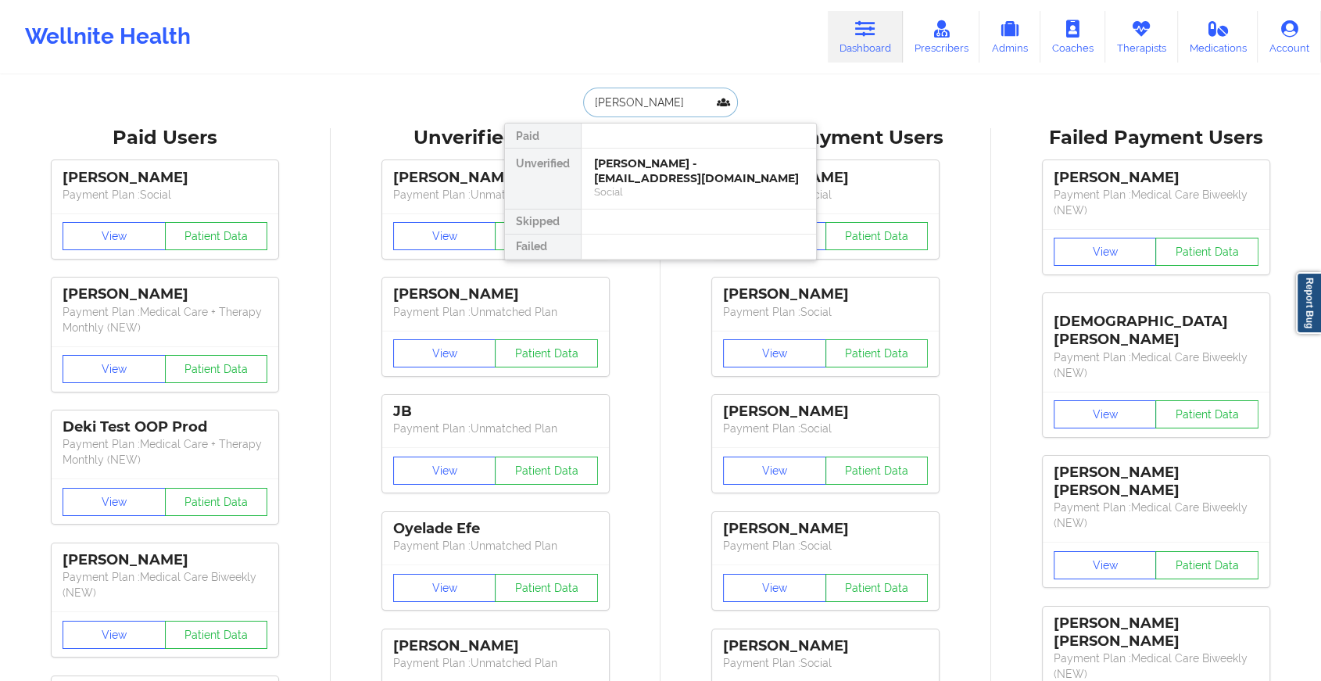
type input "[PERSON_NAME] [PERSON_NAME]"
click at [650, 173] on div "[PERSON_NAME] - [PERSON_NAME][EMAIL_ADDRESS][DOMAIN_NAME]" at bounding box center [698, 170] width 209 height 29
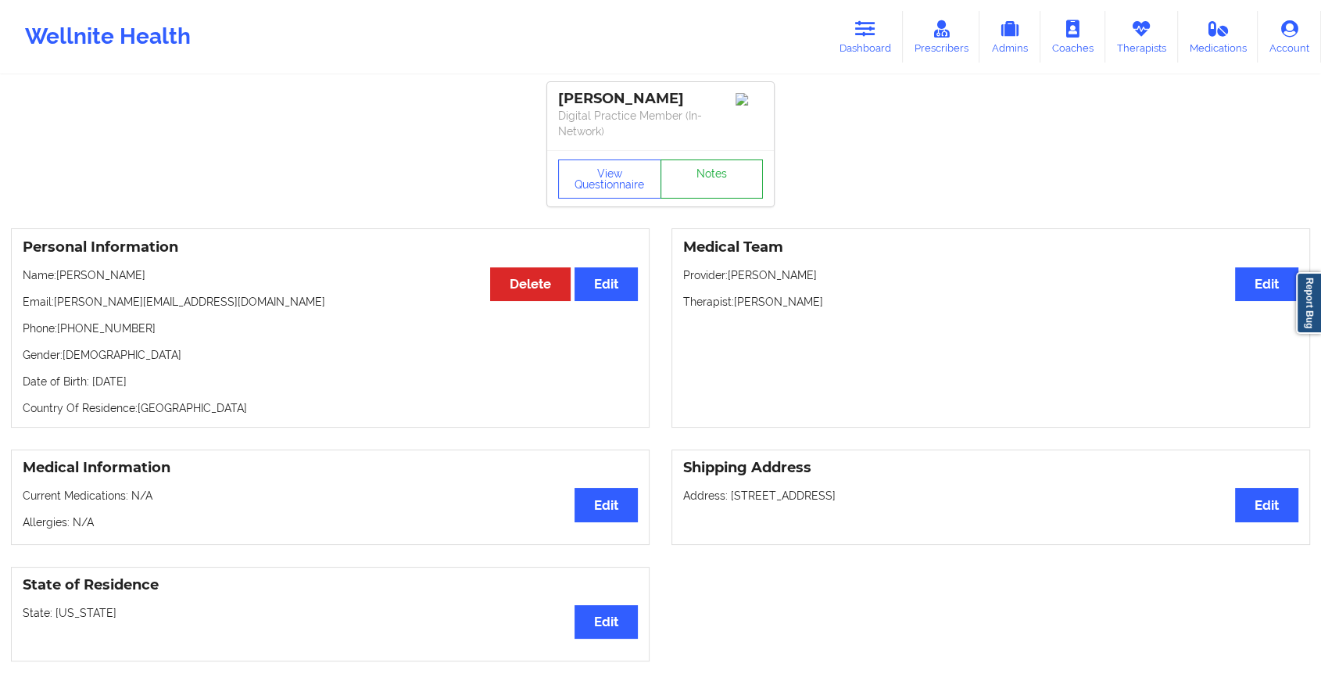
click at [724, 163] on link "Notes" at bounding box center [711, 178] width 103 height 39
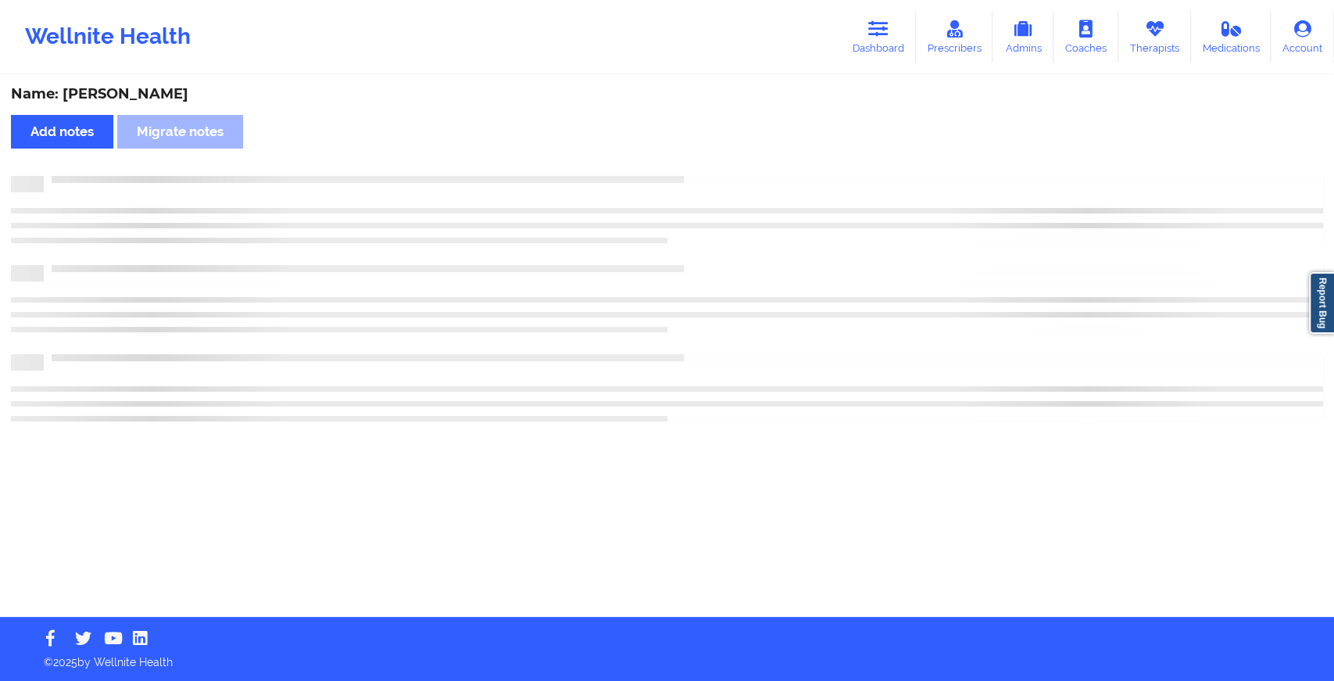
click at [724, 163] on div "Name: [PERSON_NAME] Add notes Migrate notes" at bounding box center [667, 347] width 1334 height 540
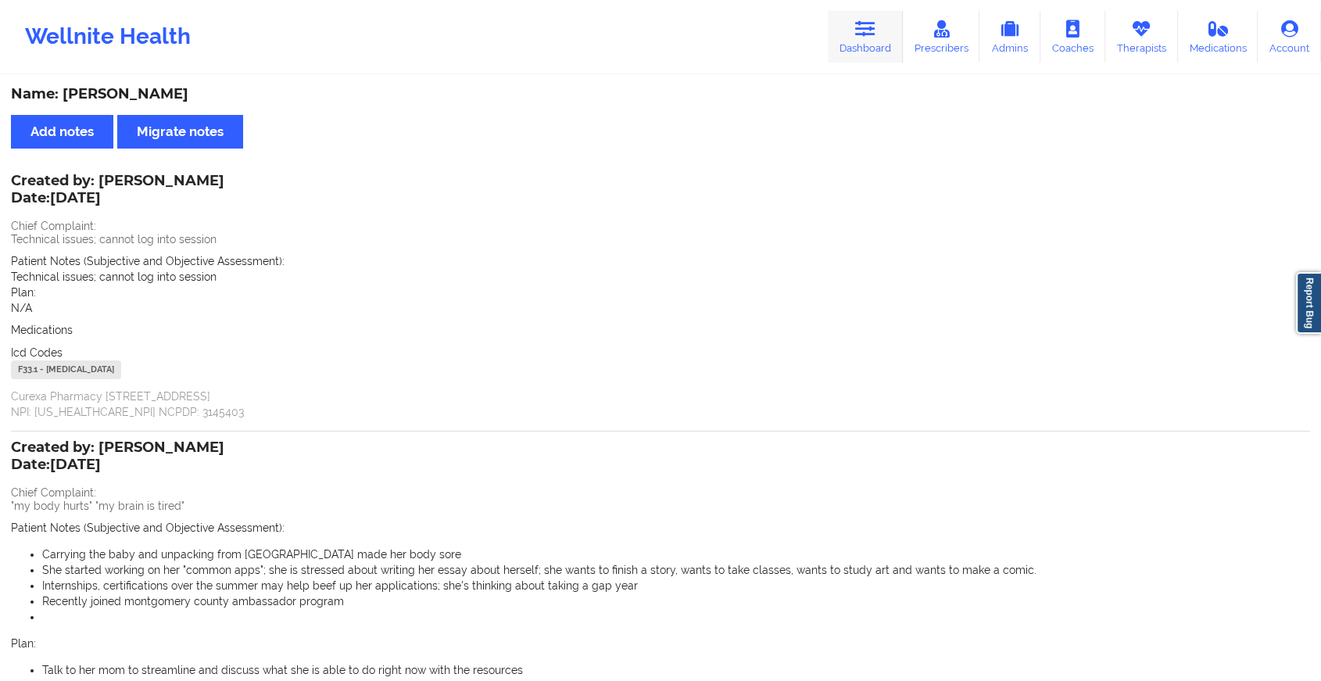
click at [866, 39] on link "Dashboard" at bounding box center [864, 37] width 75 height 52
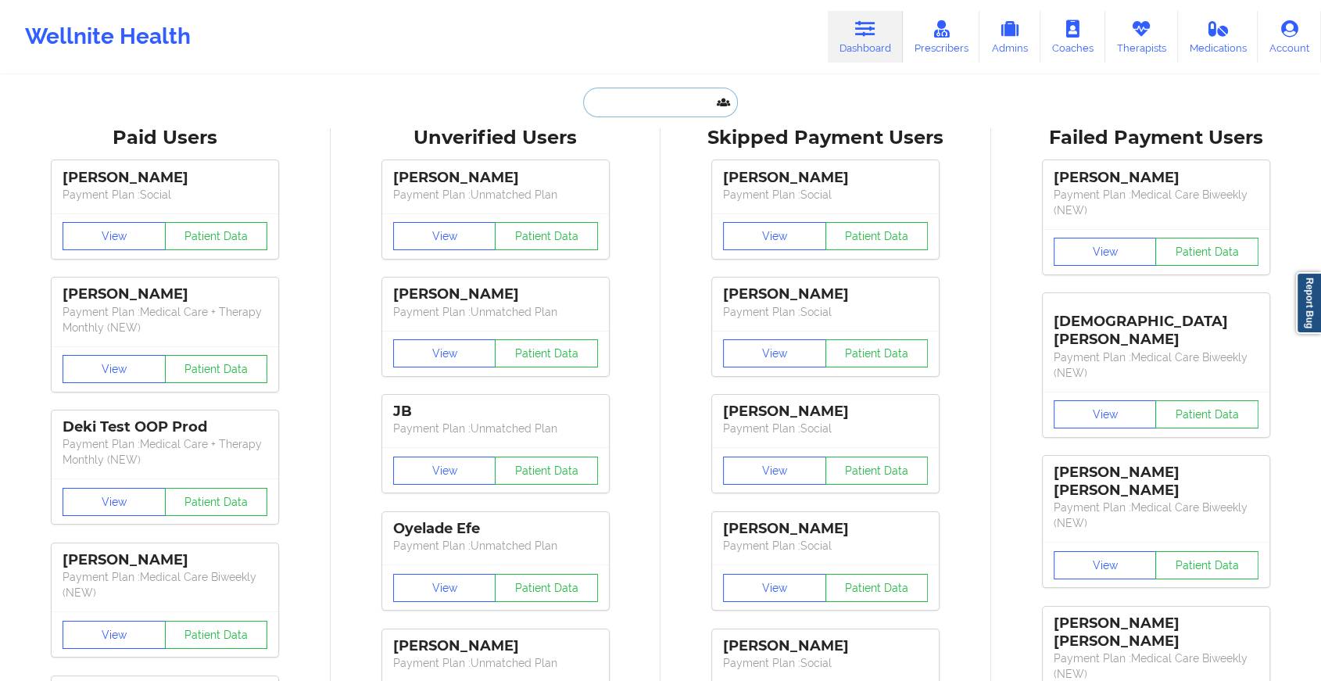
click at [663, 112] on input "text" at bounding box center [660, 103] width 155 height 30
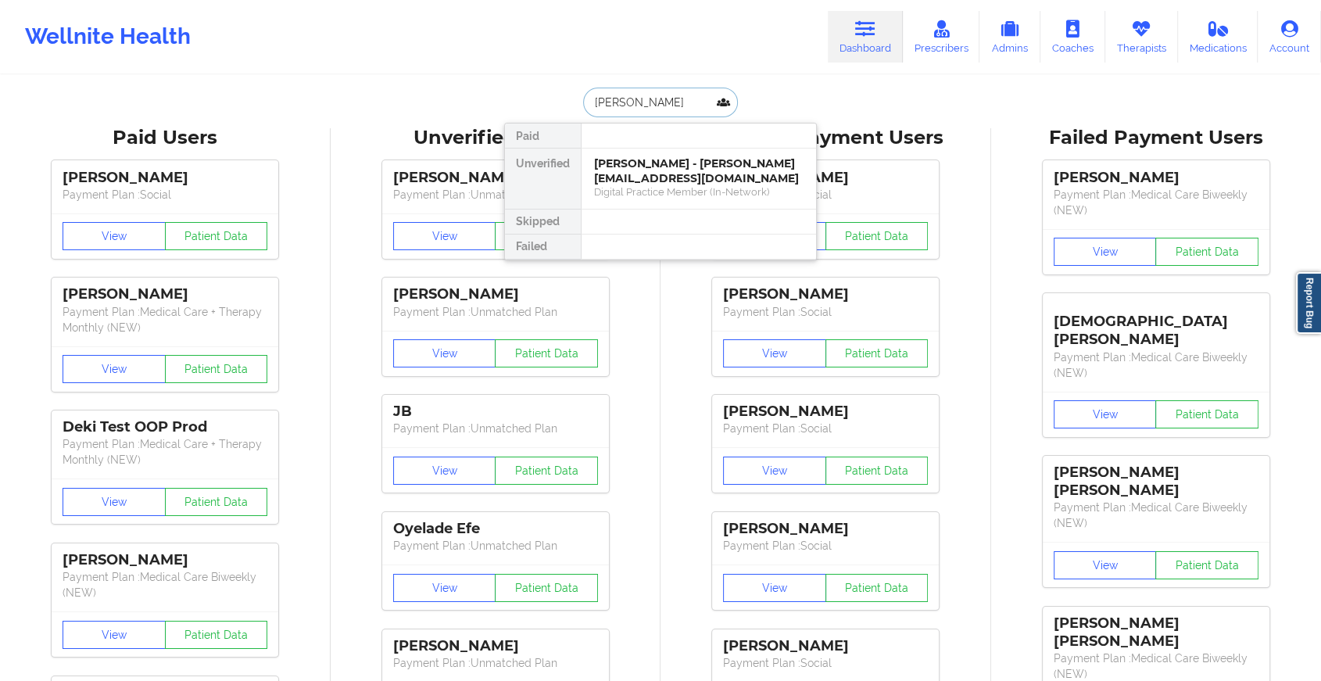
type input "[PERSON_NAME]"
click at [673, 180] on div "[PERSON_NAME] - [EMAIL_ADDRESS][DOMAIN_NAME]" at bounding box center [698, 170] width 209 height 29
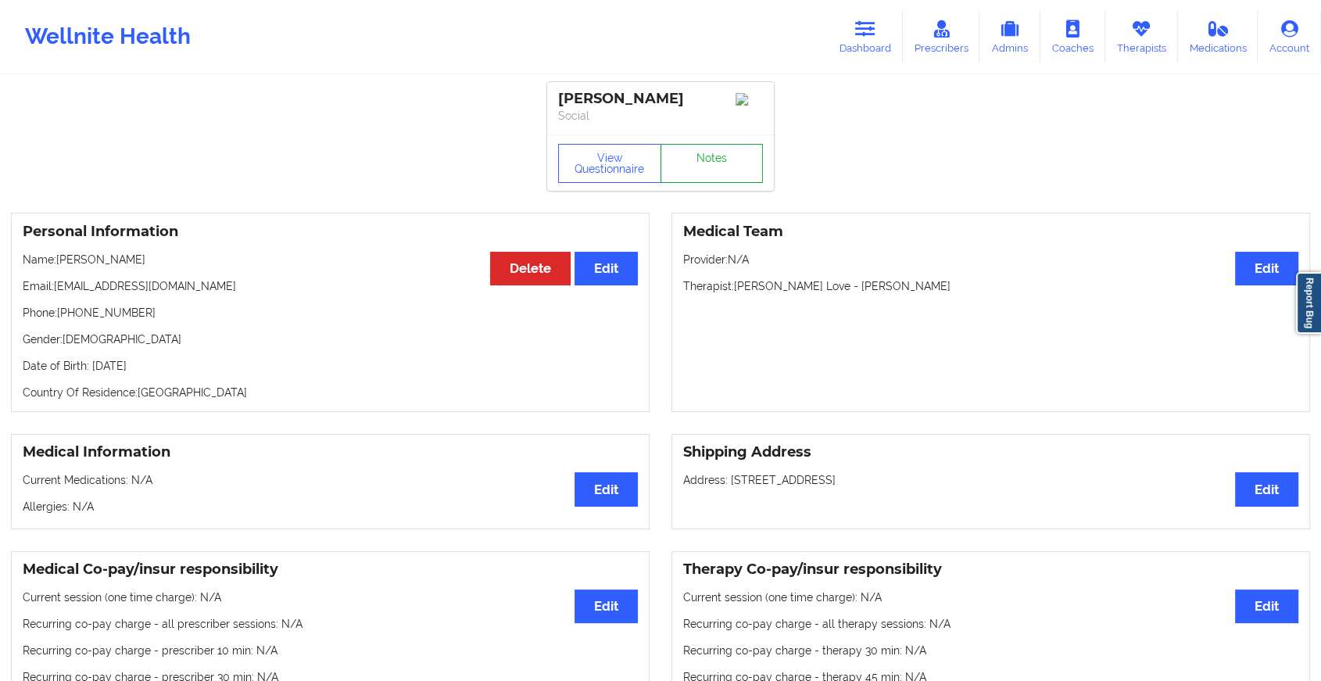
click at [717, 159] on link "Notes" at bounding box center [711, 163] width 103 height 39
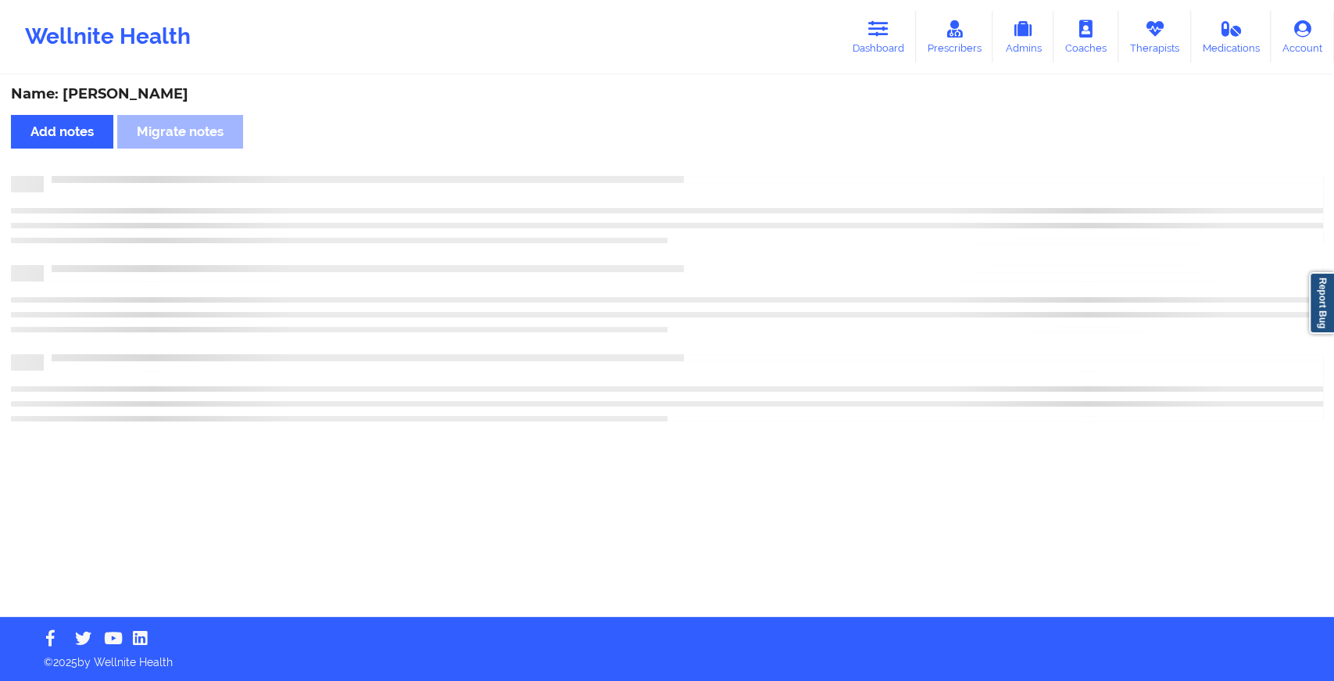
click at [717, 159] on div "Name: [PERSON_NAME] Add notes Migrate notes" at bounding box center [667, 347] width 1334 height 540
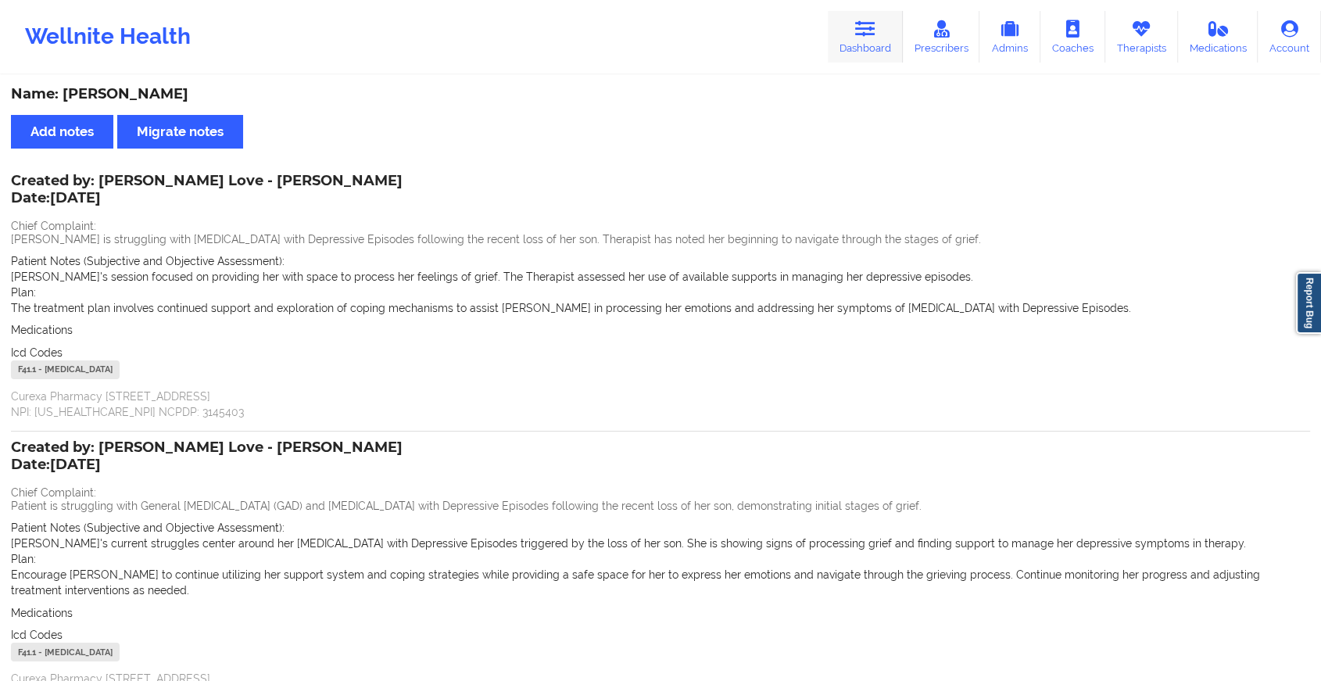
click at [862, 45] on link "Dashboard" at bounding box center [864, 37] width 75 height 52
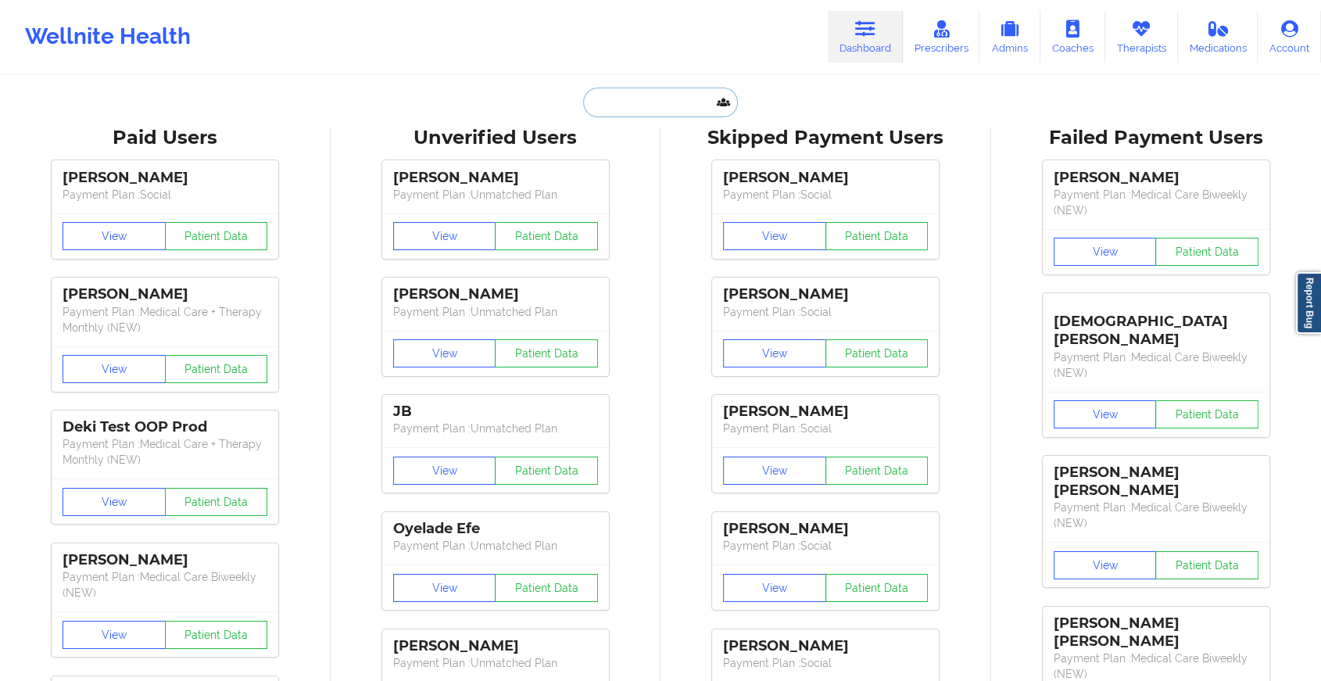
click at [667, 105] on input "text" at bounding box center [660, 103] width 155 height 30
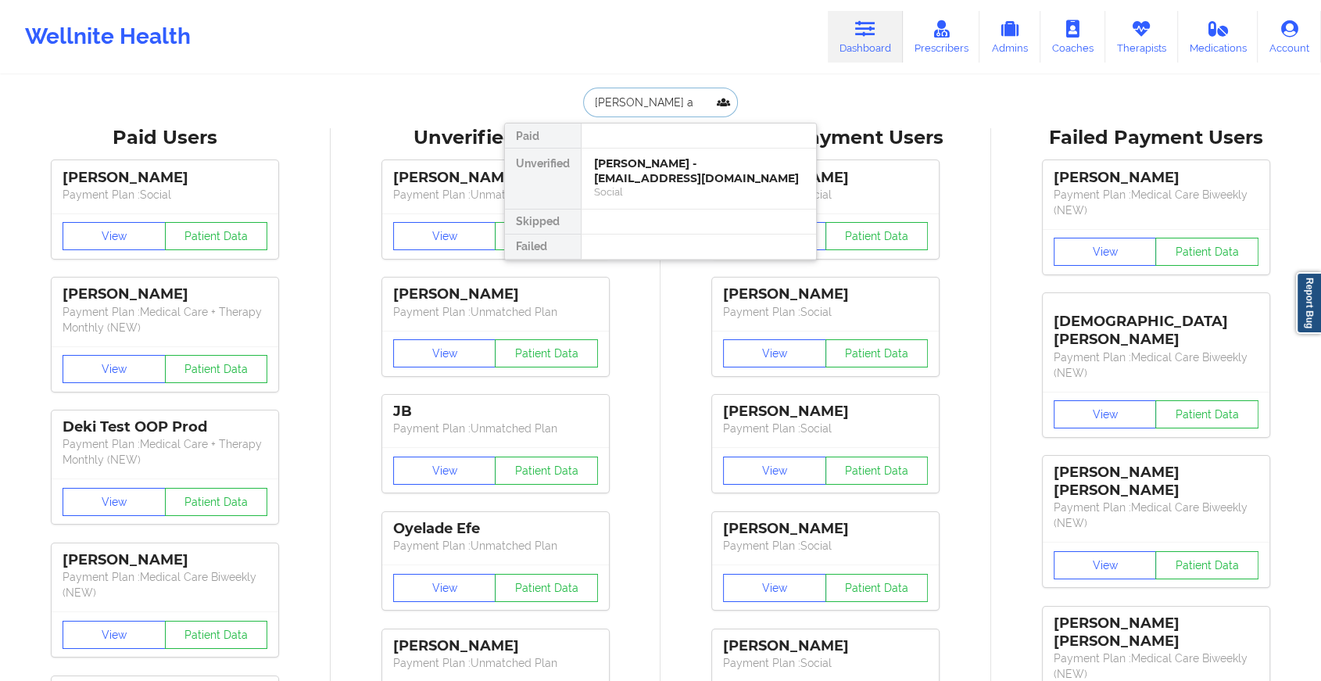
type input "[PERSON_NAME] ab"
click at [658, 159] on div "[PERSON_NAME] - [EMAIL_ADDRESS][DOMAIN_NAME]" at bounding box center [698, 170] width 209 height 29
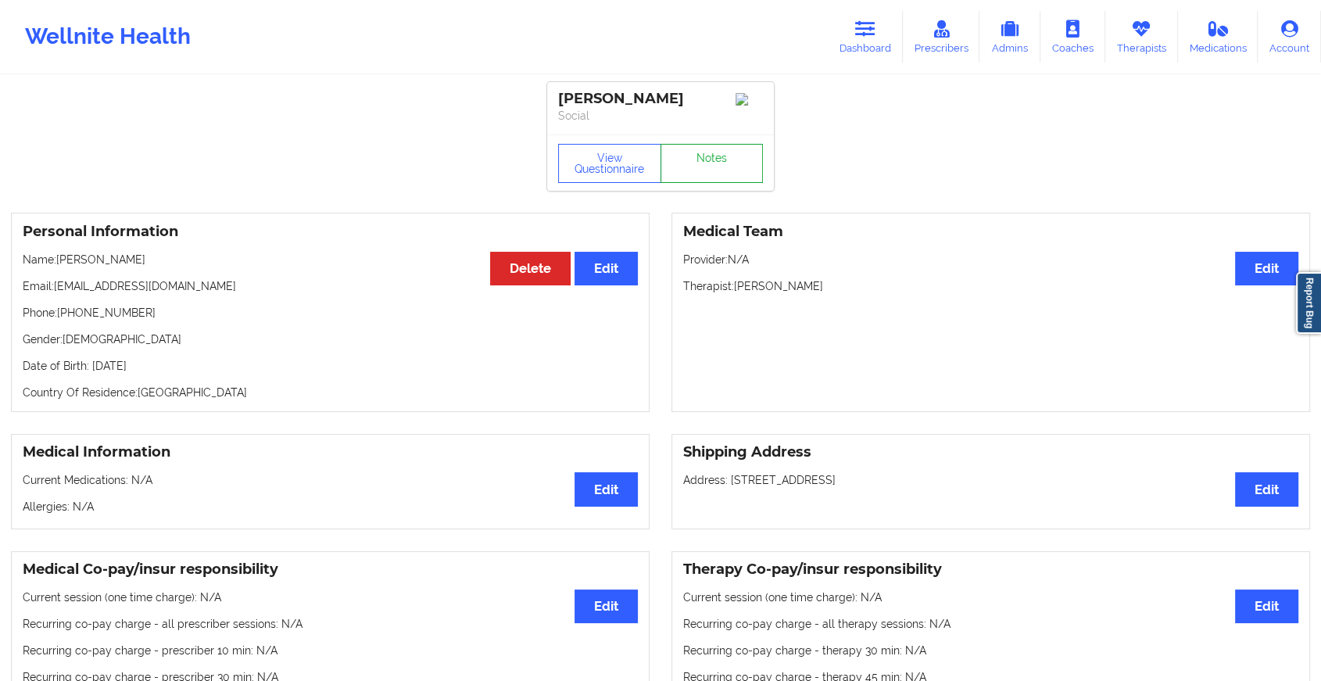
click at [719, 169] on link "Notes" at bounding box center [711, 163] width 103 height 39
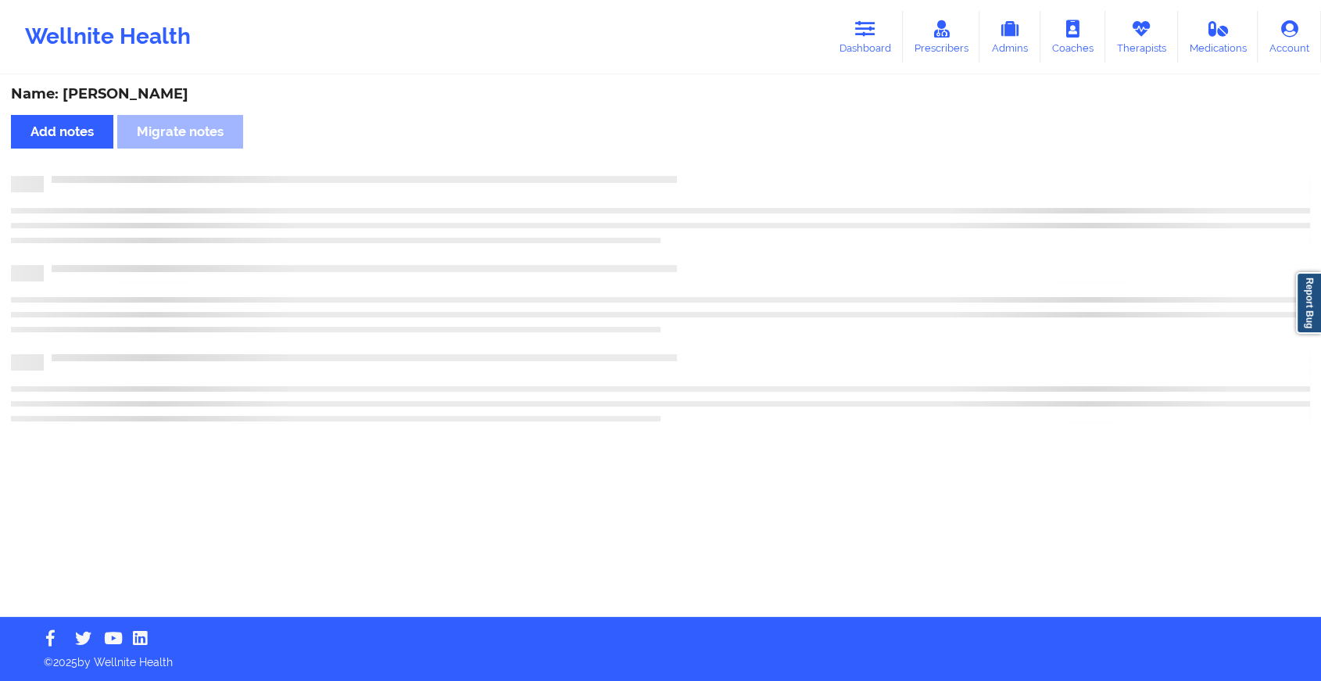
click at [719, 169] on div "Name: [PERSON_NAME] Add notes [PERSON_NAME] notes" at bounding box center [660, 347] width 1321 height 540
click at [719, 169] on div "Name: [PERSON_NAME] Add notes [PERSON_NAME] notes" at bounding box center [667, 347] width 1334 height 540
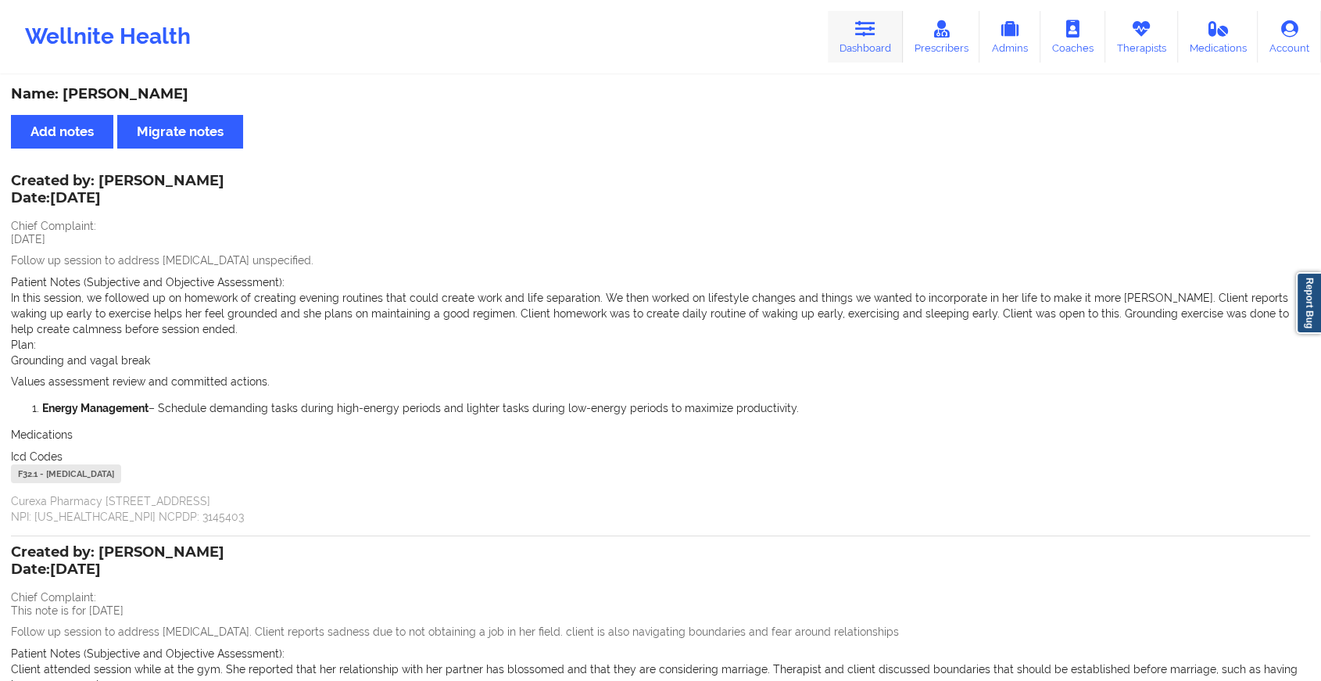
click at [878, 42] on link "Dashboard" at bounding box center [864, 37] width 75 height 52
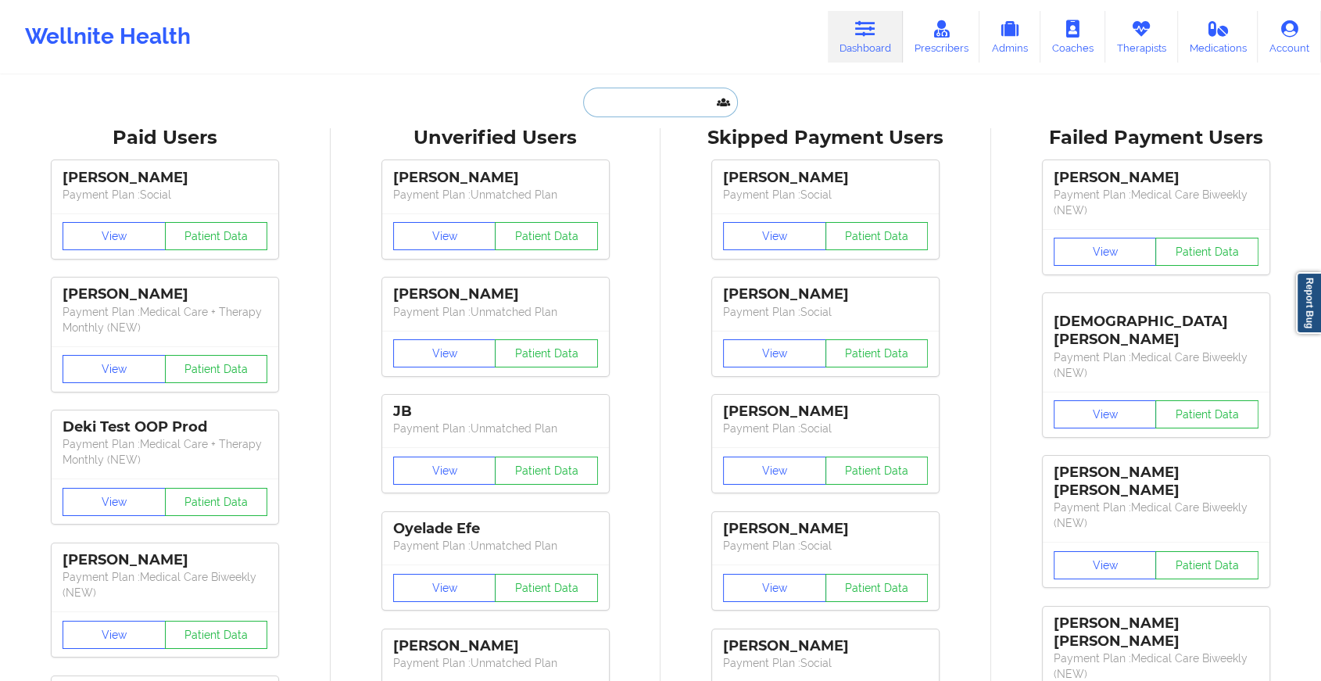
click at [638, 106] on input "text" at bounding box center [660, 103] width 155 height 30
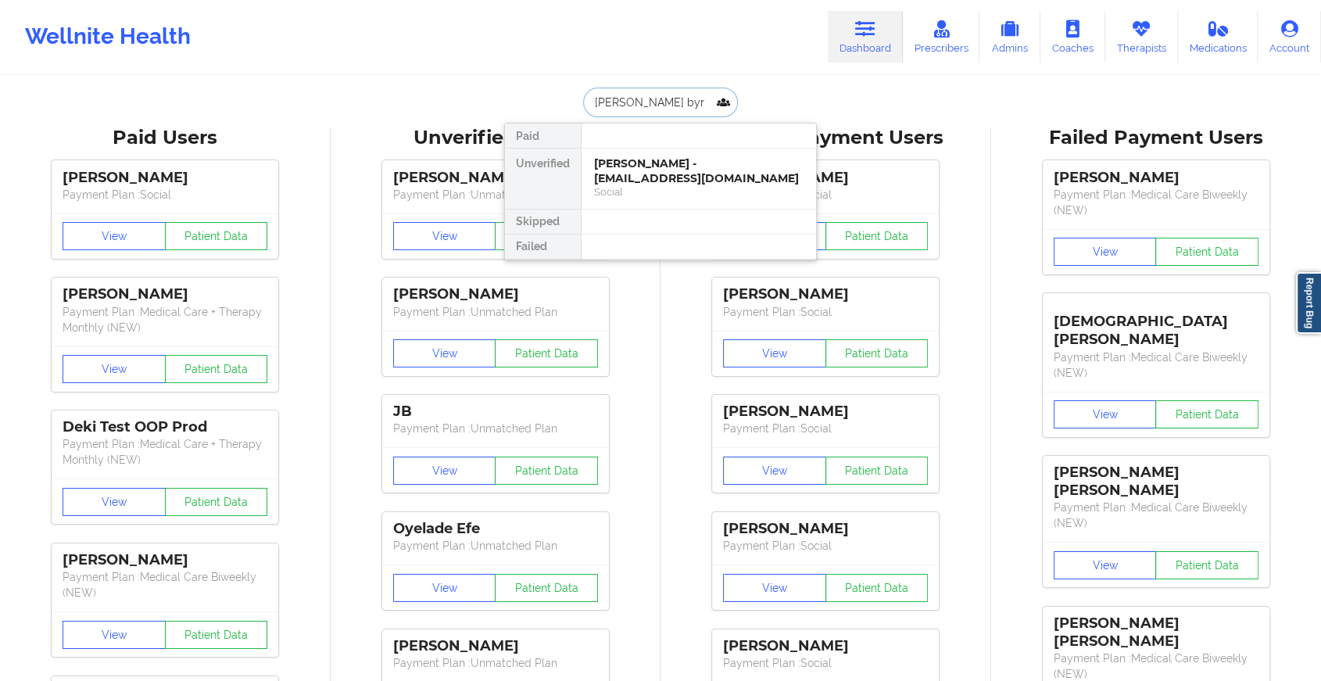
type input "[PERSON_NAME]"
click at [636, 167] on div "[PERSON_NAME] - [EMAIL_ADDRESS][DOMAIN_NAME]" at bounding box center [698, 170] width 209 height 29
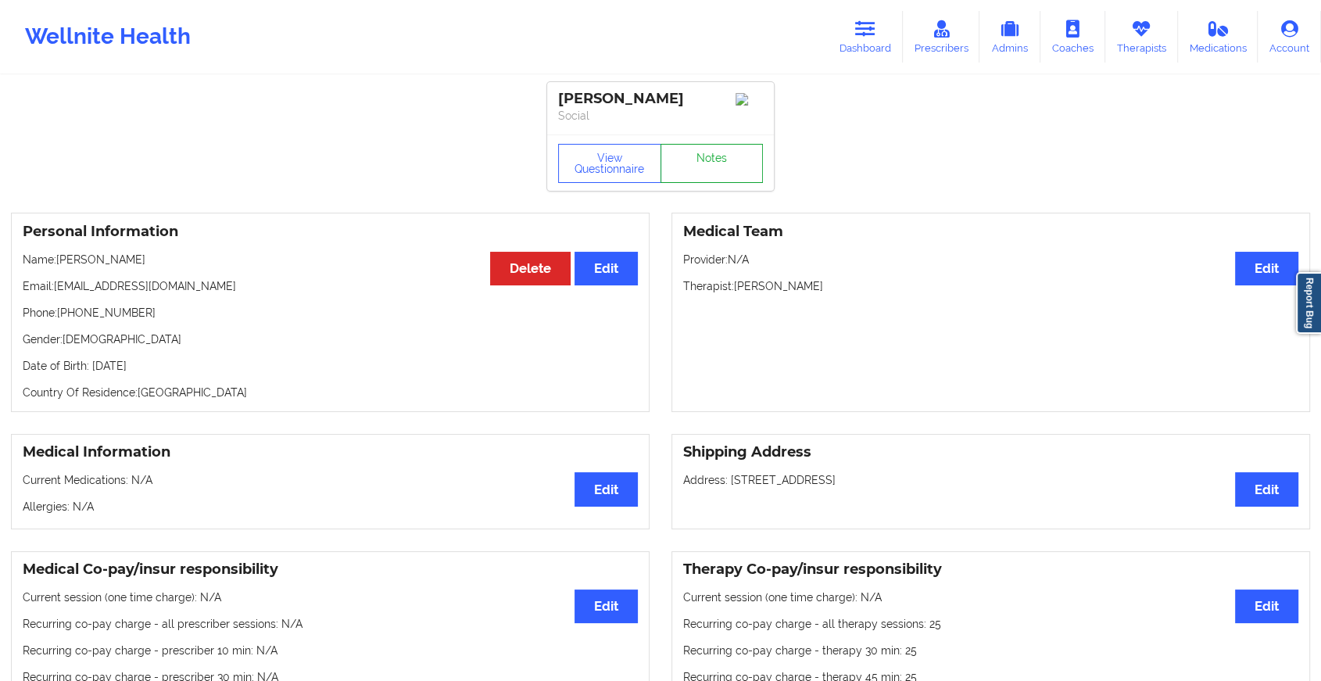
click at [720, 160] on link "Notes" at bounding box center [711, 163] width 103 height 39
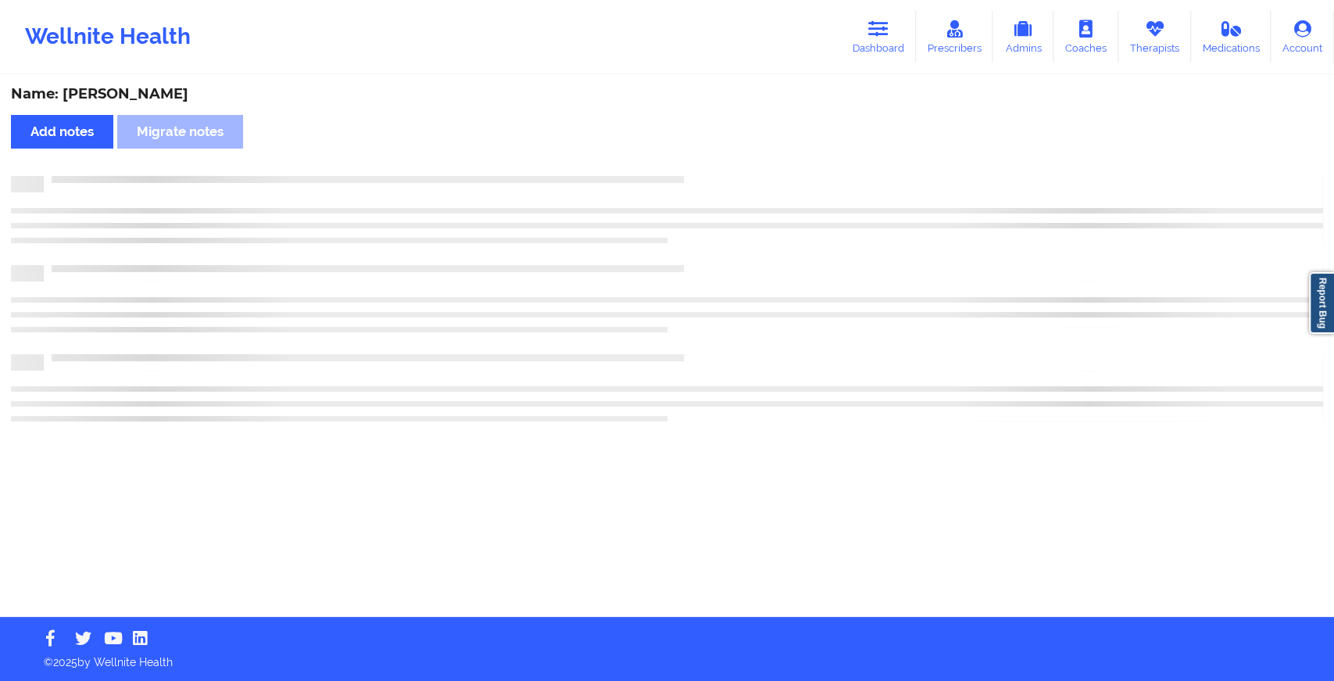
click at [720, 160] on div "Name: [PERSON_NAME] Add notes Migrate notes" at bounding box center [667, 347] width 1334 height 540
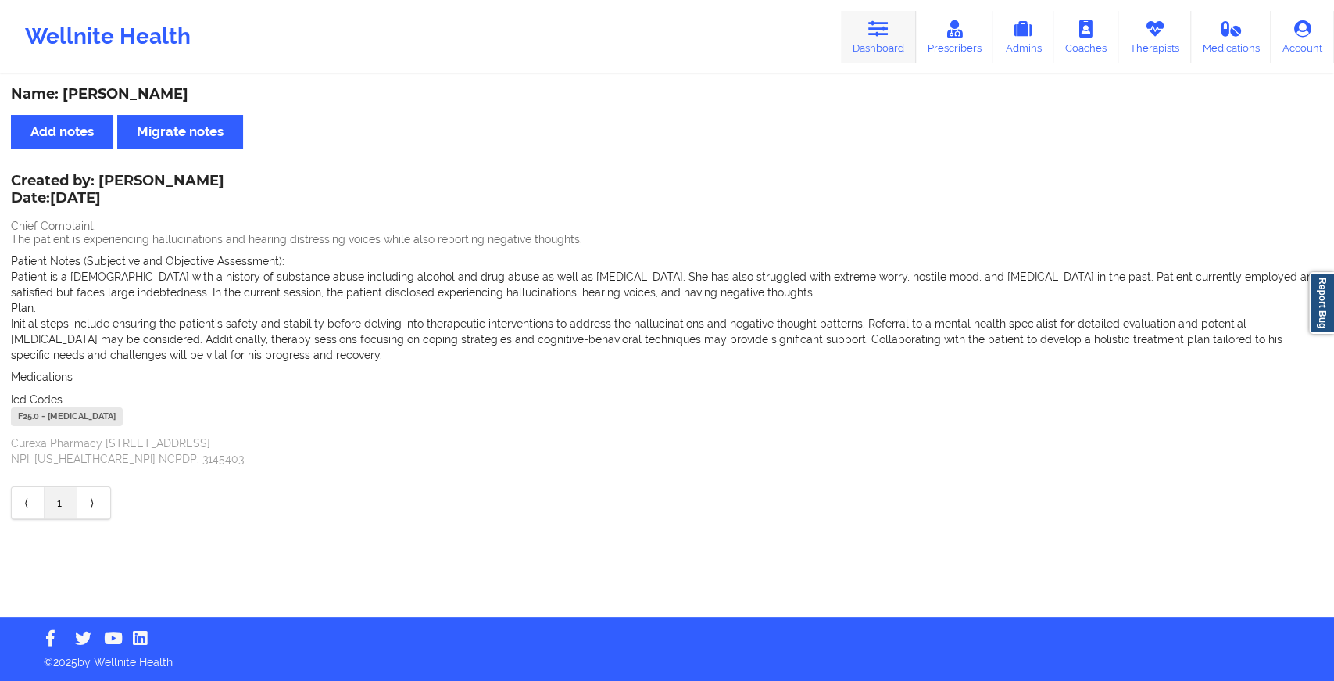
click at [867, 13] on link "Dashboard" at bounding box center [878, 37] width 75 height 52
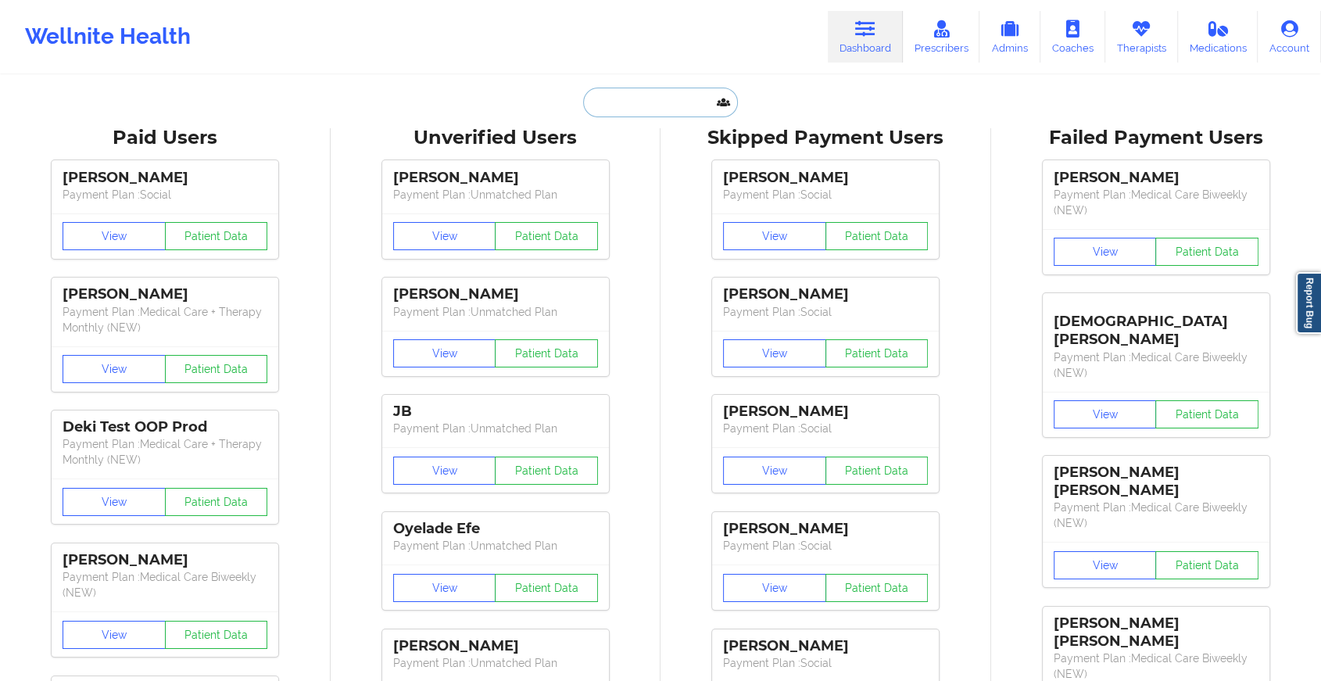
click at [652, 95] on input "text" at bounding box center [660, 103] width 155 height 30
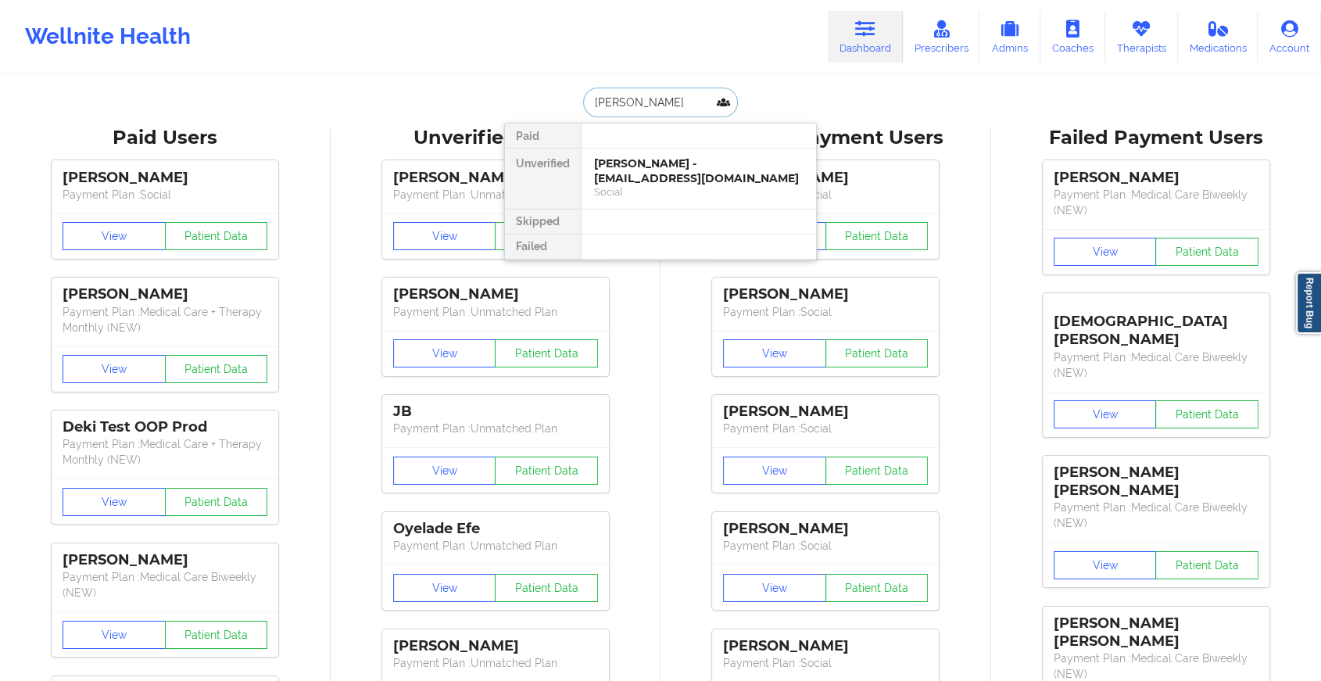
type input "[PERSON_NAME]"
click at [651, 177] on div "[PERSON_NAME] - [EMAIL_ADDRESS][DOMAIN_NAME]" at bounding box center [698, 170] width 209 height 29
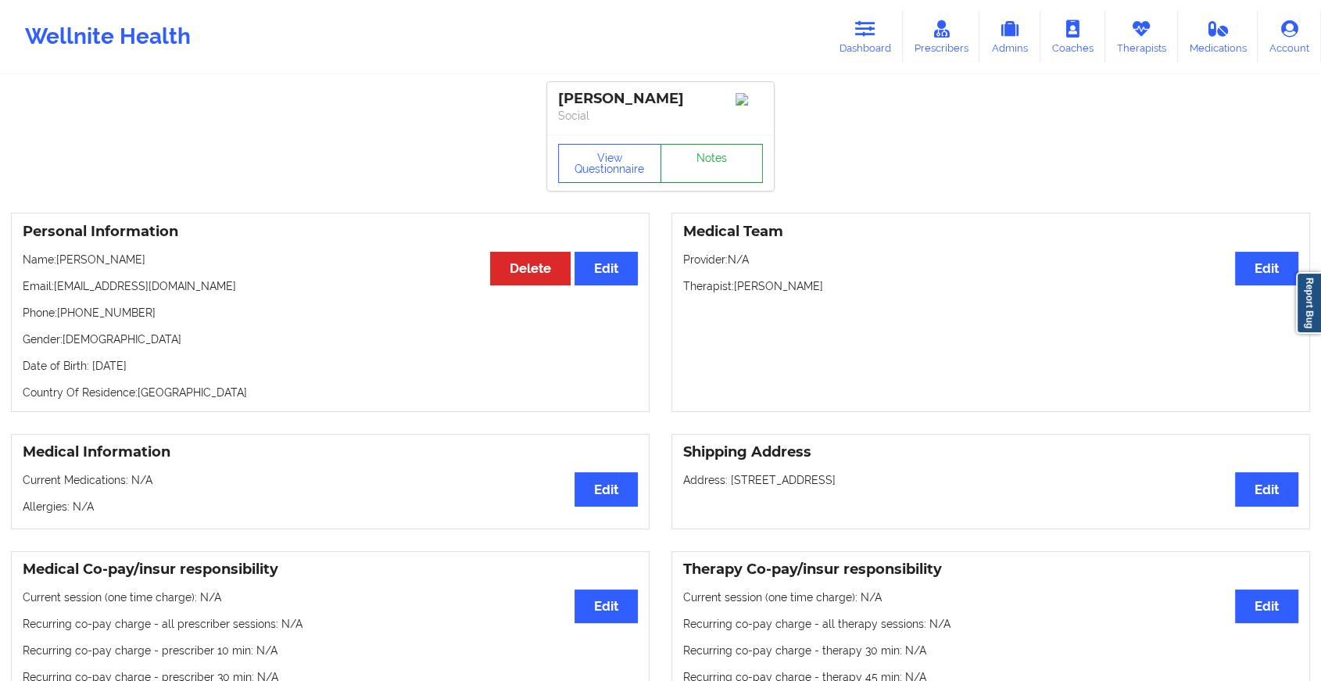
click at [688, 169] on link "Notes" at bounding box center [711, 163] width 103 height 39
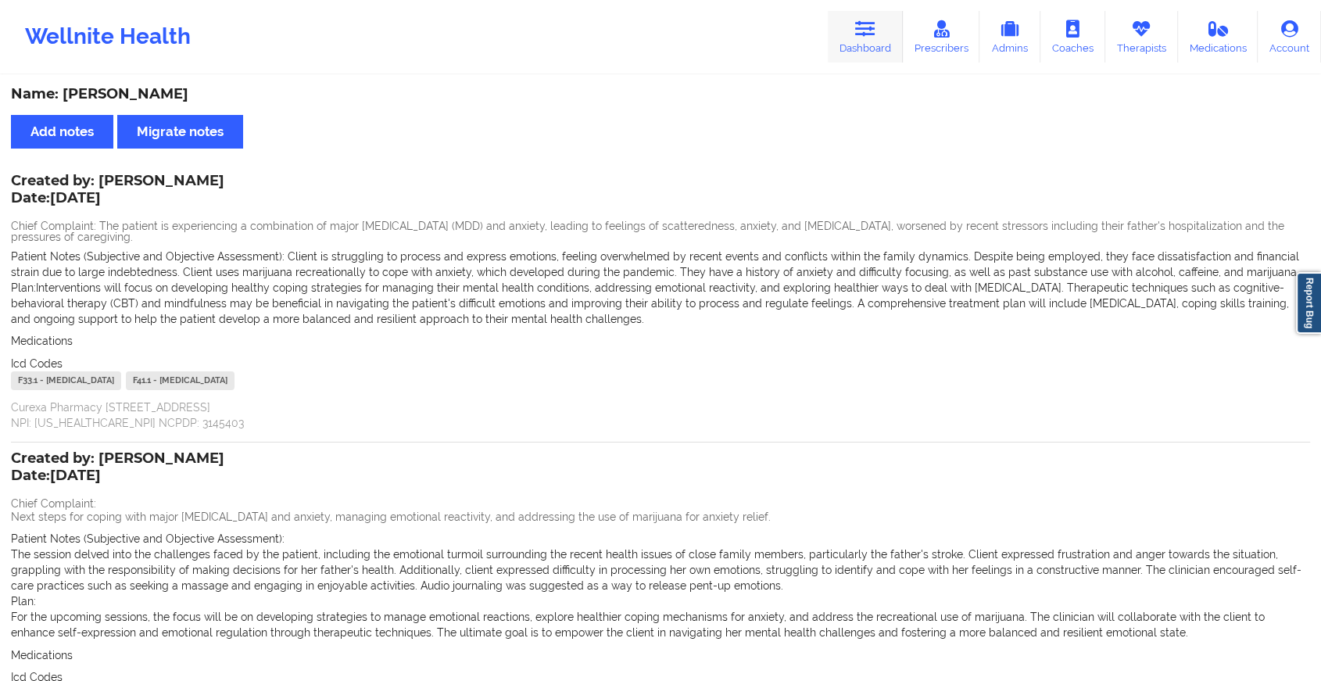
click at [846, 34] on link "Dashboard" at bounding box center [864, 37] width 75 height 52
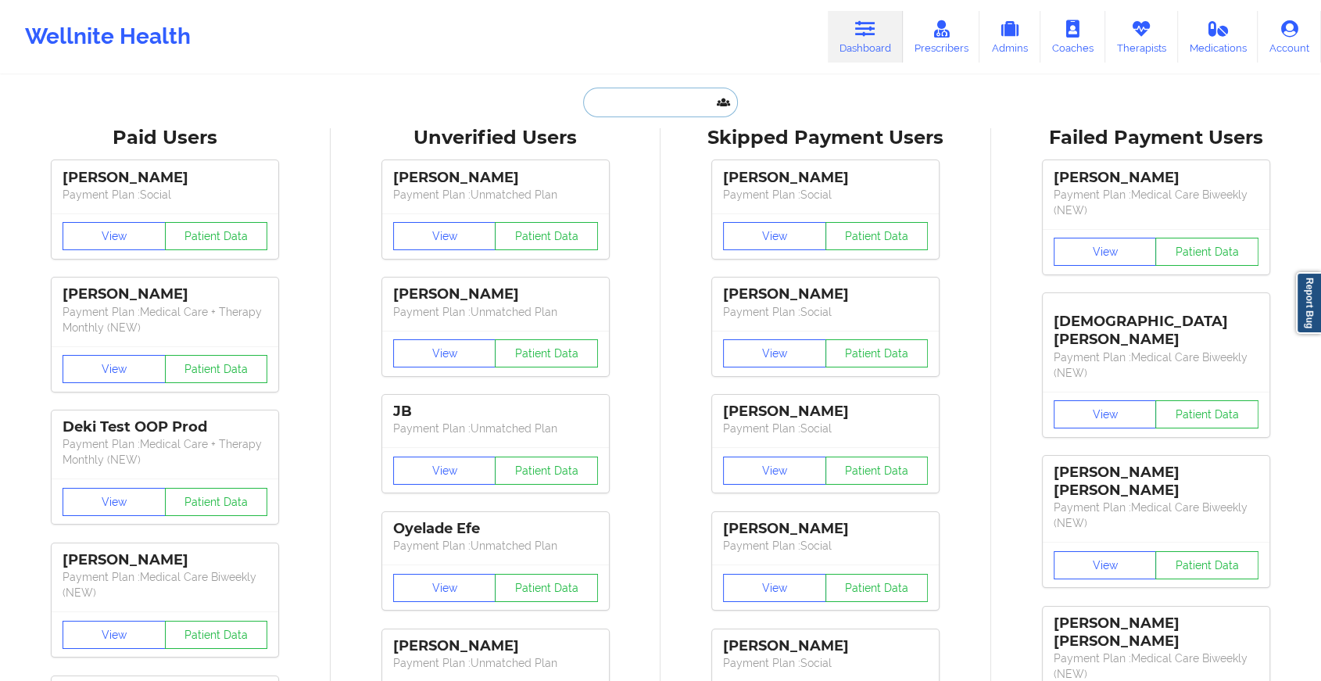
click at [684, 109] on input "text" at bounding box center [660, 103] width 155 height 30
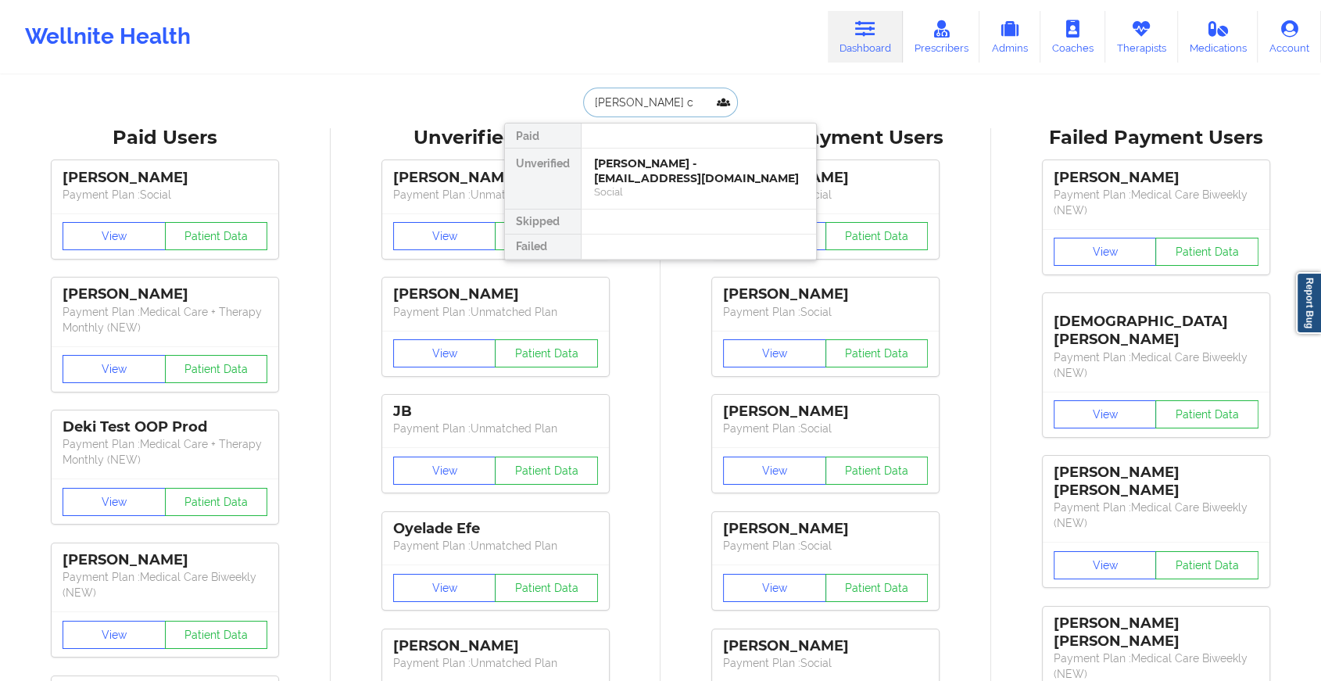
type input "aracely ce"
click at [675, 188] on div "Social" at bounding box center [698, 191] width 209 height 13
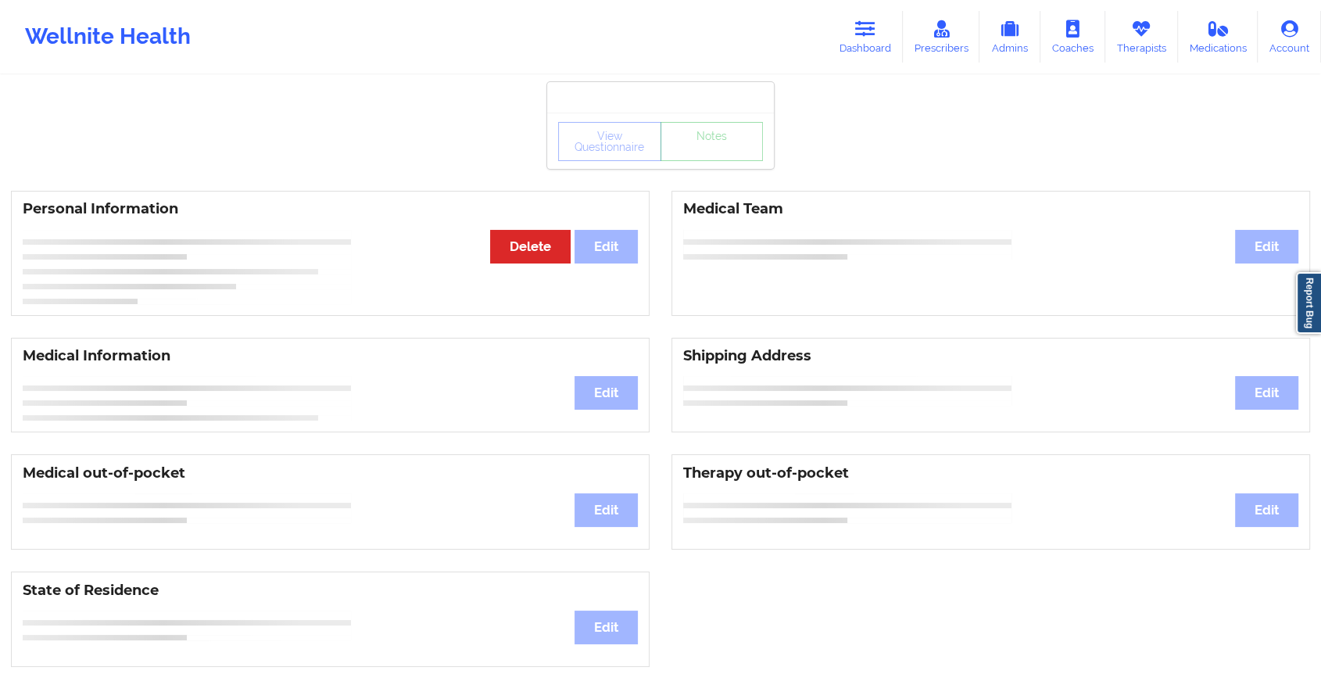
click at [709, 175] on div "View Questionnaire Notes Personal Information Edit Delete Medical Team Edit Med…" at bounding box center [660, 659] width 1321 height 1319
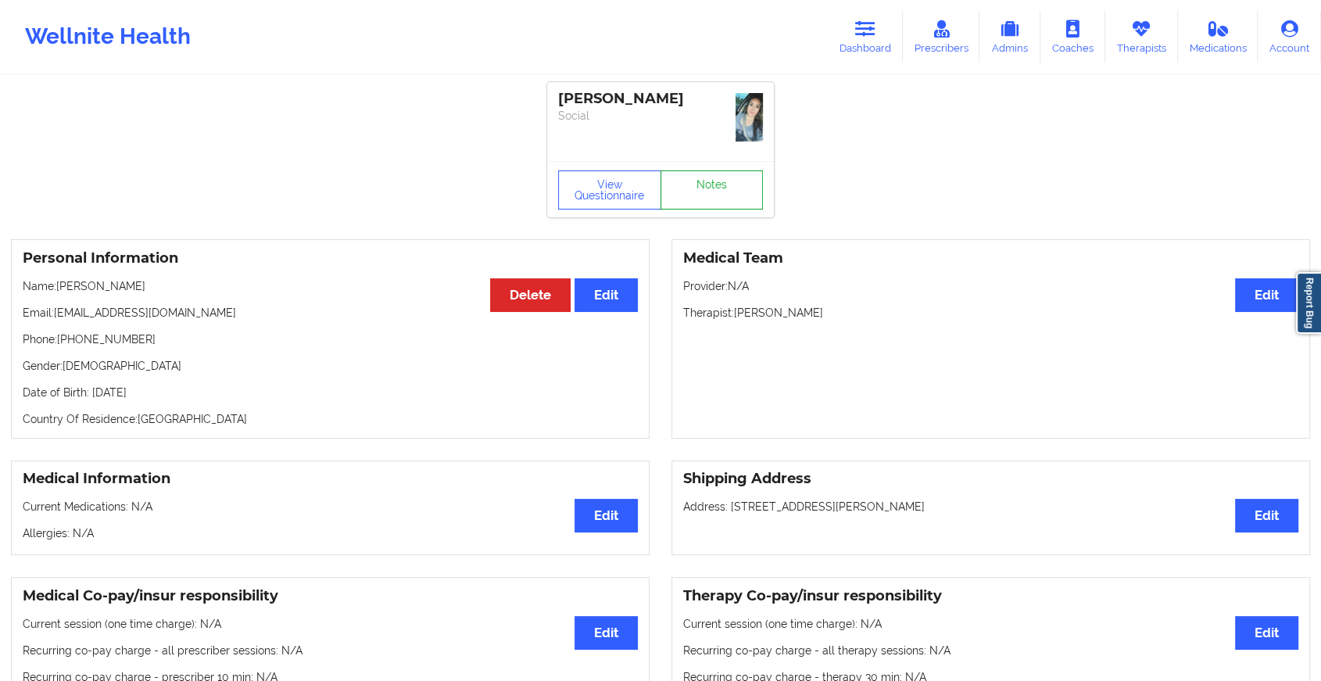
click at [709, 175] on link "Notes" at bounding box center [711, 189] width 103 height 39
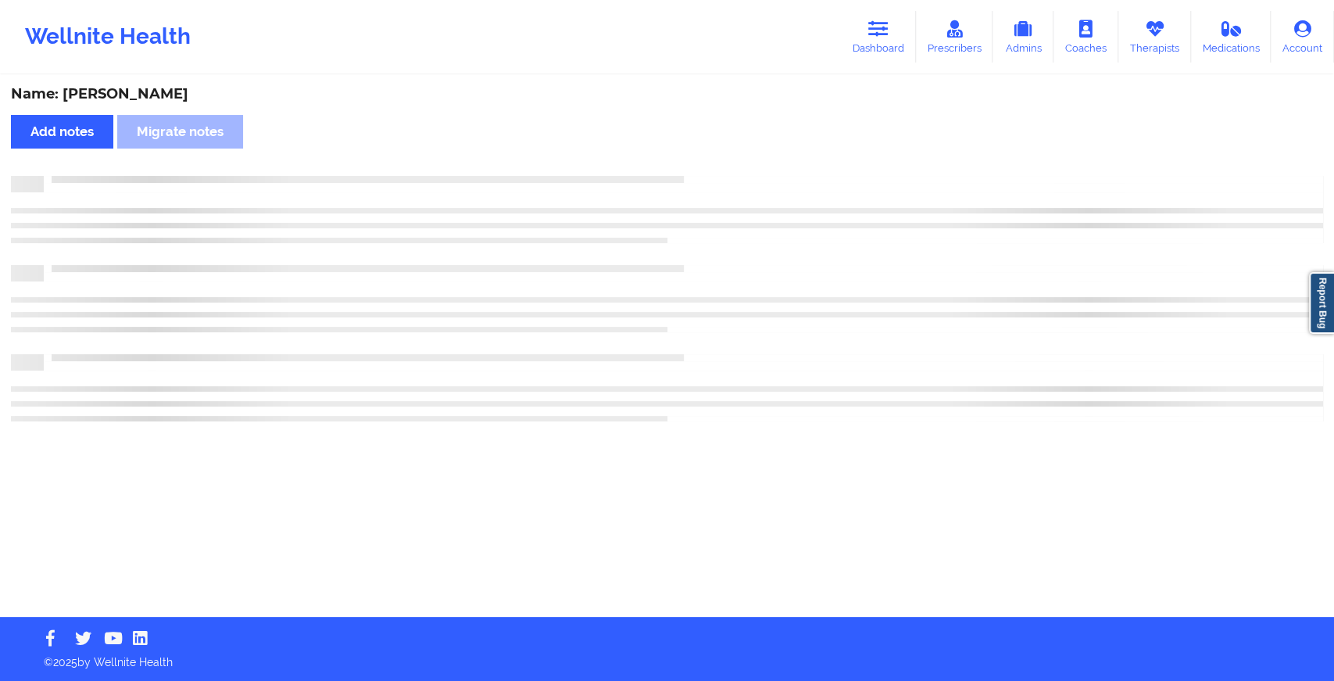
click at [709, 176] on div at bounding box center [683, 176] width 1279 height 0
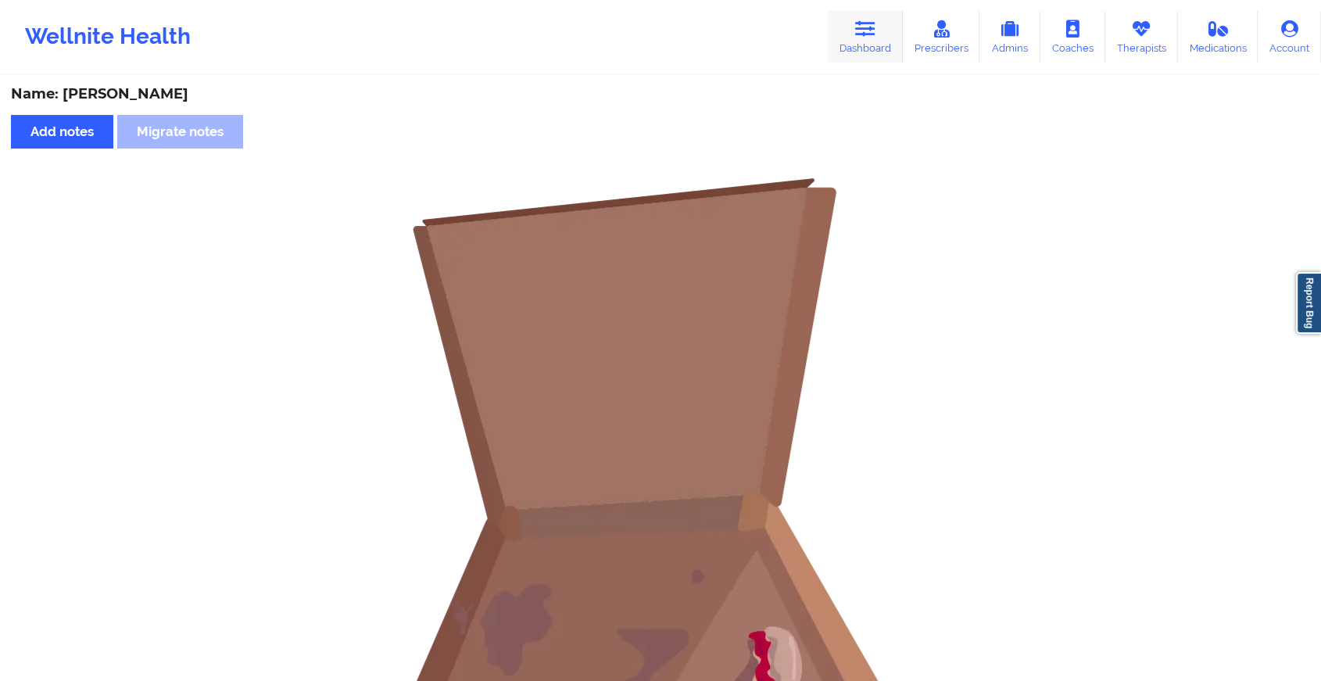
click at [858, 26] on icon at bounding box center [865, 28] width 20 height 17
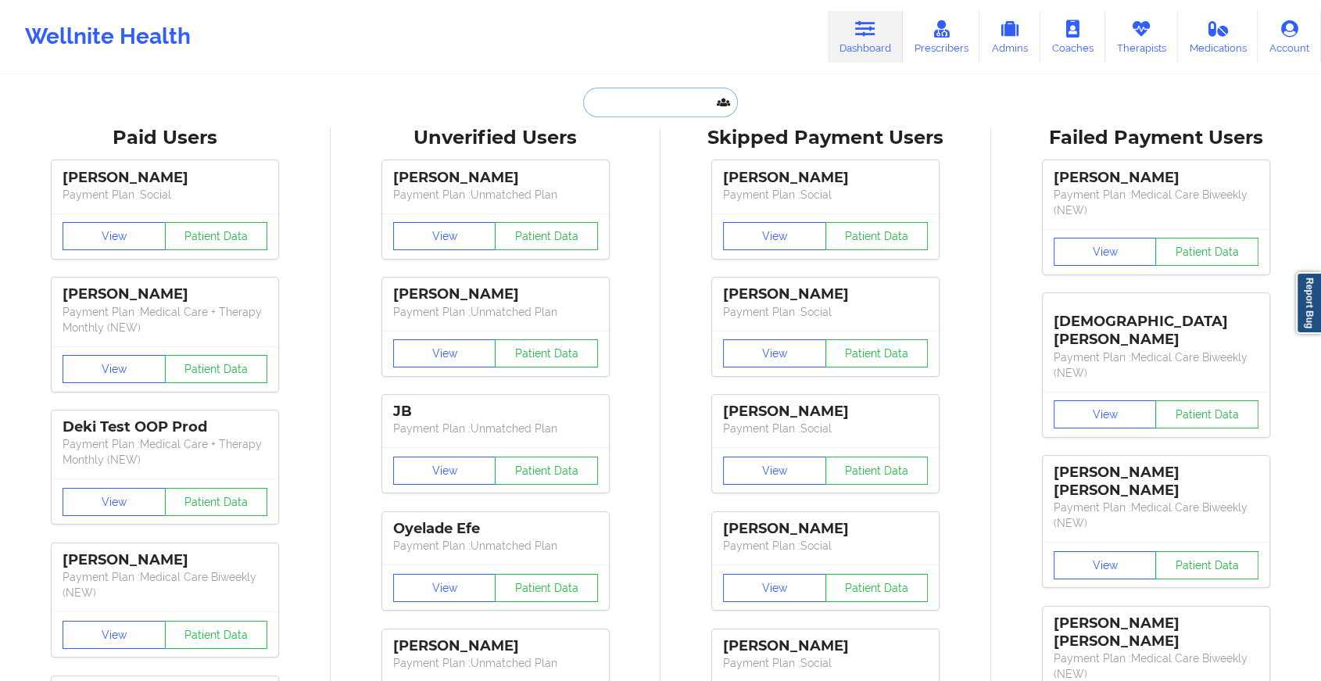
click at [670, 100] on input "text" at bounding box center [660, 103] width 155 height 30
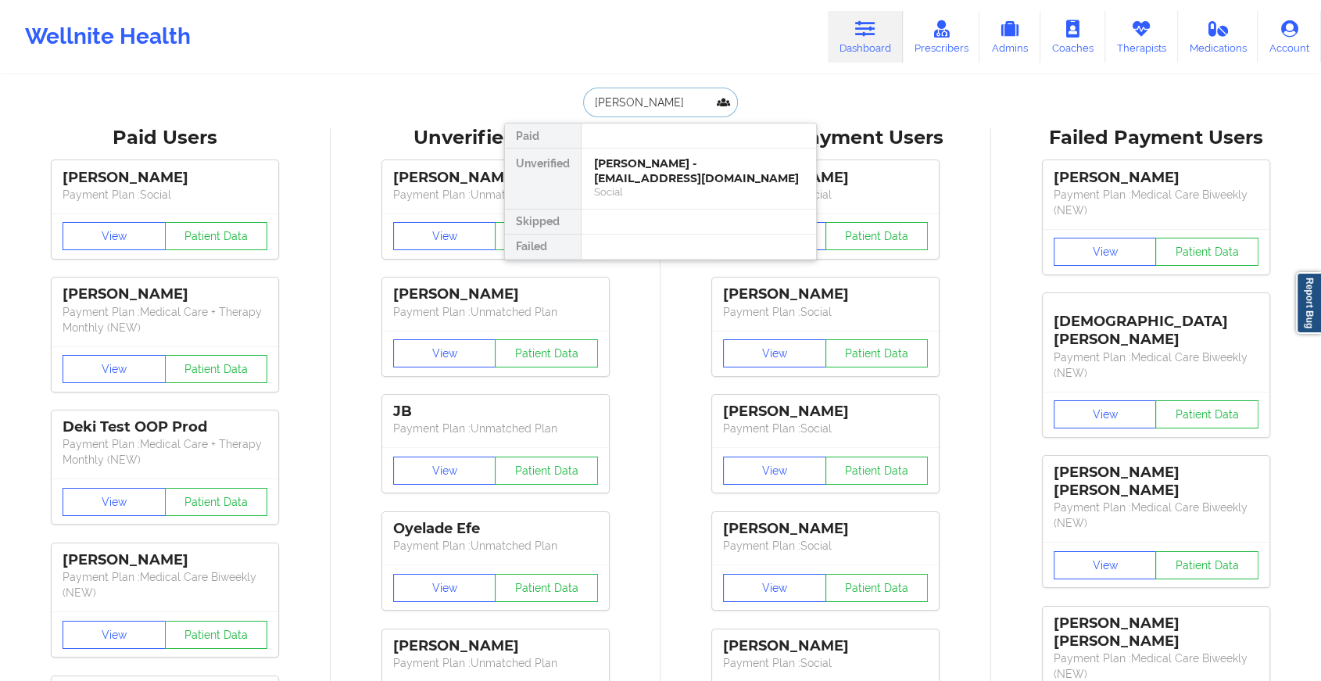
type input "[PERSON_NAME]"
click at [624, 166] on div "RILEY MARCUS - [EMAIL_ADDRESS][PERSON_NAME][DOMAIN_NAME]" at bounding box center [698, 170] width 209 height 29
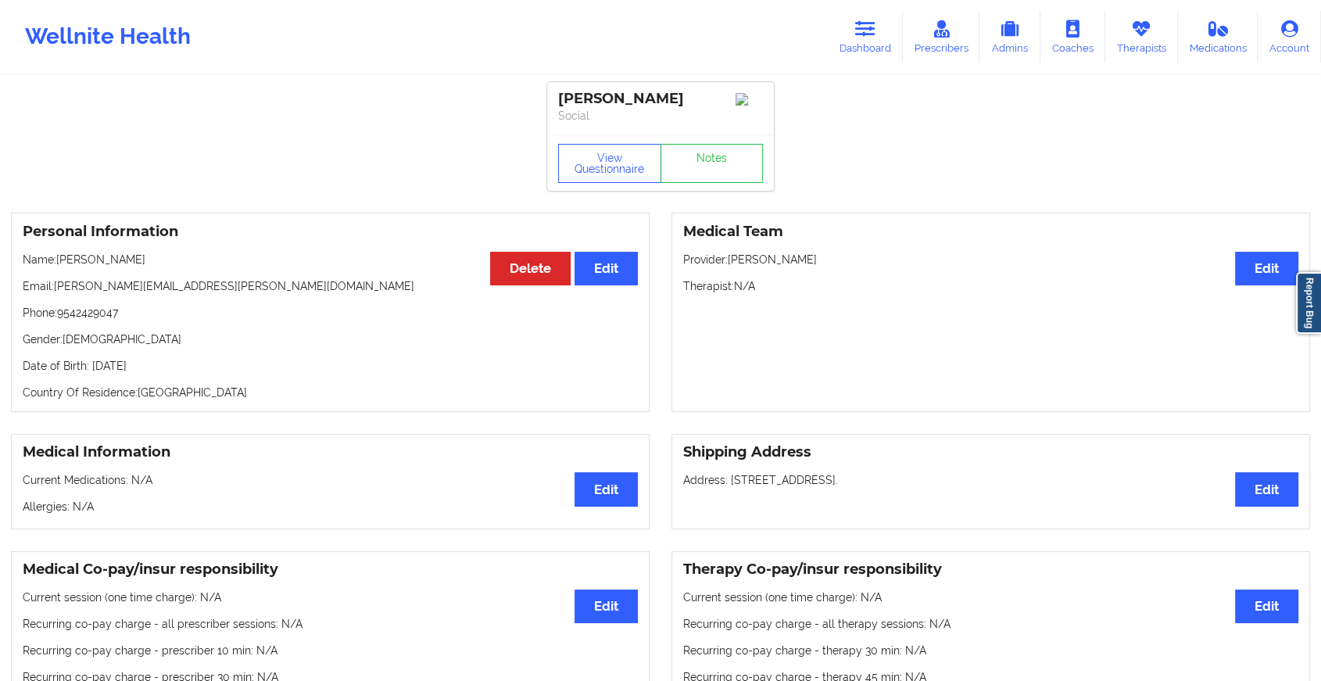
click at [705, 144] on div "View Questionnaire Notes" at bounding box center [660, 162] width 227 height 56
click at [694, 183] on link "Notes" at bounding box center [711, 163] width 103 height 39
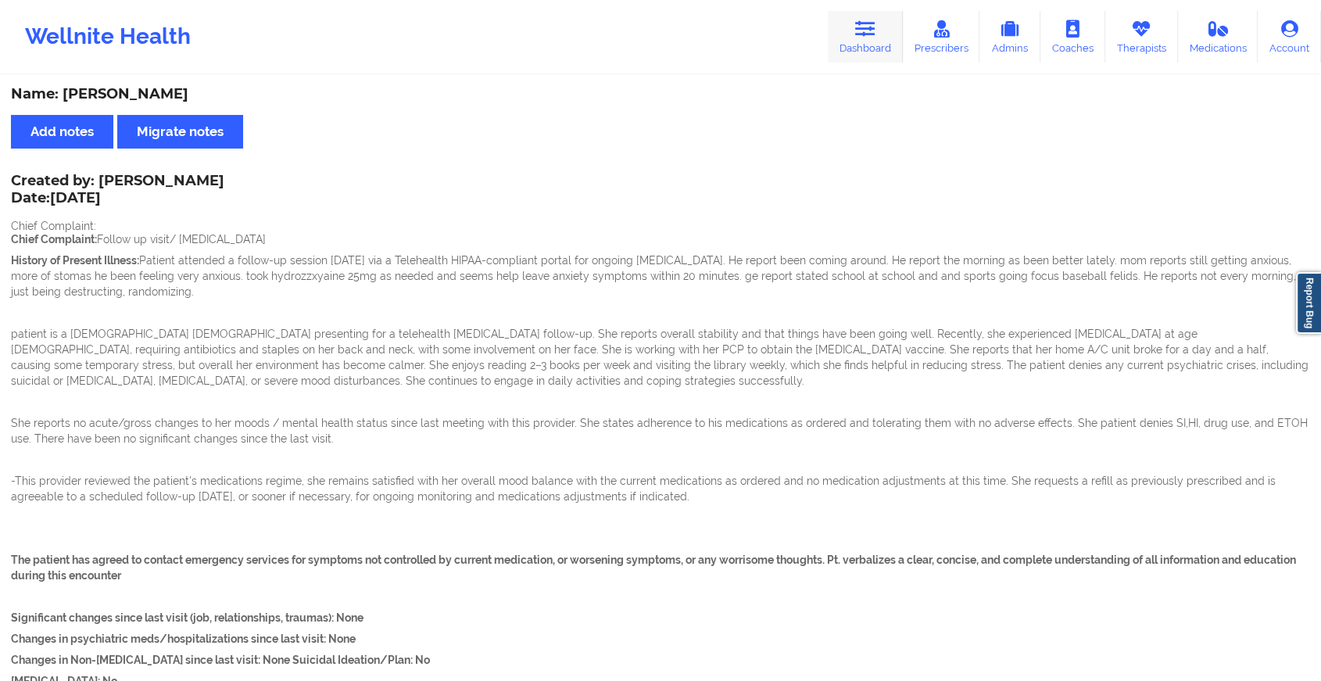
click at [835, 63] on link "Dashboard" at bounding box center [864, 37] width 75 height 52
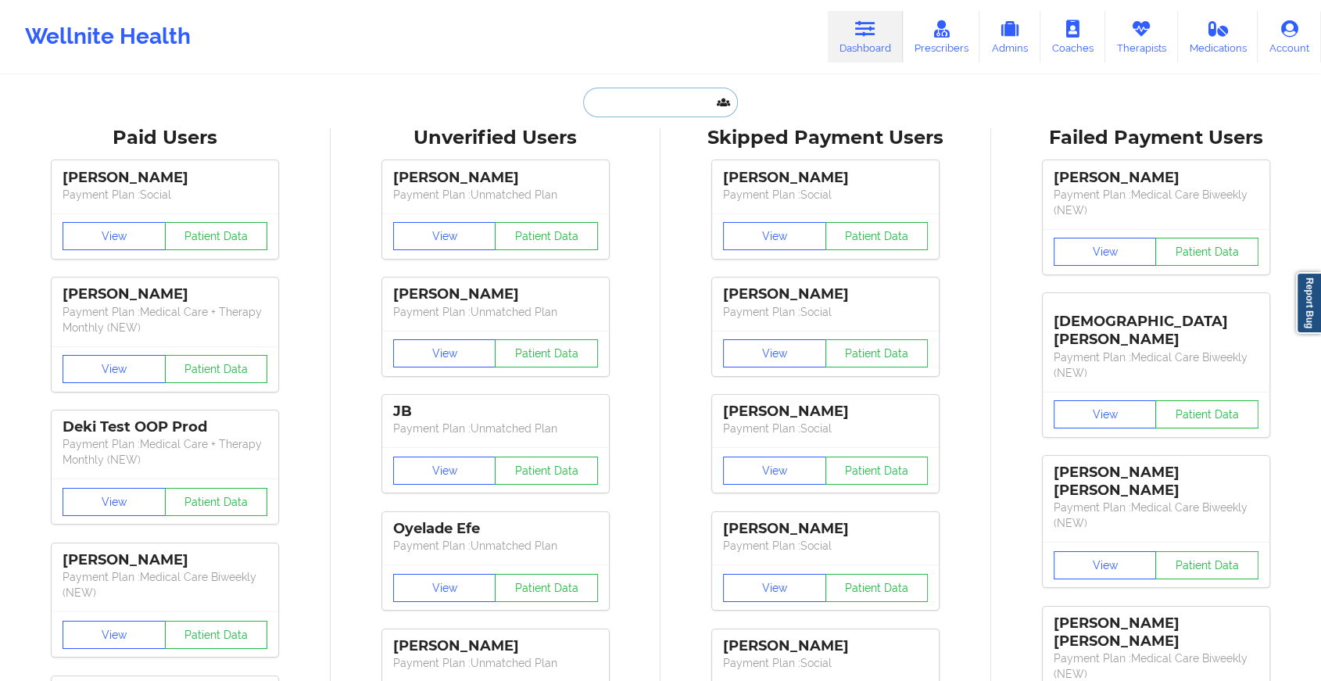
click at [681, 94] on input "text" at bounding box center [660, 103] width 155 height 30
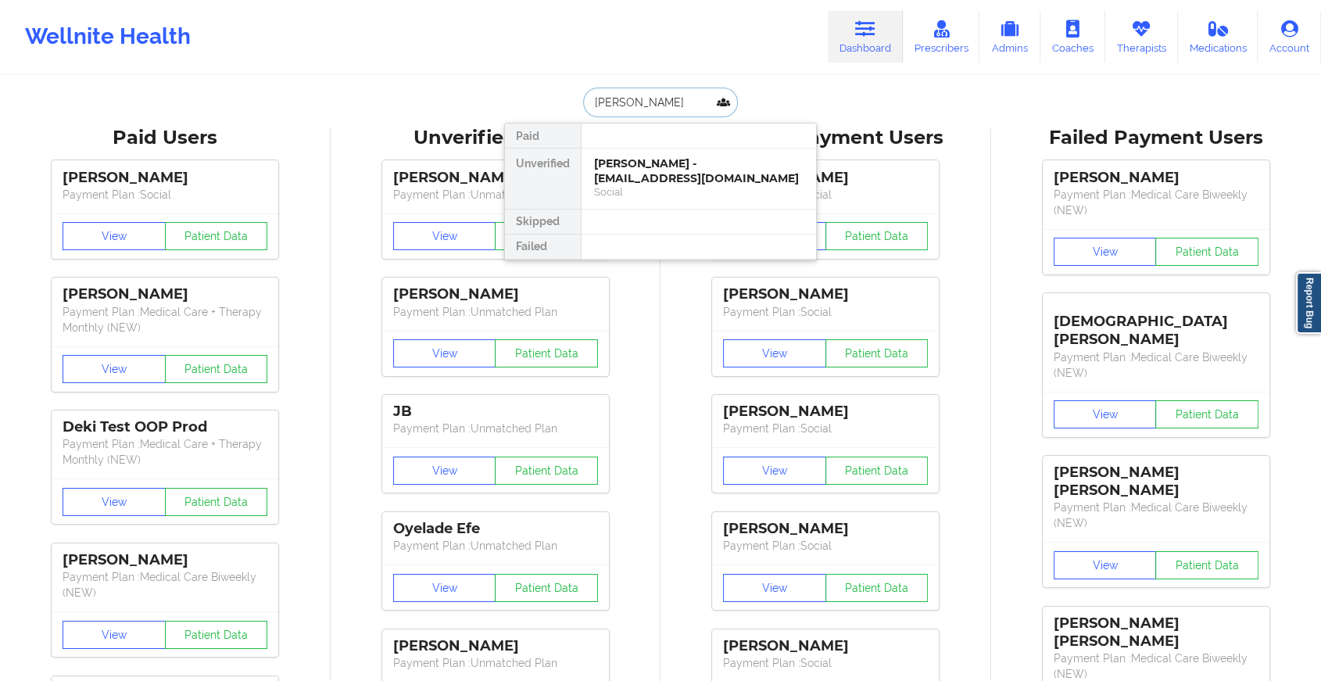
type input "[PERSON_NAME]"
click at [638, 209] on div at bounding box center [698, 221] width 235 height 25
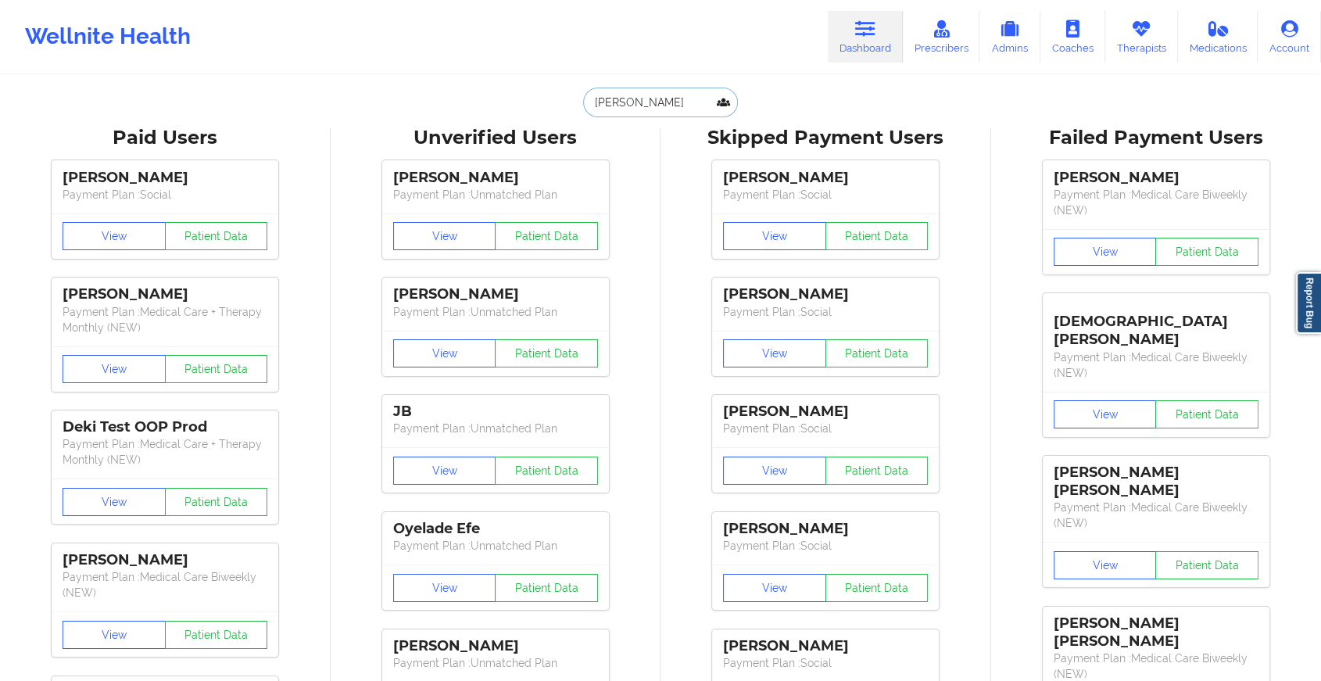
click at [663, 116] on input "[PERSON_NAME]" at bounding box center [660, 103] width 155 height 30
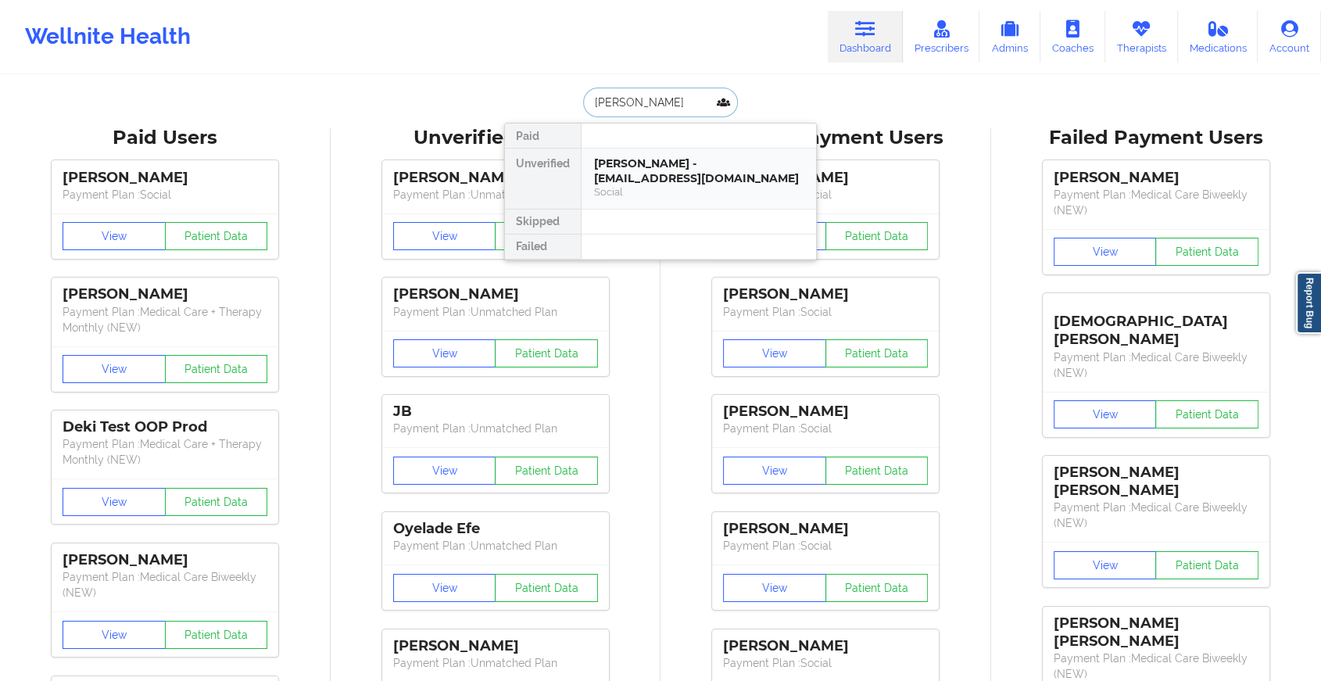
click at [647, 196] on div "Social" at bounding box center [698, 191] width 209 height 13
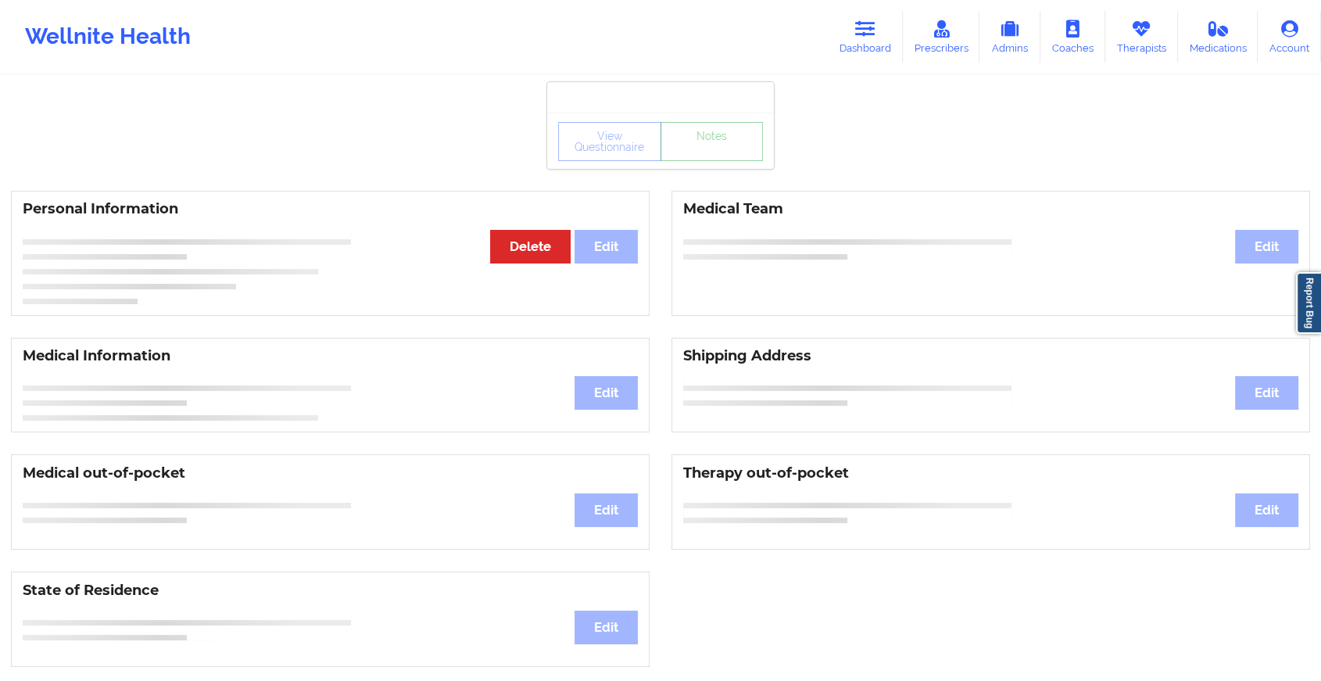
click at [733, 161] on link "Notes" at bounding box center [711, 141] width 103 height 39
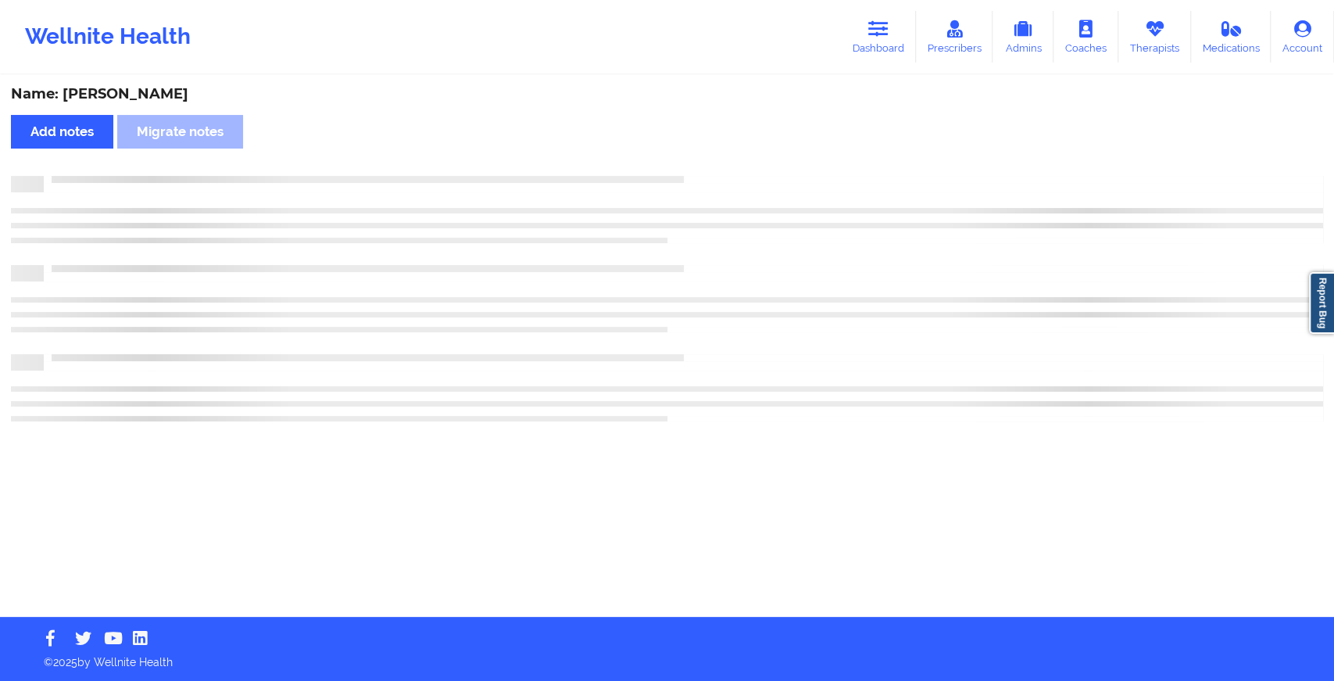
click at [733, 163] on div "Name: [PERSON_NAME] Add notes Migrate notes" at bounding box center [667, 347] width 1334 height 540
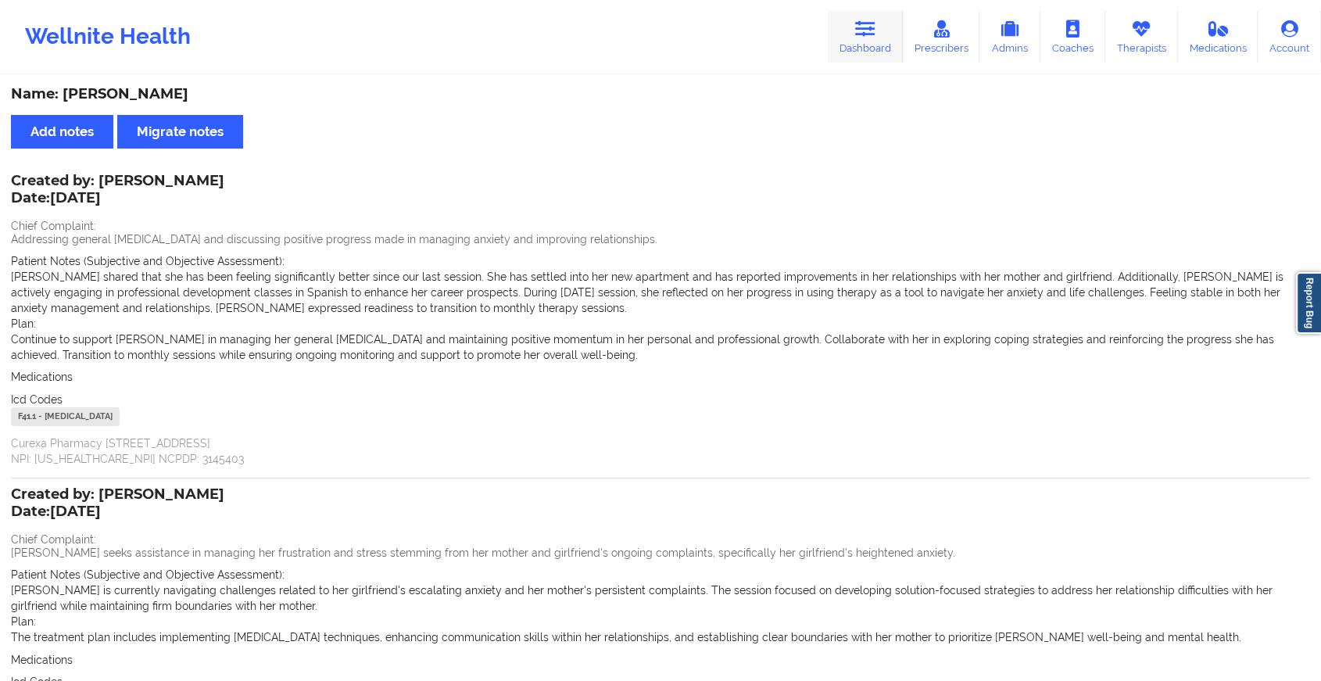
click at [845, 36] on link "Dashboard" at bounding box center [864, 37] width 75 height 52
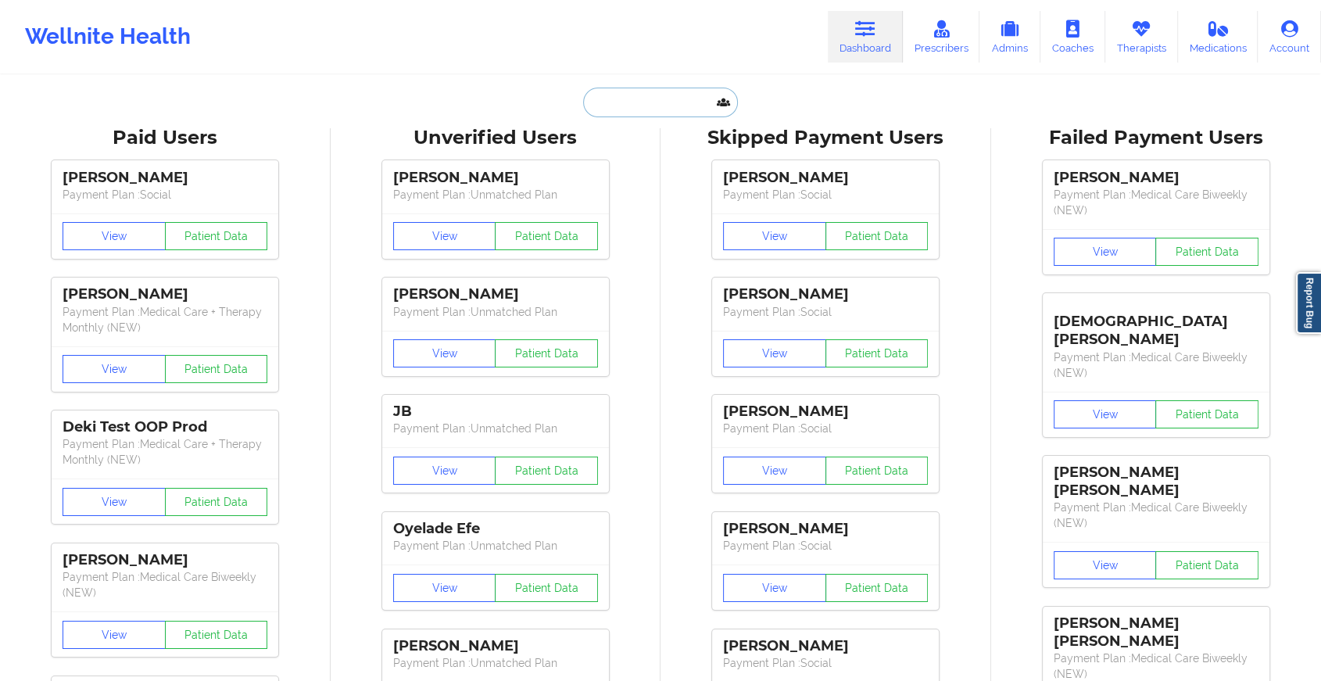
click at [672, 113] on input "text" at bounding box center [660, 103] width 155 height 30
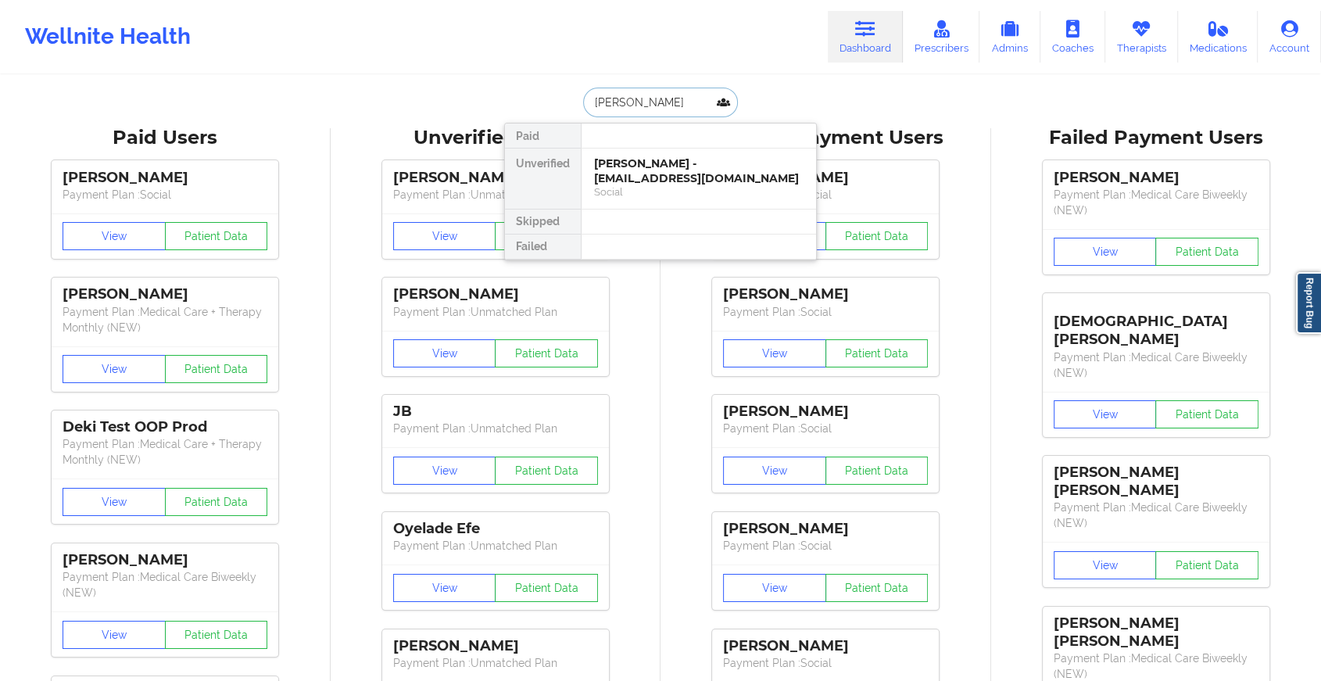
type input "[PERSON_NAME]"
click at [642, 178] on div "[PERSON_NAME] - [EMAIL_ADDRESS][DOMAIN_NAME]" at bounding box center [698, 170] width 209 height 29
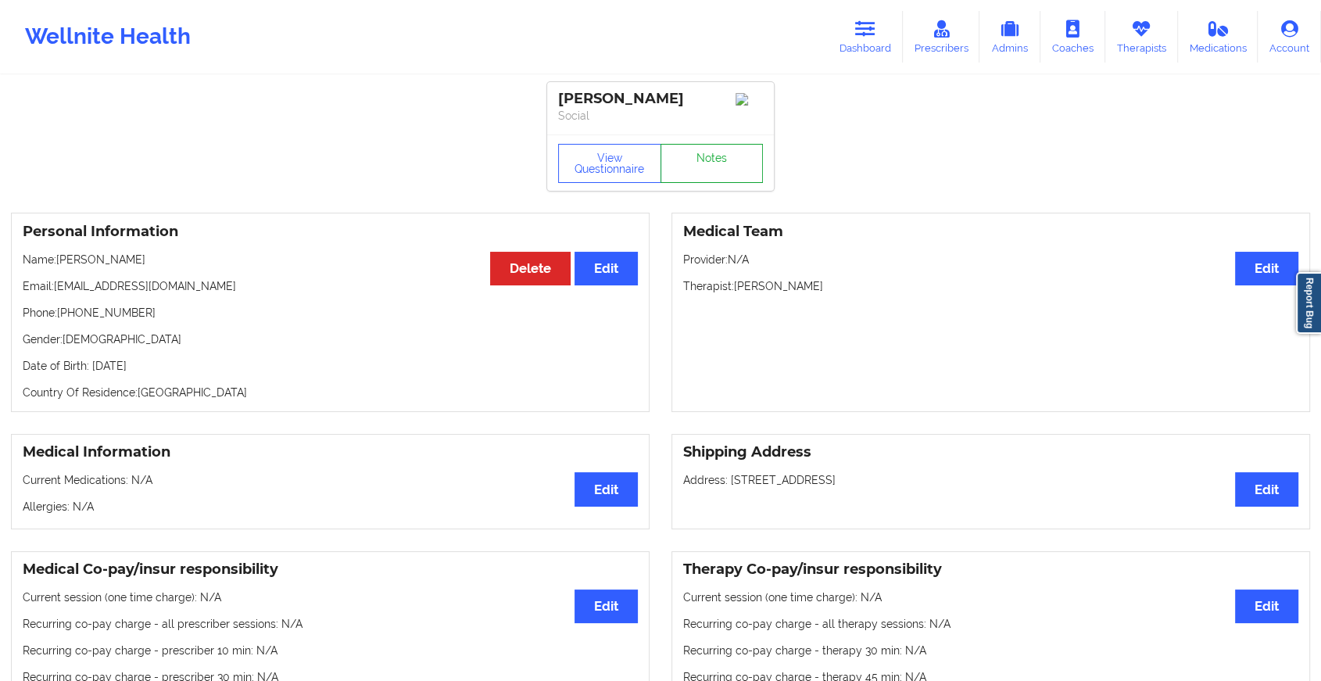
click at [751, 174] on link "Notes" at bounding box center [711, 163] width 103 height 39
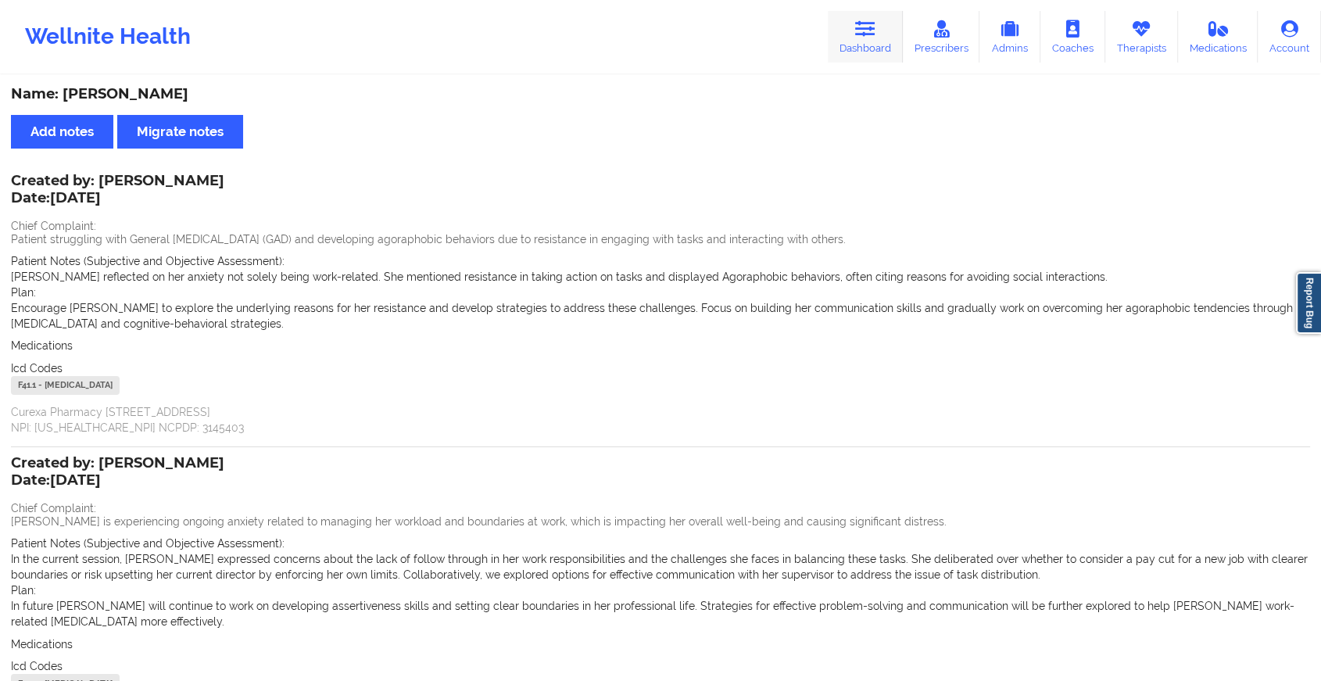
click at [850, 39] on link "Dashboard" at bounding box center [864, 37] width 75 height 52
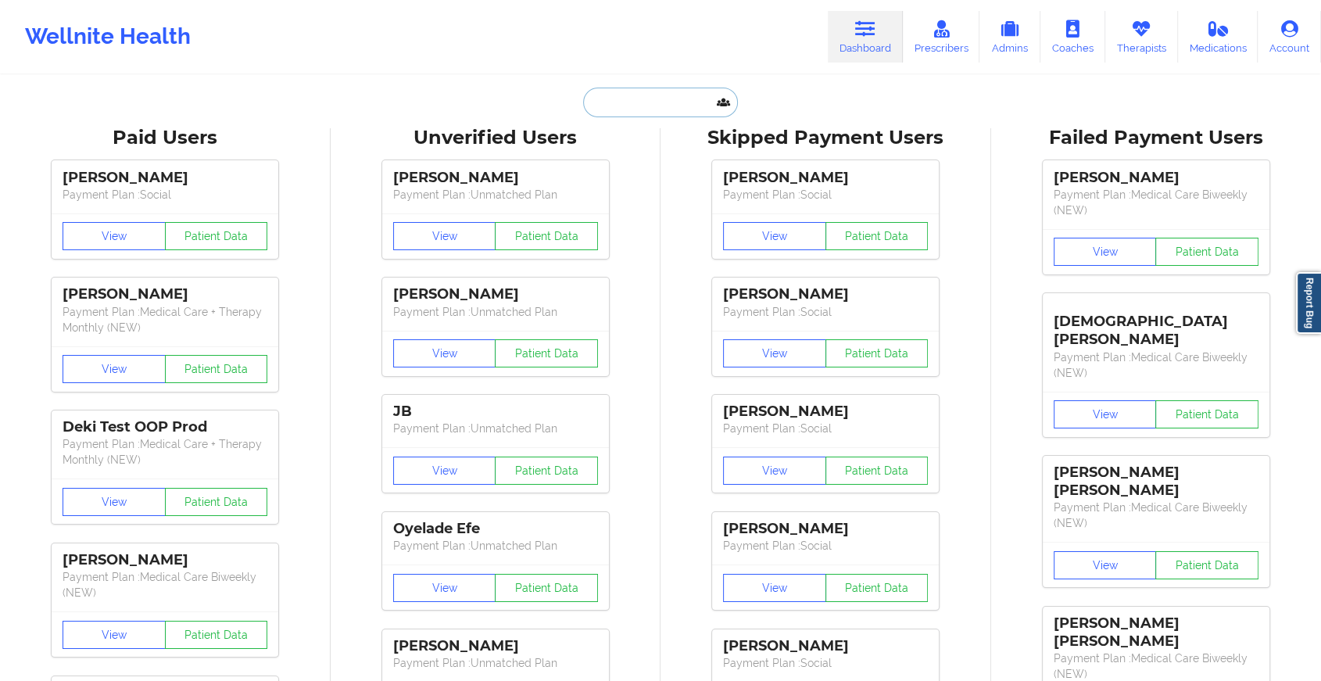
click at [658, 109] on input "text" at bounding box center [660, 103] width 155 height 30
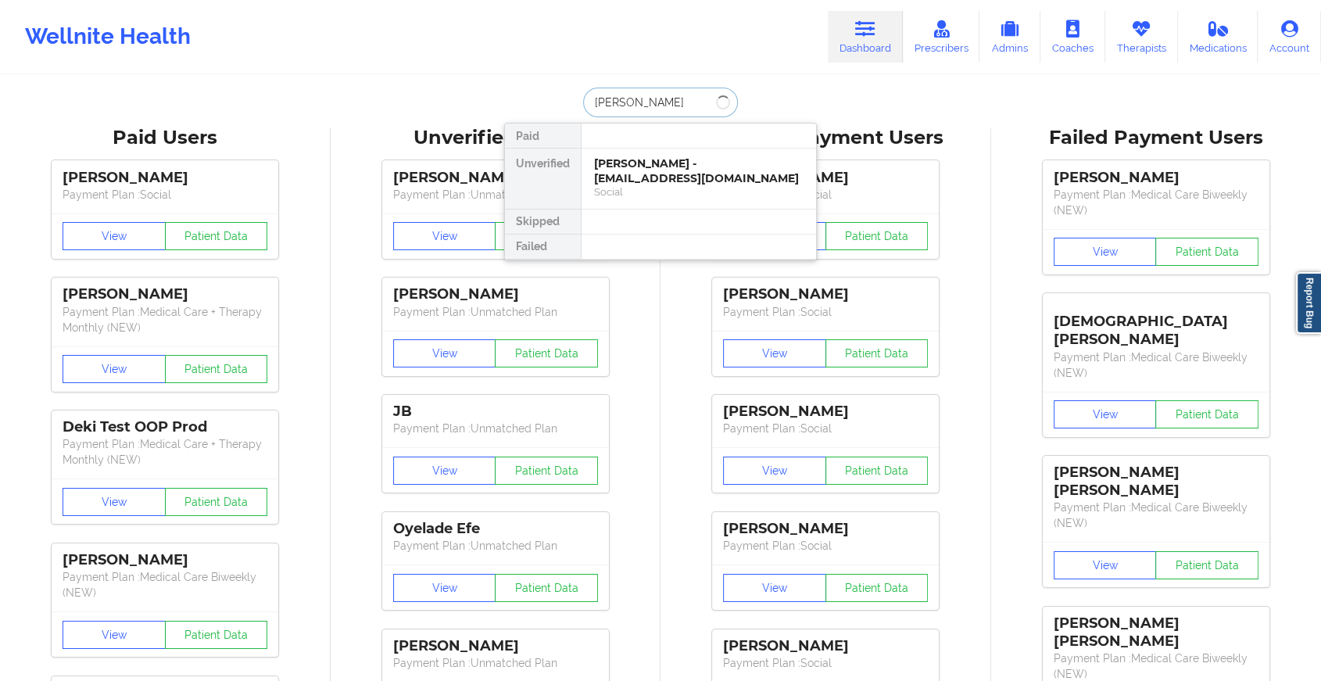
type input "[PERSON_NAME]"
click at [638, 163] on div "[PERSON_NAME] - [EMAIL_ADDRESS][DOMAIN_NAME]" at bounding box center [698, 170] width 209 height 29
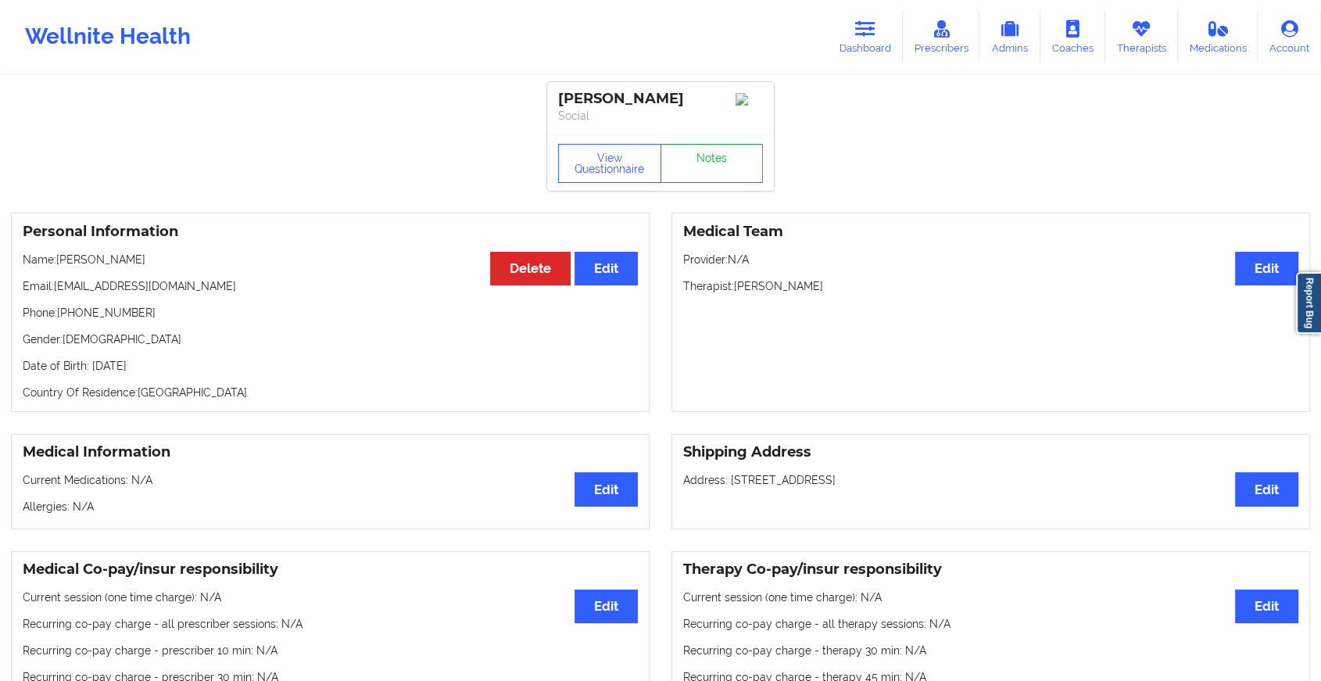
click at [688, 161] on link "Notes" at bounding box center [711, 163] width 103 height 39
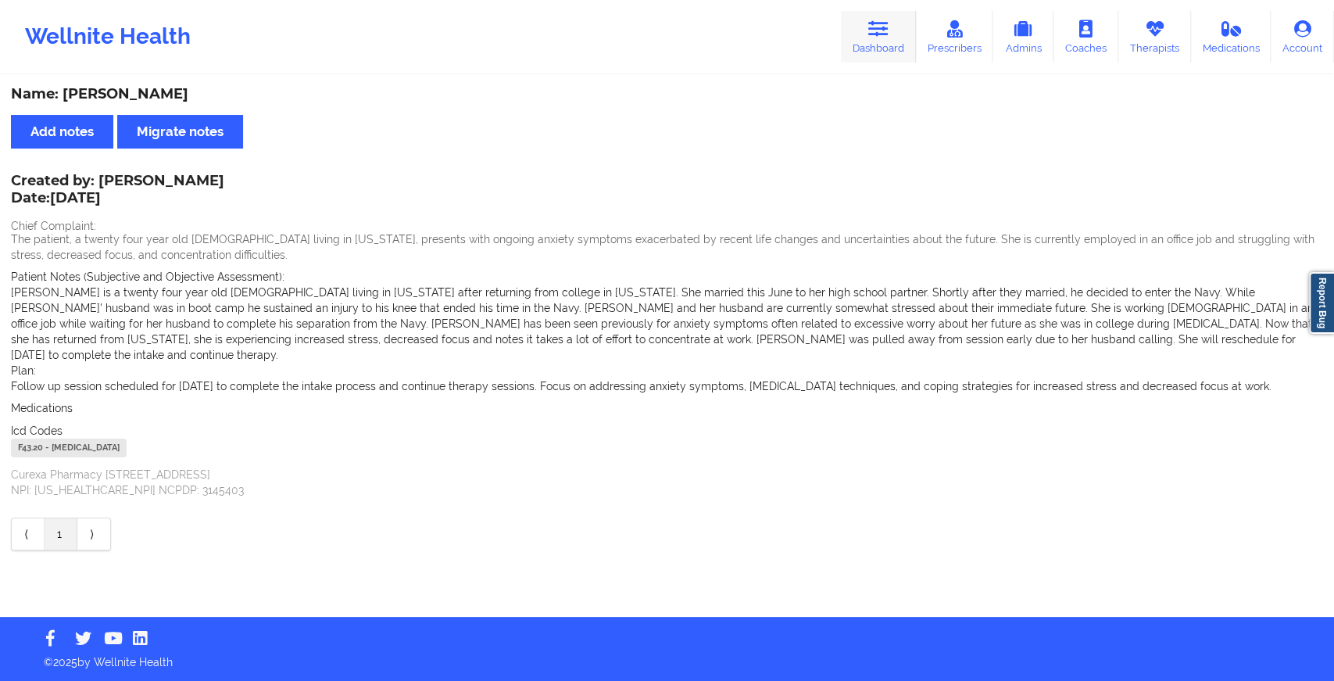
click at [881, 44] on link "Dashboard" at bounding box center [878, 37] width 75 height 52
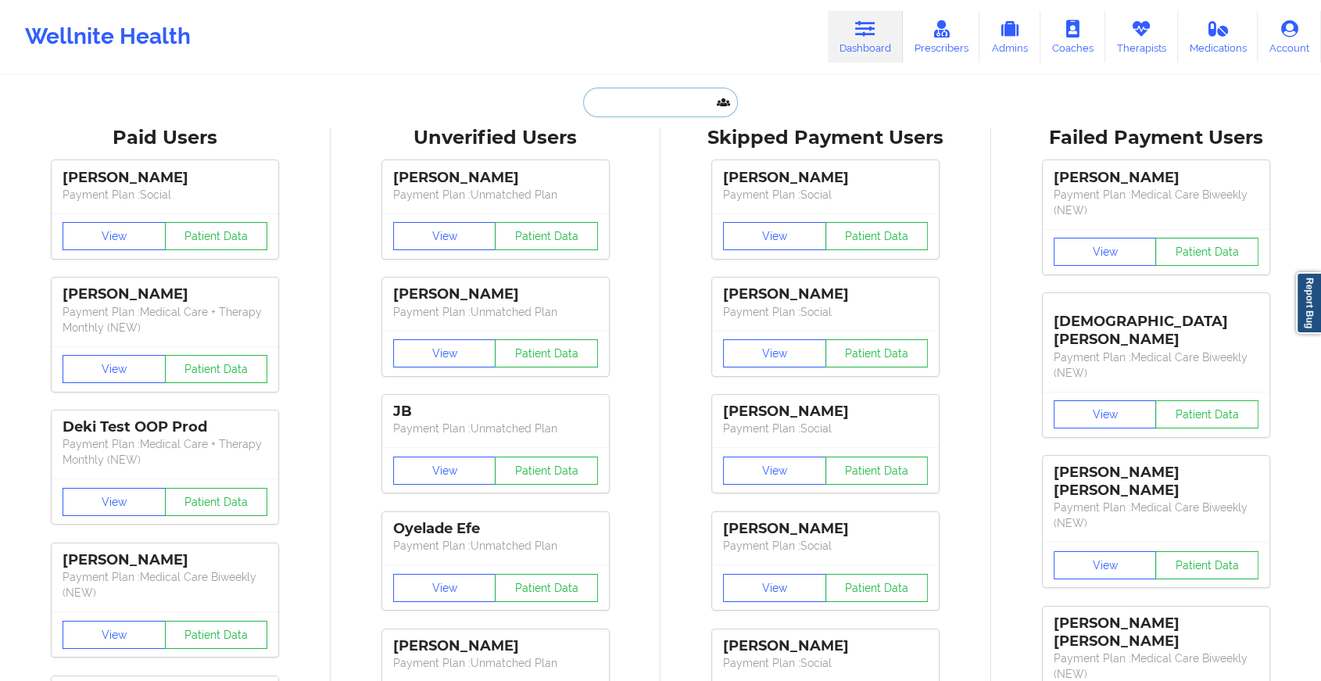
click at [689, 99] on input "text" at bounding box center [660, 103] width 155 height 30
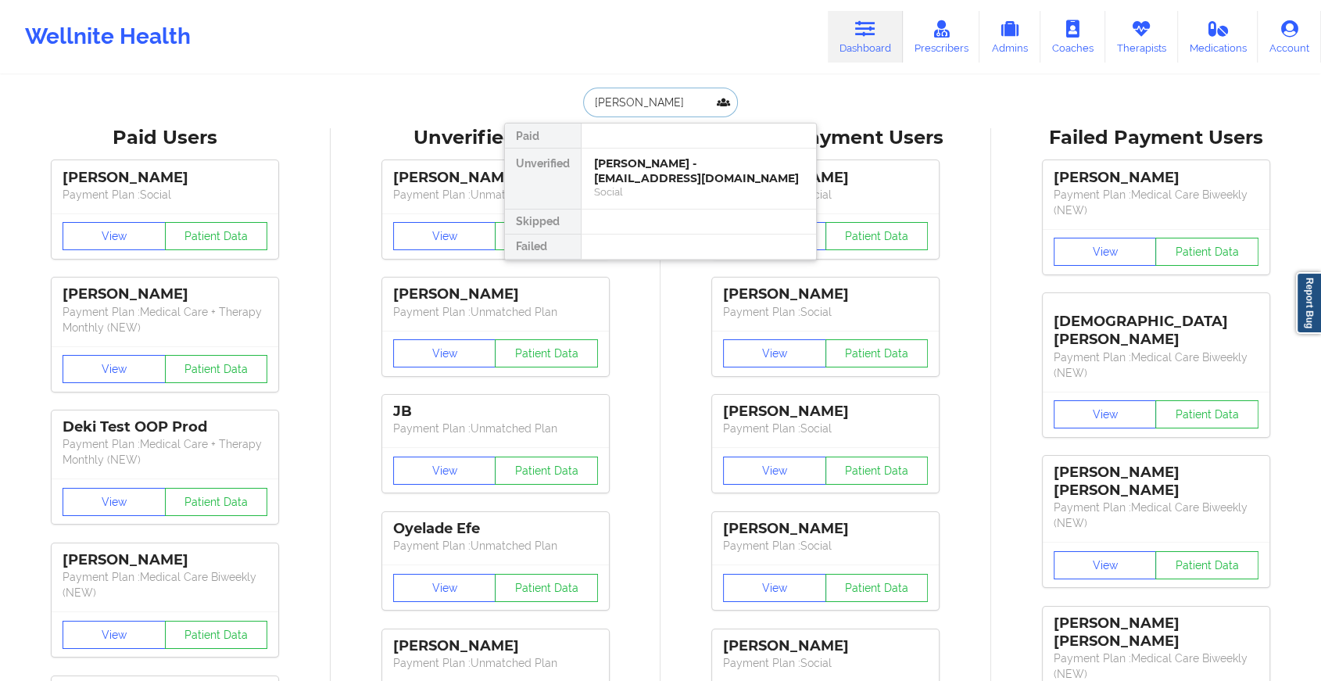
type input "[PERSON_NAME]"
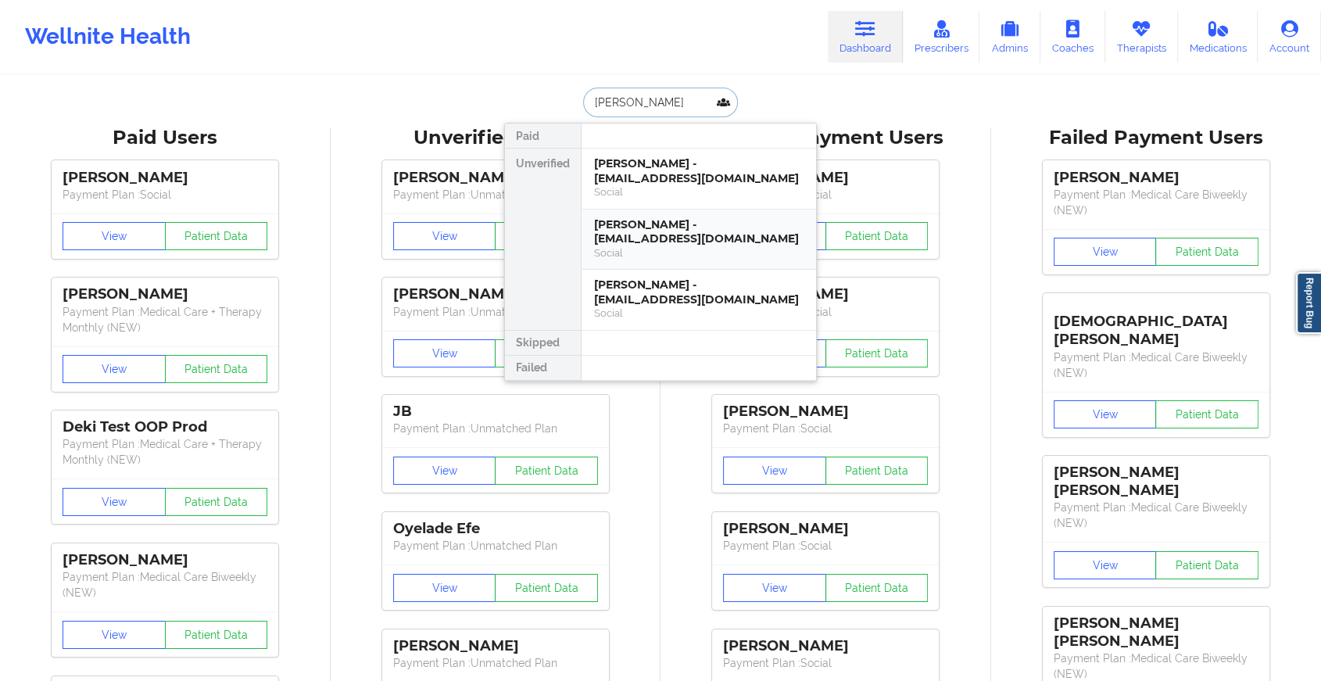
click at [663, 241] on div "[PERSON_NAME] - [EMAIL_ADDRESS][DOMAIN_NAME]" at bounding box center [698, 231] width 209 height 29
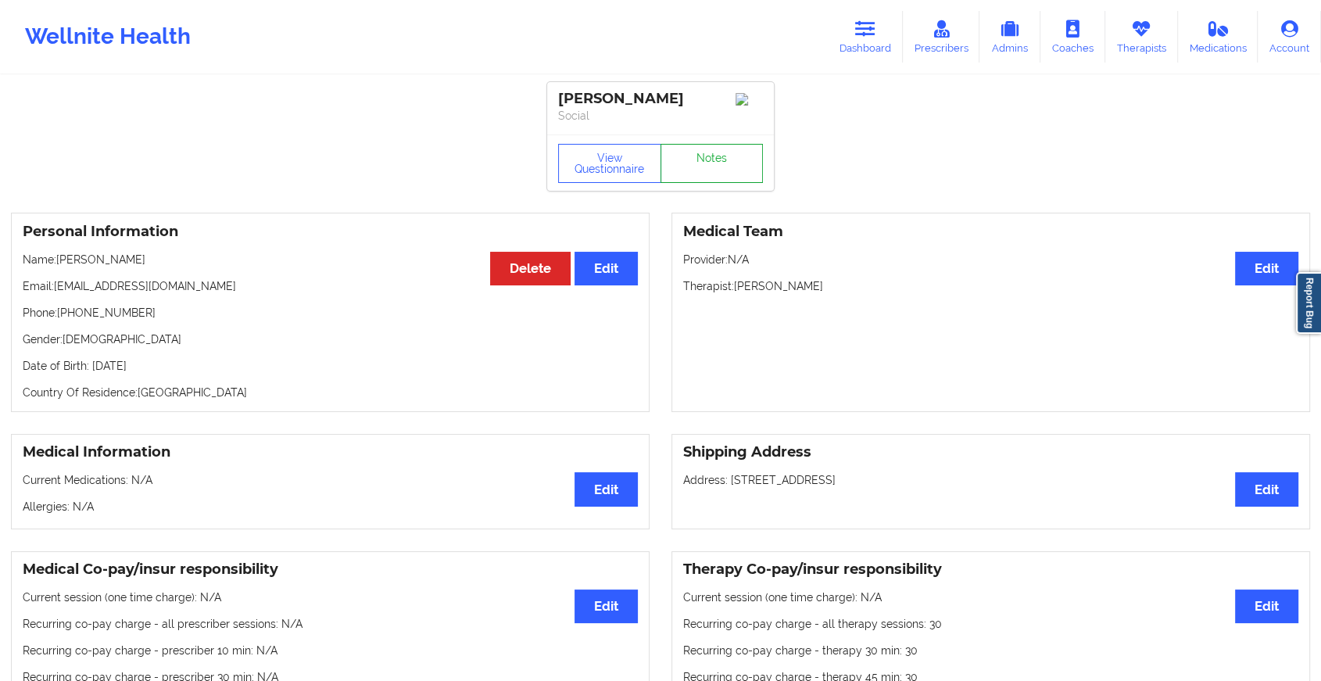
click at [738, 163] on link "Notes" at bounding box center [711, 163] width 103 height 39
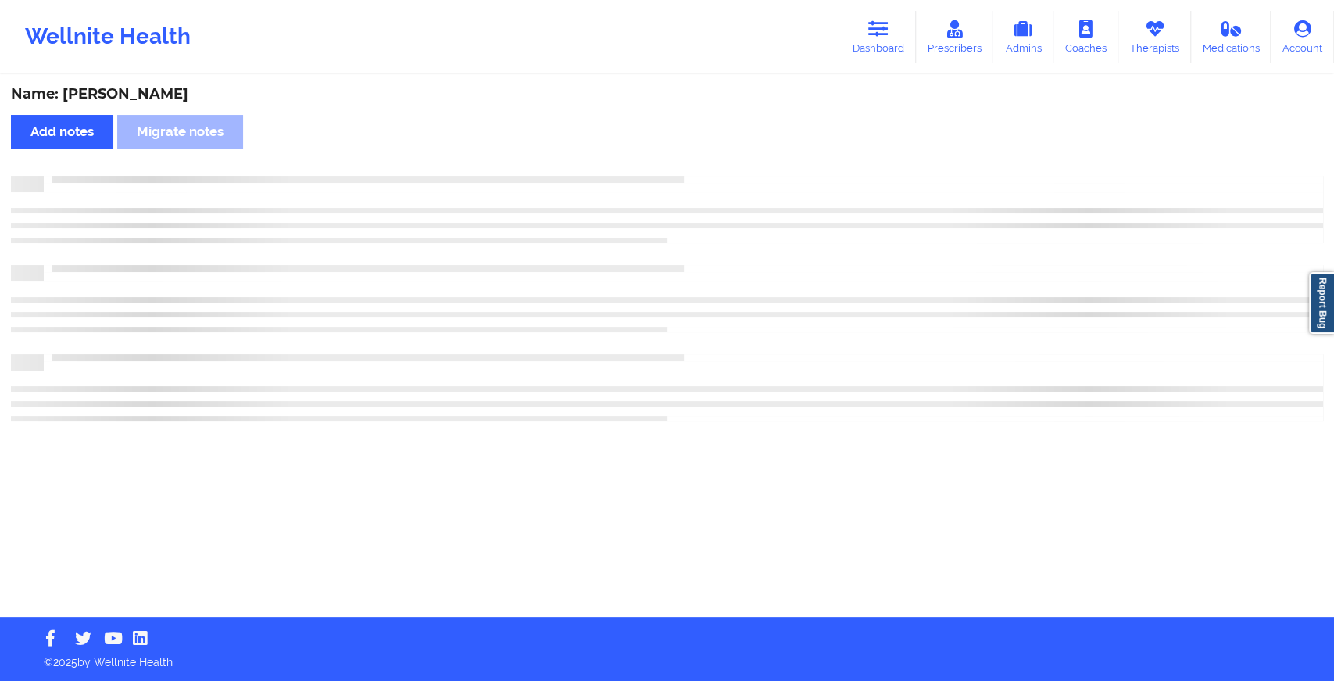
click at [738, 163] on div "Name: [PERSON_NAME] Add notes Migrate notes" at bounding box center [667, 347] width 1334 height 540
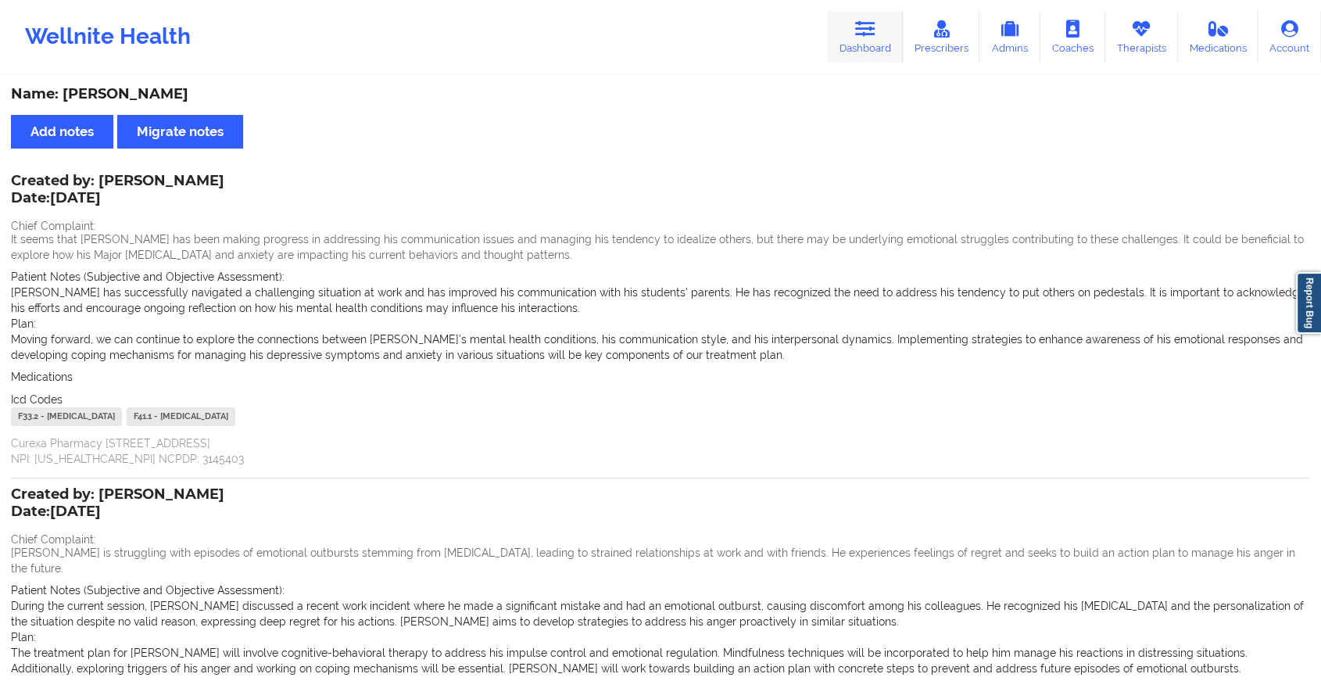
click at [875, 59] on link "Dashboard" at bounding box center [864, 37] width 75 height 52
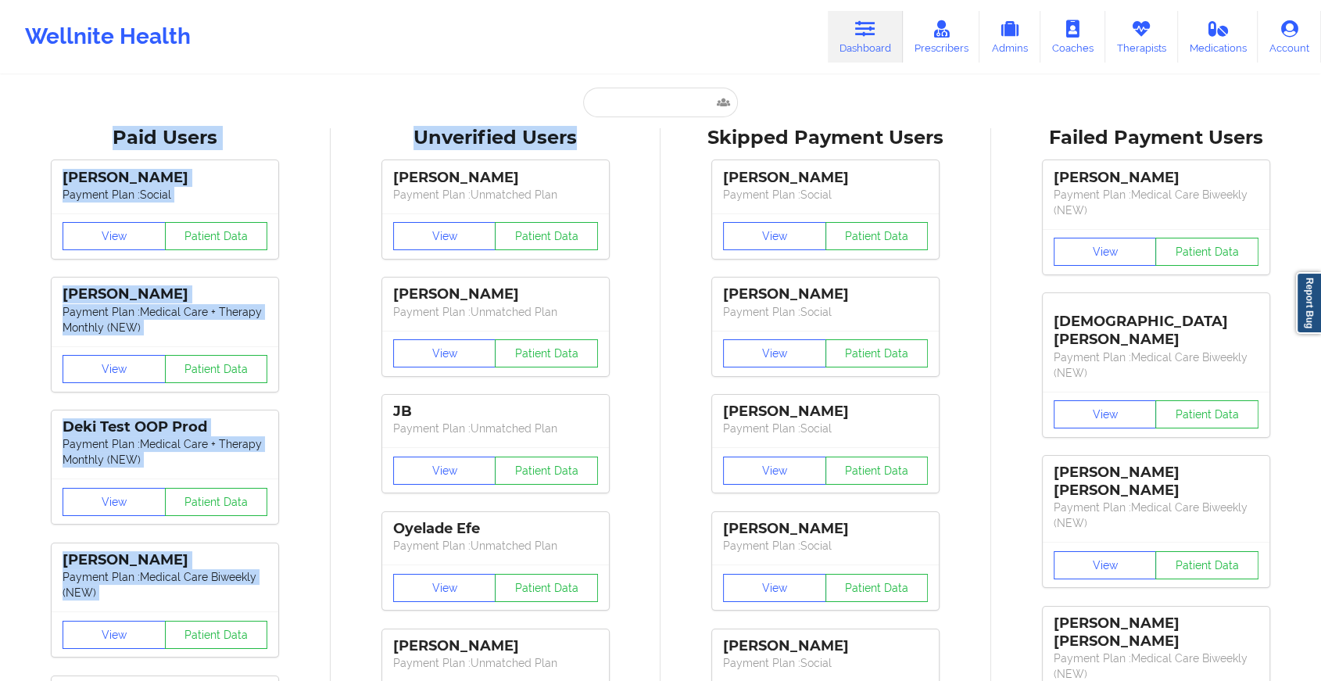
drag, startPoint x: 642, startPoint y: 116, endPoint x: 648, endPoint y: 109, distance: 10.0
click at [648, 109] on input "text" at bounding box center [660, 103] width 155 height 30
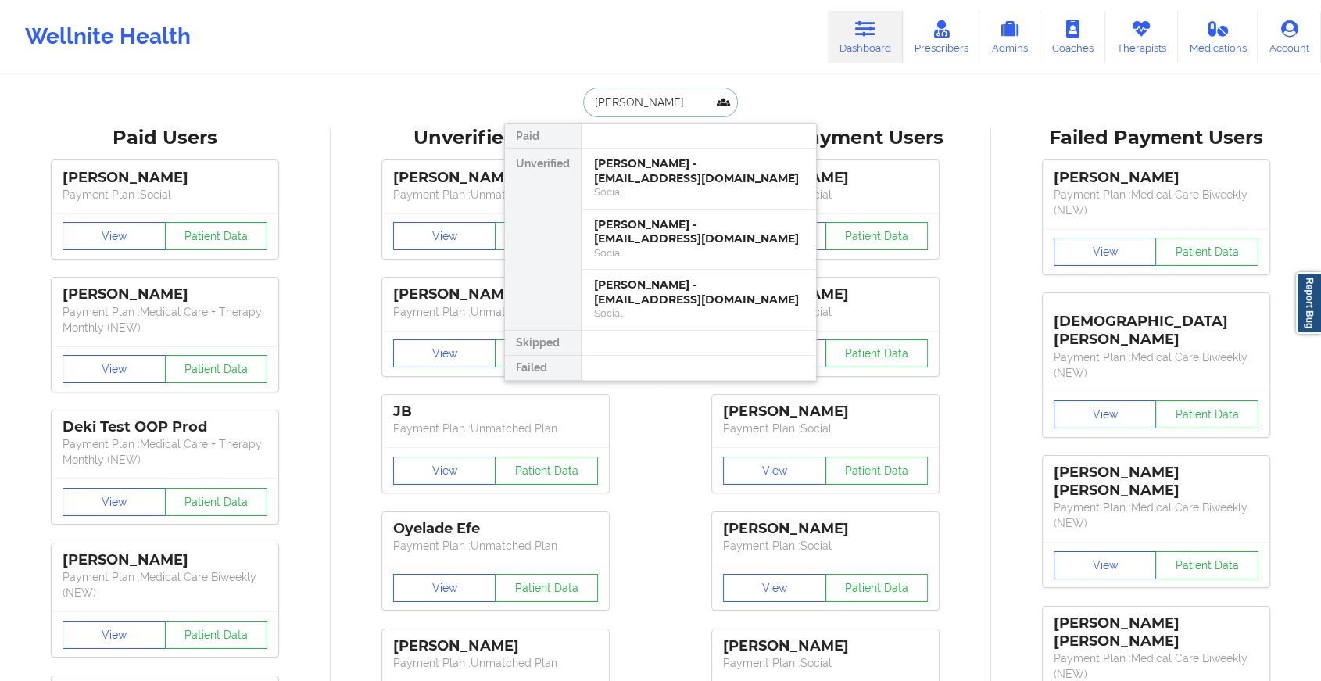
type input "[PERSON_NAME]"
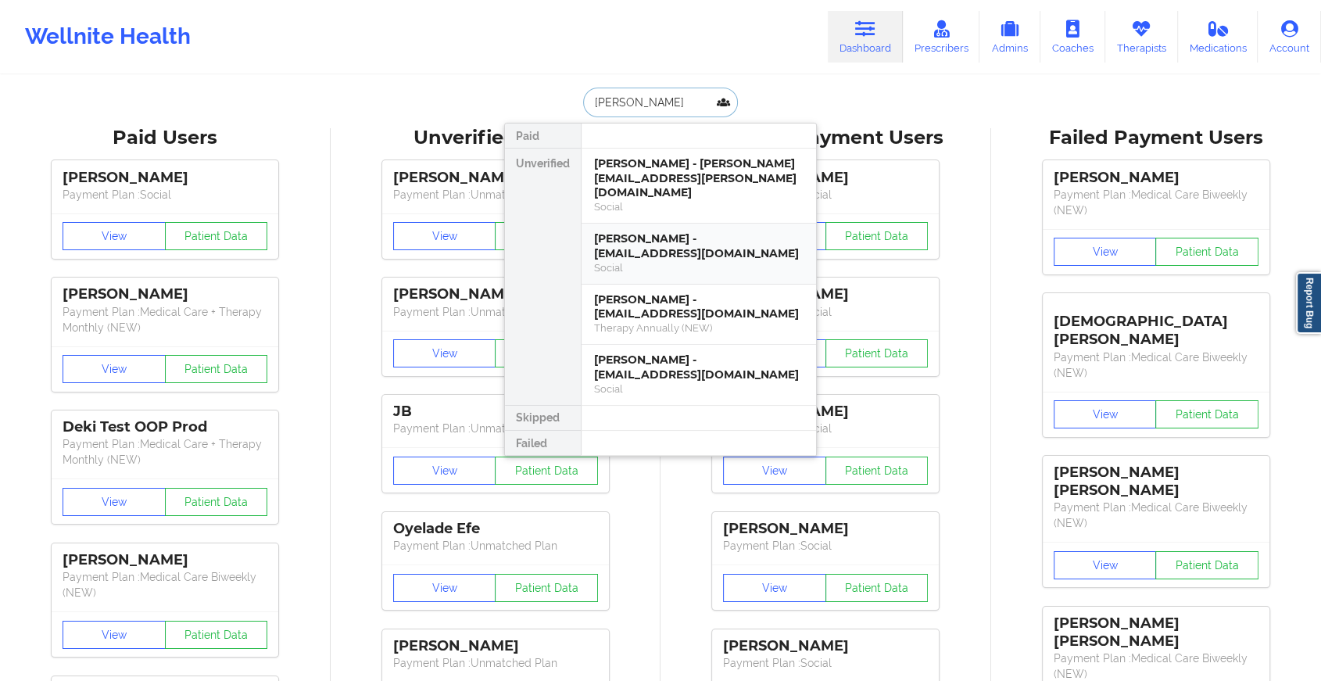
click at [676, 231] on div "[PERSON_NAME] - [EMAIL_ADDRESS][DOMAIN_NAME]" at bounding box center [698, 245] width 209 height 29
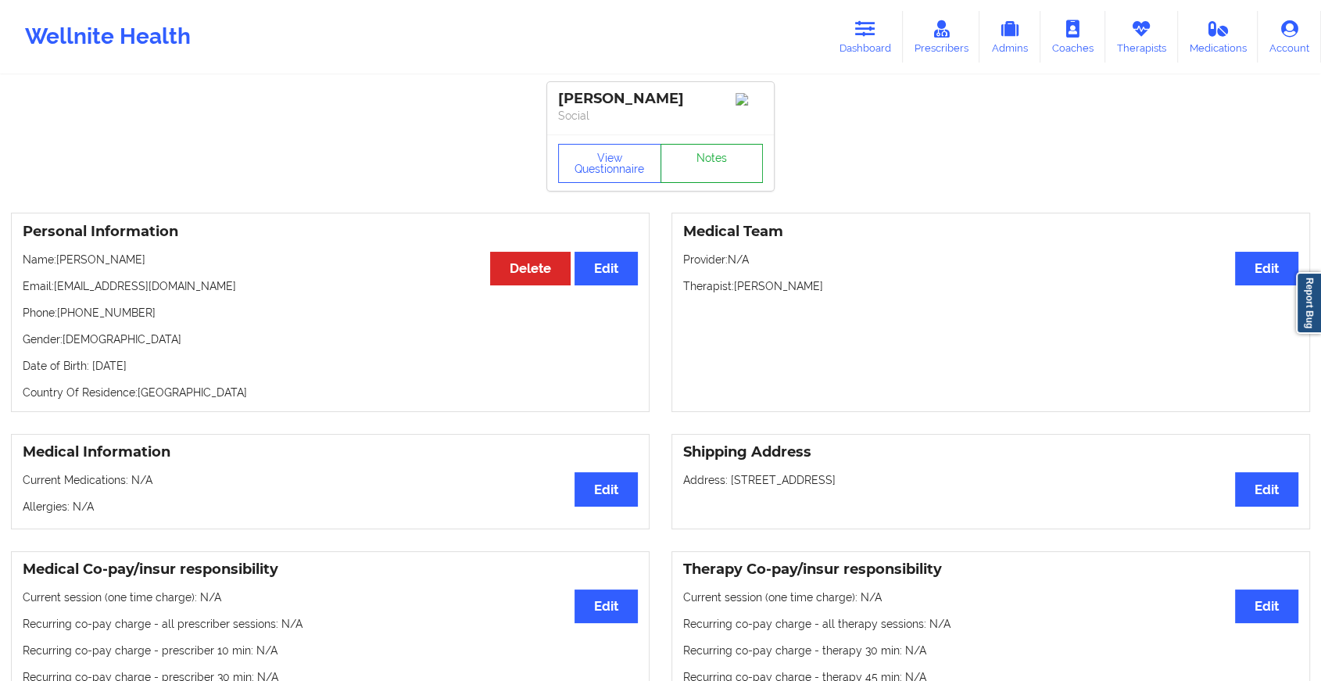
click at [731, 155] on link "Notes" at bounding box center [711, 163] width 103 height 39
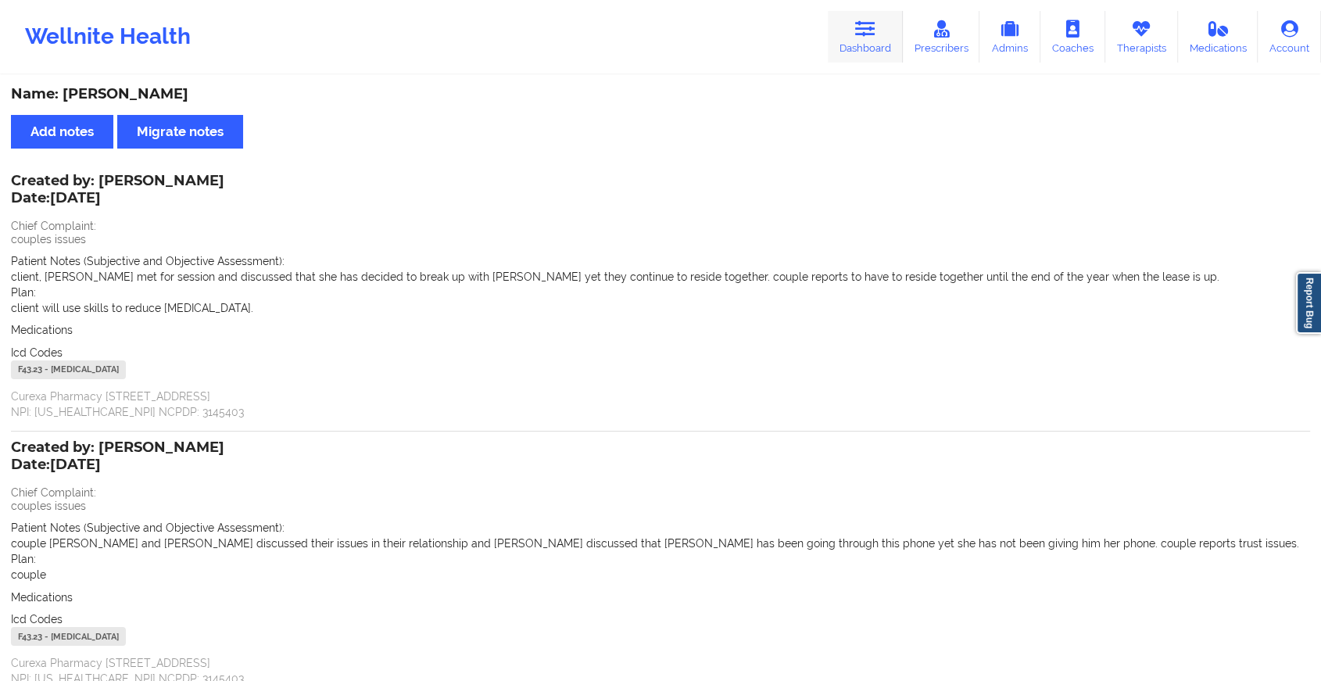
click at [865, 29] on icon at bounding box center [865, 28] width 20 height 17
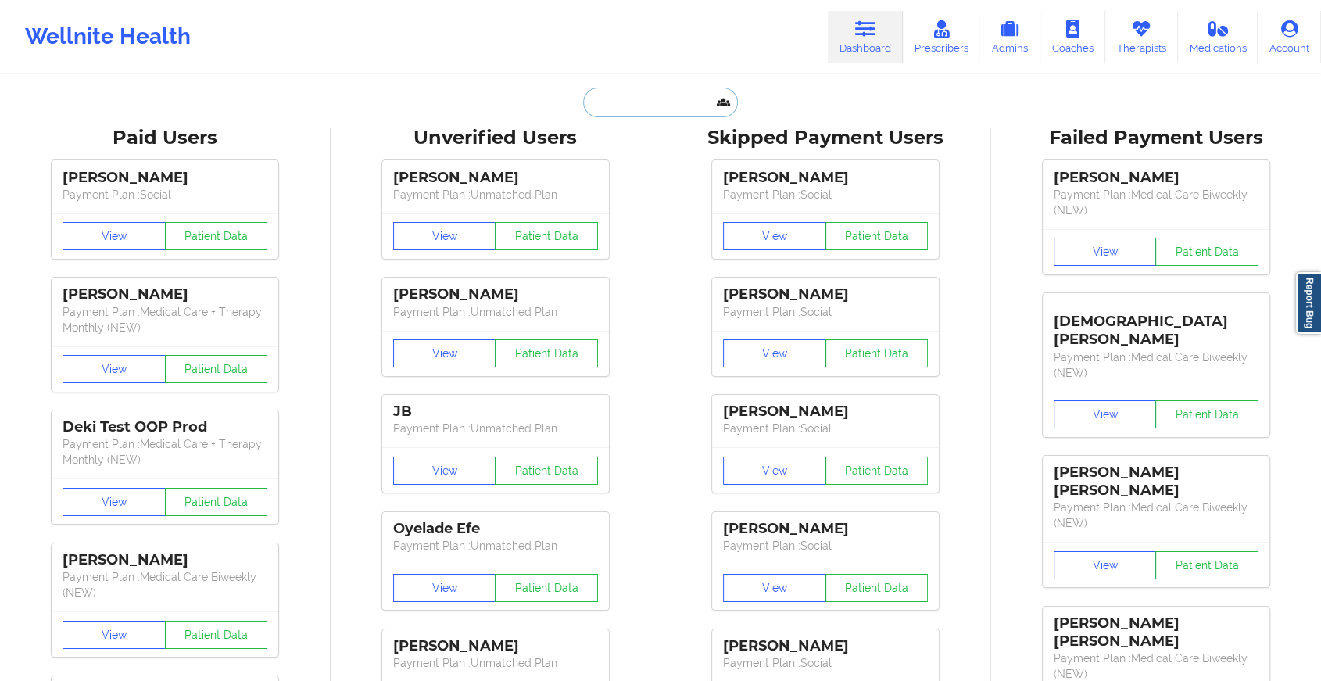
click at [641, 109] on input "text" at bounding box center [660, 103] width 155 height 30
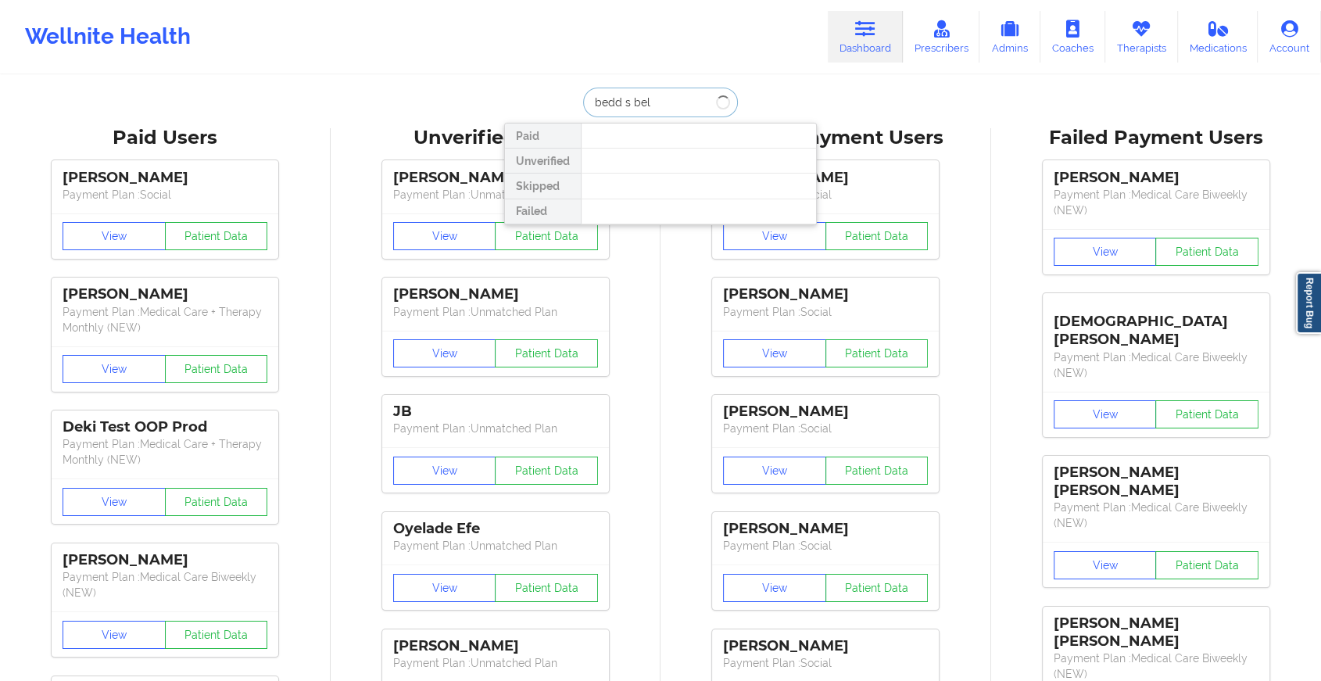
type input "bedd s belt"
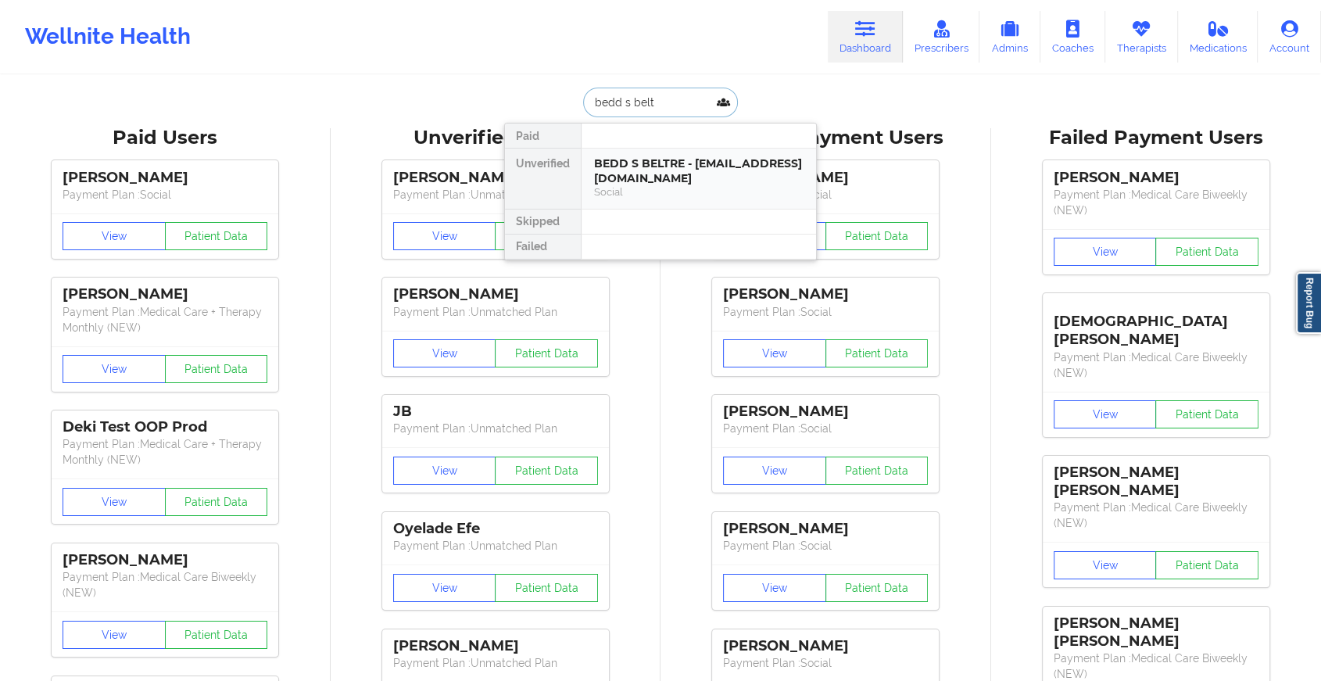
click at [644, 170] on div "BEDD S BELTRE - [EMAIL_ADDRESS][DOMAIN_NAME]" at bounding box center [698, 170] width 209 height 29
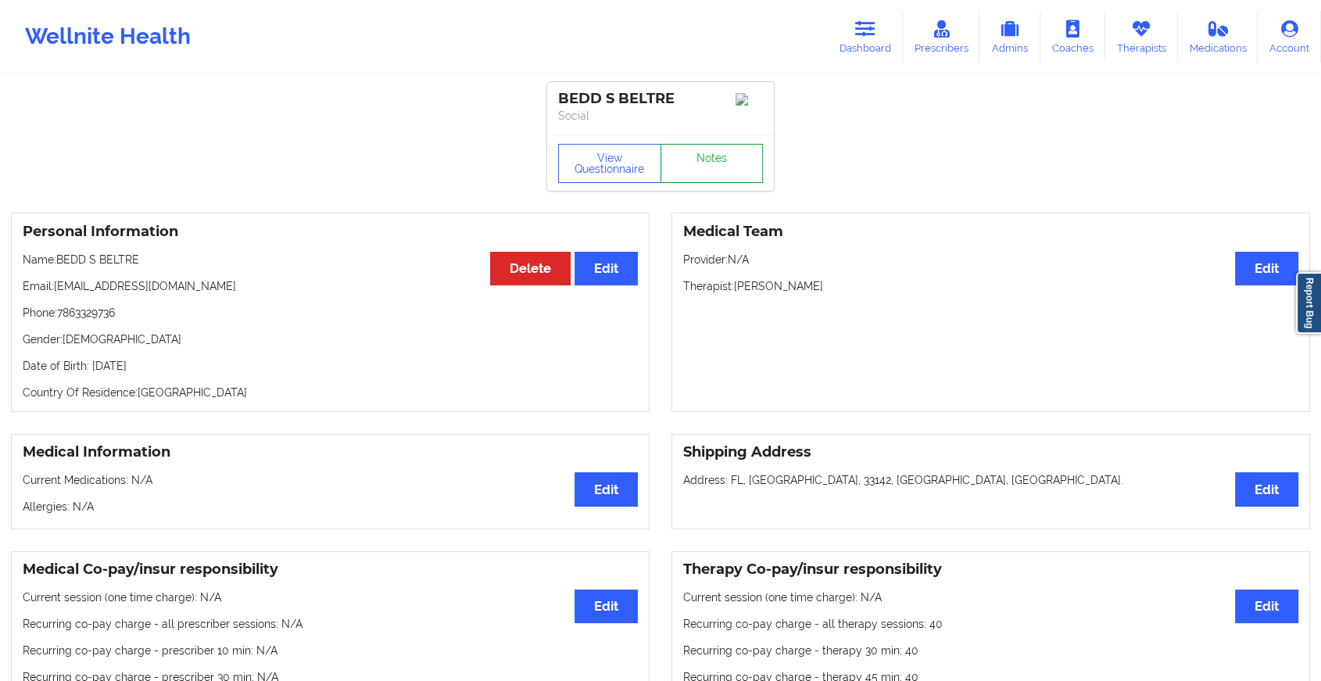
click at [698, 156] on link "Notes" at bounding box center [711, 163] width 103 height 39
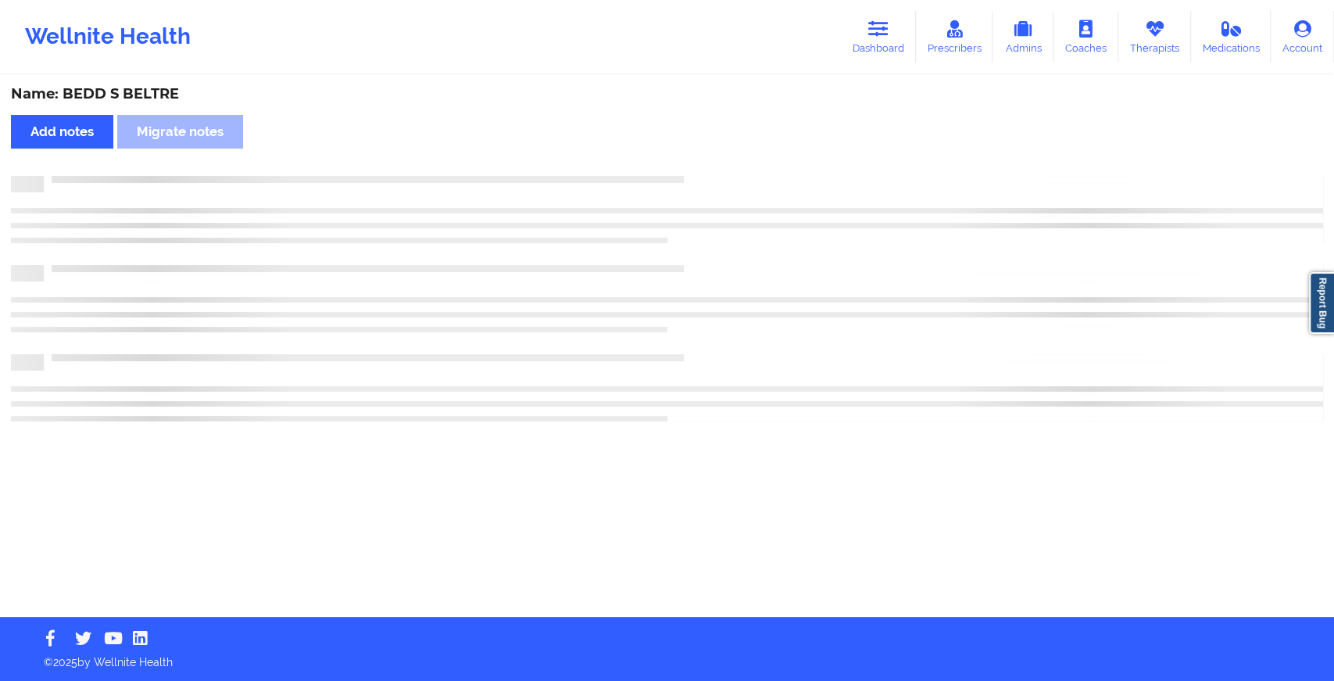
click at [698, 156] on div "Name: BEDD S BELTRE Add notes Migrate notes" at bounding box center [667, 347] width 1334 height 540
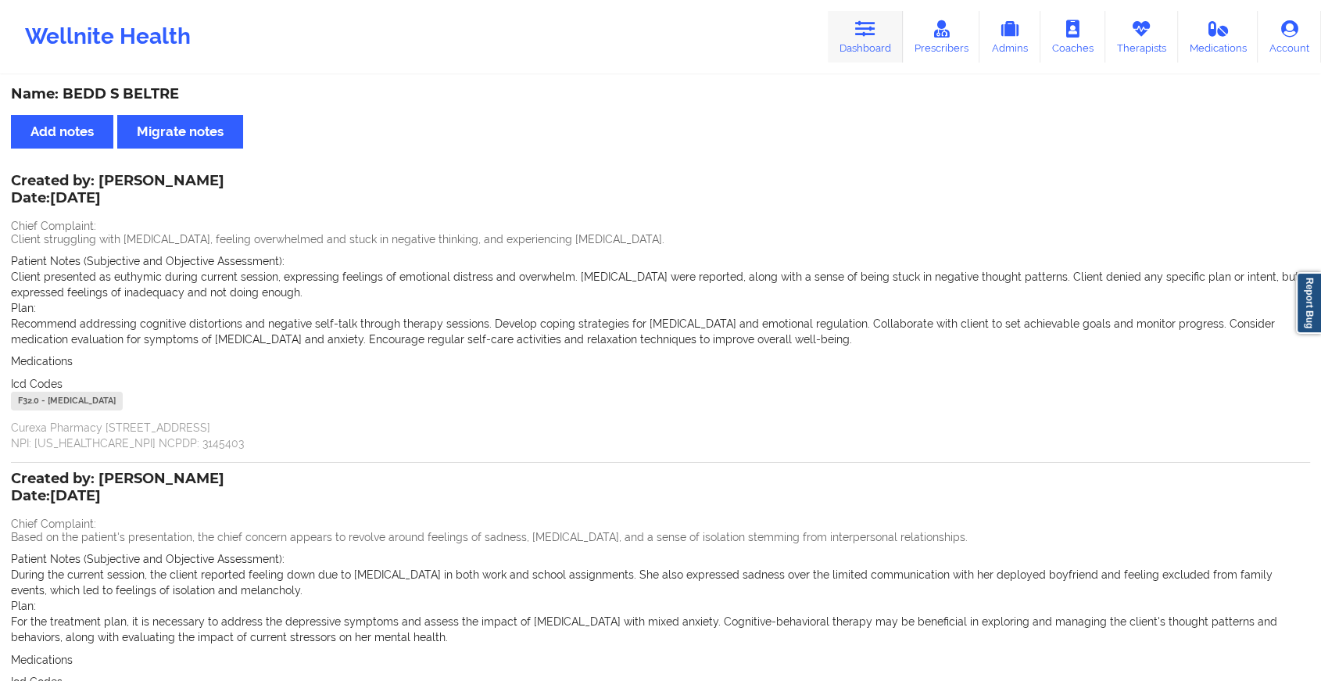
click at [867, 44] on link "Dashboard" at bounding box center [864, 37] width 75 height 52
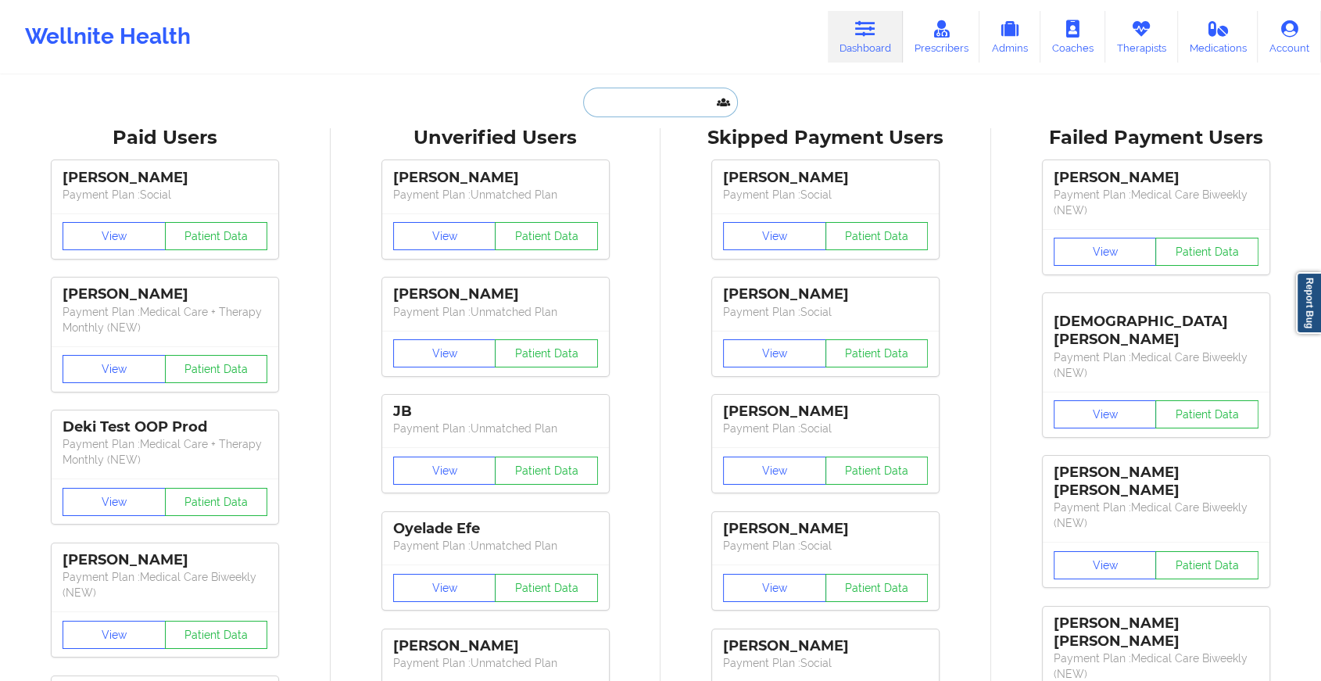
click at [625, 106] on input "text" at bounding box center [660, 103] width 155 height 30
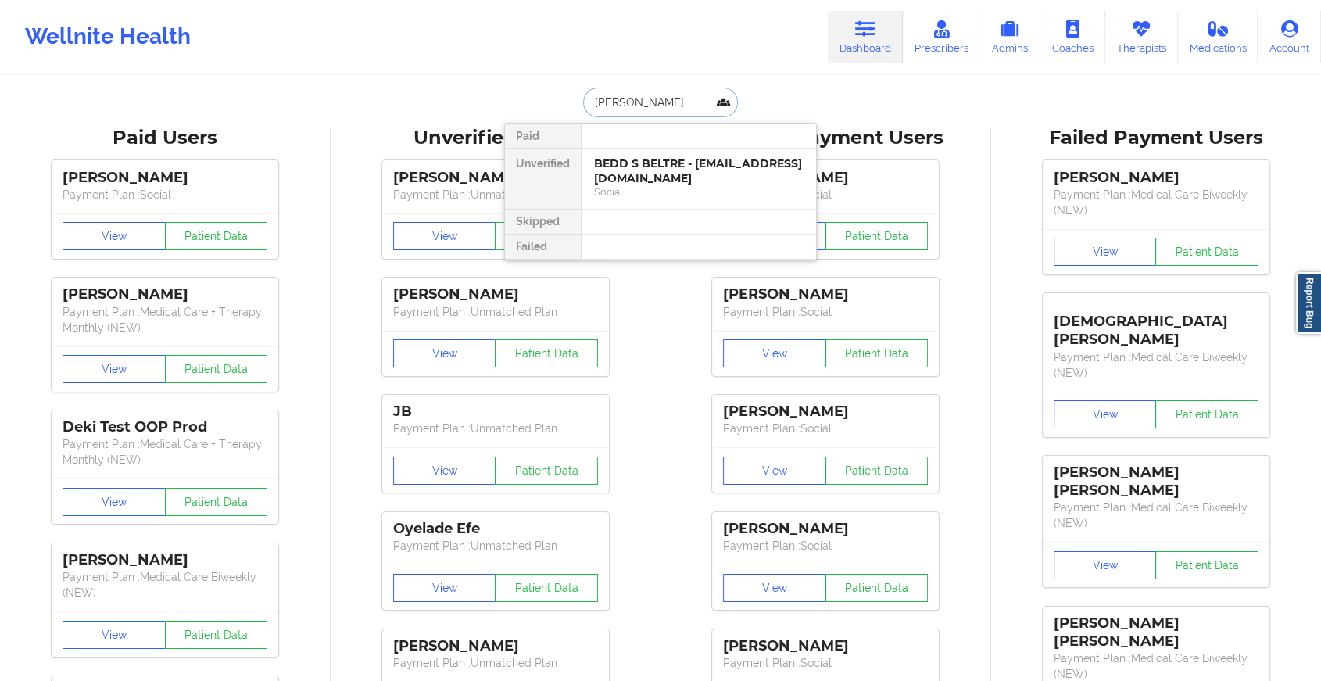
type input "[PERSON_NAME]"
click at [638, 178] on div "[PERSON_NAME] - [EMAIL_ADDRESS][DOMAIN_NAME]" at bounding box center [698, 170] width 209 height 29
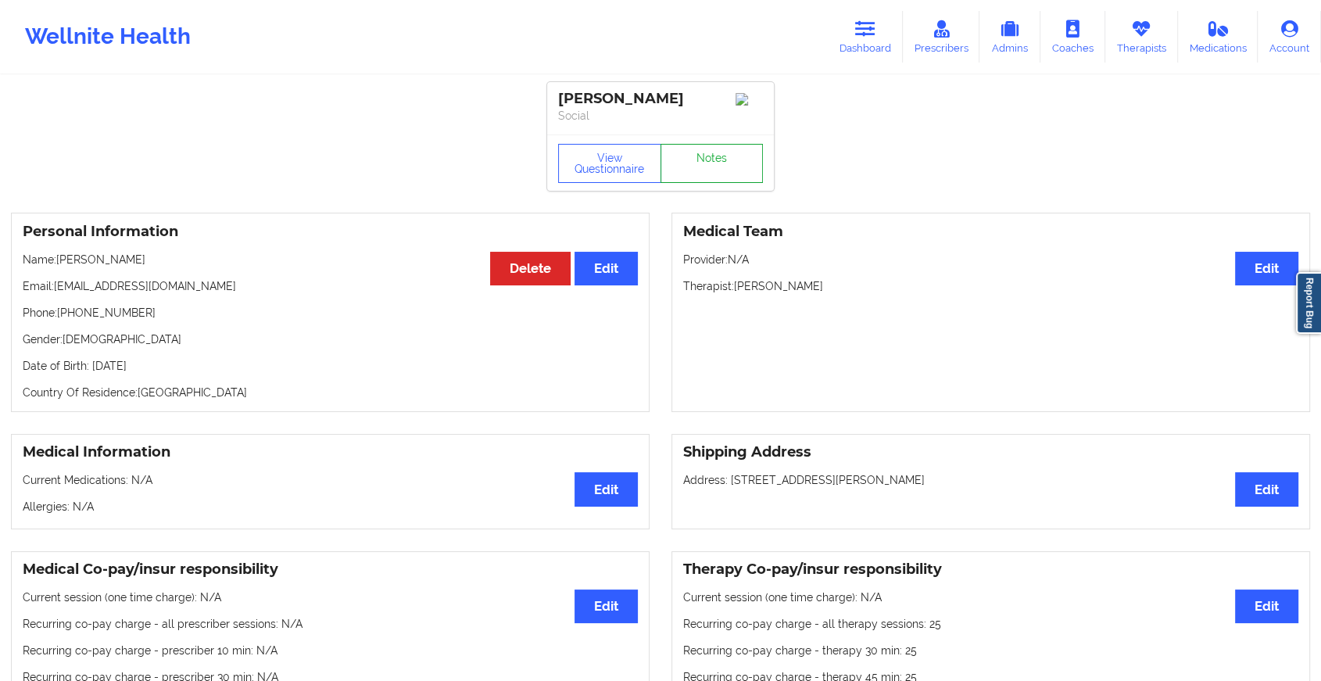
click at [688, 157] on link "Notes" at bounding box center [711, 163] width 103 height 39
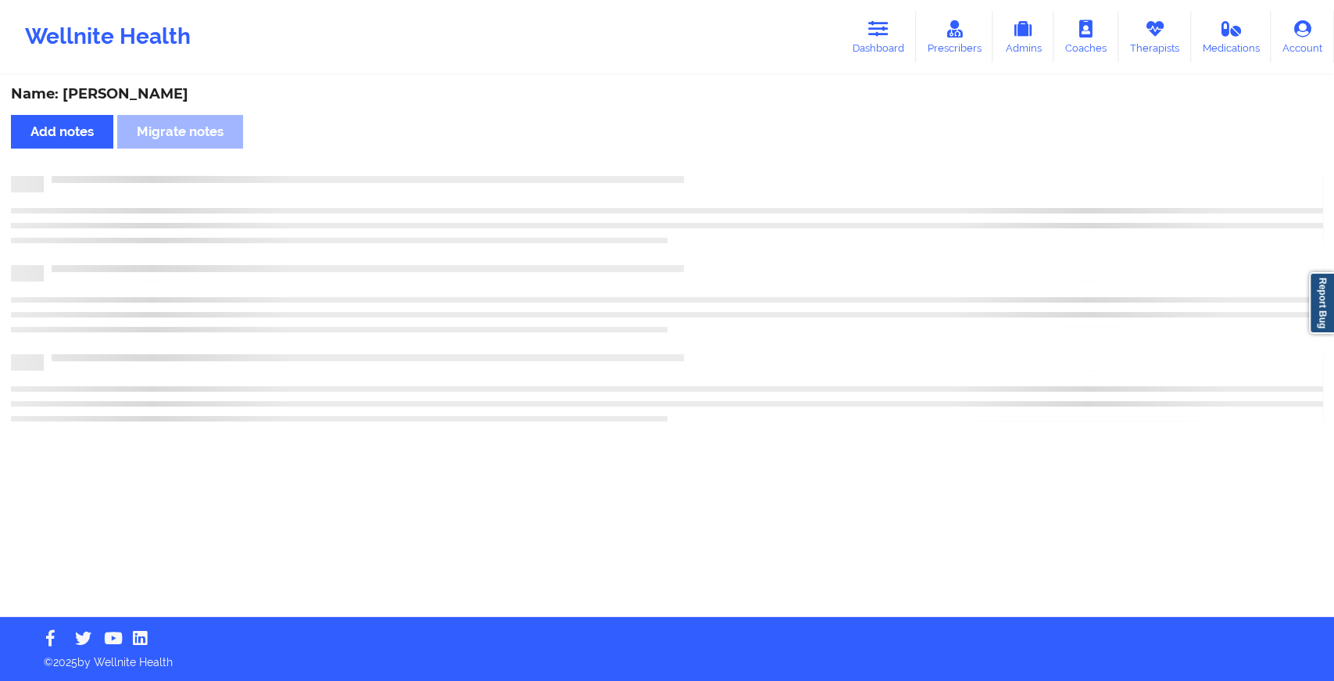
click at [688, 157] on div "Name: [PERSON_NAME] Add notes Migrate notes" at bounding box center [667, 347] width 1334 height 540
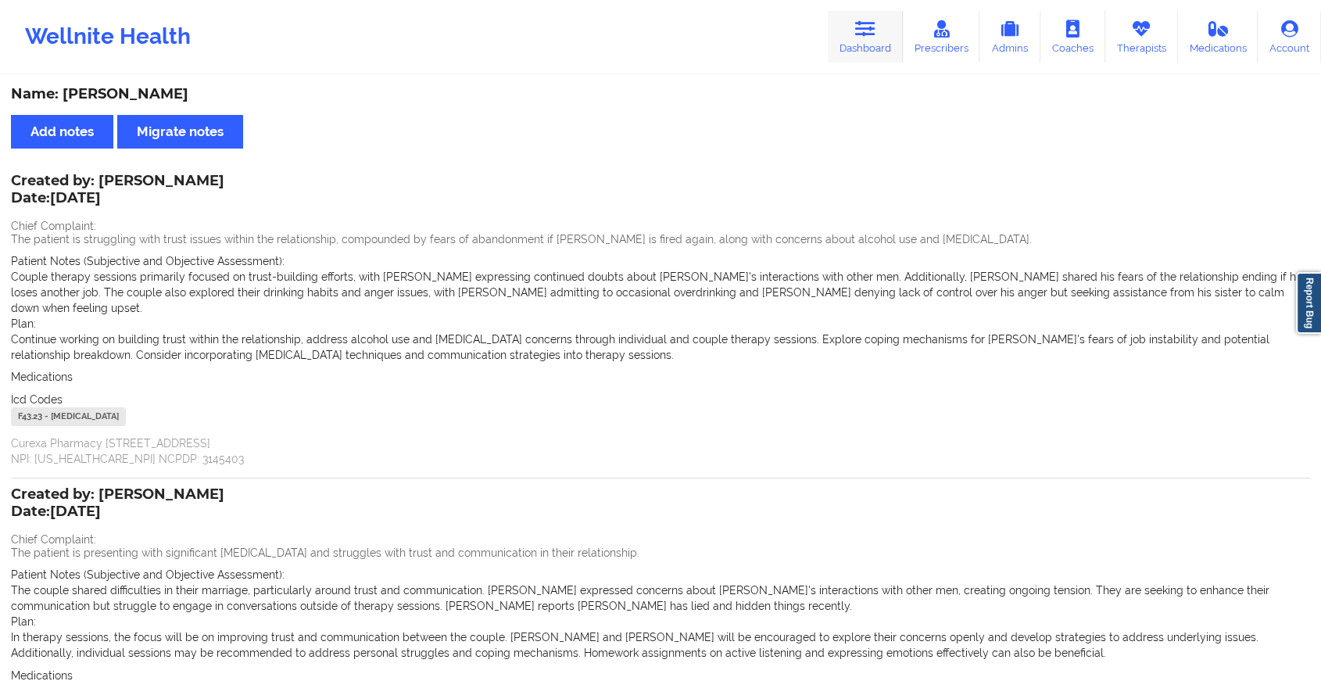
click at [837, 33] on link "Dashboard" at bounding box center [864, 37] width 75 height 52
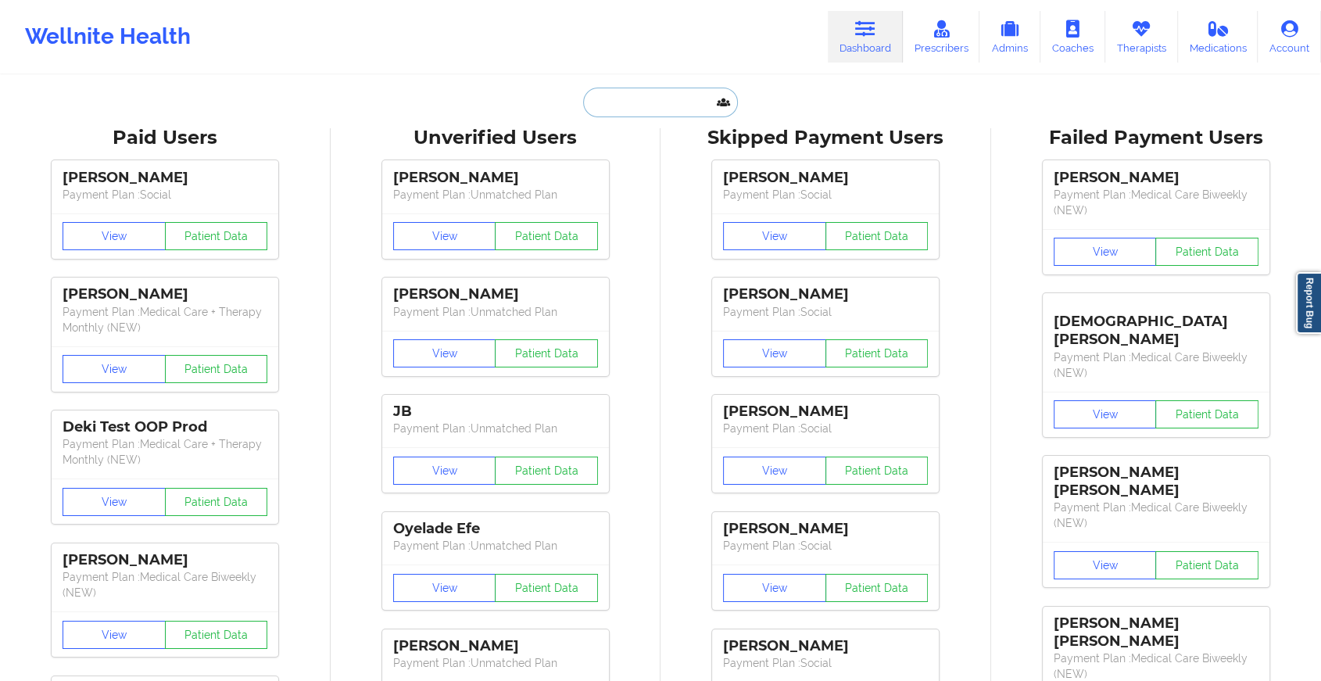
click at [659, 107] on input "text" at bounding box center [660, 103] width 155 height 30
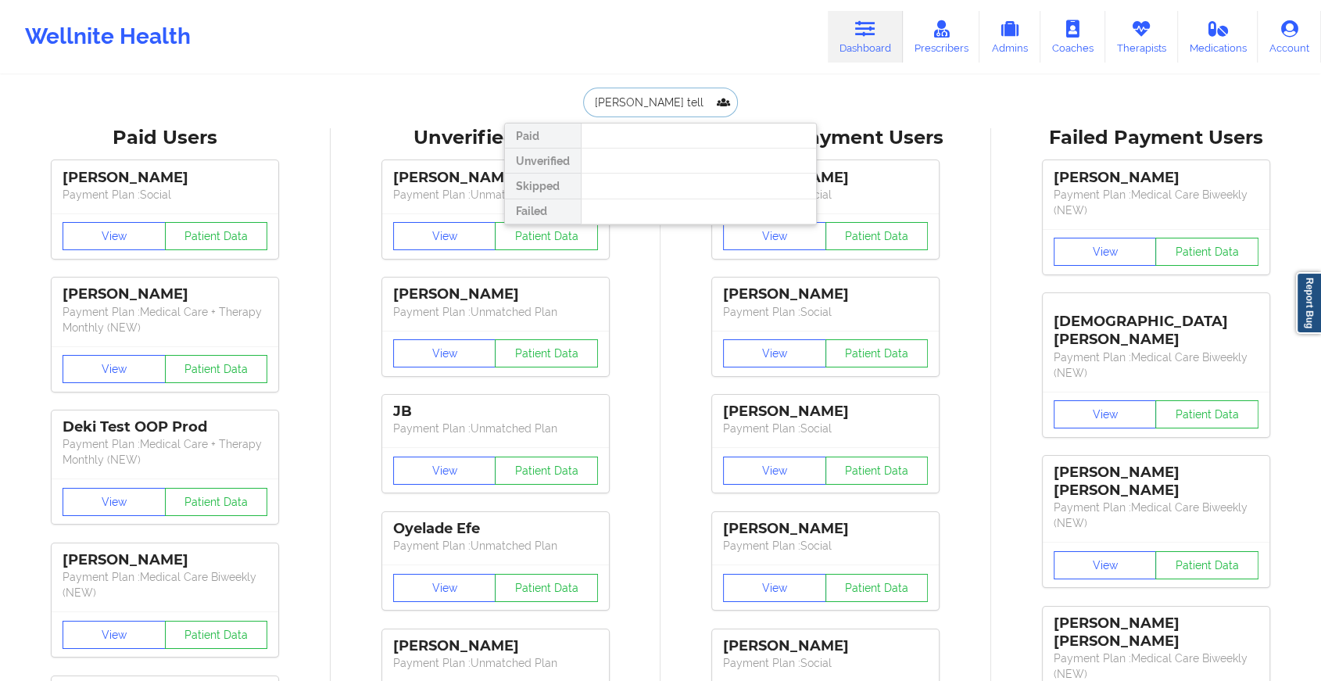
type input "kylA tell"
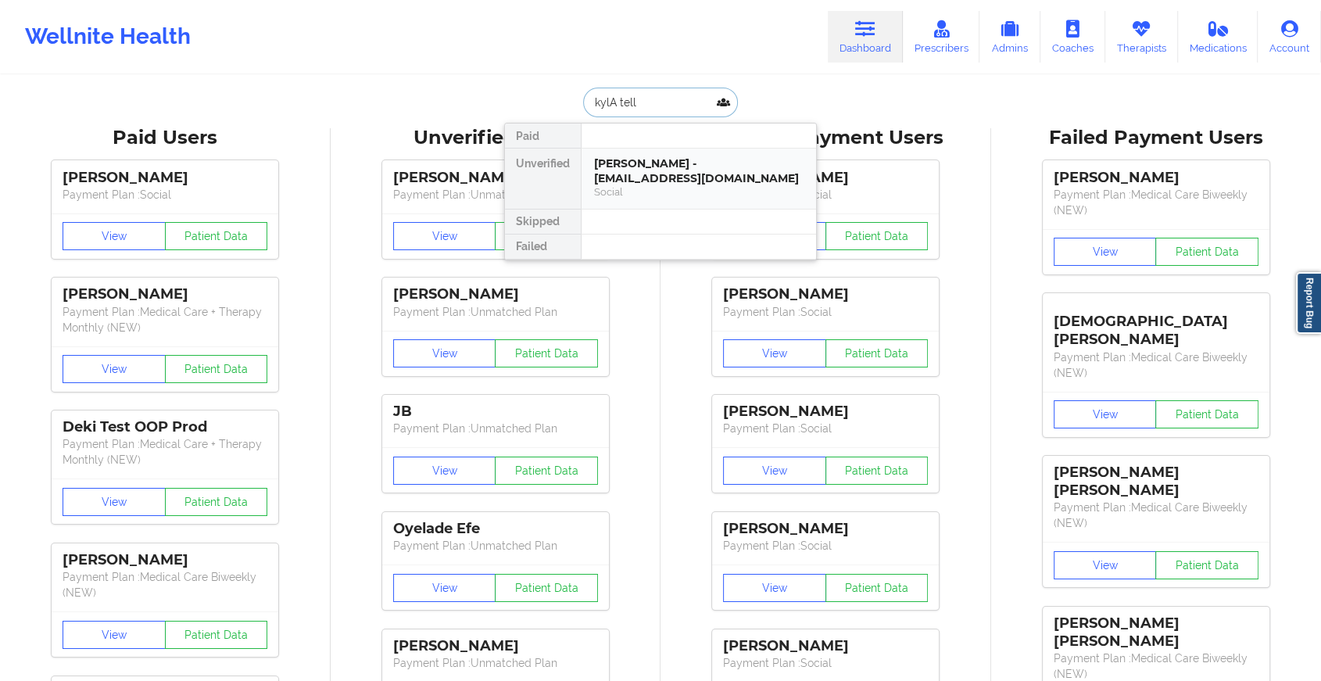
click at [626, 185] on div "Social" at bounding box center [698, 191] width 209 height 13
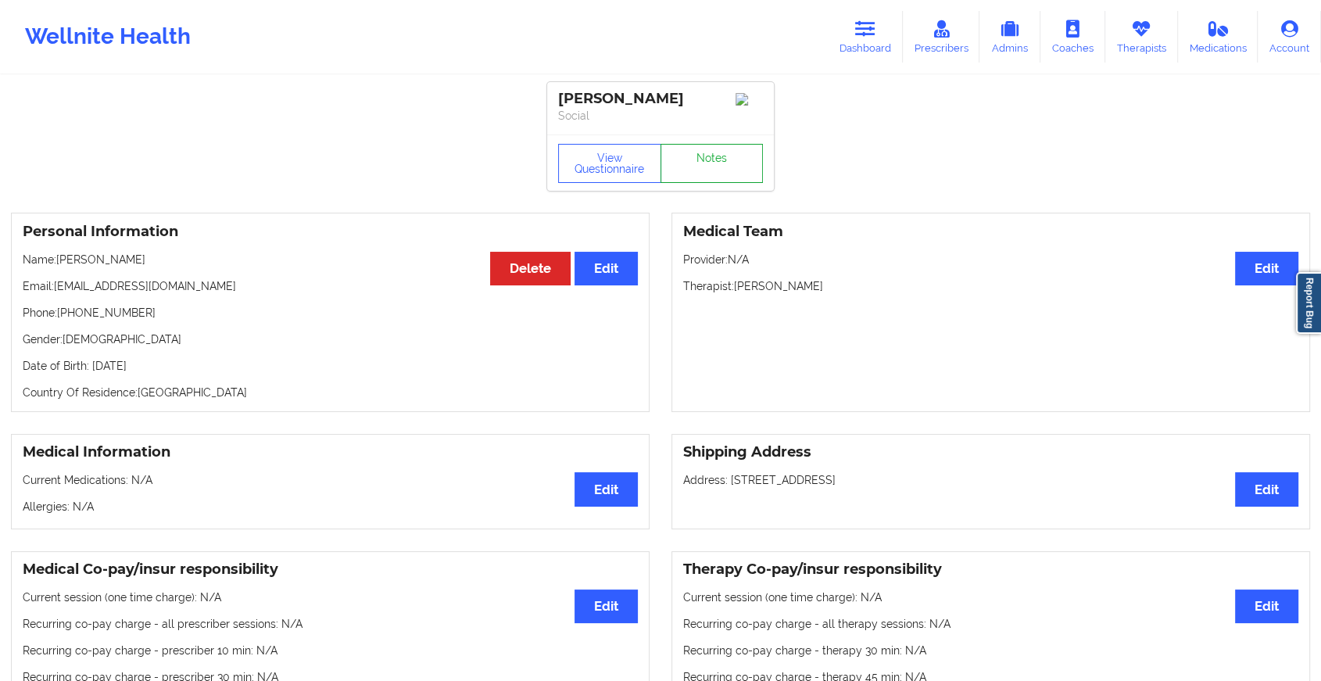
click at [706, 177] on link "Notes" at bounding box center [711, 163] width 103 height 39
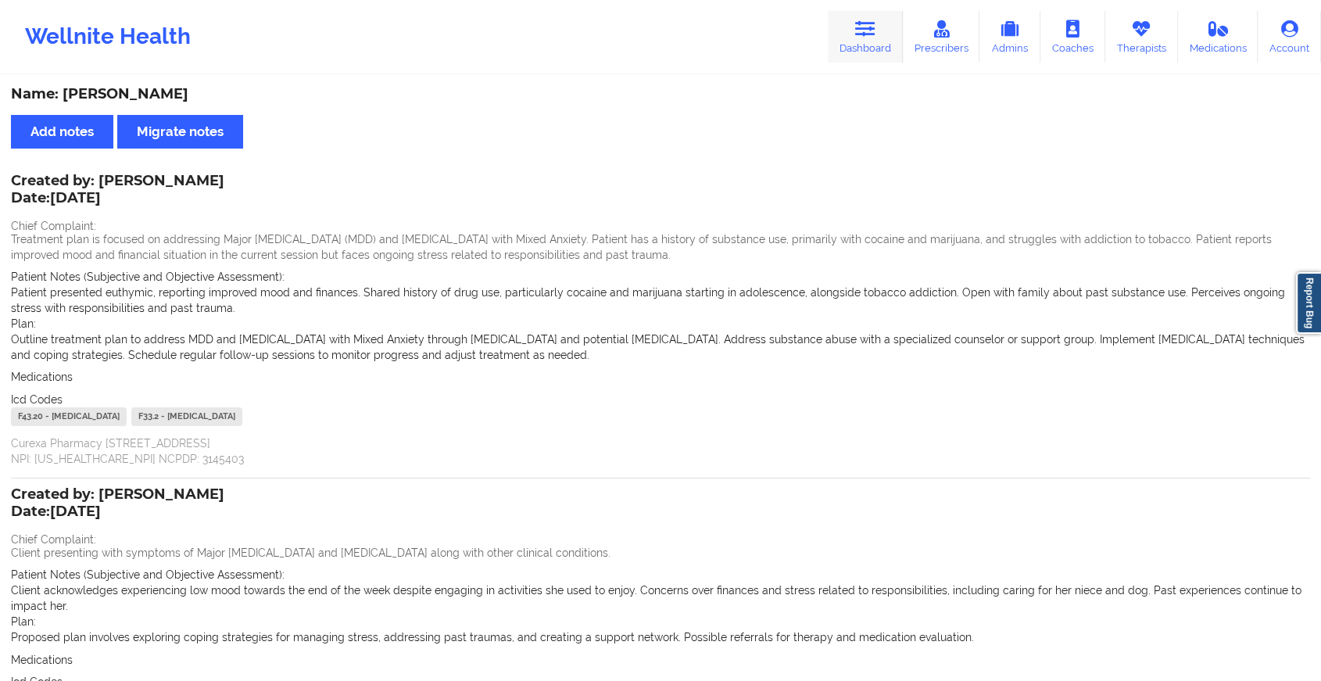
click at [861, 45] on link "Dashboard" at bounding box center [864, 37] width 75 height 52
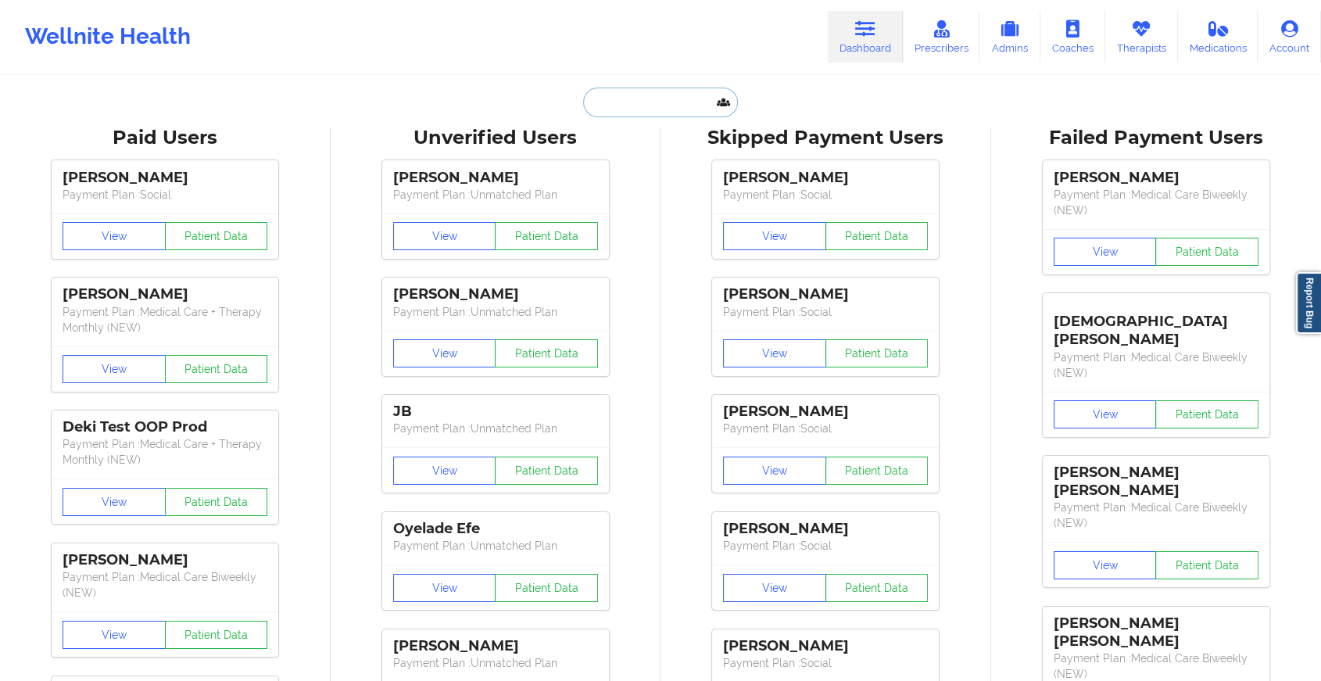
click at [675, 97] on input "text" at bounding box center [660, 103] width 155 height 30
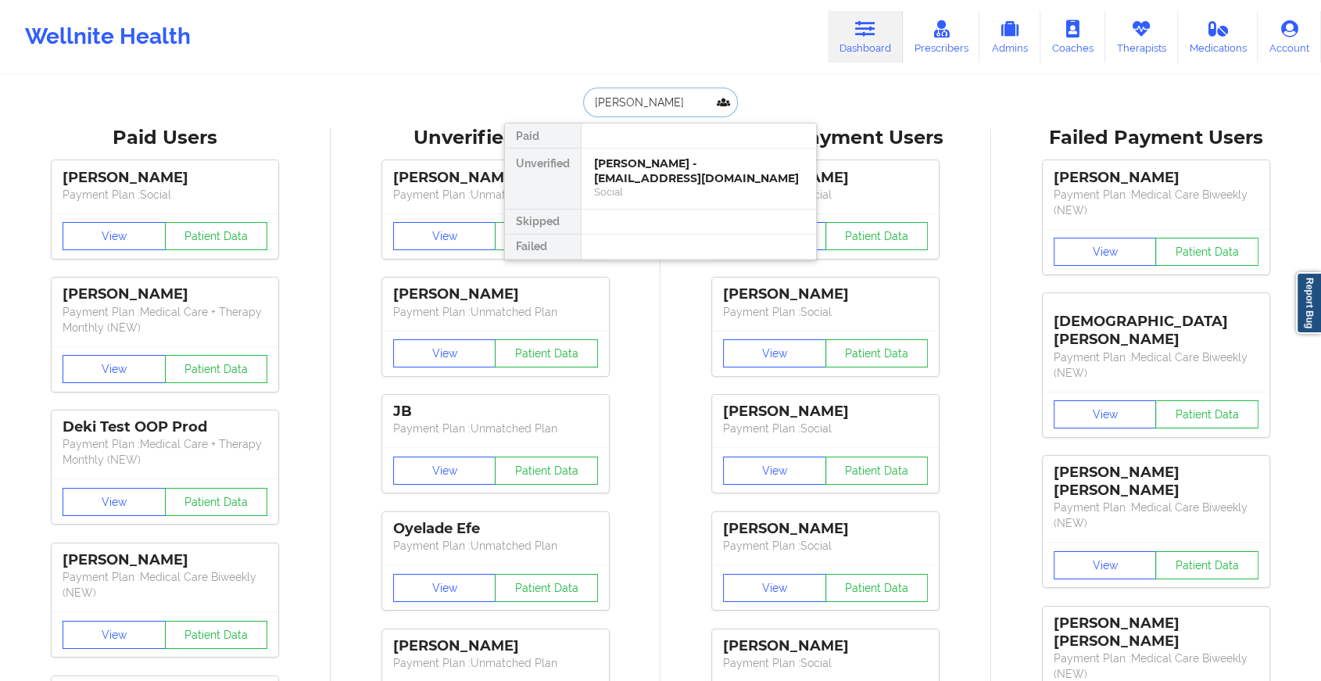
type input "[PERSON_NAME]"
click at [664, 174] on div "[PERSON_NAME] - [EMAIL_ADDRESS][DOMAIN_NAME]" at bounding box center [698, 170] width 209 height 29
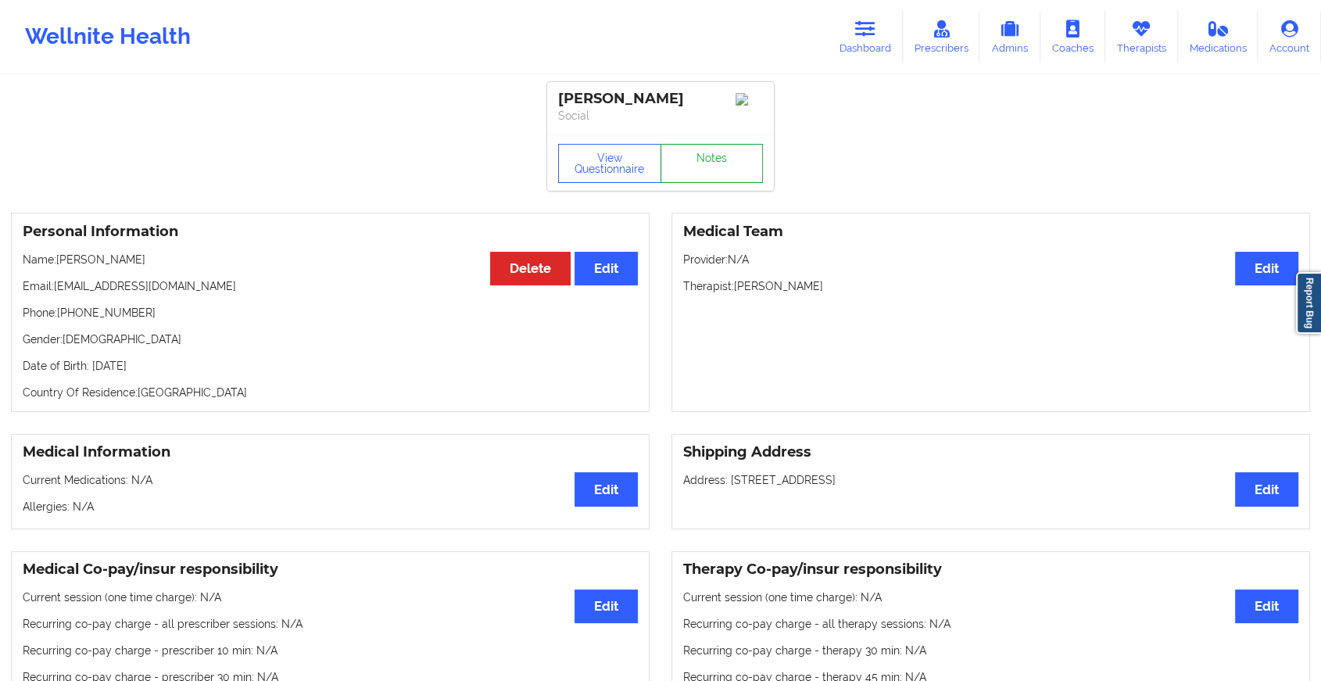
click at [711, 161] on link "Notes" at bounding box center [711, 163] width 103 height 39
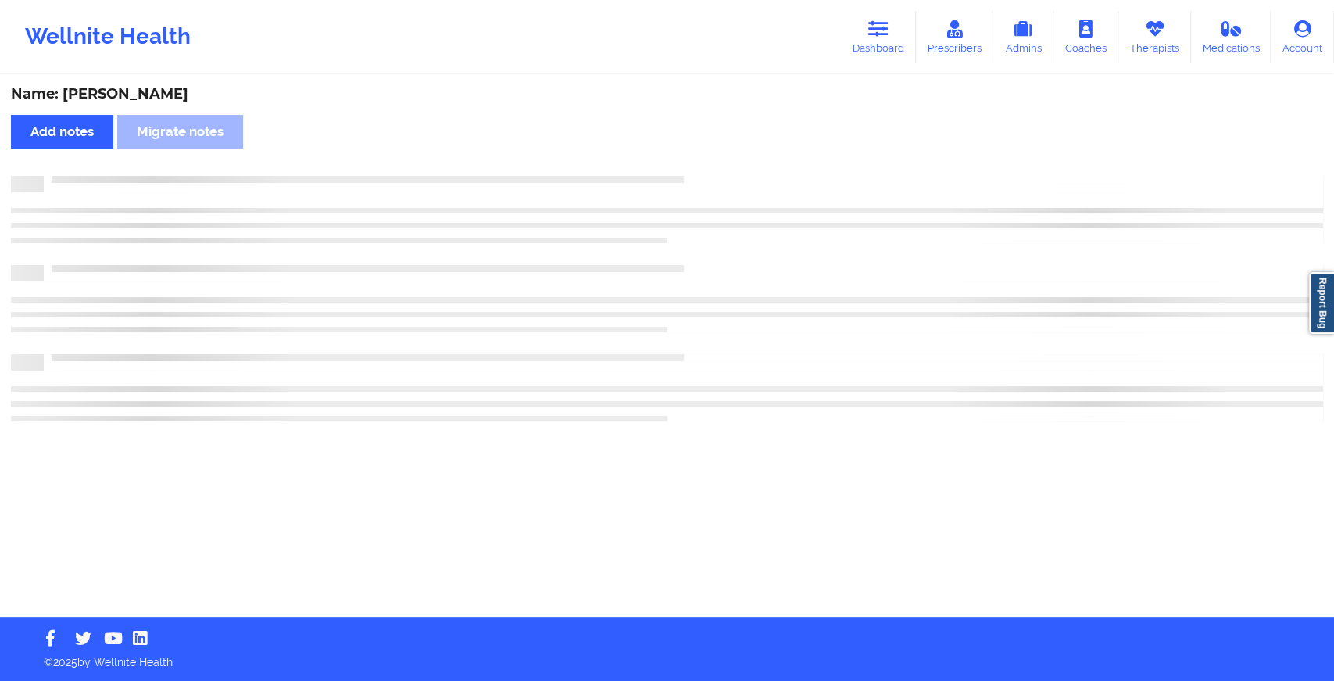
click at [711, 161] on div "Name: [PERSON_NAME] notes Migrate notes" at bounding box center [667, 347] width 1334 height 540
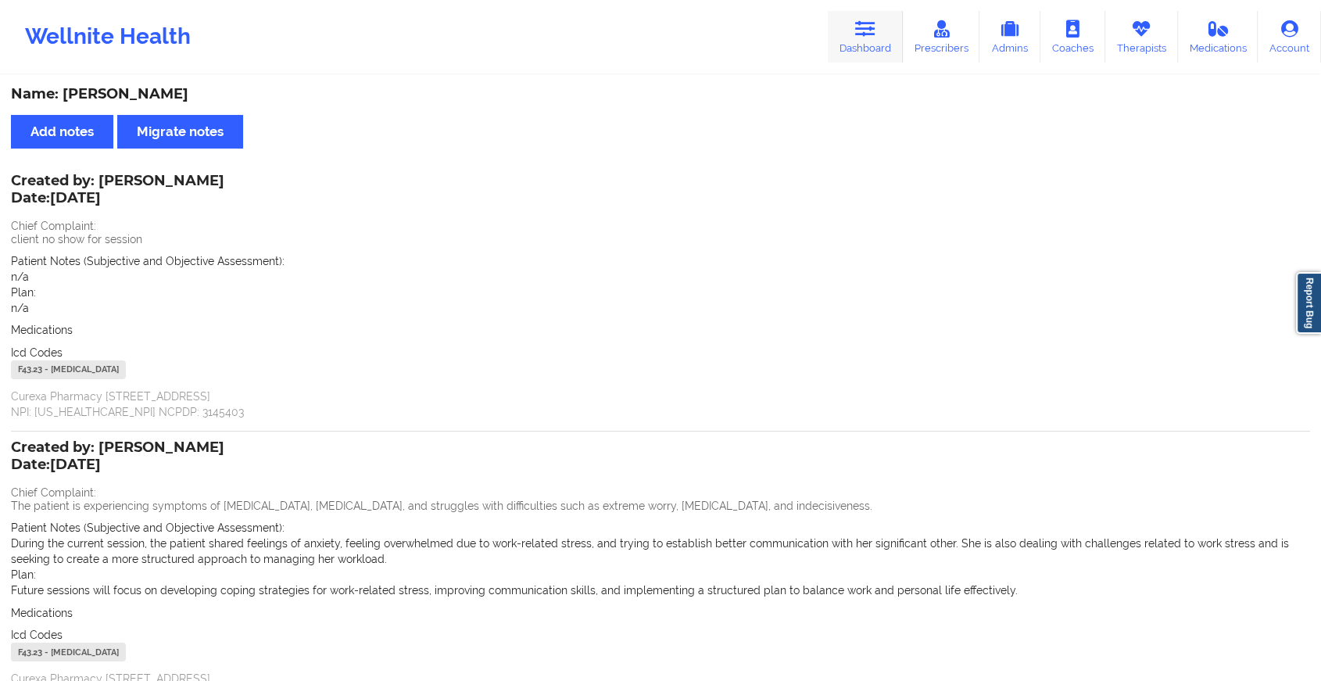
click at [888, 38] on link "Dashboard" at bounding box center [864, 37] width 75 height 52
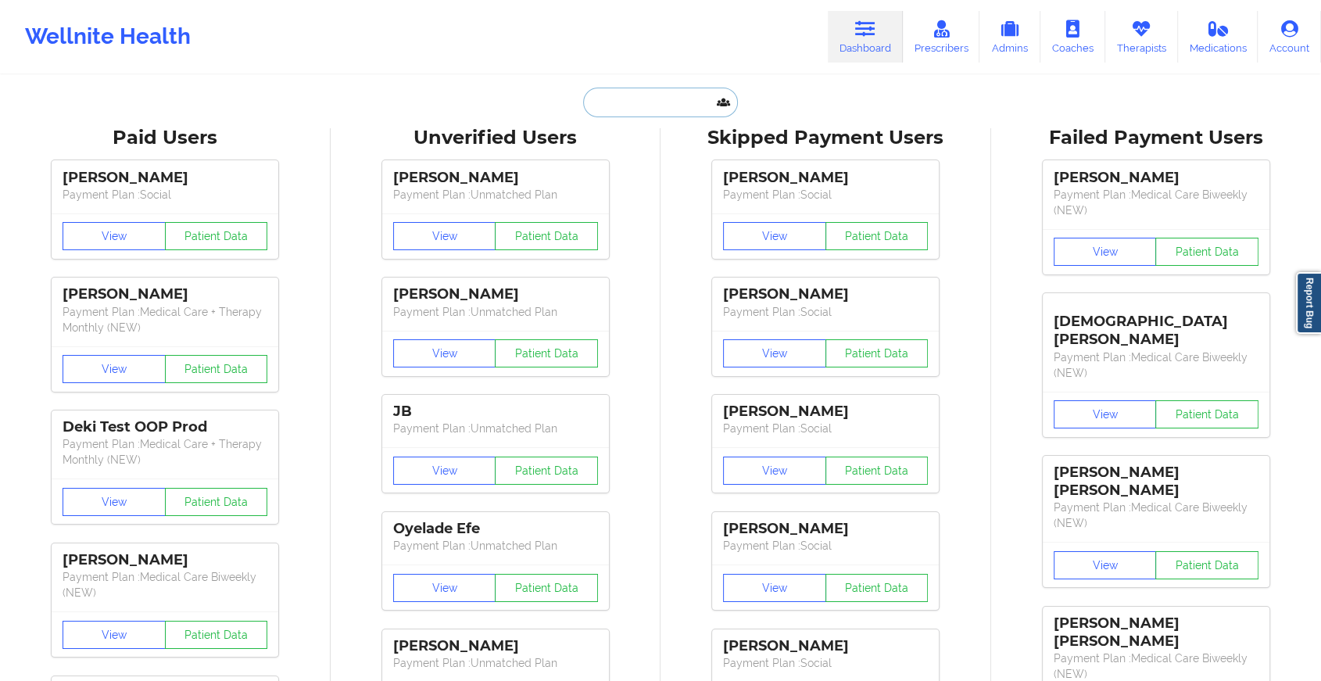
click at [613, 95] on input "text" at bounding box center [660, 103] width 155 height 30
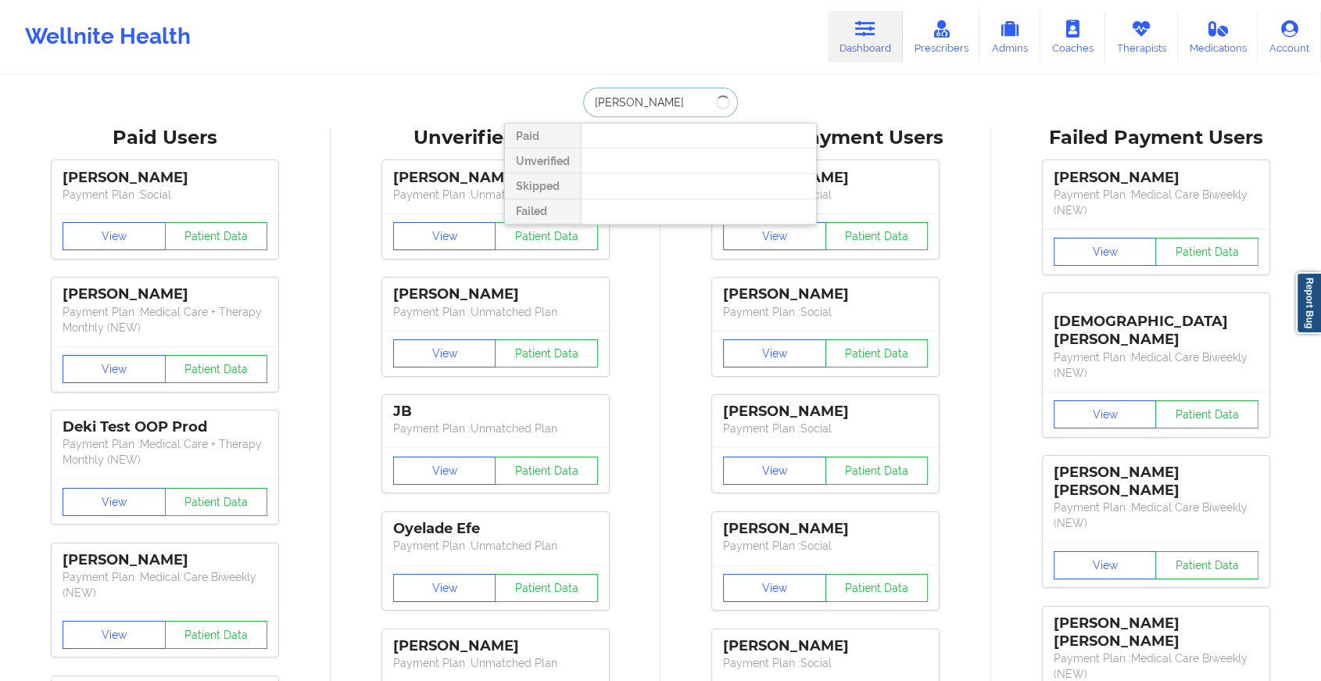
type input "[PERSON_NAME]"
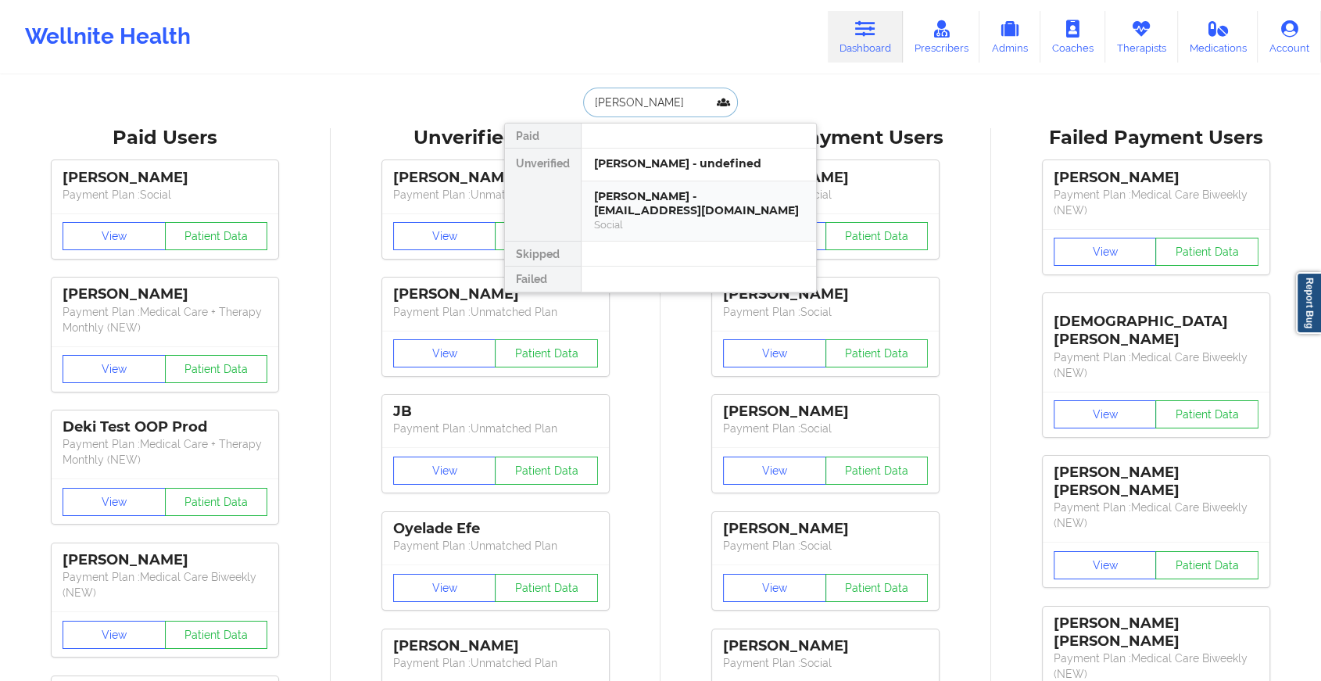
click at [667, 218] on div "Social" at bounding box center [698, 224] width 209 height 13
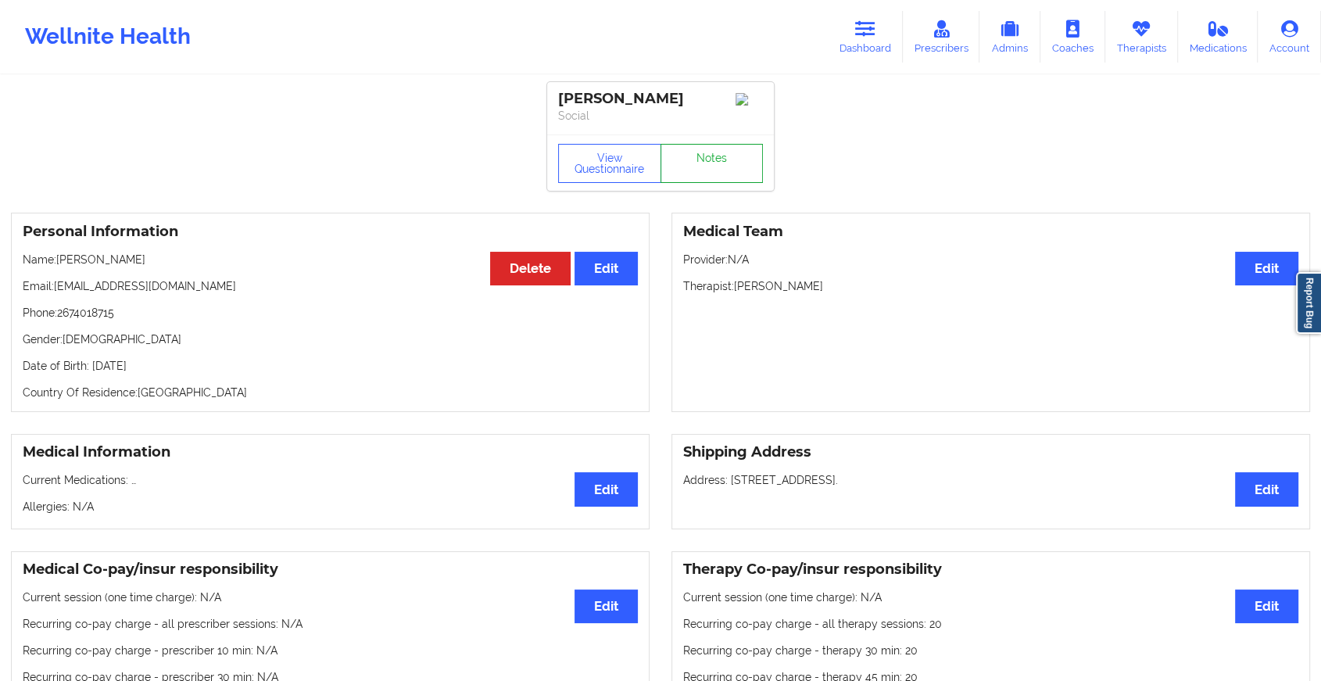
click at [719, 155] on link "Notes" at bounding box center [711, 163] width 103 height 39
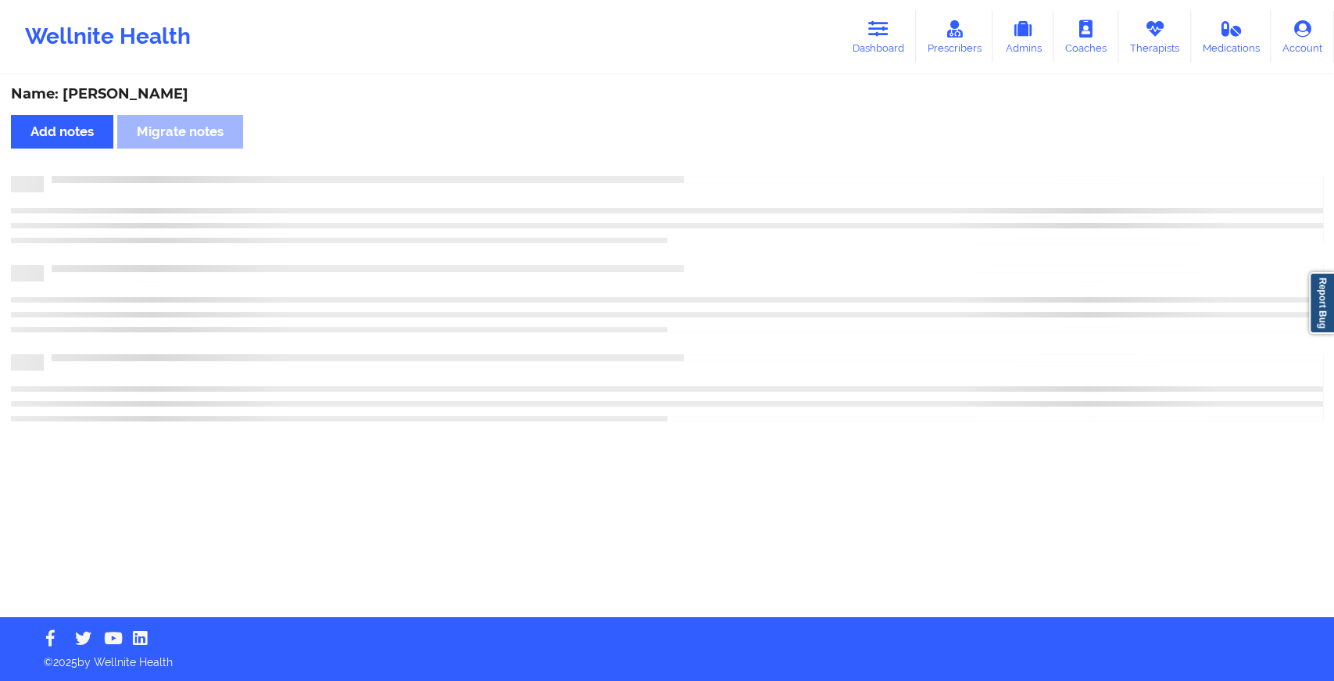
click at [719, 155] on div "Name: [PERSON_NAME] Add notes Migrate notes" at bounding box center [667, 347] width 1334 height 540
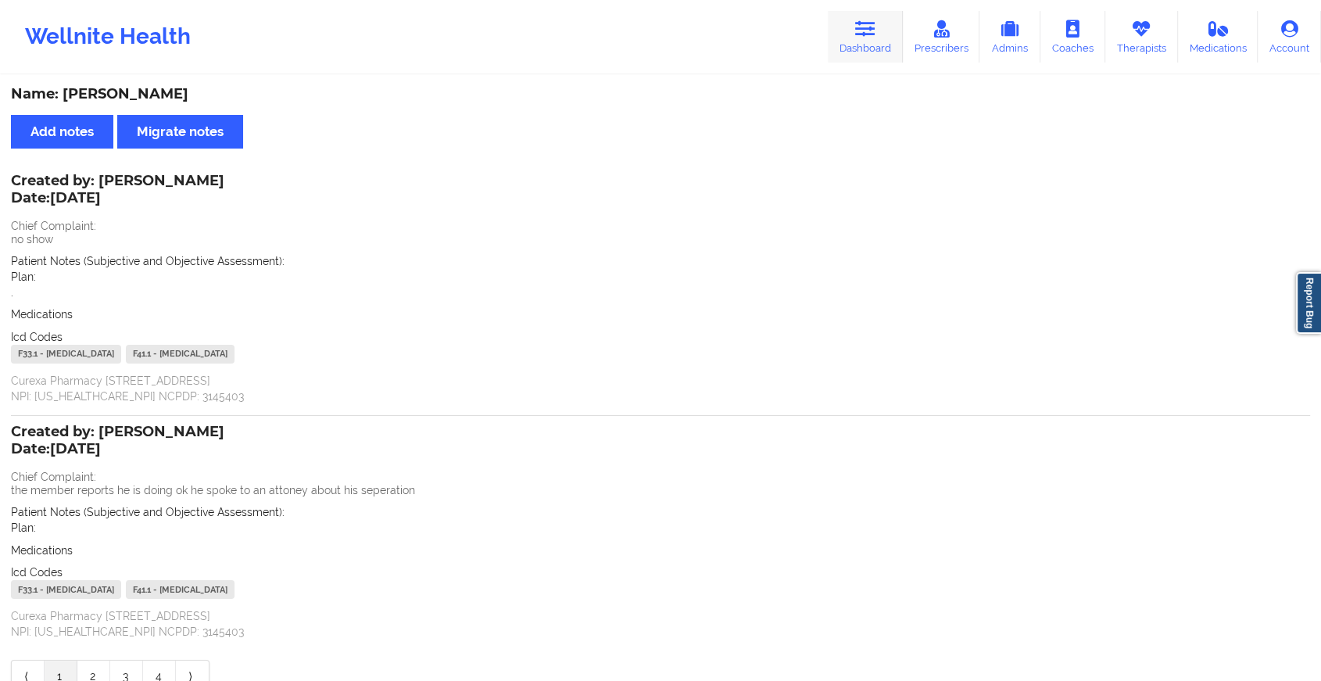
click at [866, 23] on icon at bounding box center [865, 28] width 20 height 17
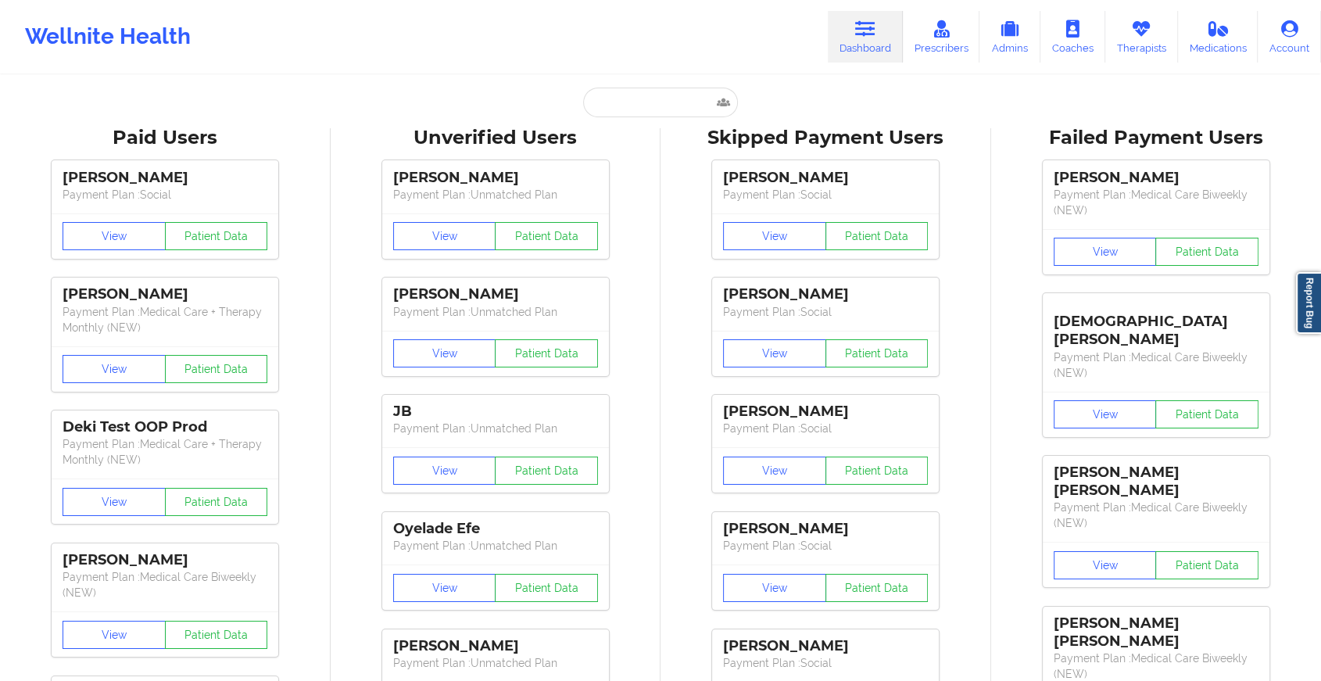
click at [650, 96] on input "text" at bounding box center [660, 103] width 155 height 30
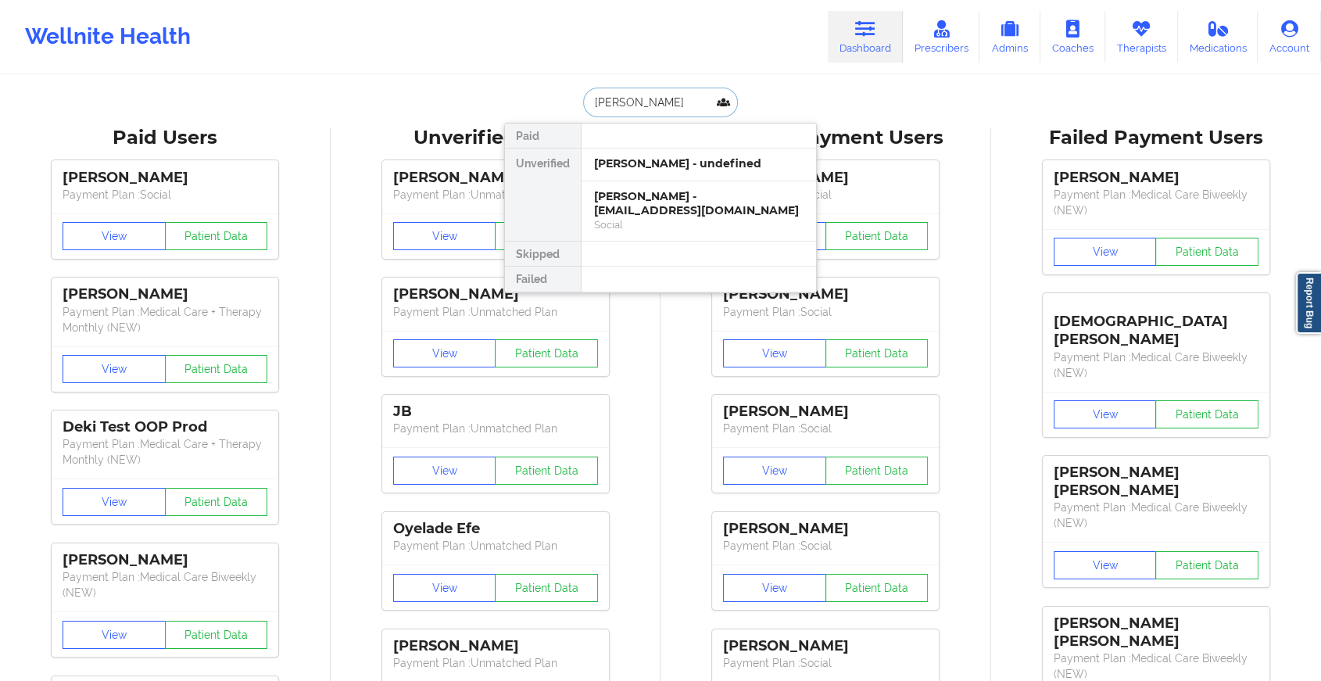
type input "[PERSON_NAME]"
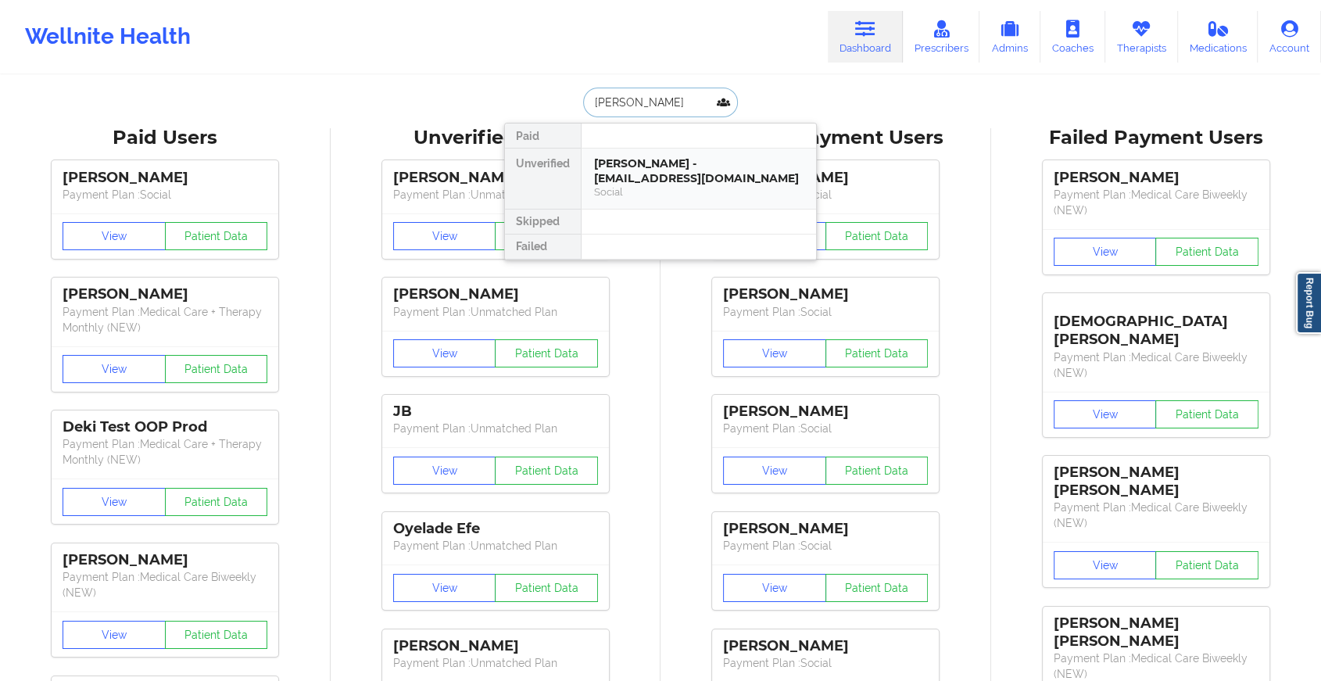
click at [687, 184] on div "[PERSON_NAME] - [EMAIL_ADDRESS][DOMAIN_NAME]" at bounding box center [698, 170] width 209 height 29
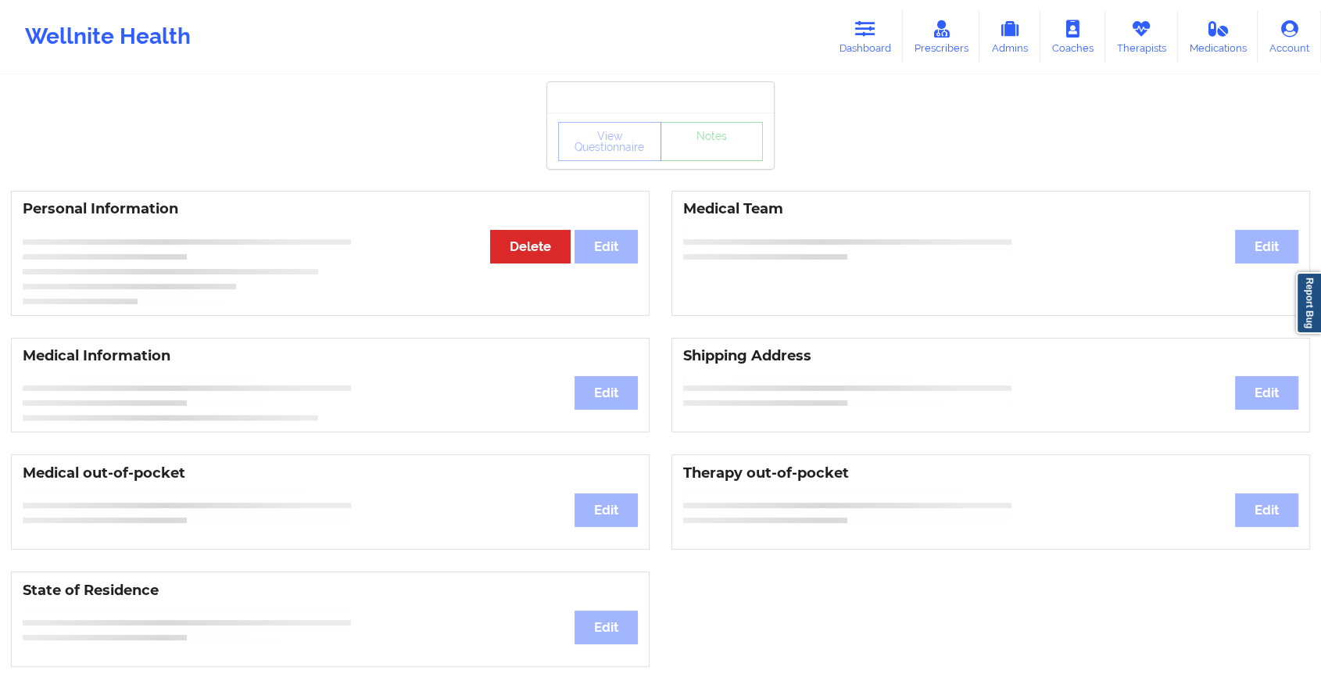
click at [701, 167] on div "View Questionnaire Notes" at bounding box center [660, 141] width 227 height 56
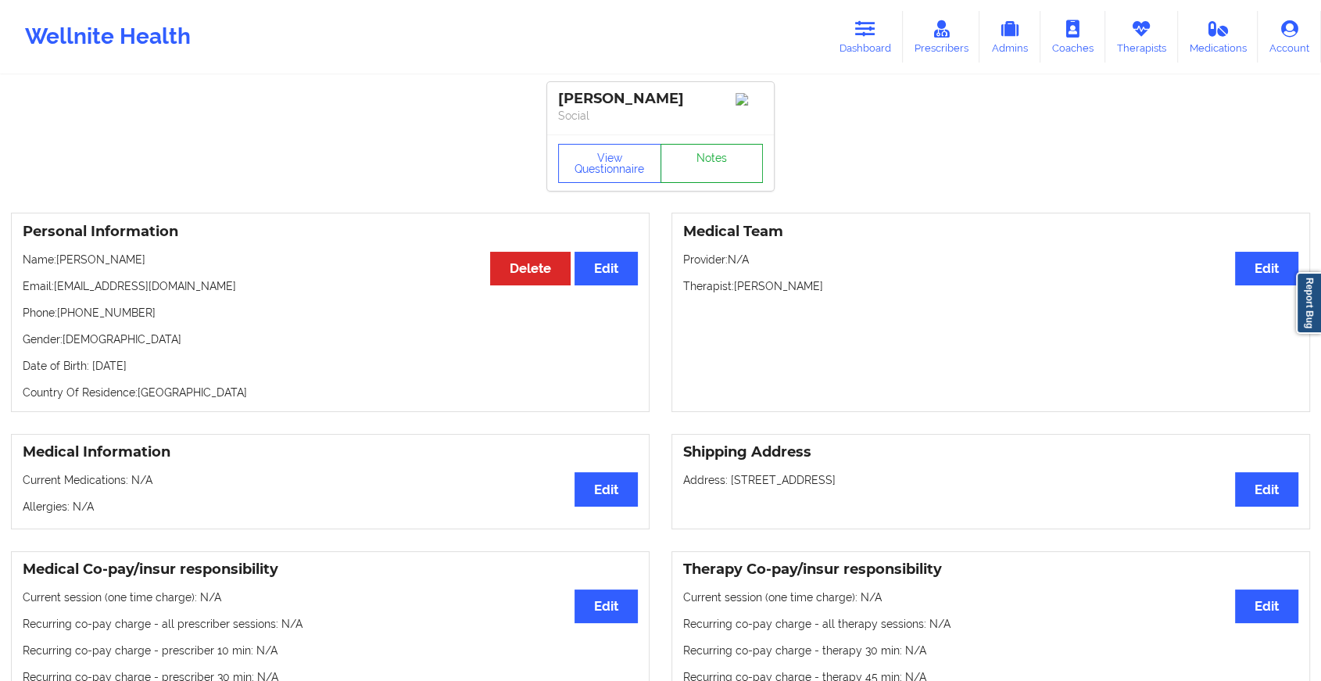
click at [701, 167] on link "Notes" at bounding box center [711, 163] width 103 height 39
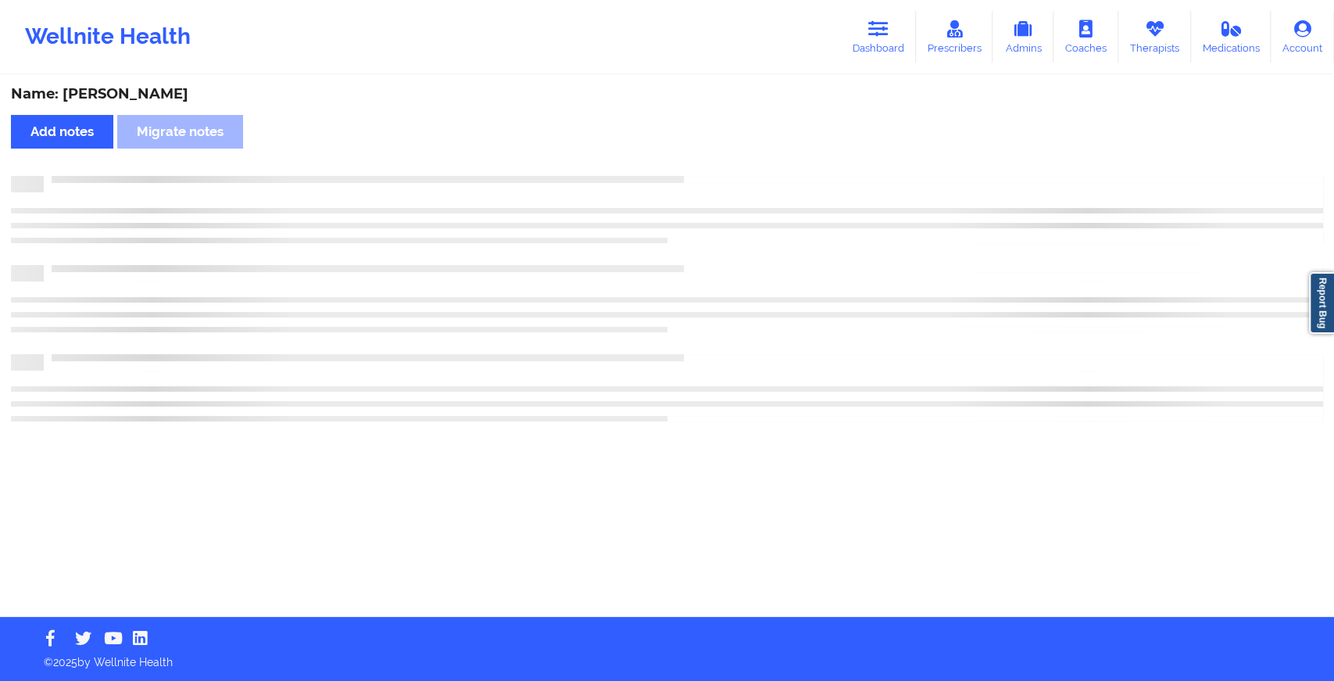
click at [701, 167] on div "Name: [PERSON_NAME] Add notes Migrate notes" at bounding box center [667, 347] width 1334 height 540
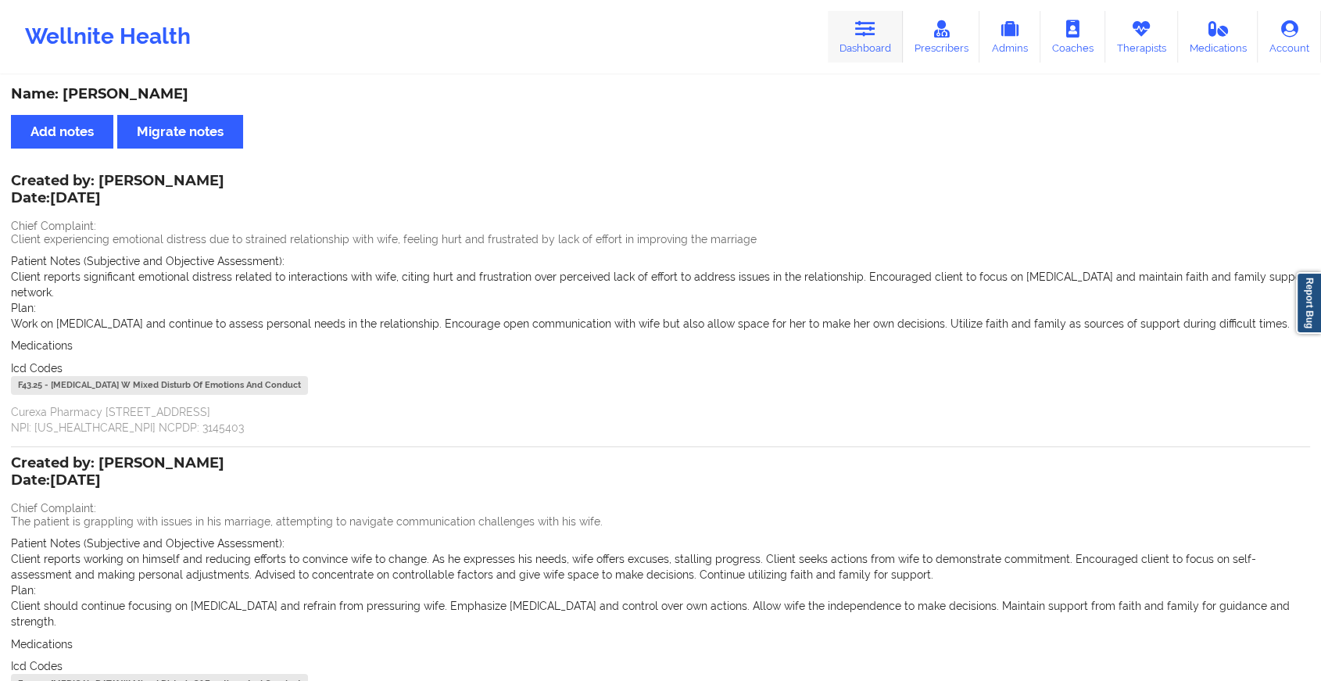
click at [896, 39] on link "Dashboard" at bounding box center [864, 37] width 75 height 52
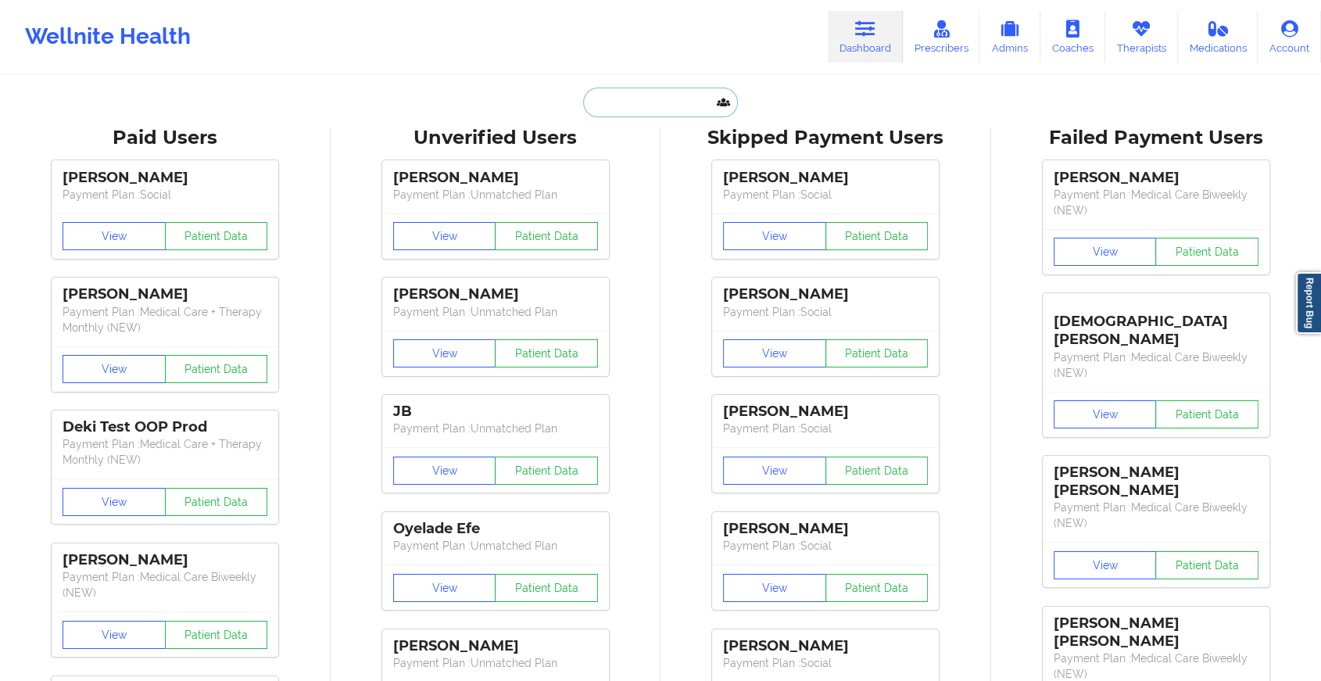
click at [643, 93] on input "text" at bounding box center [660, 103] width 155 height 30
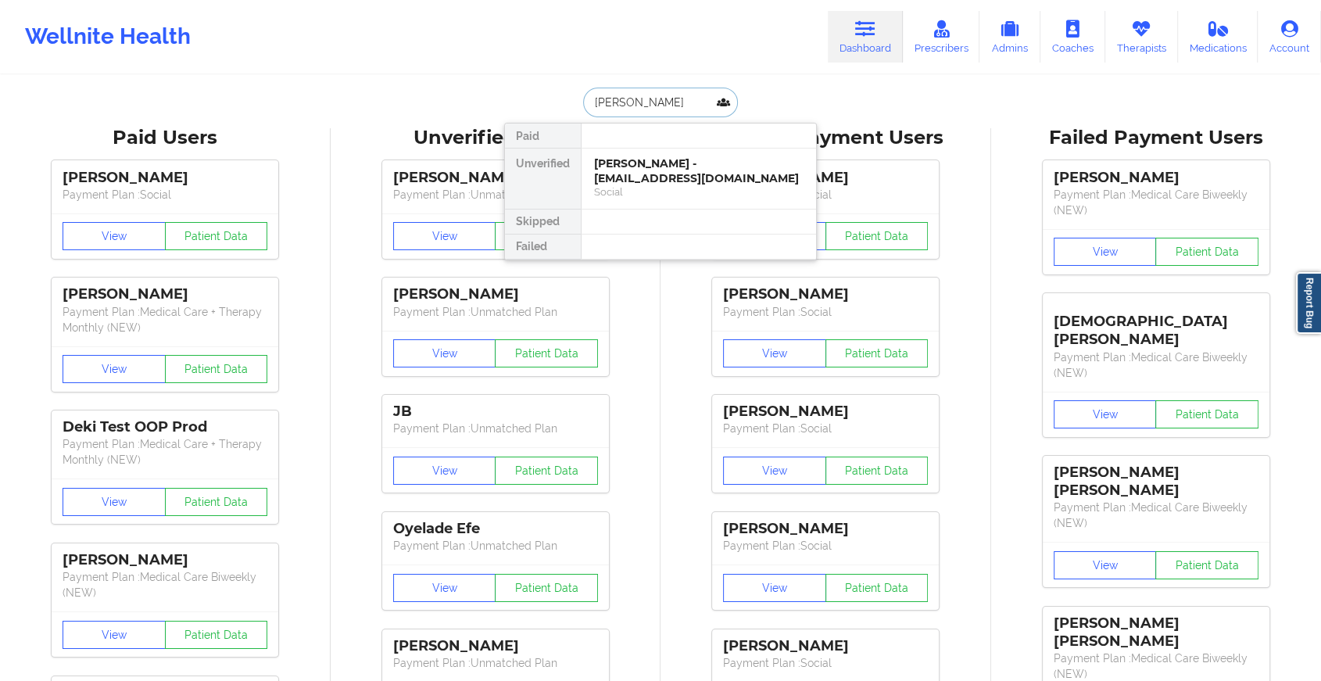
type input "[PERSON_NAME] [PERSON_NAME]"
click at [666, 164] on div "[PERSON_NAME] - [PERSON_NAME][EMAIL_ADDRESS][PERSON_NAME][DOMAIN_NAME]" at bounding box center [698, 178] width 209 height 44
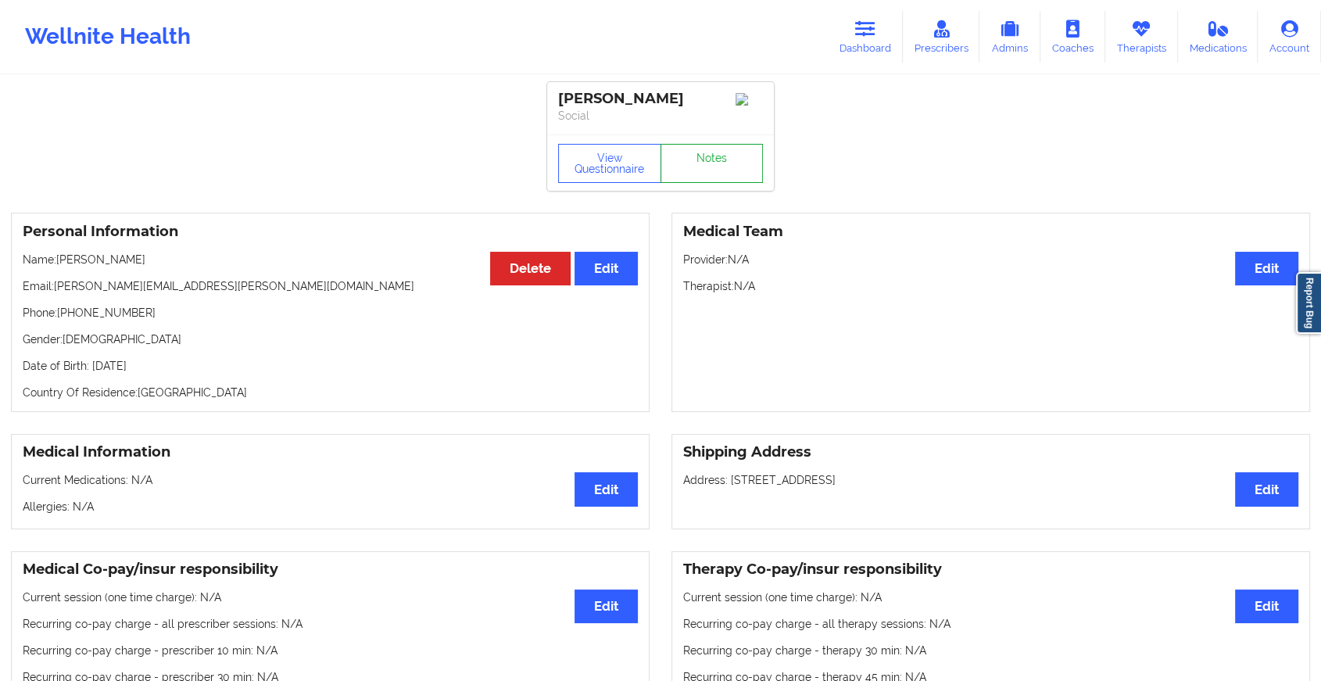
click at [719, 167] on link "Notes" at bounding box center [711, 163] width 103 height 39
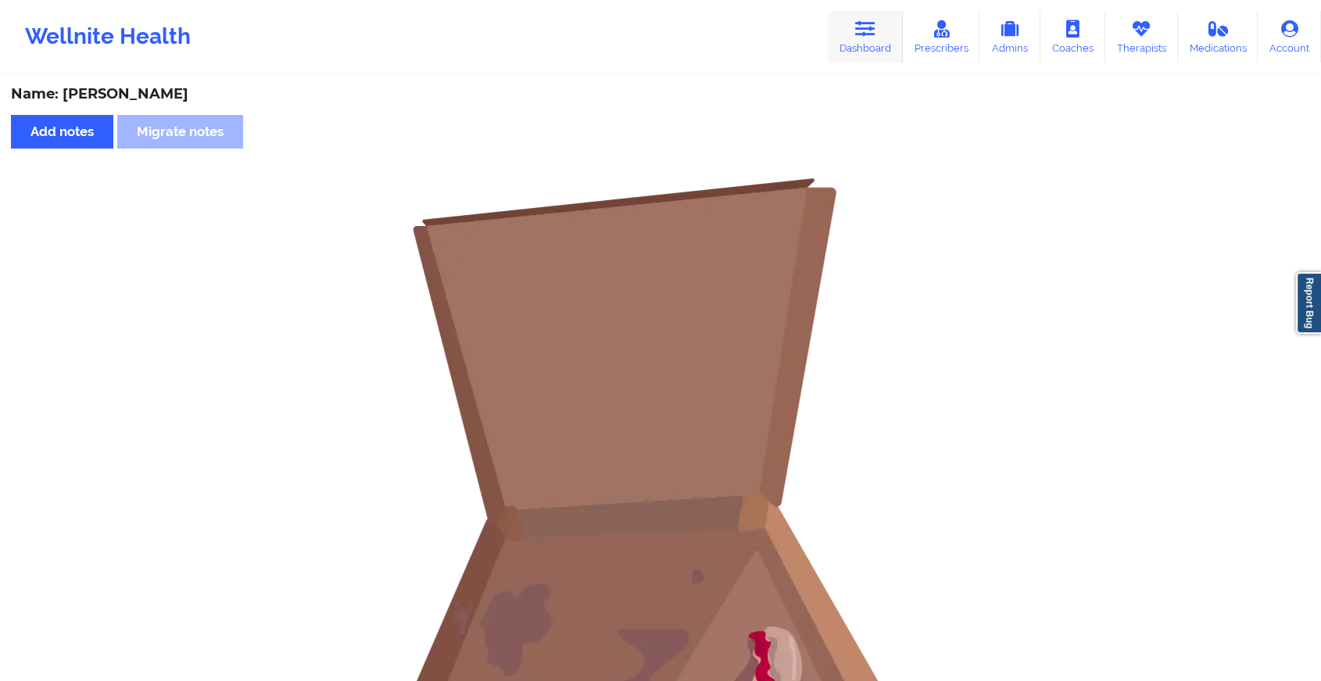
click at [831, 43] on link "Dashboard" at bounding box center [864, 37] width 75 height 52
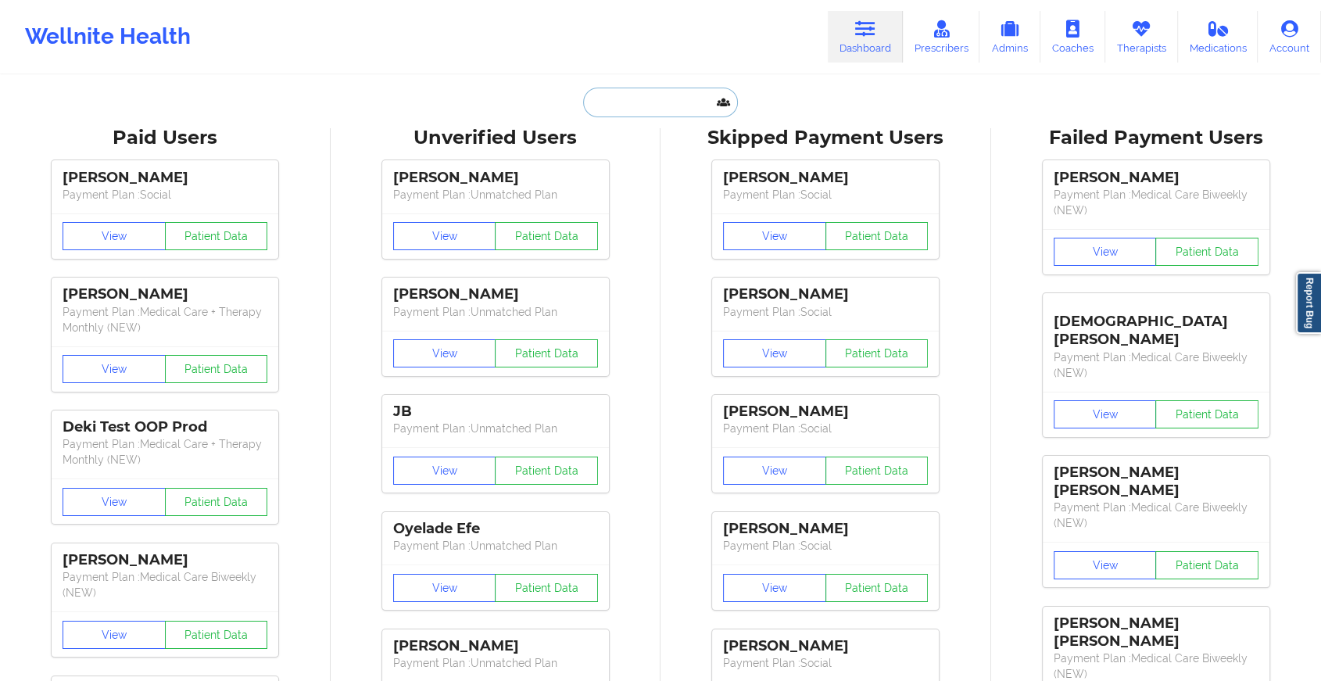
click at [684, 95] on input "text" at bounding box center [660, 103] width 155 height 30
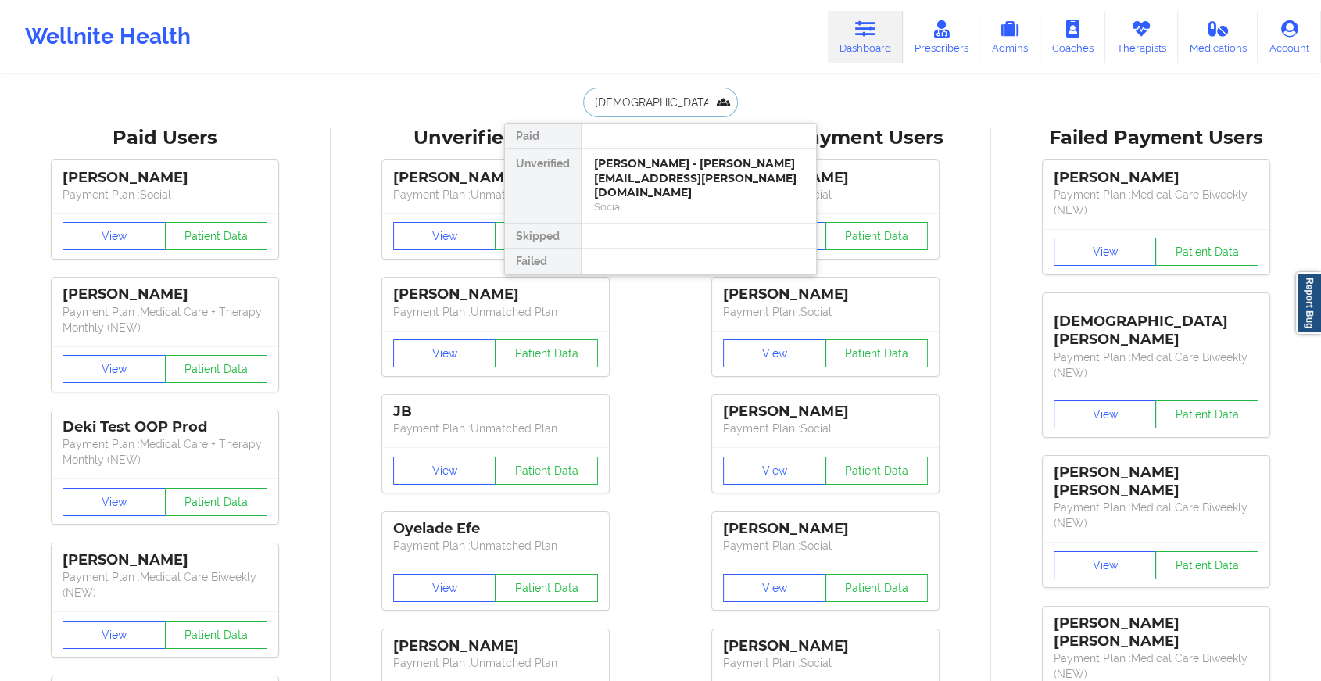
type input "[PERSON_NAME]"
click at [671, 163] on div "[PERSON_NAME] - [EMAIL_ADDRESS][DOMAIN_NAME]" at bounding box center [698, 170] width 209 height 29
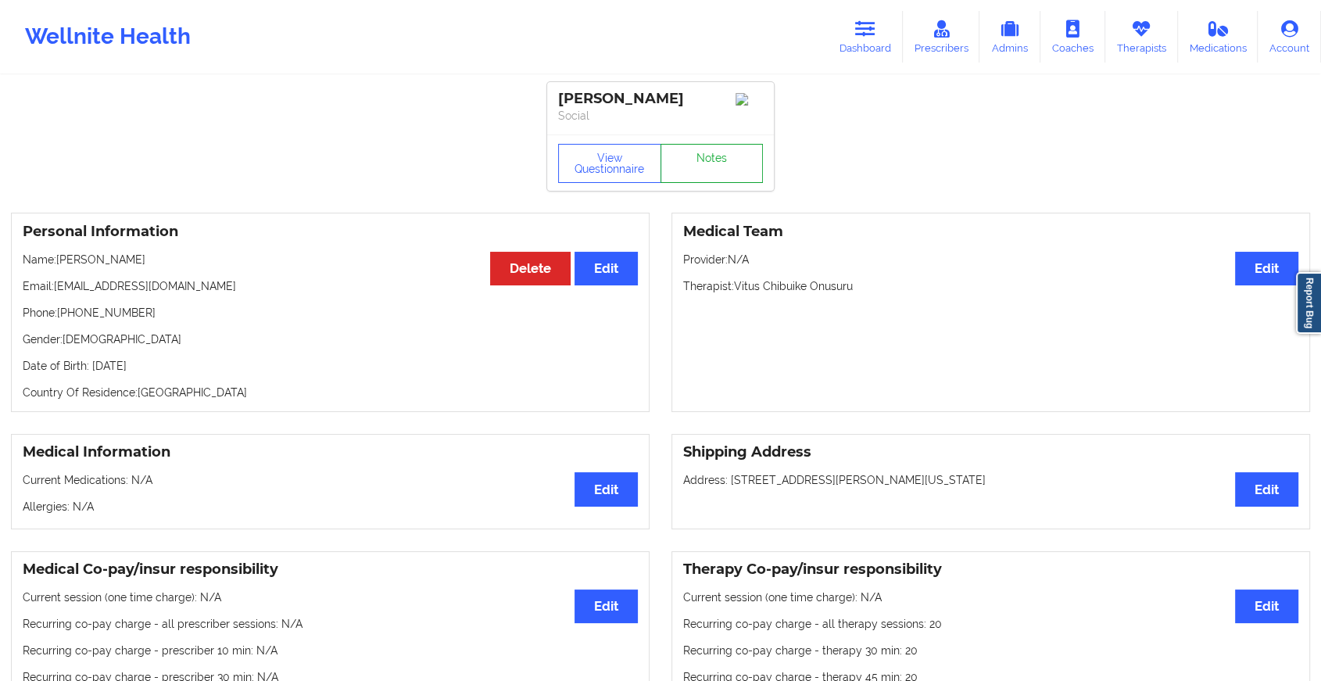
click at [704, 153] on link "Notes" at bounding box center [711, 163] width 103 height 39
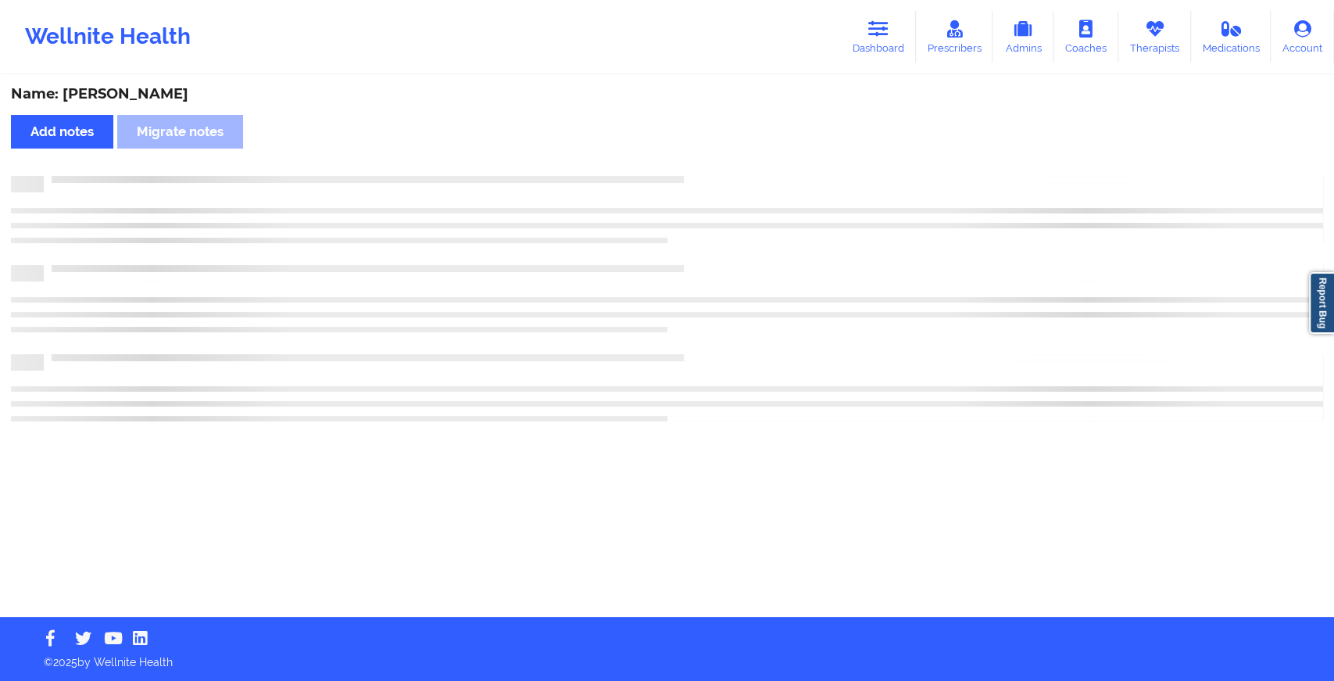
click at [704, 153] on div "Name: [PERSON_NAME] notes Migrate notes" at bounding box center [667, 347] width 1334 height 540
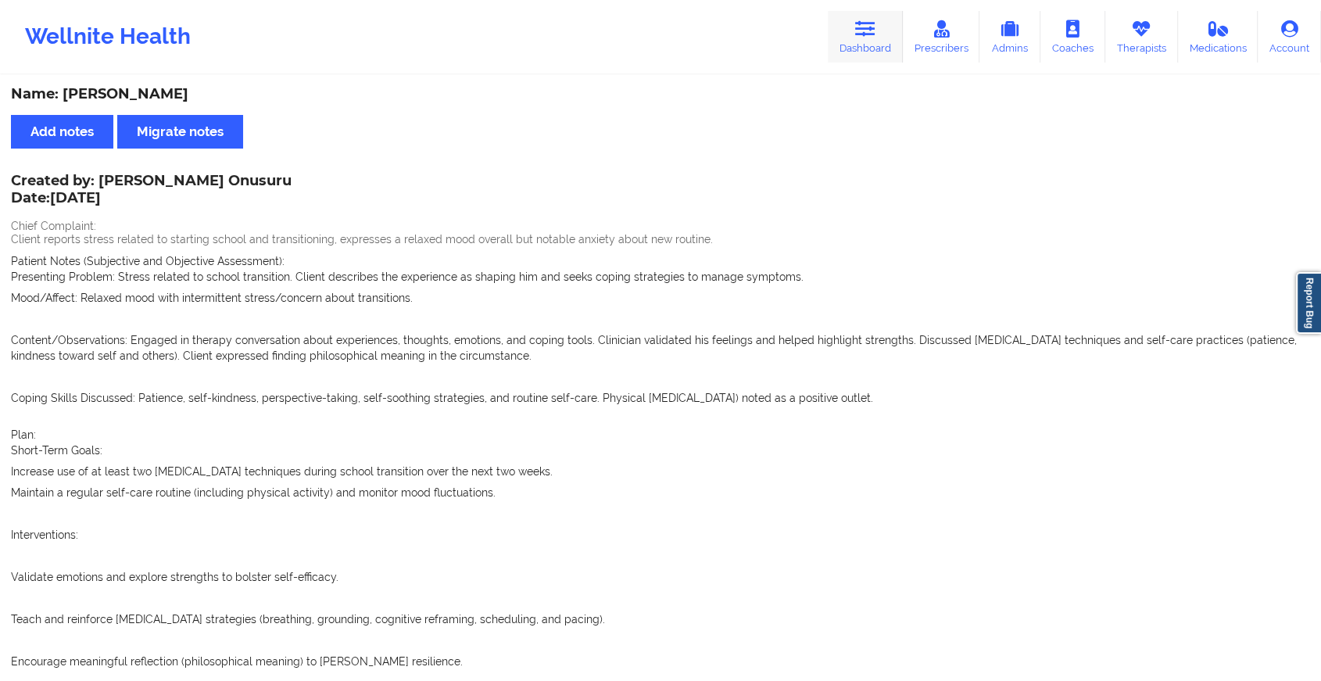
click at [861, 24] on icon at bounding box center [865, 28] width 20 height 17
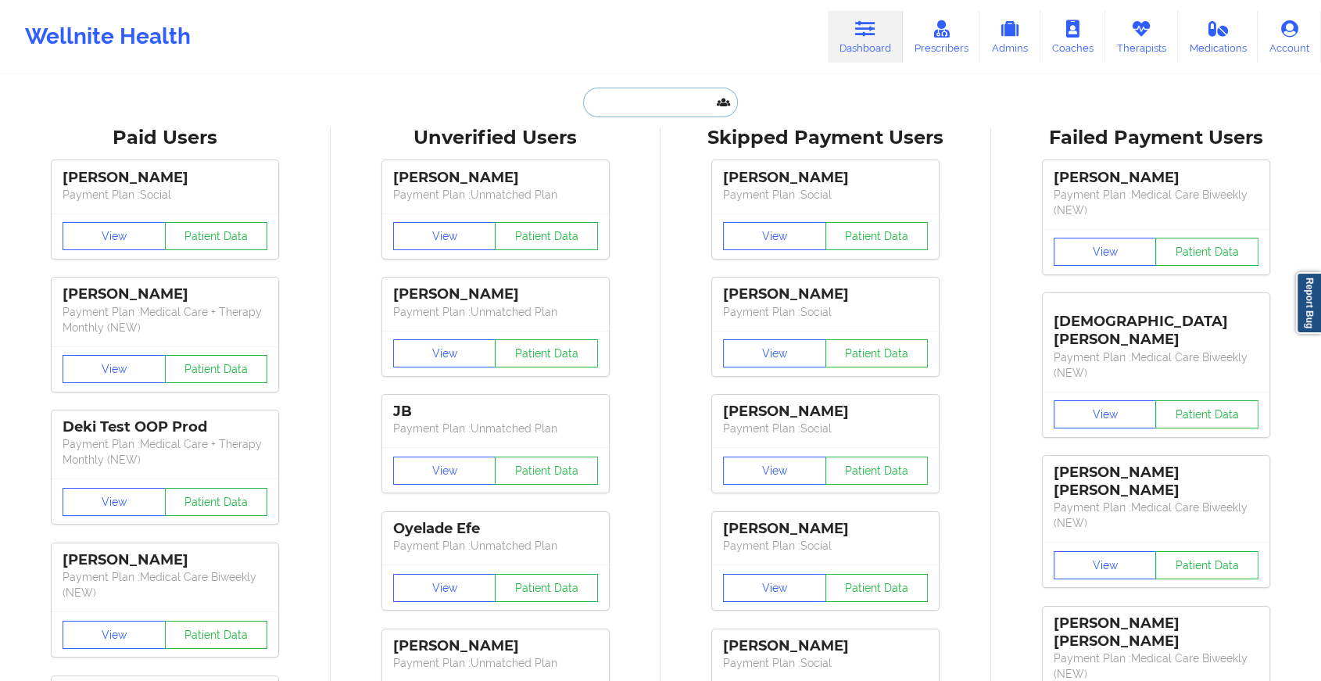
click at [629, 106] on input "text" at bounding box center [660, 103] width 155 height 30
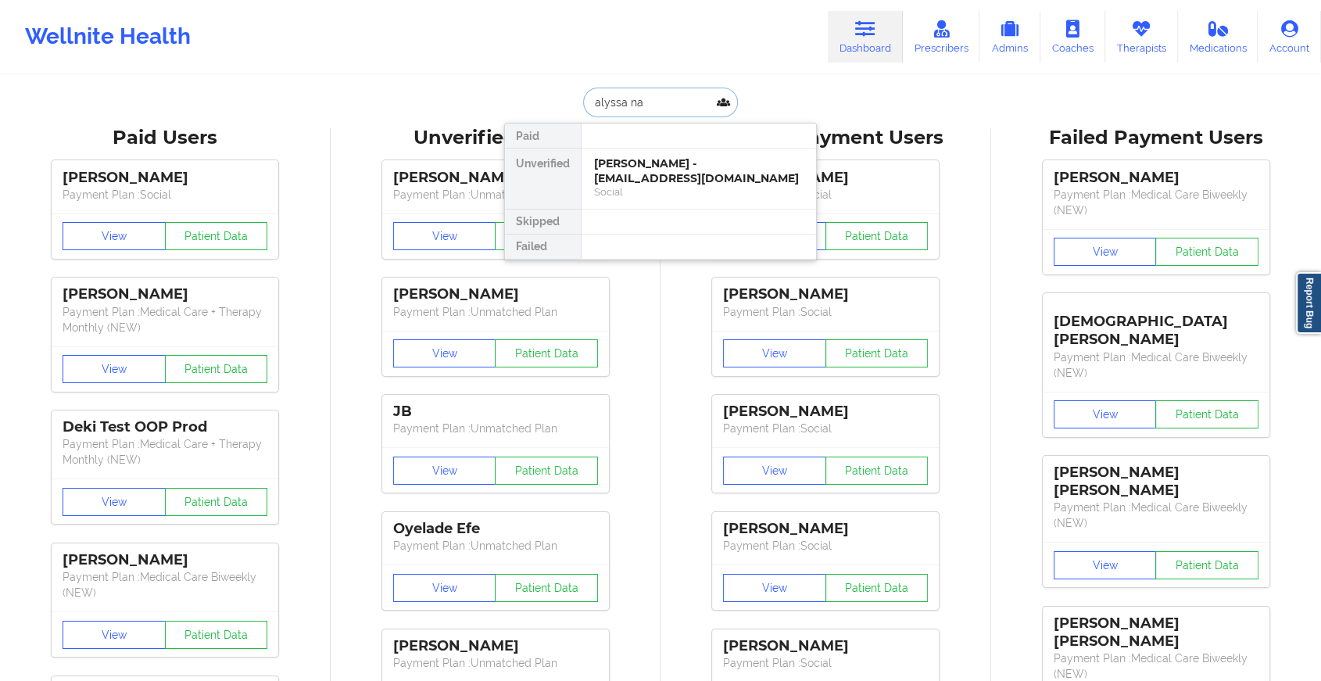
type input "alyssa nal"
click at [654, 164] on div "[PERSON_NAME] - [EMAIL_ADDRESS][DOMAIN_NAME]" at bounding box center [698, 170] width 209 height 29
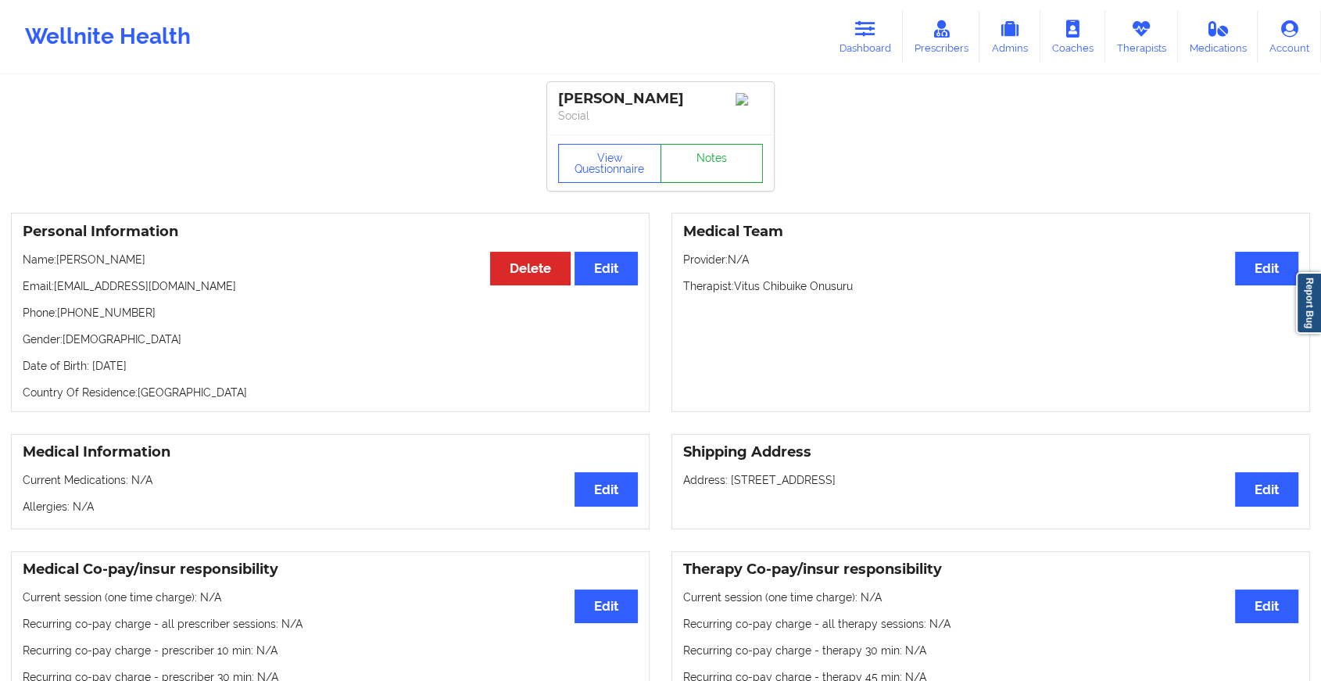
click at [685, 169] on link "Notes" at bounding box center [711, 163] width 103 height 39
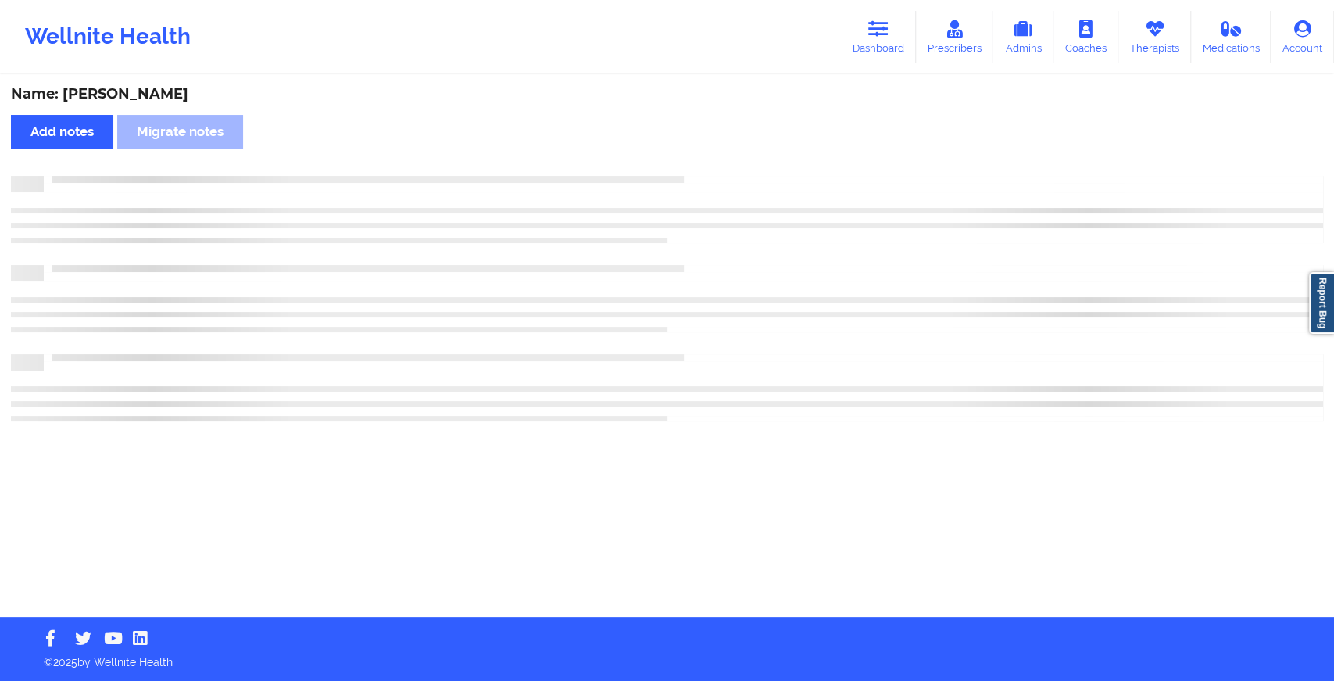
click at [685, 169] on div "Name: [PERSON_NAME] Add notes Migrate notes" at bounding box center [667, 347] width 1334 height 540
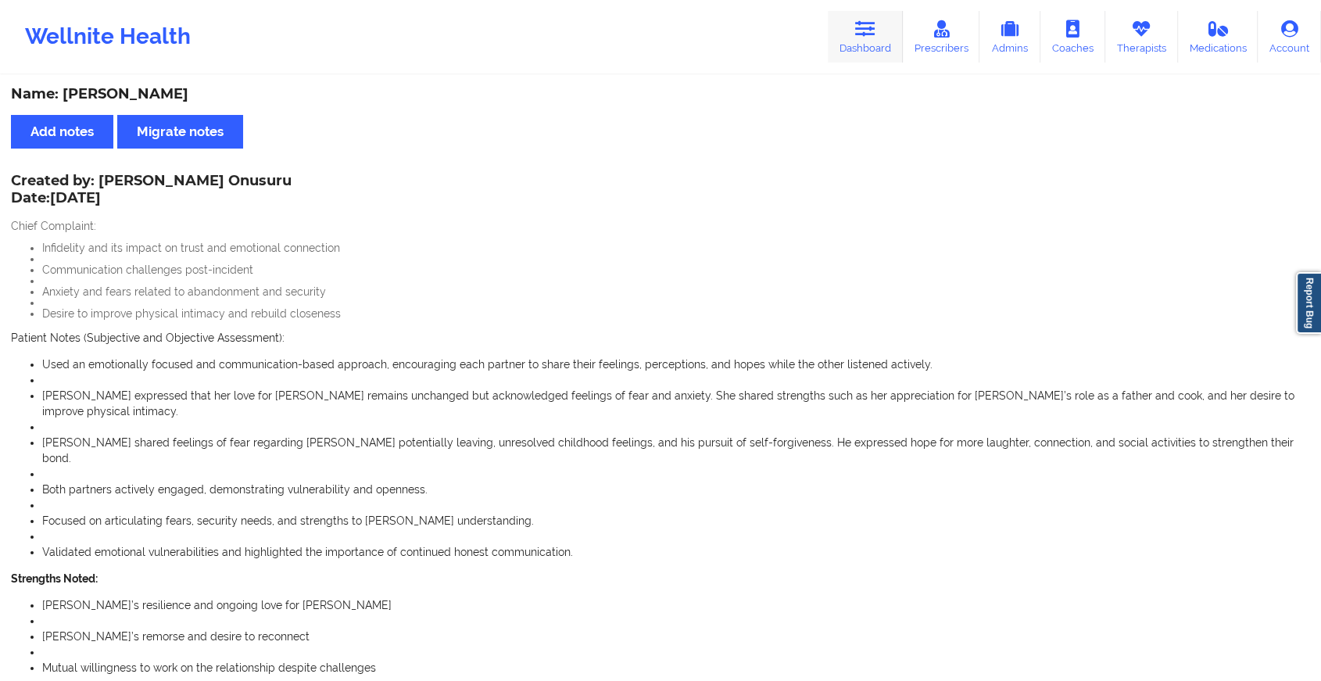
click at [849, 25] on link "Dashboard" at bounding box center [864, 37] width 75 height 52
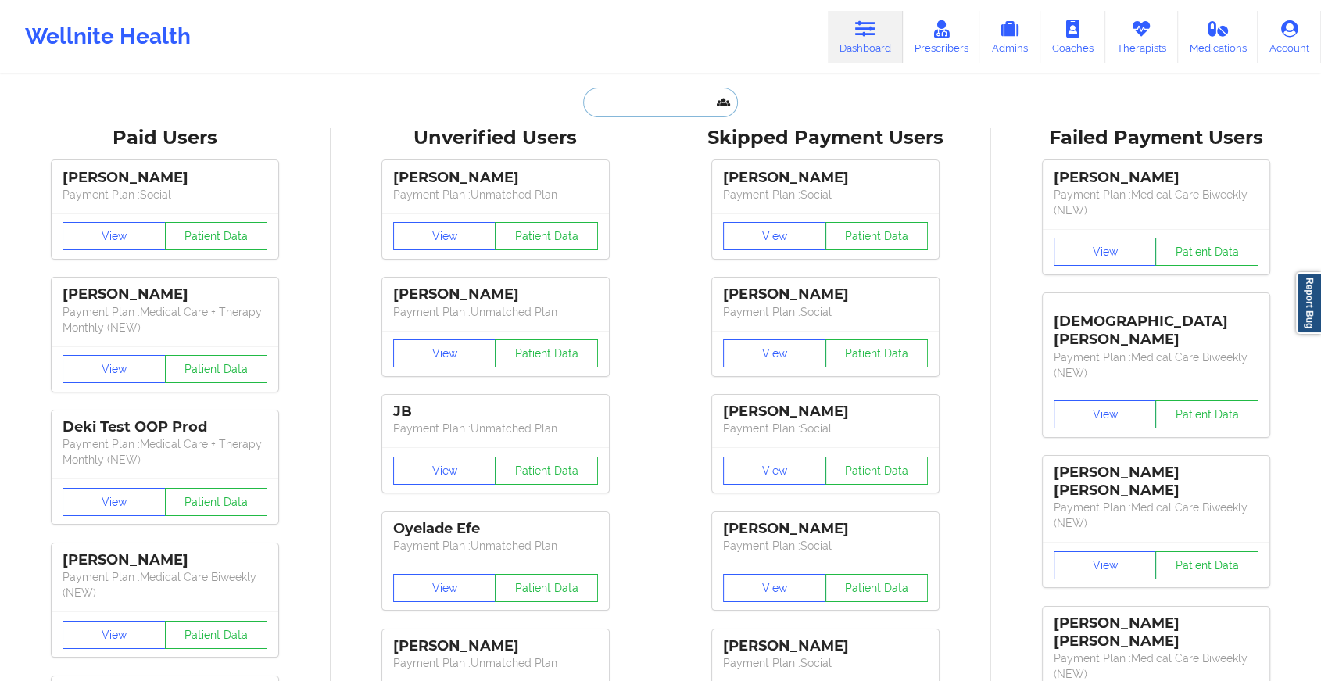
click at [662, 105] on input "text" at bounding box center [660, 103] width 155 height 30
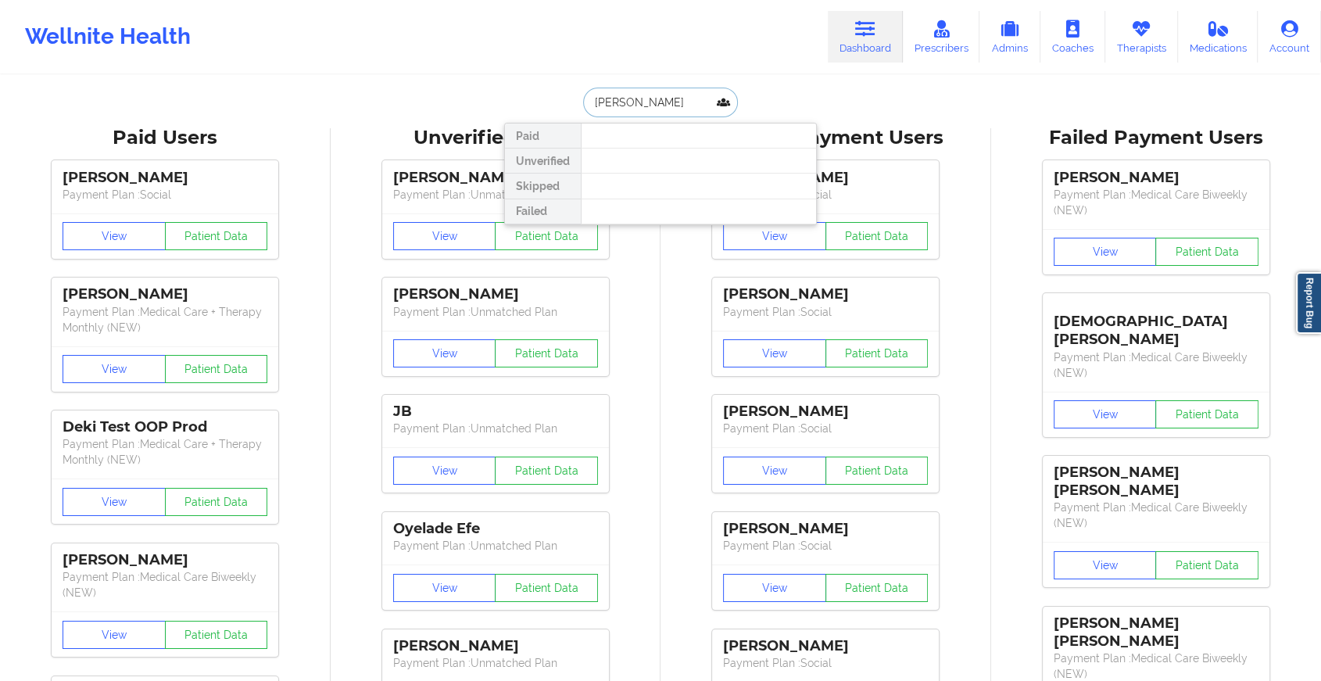
type input "[PERSON_NAME]"
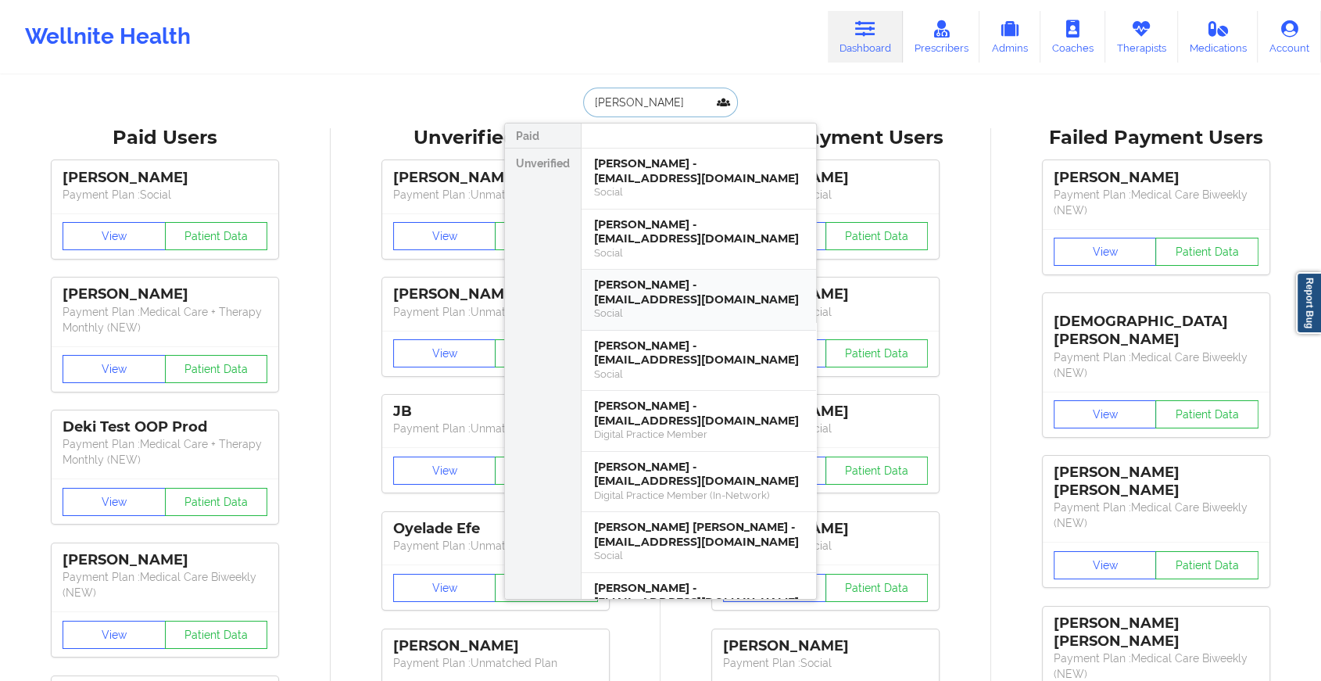
click at [640, 283] on div "[PERSON_NAME] - [EMAIL_ADDRESS][DOMAIN_NAME]" at bounding box center [698, 291] width 209 height 29
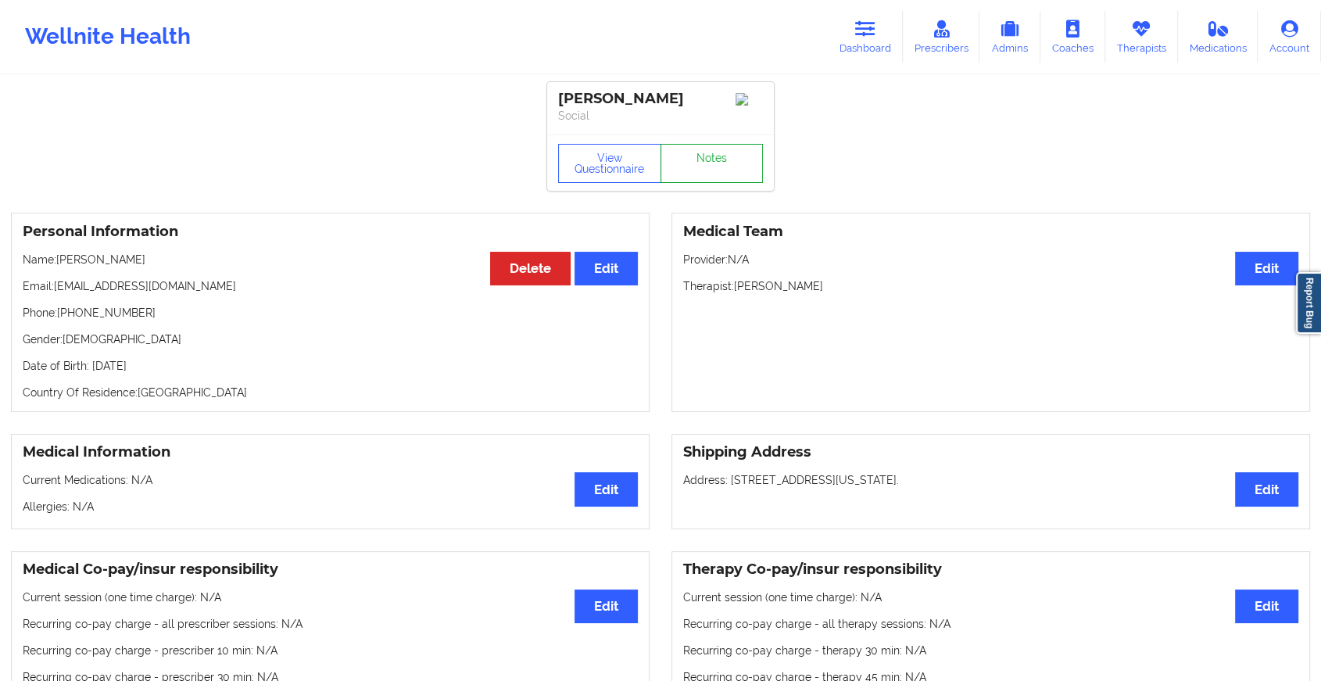
click at [721, 180] on link "Notes" at bounding box center [711, 163] width 103 height 39
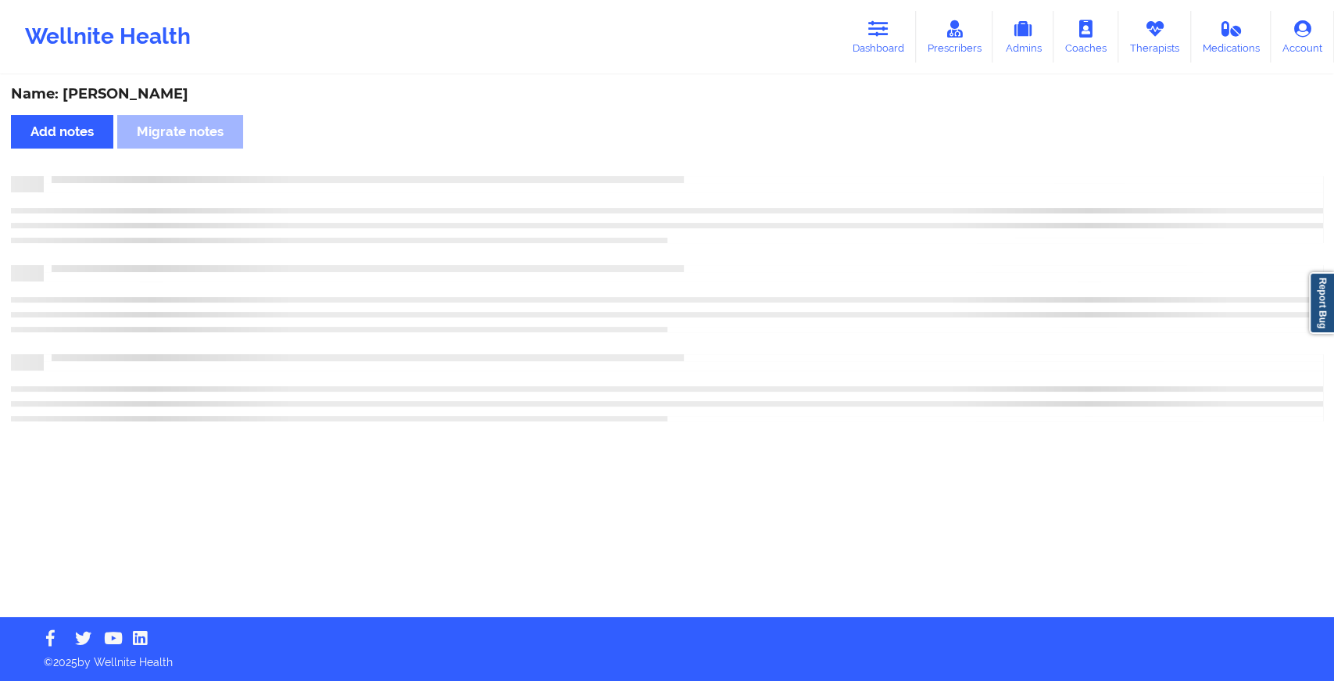
click at [721, 176] on div at bounding box center [683, 176] width 1279 height 0
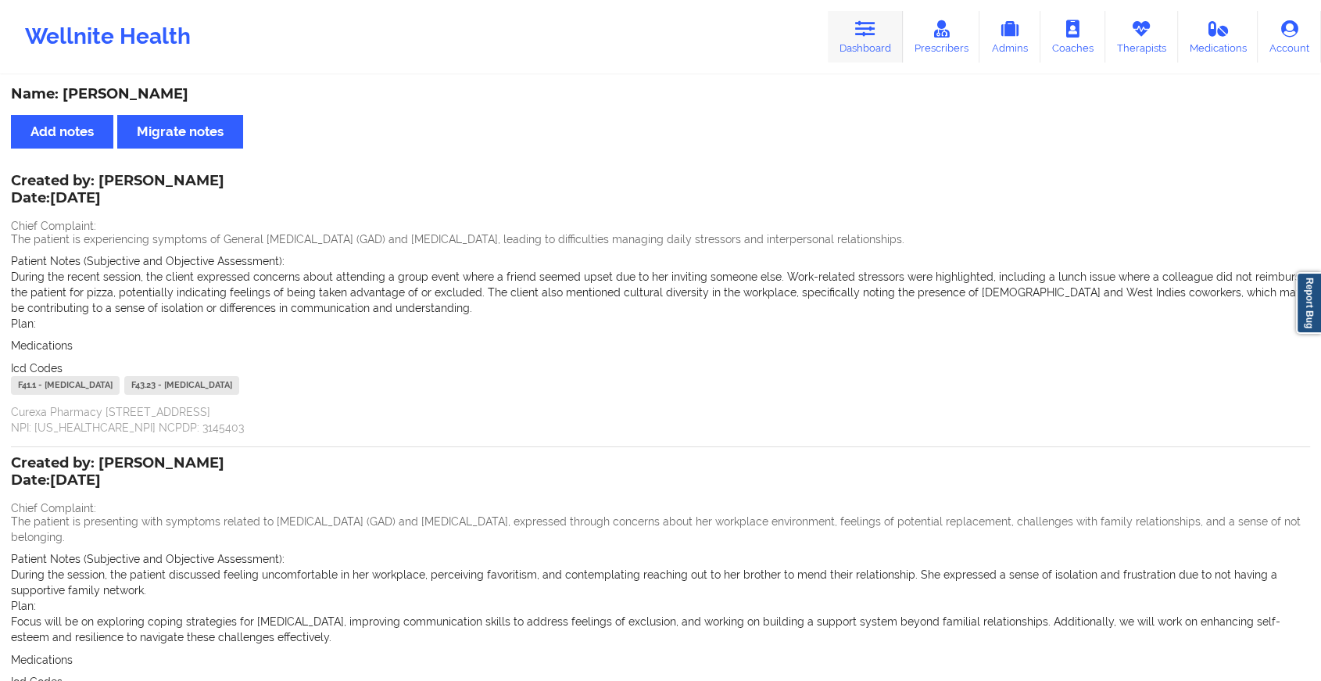
click at [852, 54] on link "Dashboard" at bounding box center [864, 37] width 75 height 52
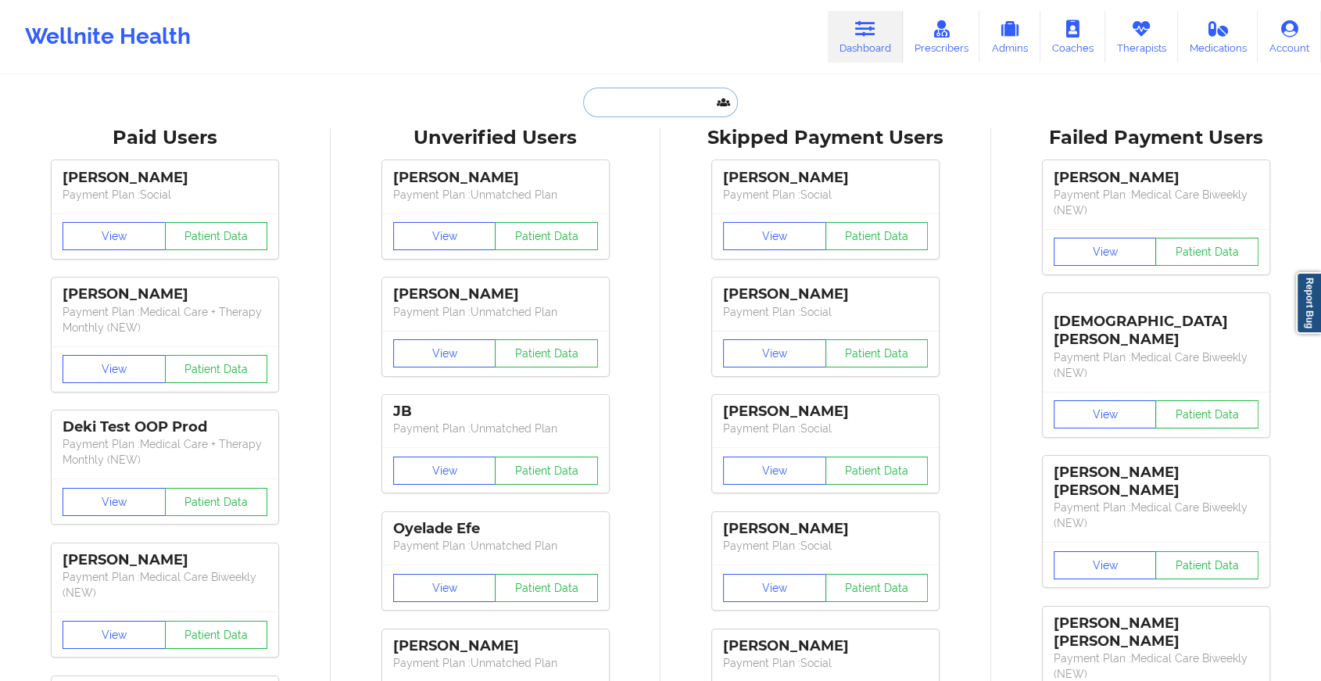
click at [674, 95] on input "text" at bounding box center [660, 103] width 155 height 30
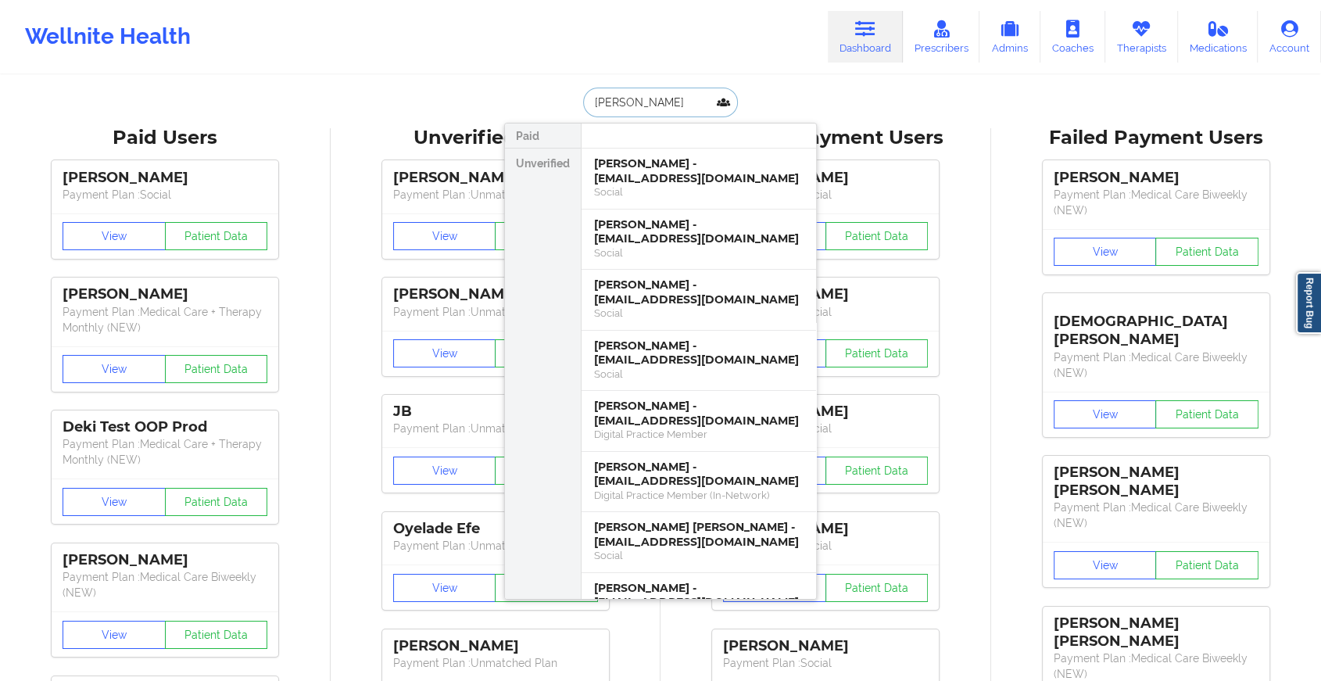
type input "[PERSON_NAME] ir"
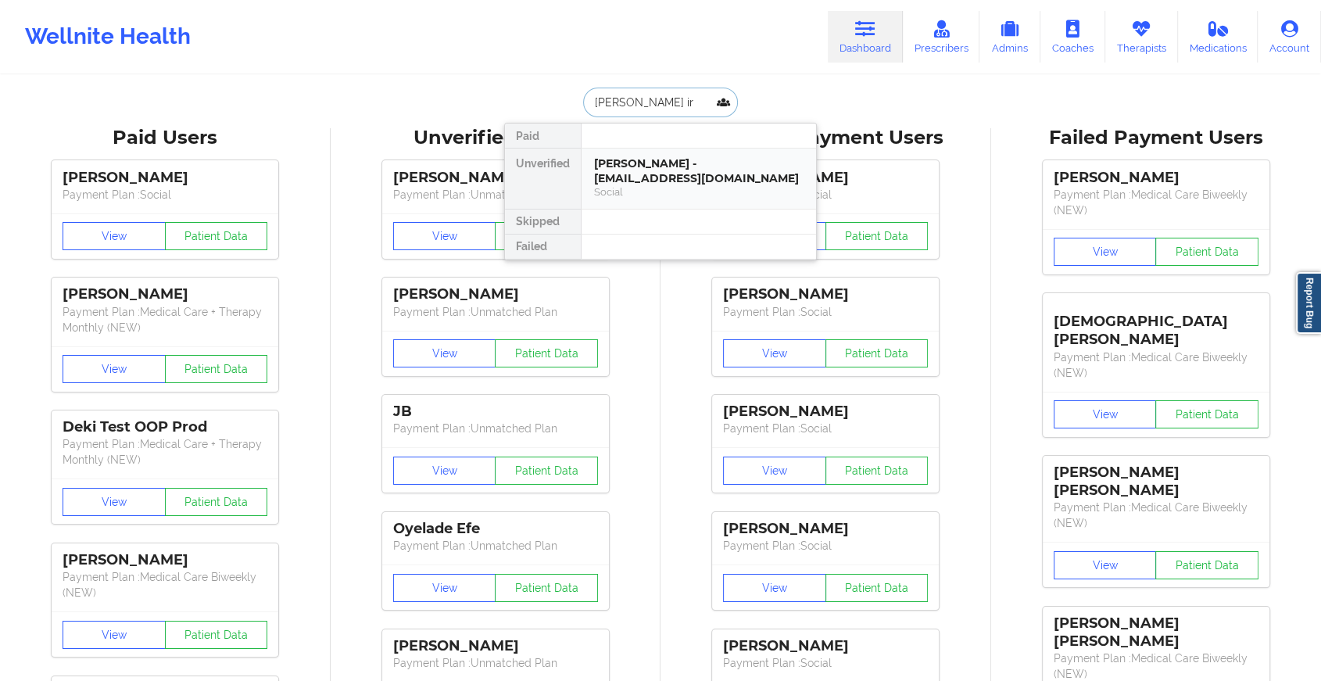
click at [652, 160] on div "[PERSON_NAME] - [EMAIL_ADDRESS][DOMAIN_NAME]" at bounding box center [698, 170] width 209 height 29
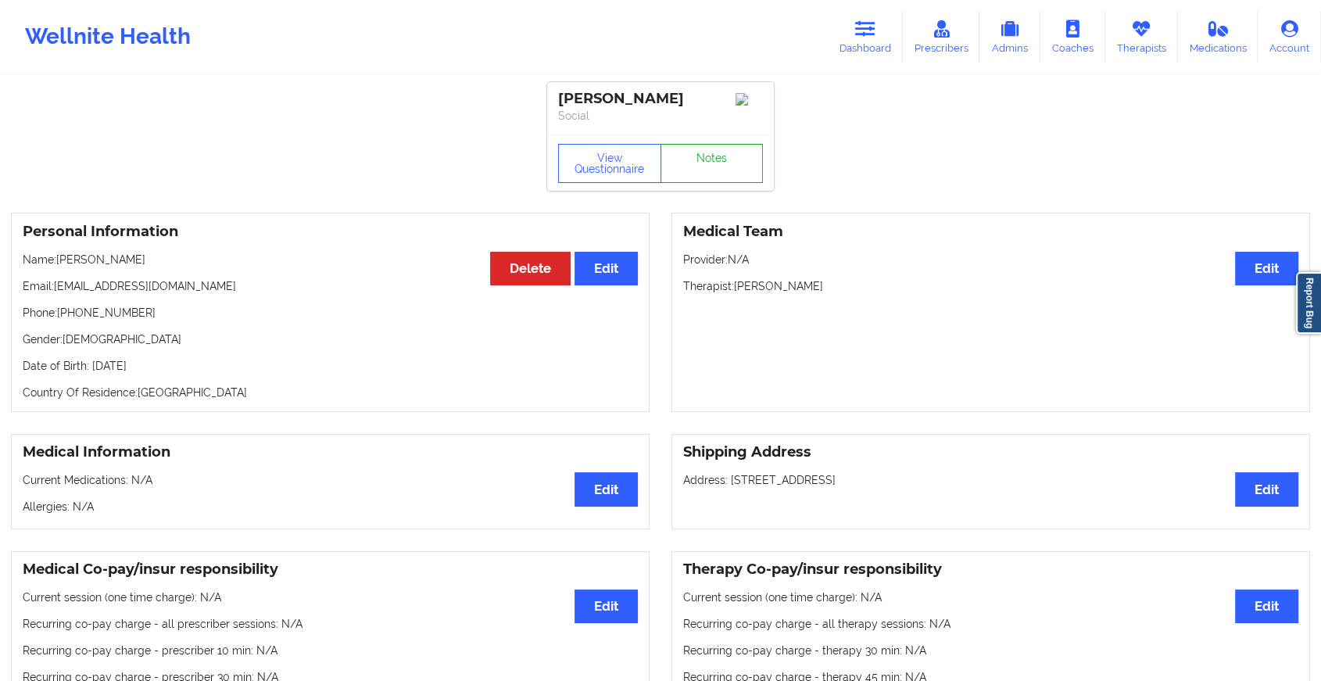
click at [703, 175] on link "Notes" at bounding box center [711, 163] width 103 height 39
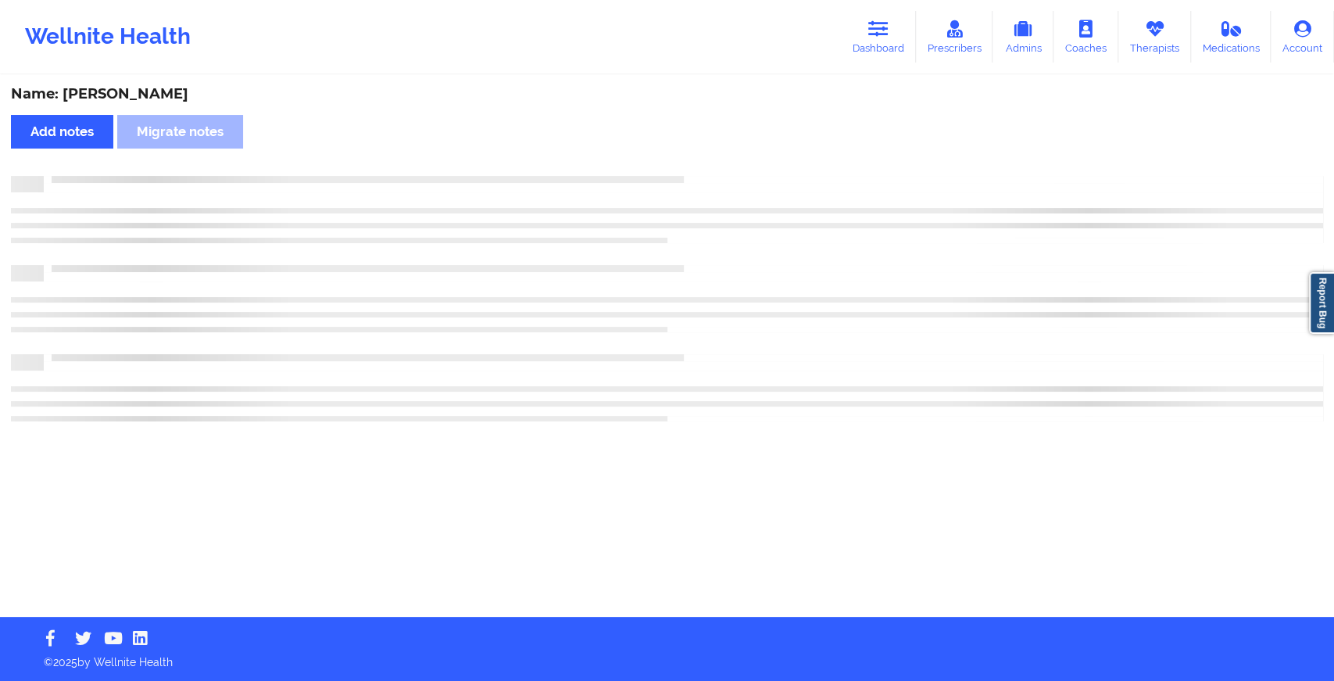
click at [703, 176] on div at bounding box center [683, 176] width 1279 height 0
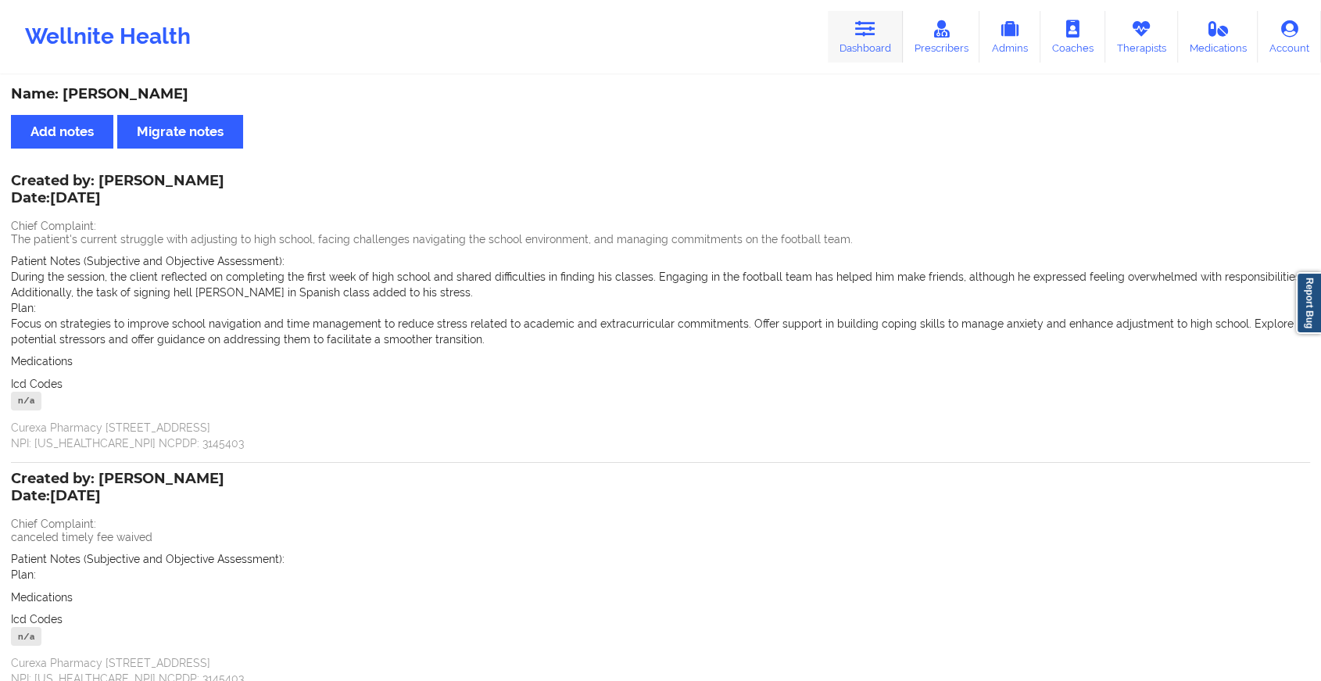
click at [859, 31] on icon at bounding box center [865, 28] width 20 height 17
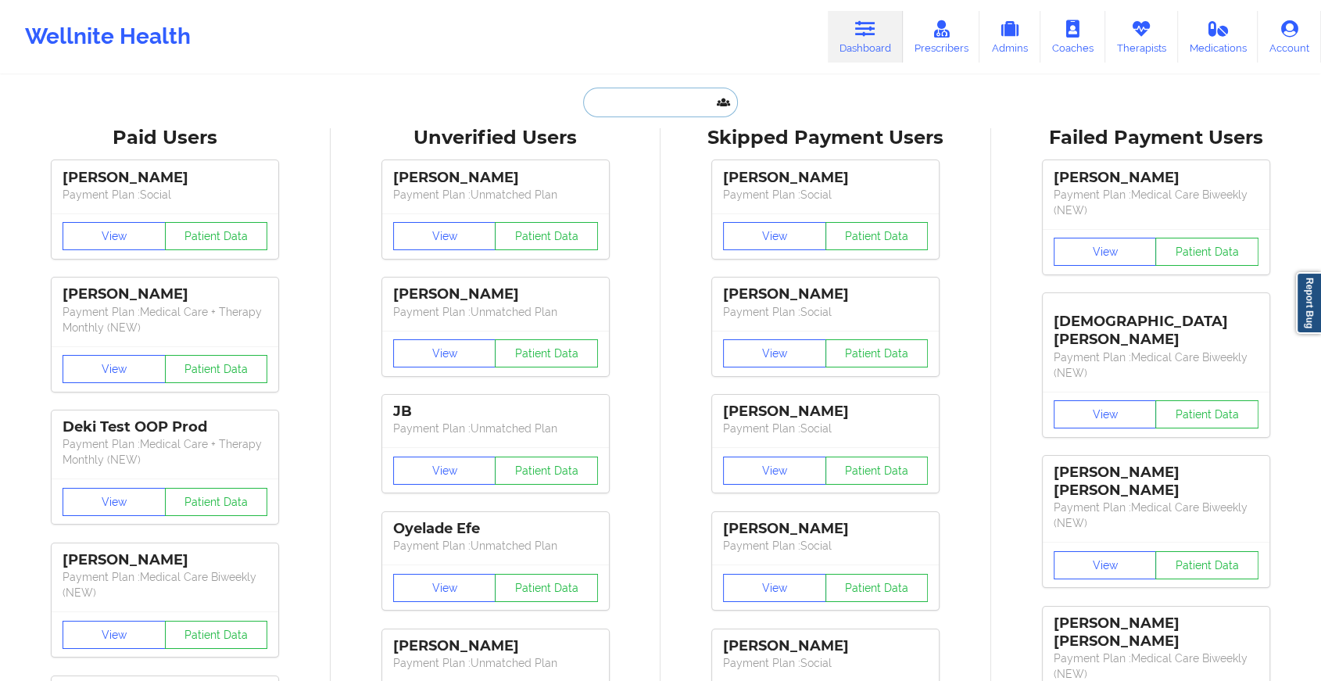
click at [674, 100] on input "text" at bounding box center [660, 103] width 155 height 30
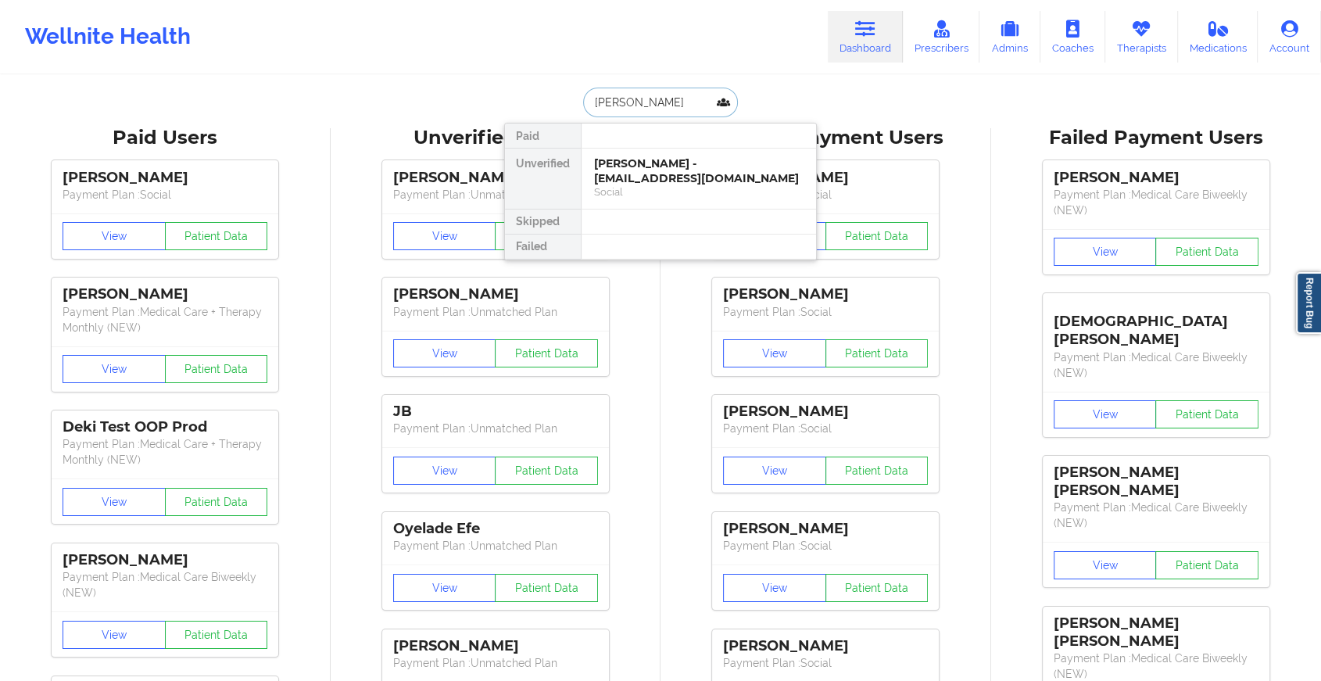
type input "[PERSON_NAME]"
click at [659, 161] on div "[PERSON_NAME] - [EMAIL_ADDRESS][DOMAIN_NAME]" at bounding box center [698, 170] width 209 height 29
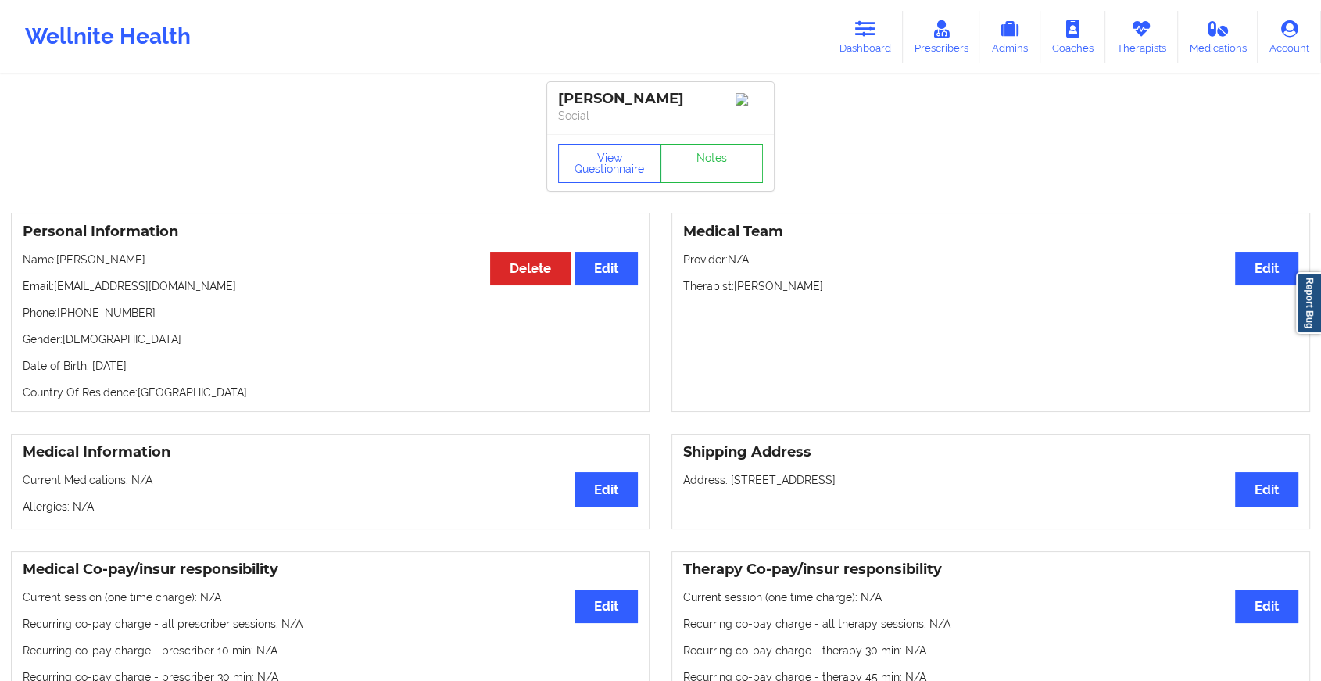
click at [719, 164] on div "View Questionnaire Notes" at bounding box center [660, 162] width 227 height 56
click at [719, 164] on link "Notes" at bounding box center [711, 163] width 103 height 39
